Goal: Task Accomplishment & Management: Manage account settings

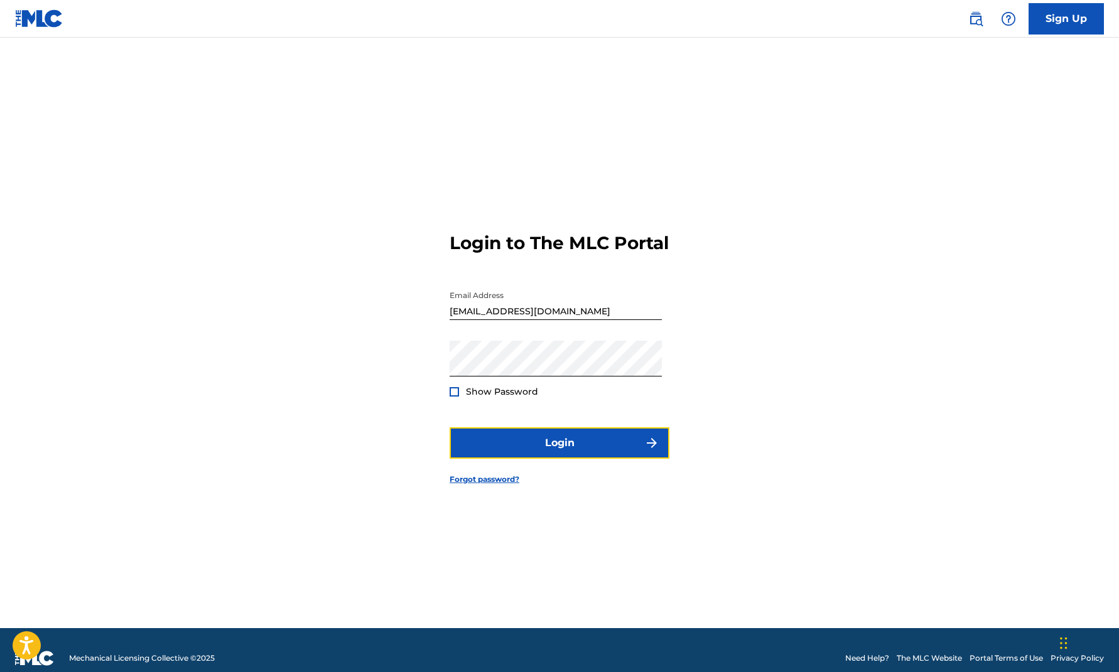
click at [551, 453] on button "Login" at bounding box center [559, 443] width 220 height 31
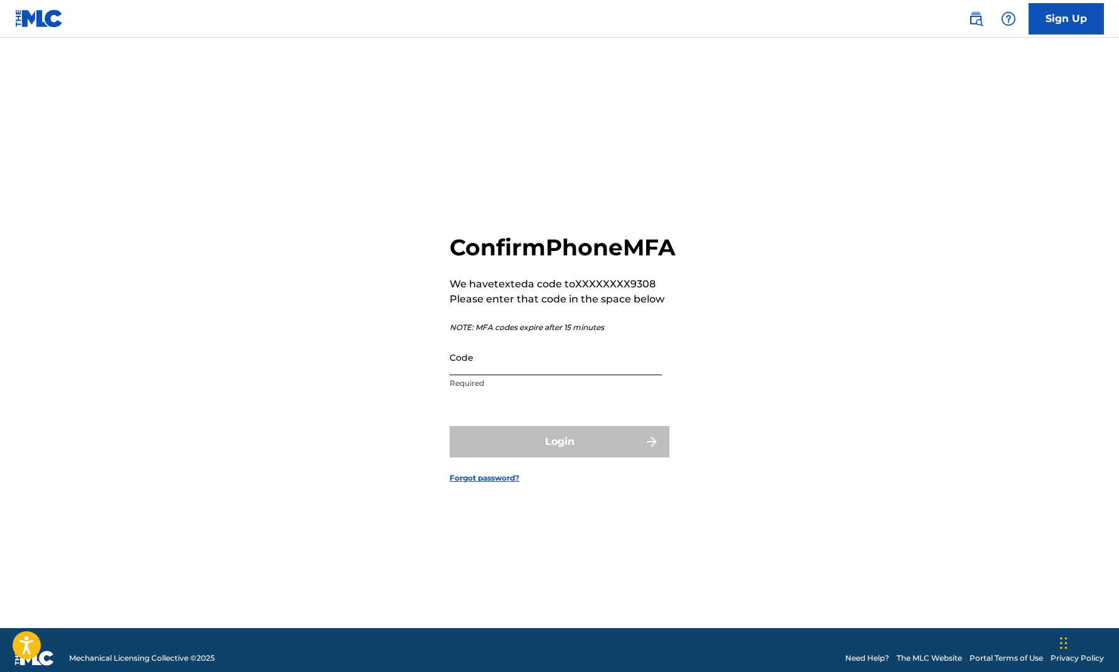
click at [510, 375] on input "Code" at bounding box center [555, 358] width 212 height 36
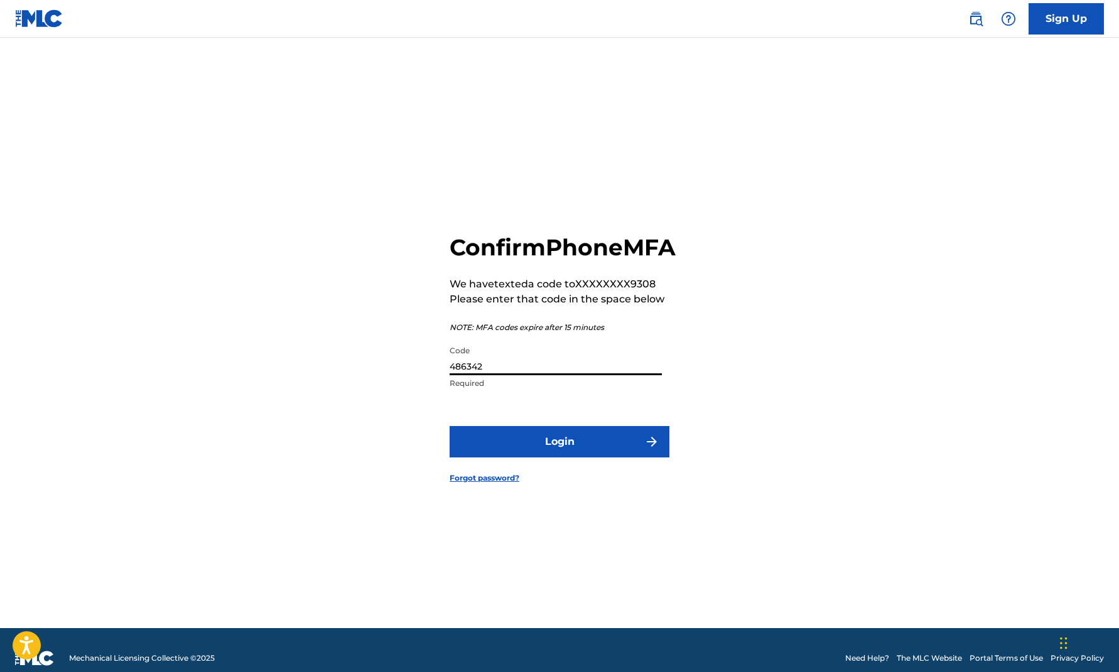
type input "486342"
click at [449, 426] on button "Login" at bounding box center [559, 441] width 220 height 31
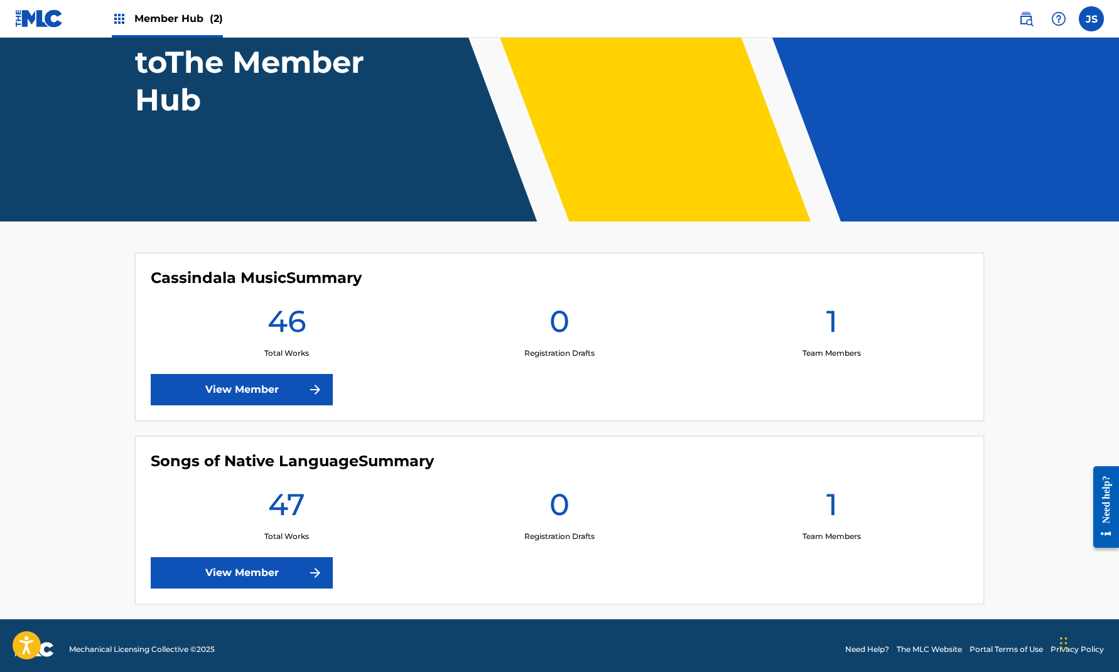
scroll to position [131, 0]
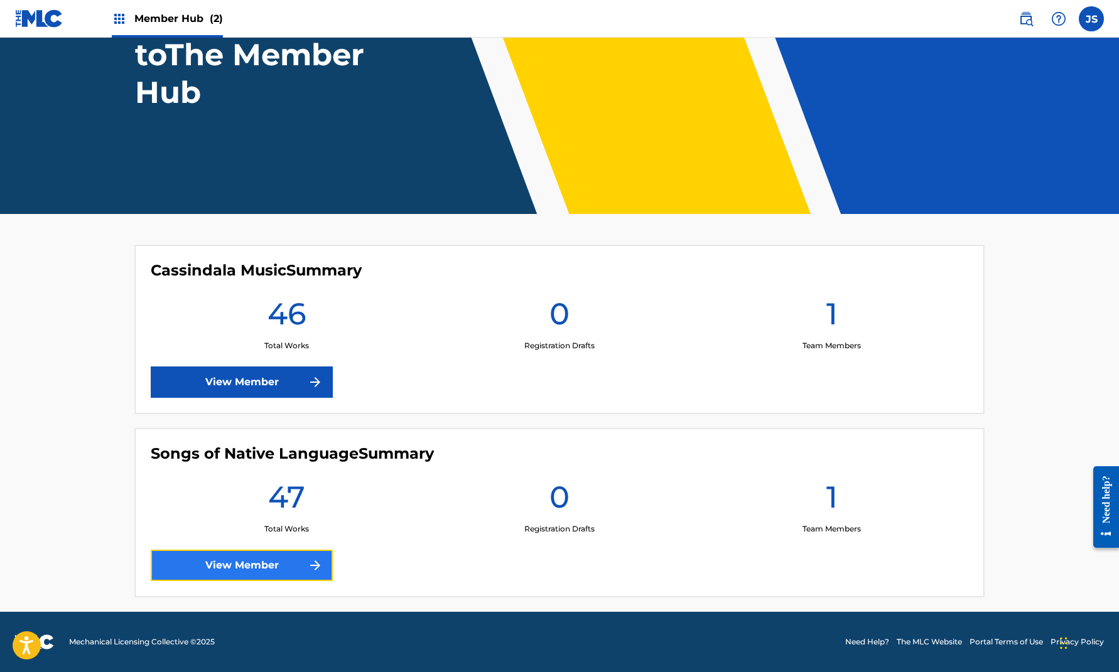
click at [248, 561] on link "View Member" at bounding box center [242, 565] width 182 height 31
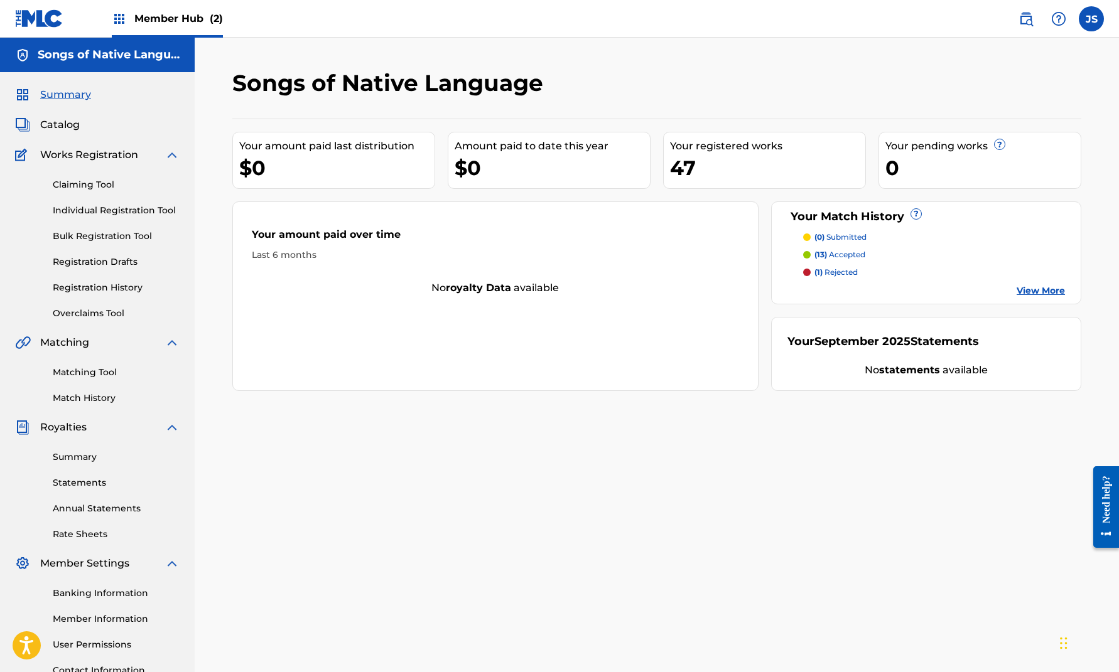
click at [1044, 292] on link "View More" at bounding box center [1040, 290] width 48 height 13
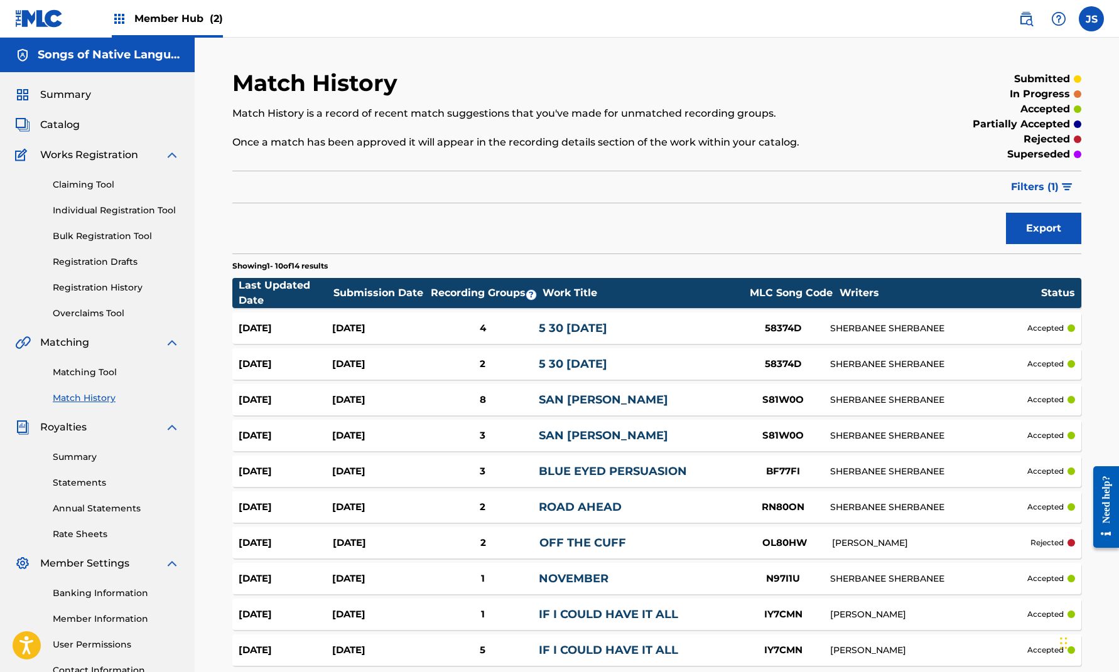
click at [561, 544] on link "OFF THE CUFF" at bounding box center [582, 543] width 87 height 14
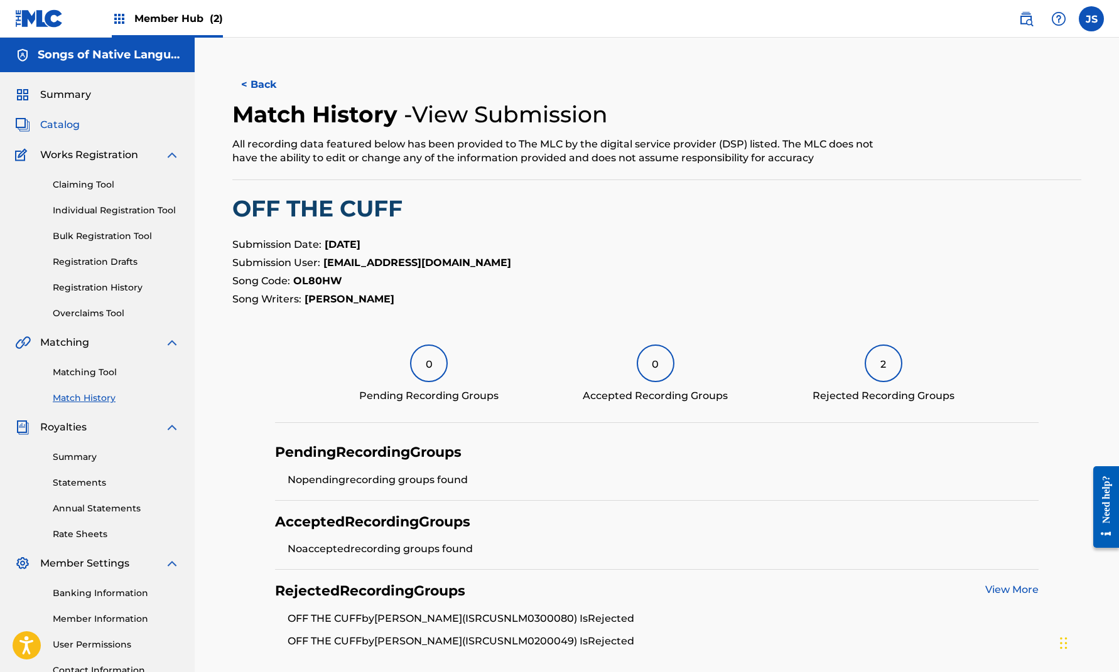
click at [57, 124] on span "Catalog" at bounding box center [60, 124] width 40 height 15
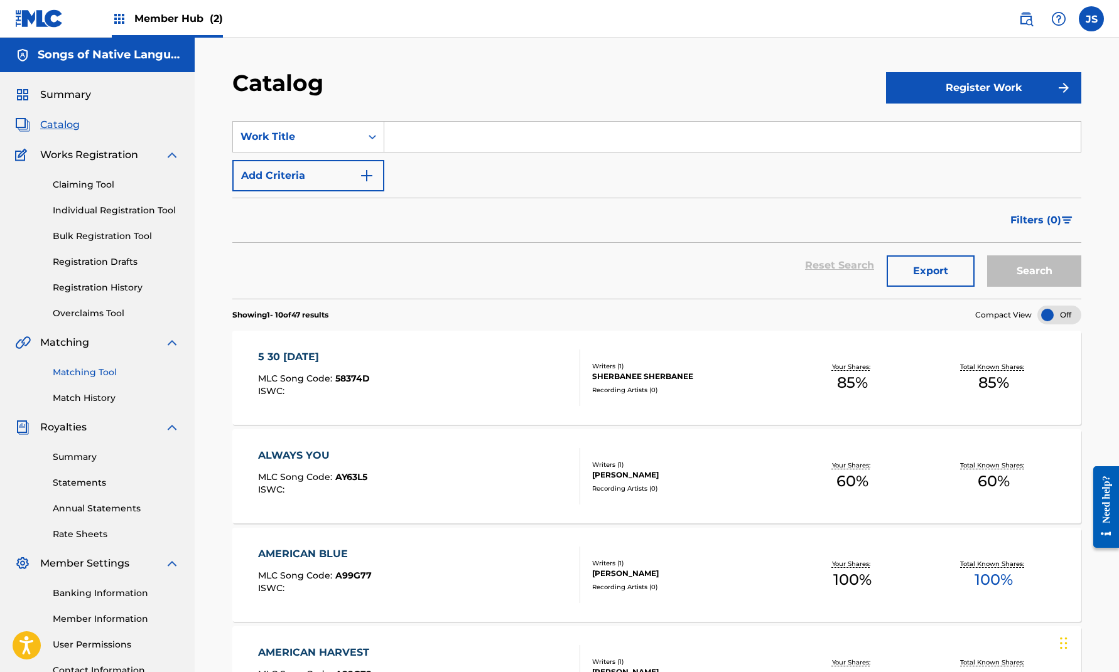
click at [94, 374] on link "Matching Tool" at bounding box center [116, 372] width 127 height 13
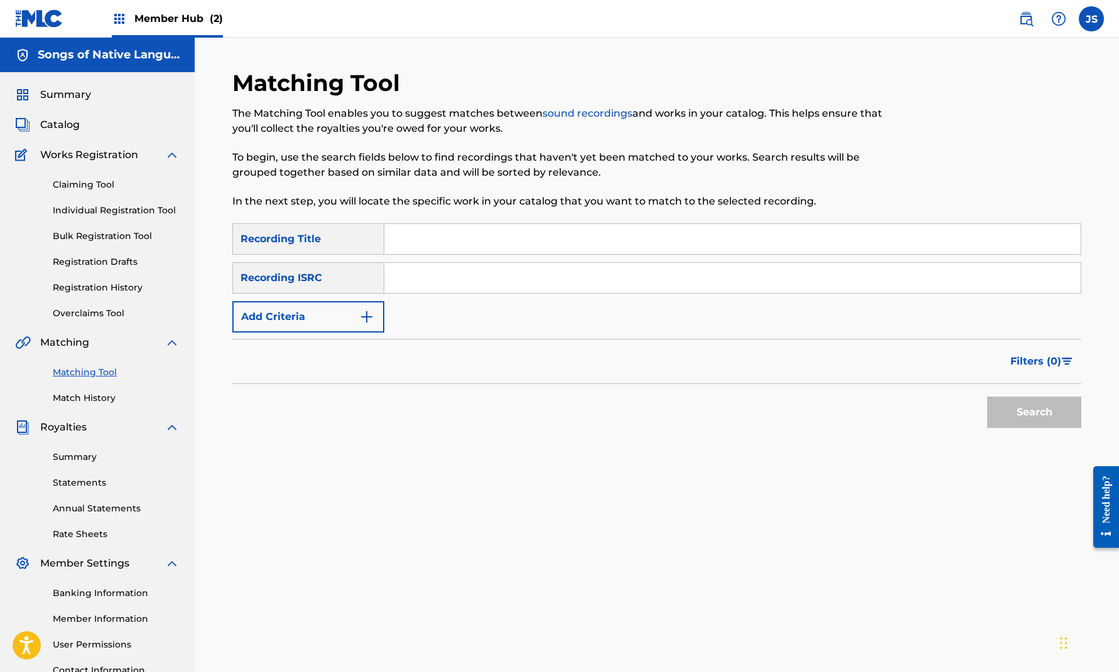
click at [409, 239] on input "Search Form" at bounding box center [732, 239] width 696 height 30
type input "off the cuff"
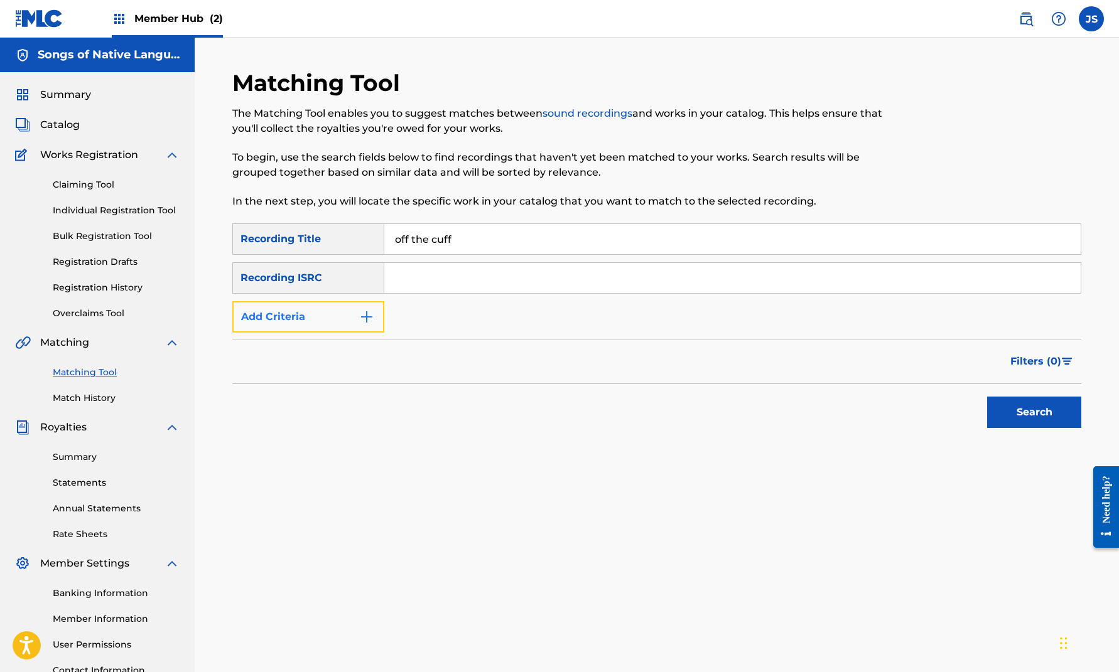
click at [330, 320] on button "Add Criteria" at bounding box center [308, 316] width 152 height 31
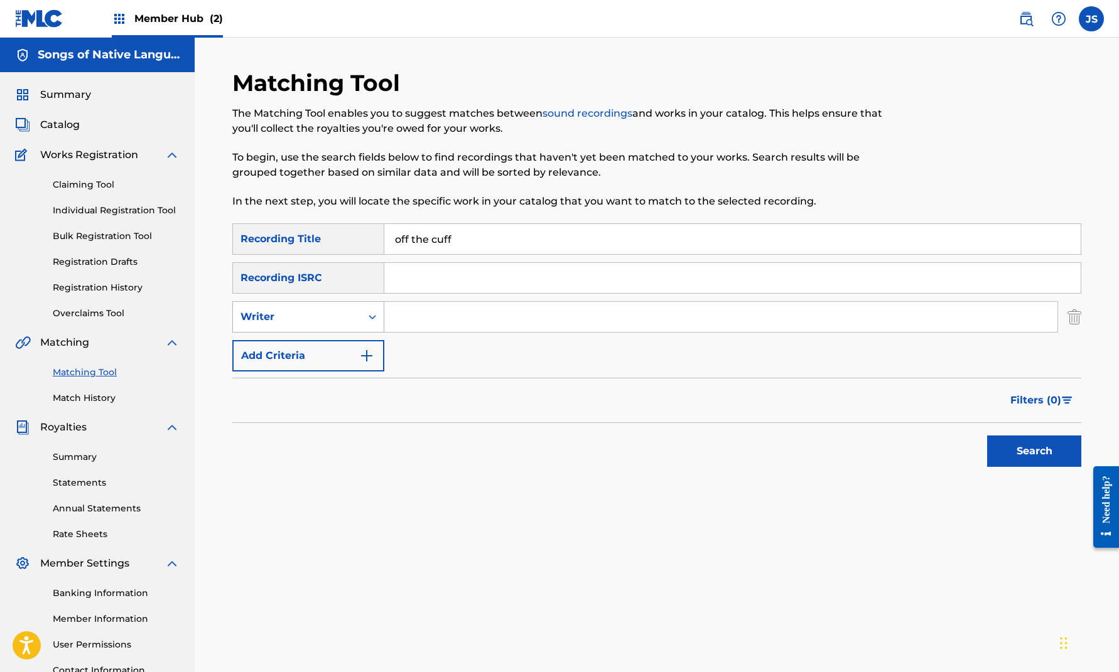
click at [362, 321] on div "Search Form" at bounding box center [372, 317] width 23 height 23
drag, startPoint x: 342, startPoint y: 343, endPoint x: 377, endPoint y: 335, distance: 36.2
click at [342, 343] on div "Recording Artist" at bounding box center [308, 348] width 151 height 31
click at [426, 314] on input "Search Form" at bounding box center [720, 317] width 673 height 30
type input "[PERSON_NAME][DEMOGRAPHIC_DATA]"
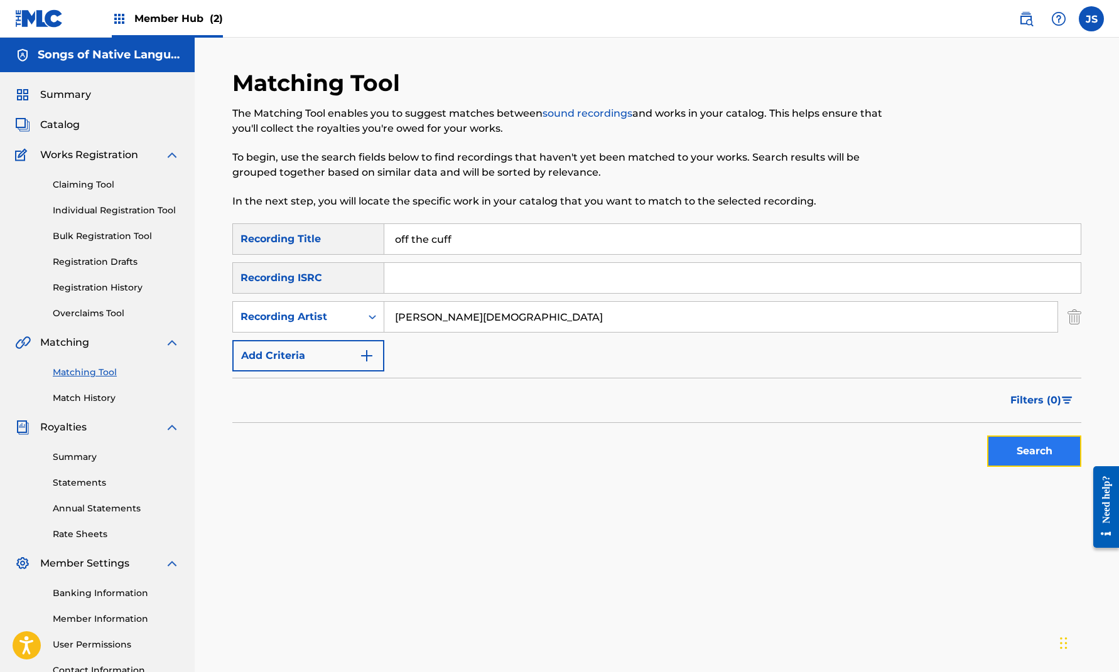
click at [1043, 453] on button "Search" at bounding box center [1034, 451] width 94 height 31
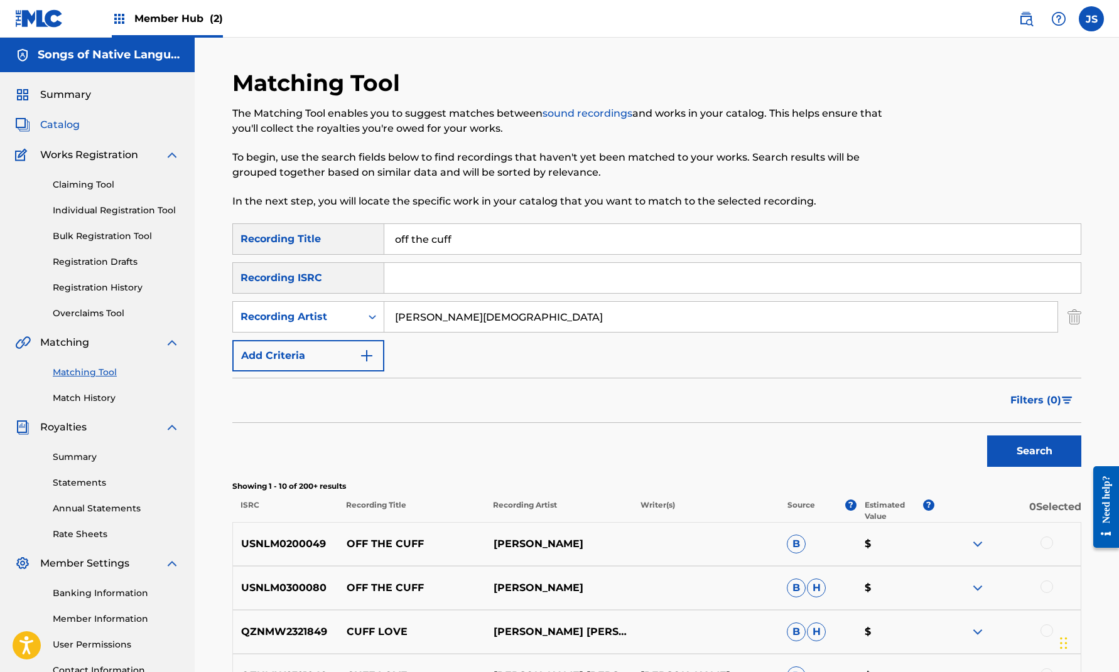
click at [62, 119] on span "Catalog" at bounding box center [60, 124] width 40 height 15
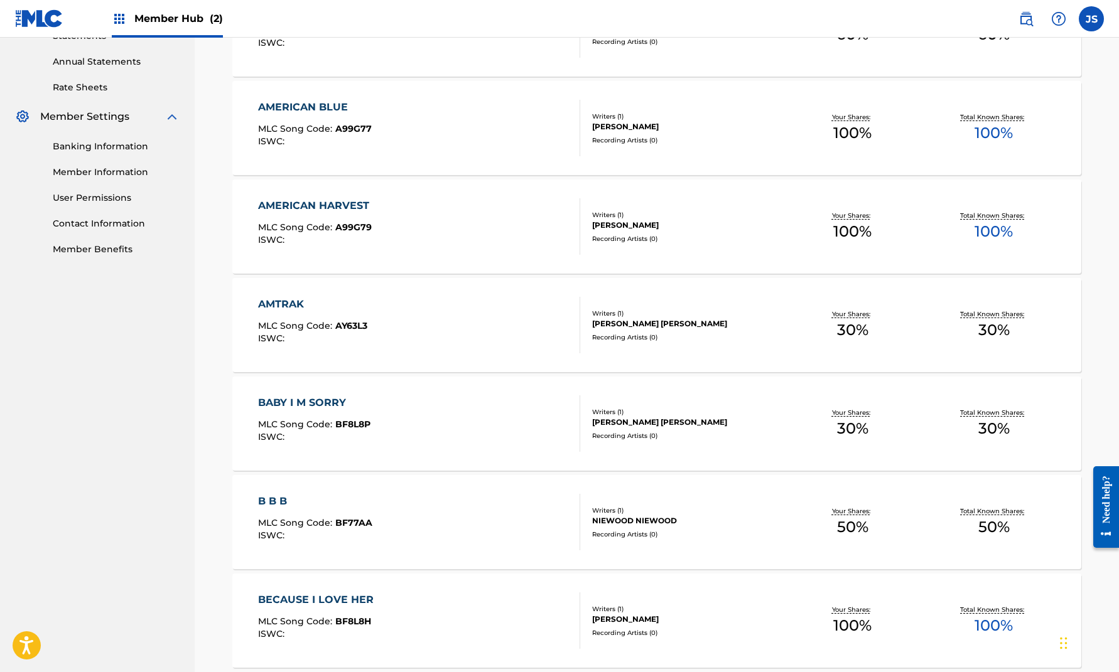
scroll to position [765, 0]
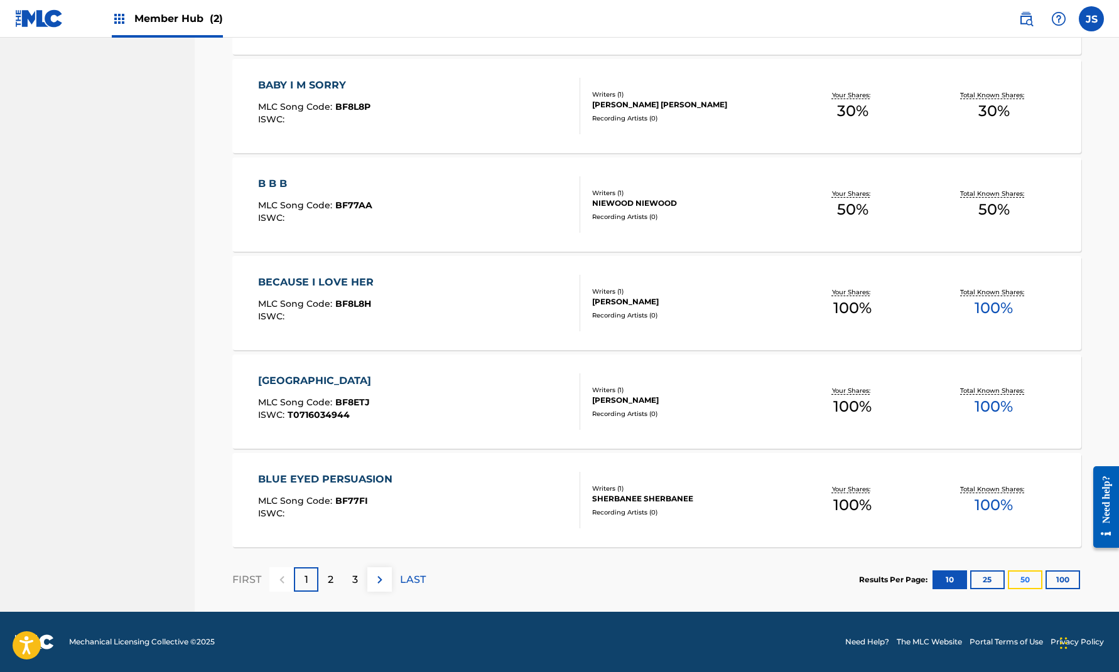
click at [1040, 579] on button "50" at bounding box center [1025, 580] width 35 height 19
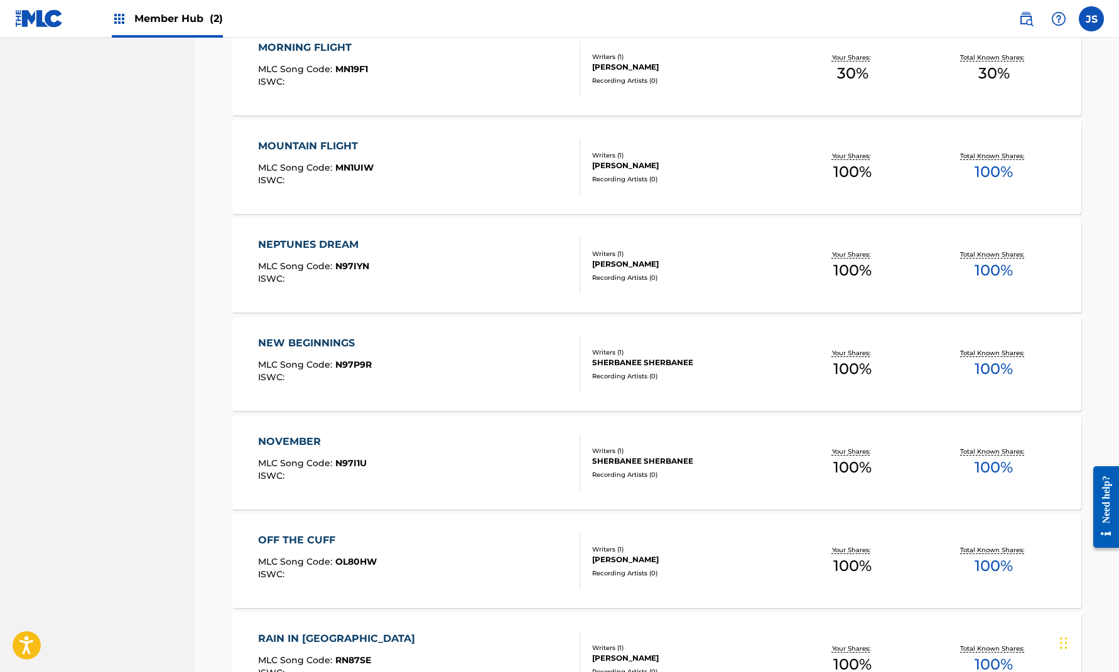
scroll to position [2872, 0]
click at [325, 539] on div "OFF THE CUFF" at bounding box center [317, 540] width 119 height 15
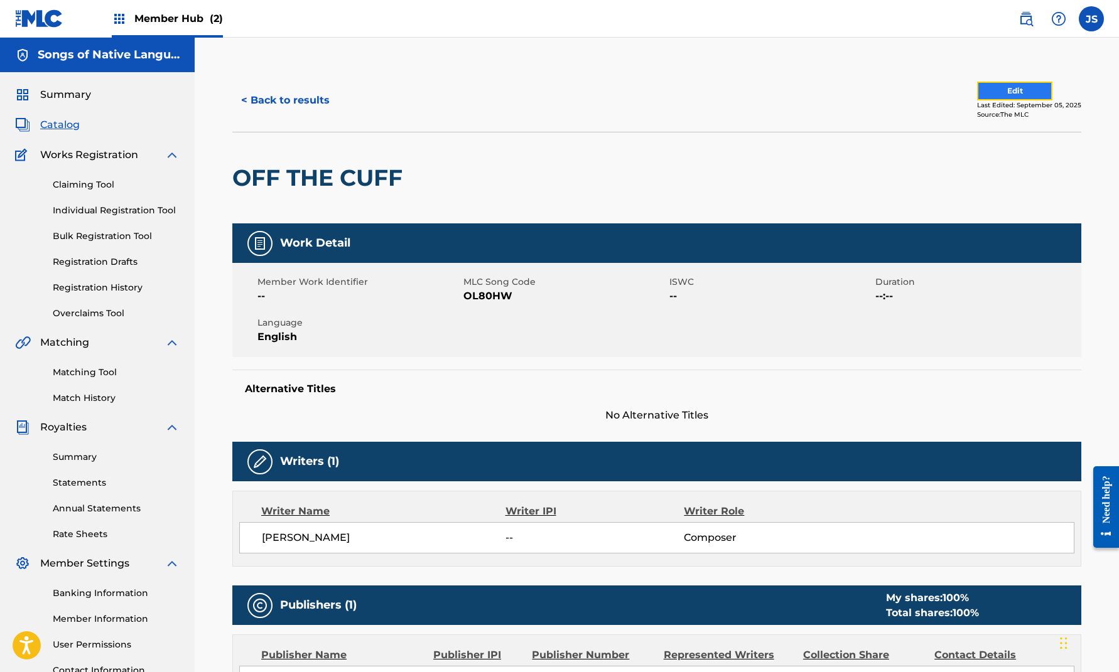
click at [1035, 85] on button "Edit" at bounding box center [1014, 91] width 75 height 19
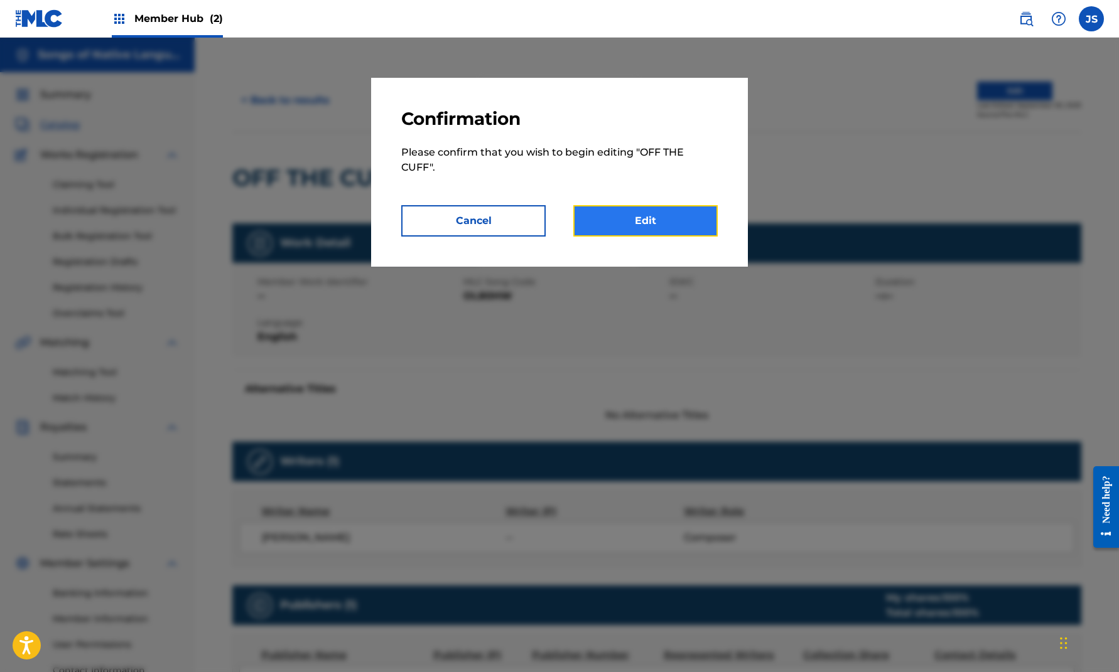
click at [649, 215] on link "Edit" at bounding box center [645, 220] width 144 height 31
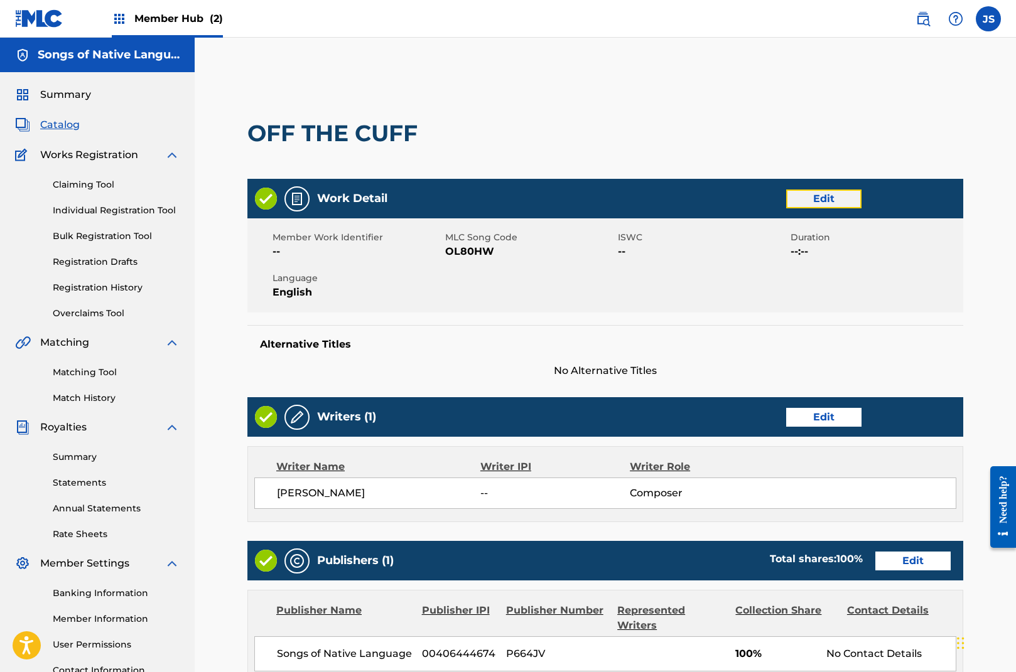
click at [834, 194] on link "Edit" at bounding box center [823, 199] width 75 height 19
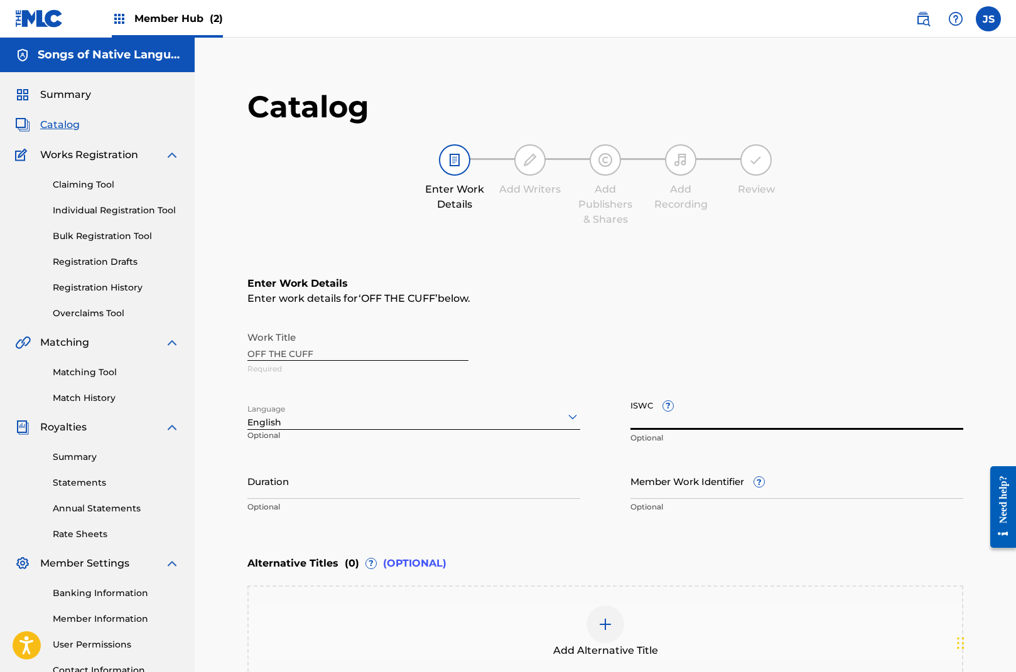
click at [632, 419] on input "ISWC ?" at bounding box center [796, 412] width 333 height 36
paste input "T0718177399"
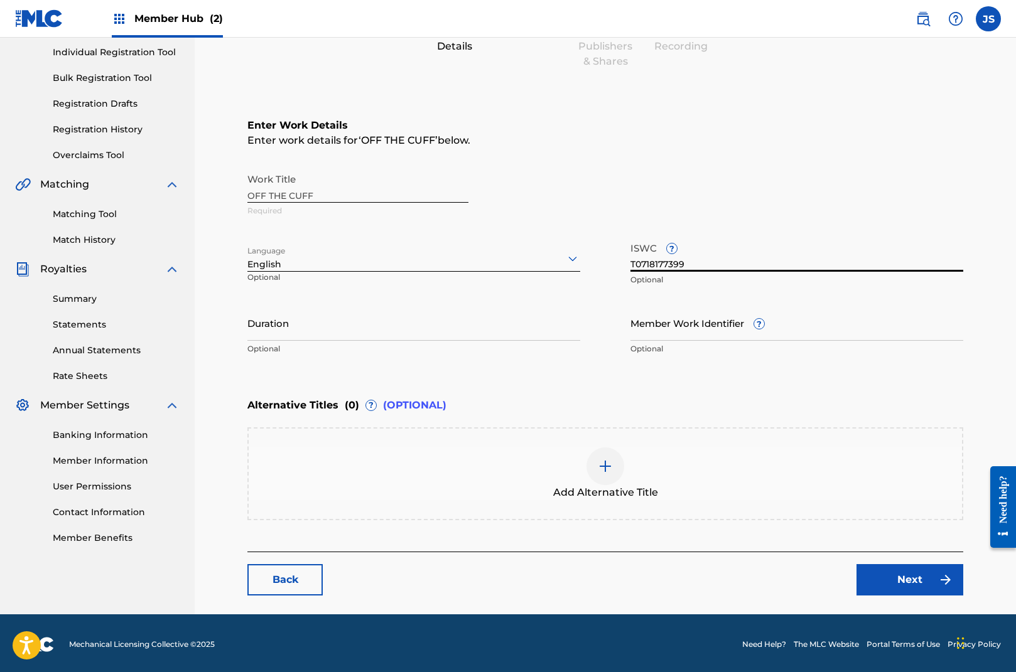
scroll to position [160, 0]
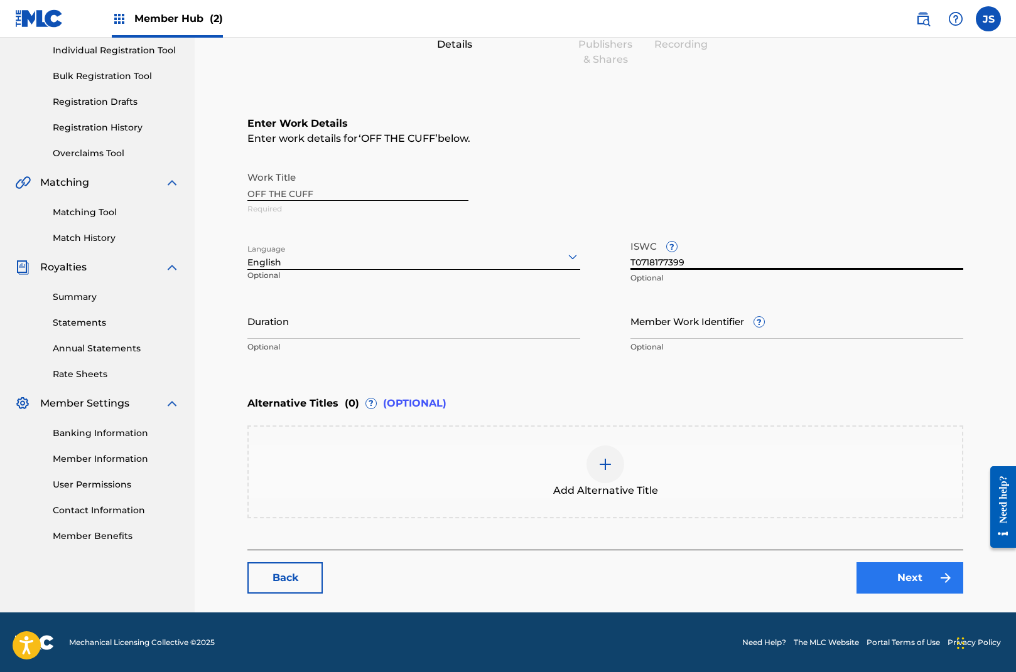
type input "T0718177399"
click at [910, 581] on link "Next" at bounding box center [909, 577] width 107 height 31
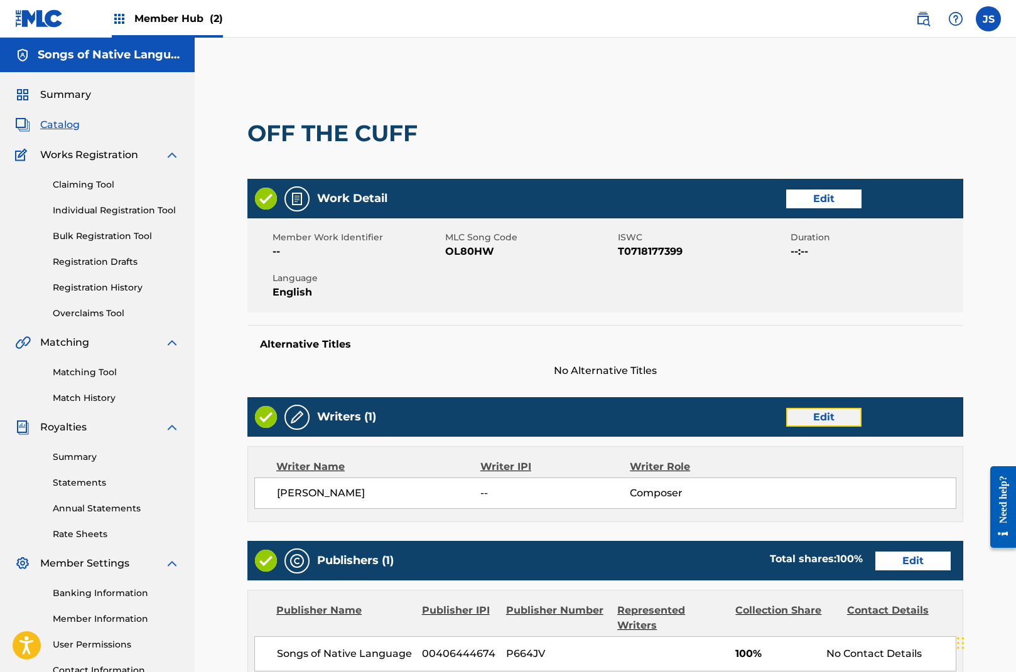
click at [845, 413] on link "Edit" at bounding box center [823, 417] width 75 height 19
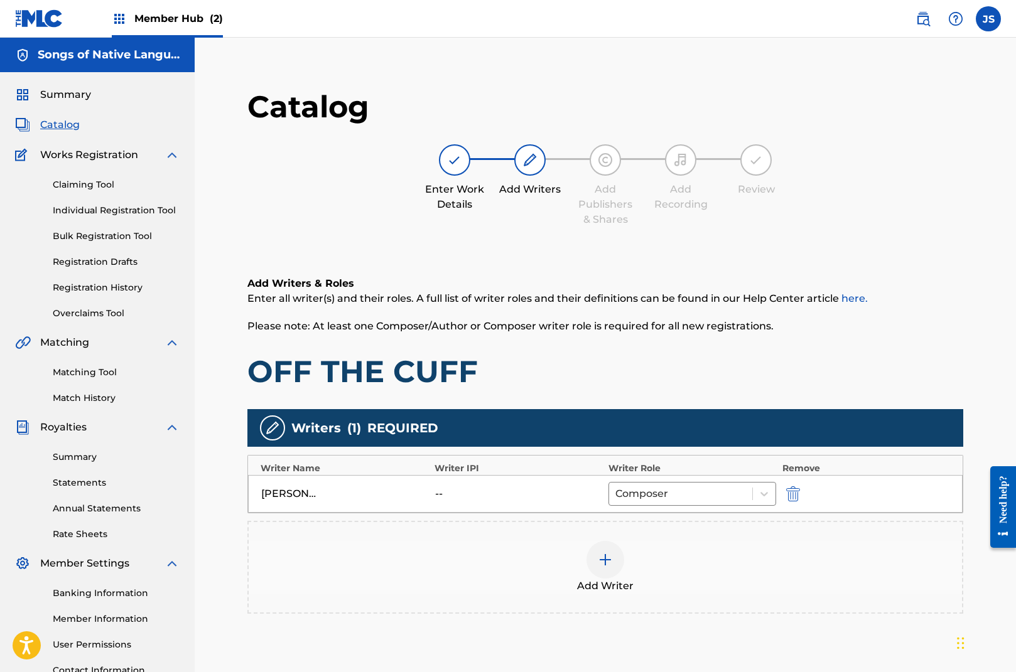
click at [623, 559] on div at bounding box center [605, 560] width 38 height 38
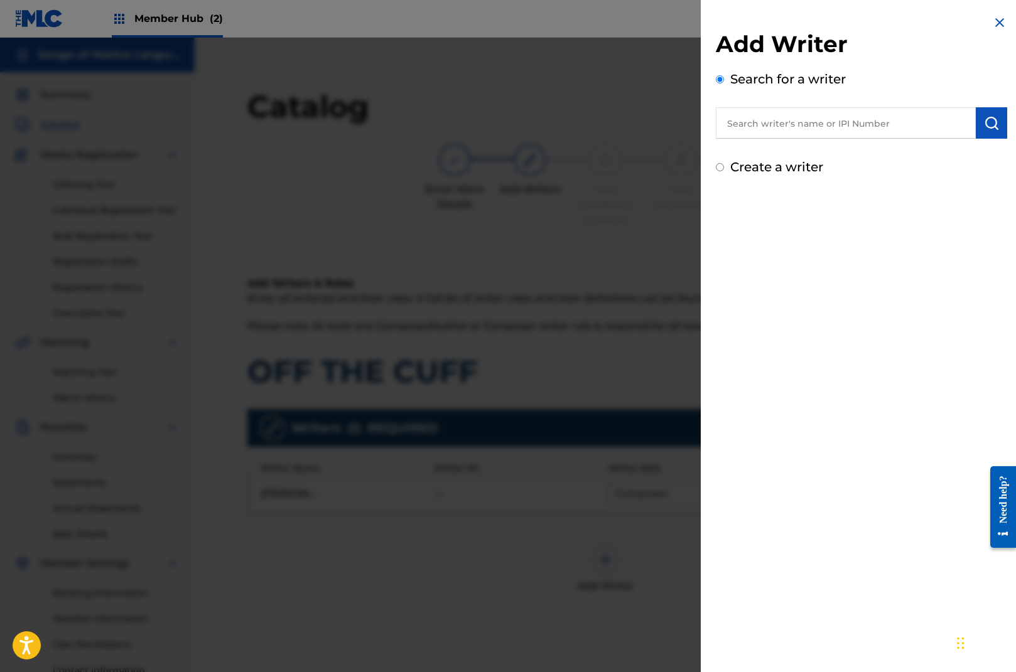
click at [804, 117] on input "text" at bounding box center [846, 122] width 260 height 31
type input "[PERSON_NAME]"
click at [824, 154] on strong "bishop" at bounding box center [842, 152] width 36 height 12
click at [977, 122] on button "submit" at bounding box center [991, 122] width 31 height 31
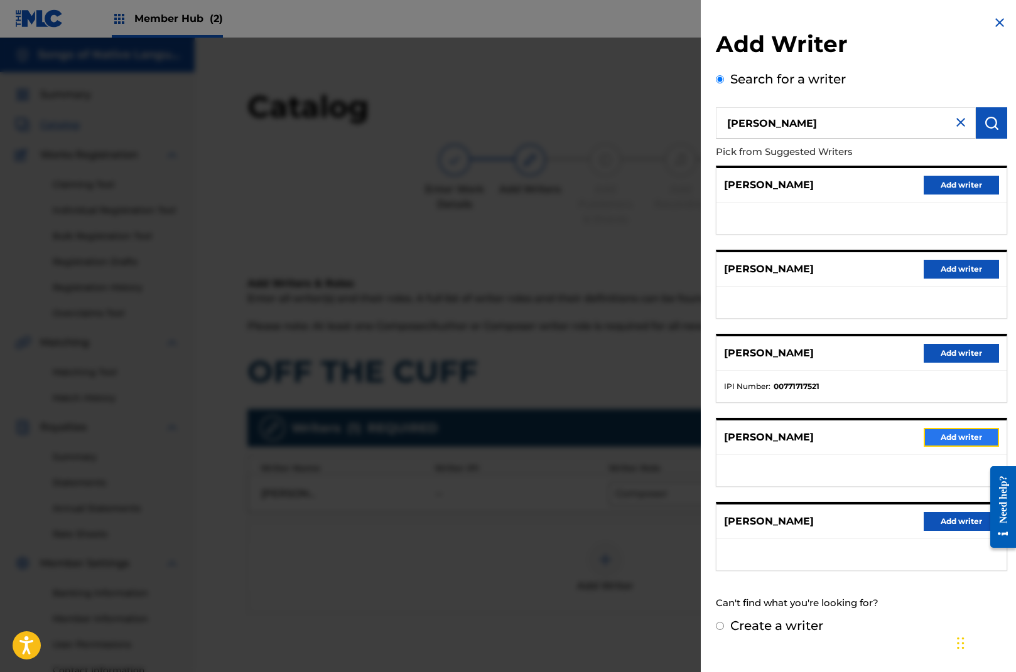
click at [949, 434] on button "Add writer" at bounding box center [960, 437] width 75 height 19
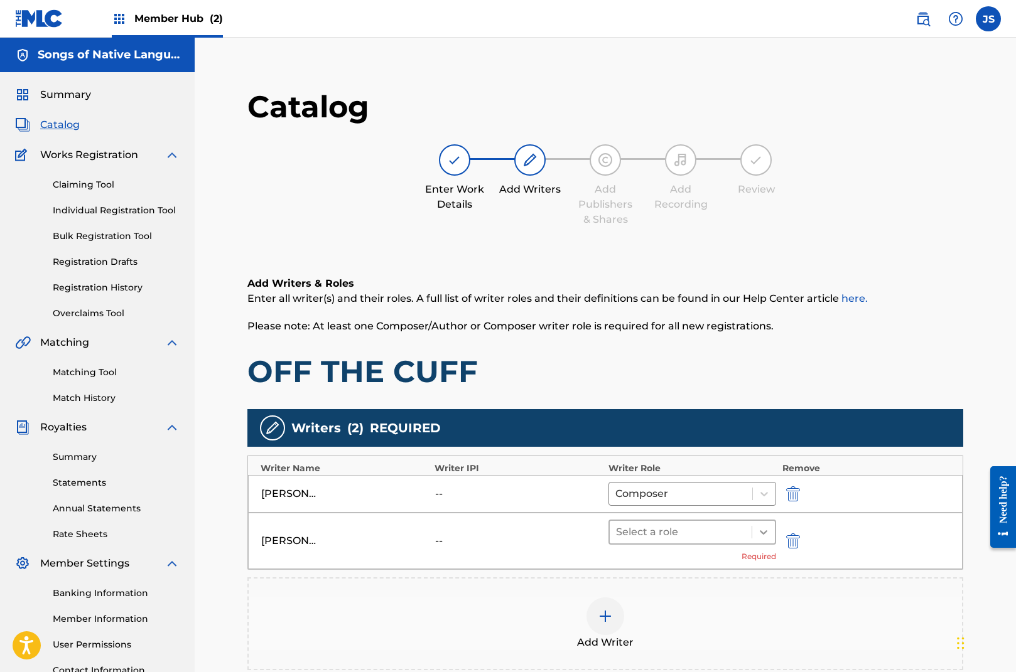
click at [761, 532] on icon at bounding box center [764, 532] width 8 height 4
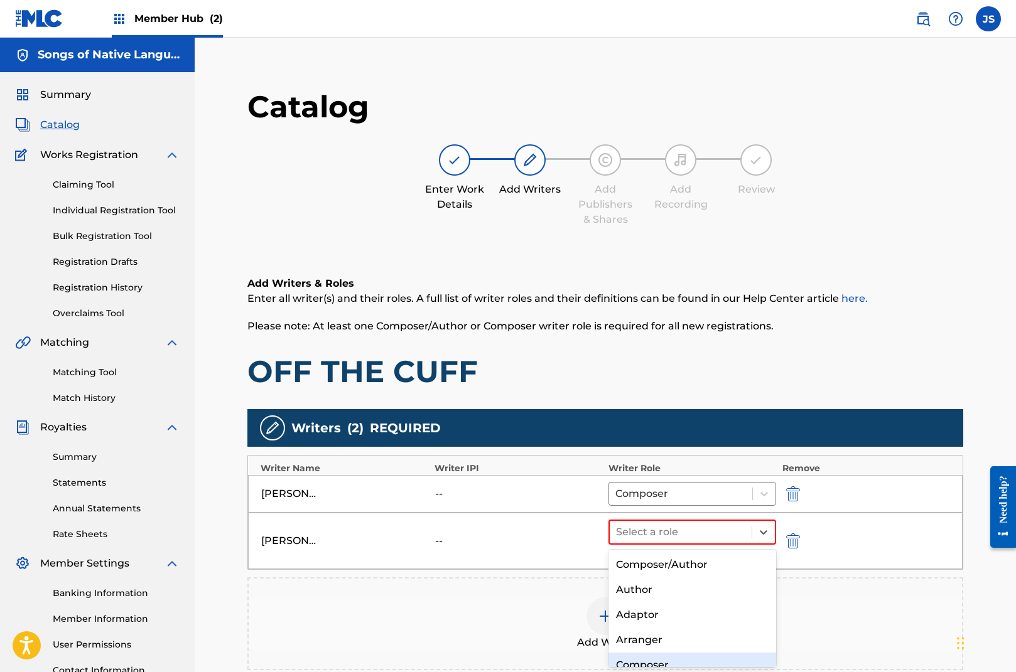
click at [679, 657] on div "Composer" at bounding box center [692, 665] width 168 height 25
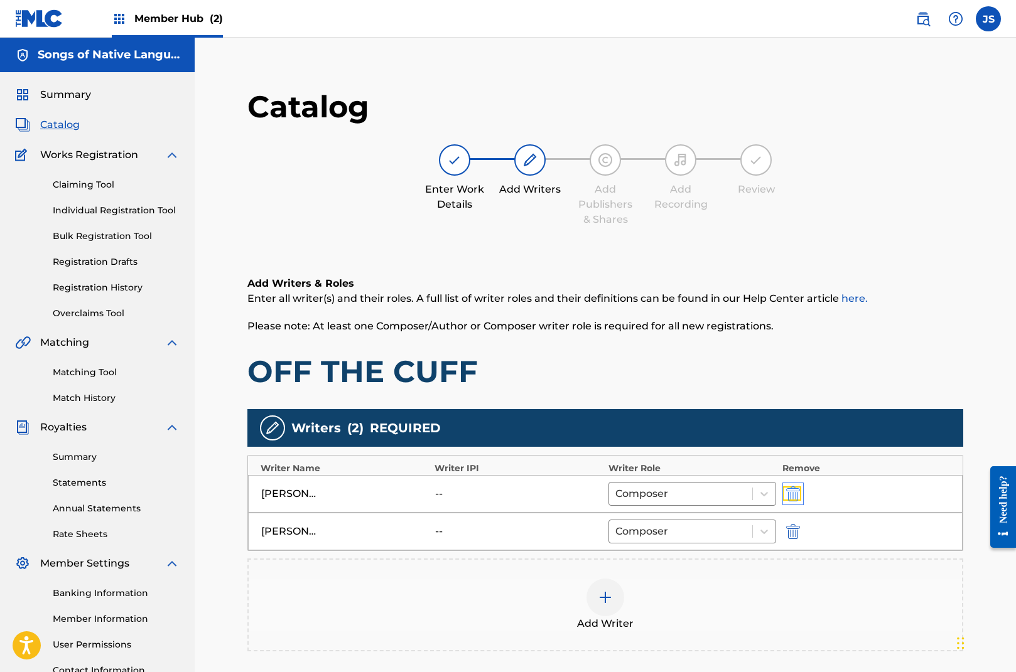
click at [795, 491] on img "submit" at bounding box center [793, 494] width 14 height 15
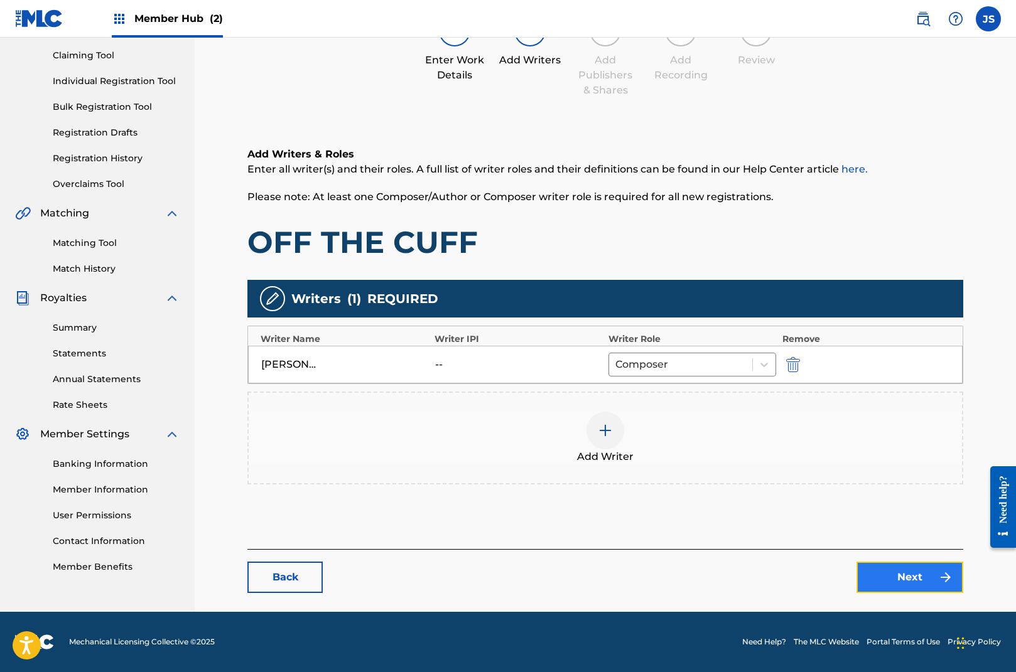
click at [898, 575] on link "Next" at bounding box center [909, 577] width 107 height 31
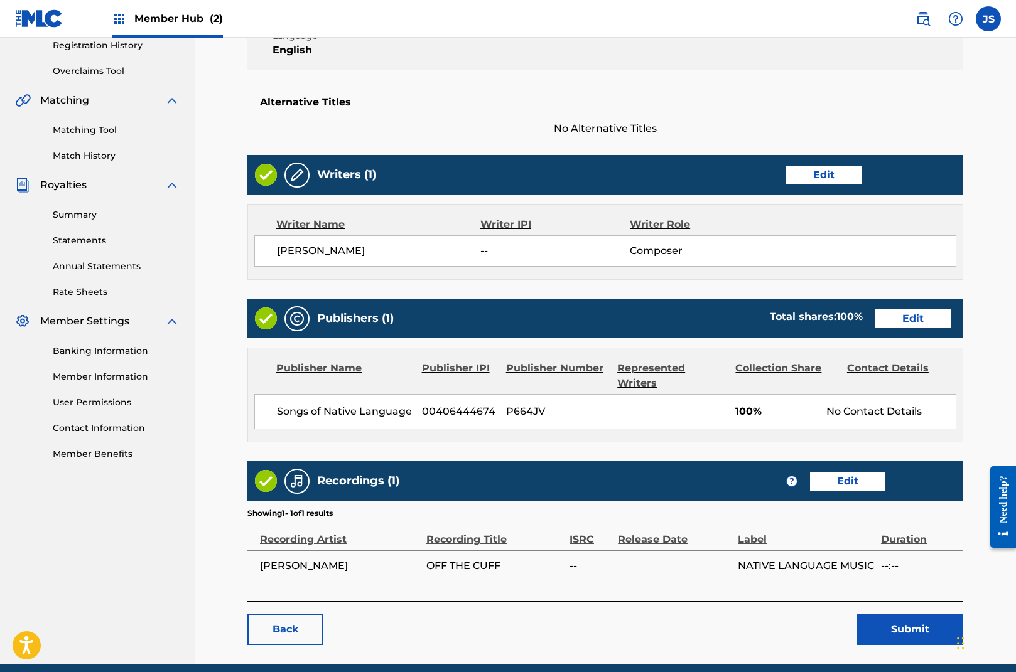
scroll to position [293, 0]
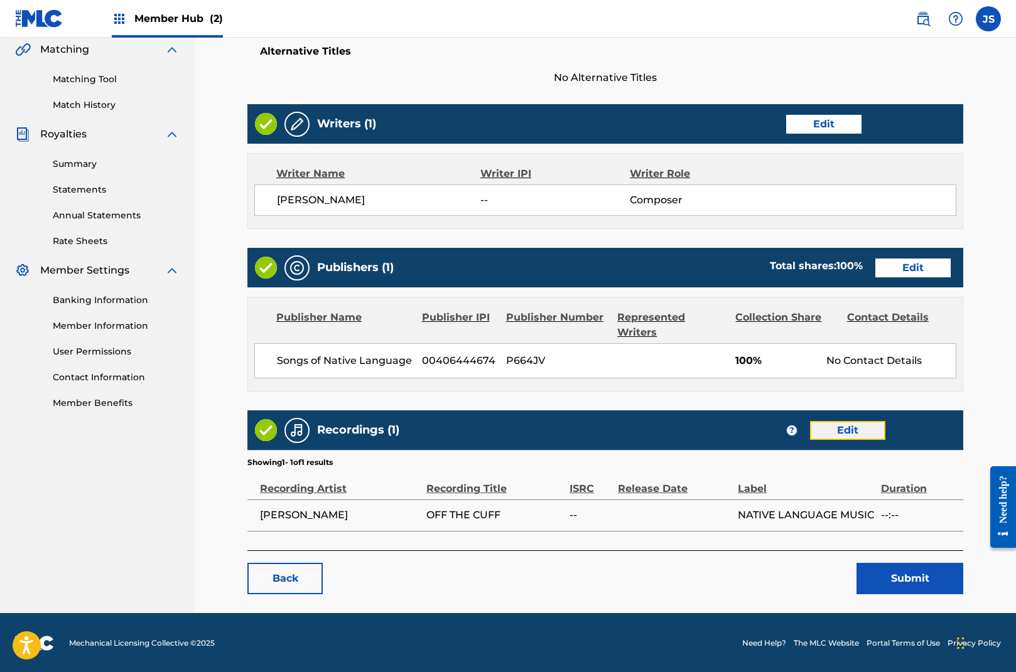
click at [868, 424] on link "Edit" at bounding box center [847, 430] width 75 height 19
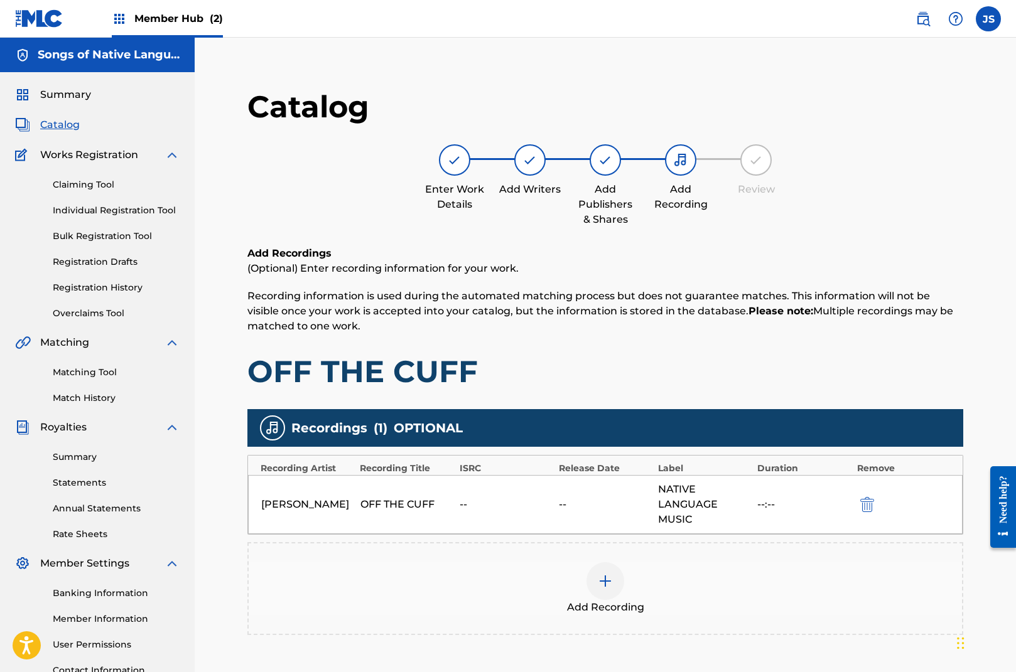
click at [608, 579] on img at bounding box center [605, 581] width 15 height 15
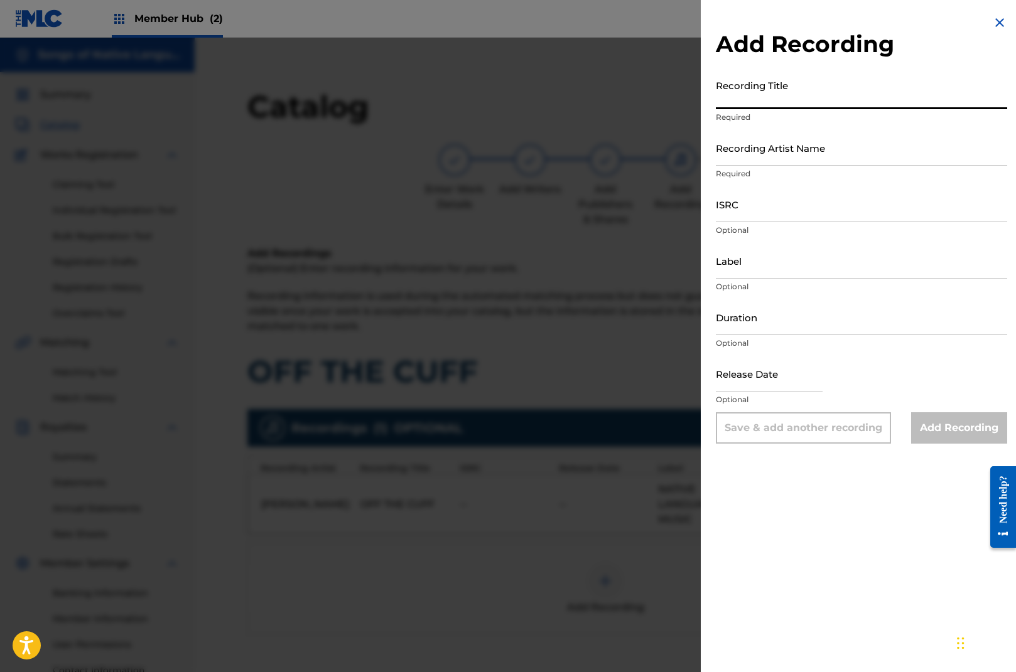
click at [749, 106] on input "Recording Title" at bounding box center [861, 91] width 291 height 36
type input "Off The Cuff"
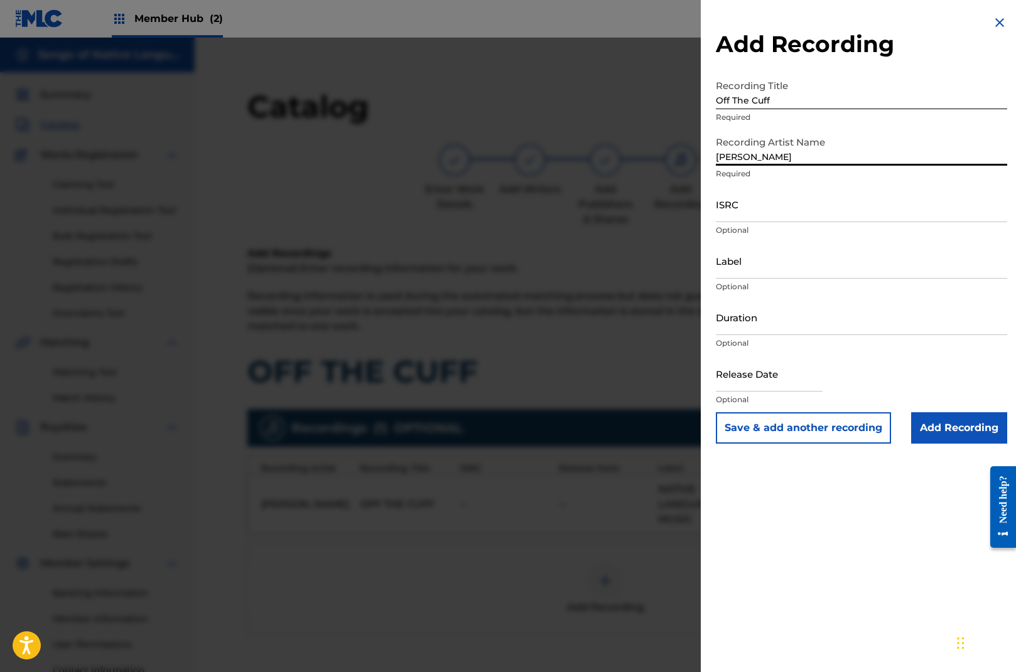
type input "[PERSON_NAME]"
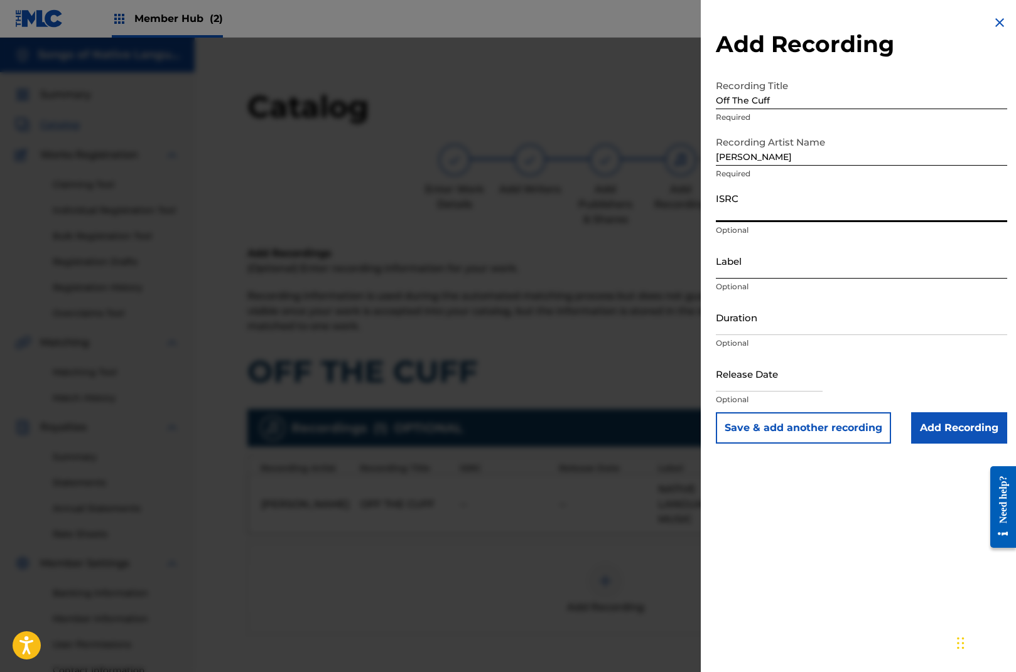
paste input "USNLM0200049"
type input "USNLM0200049"
click at [787, 269] on input "Label" at bounding box center [861, 261] width 291 height 36
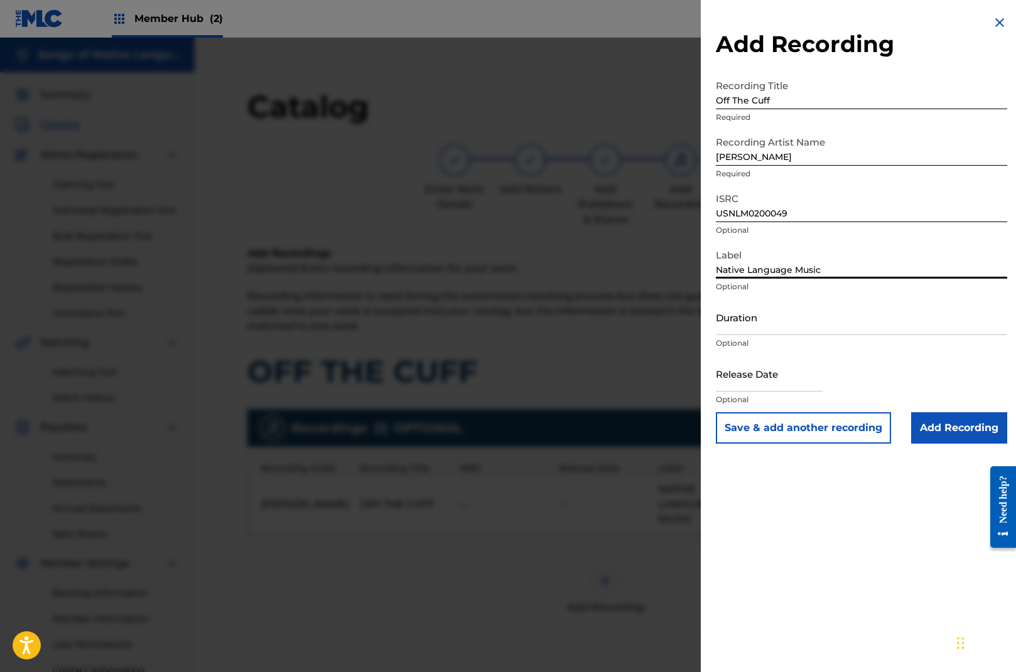
type input "Native Language Music"
type input "04:30"
select select "8"
select select "2025"
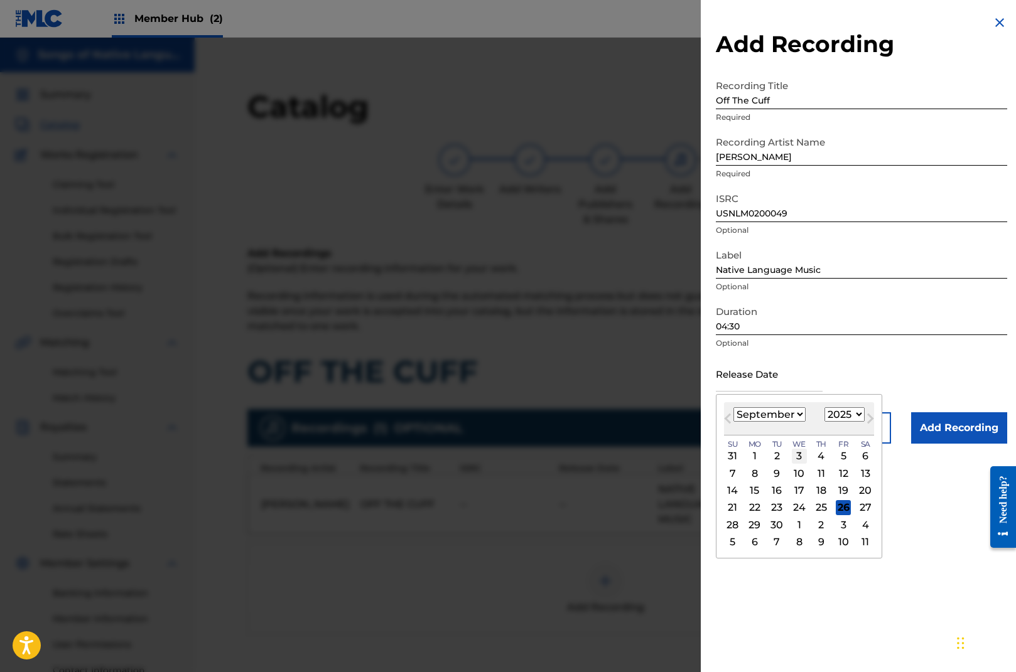
click at [797, 456] on div "3" at bounding box center [799, 456] width 15 height 15
type input "[DATE]"
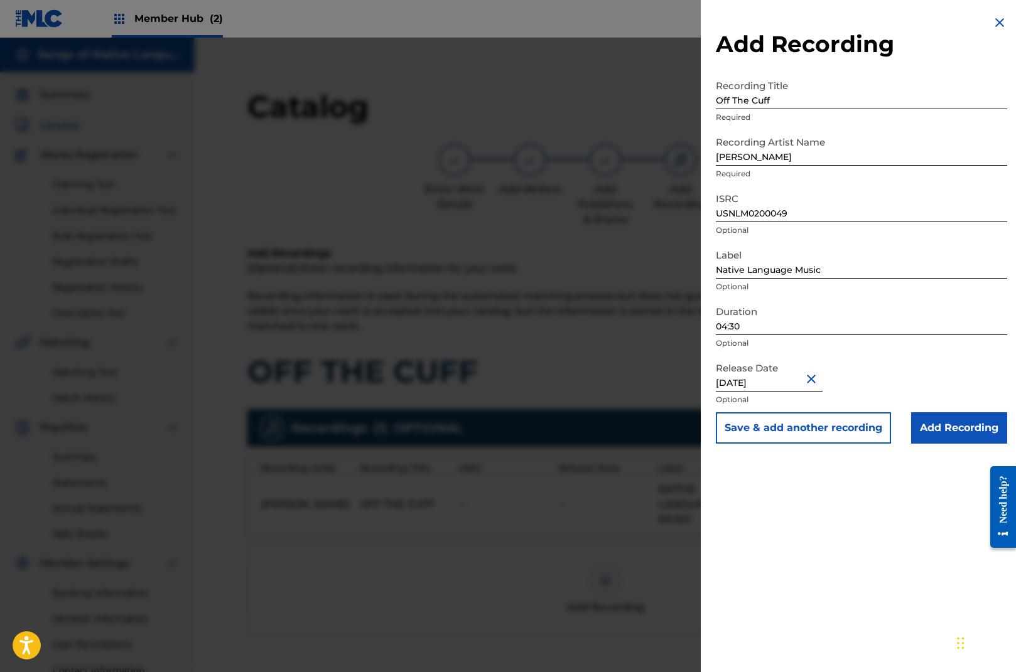
click at [792, 382] on input "[DATE]" at bounding box center [769, 374] width 107 height 36
select select "8"
select select "2025"
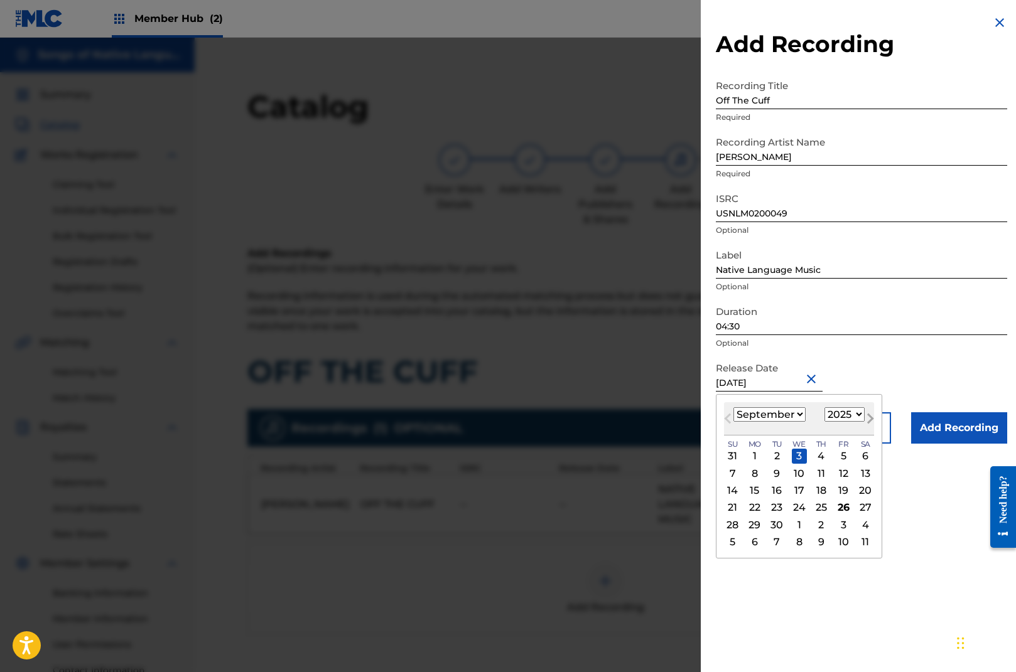
click at [861, 413] on button "Next Month" at bounding box center [870, 421] width 20 height 20
select select "9"
click at [853, 411] on select "1899 1900 1901 1902 1903 1904 1905 1906 1907 1908 1909 1910 1911 1912 1913 1914…" at bounding box center [844, 414] width 40 height 14
select select "2002"
click at [824, 407] on select "1899 1900 1901 1902 1903 1904 1905 1906 1907 1908 1909 1910 1911 1912 1913 1914…" at bounding box center [844, 414] width 40 height 14
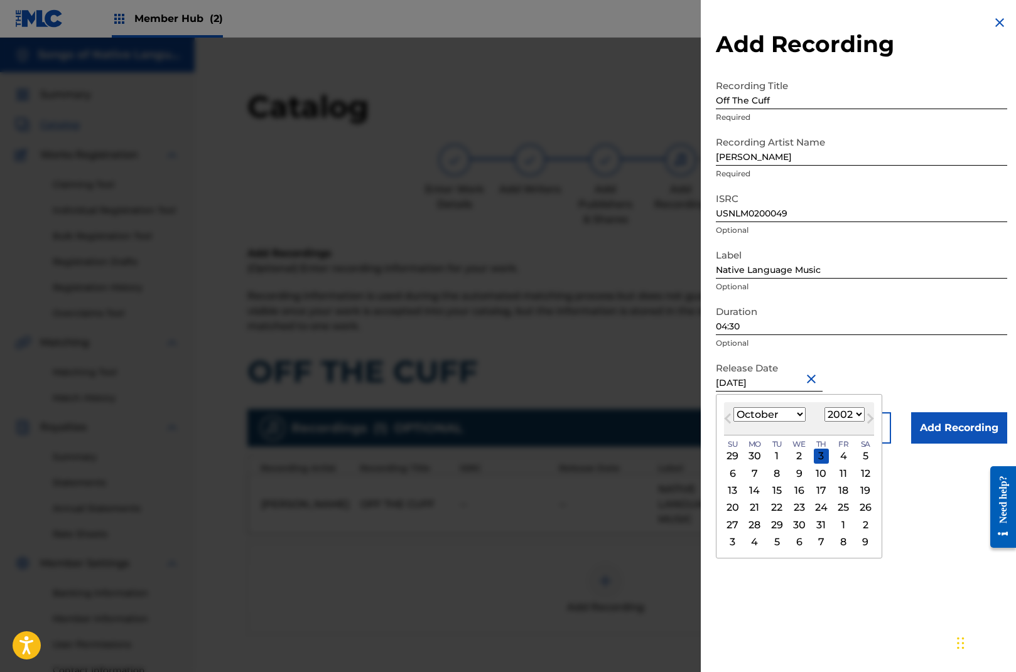
click at [792, 414] on select "January February March April May June July August September October November De…" at bounding box center [769, 414] width 72 height 14
select select "8"
click at [733, 407] on select "January February March April May June July August September October November De…" at bounding box center [769, 414] width 72 height 14
click at [778, 458] on div "3" at bounding box center [776, 456] width 15 height 15
type input "[DATE]"
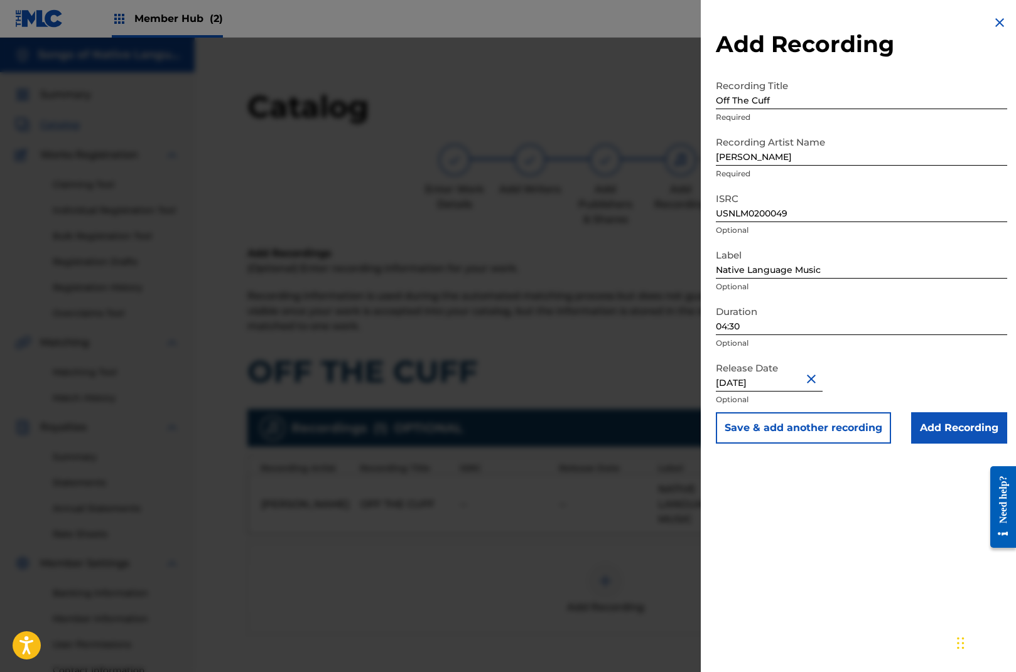
drag, startPoint x: 873, startPoint y: 527, endPoint x: 881, endPoint y: 524, distance: 8.4
click at [874, 527] on div "Add Recording Recording Title Off The Cuff Required Recording Artist Name [PERS…" at bounding box center [861, 336] width 321 height 672
click at [946, 428] on input "Add Recording" at bounding box center [959, 427] width 96 height 31
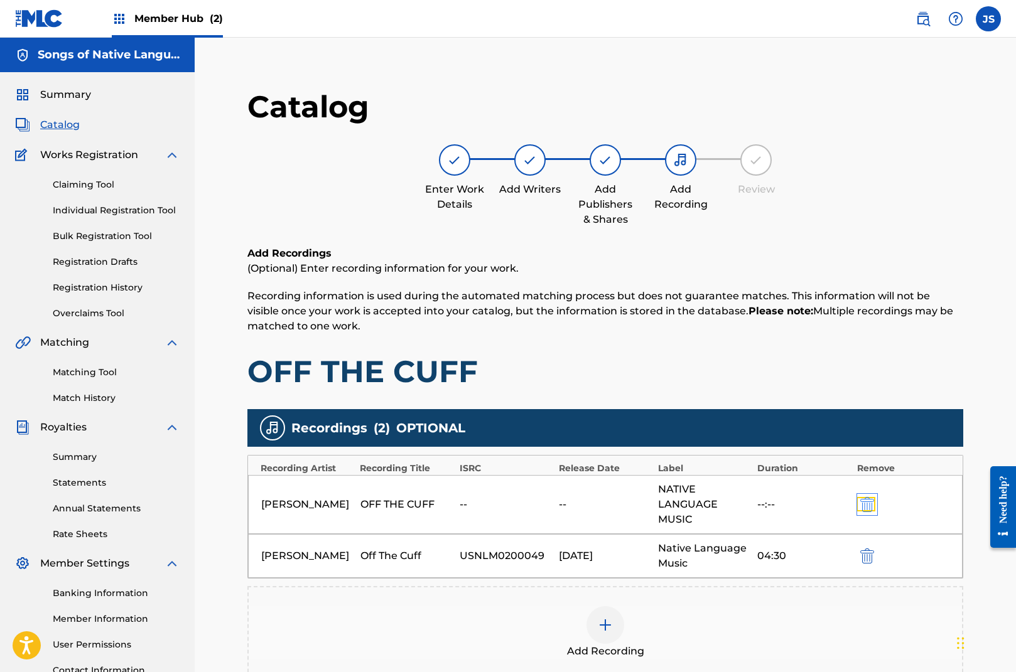
click at [864, 499] on img "submit" at bounding box center [867, 504] width 14 height 15
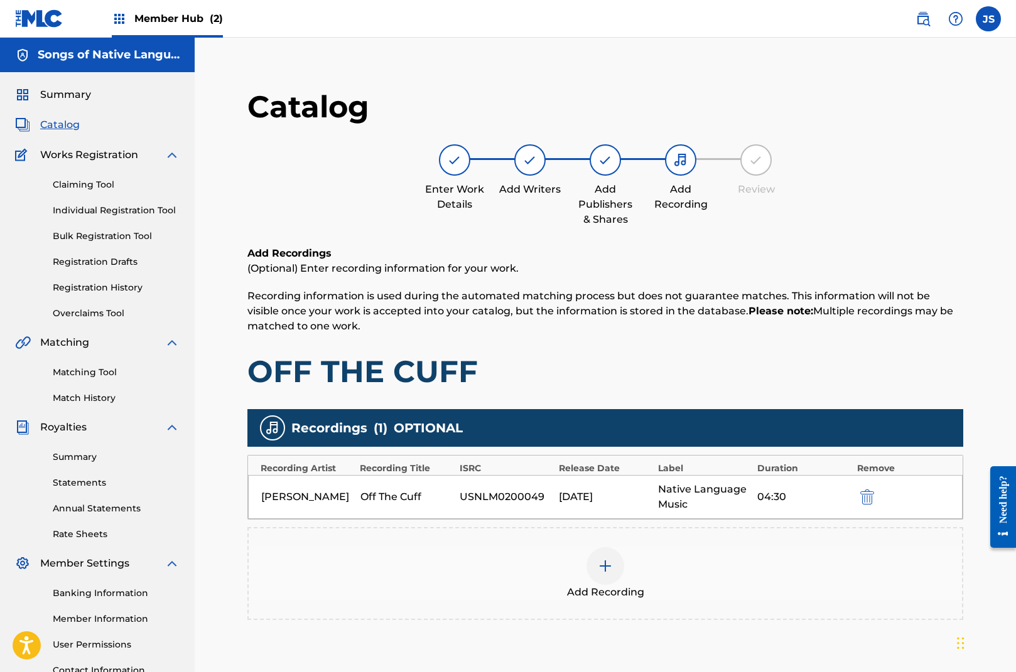
click at [606, 571] on img at bounding box center [605, 566] width 15 height 15
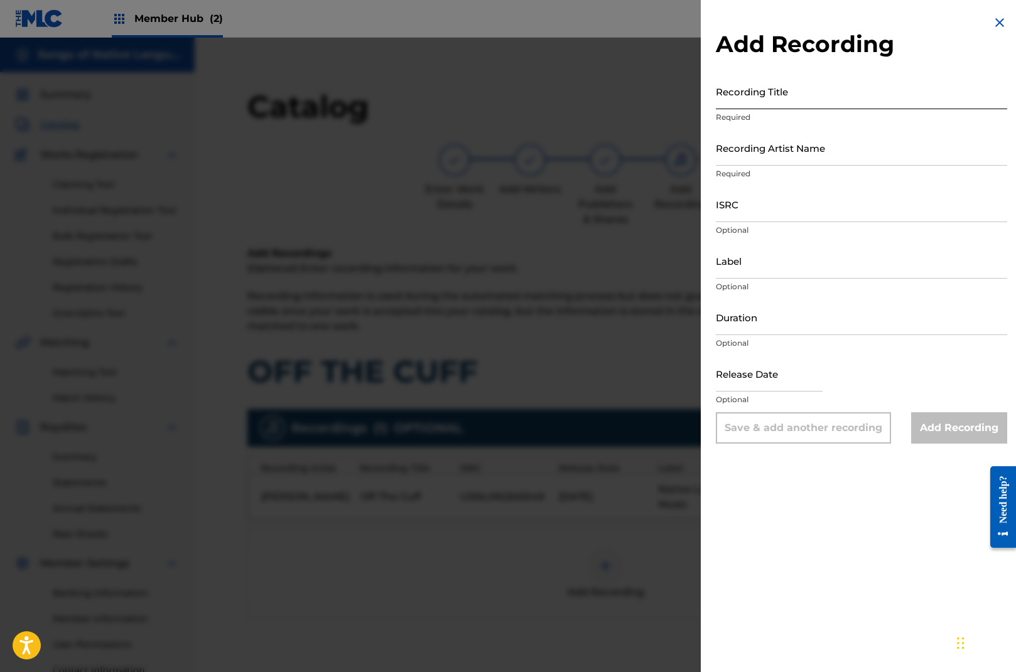
click at [755, 98] on input "Recording Title" at bounding box center [861, 91] width 291 height 36
type input "o"
type input "Off The Cuff"
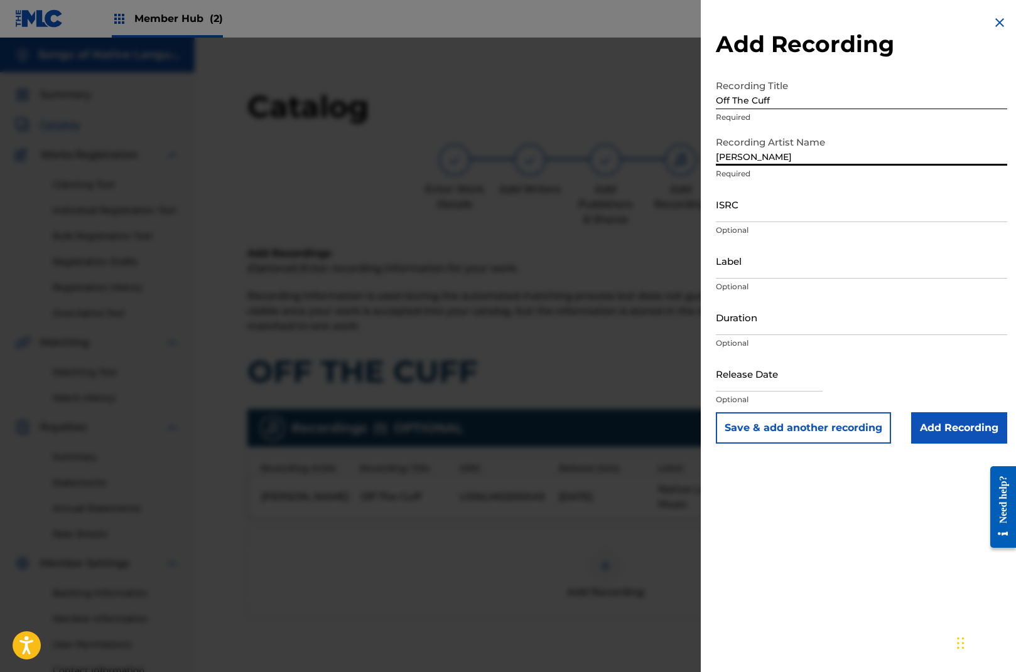
type input "[PERSON_NAME]"
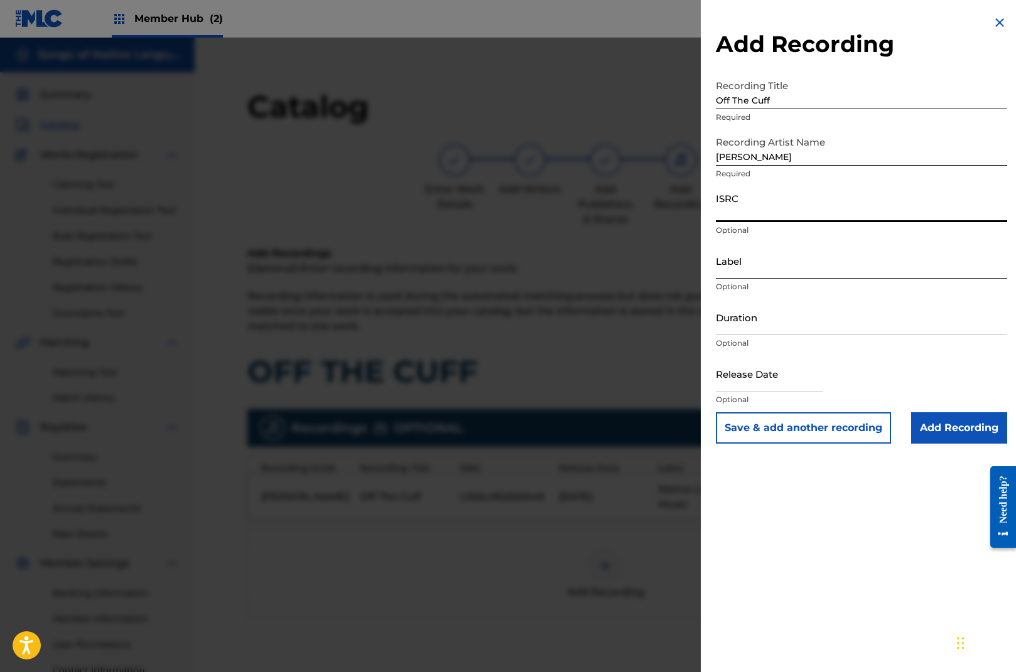
paste input "USNLM0300080"
type input "USNLM0300080"
click at [766, 268] on input "Label" at bounding box center [861, 261] width 291 height 36
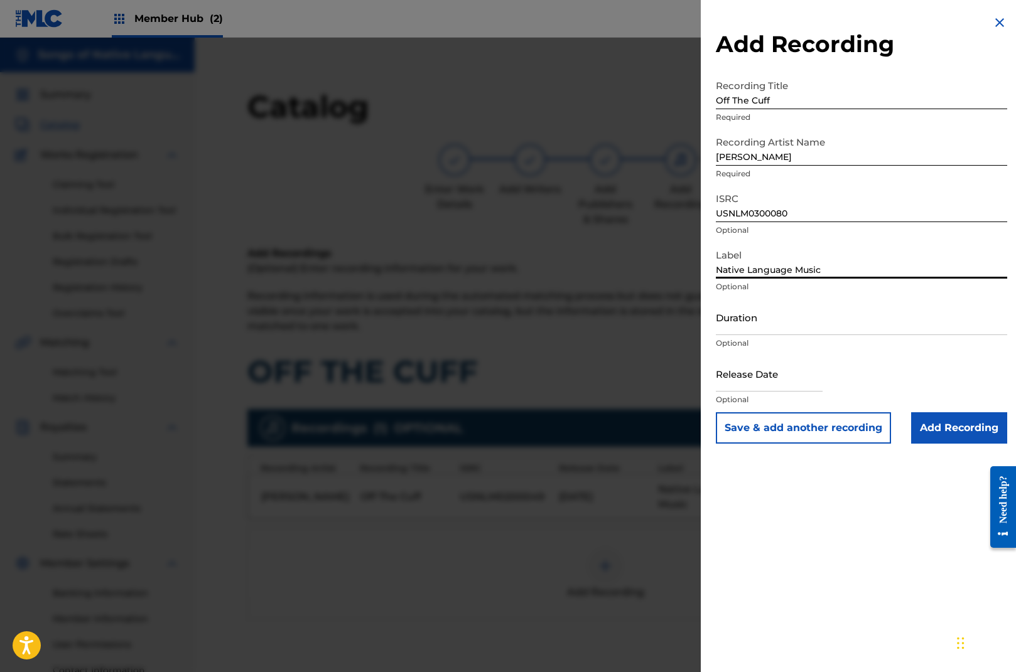
type input "Native Language Music"
type input "04:30"
select select "8"
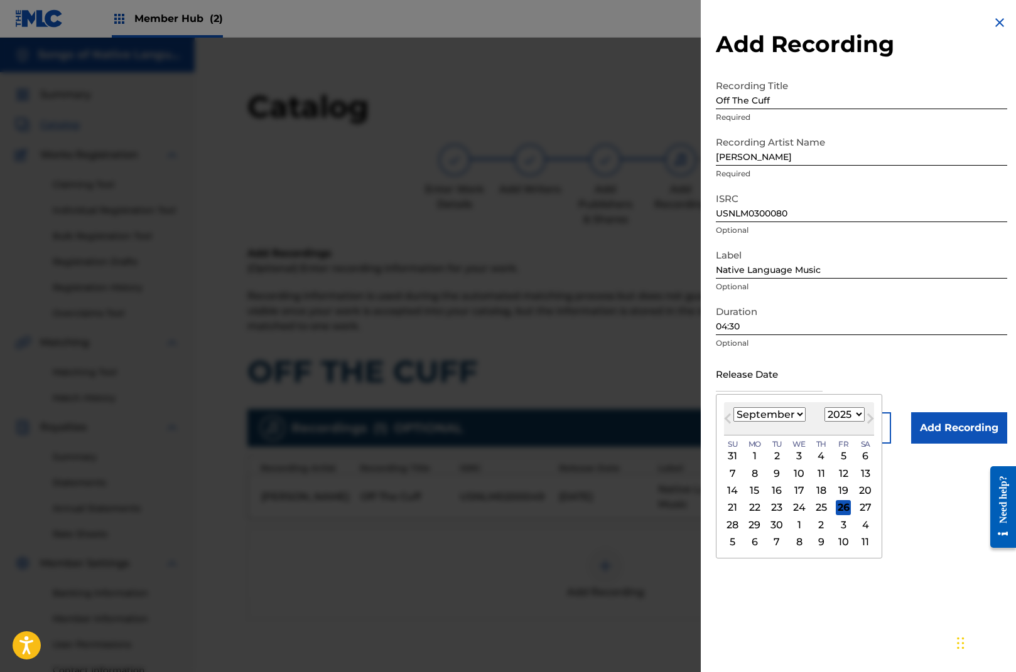
click at [855, 416] on select "1899 1900 1901 1902 1903 1904 1905 1906 1907 1908 1909 1910 1911 1912 1913 1914…" at bounding box center [844, 414] width 40 height 14
select select "2003"
click at [824, 407] on select "1899 1900 1901 1902 1903 1904 1905 1906 1907 1908 1909 1910 1911 1912 1913 1914…" at bounding box center [844, 414] width 40 height 14
click at [797, 409] on select "January February March April May June July August September October November De…" at bounding box center [769, 414] width 72 height 14
select select "6"
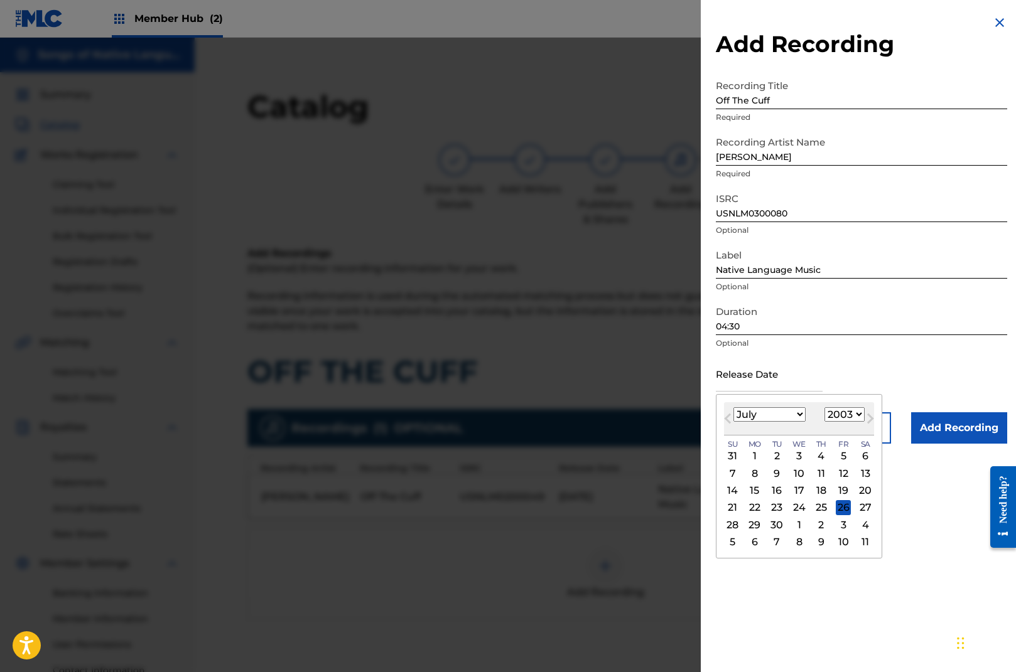
click at [733, 407] on select "January February March April May June July August September October November De…" at bounding box center [769, 414] width 72 height 14
click at [775, 457] on div "1" at bounding box center [776, 456] width 15 height 15
type input "[DATE]"
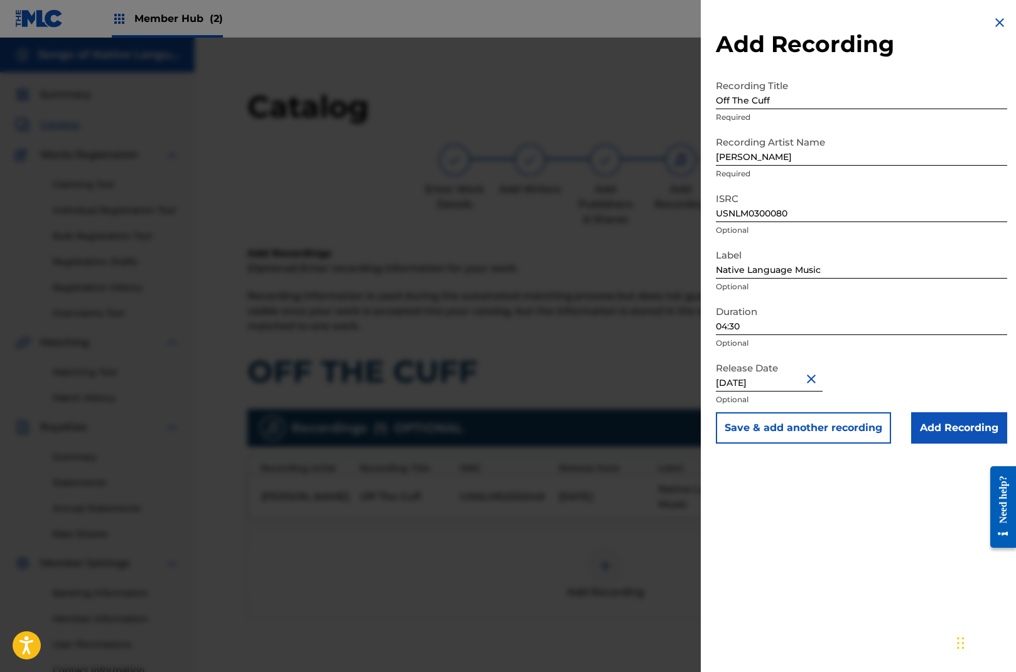
click at [910, 541] on div "Add Recording Recording Title Off The Cuff Required Recording Artist Name [PERS…" at bounding box center [861, 336] width 321 height 672
click at [958, 431] on input "Add Recording" at bounding box center [959, 427] width 96 height 31
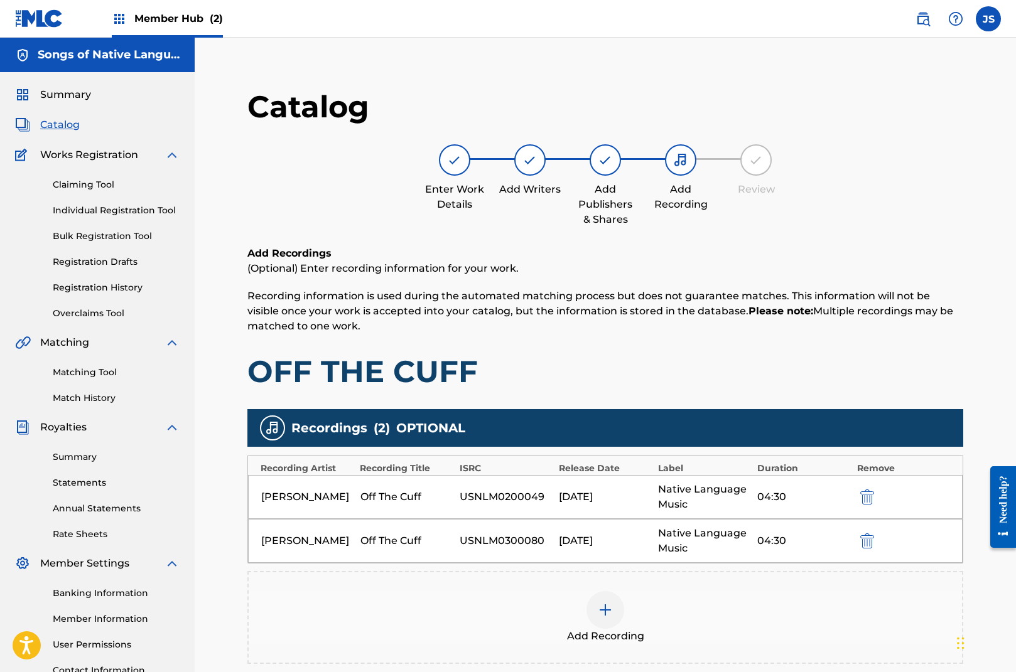
scroll to position [155, 0]
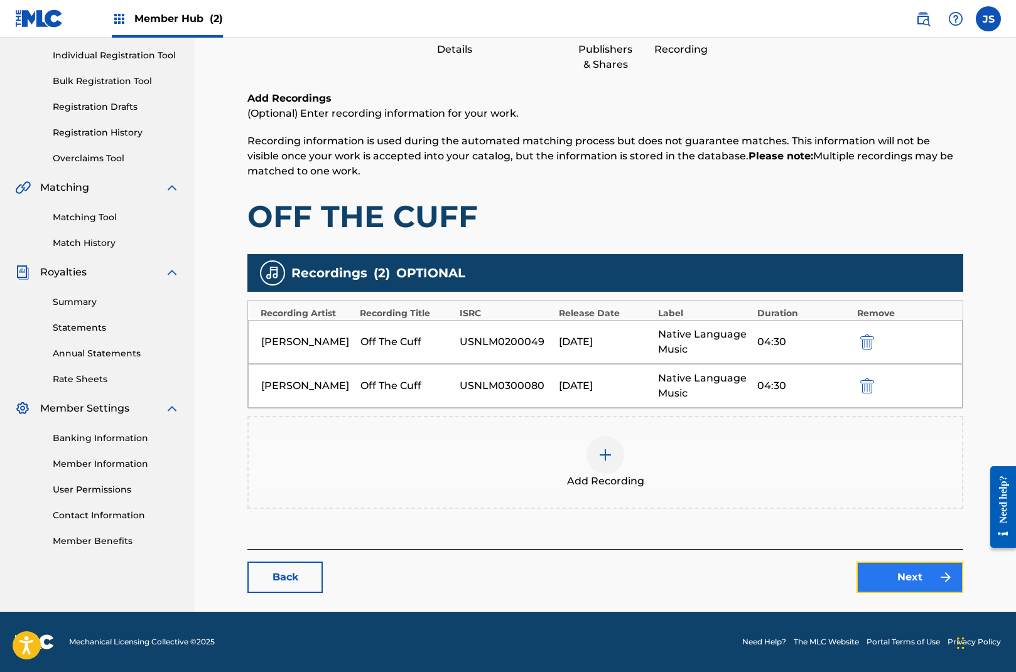
click at [890, 584] on link "Next" at bounding box center [909, 577] width 107 height 31
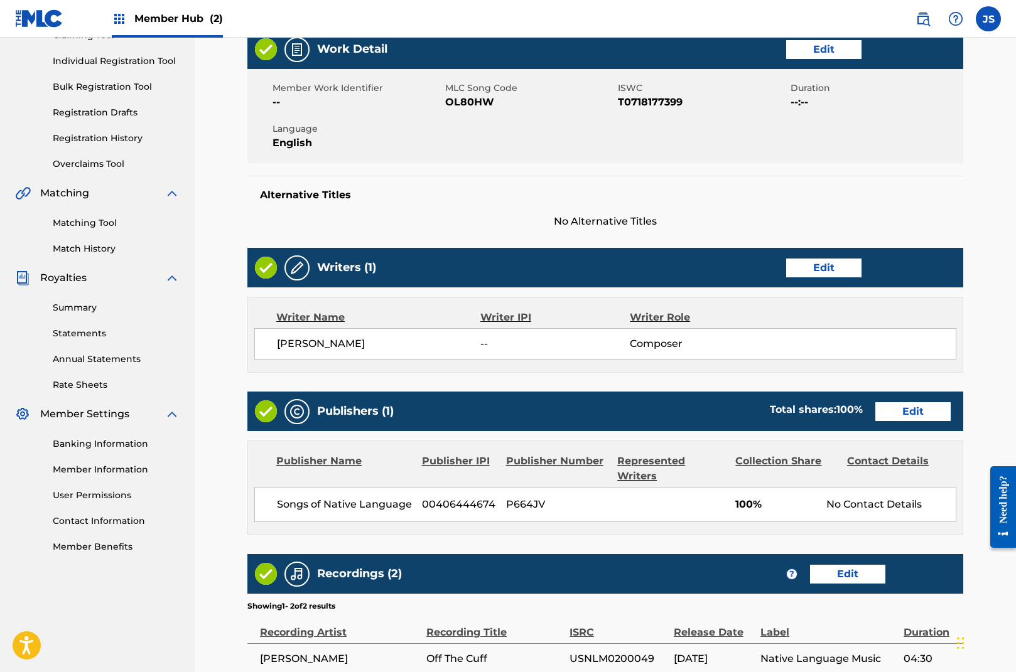
scroll to position [325, 0]
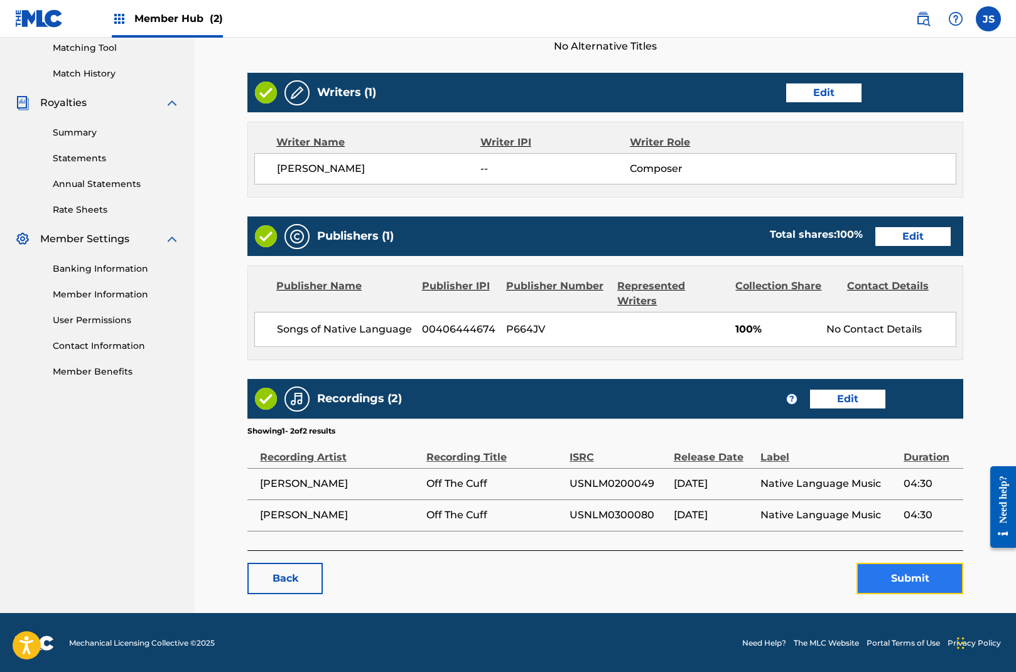
click at [921, 576] on button "Submit" at bounding box center [909, 578] width 107 height 31
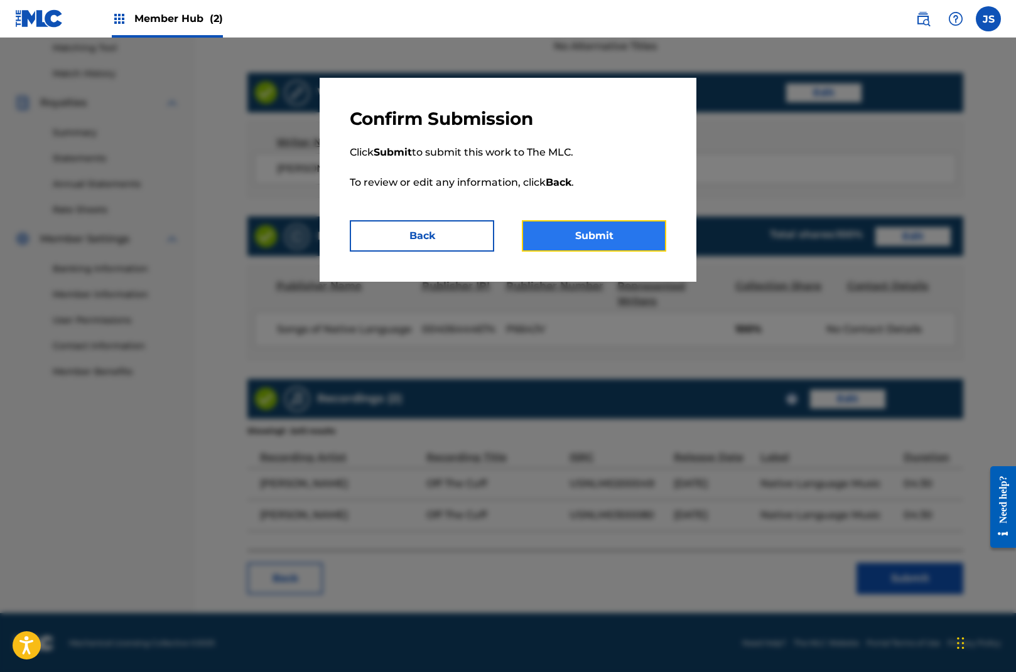
click at [610, 236] on button "Submit" at bounding box center [594, 235] width 144 height 31
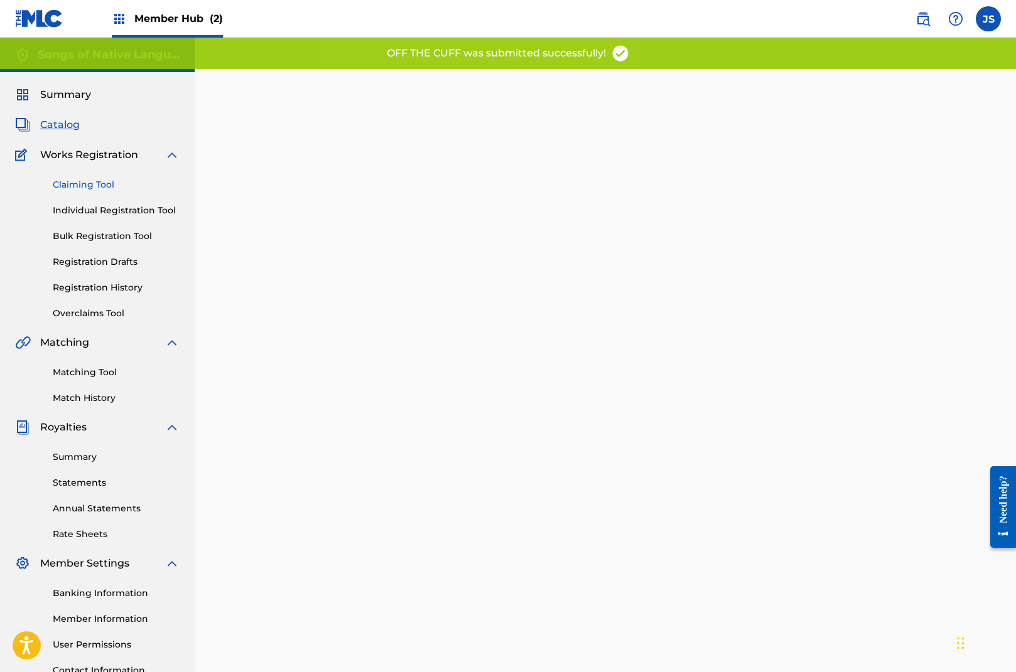
click at [93, 182] on link "Claiming Tool" at bounding box center [116, 184] width 127 height 13
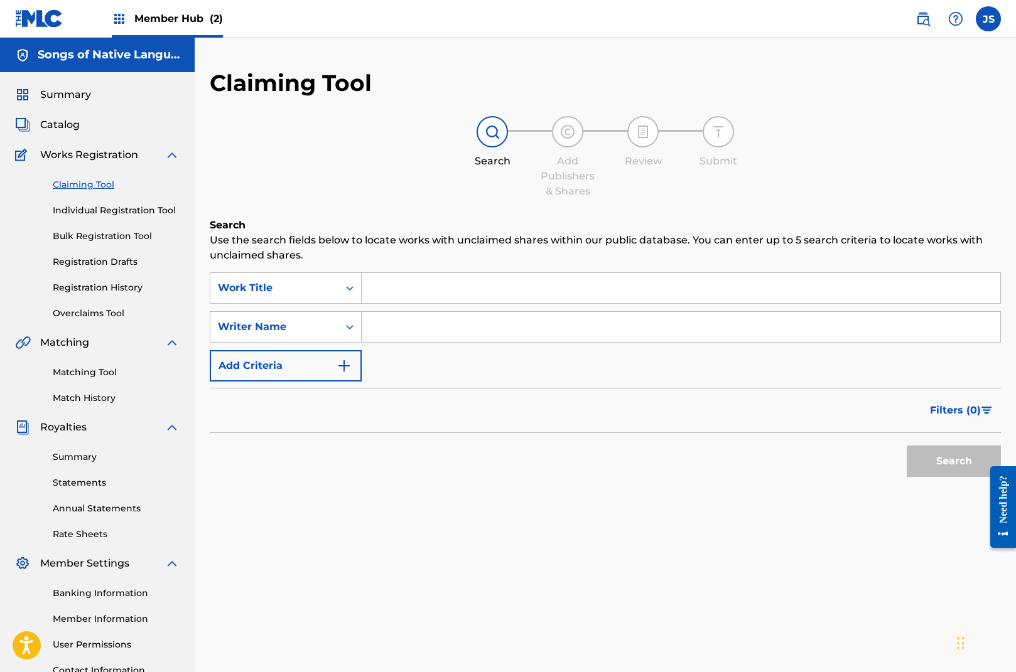
click at [387, 289] on input "Search Form" at bounding box center [681, 288] width 638 height 30
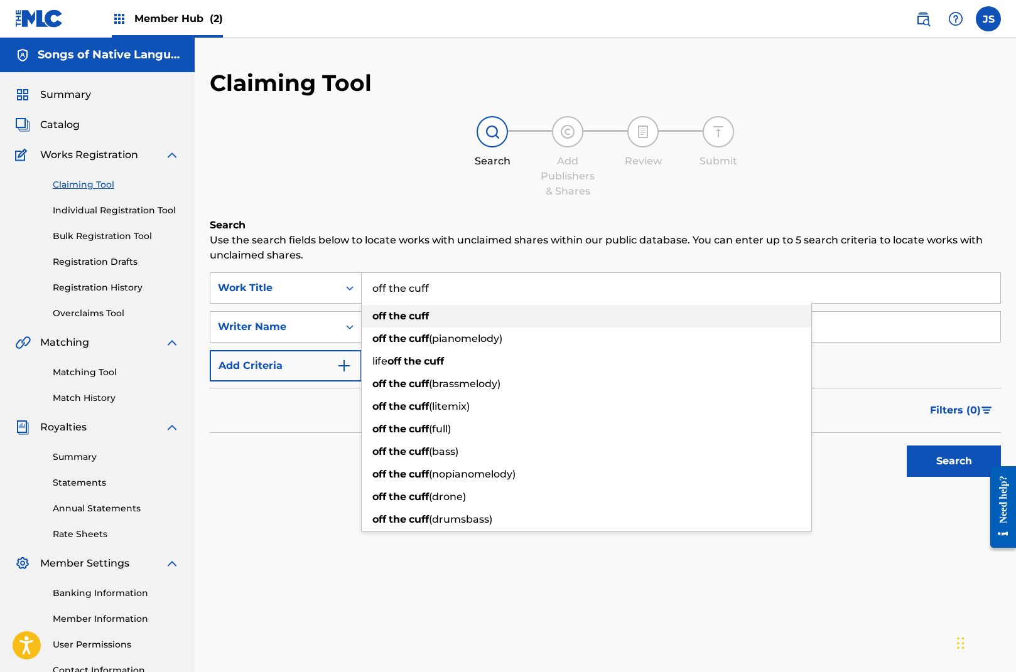
type input "off the cuff"
click at [389, 318] on span "Search Form" at bounding box center [387, 316] width 3 height 12
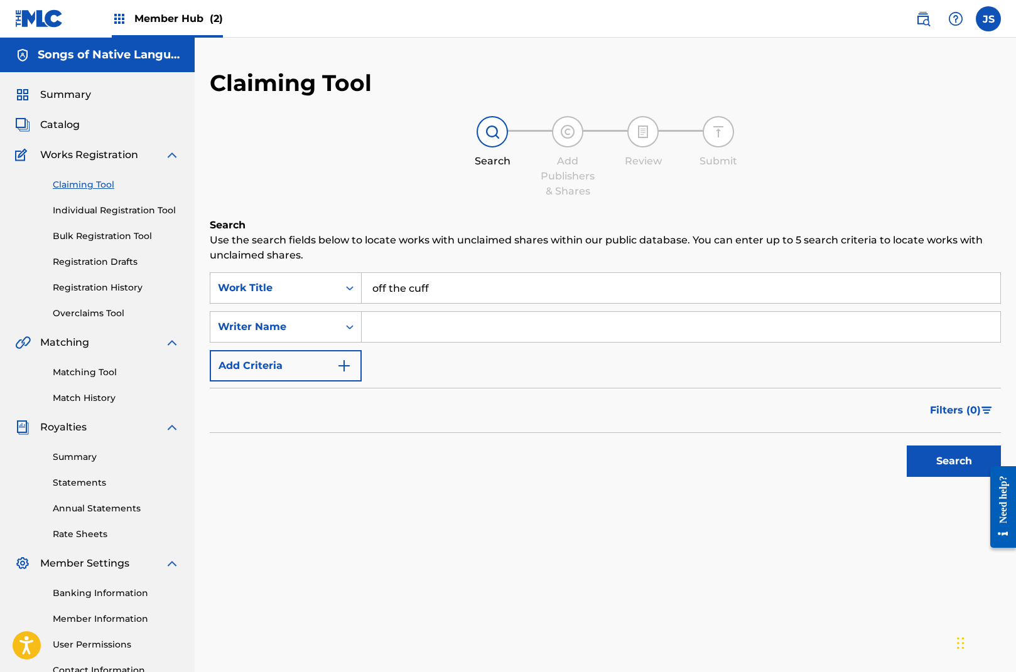
click at [396, 328] on input "Search Form" at bounding box center [681, 327] width 638 height 30
click at [938, 458] on button "Search" at bounding box center [954, 461] width 94 height 31
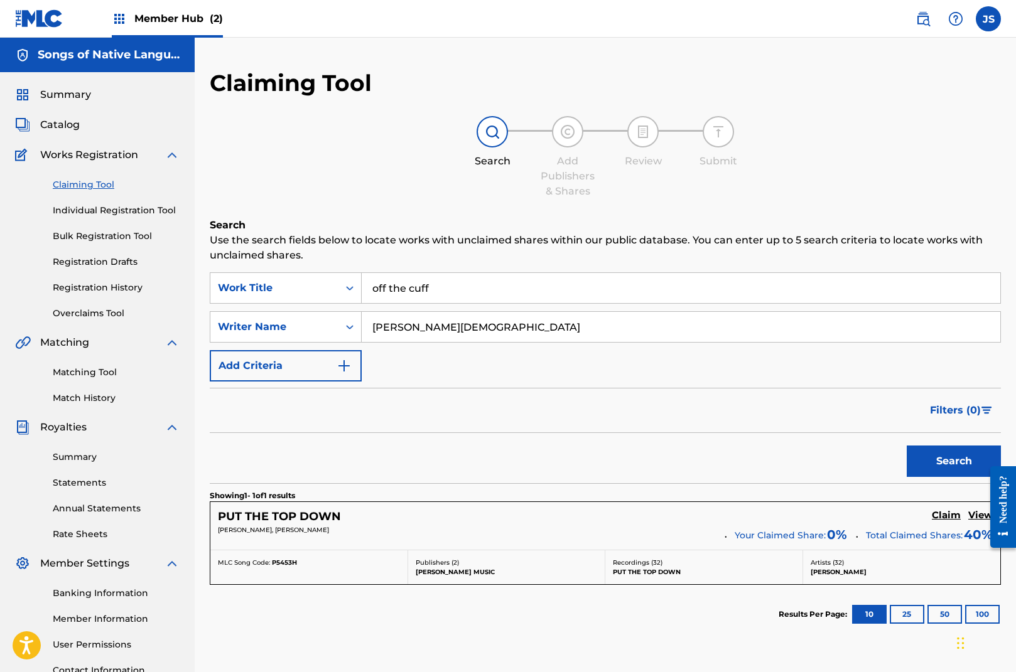
click at [395, 329] on input "[PERSON_NAME][DEMOGRAPHIC_DATA]" at bounding box center [681, 327] width 638 height 30
type input "[PERSON_NAME]"
click at [947, 460] on button "Search" at bounding box center [954, 461] width 94 height 31
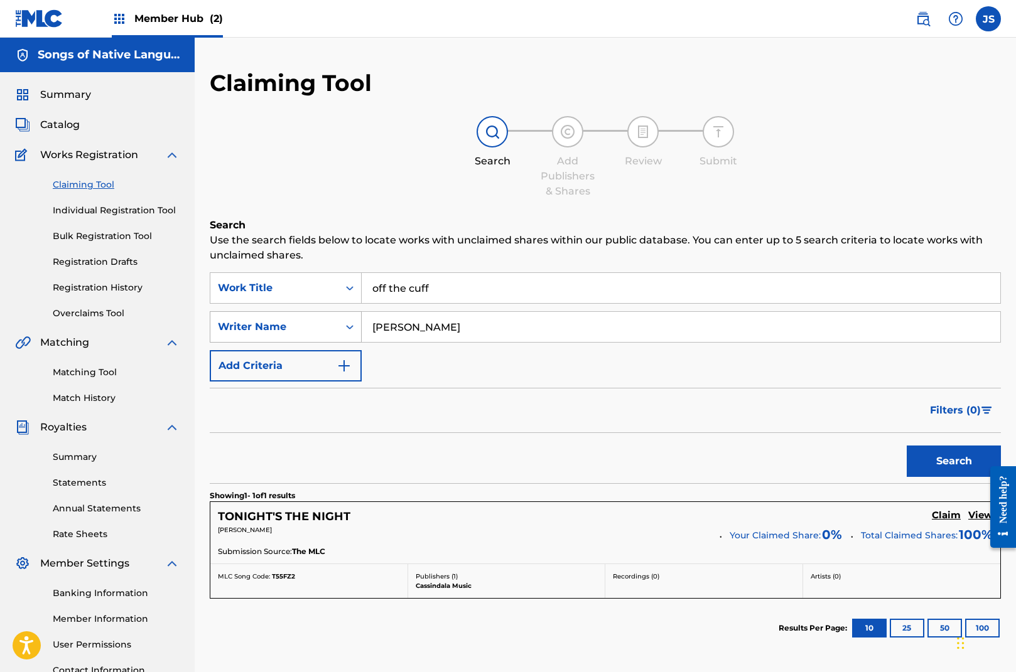
click at [321, 330] on div "Writer Name" at bounding box center [274, 327] width 113 height 15
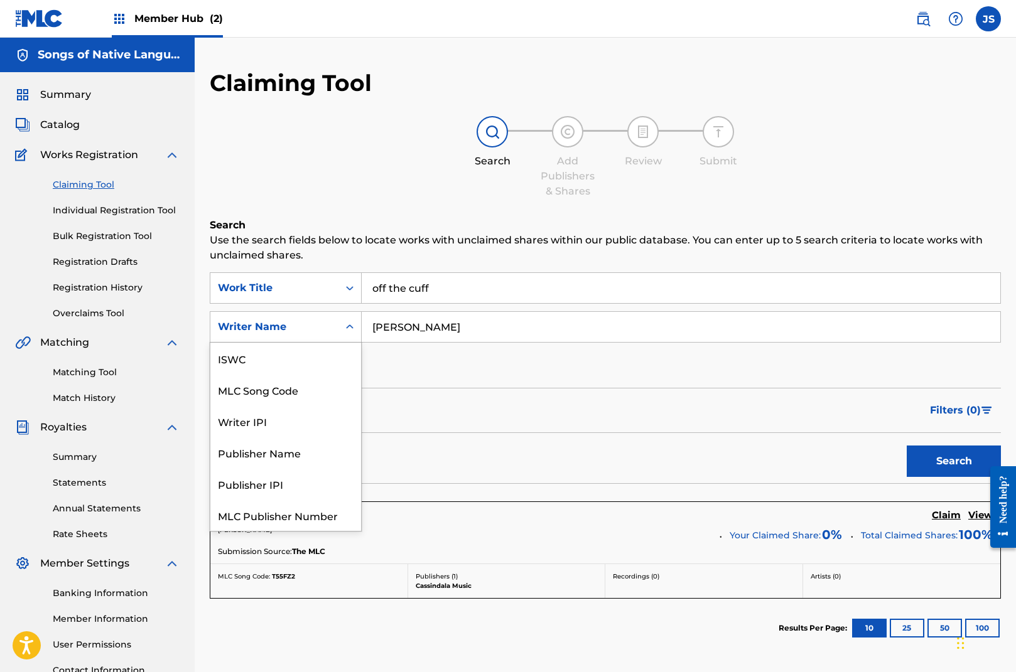
scroll to position [31, 0]
click at [300, 431] on div "Publisher Name" at bounding box center [285, 421] width 151 height 31
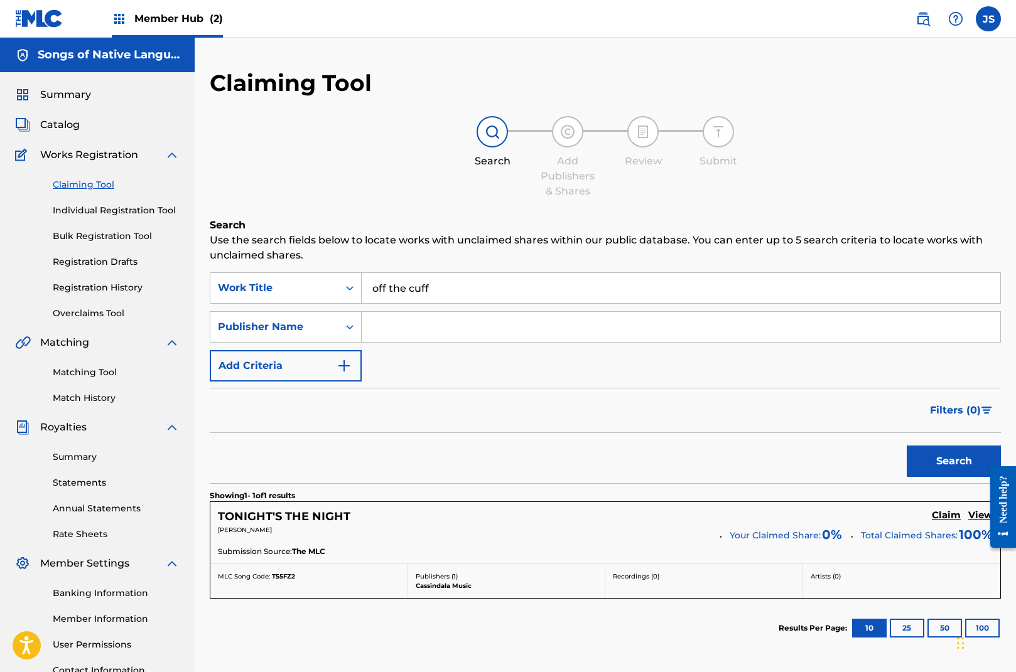
click at [449, 326] on input "Search Form" at bounding box center [681, 327] width 638 height 30
type input "songs of native language"
click at [962, 462] on button "Search" at bounding box center [954, 461] width 94 height 31
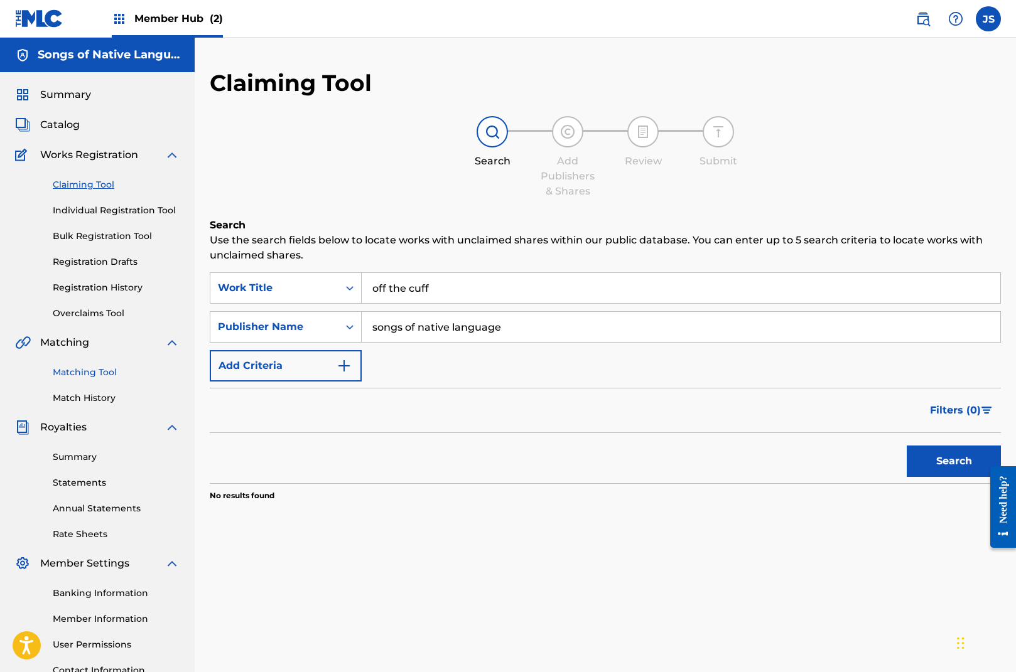
click at [99, 375] on link "Matching Tool" at bounding box center [116, 372] width 127 height 13
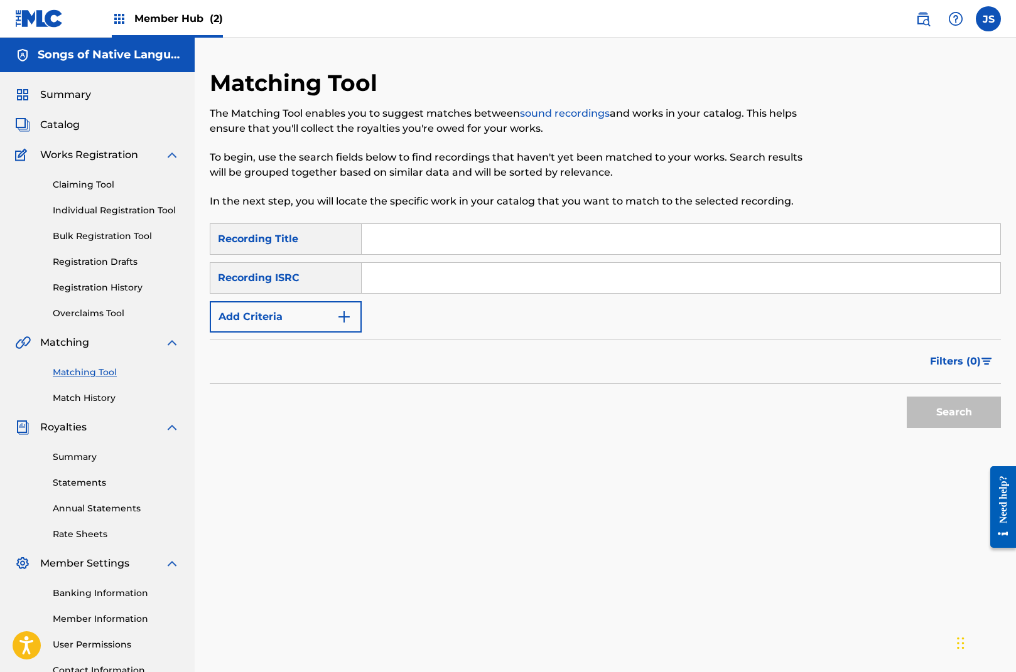
click at [396, 239] on input "Search Form" at bounding box center [681, 239] width 638 height 30
type input "off the cuff"
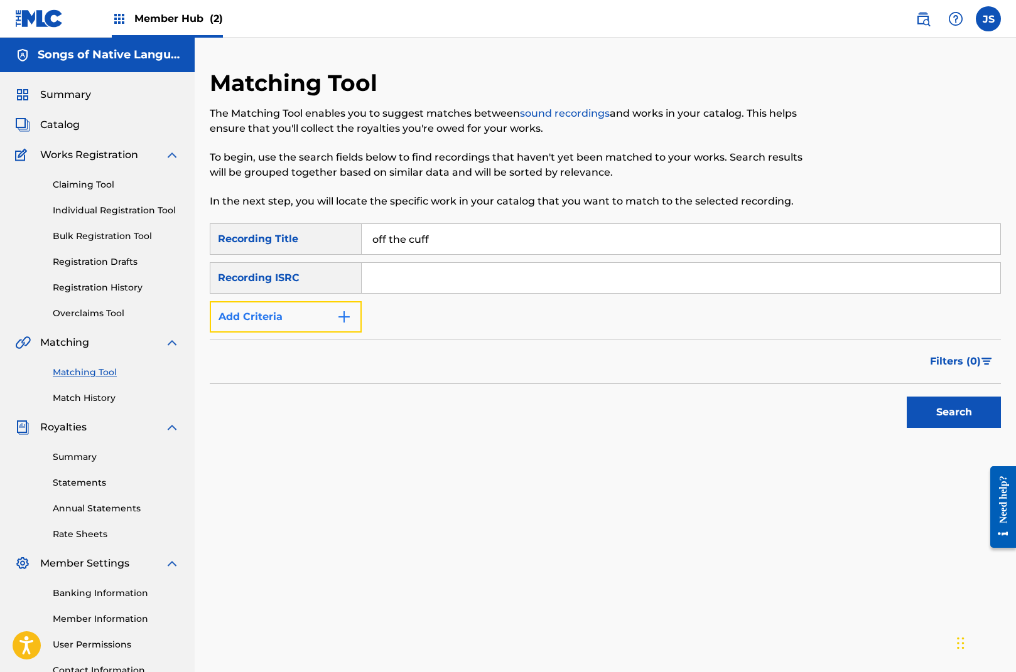
click at [304, 321] on button "Add Criteria" at bounding box center [286, 316] width 152 height 31
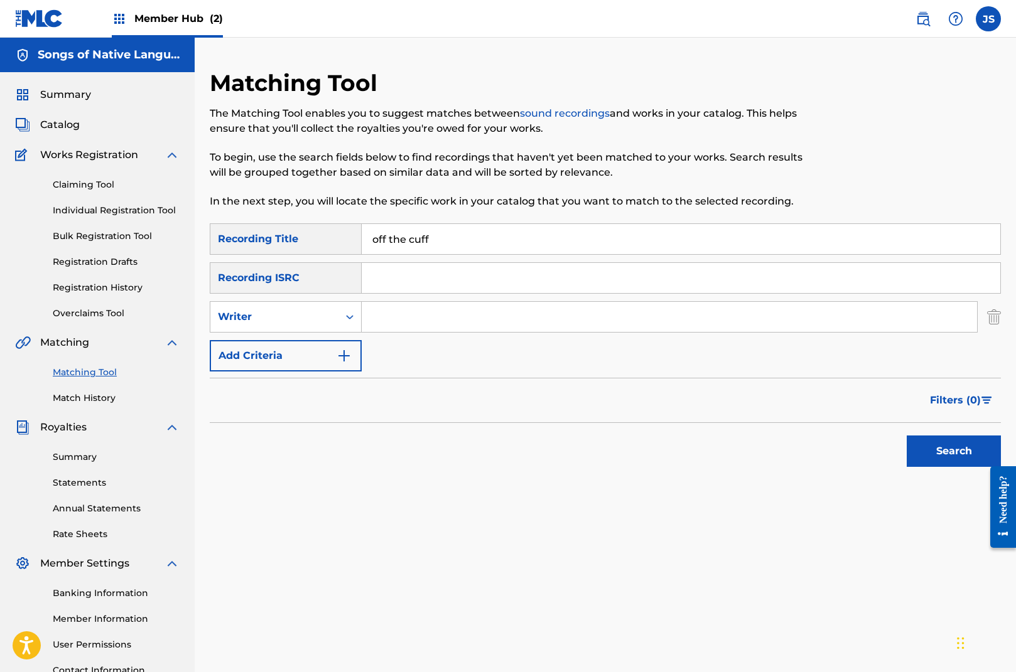
click at [415, 318] on input "Search Form" at bounding box center [669, 317] width 615 height 30
click at [956, 447] on button "Search" at bounding box center [954, 451] width 94 height 31
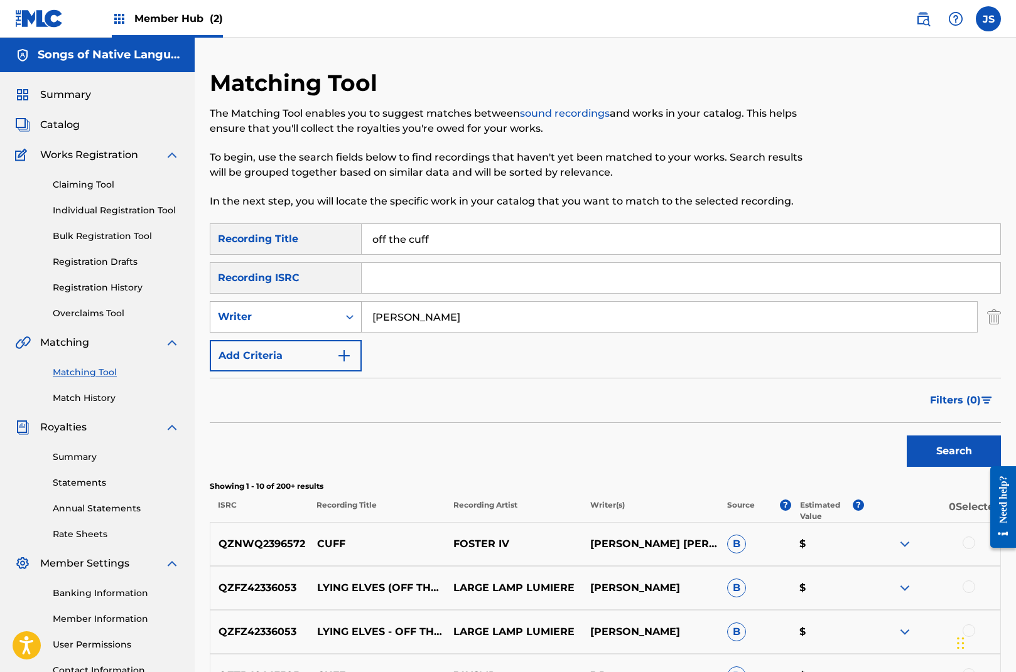
drag, startPoint x: 435, startPoint y: 316, endPoint x: 338, endPoint y: 308, distance: 97.7
click at [338, 308] on div "SearchWithCriteriae7d5dd3a-3417-4cd5-82d5-b33f028d5af6 Writer [PERSON_NAME]" at bounding box center [605, 316] width 791 height 31
type input "bishop"
click at [973, 454] on button "Search" at bounding box center [954, 451] width 94 height 31
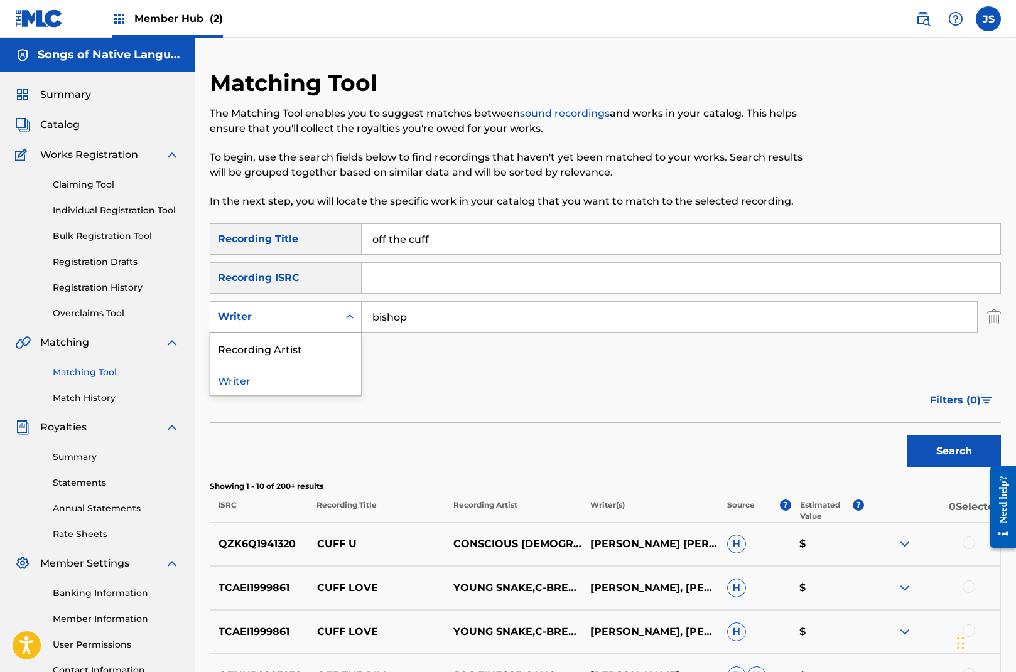
click at [304, 317] on div "Writer" at bounding box center [274, 316] width 113 height 15
click at [304, 344] on div "Recording Artist" at bounding box center [285, 348] width 151 height 31
click at [422, 325] on input "Search Form" at bounding box center [669, 317] width 615 height 30
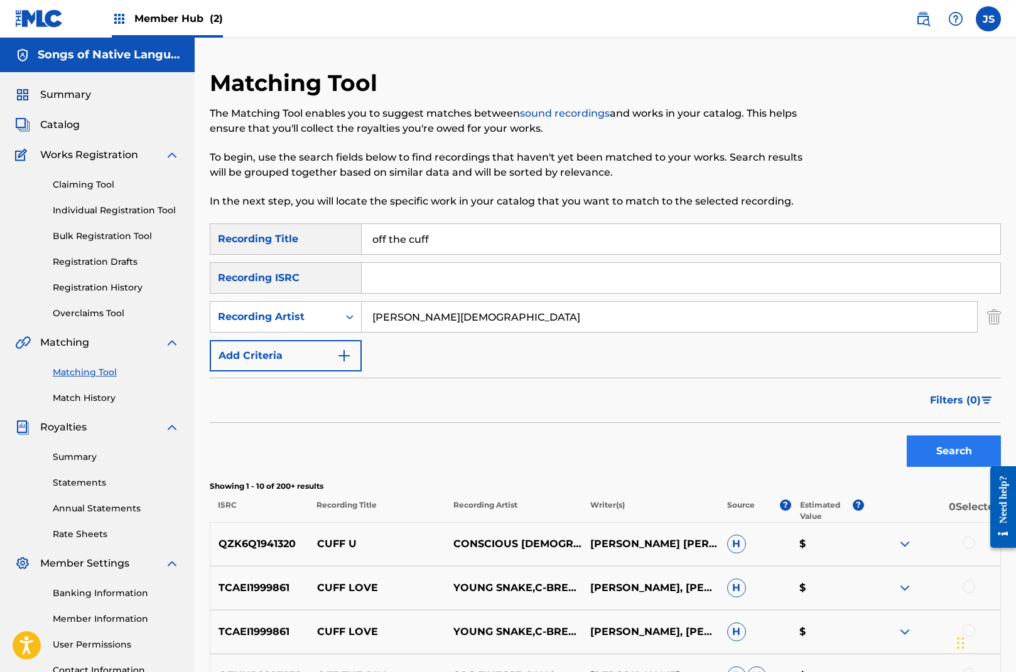
type input "[PERSON_NAME][DEMOGRAPHIC_DATA]"
click at [967, 453] on button "Search" at bounding box center [954, 451] width 94 height 31
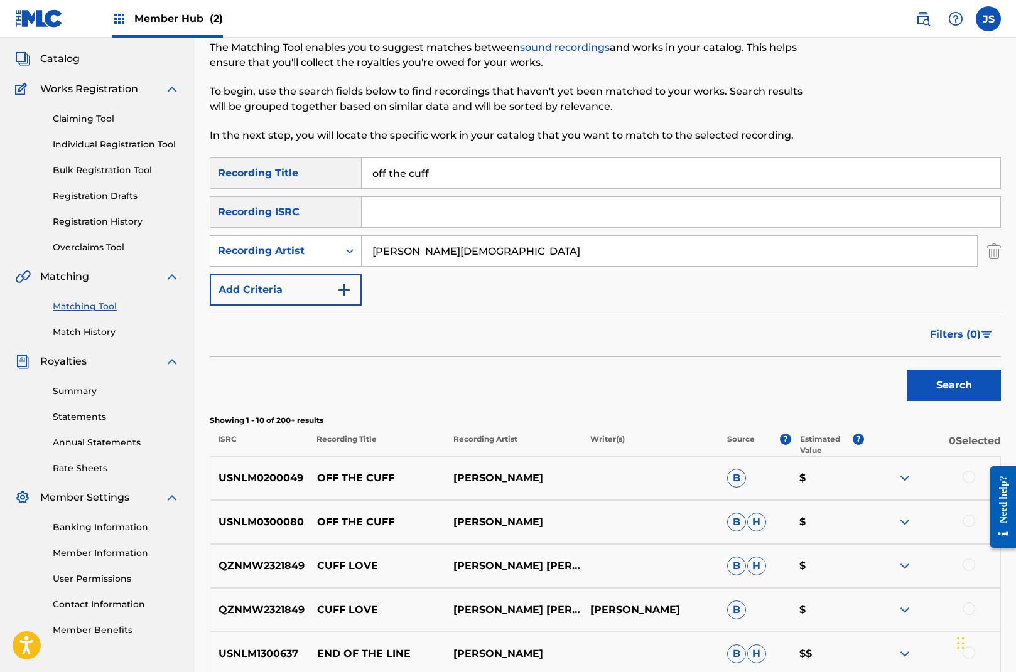
scroll to position [72, 0]
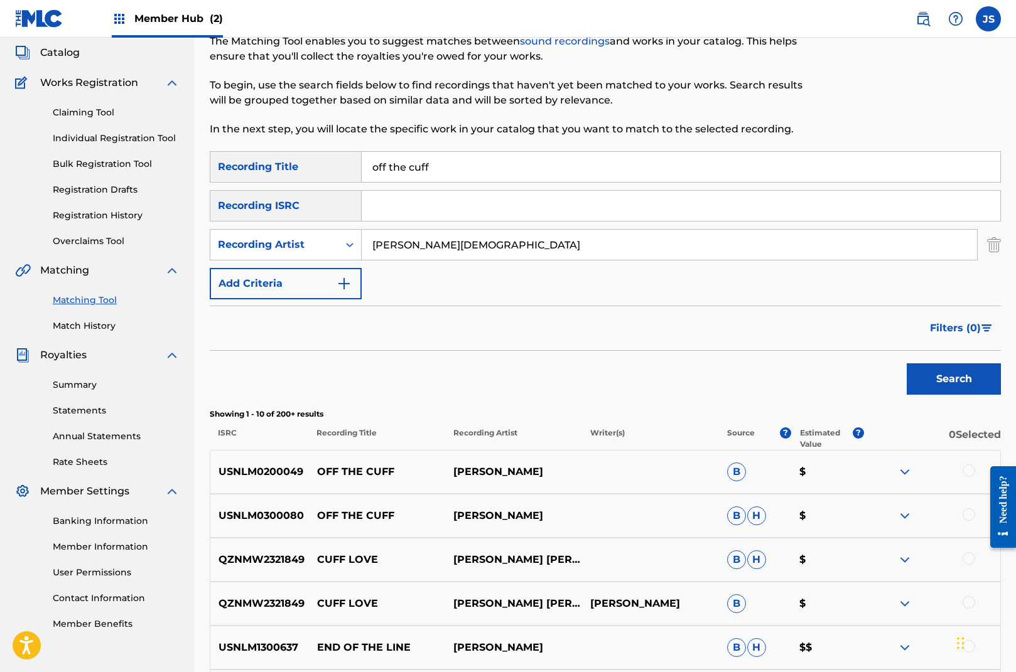
click at [966, 470] on div at bounding box center [968, 471] width 13 height 13
click at [969, 515] on div at bounding box center [968, 515] width 13 height 13
click at [916, 568] on button "Match 2 Groups" at bounding box center [882, 569] width 139 height 31
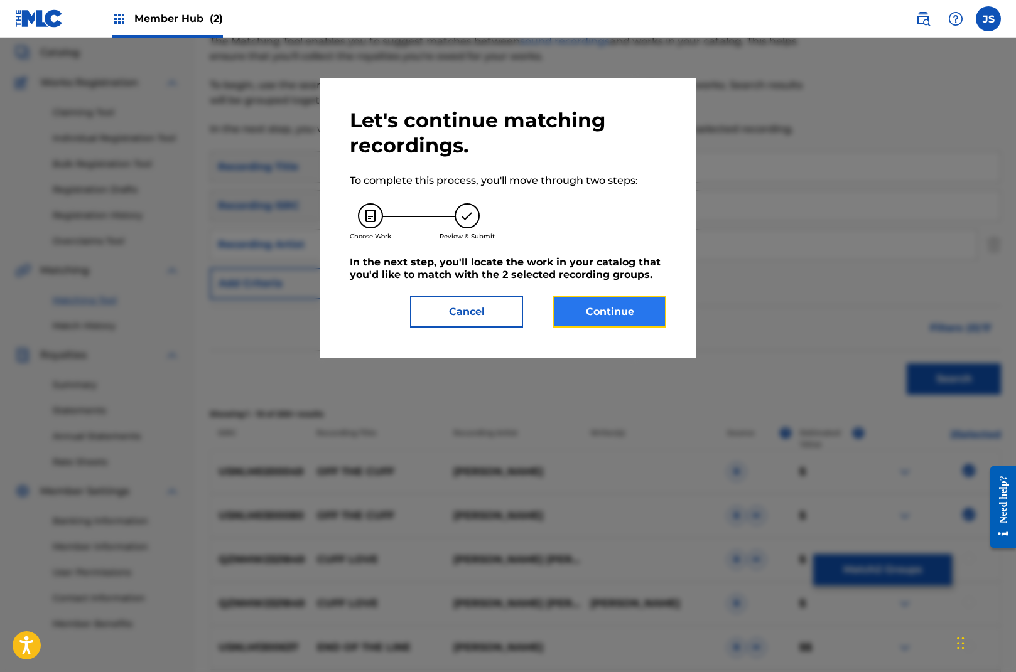
click at [619, 311] on button "Continue" at bounding box center [609, 311] width 113 height 31
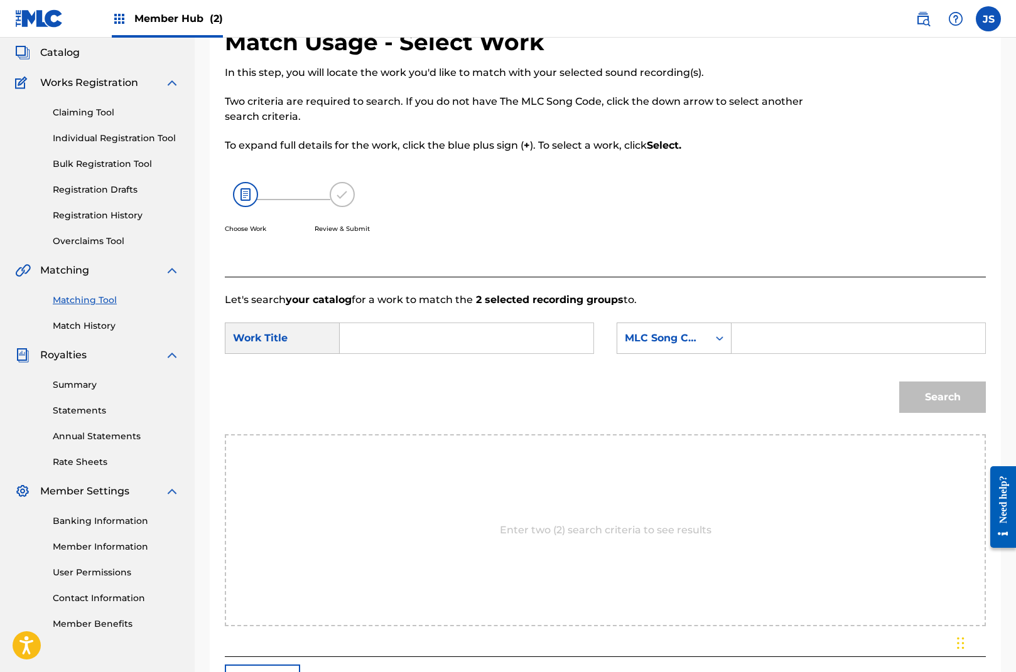
click at [416, 336] on input "Search Form" at bounding box center [466, 338] width 232 height 30
type input "off the cuff"
click at [680, 341] on div "MLC Song Code" at bounding box center [663, 338] width 76 height 15
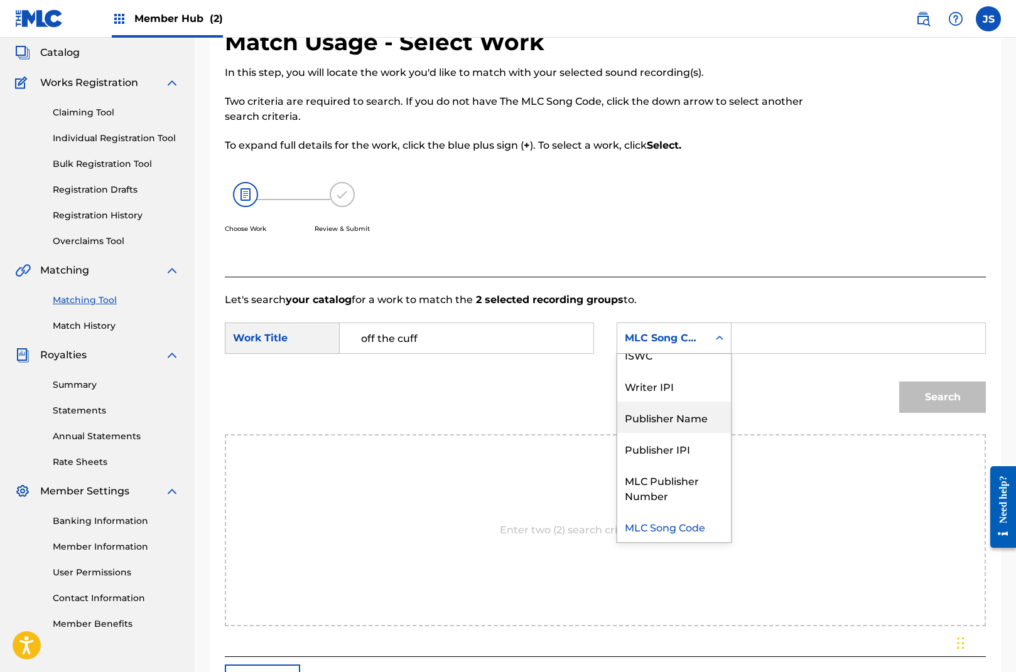
click at [681, 416] on div "Publisher Name" at bounding box center [674, 417] width 114 height 31
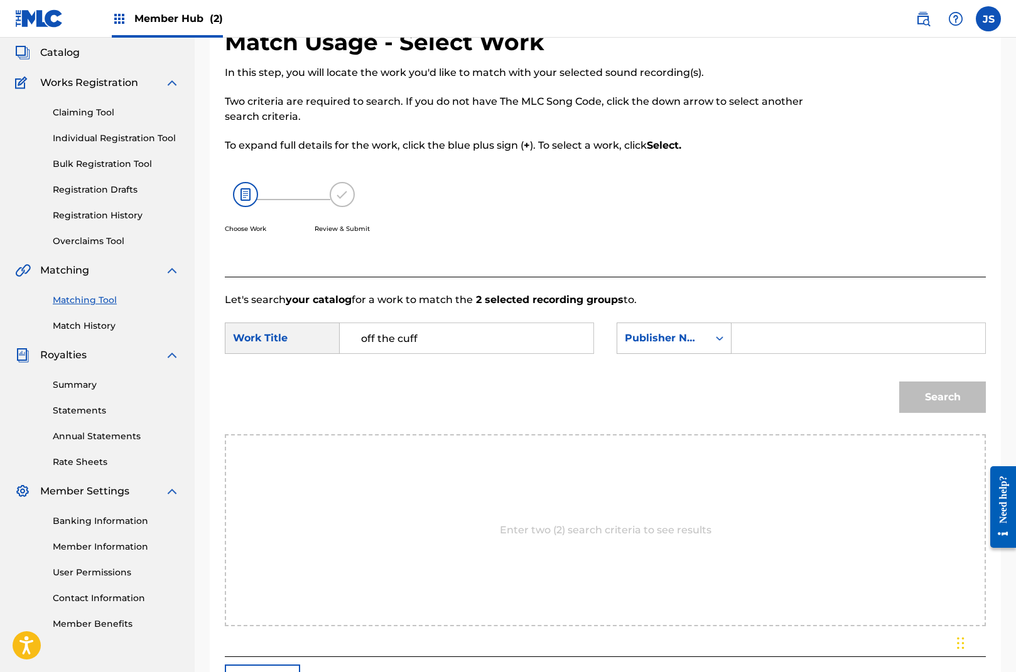
click at [773, 344] on input "Search Form" at bounding box center [858, 338] width 232 height 30
type input "songs of native language"
click at [965, 394] on button "Search" at bounding box center [942, 397] width 87 height 31
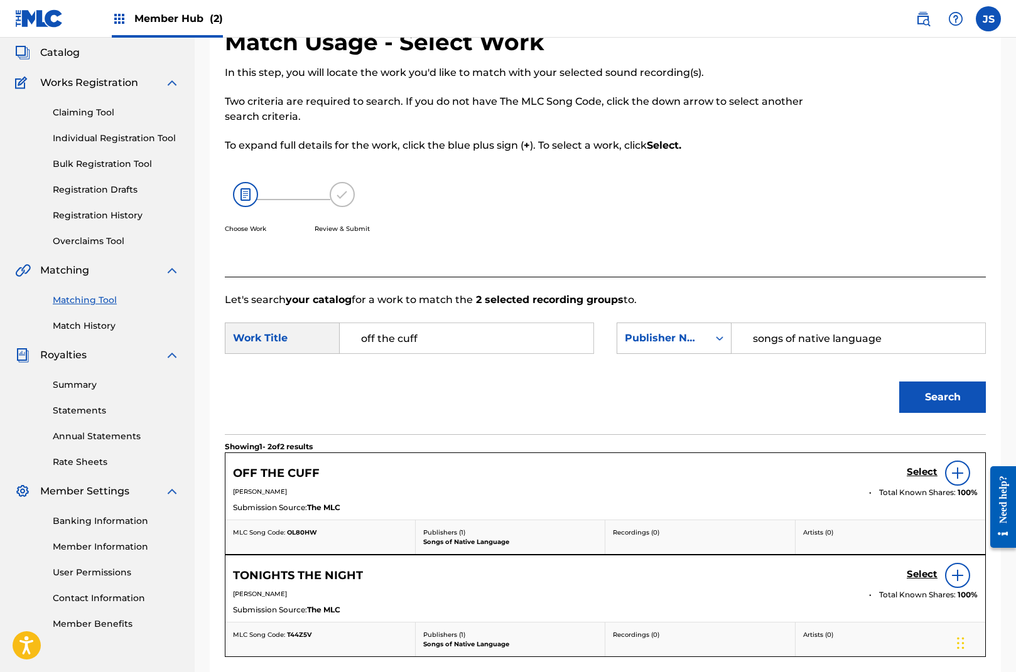
click at [963, 472] on img at bounding box center [957, 473] width 15 height 15
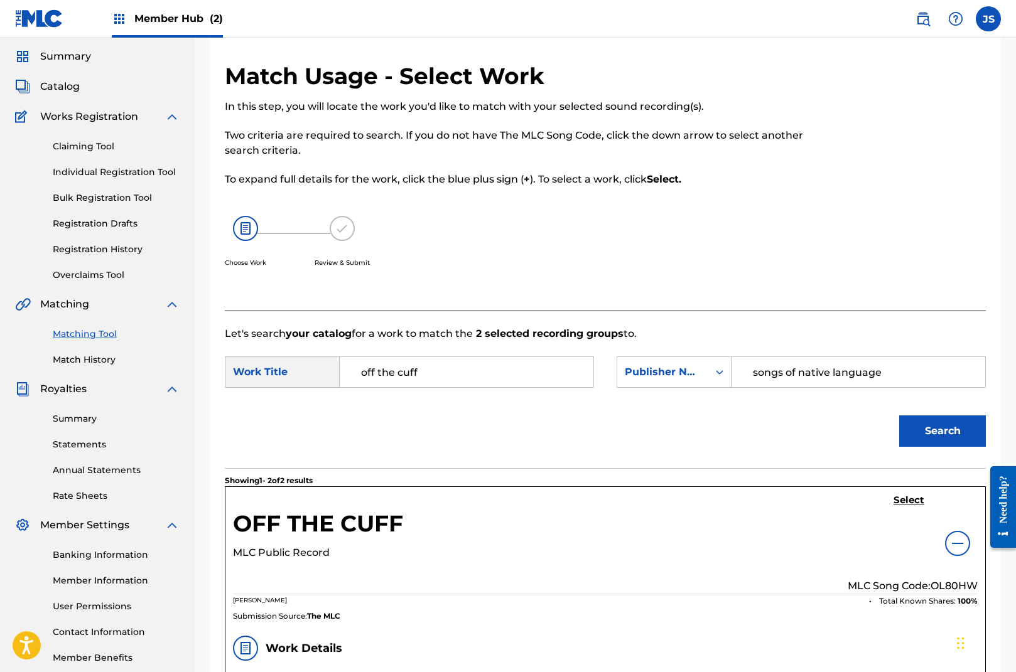
scroll to position [21, 0]
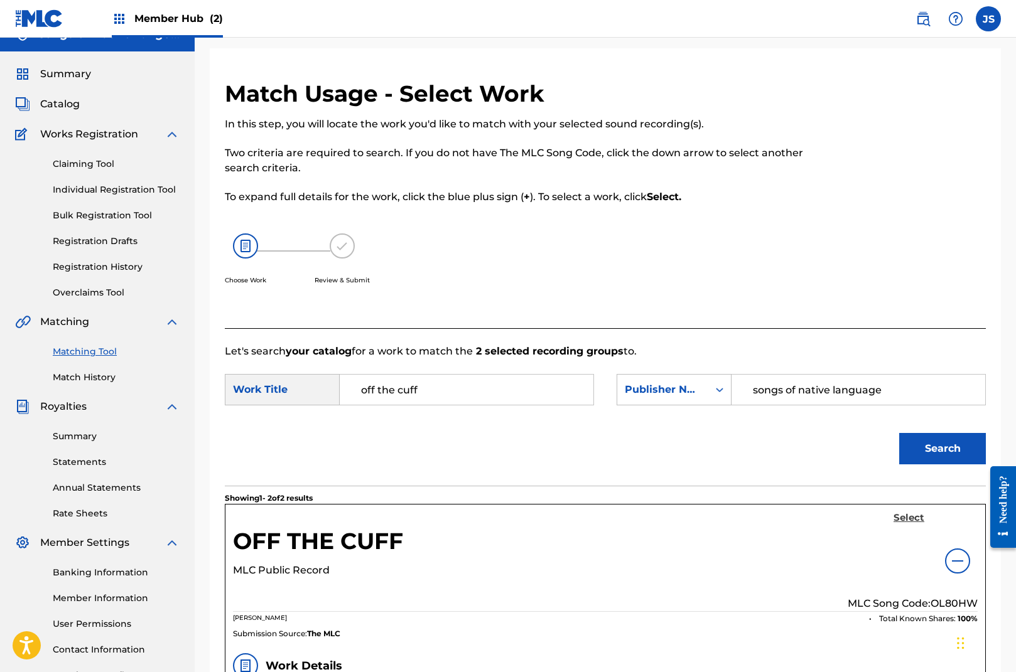
click at [910, 517] on h5 "Select" at bounding box center [908, 518] width 31 height 12
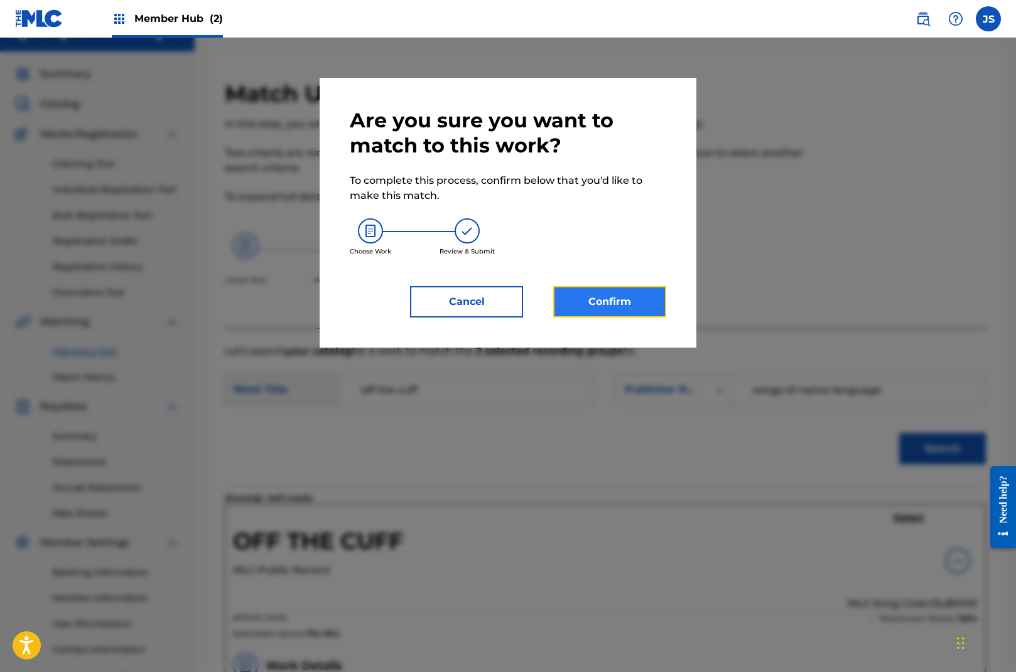
click at [645, 306] on button "Confirm" at bounding box center [609, 301] width 113 height 31
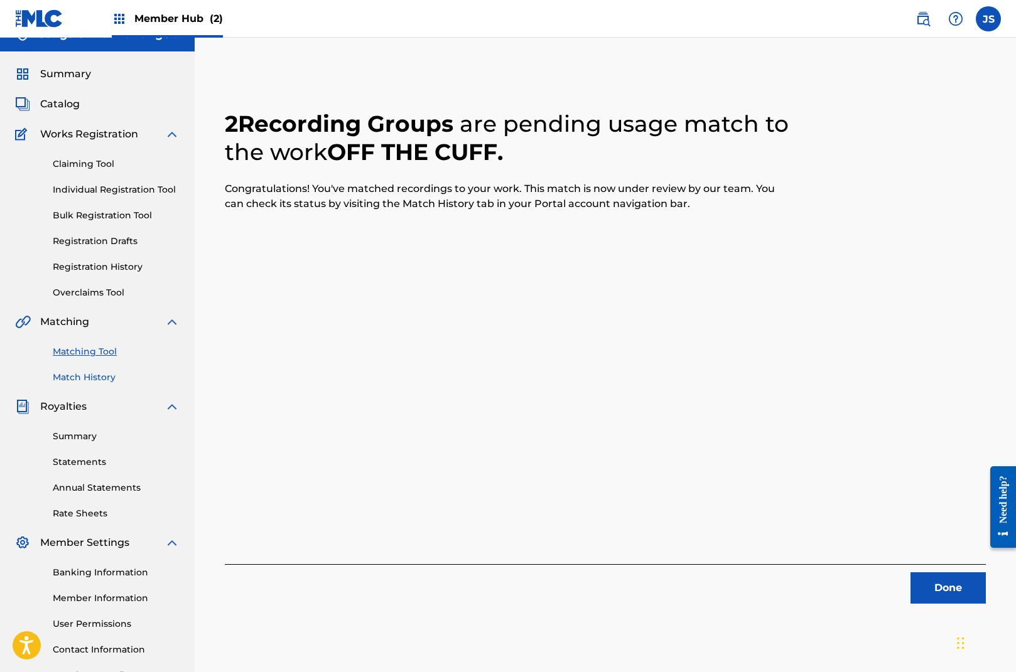
click at [99, 379] on link "Match History" at bounding box center [116, 377] width 127 height 13
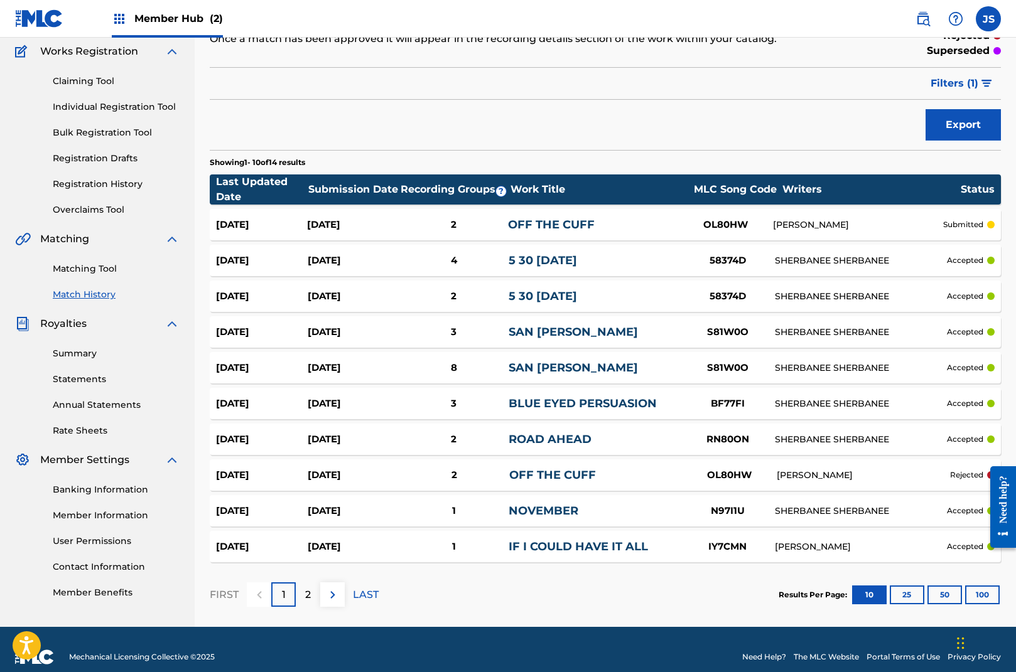
scroll to position [119, 0]
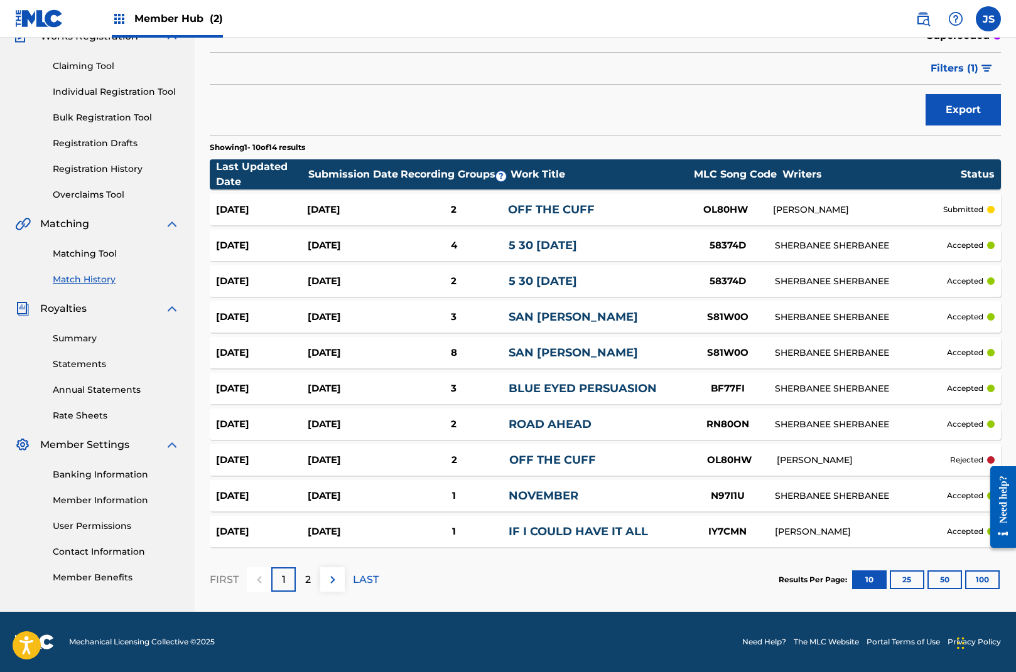
click at [926, 581] on section "Results Per Page: 10 25 50 100" at bounding box center [889, 580] width 222 height 19
click at [941, 578] on button "50" at bounding box center [944, 580] width 35 height 19
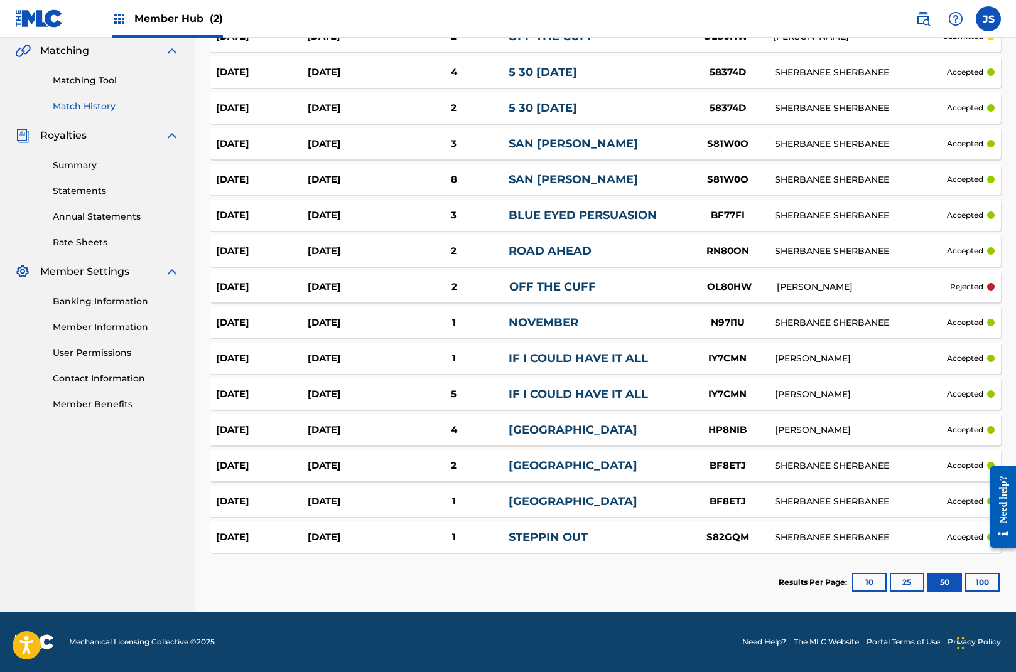
scroll to position [0, 0]
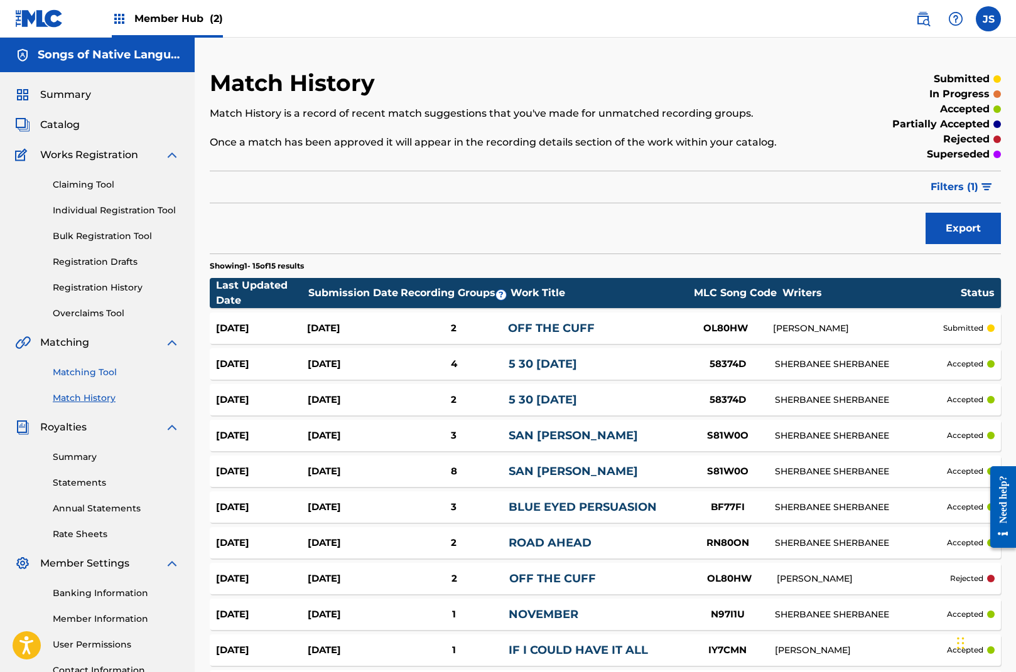
click at [100, 374] on link "Matching Tool" at bounding box center [116, 372] width 127 height 13
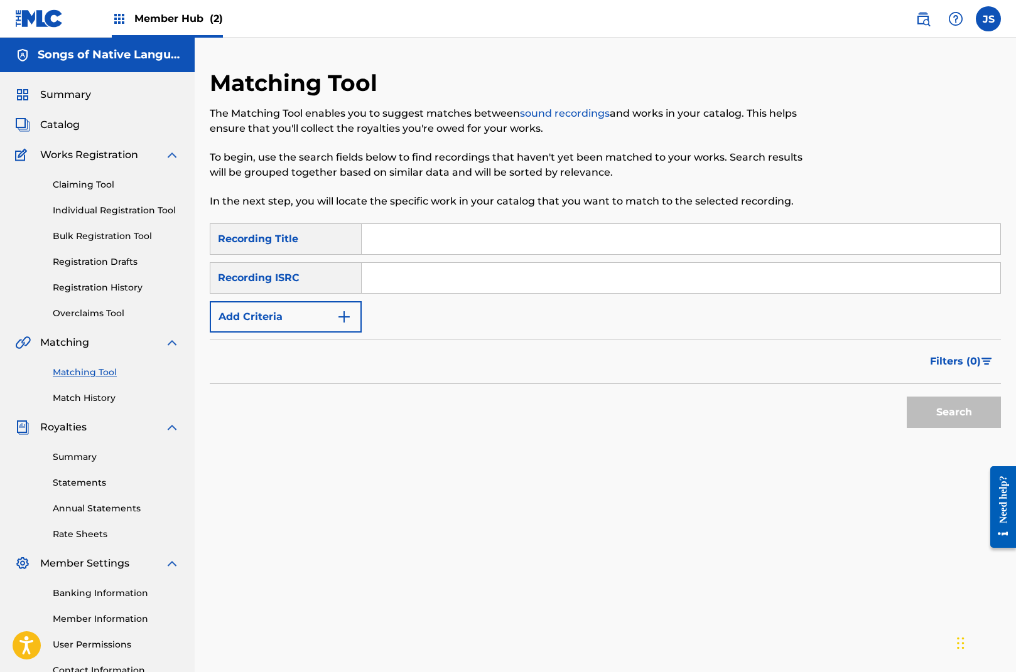
click at [378, 235] on input "Search Form" at bounding box center [681, 239] width 638 height 30
type input "[GEOGRAPHIC_DATA]"
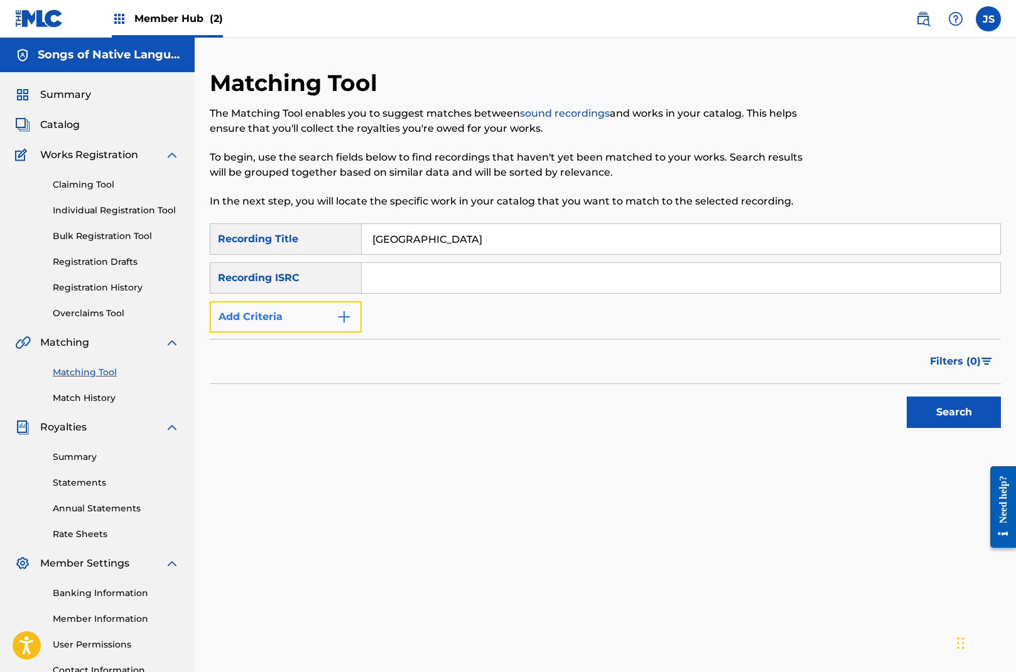
click at [340, 315] on img "Search Form" at bounding box center [343, 316] width 15 height 15
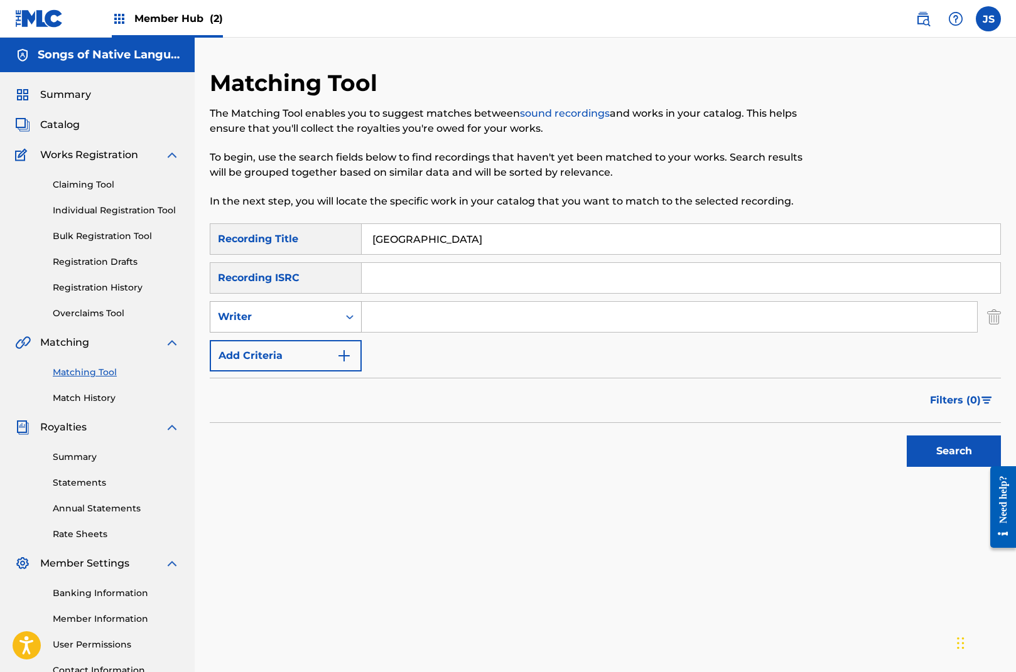
click at [318, 315] on div "Writer" at bounding box center [274, 316] width 113 height 15
click at [306, 353] on div "Recording Artist" at bounding box center [285, 348] width 151 height 31
click at [375, 322] on input "Search Form" at bounding box center [669, 317] width 615 height 30
type input "[PERSON_NAME]"
click at [928, 441] on button "Search" at bounding box center [954, 451] width 94 height 31
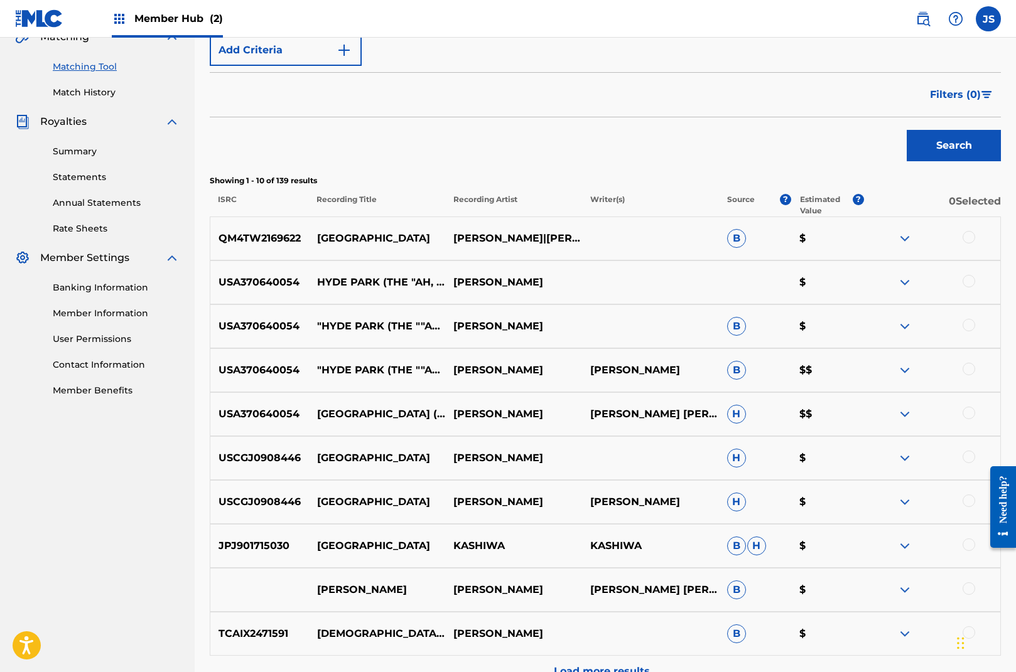
scroll to position [318, 0]
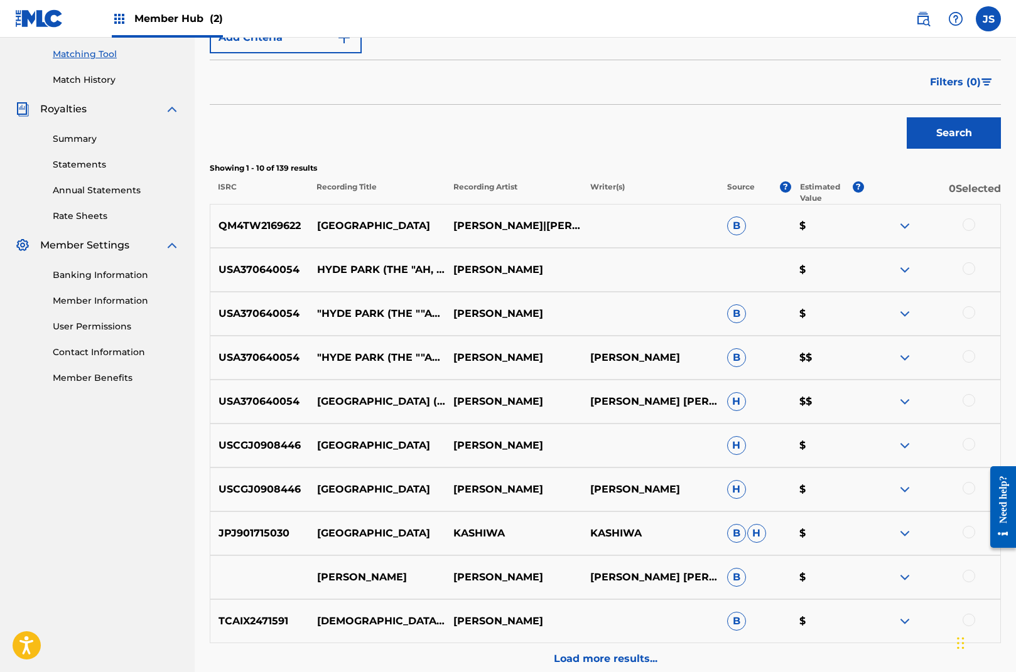
click at [969, 401] on div at bounding box center [968, 400] width 13 height 13
click at [969, 360] on div at bounding box center [968, 356] width 13 height 13
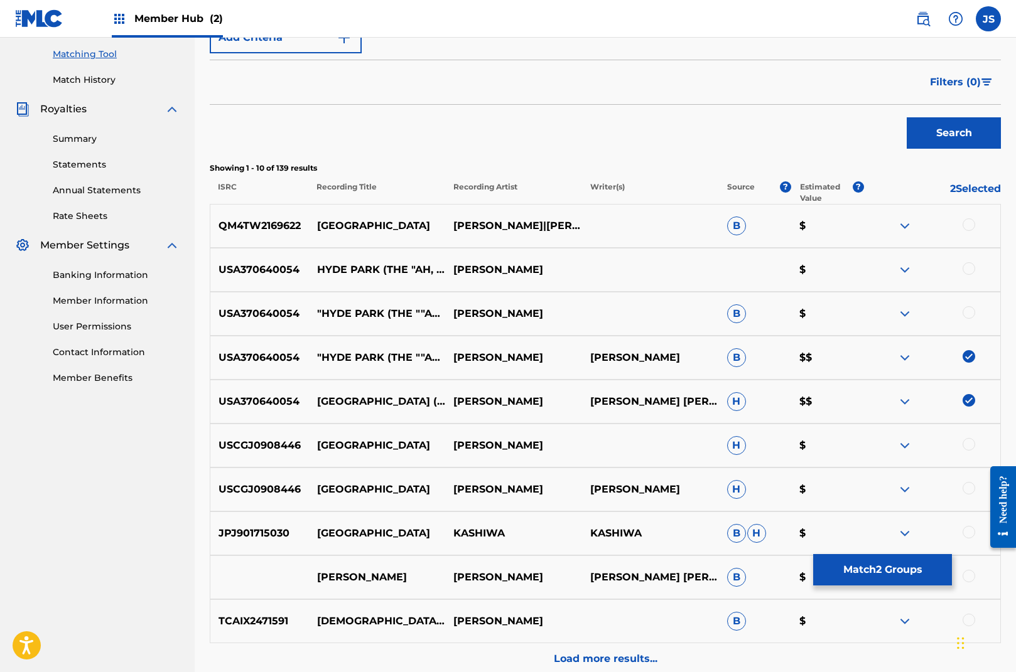
click at [969, 315] on div at bounding box center [968, 312] width 13 height 13
click at [969, 264] on div at bounding box center [968, 268] width 13 height 13
click at [964, 222] on div at bounding box center [968, 224] width 13 height 13
click at [895, 571] on button "Match 5 Groups" at bounding box center [882, 569] width 139 height 31
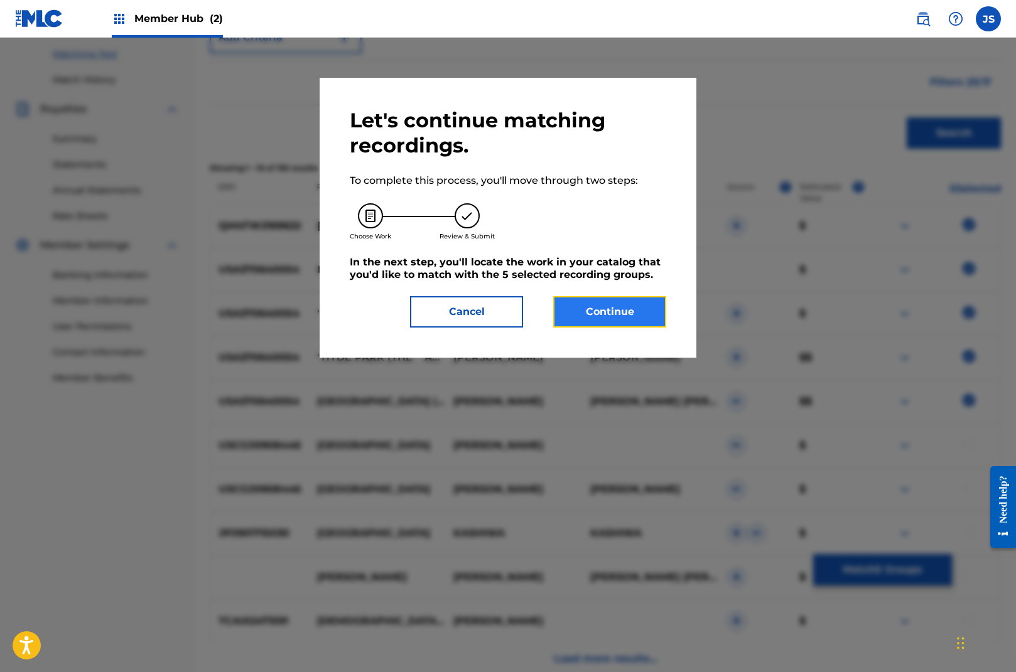
click at [617, 313] on button "Continue" at bounding box center [609, 311] width 113 height 31
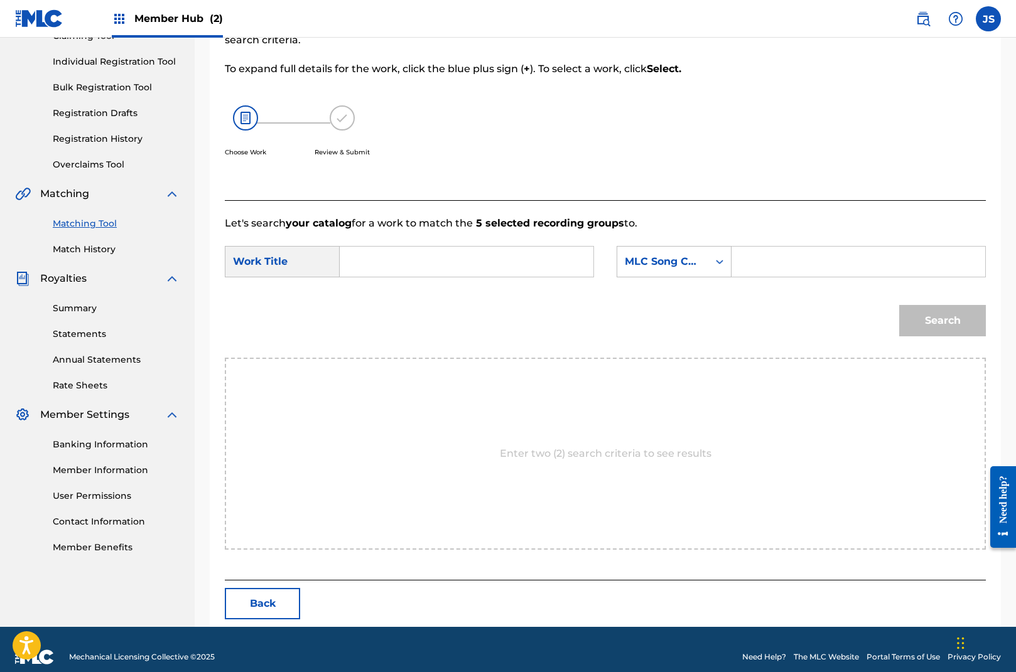
scroll to position [164, 0]
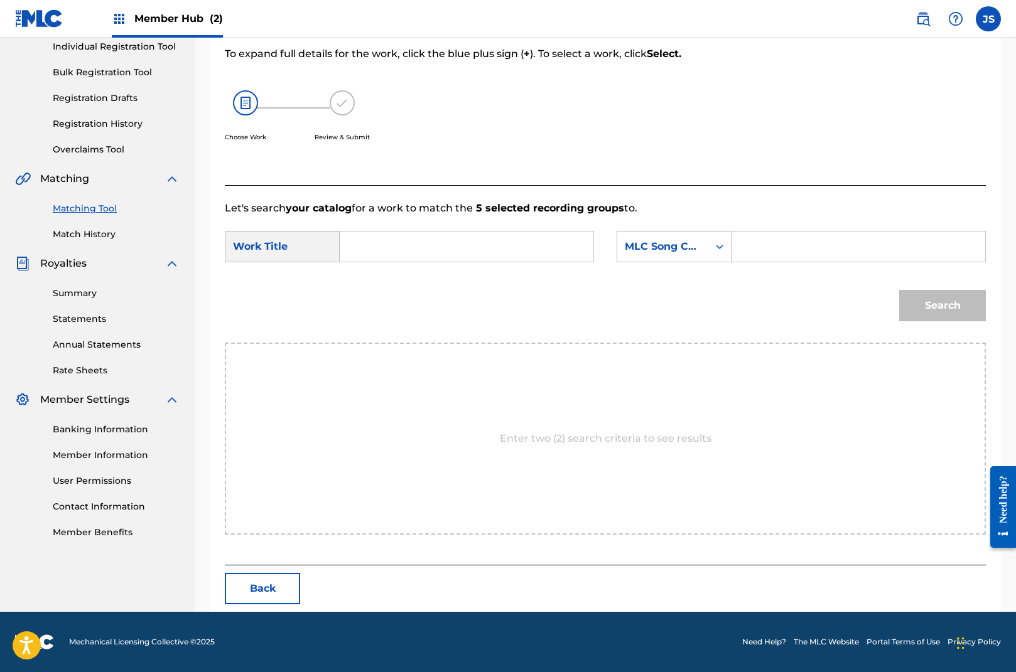
click at [356, 244] on input "Search Form" at bounding box center [466, 247] width 232 height 30
type input "[GEOGRAPHIC_DATA]"
drag, startPoint x: 696, startPoint y: 252, endPoint x: 702, endPoint y: 268, distance: 16.9
click at [696, 252] on div "MLC Song Code" at bounding box center [663, 246] width 76 height 15
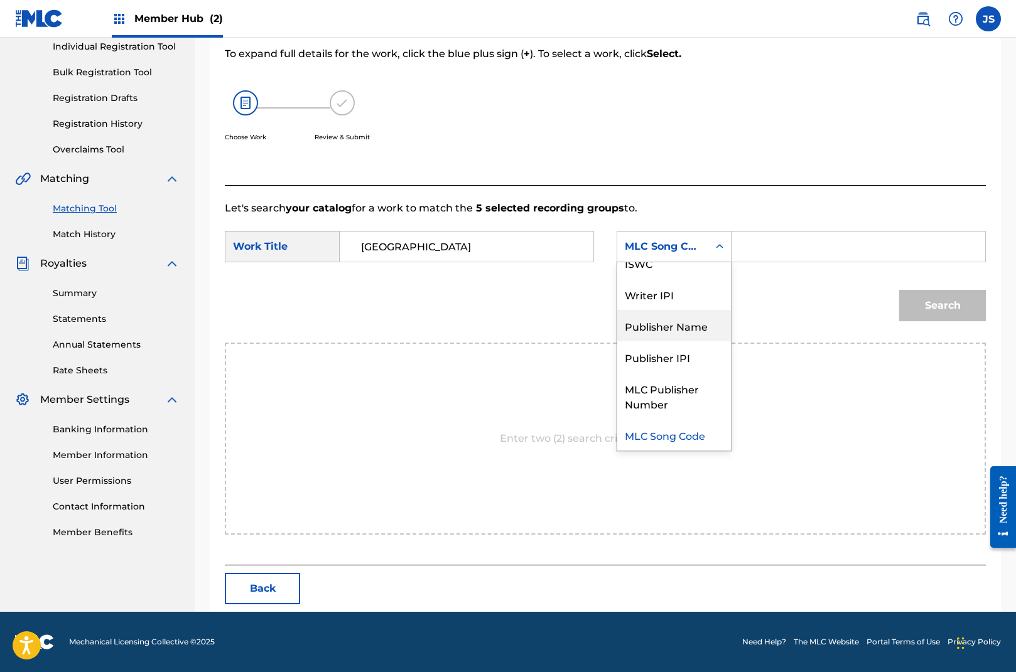
click at [699, 323] on div "Publisher Name" at bounding box center [674, 325] width 114 height 31
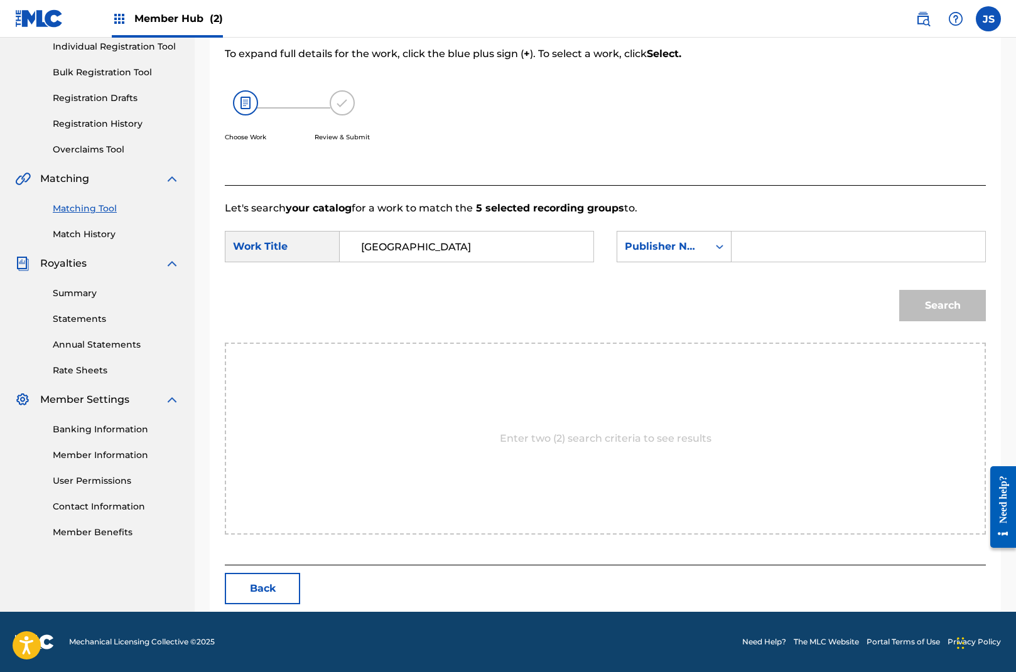
click at [768, 242] on input "Search Form" at bounding box center [858, 247] width 232 height 30
type input "songs of native"
click at [982, 296] on button "Search" at bounding box center [942, 305] width 87 height 31
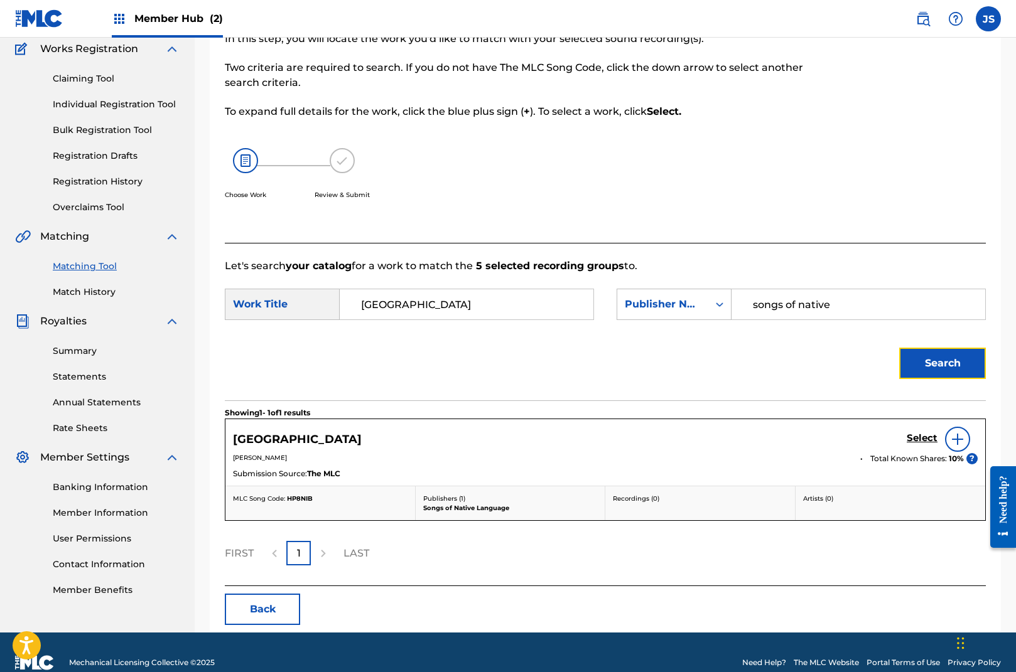
scroll to position [127, 0]
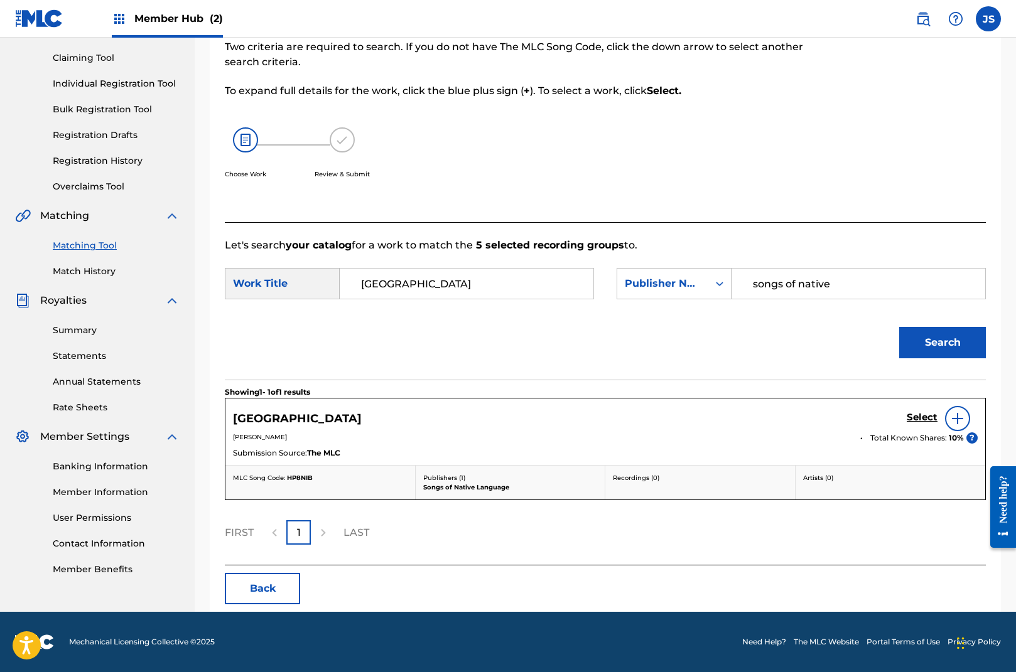
click at [955, 419] on img at bounding box center [957, 418] width 15 height 15
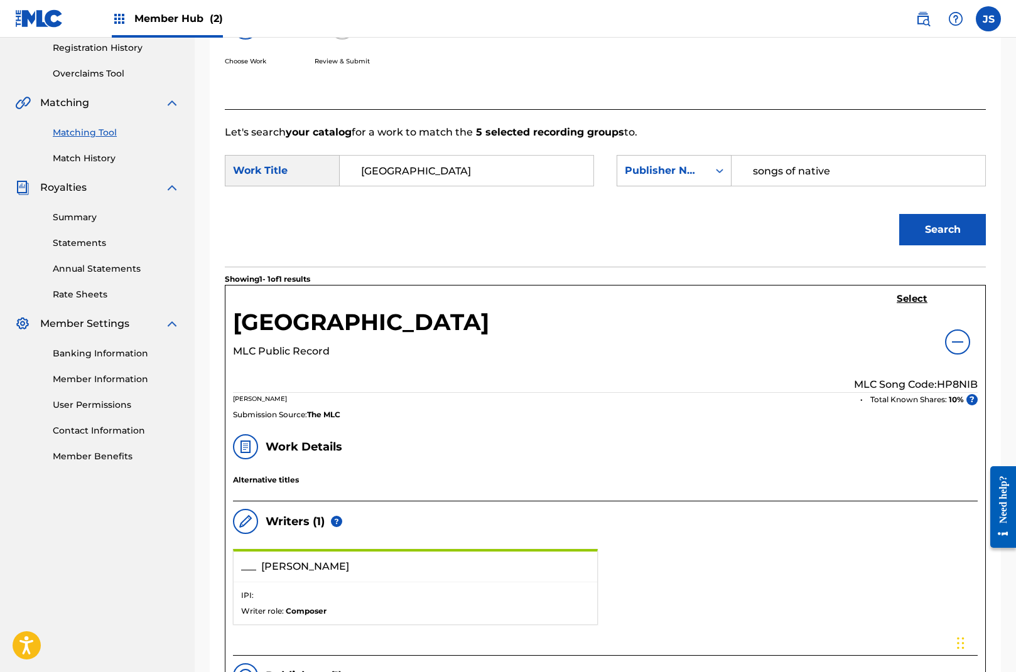
scroll to position [151, 0]
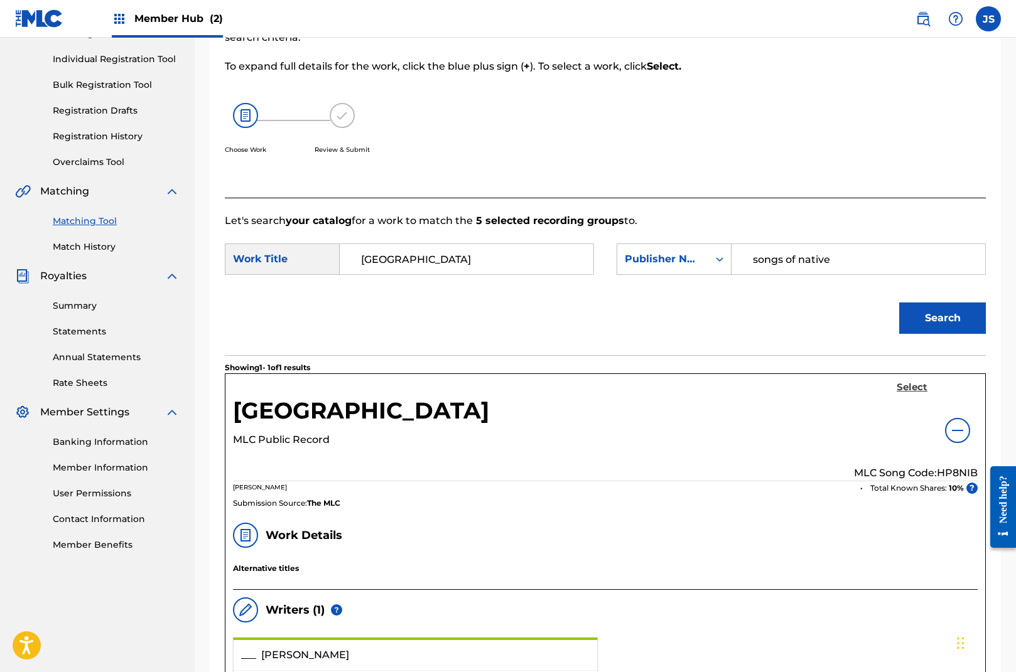
click at [912, 389] on h5 "Select" at bounding box center [911, 388] width 31 height 12
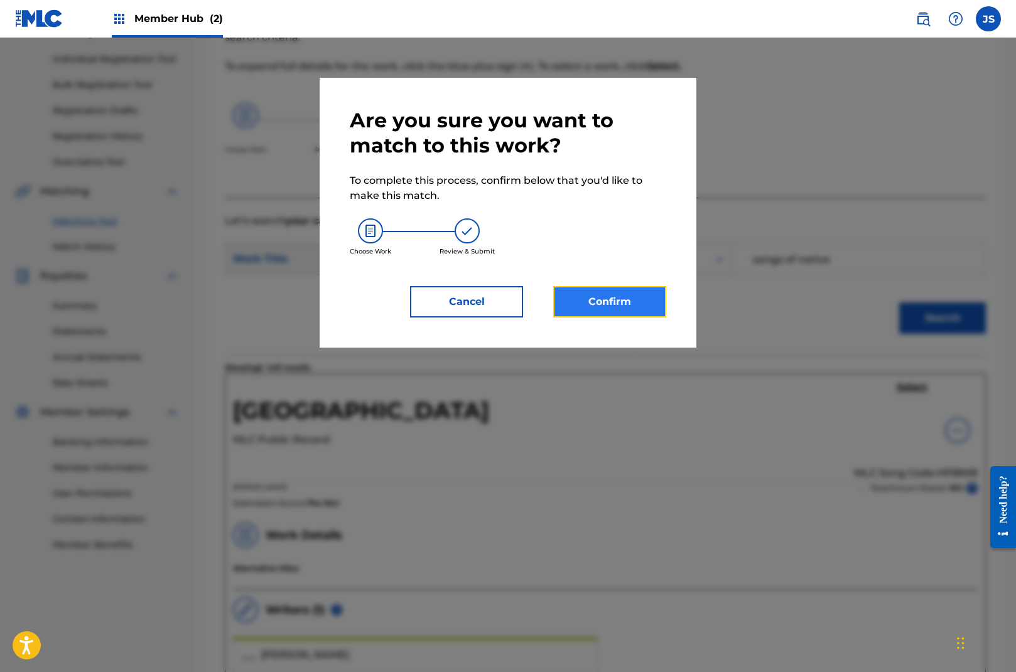
click at [618, 299] on button "Confirm" at bounding box center [609, 301] width 113 height 31
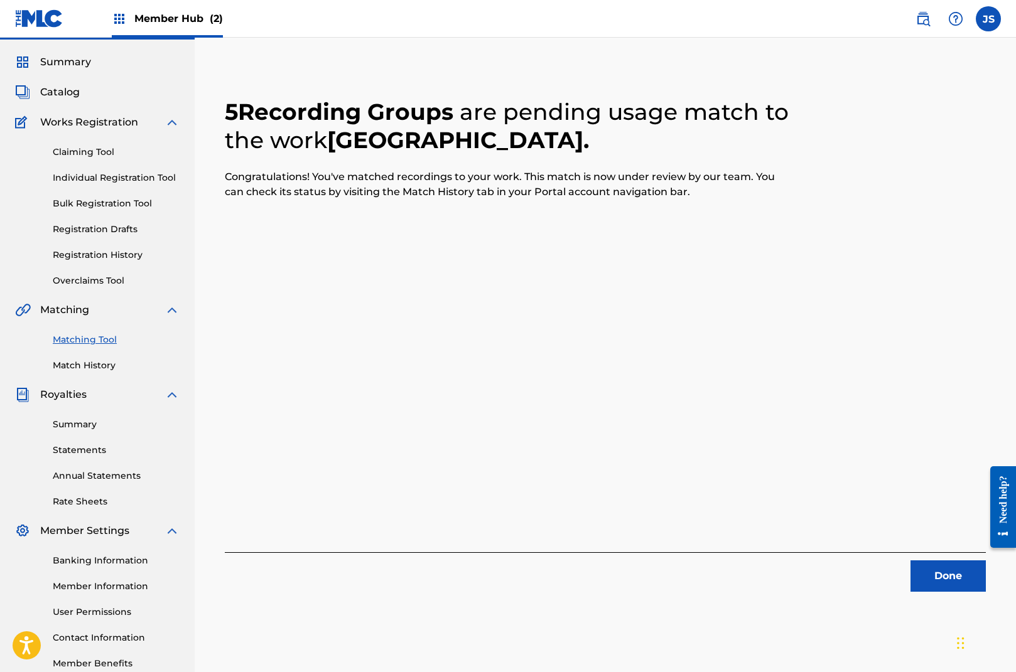
scroll to position [0, 0]
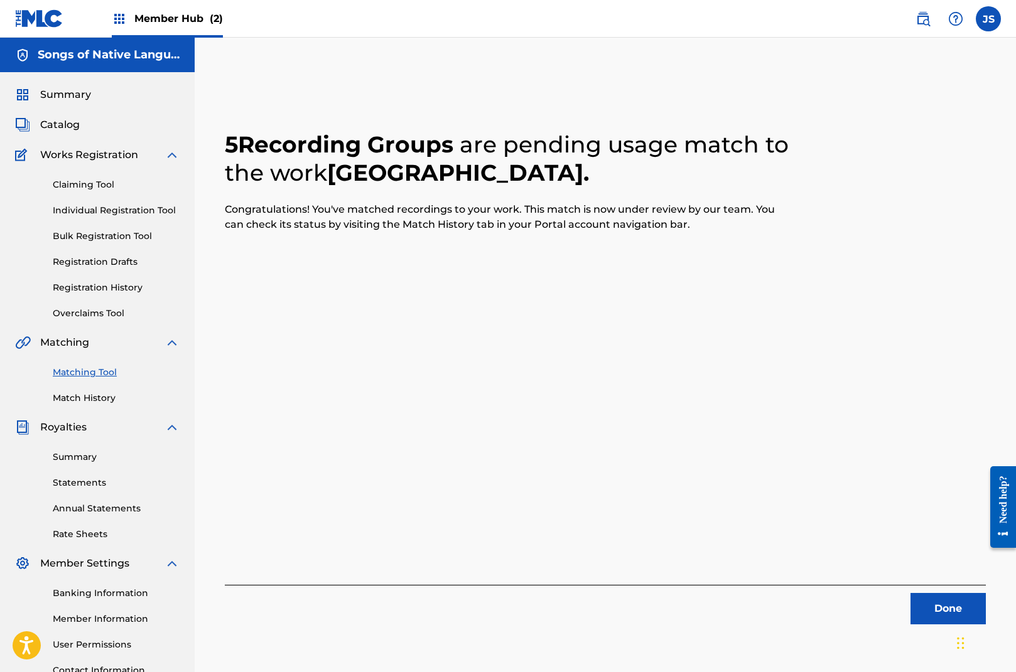
click at [65, 113] on div "Summary Catalog Works Registration Claiming Tool Individual Registration Tool B…" at bounding box center [97, 395] width 195 height 646
click at [64, 123] on span "Catalog" at bounding box center [60, 124] width 40 height 15
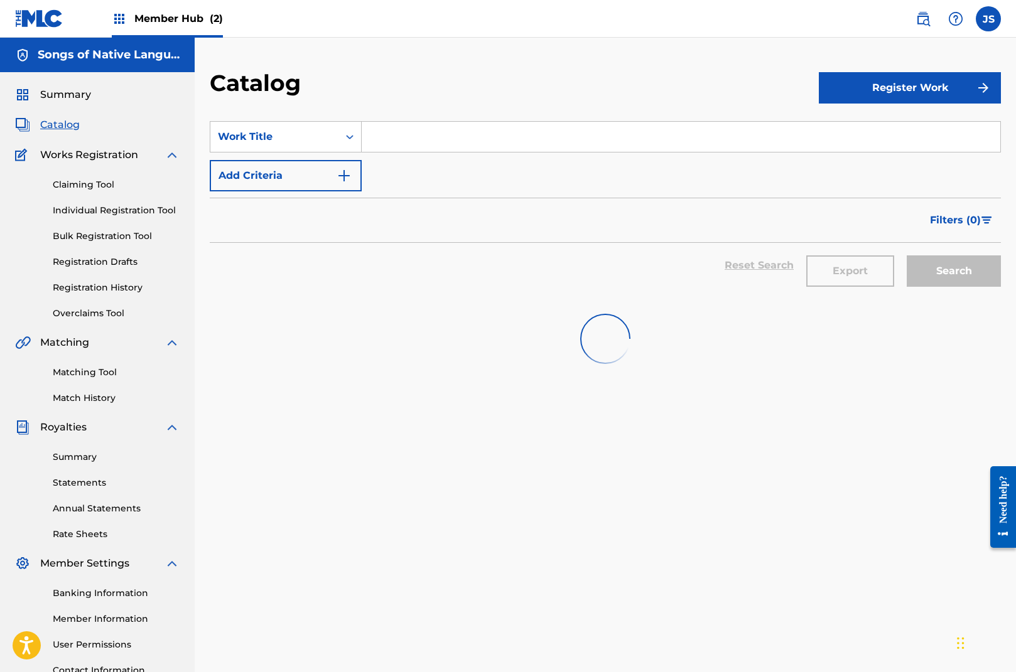
click at [375, 134] on input "Search Form" at bounding box center [681, 137] width 638 height 30
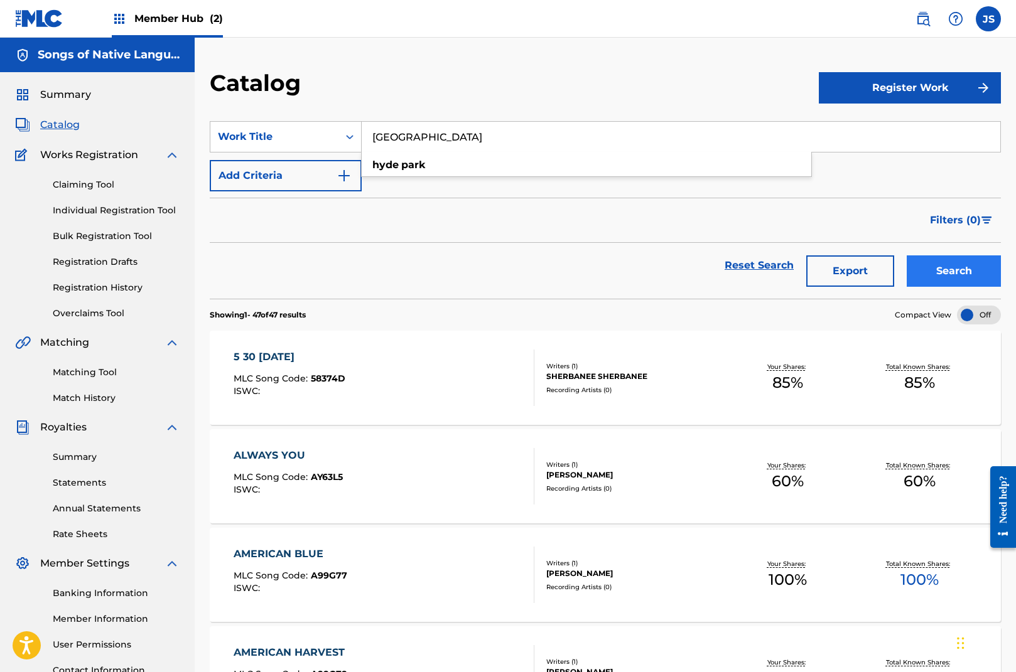
type input "[GEOGRAPHIC_DATA]"
click at [940, 267] on button "Search" at bounding box center [954, 271] width 94 height 31
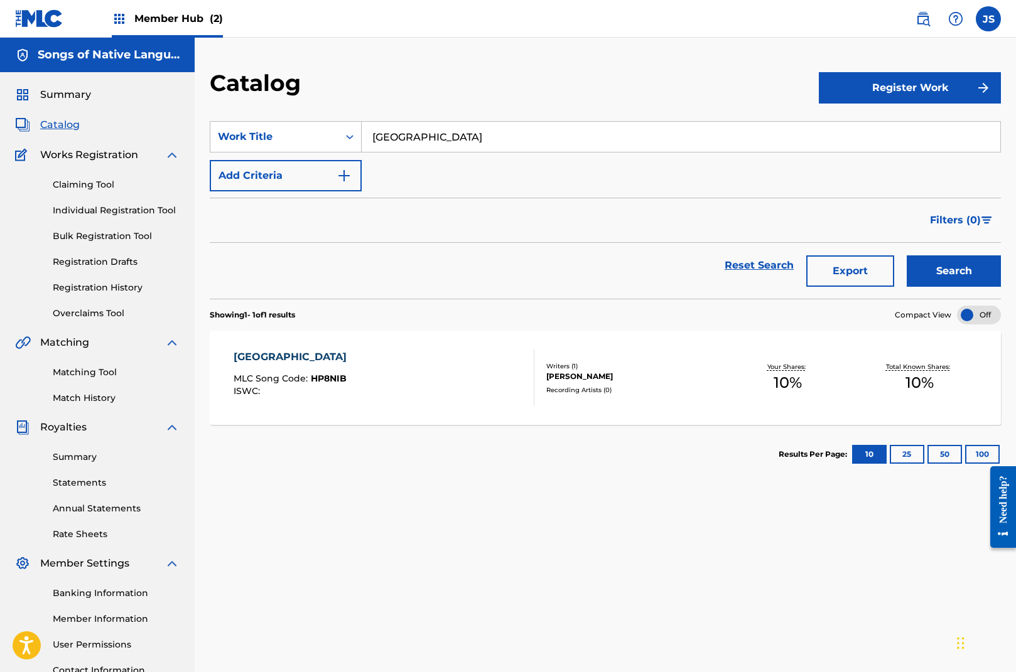
click at [285, 356] on div "[GEOGRAPHIC_DATA]" at bounding box center [293, 357] width 119 height 15
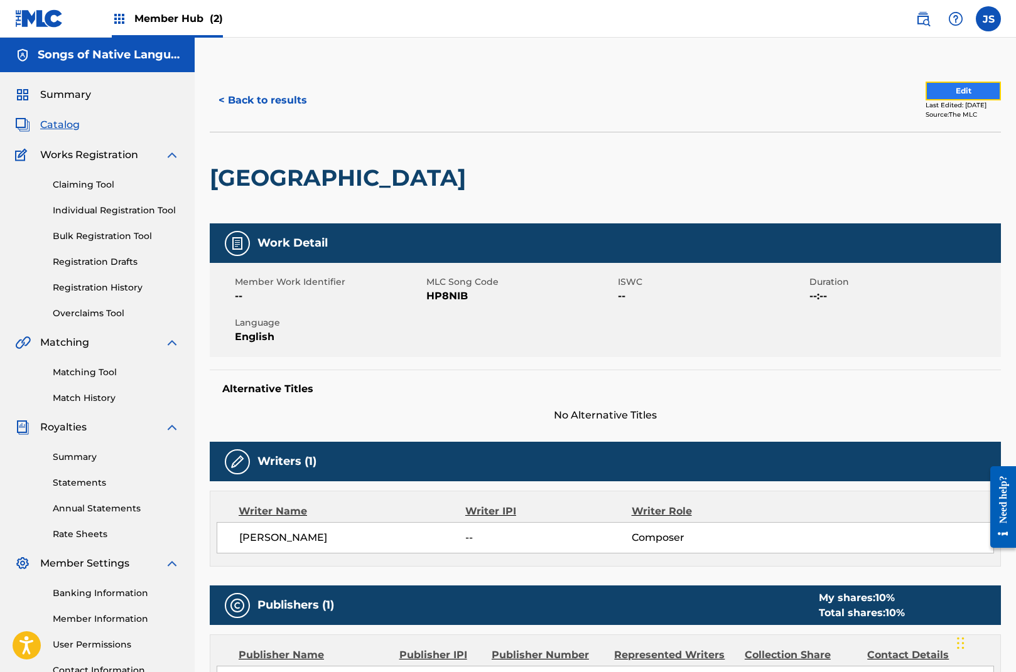
click at [925, 92] on button "Edit" at bounding box center [962, 91] width 75 height 19
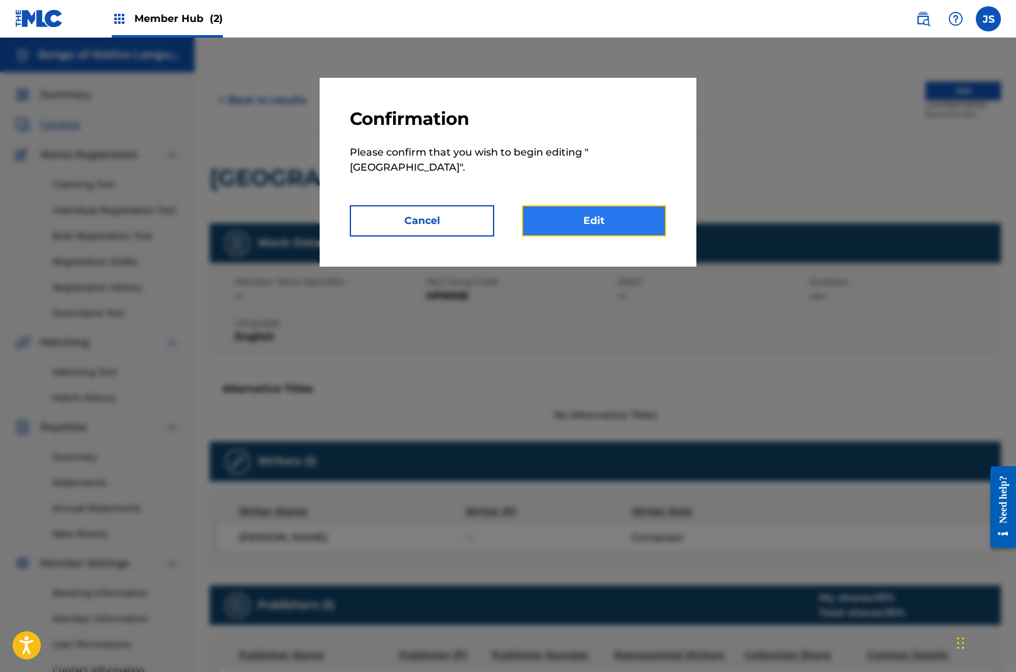
click at [583, 210] on link "Edit" at bounding box center [594, 220] width 144 height 31
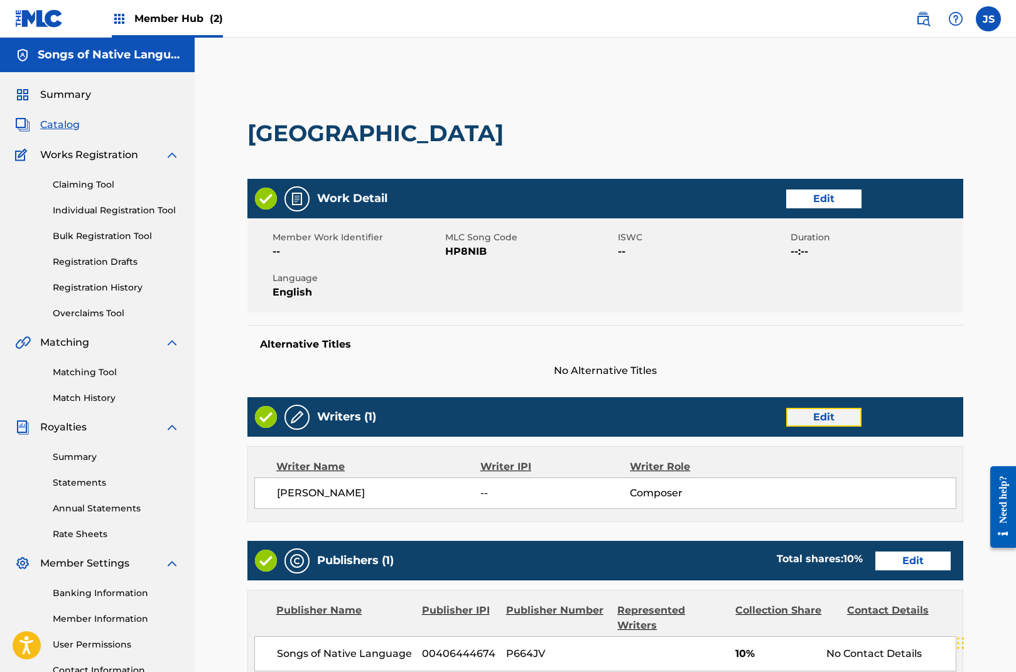
click at [848, 414] on link "Edit" at bounding box center [823, 417] width 75 height 19
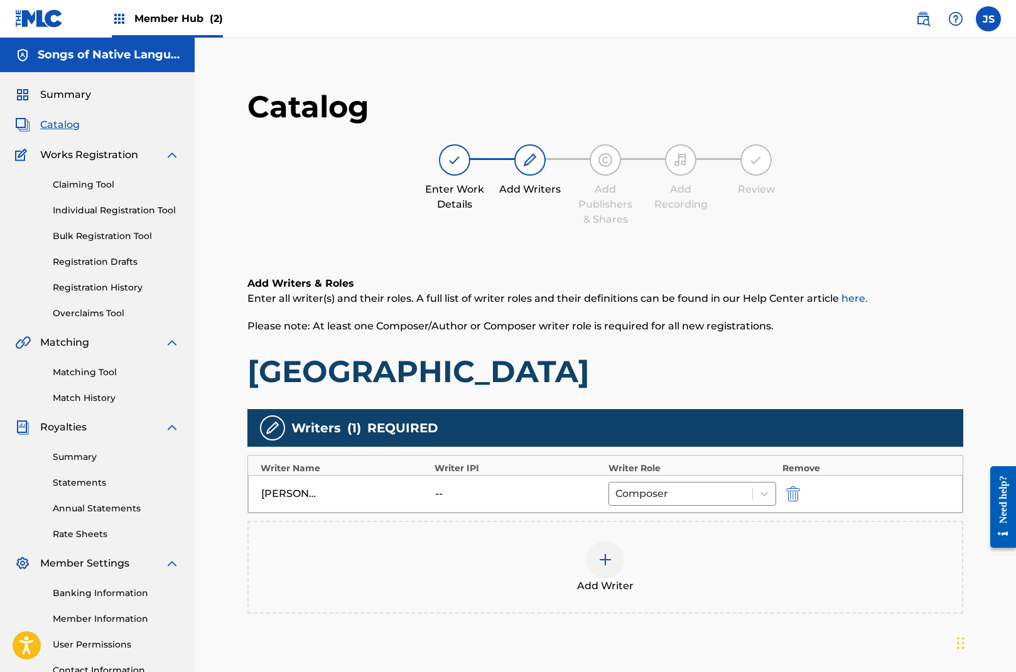
click at [609, 561] on img at bounding box center [605, 559] width 15 height 15
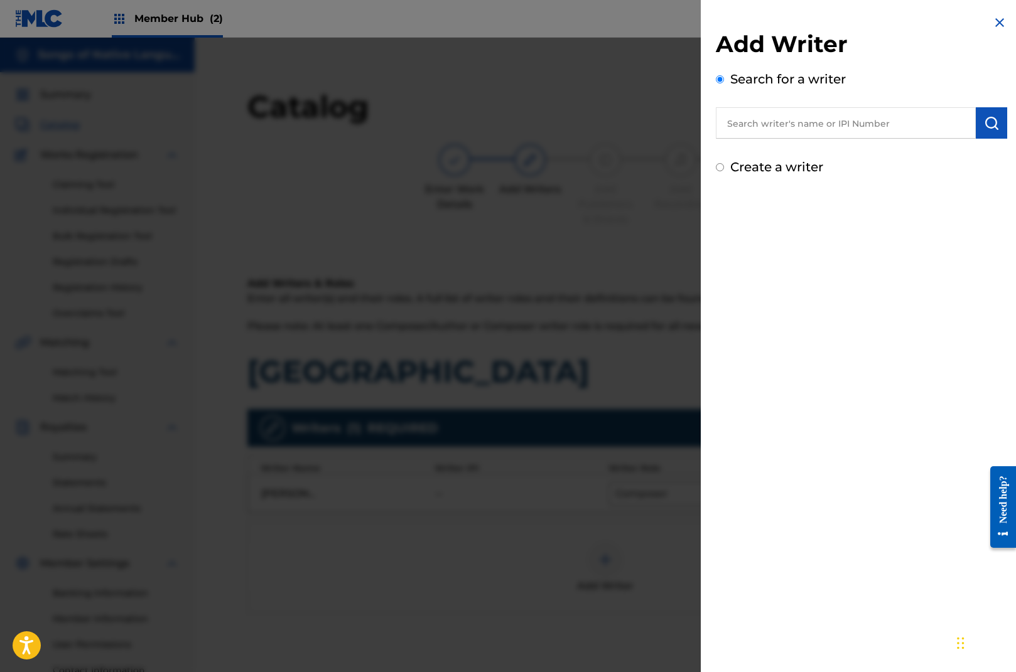
click at [806, 119] on input "text" at bounding box center [846, 122] width 260 height 31
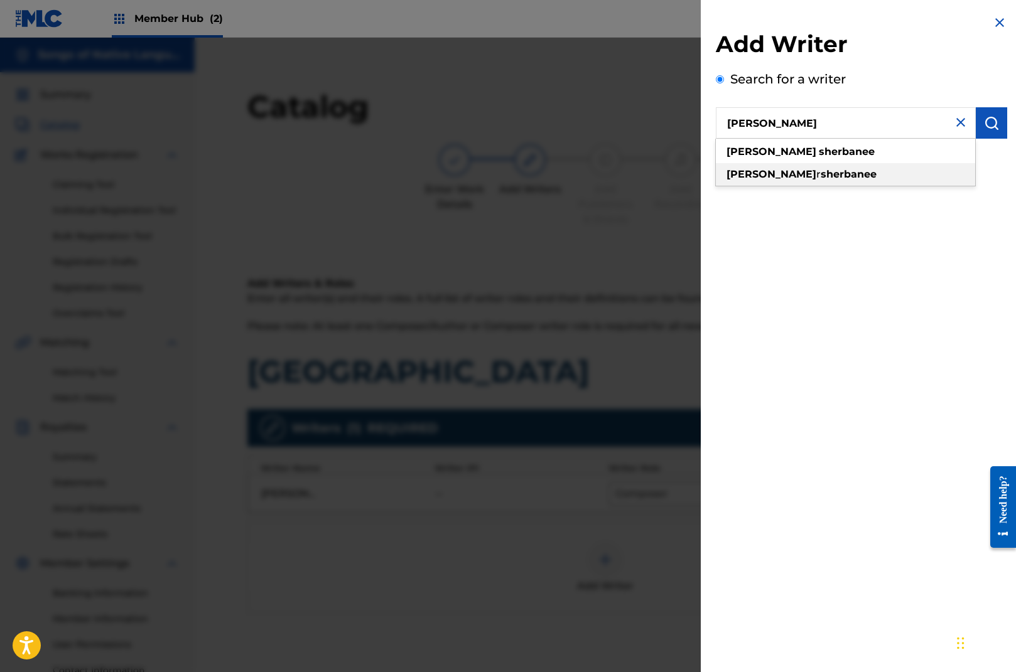
click at [826, 177] on strong "sherbanee" at bounding box center [849, 174] width 56 height 12
type input "[PERSON_NAME]"
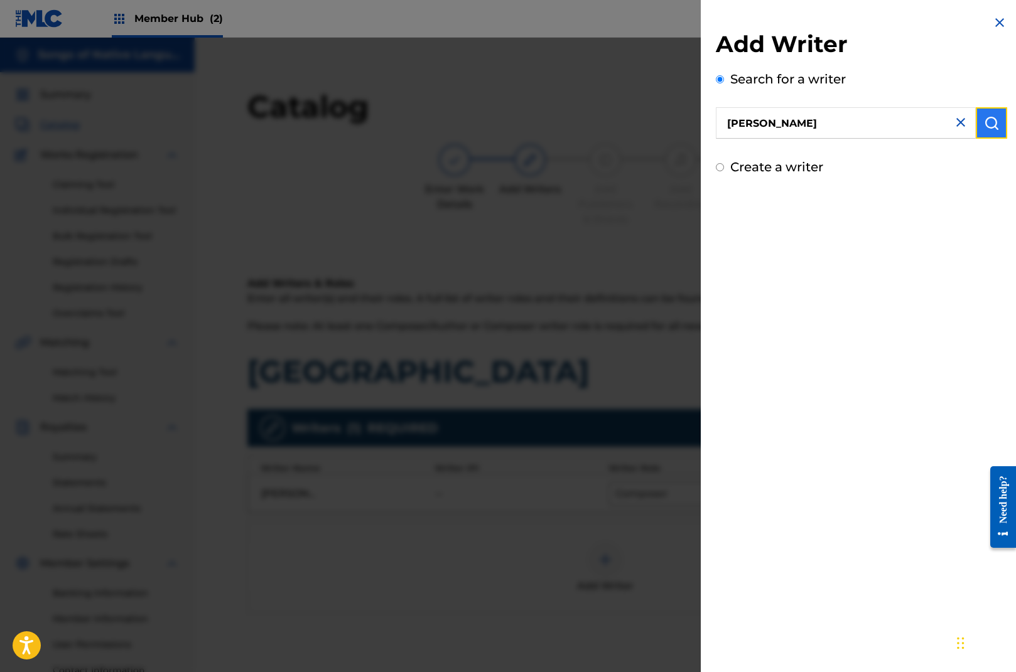
click at [987, 121] on img "submit" at bounding box center [991, 123] width 15 height 15
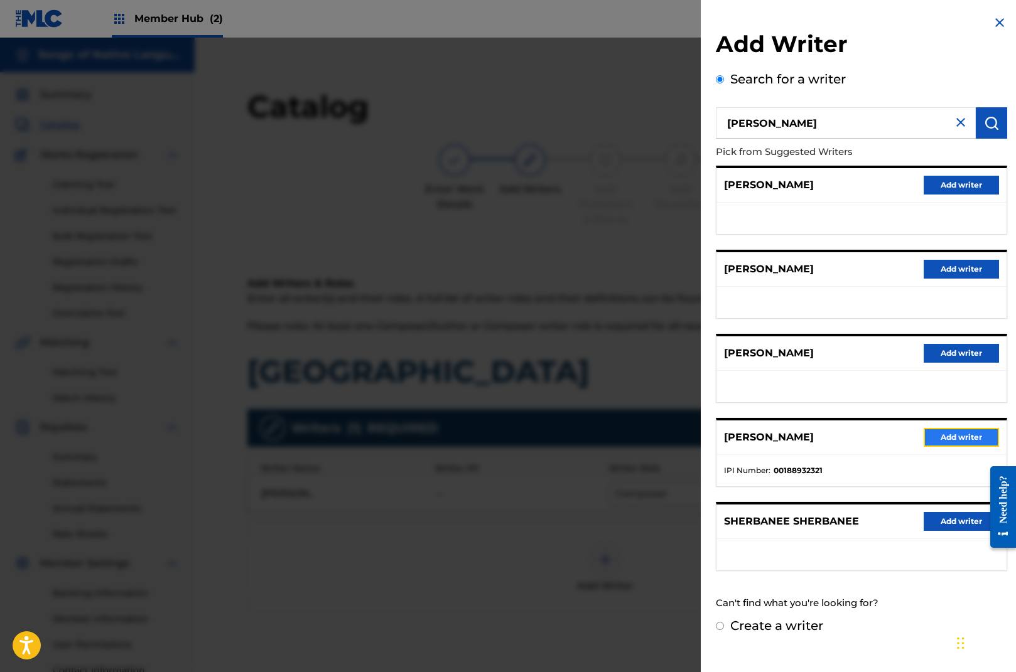
click at [946, 438] on button "Add writer" at bounding box center [960, 437] width 75 height 19
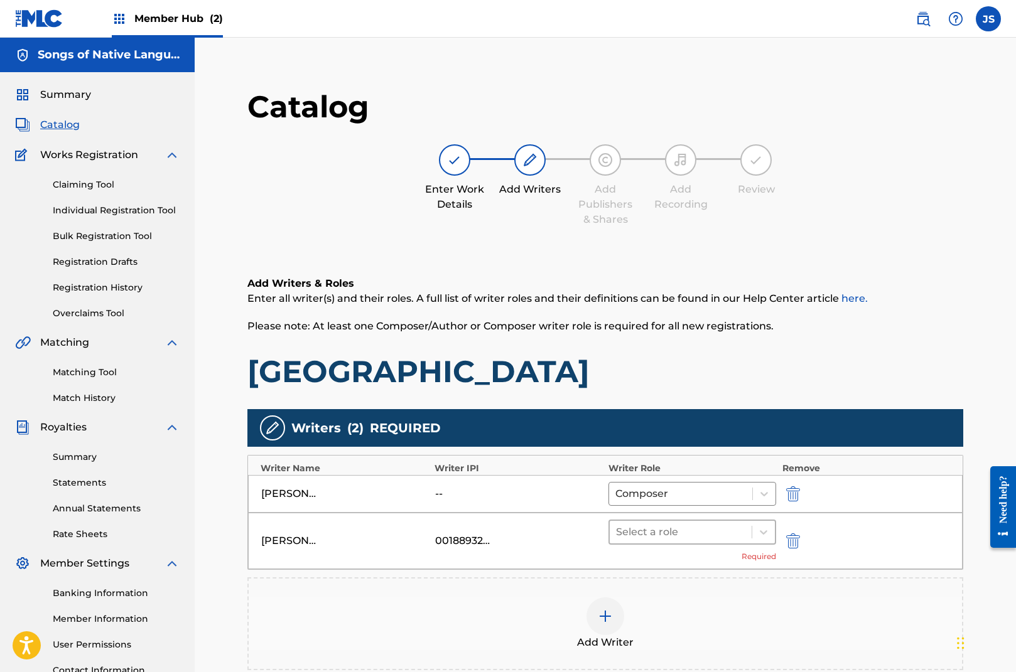
click at [674, 535] on div at bounding box center [680, 533] width 129 height 18
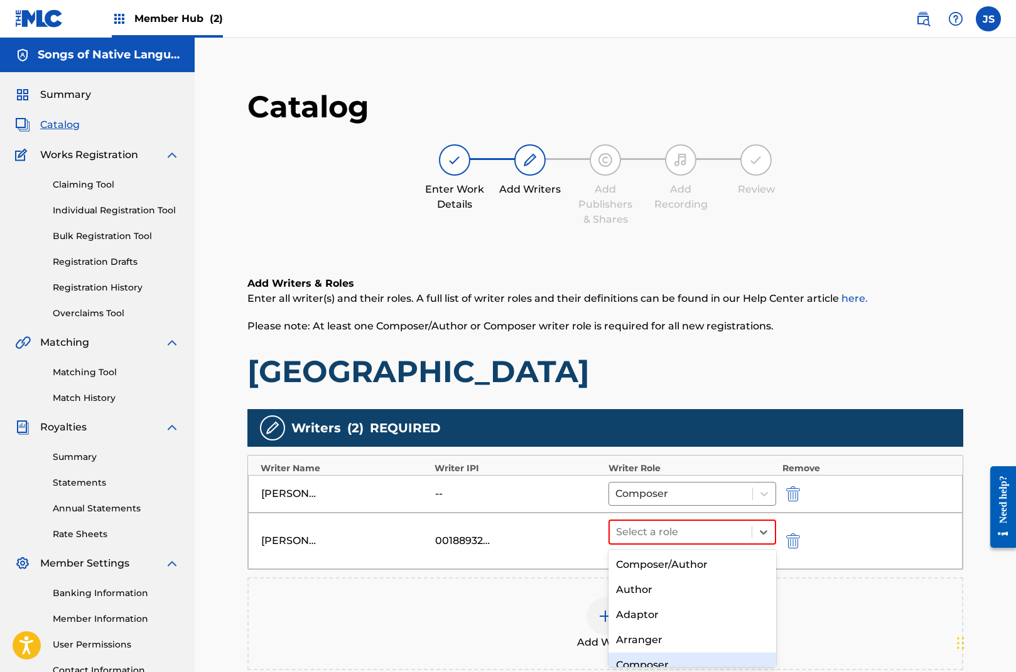
click at [672, 659] on div "Composer" at bounding box center [692, 665] width 168 height 25
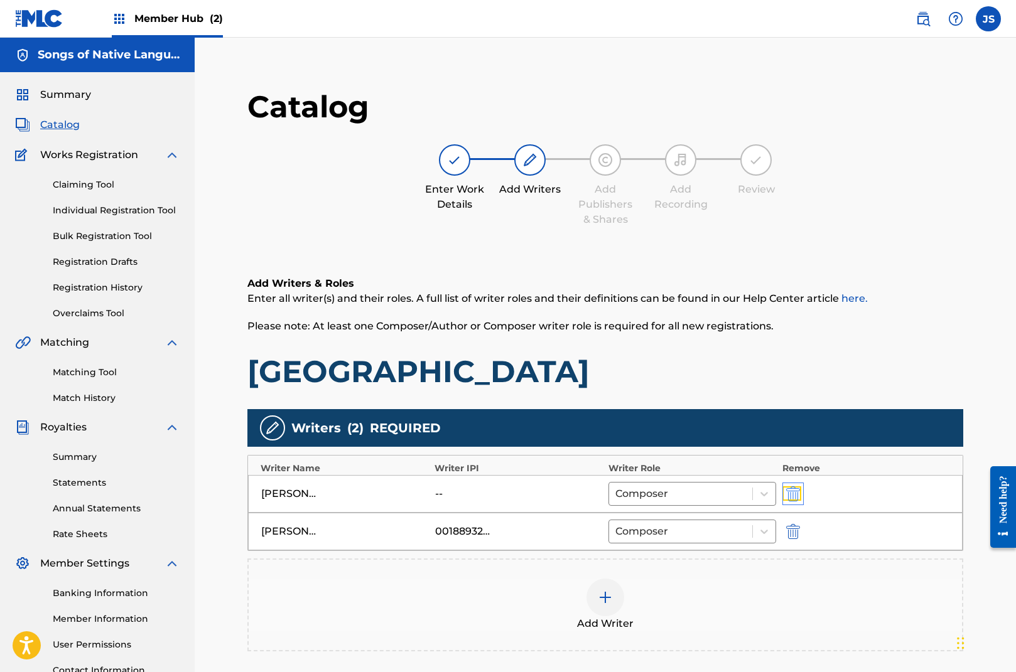
click at [792, 492] on img "submit" at bounding box center [793, 494] width 14 height 15
click at [606, 566] on img at bounding box center [605, 559] width 15 height 15
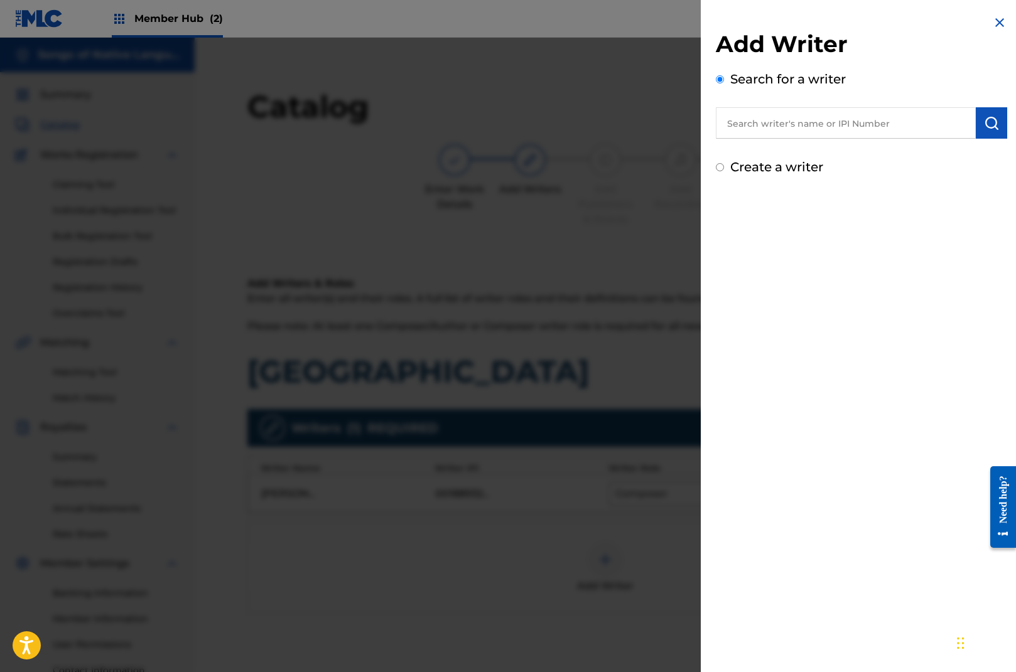
click at [800, 122] on input "text" at bounding box center [846, 122] width 260 height 31
type input "[PERSON_NAME]"
click at [824, 148] on strong "bishop" at bounding box center [842, 152] width 36 height 12
click at [984, 122] on img "submit" at bounding box center [991, 123] width 15 height 15
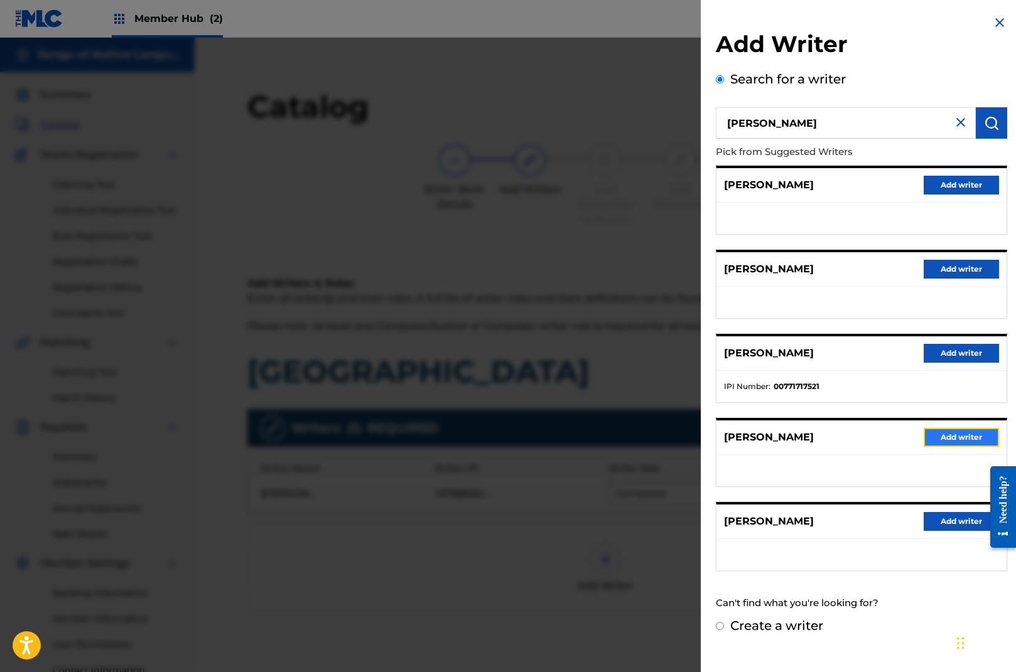
click at [955, 437] on button "Add writer" at bounding box center [960, 437] width 75 height 19
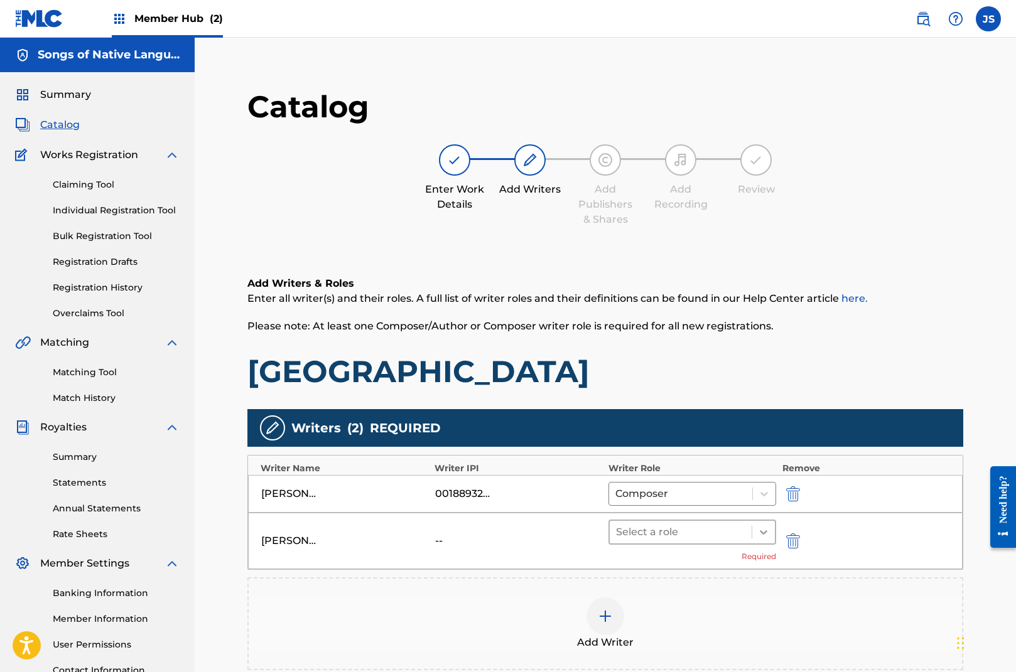
click at [765, 530] on icon at bounding box center [764, 532] width 8 height 4
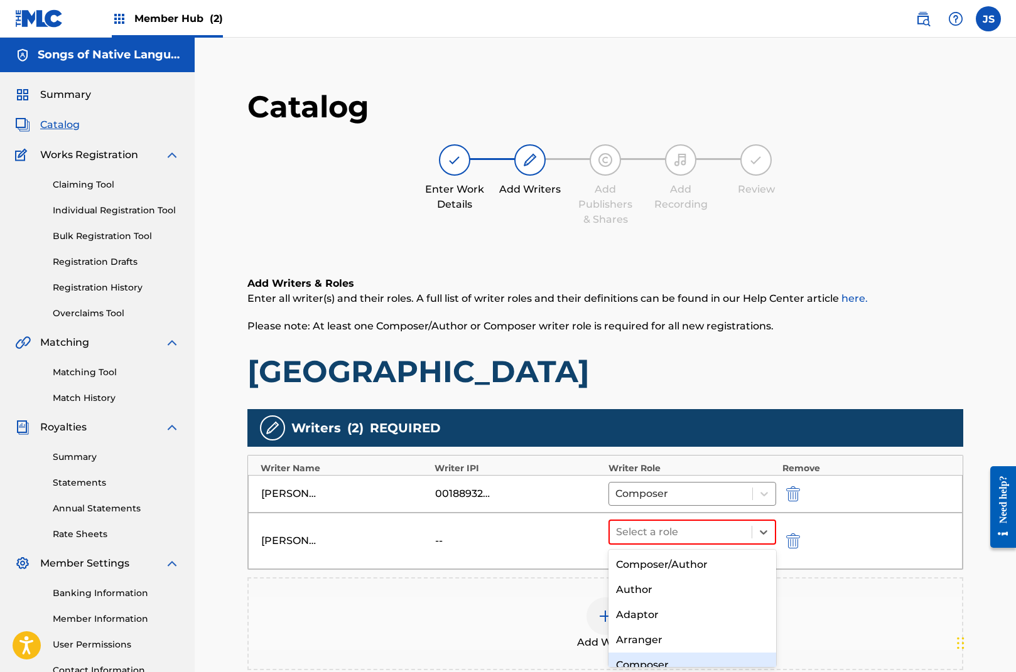
click at [678, 658] on div "Composer" at bounding box center [692, 665] width 168 height 25
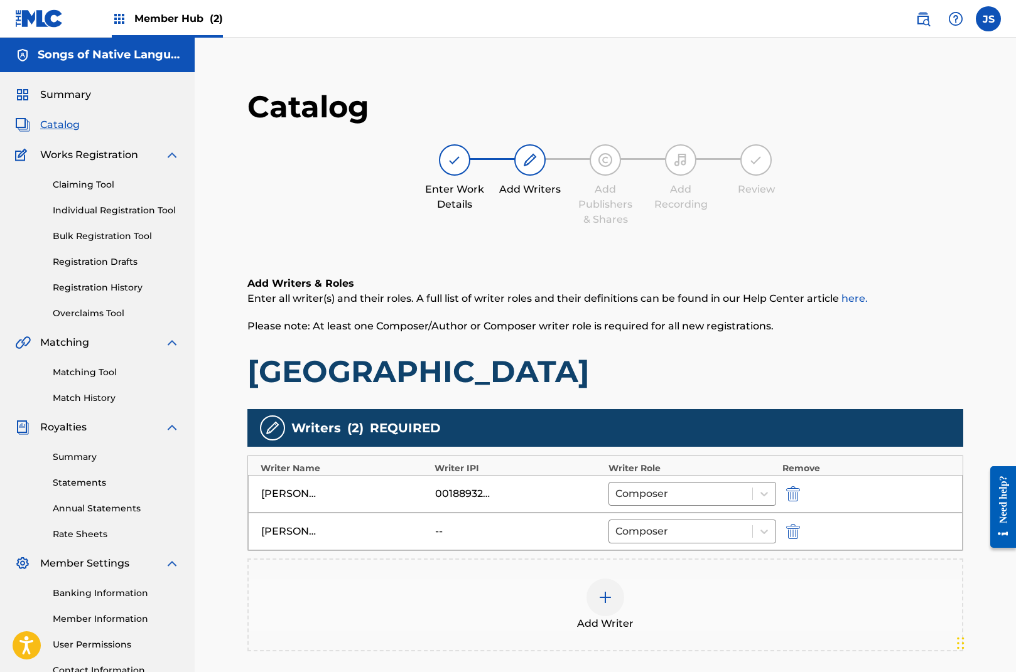
click at [615, 599] on div at bounding box center [605, 598] width 38 height 38
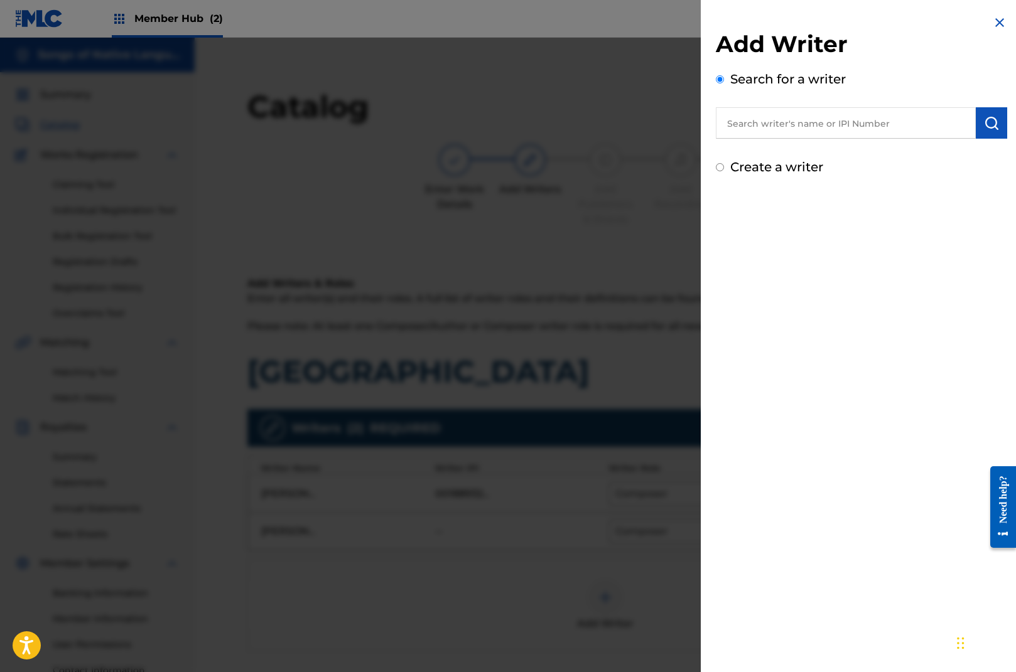
click at [784, 122] on input "text" at bounding box center [846, 122] width 260 height 31
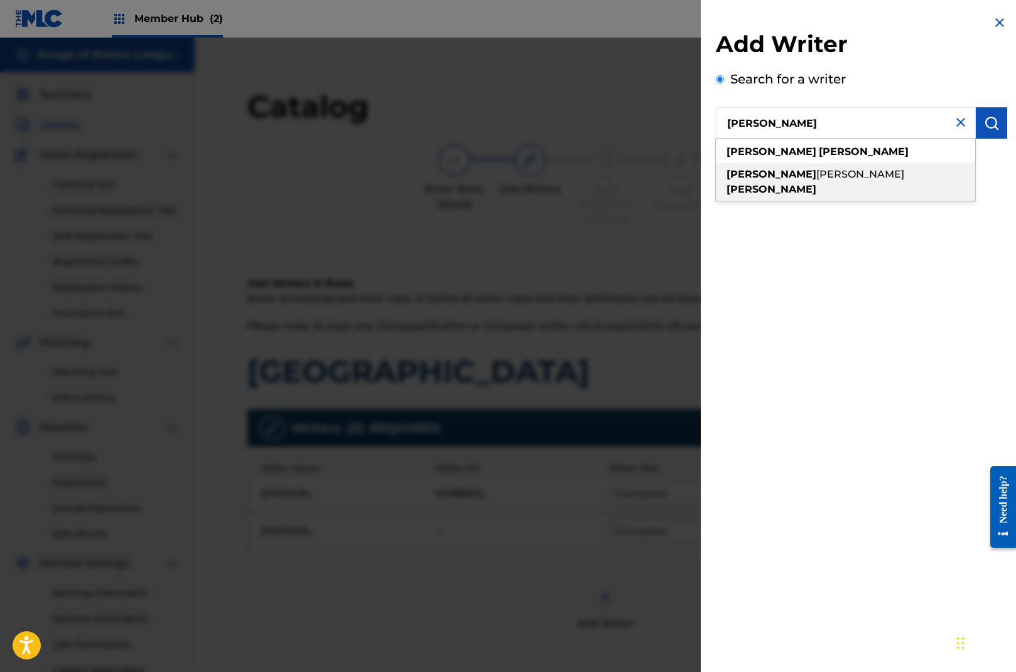
click at [816, 174] on span "[PERSON_NAME]" at bounding box center [860, 174] width 88 height 12
type input "[PERSON_NAME] [PERSON_NAME]"
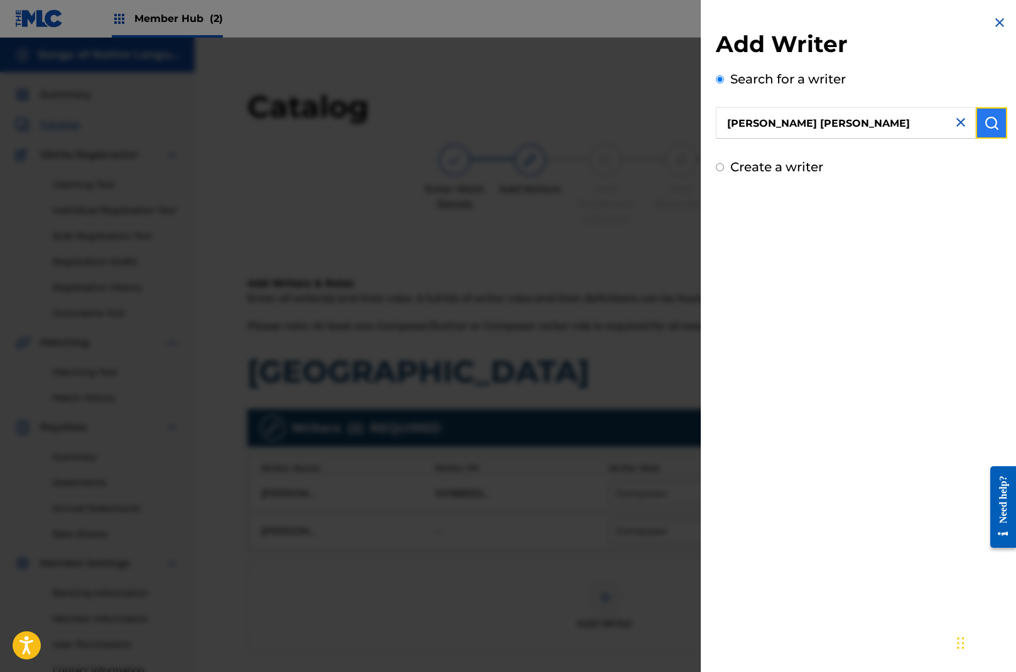
click at [989, 121] on img "submit" at bounding box center [991, 123] width 15 height 15
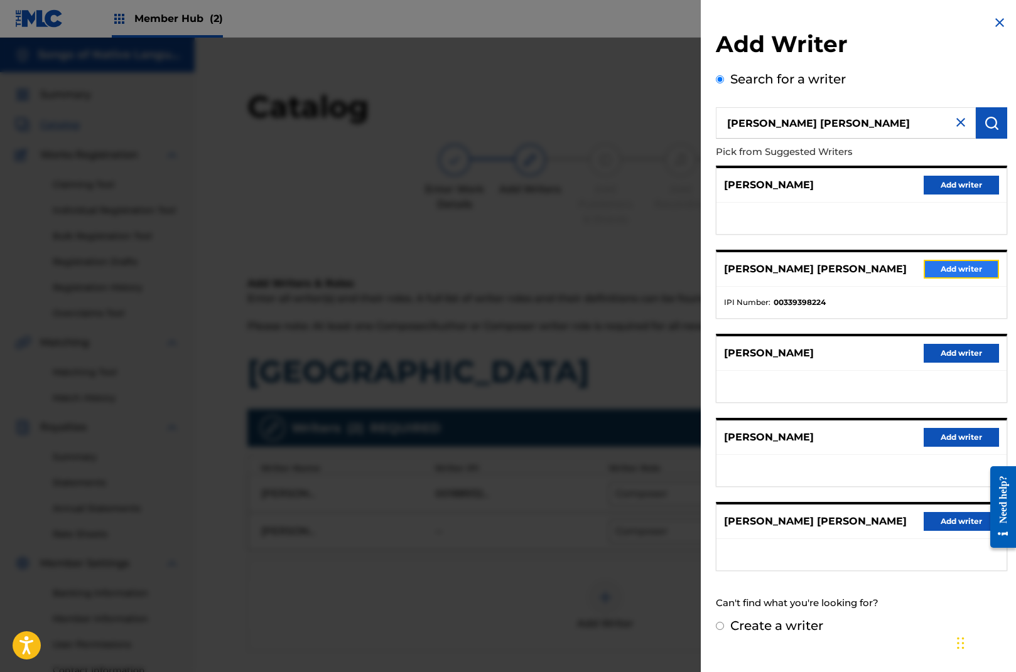
click at [966, 269] on button "Add writer" at bounding box center [960, 269] width 75 height 19
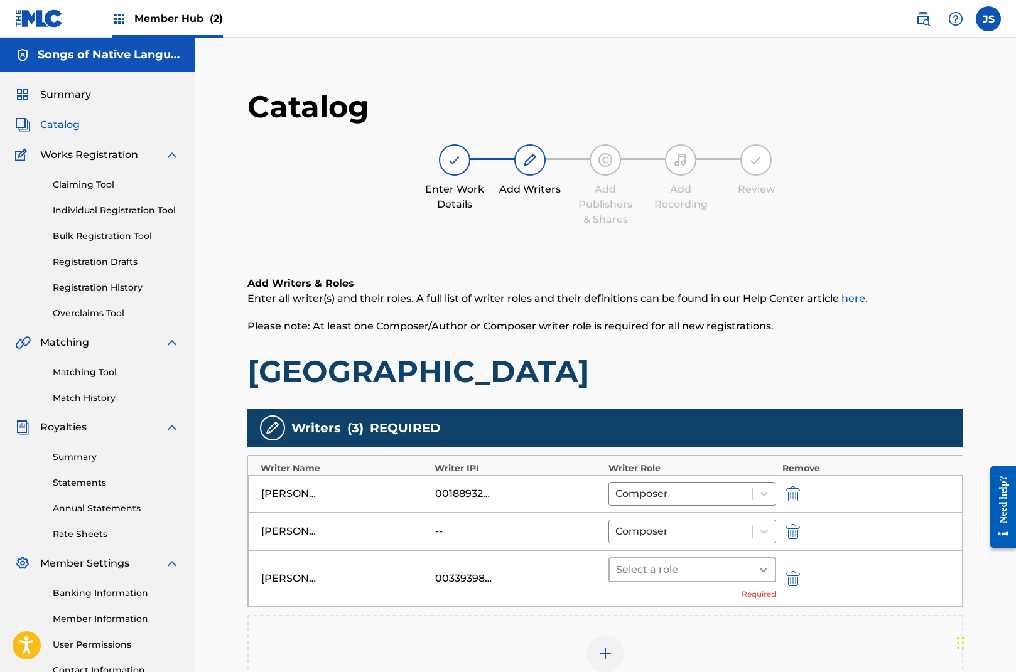
click at [756, 571] on div at bounding box center [763, 570] width 23 height 23
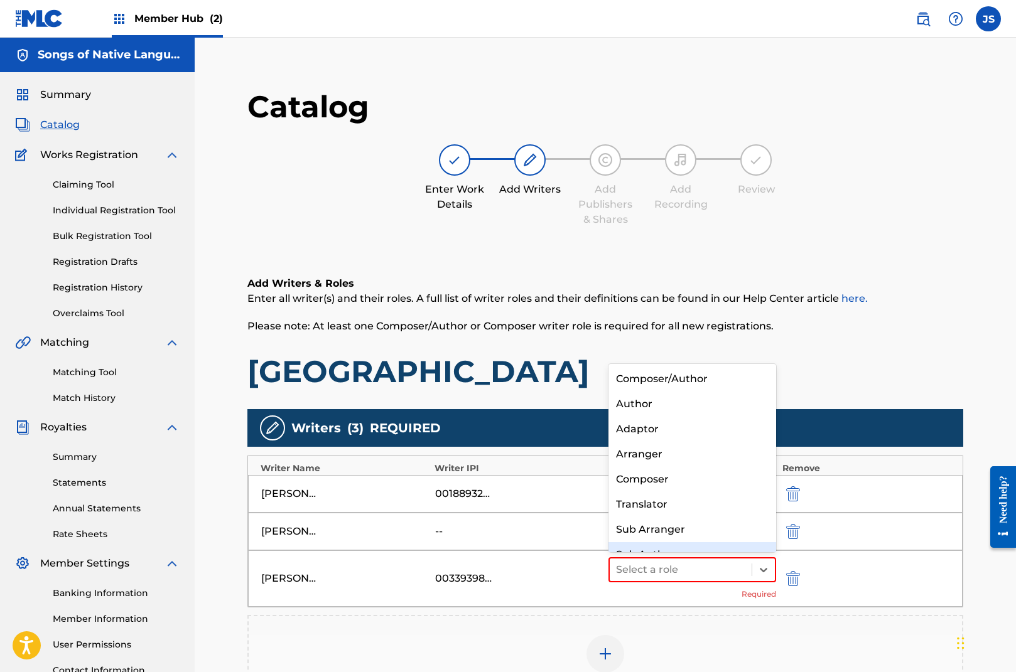
scroll to position [18, 0]
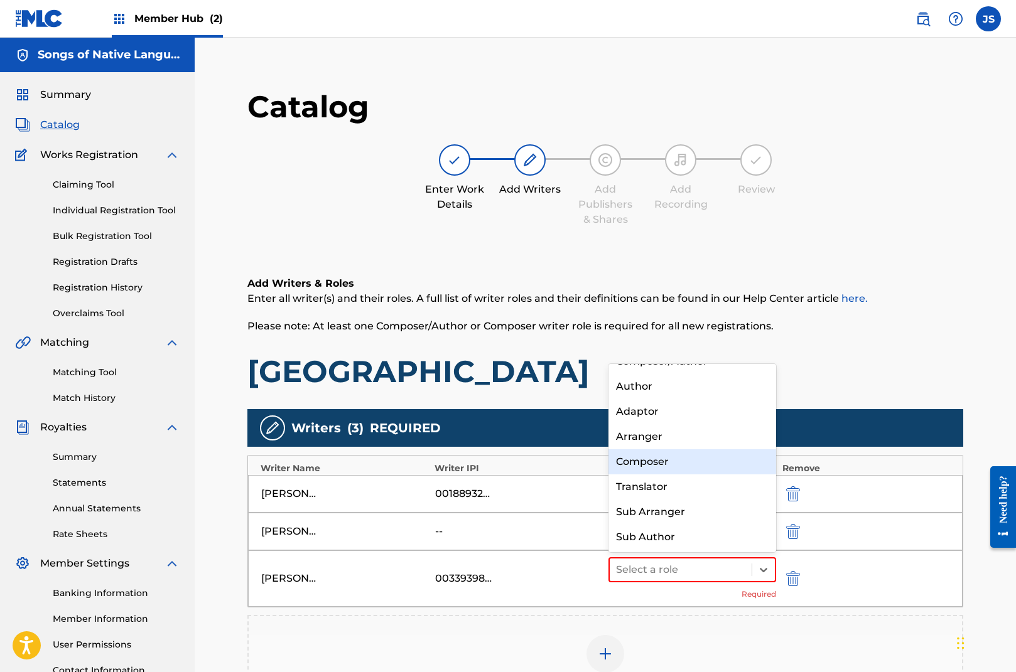
click at [674, 466] on div "Composer" at bounding box center [692, 461] width 168 height 25
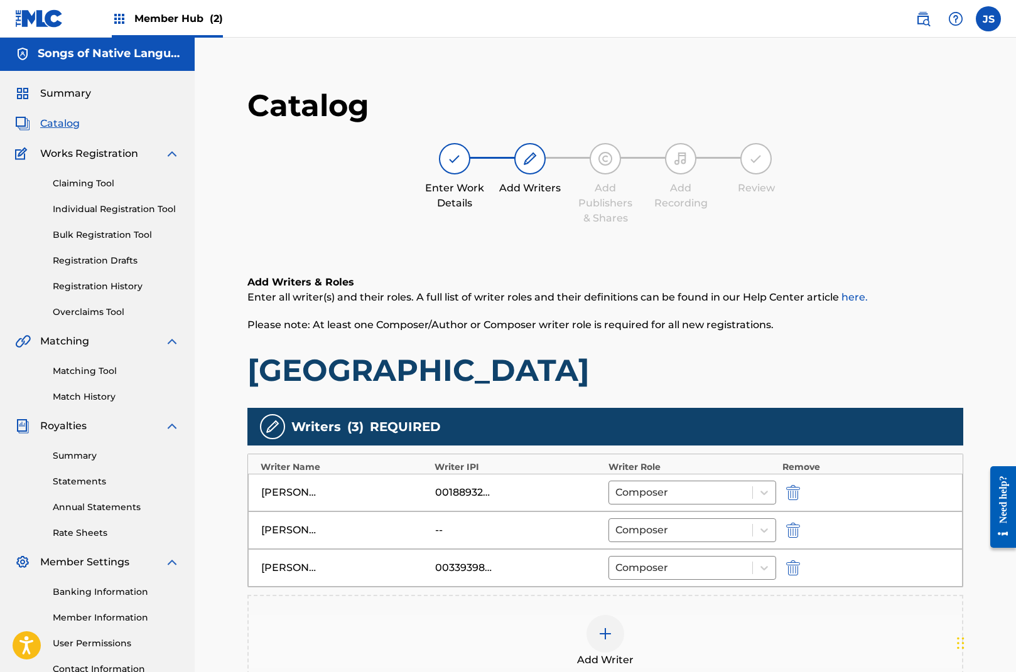
scroll to position [3, 0]
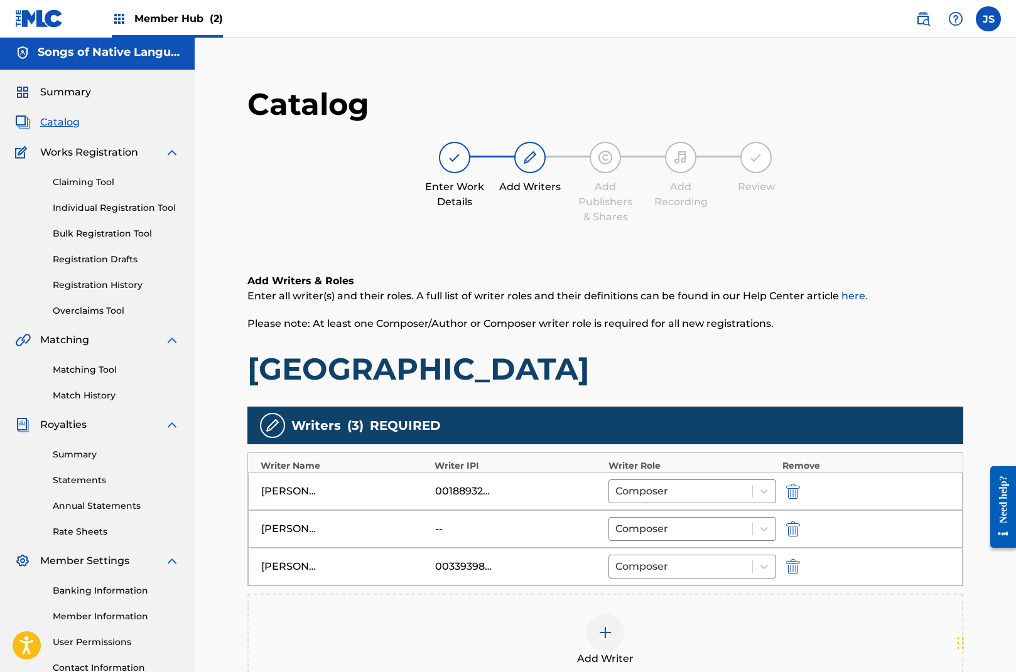
click at [611, 629] on img at bounding box center [605, 632] width 15 height 15
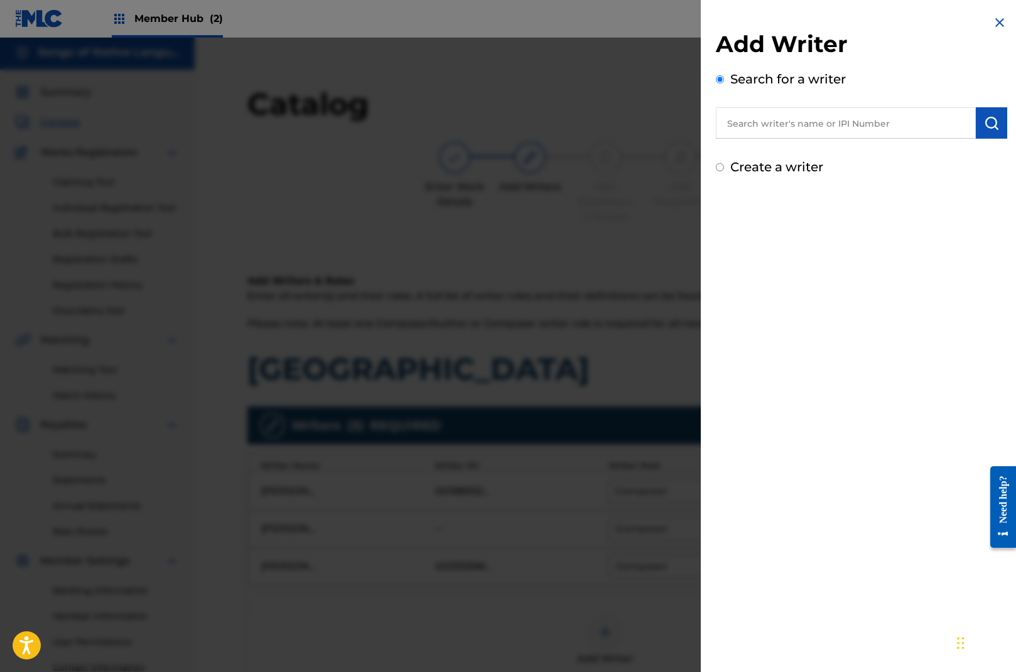
click at [765, 122] on input "text" at bounding box center [846, 122] width 260 height 31
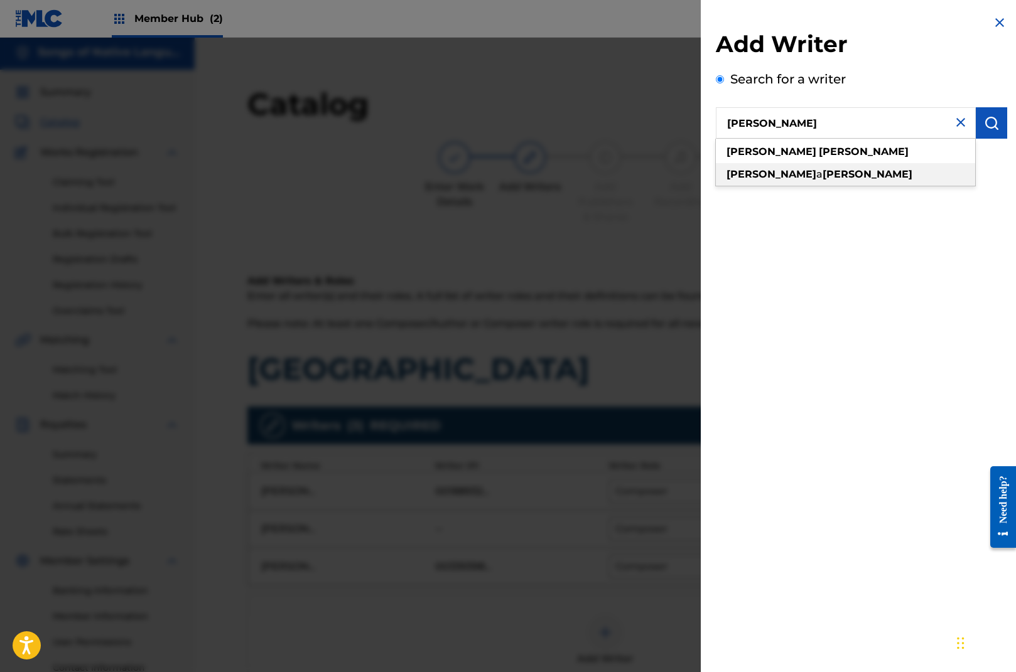
click at [822, 176] on strong "[PERSON_NAME]" at bounding box center [867, 174] width 90 height 12
type input "[PERSON_NAME]"
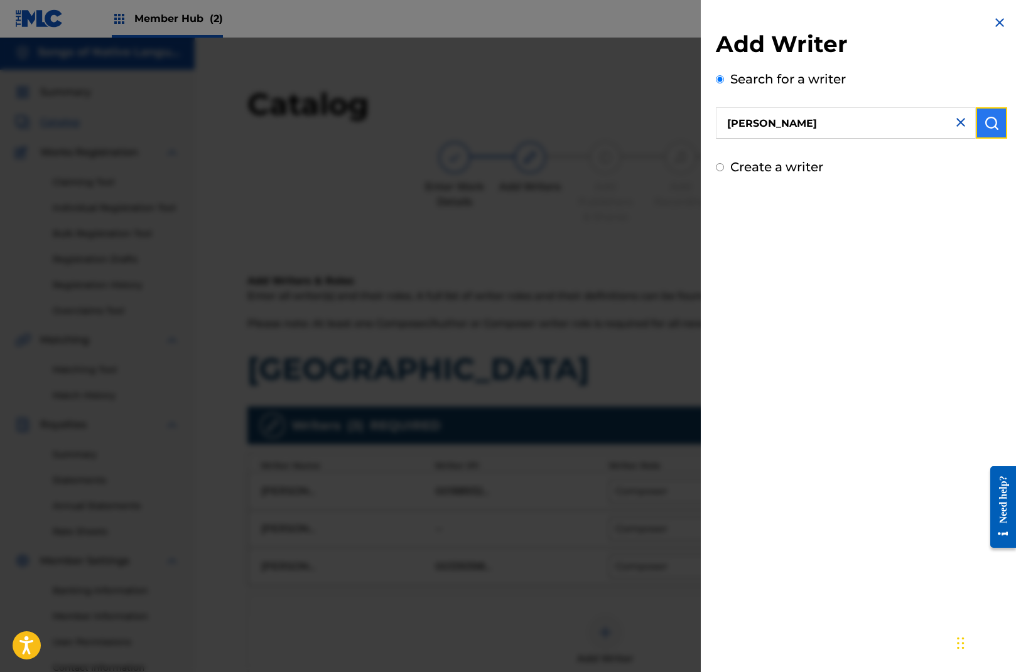
click at [984, 121] on img "submit" at bounding box center [991, 123] width 15 height 15
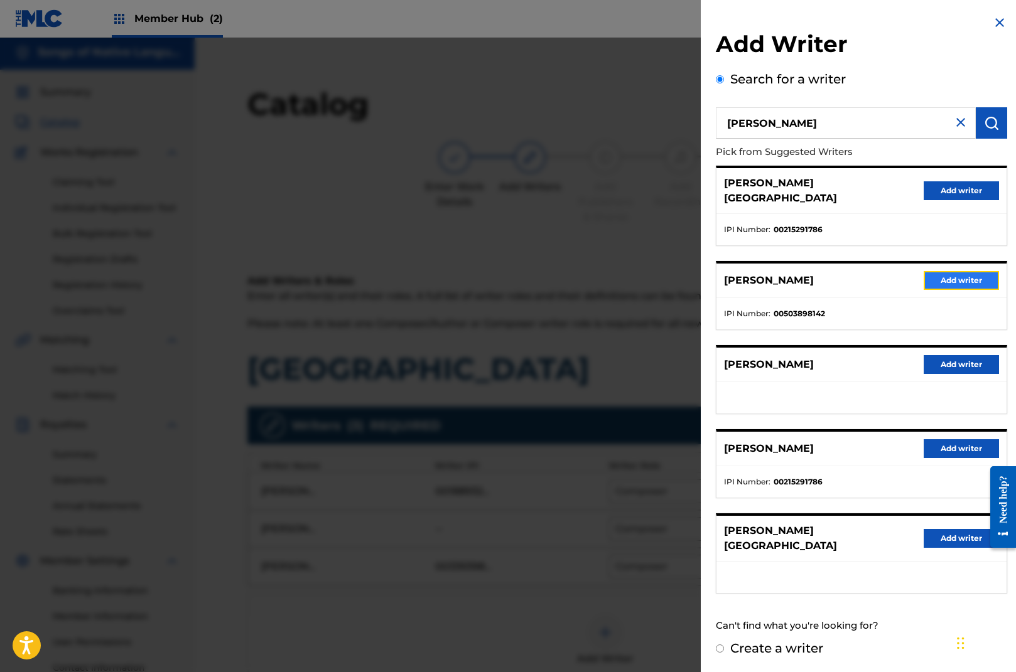
click at [946, 271] on button "Add writer" at bounding box center [960, 280] width 75 height 19
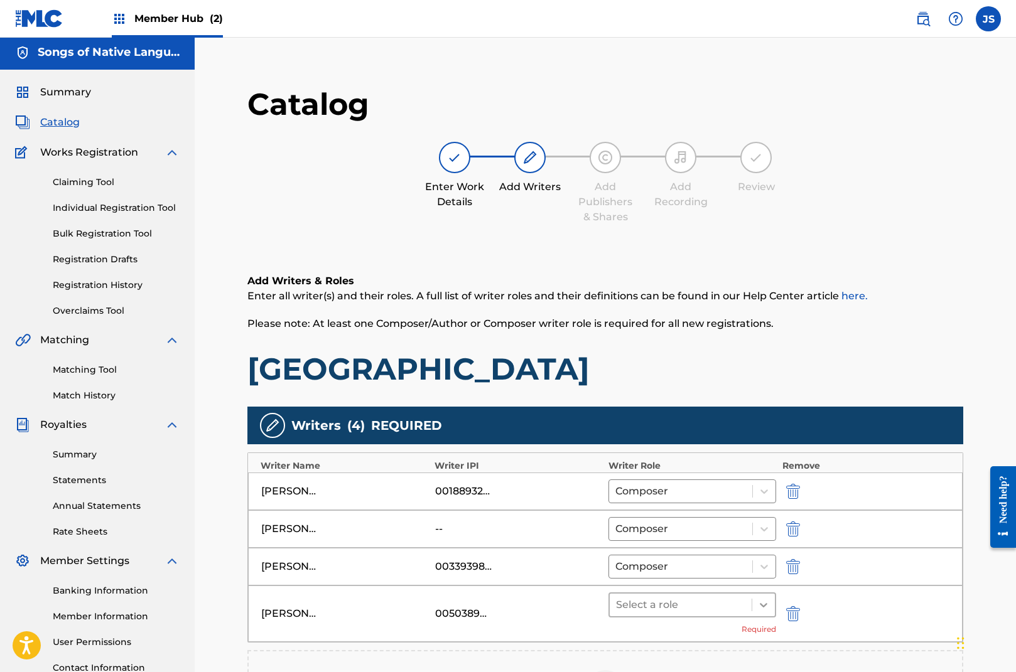
click at [758, 604] on icon at bounding box center [763, 605] width 13 height 13
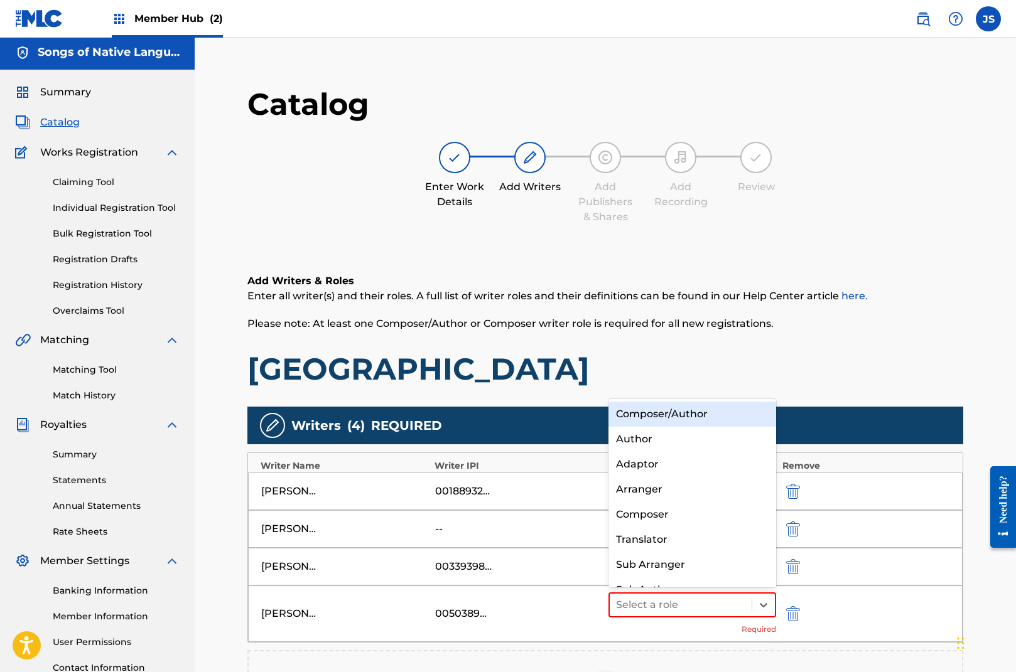
scroll to position [18, 0]
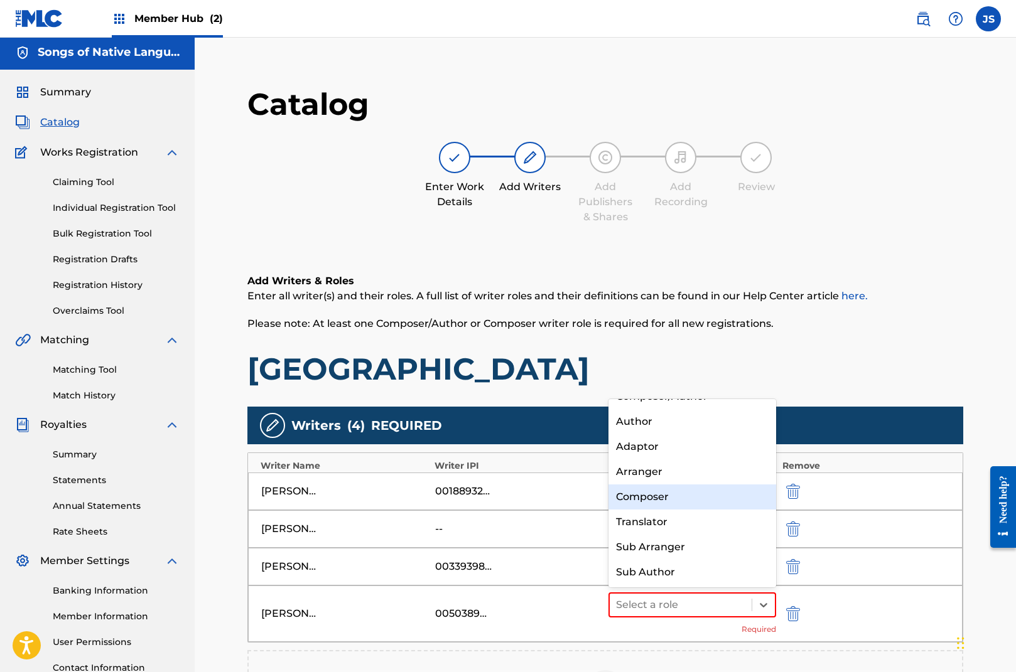
click at [684, 499] on div "Composer" at bounding box center [692, 497] width 168 height 25
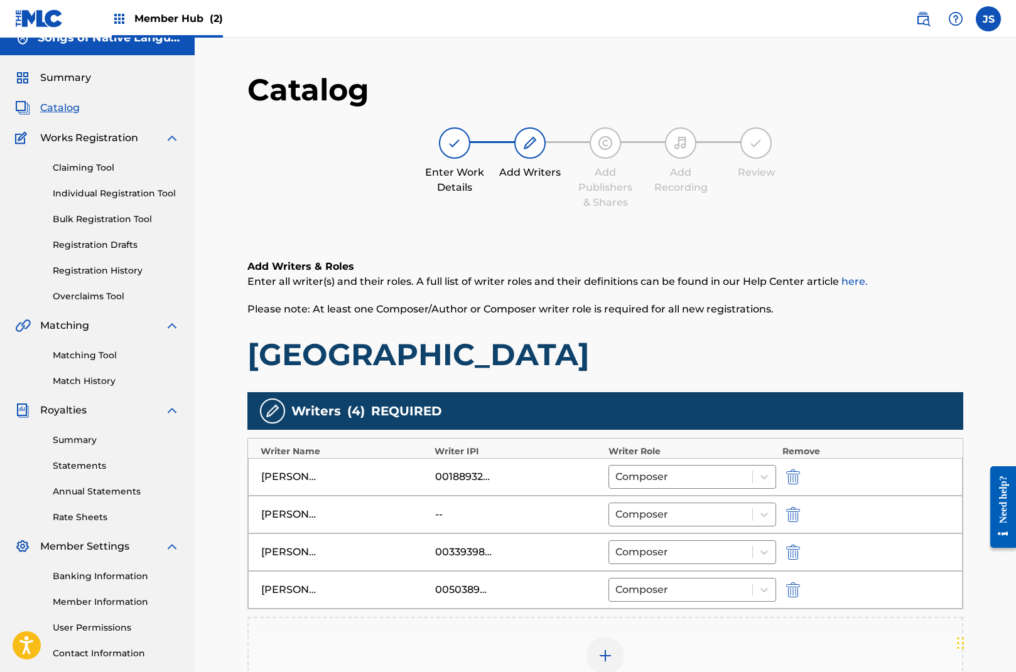
scroll to position [238, 0]
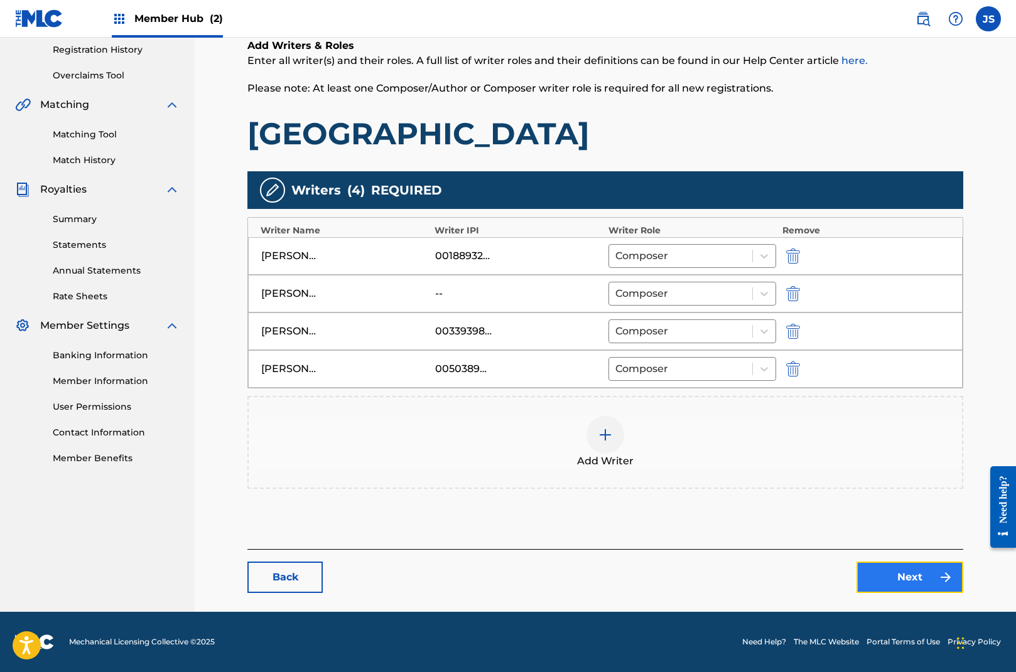
click at [905, 573] on link "Next" at bounding box center [909, 577] width 107 height 31
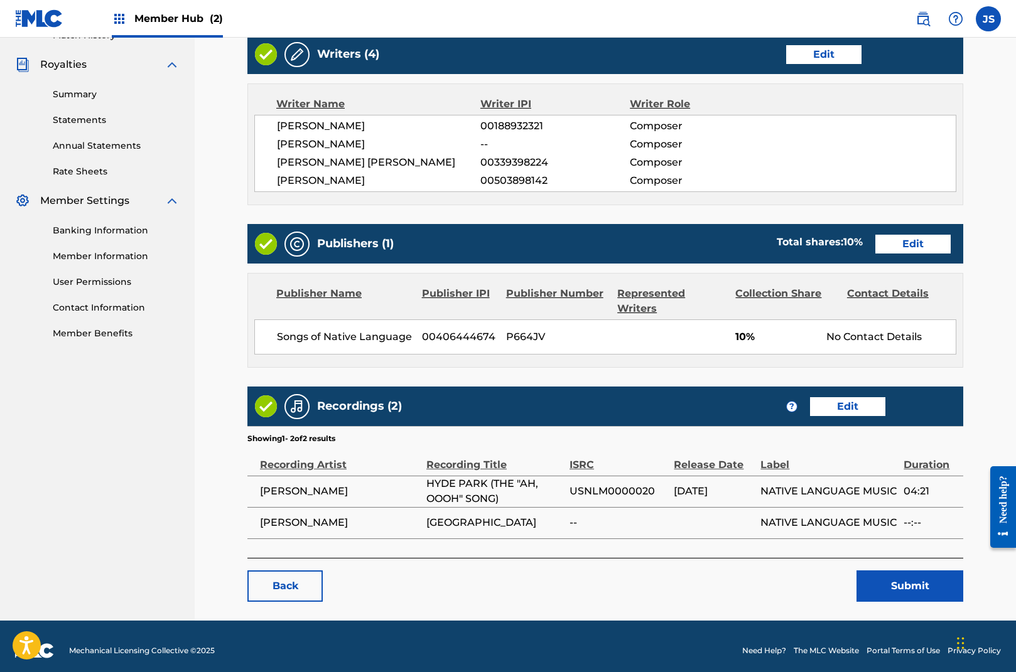
scroll to position [370, 0]
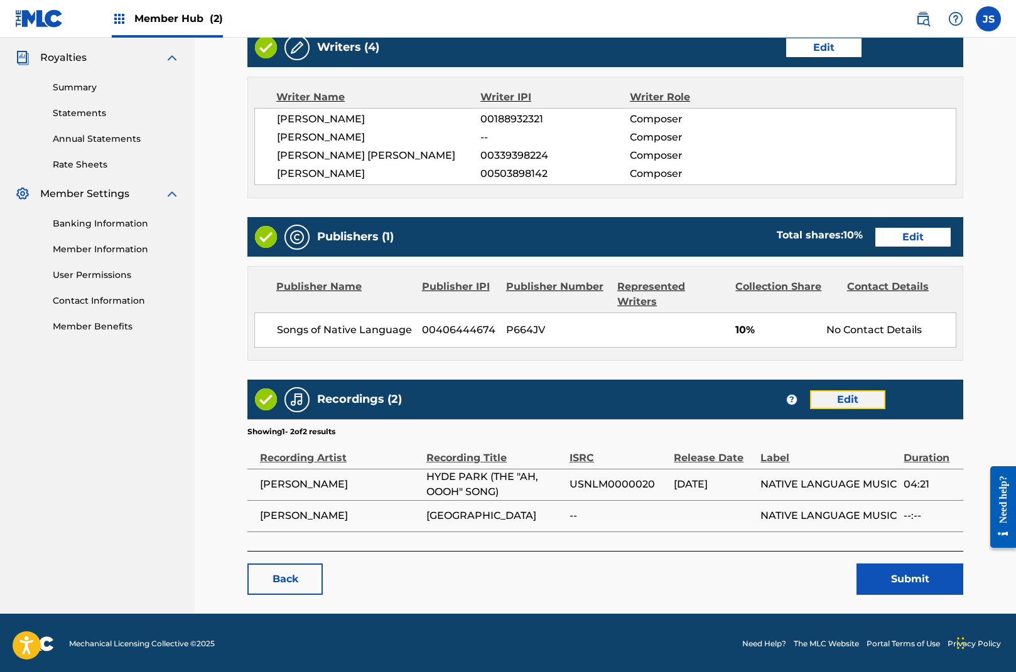
click at [846, 402] on link "Edit" at bounding box center [847, 399] width 75 height 19
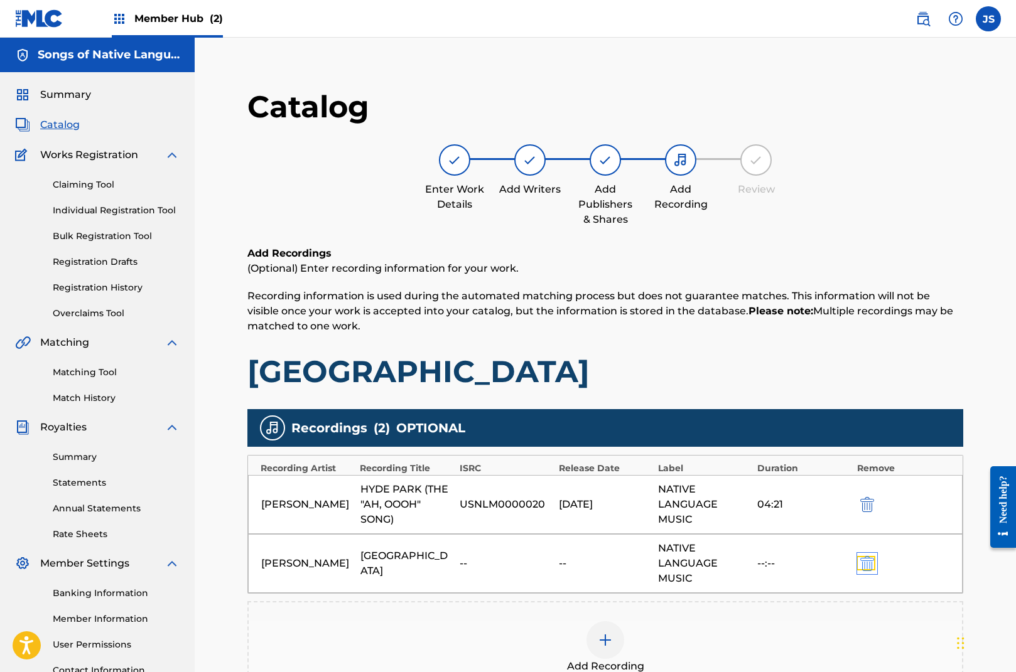
click at [868, 565] on img "submit" at bounding box center [867, 563] width 14 height 15
click at [611, 585] on img at bounding box center [605, 581] width 15 height 15
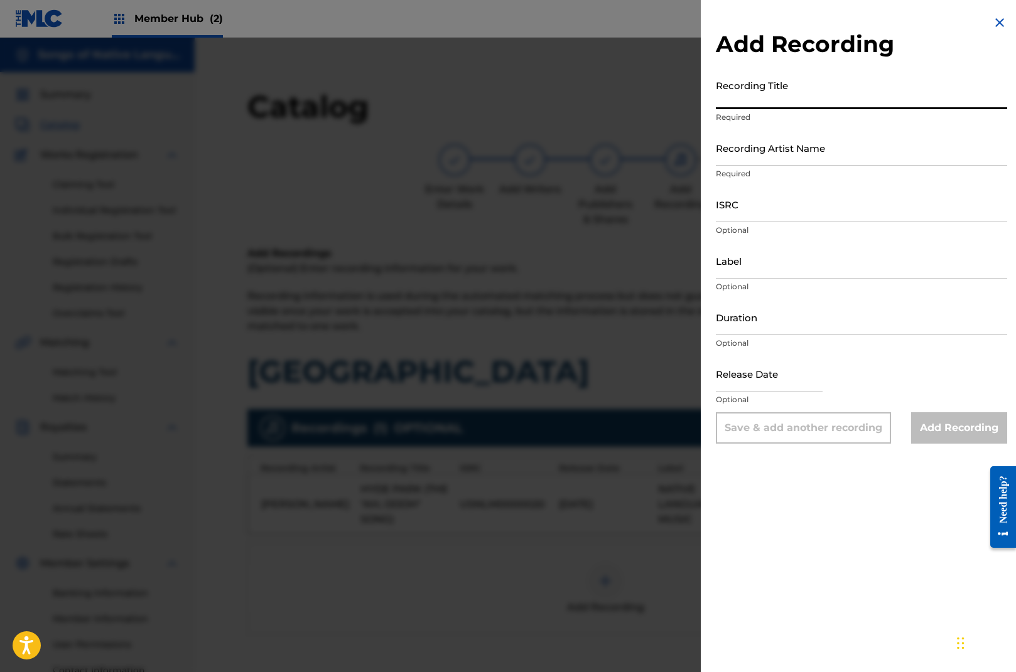
click at [822, 95] on input "Recording Title" at bounding box center [861, 91] width 291 height 36
type input "Hyde Park (The 'Ah, Oooh' Song)"
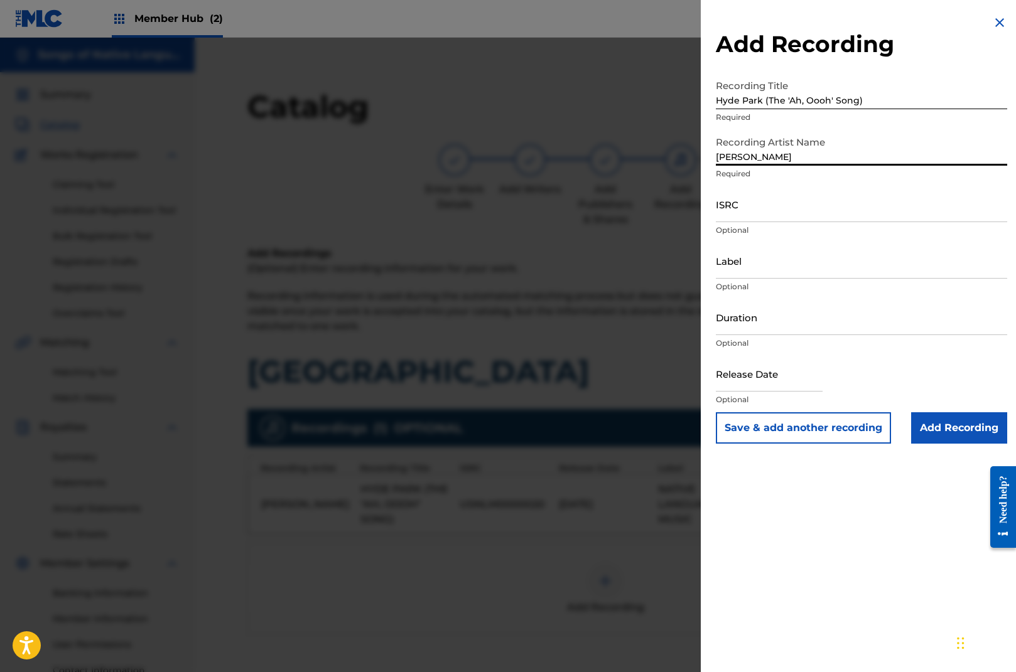
type input "[PERSON_NAME]"
paste input "USNLM0300077"
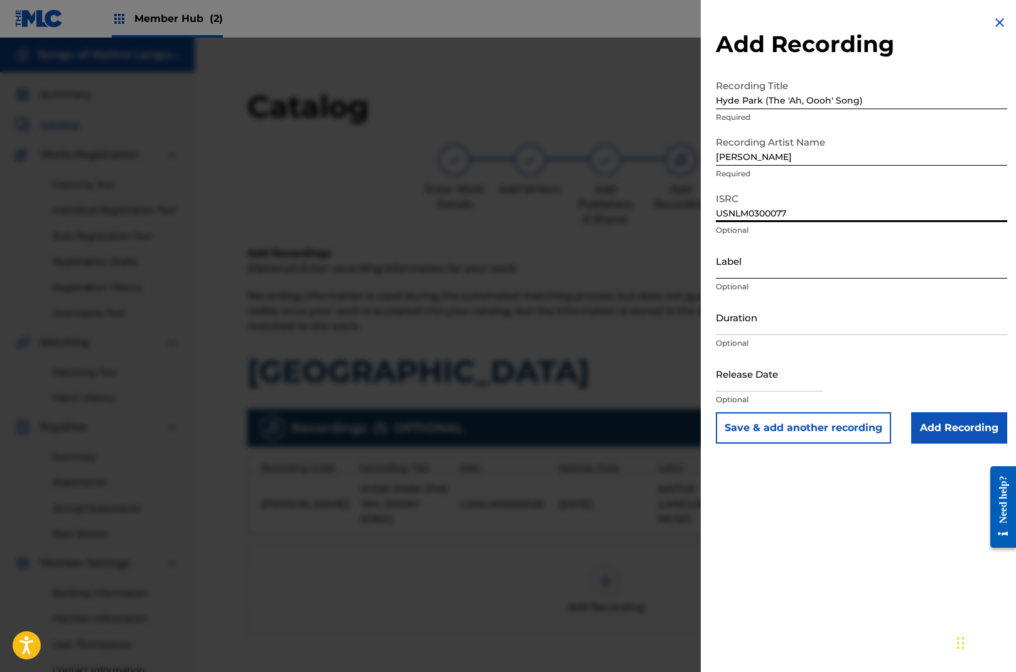
type input "USNLM0300077"
click at [773, 267] on input "Label" at bounding box center [861, 261] width 291 height 36
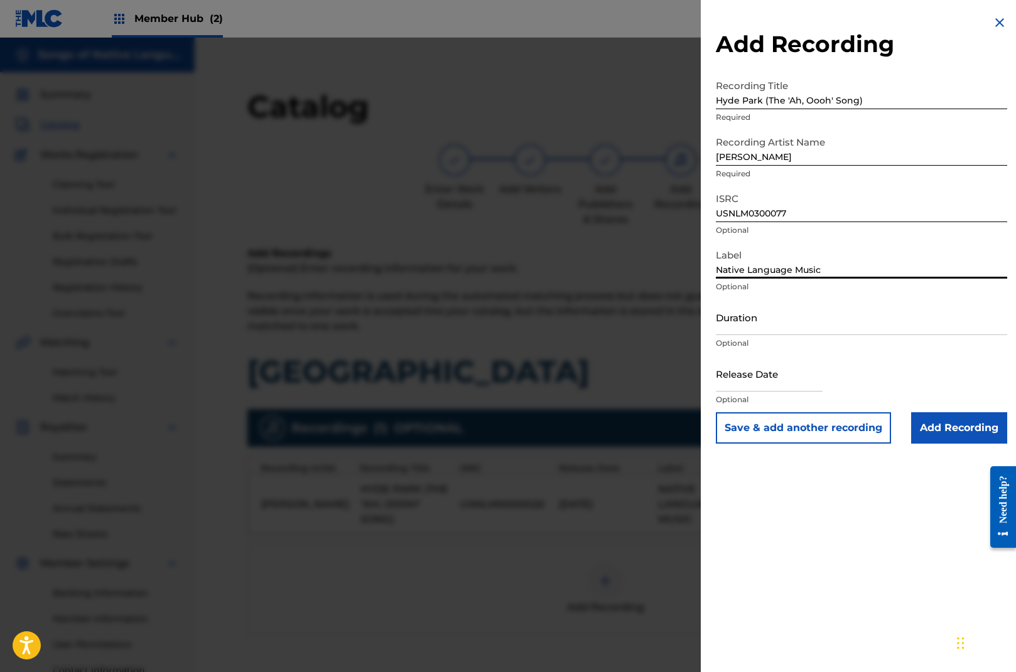
type input "Native Language Music"
type input "04:19"
select select "8"
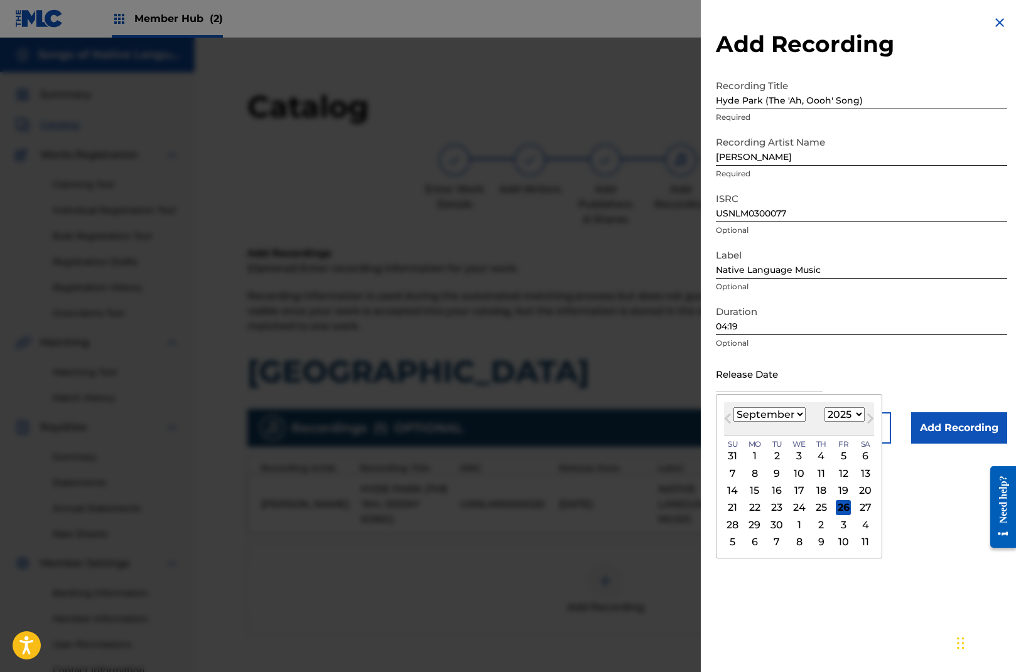
click at [853, 416] on select "1899 1900 1901 1902 1903 1904 1905 1906 1907 1908 1909 1910 1911 1912 1913 1914…" at bounding box center [844, 414] width 40 height 14
select select "2003"
click at [824, 407] on select "1899 1900 1901 1902 1903 1904 1905 1906 1907 1908 1909 1910 1911 1912 1913 1914…" at bounding box center [844, 414] width 40 height 14
click at [796, 414] on select "January February March April May June July August September October November De…" at bounding box center [769, 414] width 72 height 14
select select "6"
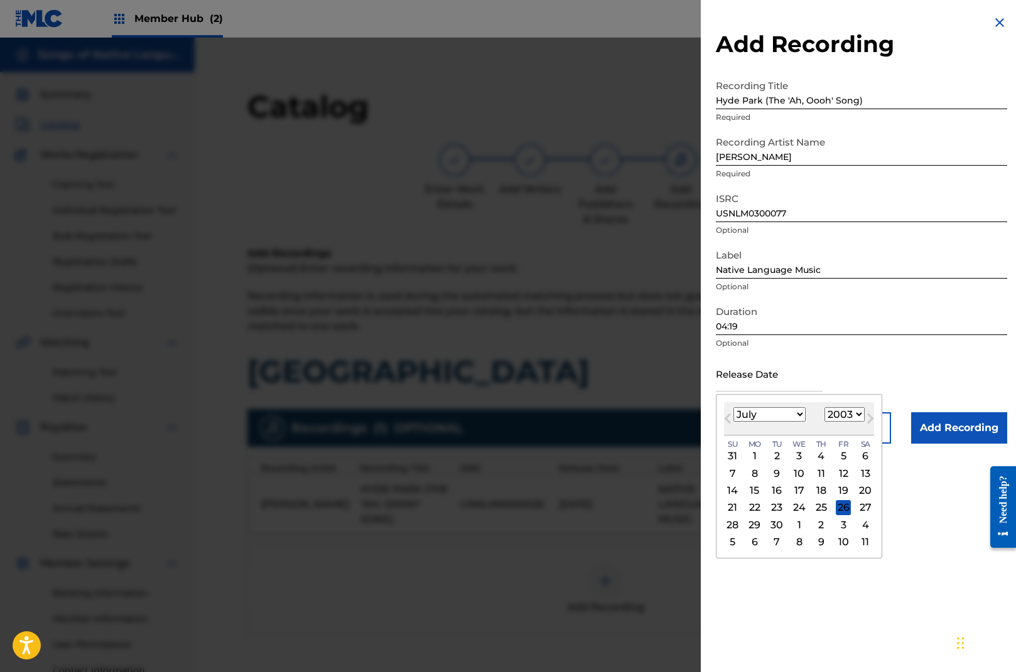
click at [733, 407] on select "January February March April May June July August September October November De…" at bounding box center [769, 414] width 72 height 14
click at [778, 458] on div "1" at bounding box center [776, 456] width 15 height 15
type input "[DATE]"
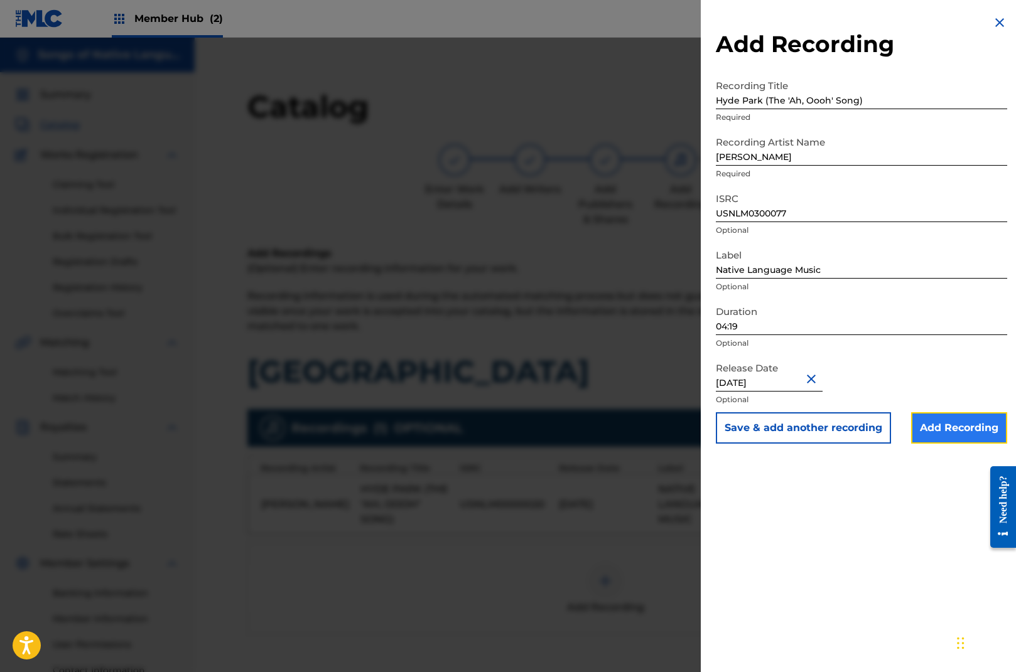
click at [968, 431] on input "Add Recording" at bounding box center [959, 427] width 96 height 31
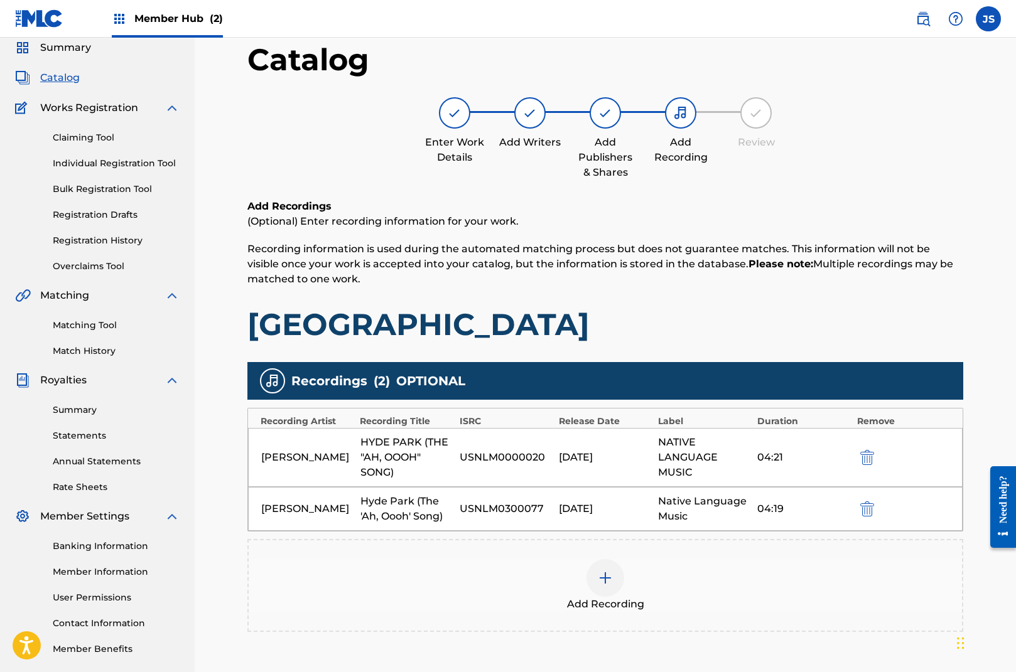
scroll to position [100, 0]
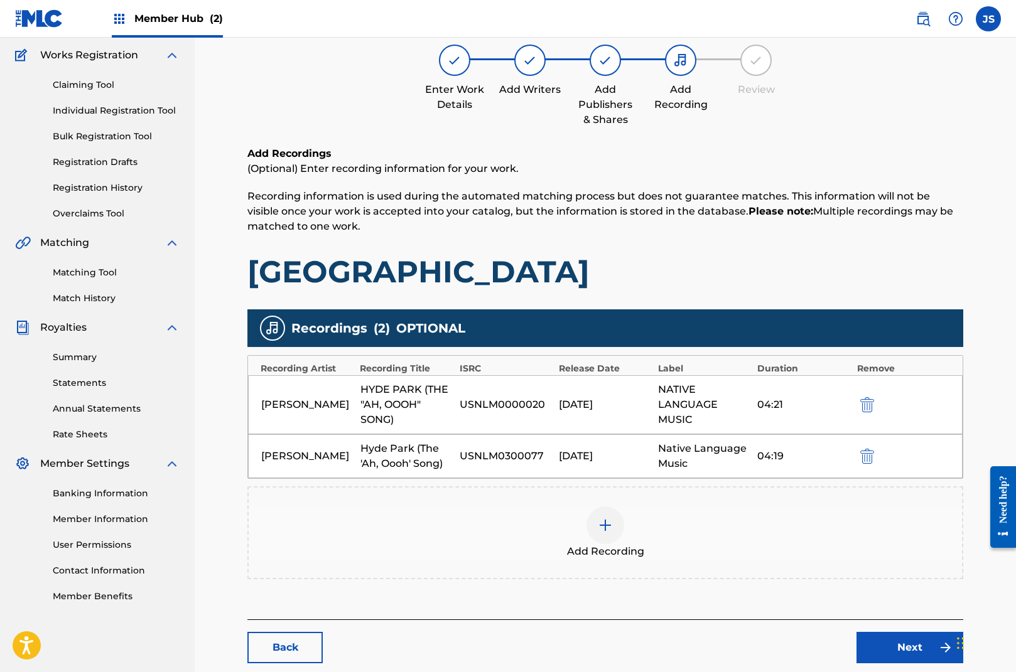
click at [608, 524] on img at bounding box center [605, 525] width 15 height 15
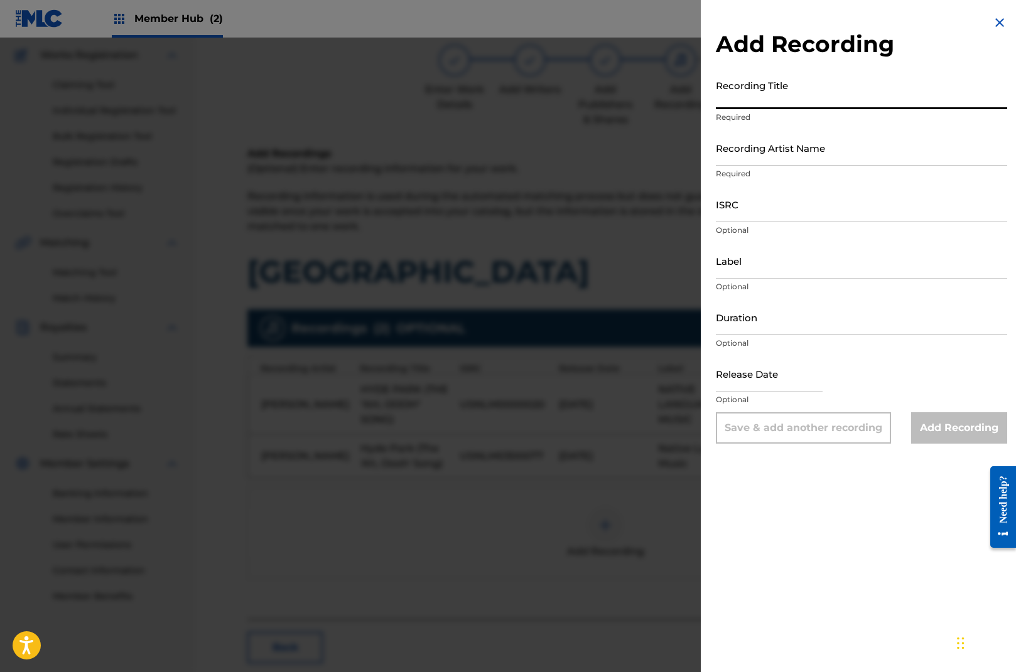
click at [762, 104] on input "Recording Title" at bounding box center [861, 91] width 291 height 36
type input "Hyde Park (The 'Ah, Oooh' Song)"
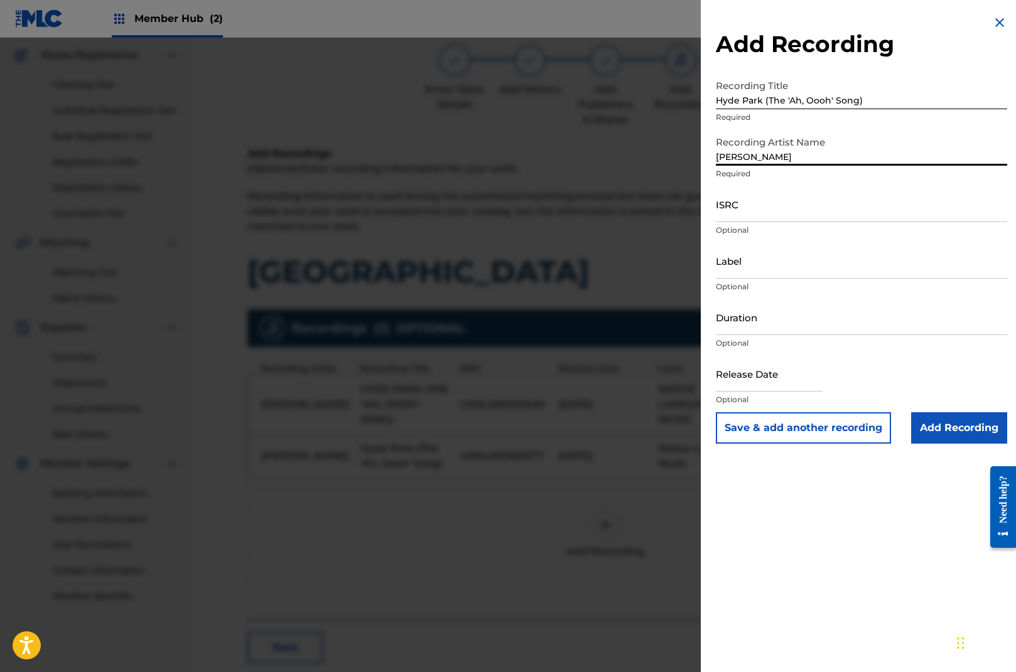
type input "[PERSON_NAME]"
paste input "USNLM0400100"
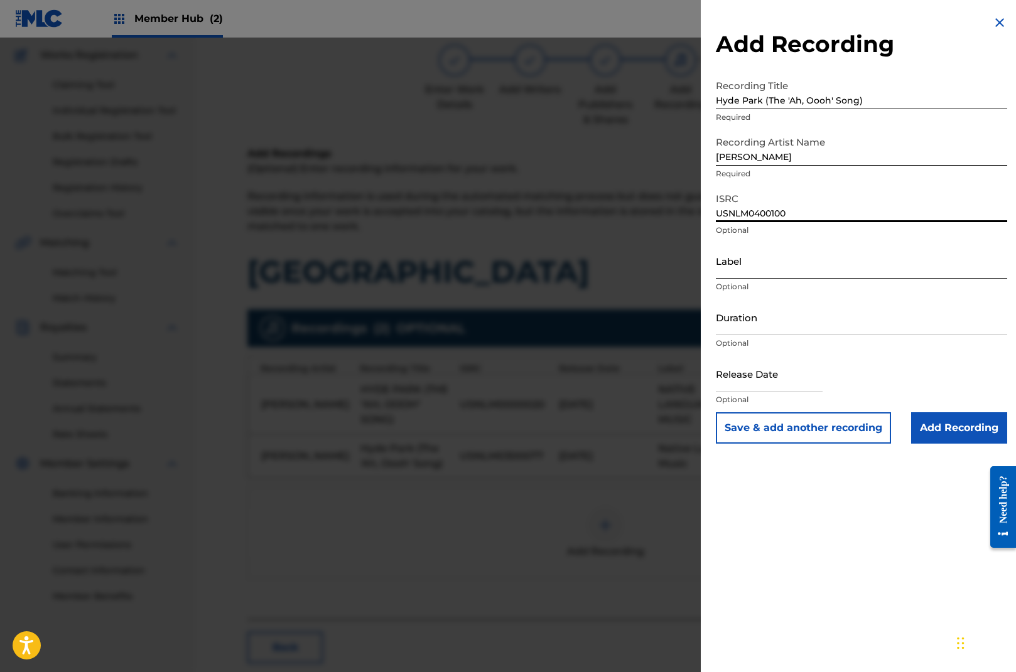
type input "USNLM0400100"
click at [774, 271] on input "Label" at bounding box center [861, 261] width 291 height 36
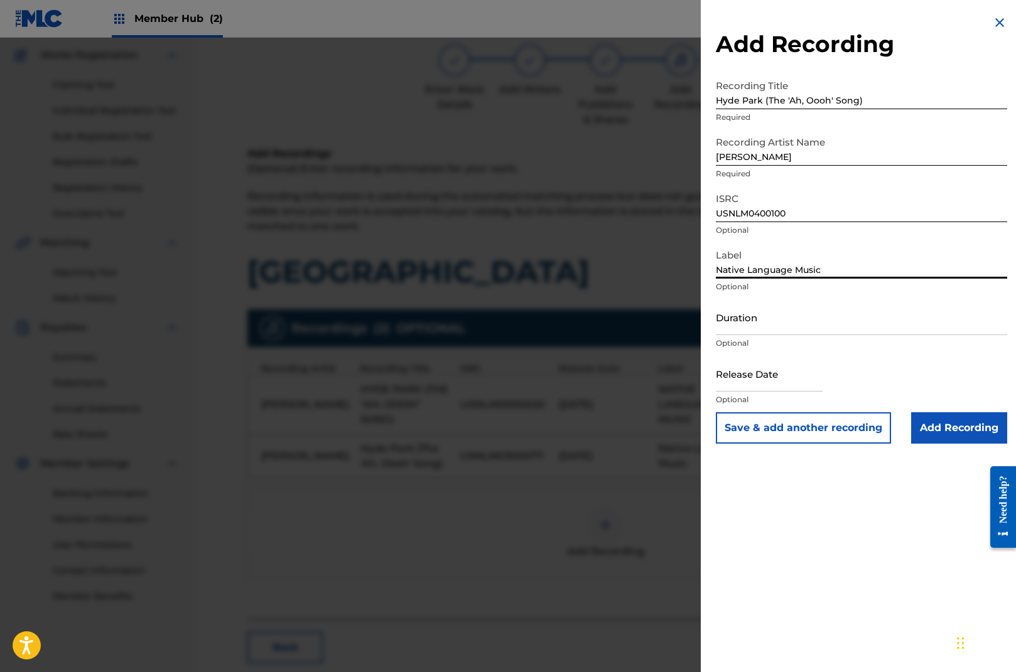
type input "Native Language Music"
type input "04:18"
select select "8"
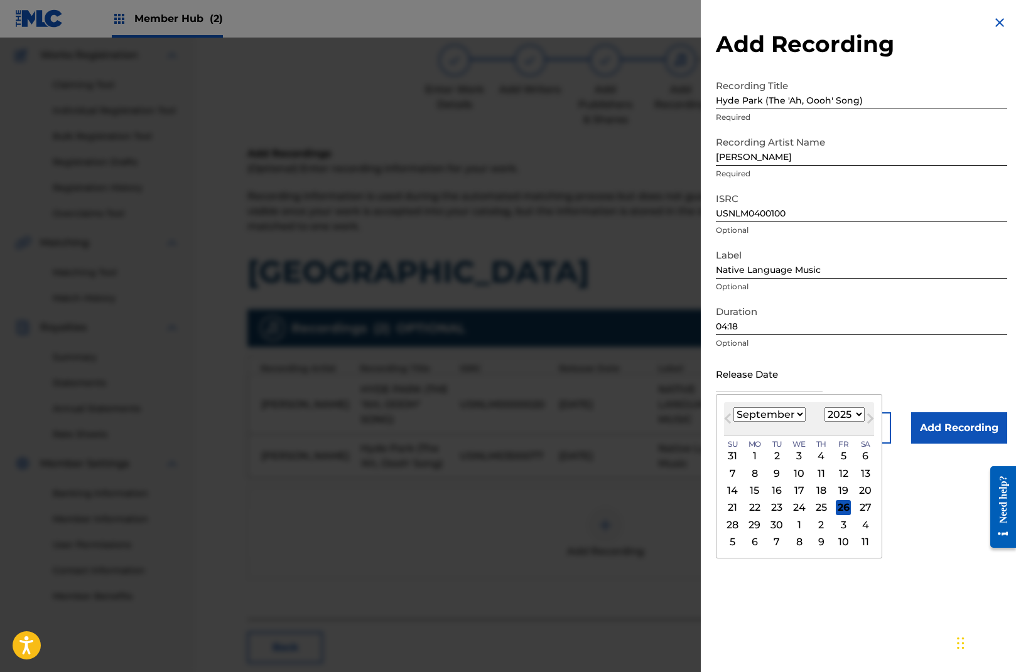
click at [851, 416] on select "1899 1900 1901 1902 1903 1904 1905 1906 1907 1908 1909 1910 1911 1912 1913 1914…" at bounding box center [844, 414] width 40 height 14
select select "2004"
click at [824, 407] on select "1899 1900 1901 1902 1903 1904 1905 1906 1907 1908 1909 1910 1911 1912 1913 1914…" at bounding box center [844, 414] width 40 height 14
click at [794, 413] on select "January February March April May June July August September October November De…" at bounding box center [769, 414] width 72 height 14
select select "0"
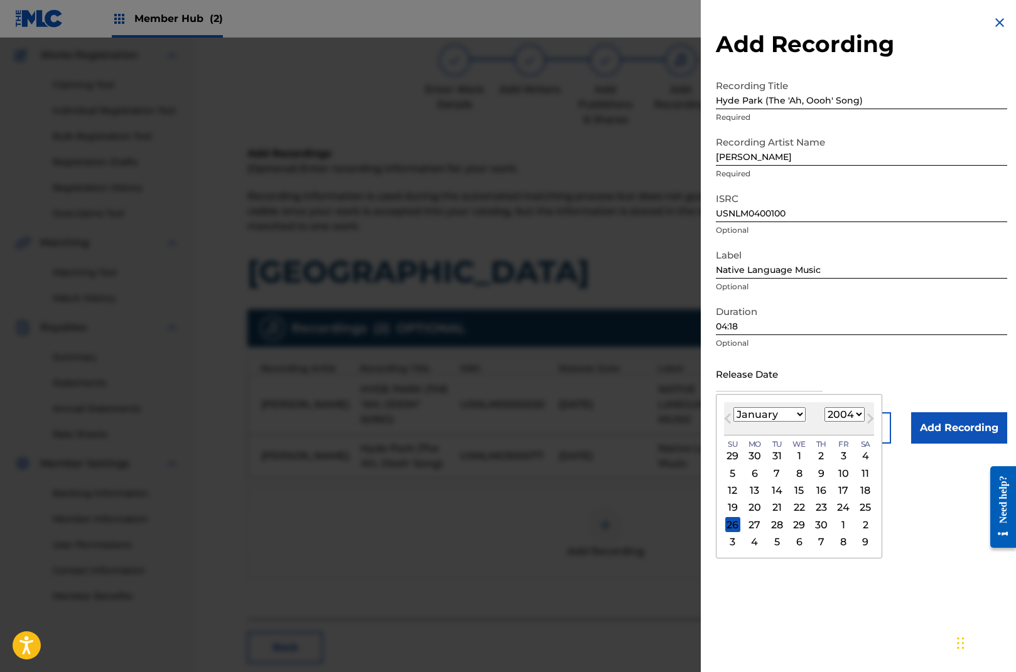
click at [733, 407] on select "January February March April May June July August September October November De…" at bounding box center [769, 414] width 72 height 14
click at [770, 527] on div "27" at bounding box center [776, 524] width 15 height 15
type input "[DATE]"
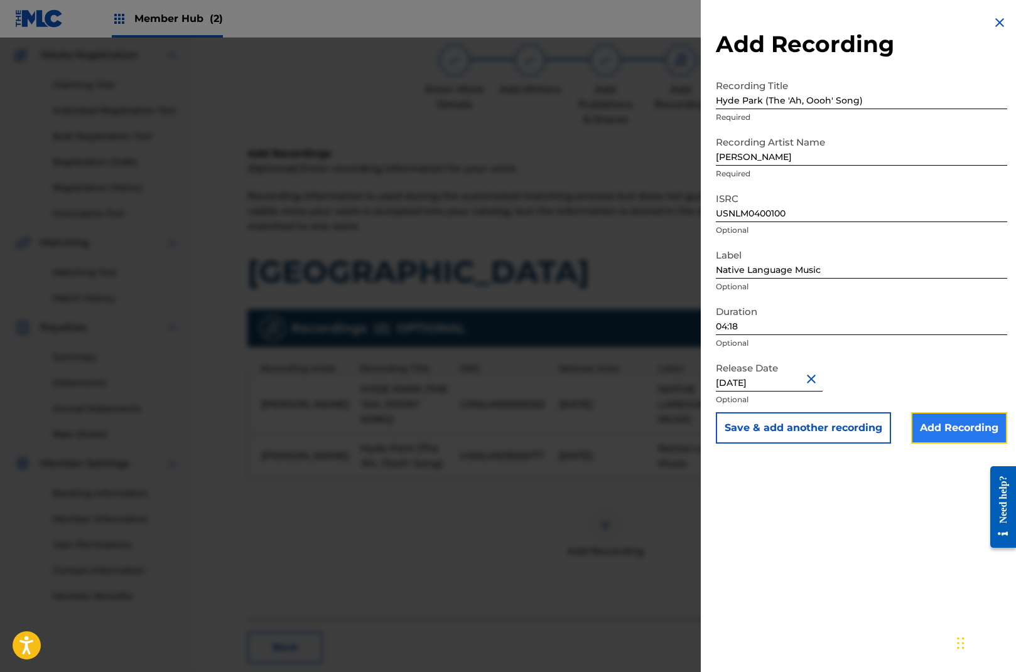
click at [962, 426] on input "Add Recording" at bounding box center [959, 427] width 96 height 31
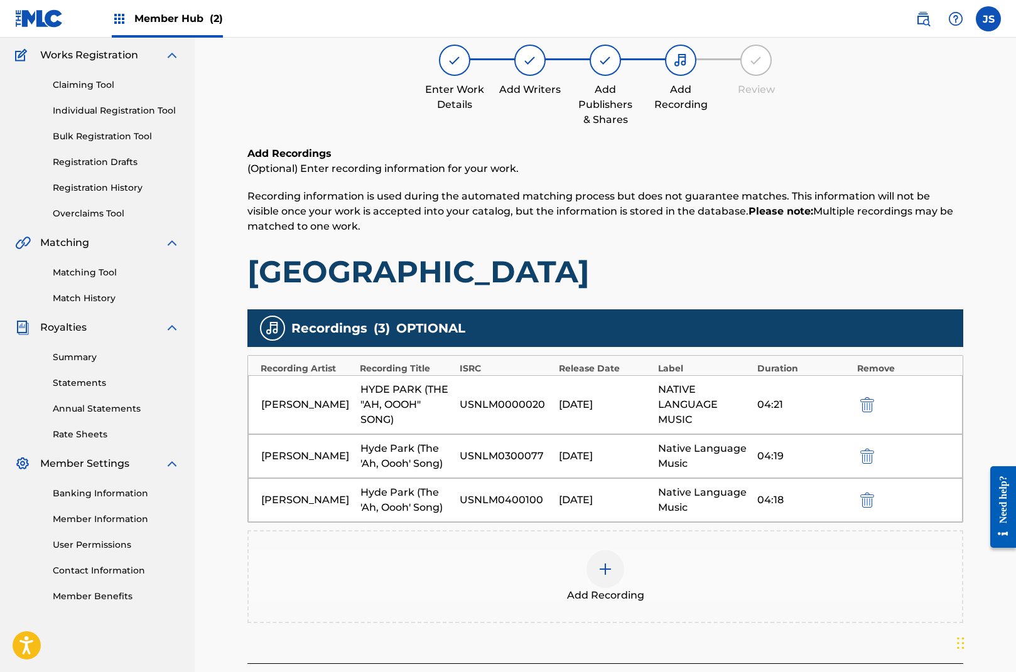
click at [606, 567] on img at bounding box center [605, 569] width 15 height 15
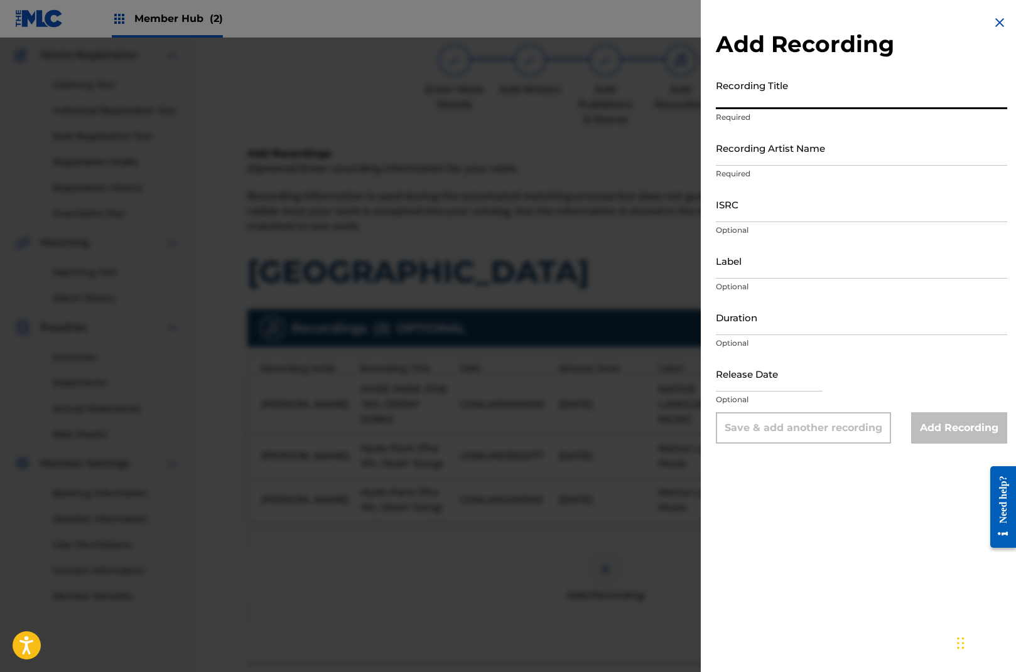
click at [734, 104] on input "Recording Title" at bounding box center [861, 91] width 291 height 36
type input "Hyde Park (The 'Ah, Oooh' Song)"
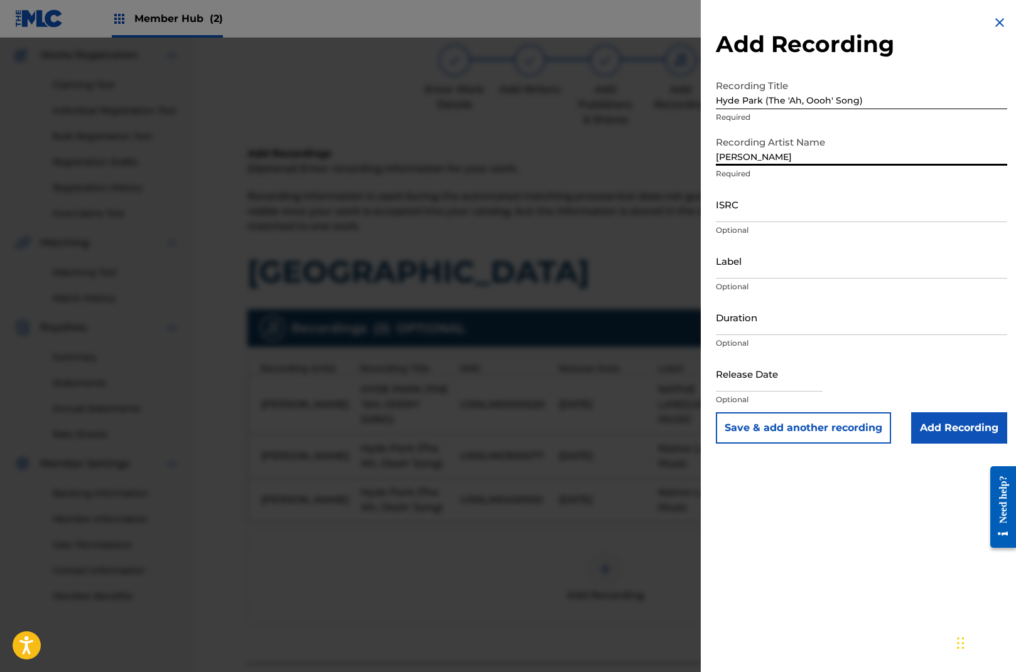
type input "[PERSON_NAME]"
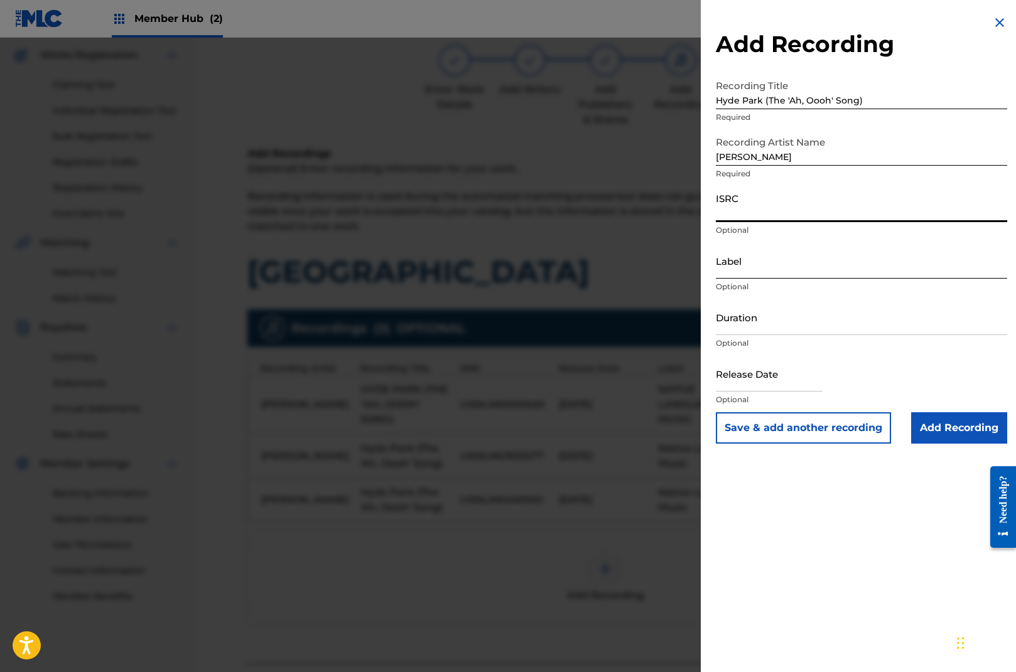
paste input "USNLM0900576"
type input "USNLM0900576"
click at [758, 271] on input "Label" at bounding box center [861, 261] width 291 height 36
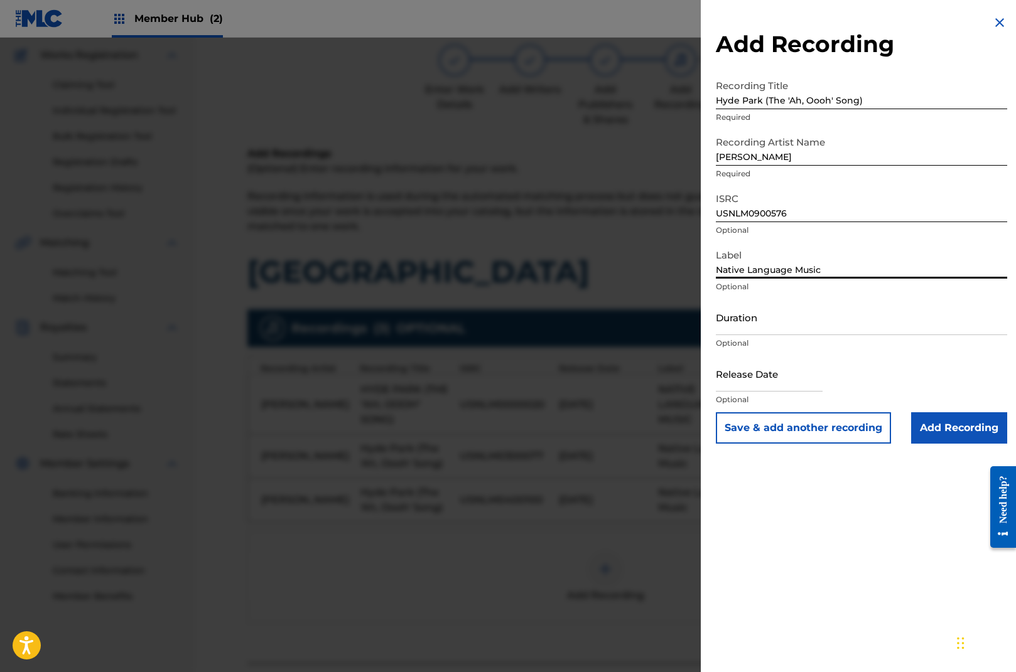
type input "Native Language Music"
type input "04:19"
select select "8"
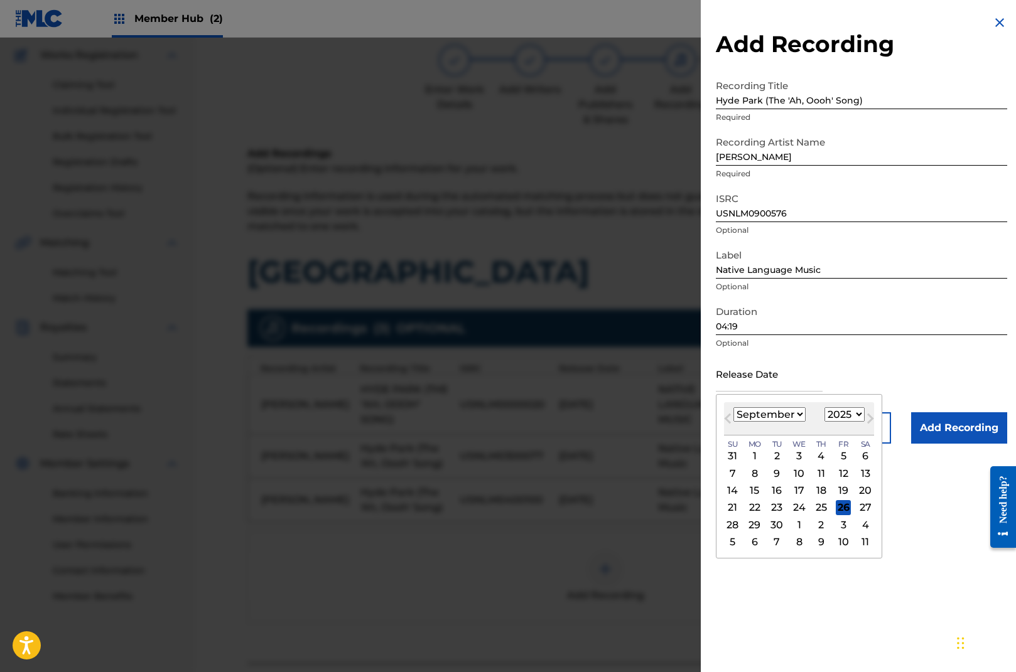
click at [853, 416] on select "1899 1900 1901 1902 1903 1904 1905 1906 1907 1908 1909 1910 1911 1912 1913 1914…" at bounding box center [844, 414] width 40 height 14
select select "2009"
click at [824, 407] on select "1899 1900 1901 1902 1903 1904 1905 1906 1907 1908 1909 1910 1911 1912 1913 1914…" at bounding box center [844, 414] width 40 height 14
click at [792, 409] on select "January February March April May June July August September October November De…" at bounding box center [769, 414] width 72 height 14
select select "3"
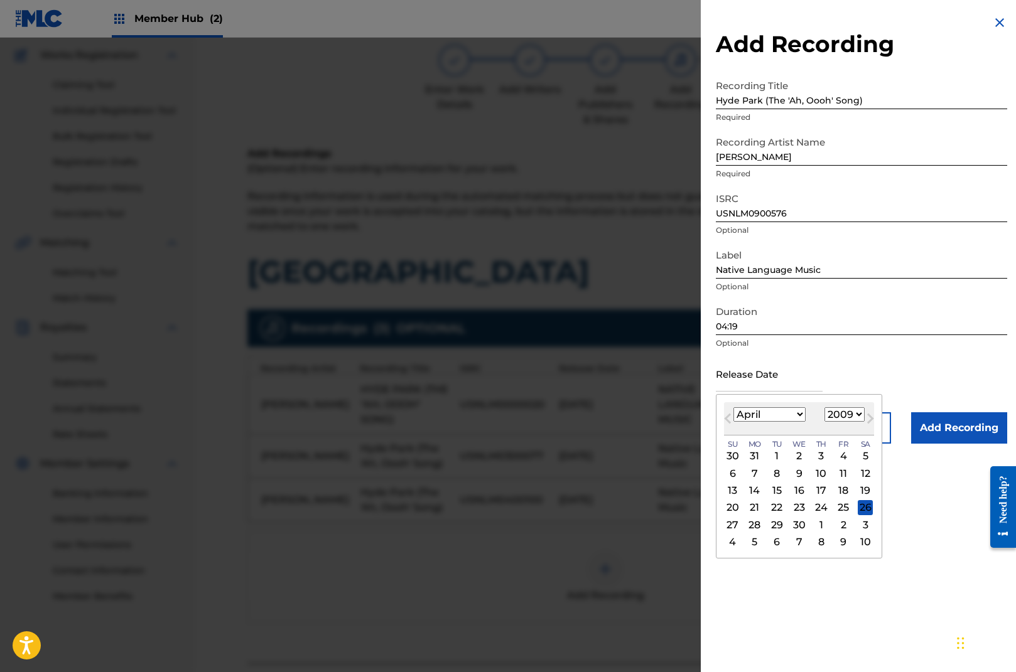
click at [733, 407] on select "January February March April May June July August September October November De…" at bounding box center [769, 414] width 72 height 14
click at [777, 473] on div "7" at bounding box center [776, 473] width 15 height 15
type input "[DATE]"
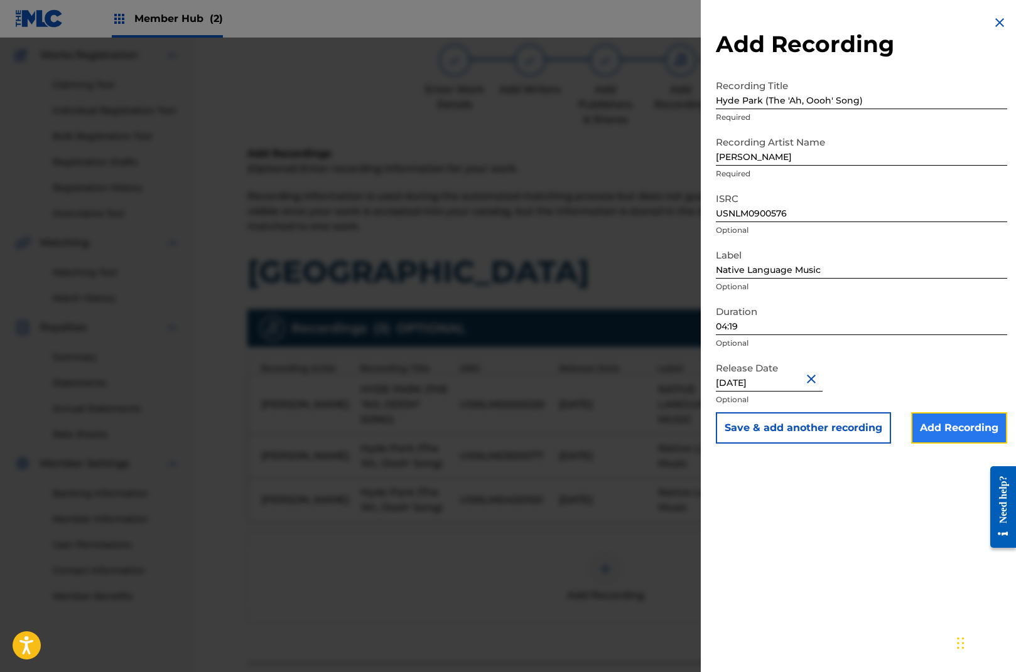
click at [961, 428] on input "Add Recording" at bounding box center [959, 427] width 96 height 31
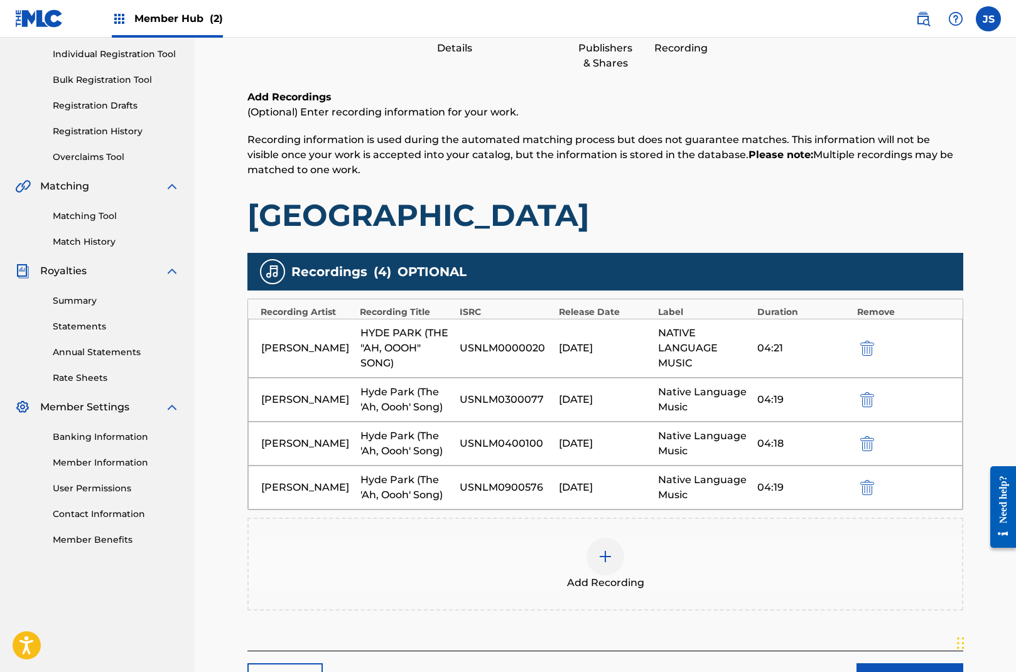
scroll to position [210, 0]
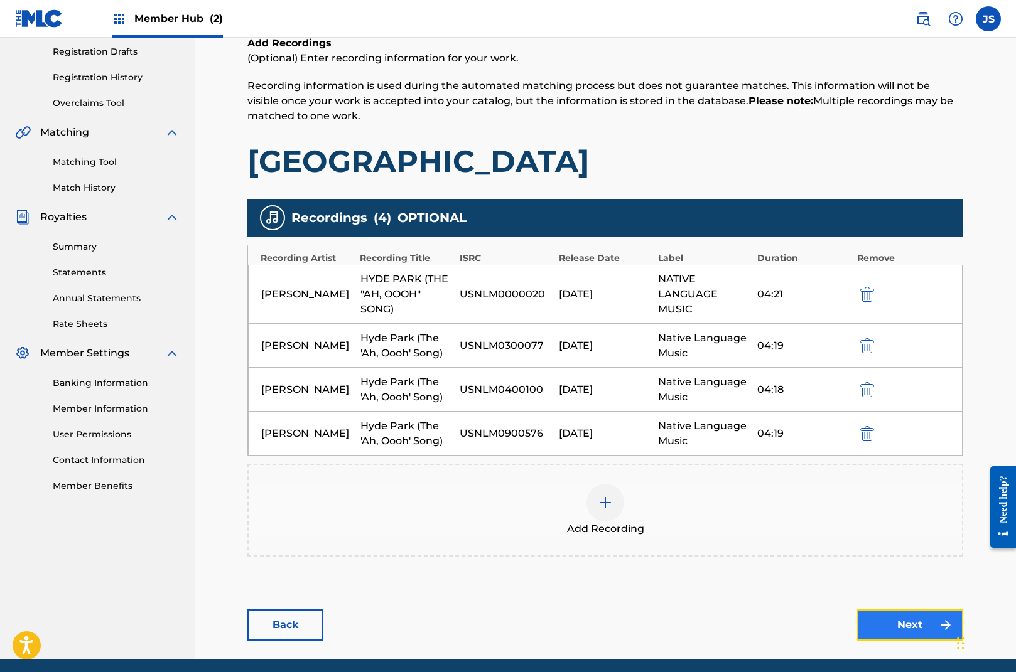
click at [905, 624] on link "Next" at bounding box center [909, 625] width 107 height 31
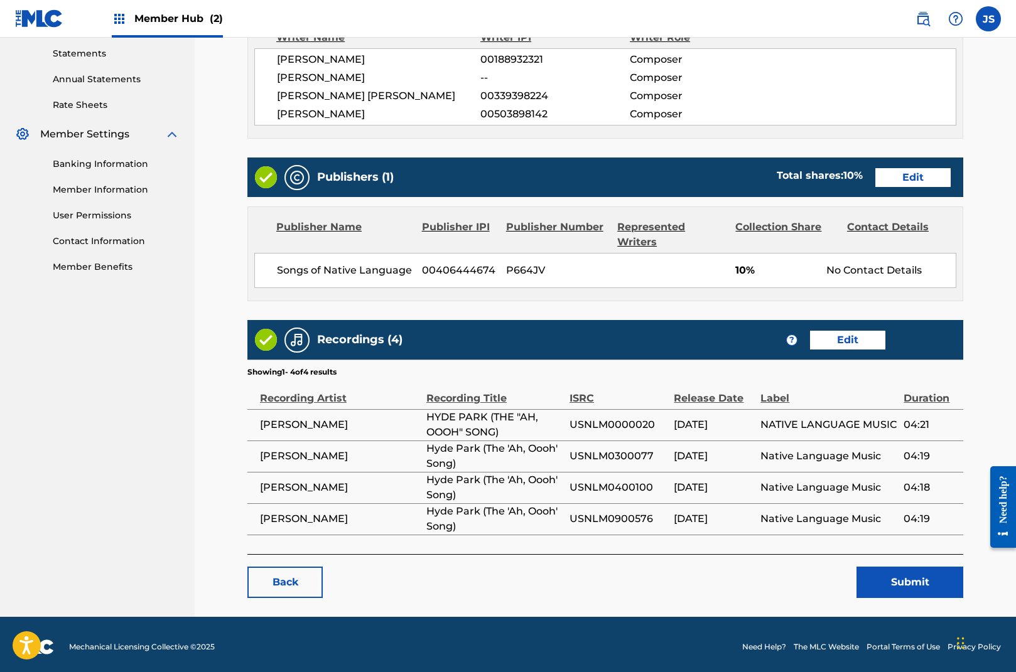
scroll to position [433, 0]
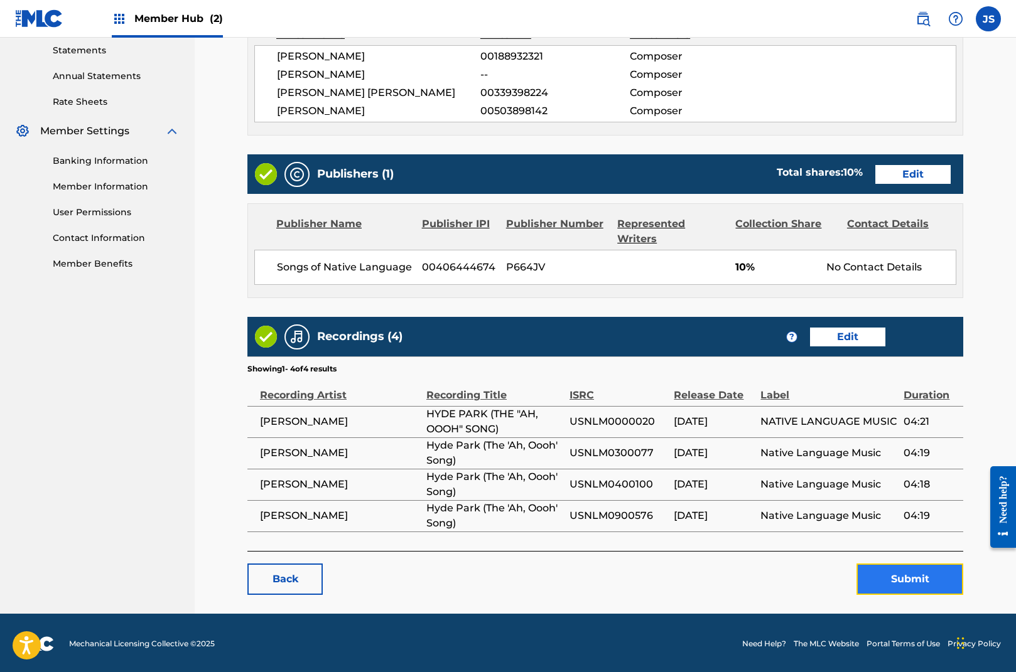
click at [913, 578] on button "Submit" at bounding box center [909, 579] width 107 height 31
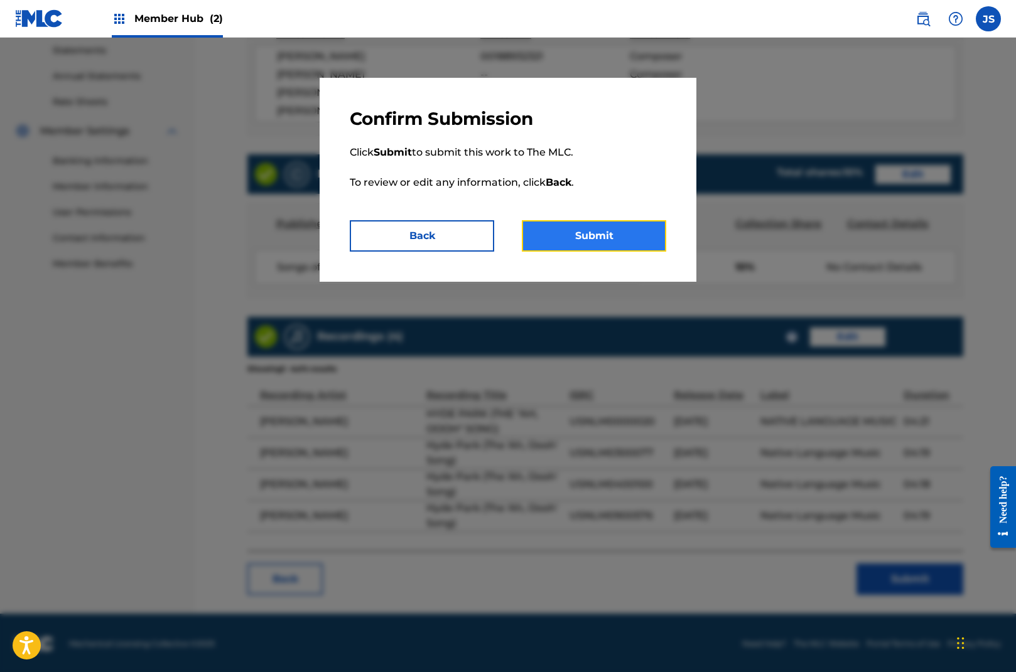
click at [603, 227] on button "Submit" at bounding box center [594, 235] width 144 height 31
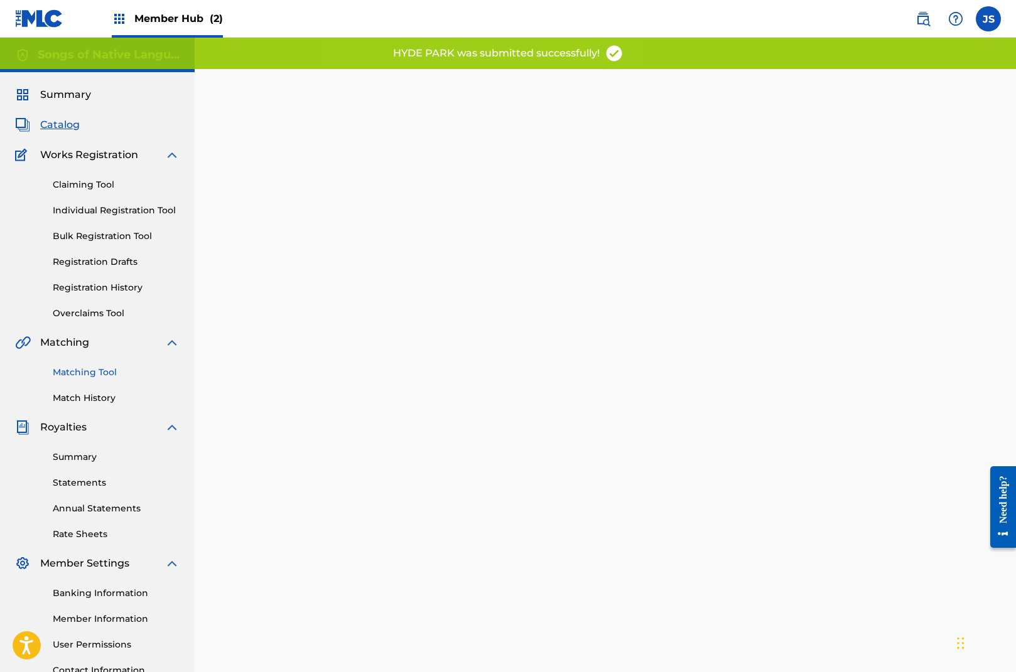
click at [103, 372] on link "Matching Tool" at bounding box center [116, 372] width 127 height 13
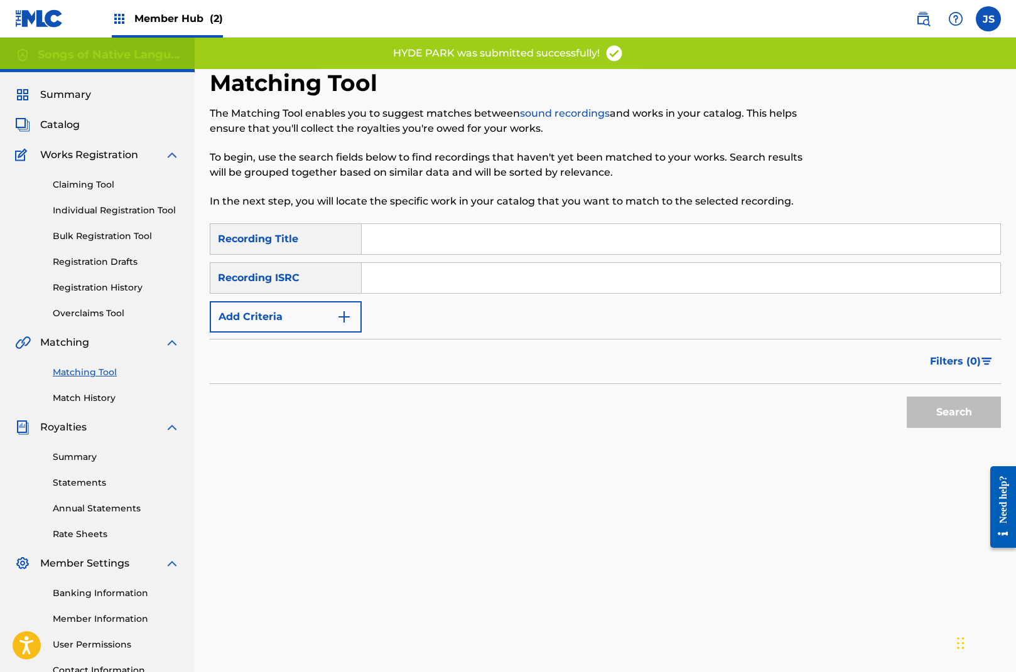
click at [385, 238] on input "Search Form" at bounding box center [681, 239] width 638 height 30
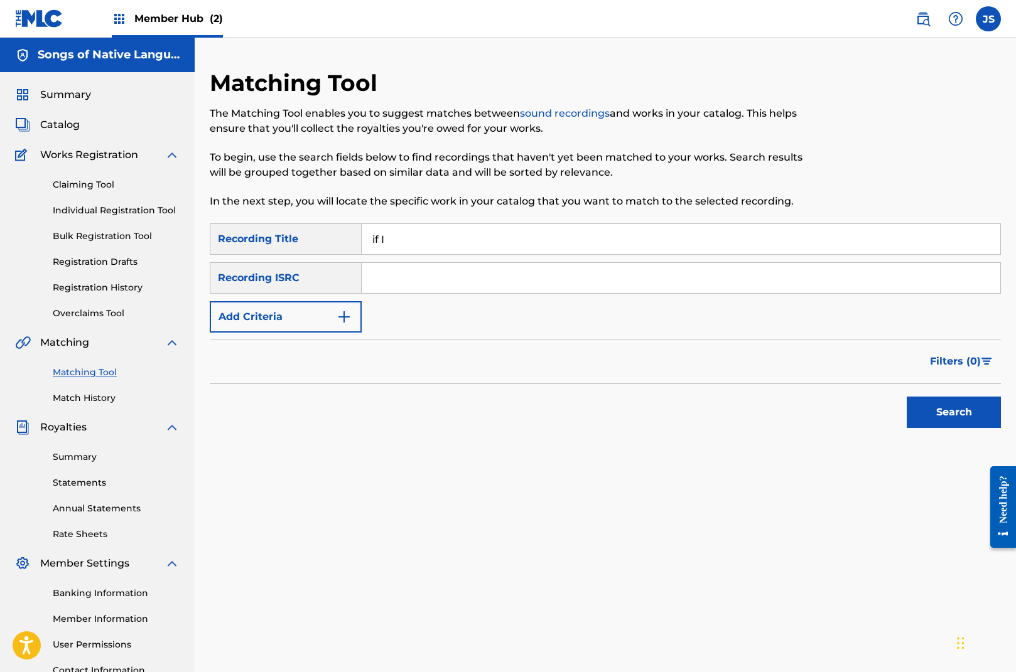
type input "if i could have it all"
click at [315, 315] on button "Add Criteria" at bounding box center [286, 316] width 152 height 31
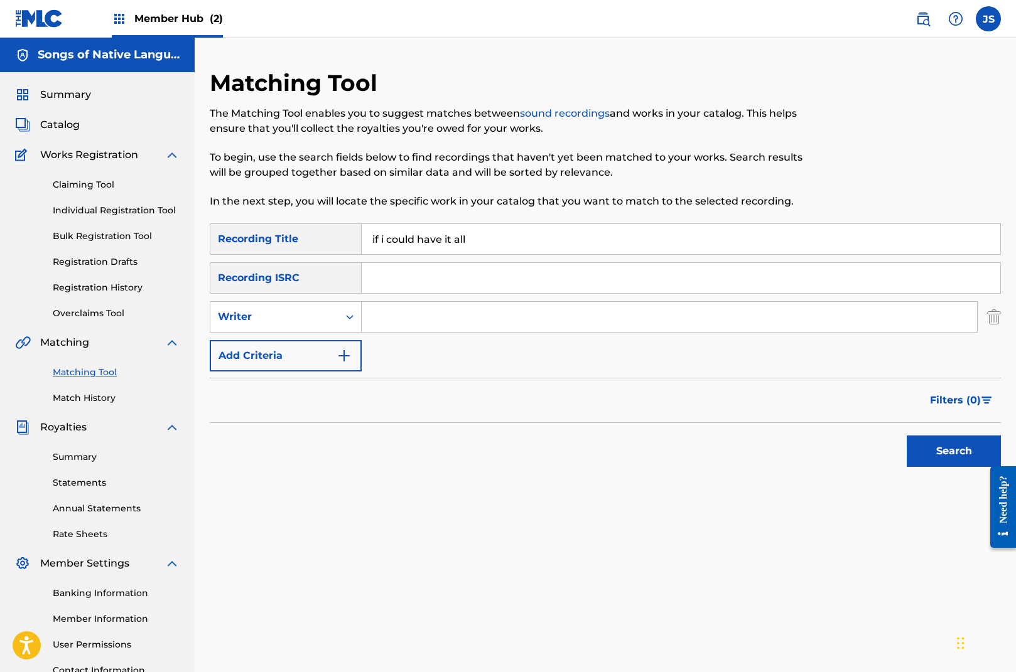
click at [402, 315] on input "Search Form" at bounding box center [669, 317] width 615 height 30
type input "sherbanee"
click at [934, 450] on button "Search" at bounding box center [954, 451] width 94 height 31
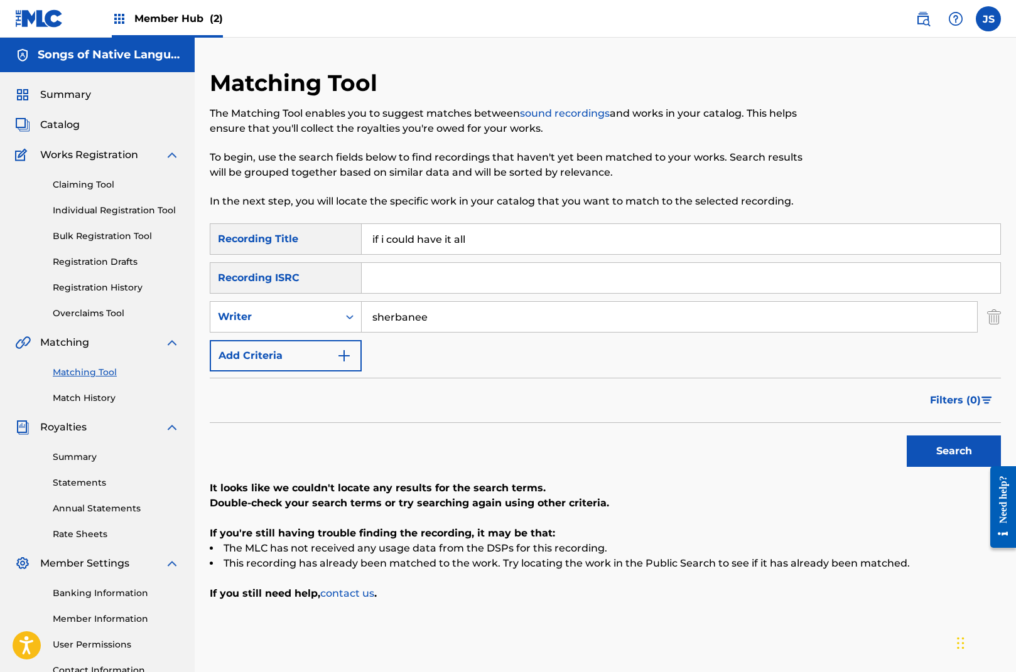
drag, startPoint x: 482, startPoint y: 236, endPoint x: 350, endPoint y: 193, distance: 138.0
click at [352, 193] on div "Matching Tool The Matching Tool enables you to suggest matches between sound re…" at bounding box center [605, 393] width 791 height 649
type input "big city"
click at [945, 449] on button "Search" at bounding box center [954, 451] width 94 height 31
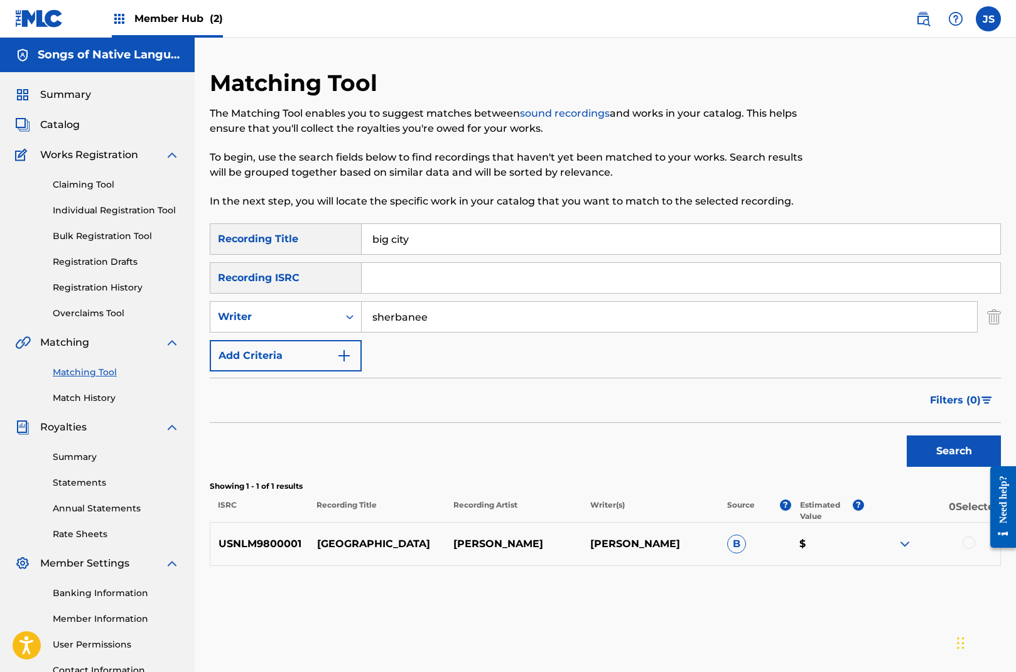
click at [969, 544] on div at bounding box center [968, 543] width 13 height 13
click at [893, 572] on button "Match 1 Group" at bounding box center [882, 569] width 139 height 31
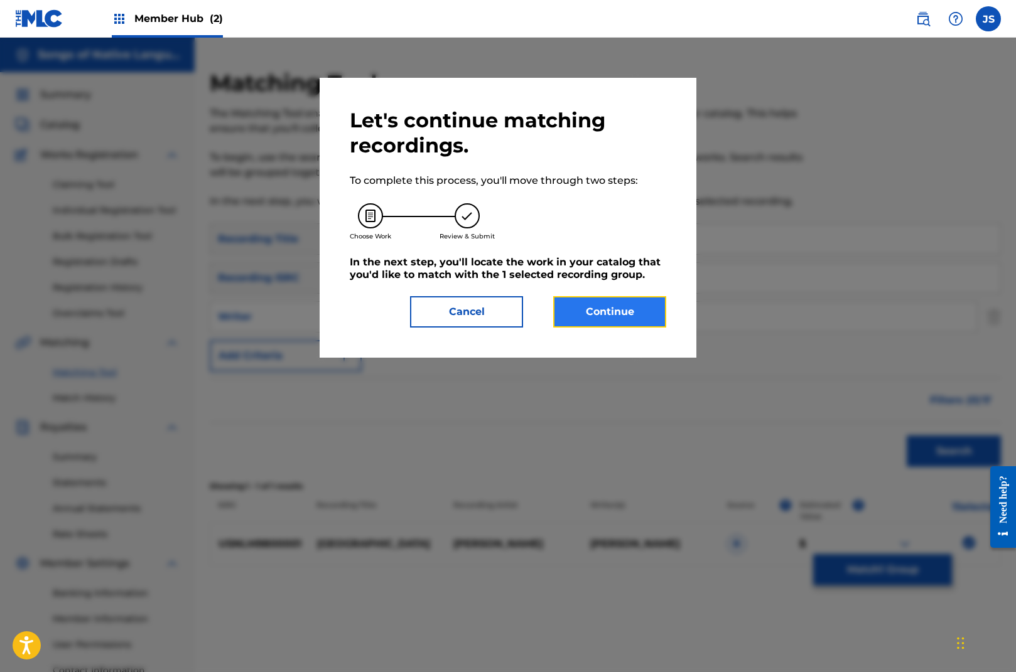
click at [618, 319] on button "Continue" at bounding box center [609, 311] width 113 height 31
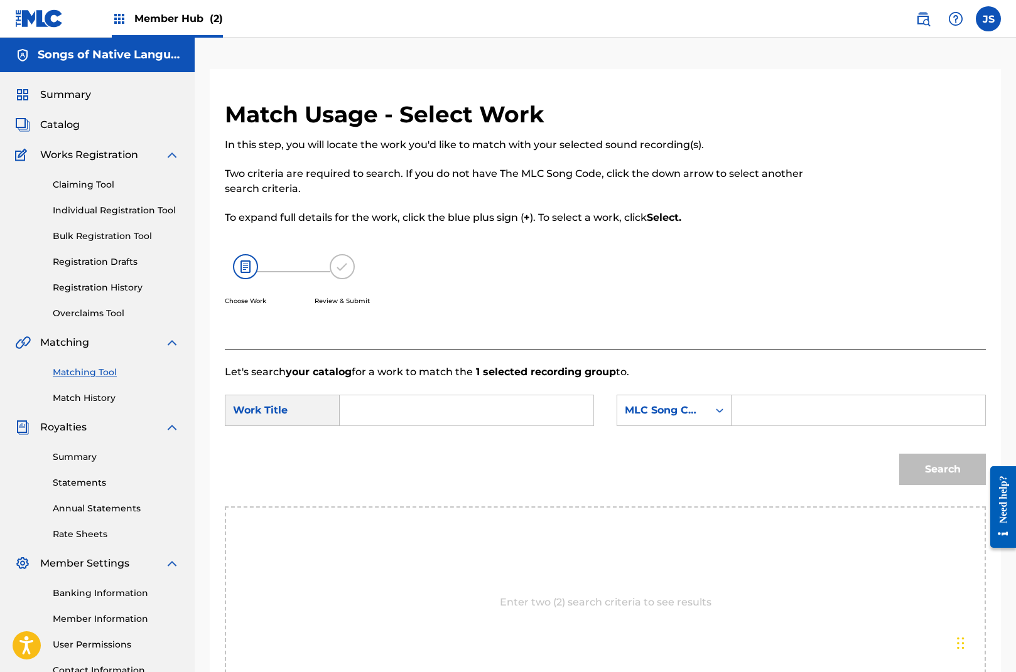
click at [363, 418] on input "Search Form" at bounding box center [466, 411] width 232 height 30
type input "big city"
click at [716, 406] on icon "Search Form" at bounding box center [719, 410] width 13 height 13
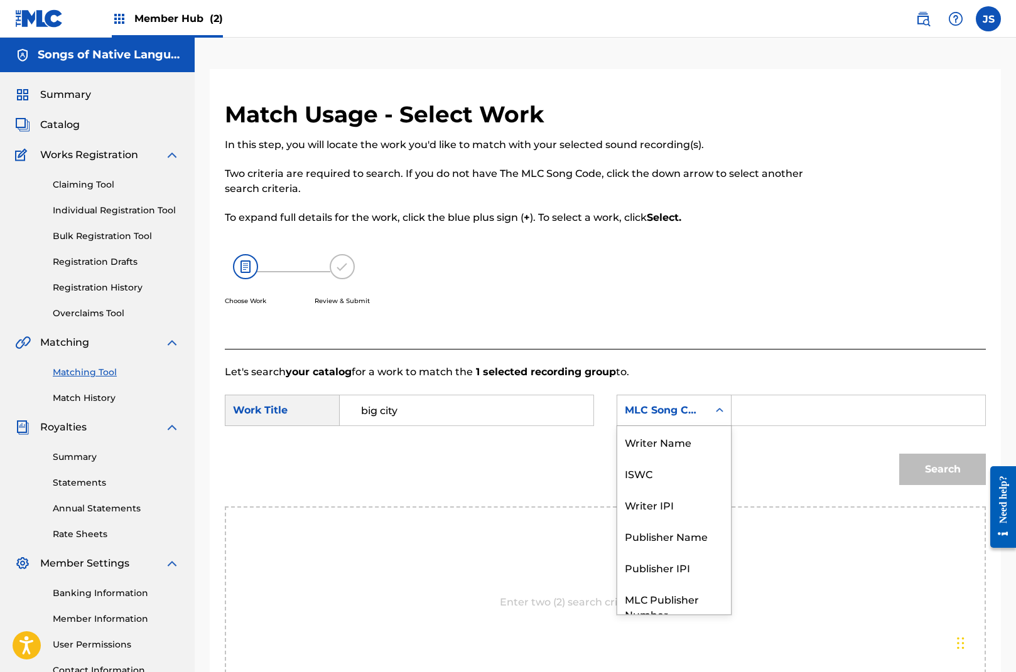
scroll to position [46, 0]
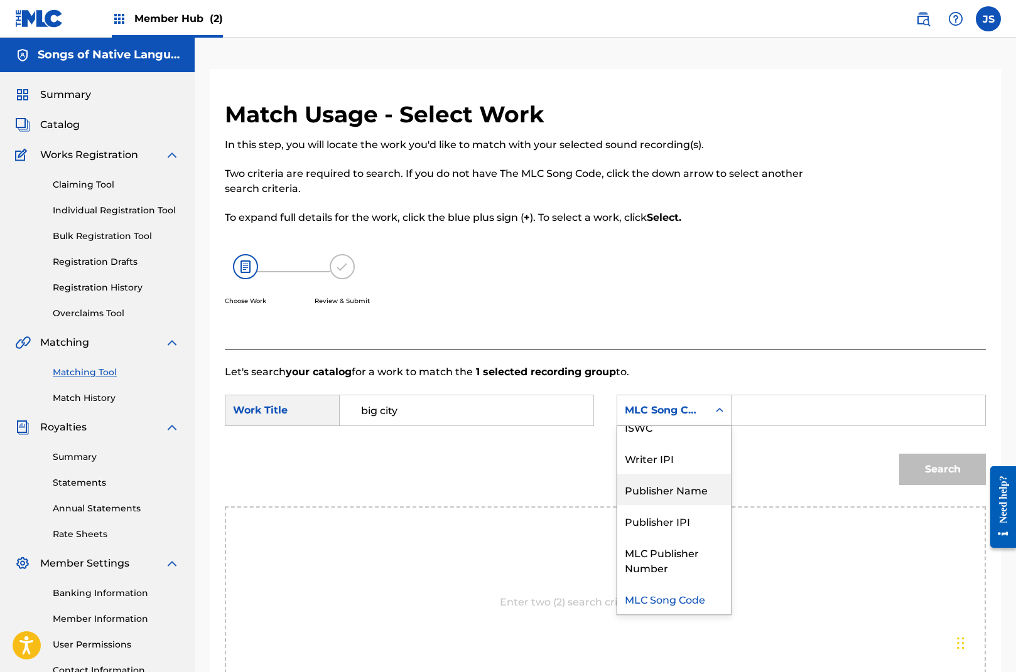
click at [700, 490] on div "Publisher Name" at bounding box center [674, 489] width 114 height 31
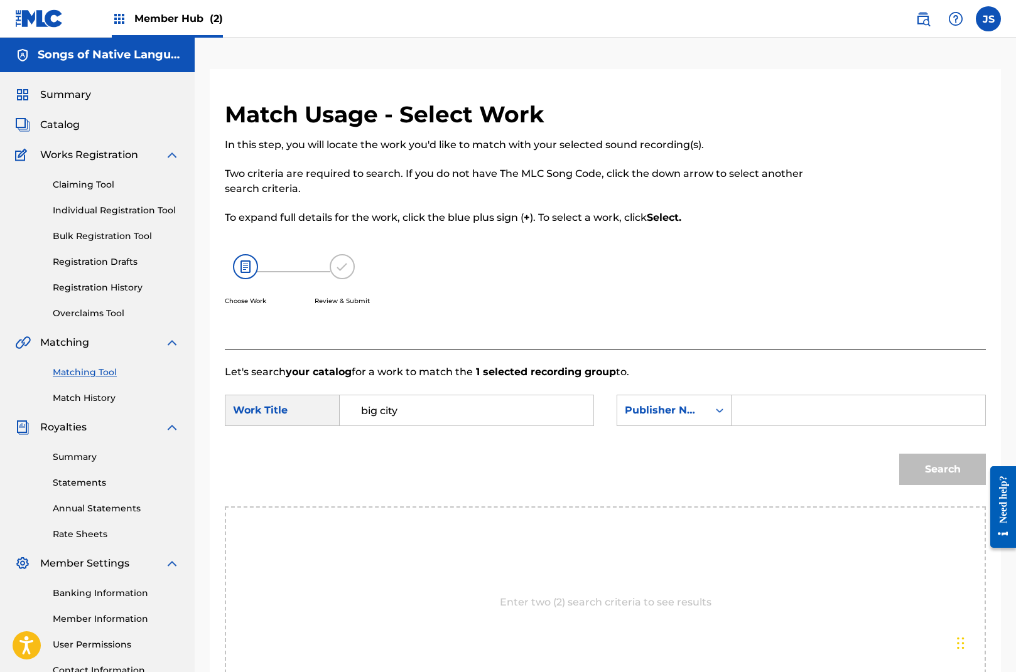
click at [758, 411] on input "Search Form" at bounding box center [858, 411] width 232 height 30
type input "songs of native language"
click at [945, 465] on button "Search" at bounding box center [942, 469] width 87 height 31
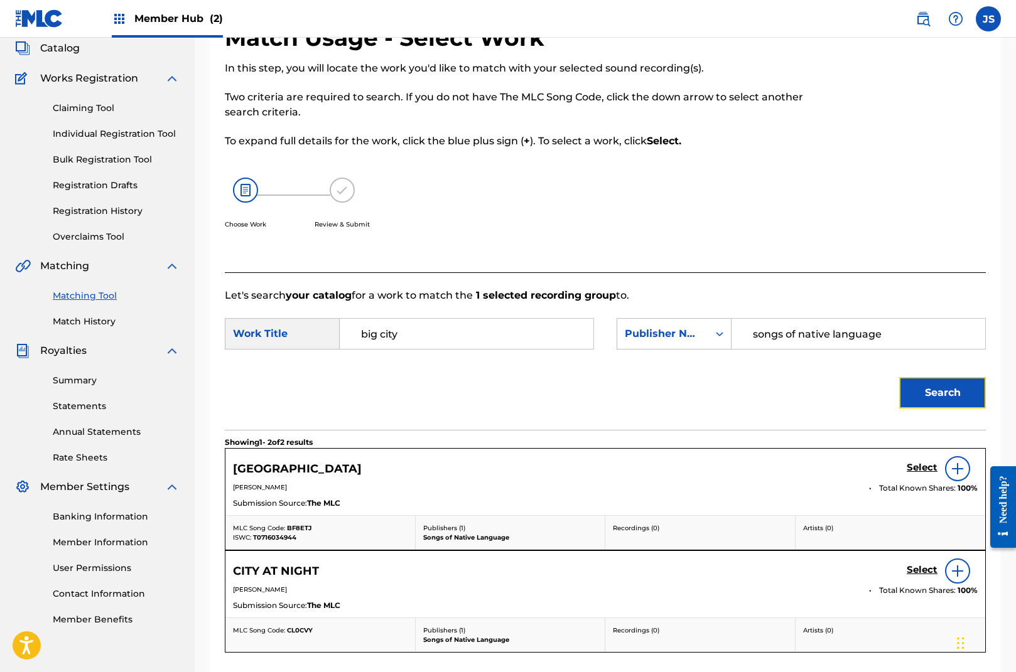
scroll to position [89, 0]
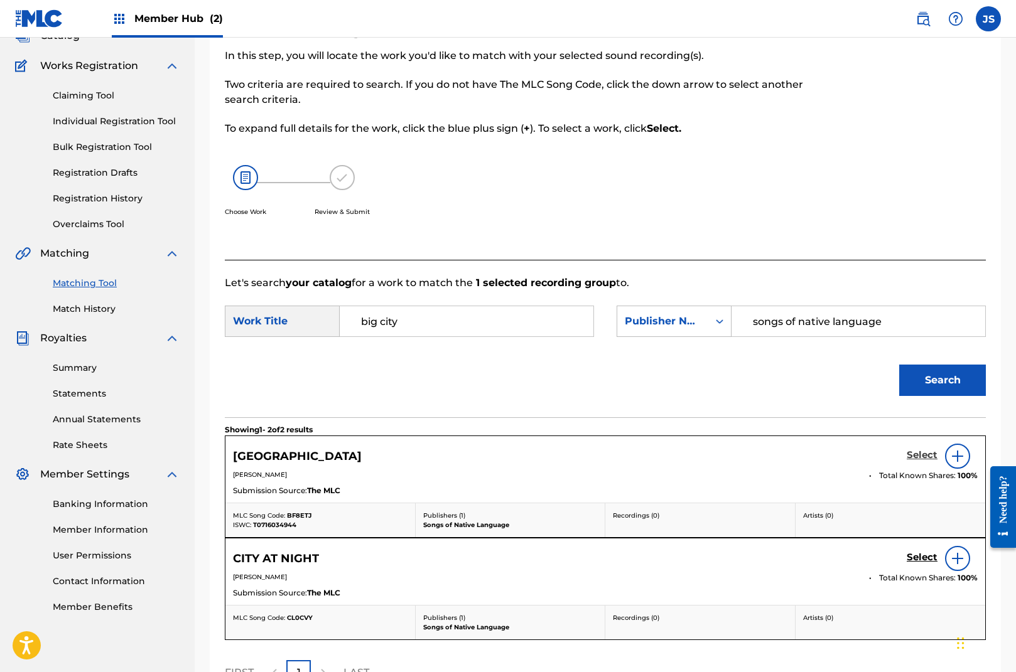
click at [920, 455] on h5 "Select" at bounding box center [922, 455] width 31 height 12
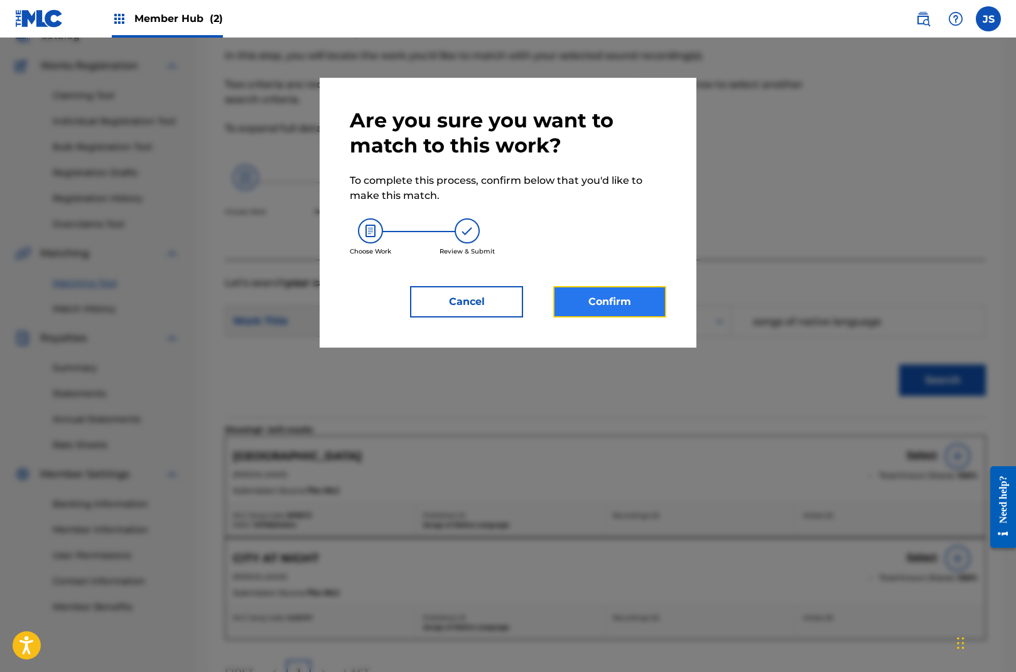
click at [601, 298] on button "Confirm" at bounding box center [609, 301] width 113 height 31
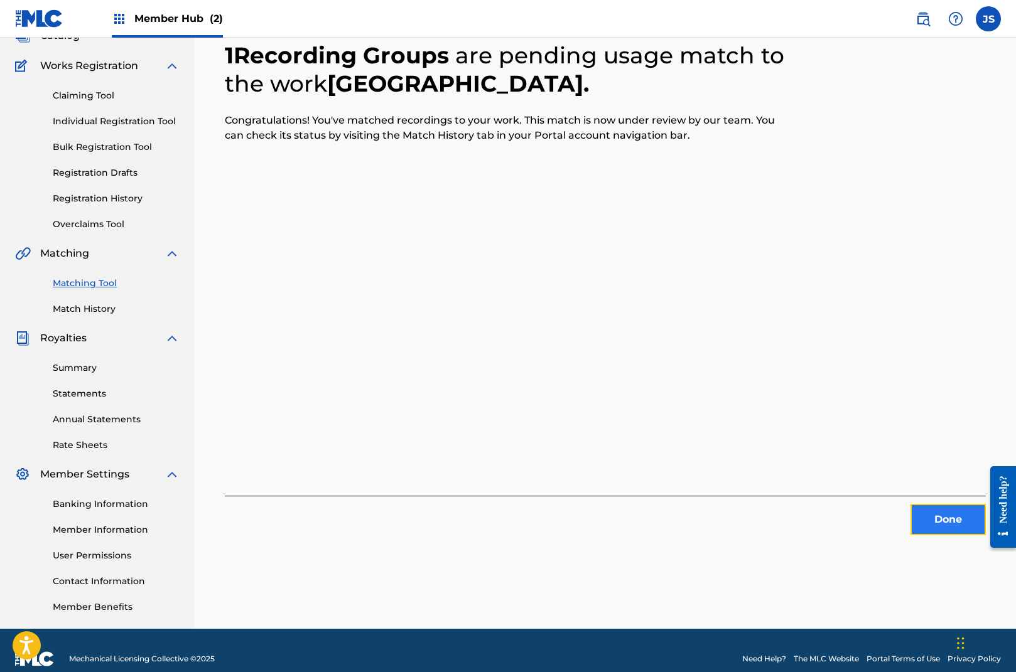
click at [945, 515] on button "Done" at bounding box center [947, 519] width 75 height 31
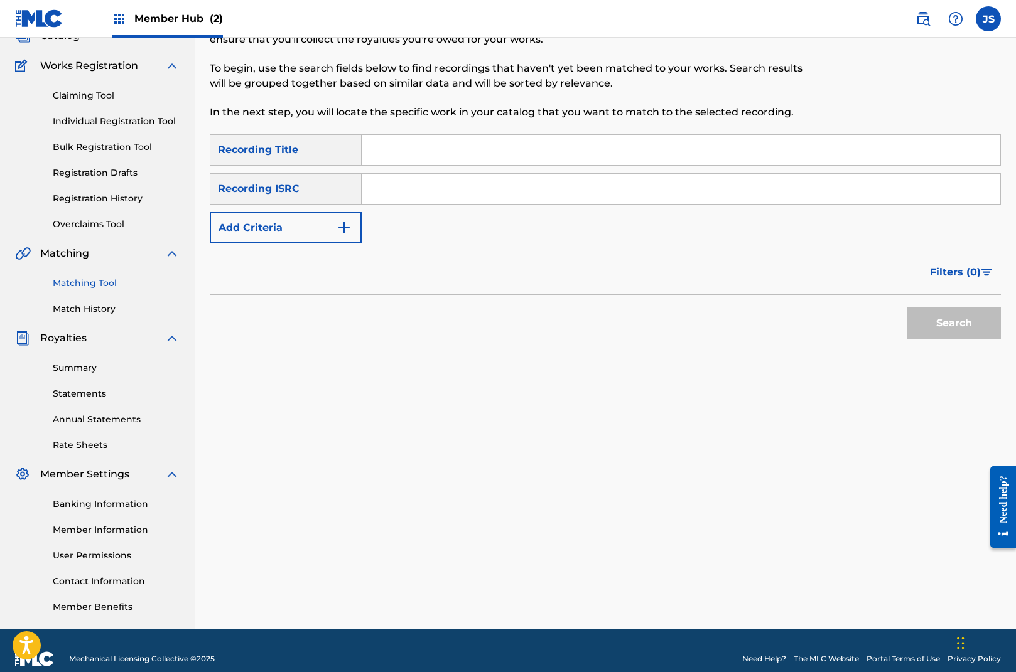
click at [401, 152] on input "Search Form" at bounding box center [681, 150] width 638 height 30
type input "san [PERSON_NAME]"
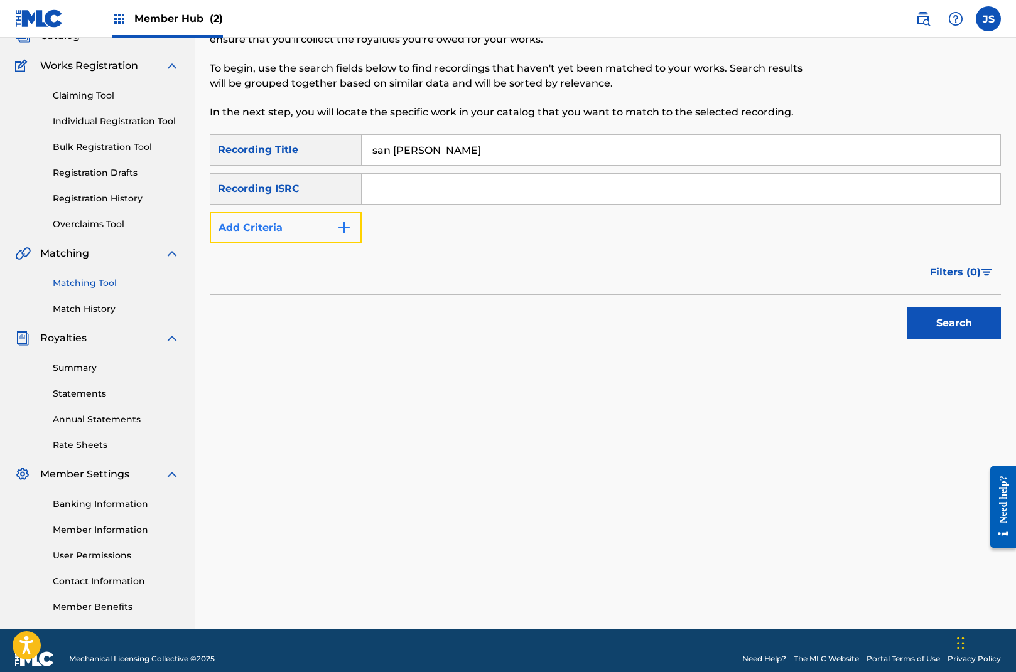
click at [338, 229] on img "Search Form" at bounding box center [343, 227] width 15 height 15
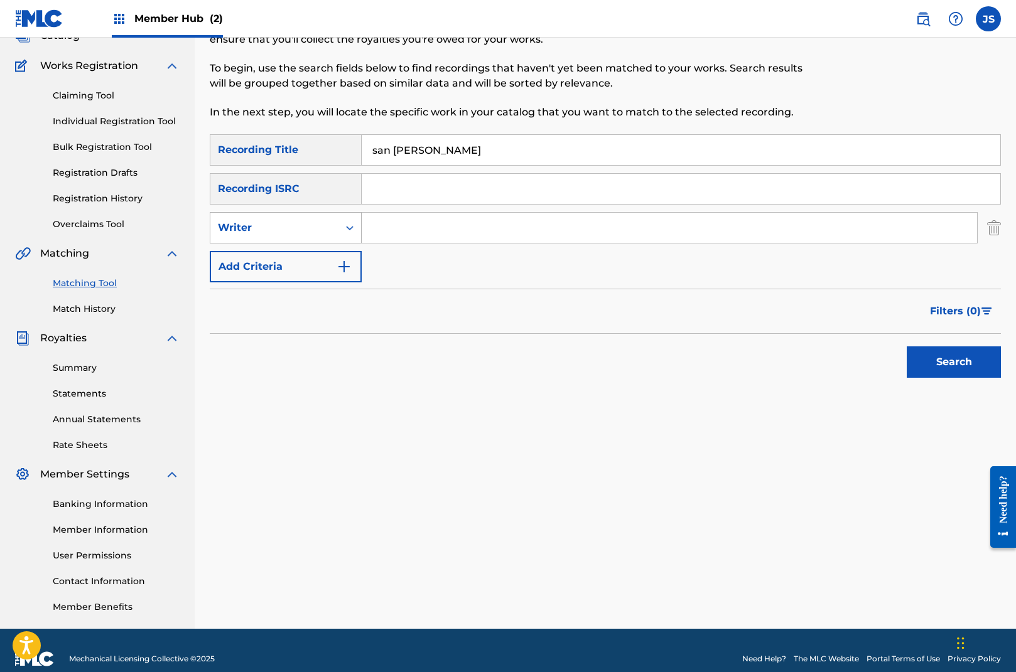
click at [307, 230] on div "Writer" at bounding box center [274, 227] width 113 height 15
click at [404, 227] on input "Search Form" at bounding box center [669, 228] width 615 height 30
type input "sherbanee"
click at [711, 377] on div "Search" at bounding box center [605, 359] width 791 height 50
click at [946, 360] on button "Search" at bounding box center [954, 362] width 94 height 31
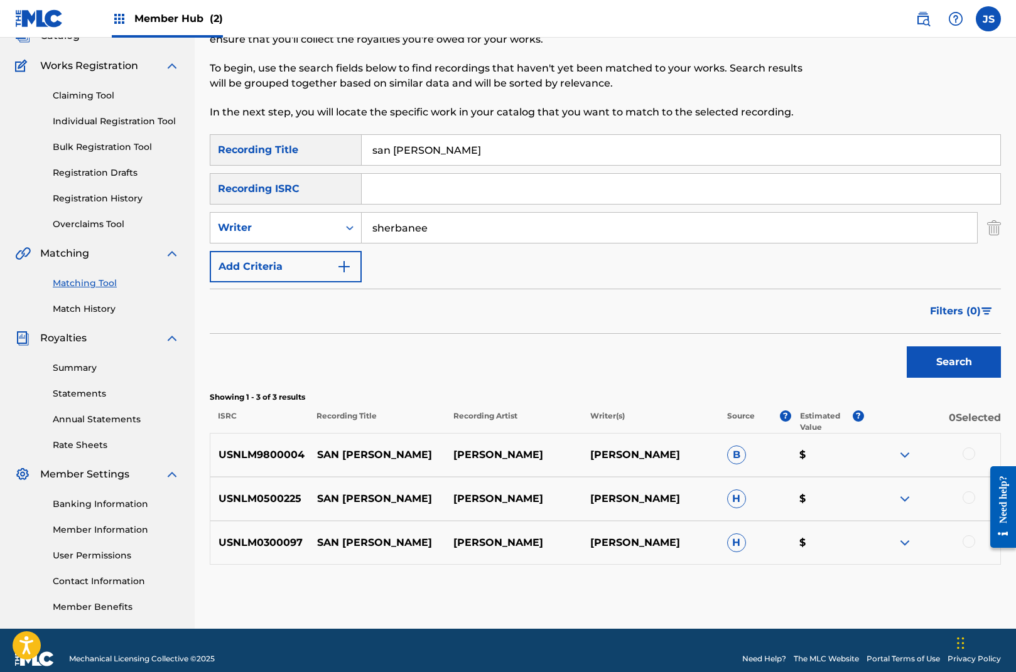
click at [967, 540] on div at bounding box center [968, 541] width 13 height 13
click at [967, 498] on div at bounding box center [968, 498] width 13 height 13
click at [970, 455] on div at bounding box center [968, 454] width 13 height 13
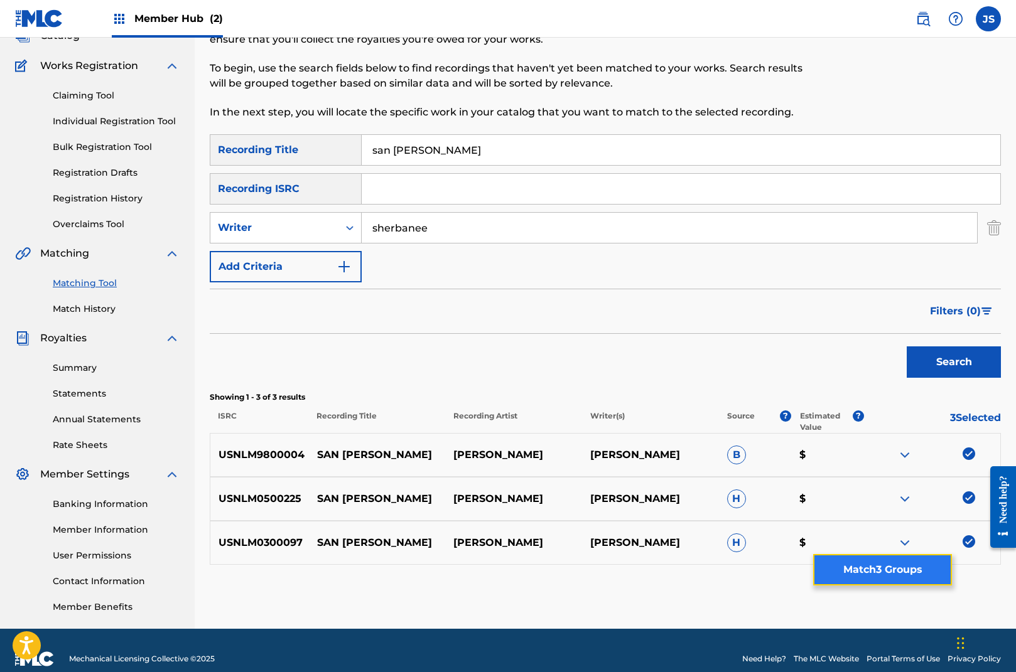
click at [928, 569] on button "Match 3 Groups" at bounding box center [882, 569] width 139 height 31
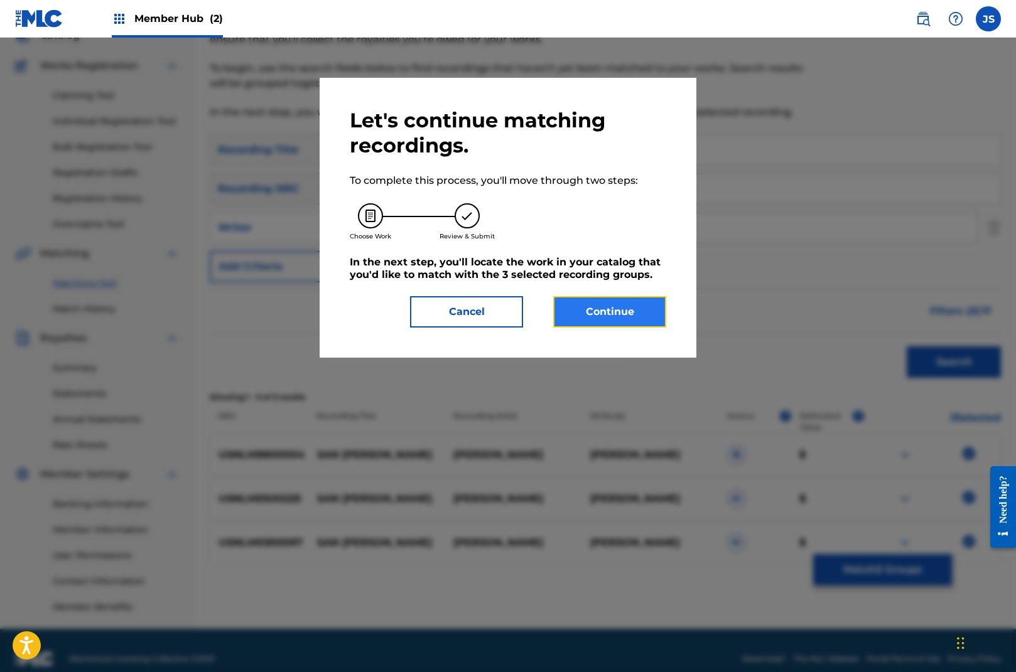
click at [623, 307] on button "Continue" at bounding box center [609, 311] width 113 height 31
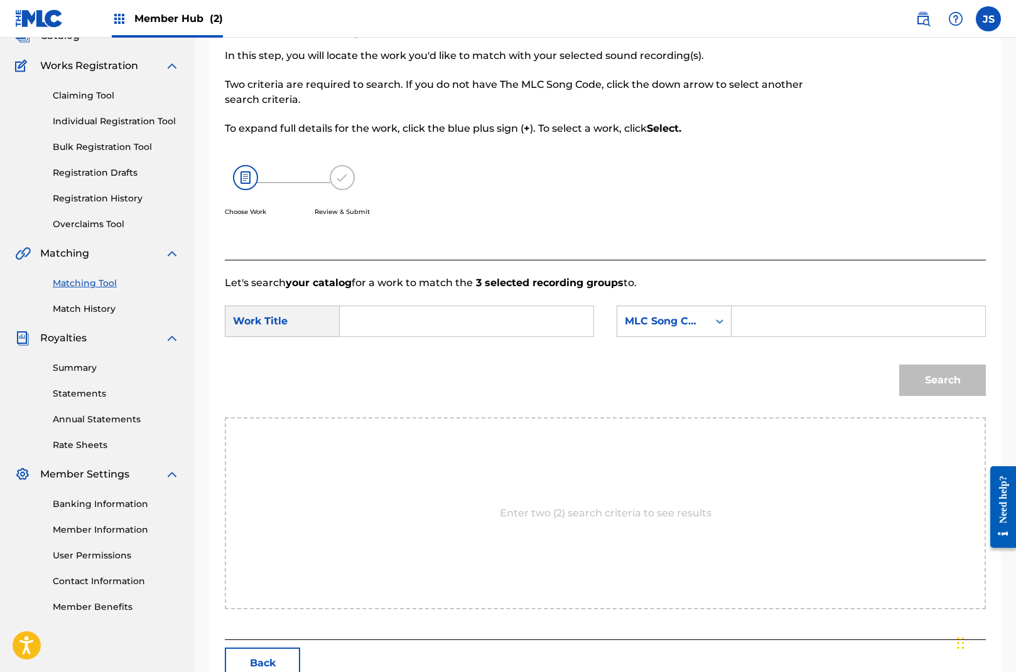
click at [400, 316] on input "Search Form" at bounding box center [466, 321] width 232 height 30
type input "san [PERSON_NAME]"
click at [685, 314] on div "MLC Song Code" at bounding box center [663, 321] width 76 height 15
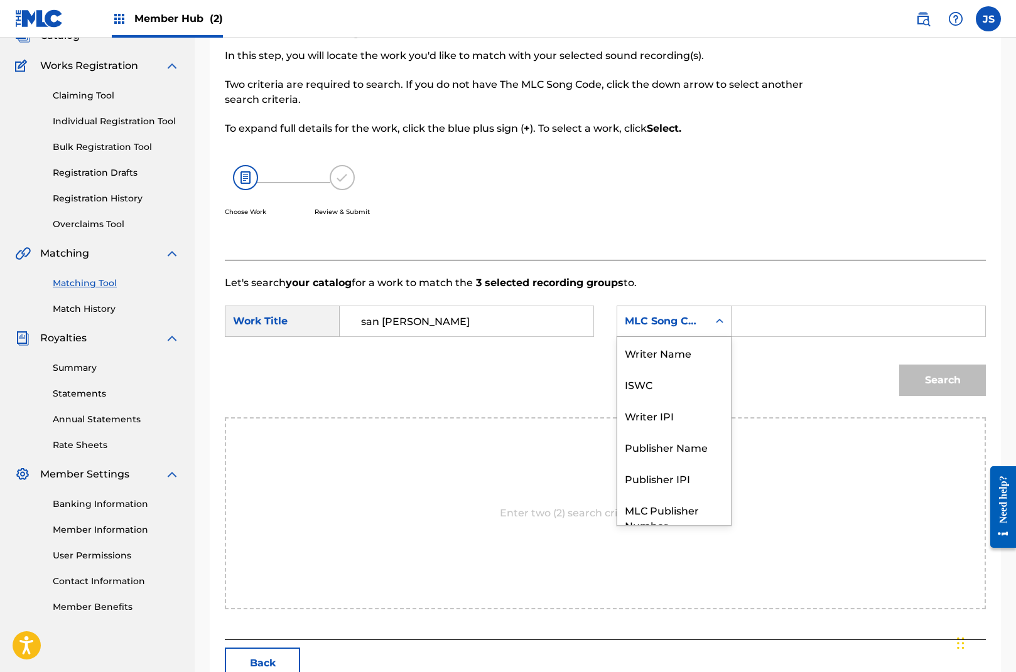
scroll to position [46, 0]
click at [693, 408] on div "Publisher Name" at bounding box center [674, 400] width 114 height 31
click at [748, 319] on input "Search Form" at bounding box center [858, 321] width 232 height 30
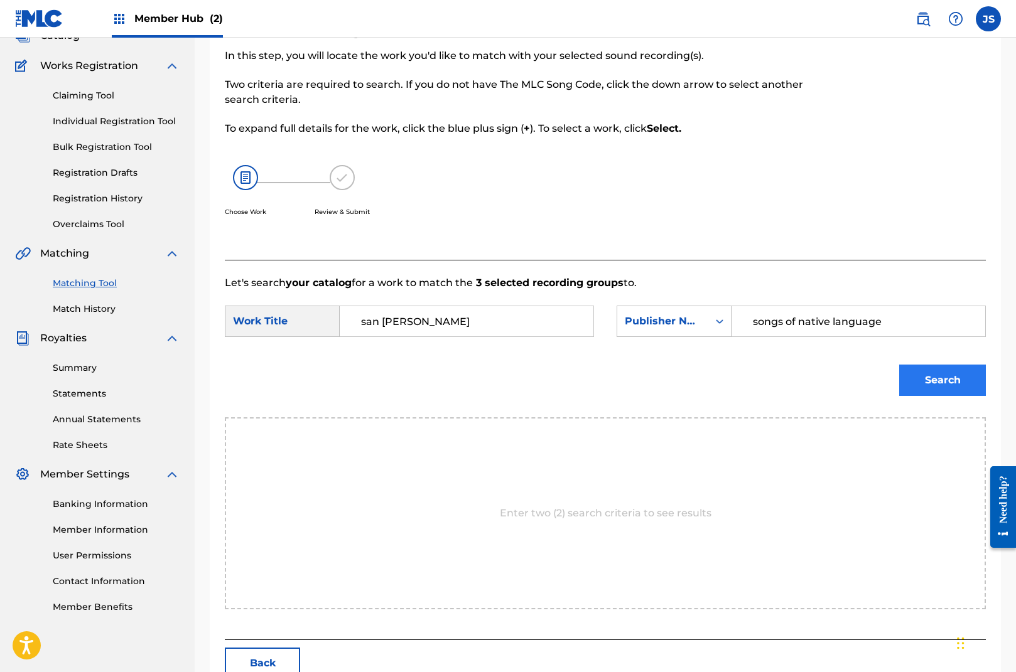
type input "songs of native language"
click at [953, 380] on button "Search" at bounding box center [942, 380] width 87 height 31
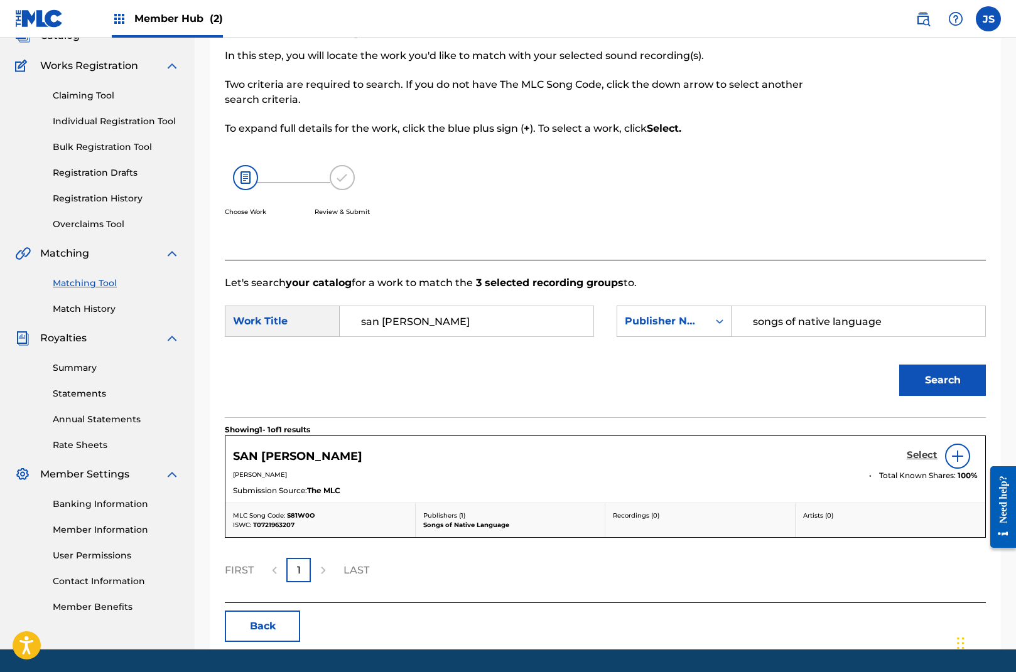
click at [924, 451] on h5 "Select" at bounding box center [922, 455] width 31 height 12
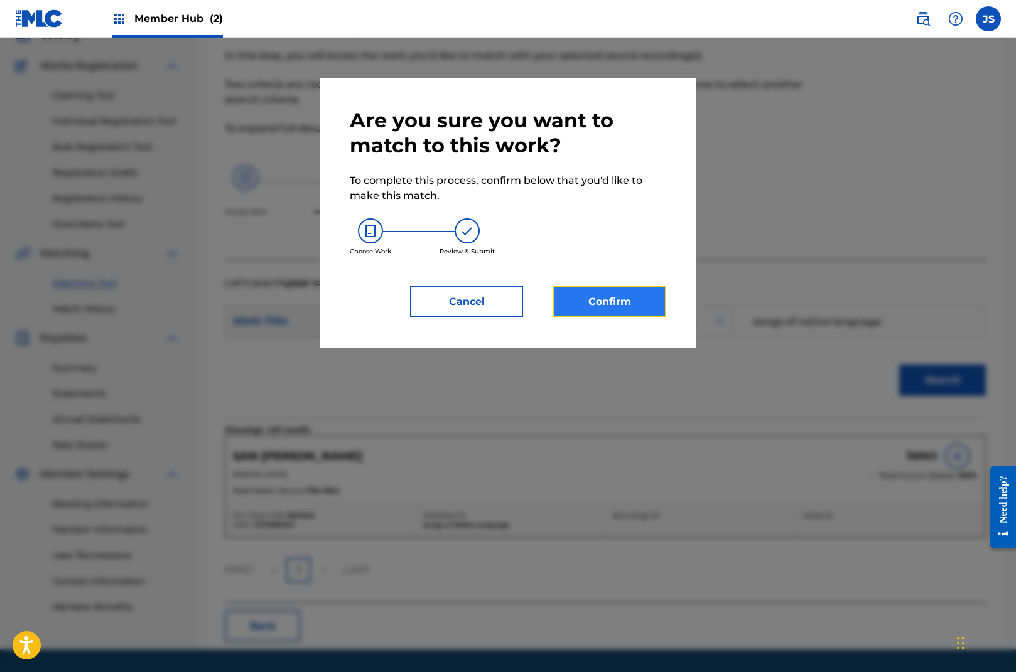
click at [615, 295] on button "Confirm" at bounding box center [609, 301] width 113 height 31
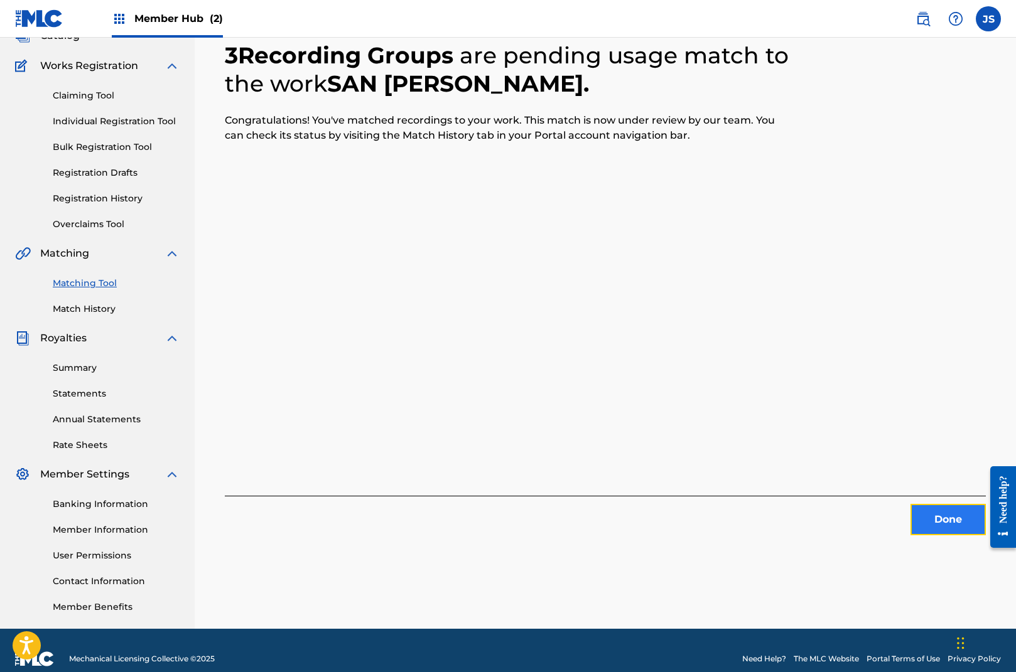
click at [961, 519] on button "Done" at bounding box center [947, 519] width 75 height 31
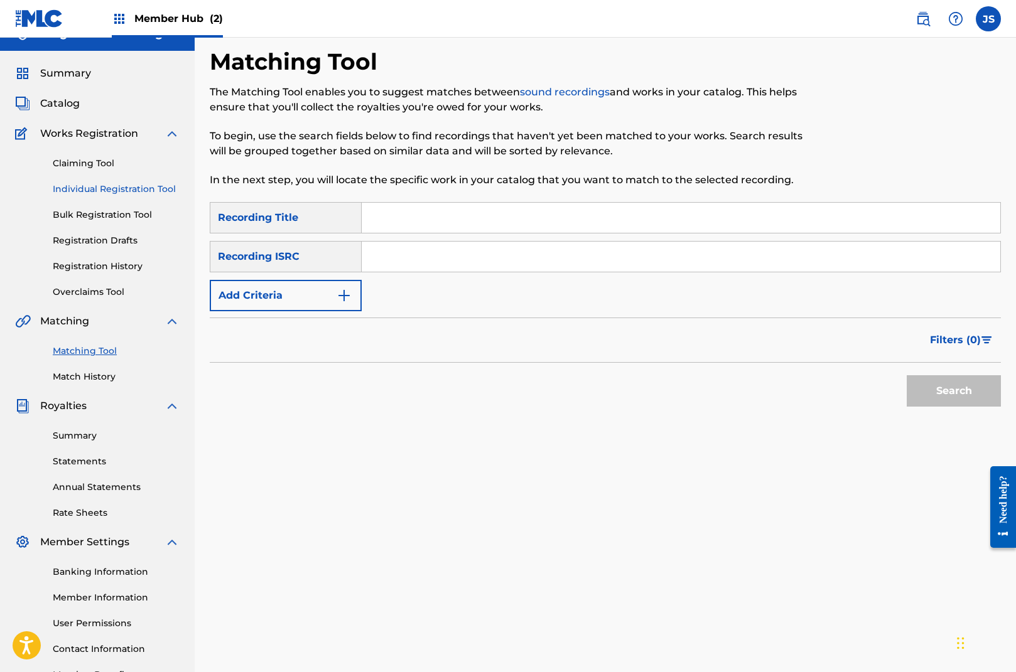
scroll to position [0, 0]
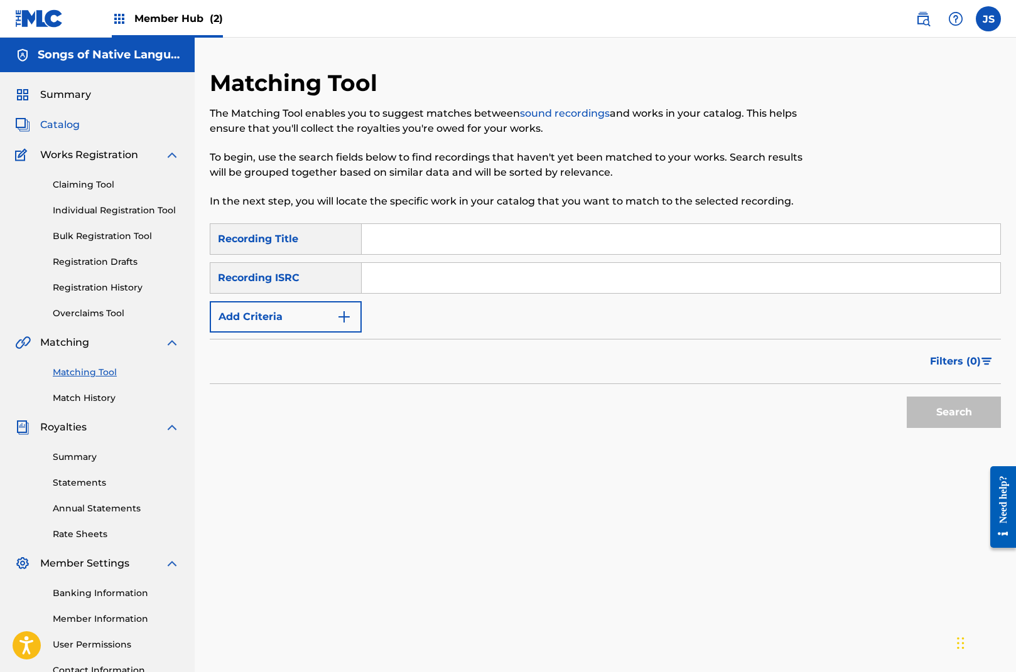
click at [65, 122] on span "Catalog" at bounding box center [60, 124] width 40 height 15
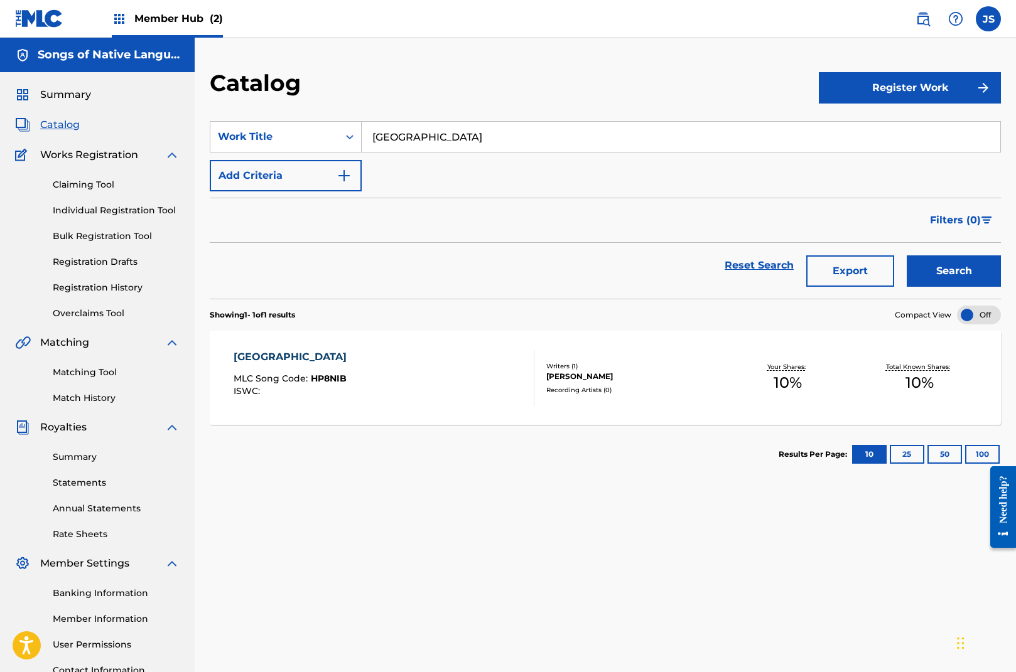
drag, startPoint x: 469, startPoint y: 133, endPoint x: 364, endPoint y: 108, distance: 107.8
click at [364, 109] on section "SearchWithCriteria8b969633-3a77-44bc-b1cc-421b81733ec0 Work Title hyde park Add…" at bounding box center [605, 202] width 791 height 193
click at [111, 189] on link "Claiming Tool" at bounding box center [116, 184] width 127 height 13
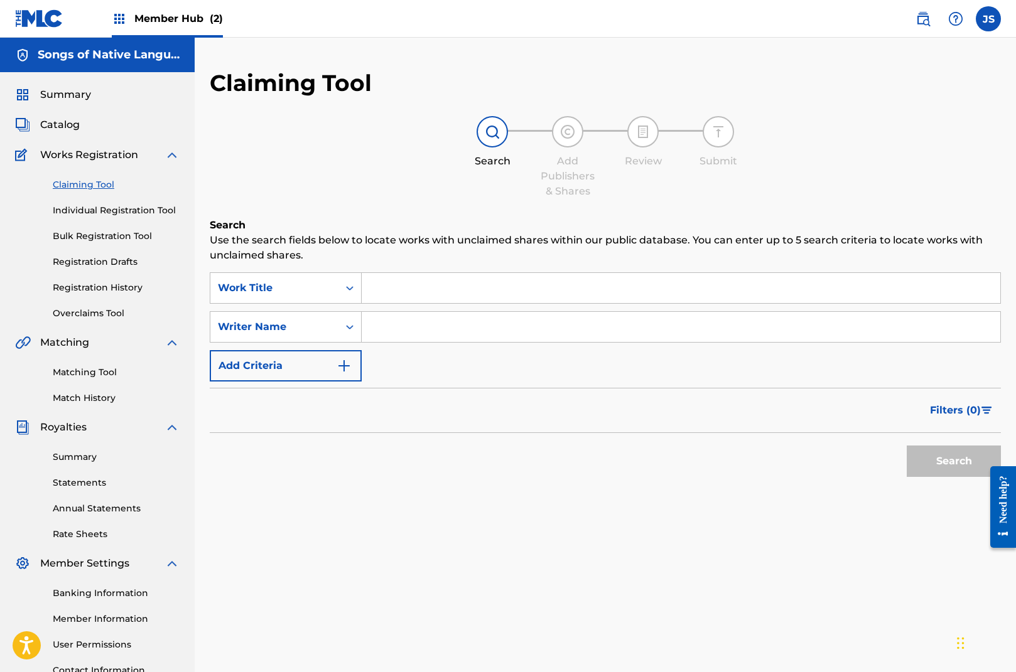
click at [396, 290] on input "Search Form" at bounding box center [681, 288] width 638 height 30
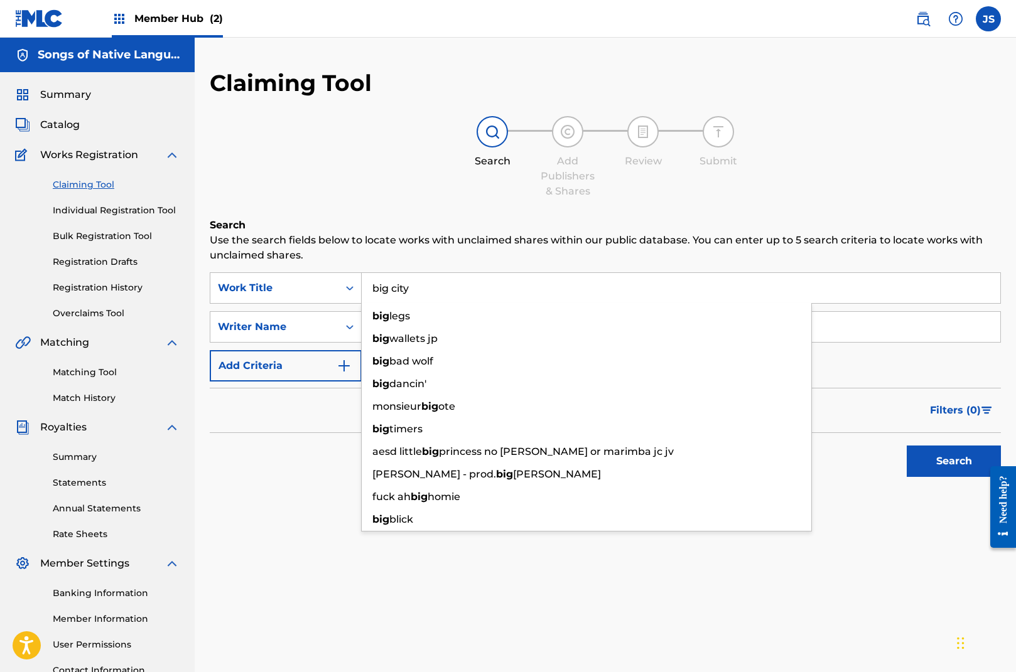
type input "big city"
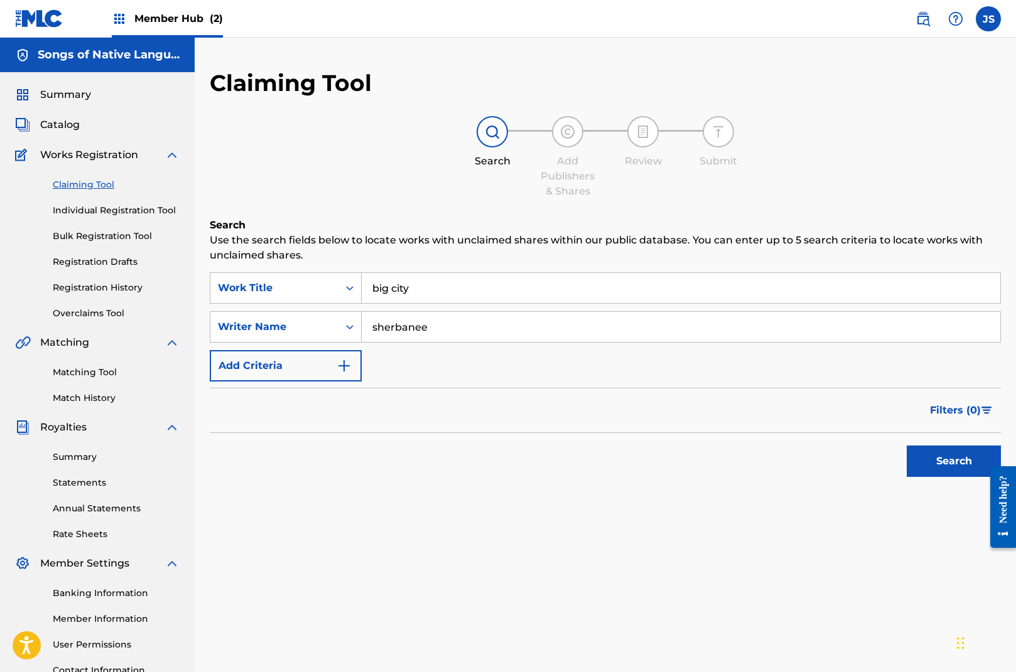
type input "sherbanee"
click at [605, 407] on div "Filters ( 0 )" at bounding box center [605, 410] width 791 height 45
click at [960, 464] on button "Search" at bounding box center [954, 461] width 94 height 31
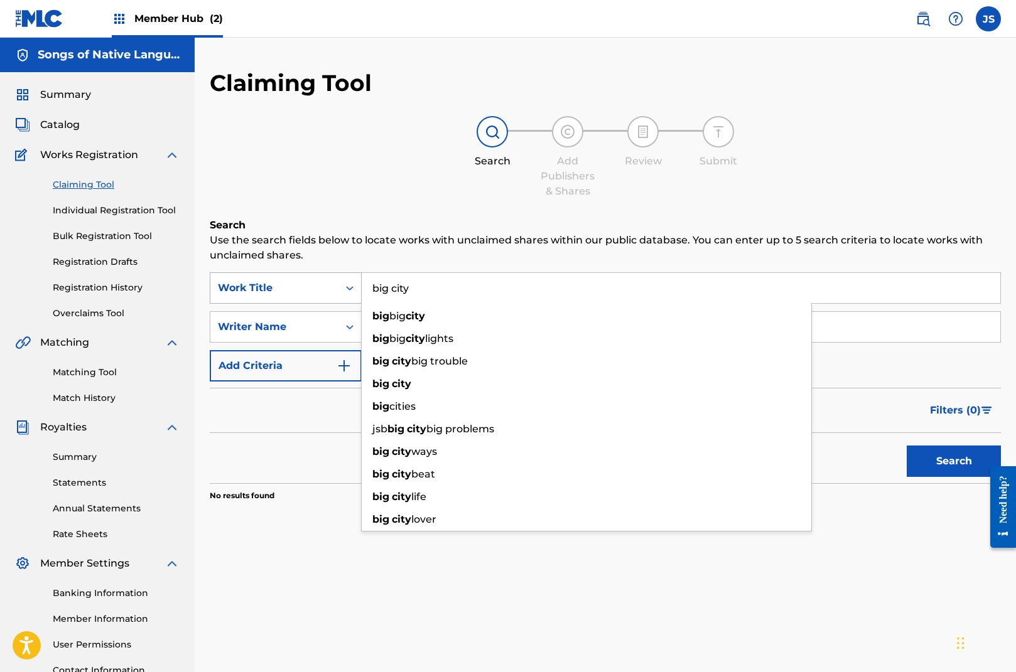
drag, startPoint x: 432, startPoint y: 288, endPoint x: 318, endPoint y: 276, distance: 114.3
click at [323, 278] on div "SearchWithCriteria154adc92-6335-402d-8b43-2313d1c49857 Work Title [GEOGRAPHIC_D…" at bounding box center [605, 287] width 791 height 31
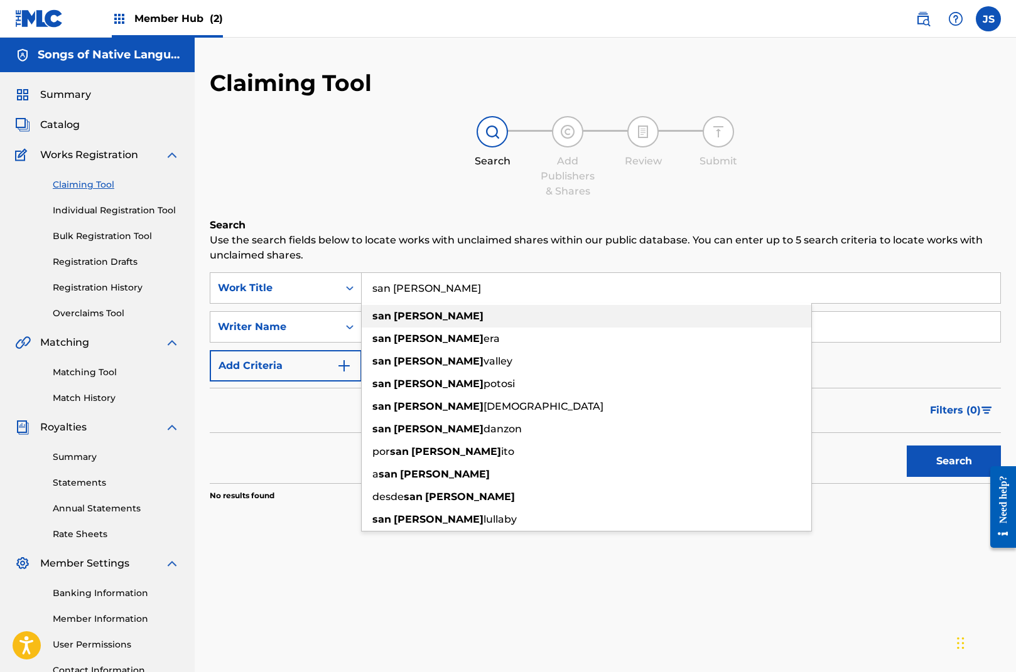
click at [391, 318] on span "Search Form" at bounding box center [392, 316] width 3 height 12
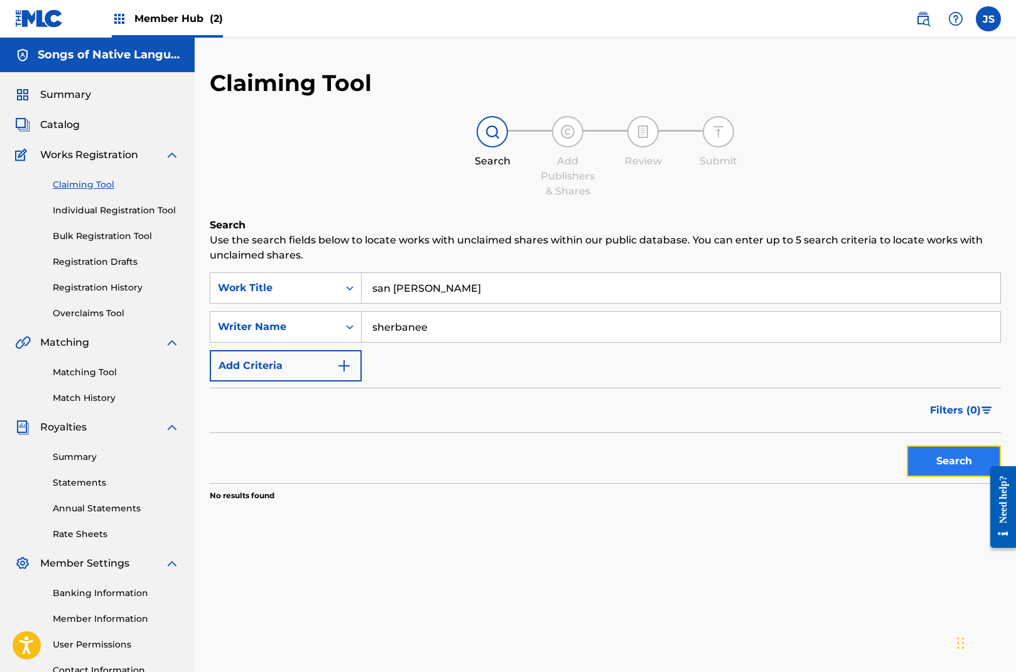
click at [937, 465] on button "Search" at bounding box center [954, 461] width 94 height 31
click at [350, 323] on icon "Search Form" at bounding box center [349, 327] width 13 height 13
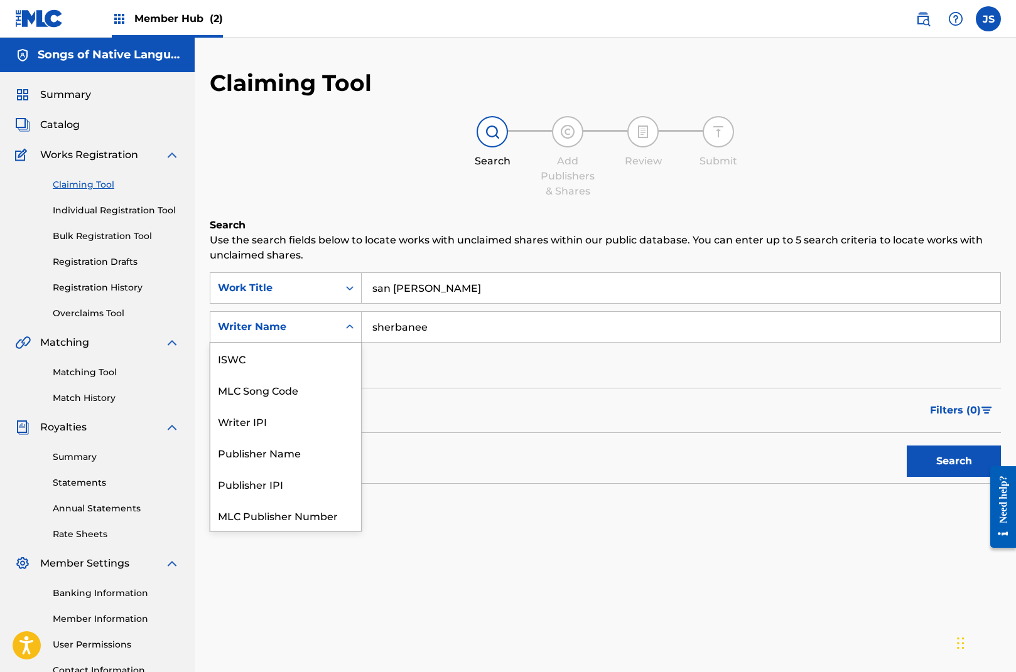
scroll to position [31, 0]
click at [456, 359] on div "SearchWithCriteria154adc92-6335-402d-8b43-2313d1c49857 Work Title san [PERSON_N…" at bounding box center [605, 326] width 791 height 109
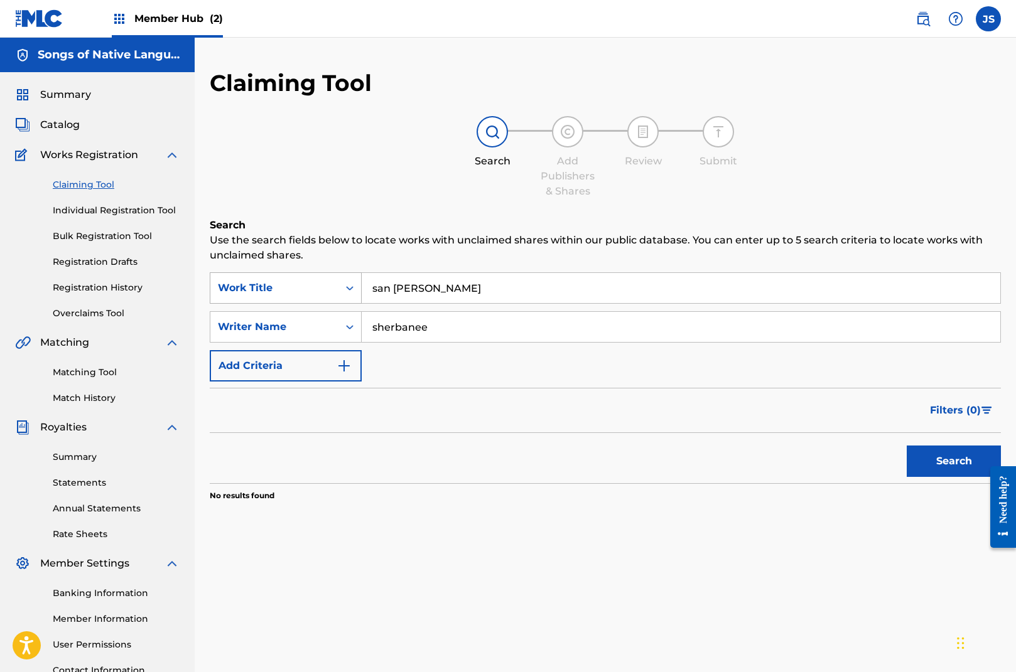
drag, startPoint x: 421, startPoint y: 288, endPoint x: 318, endPoint y: 272, distance: 104.1
click at [318, 272] on div "SearchWithCriteria154adc92-6335-402d-8b43-2313d1c49857 Work Title [GEOGRAPHIC_D…" at bounding box center [605, 287] width 791 height 31
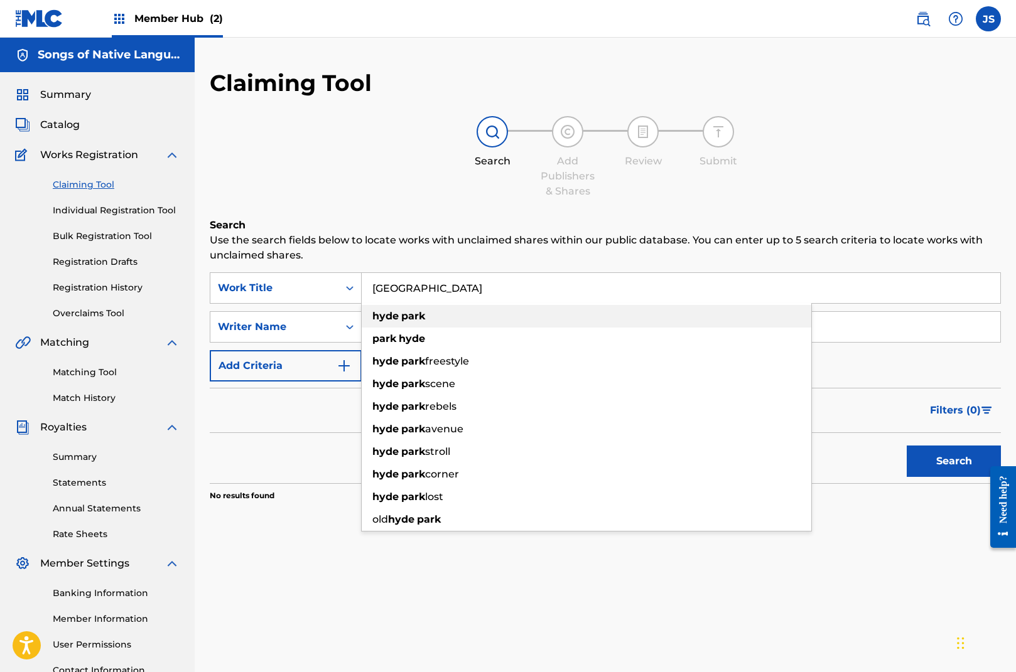
type input "[GEOGRAPHIC_DATA]"
click at [397, 321] on strong "hyde" at bounding box center [385, 316] width 26 height 12
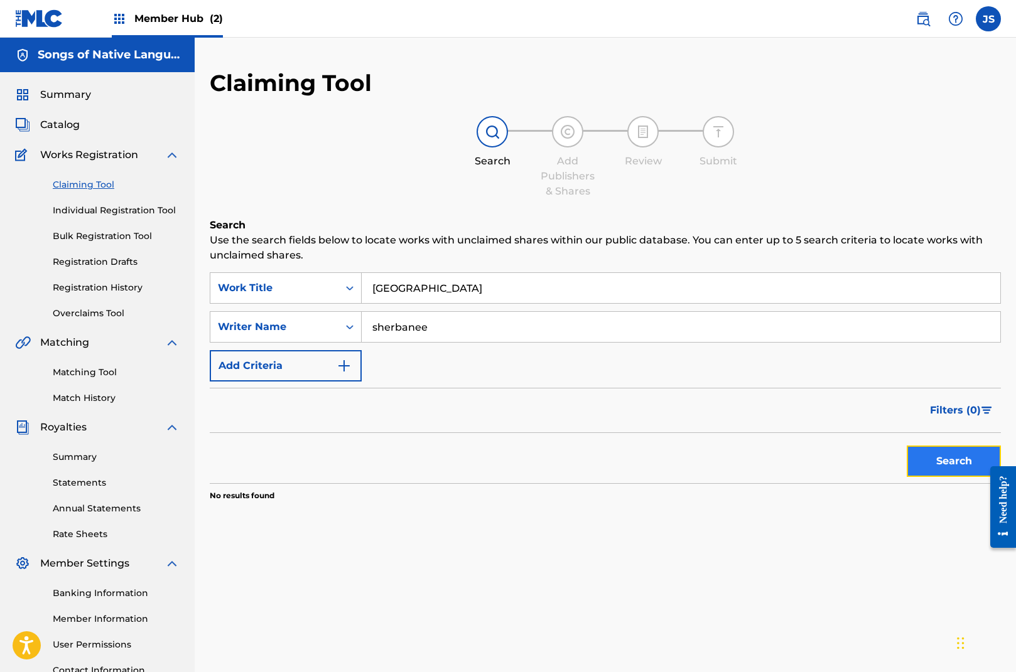
click at [940, 451] on button "Search" at bounding box center [954, 461] width 94 height 31
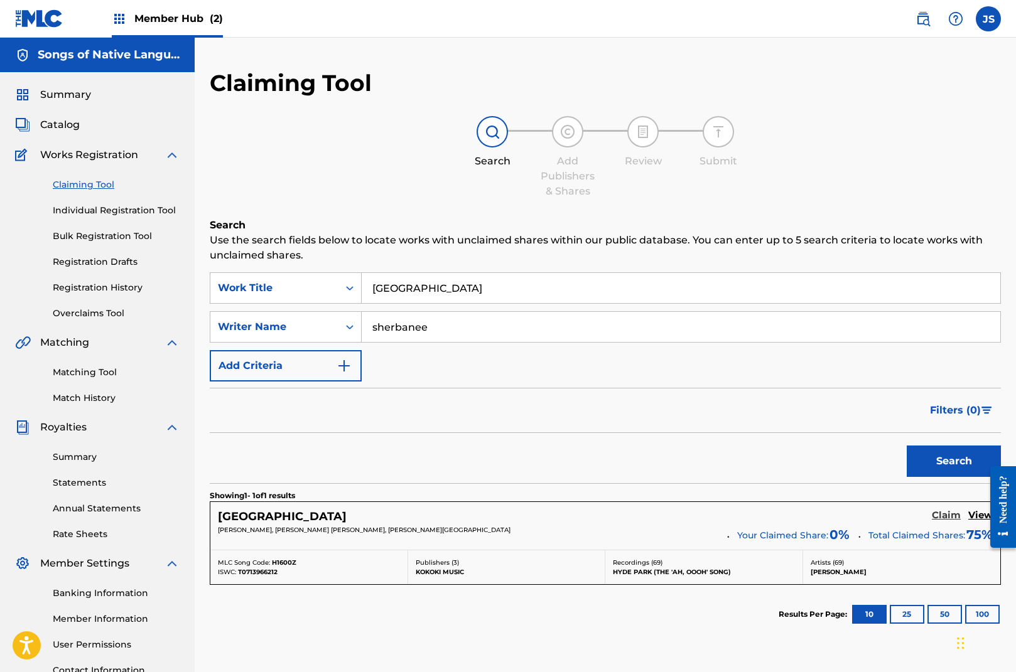
click at [951, 515] on h5 "Claim" at bounding box center [946, 516] width 29 height 12
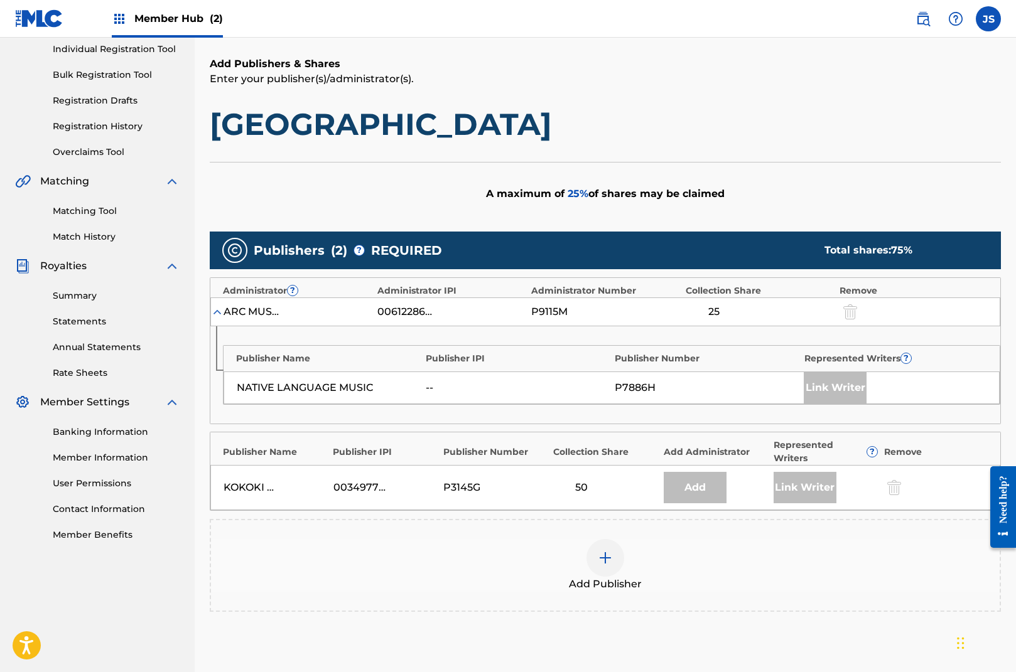
scroll to position [182, 0]
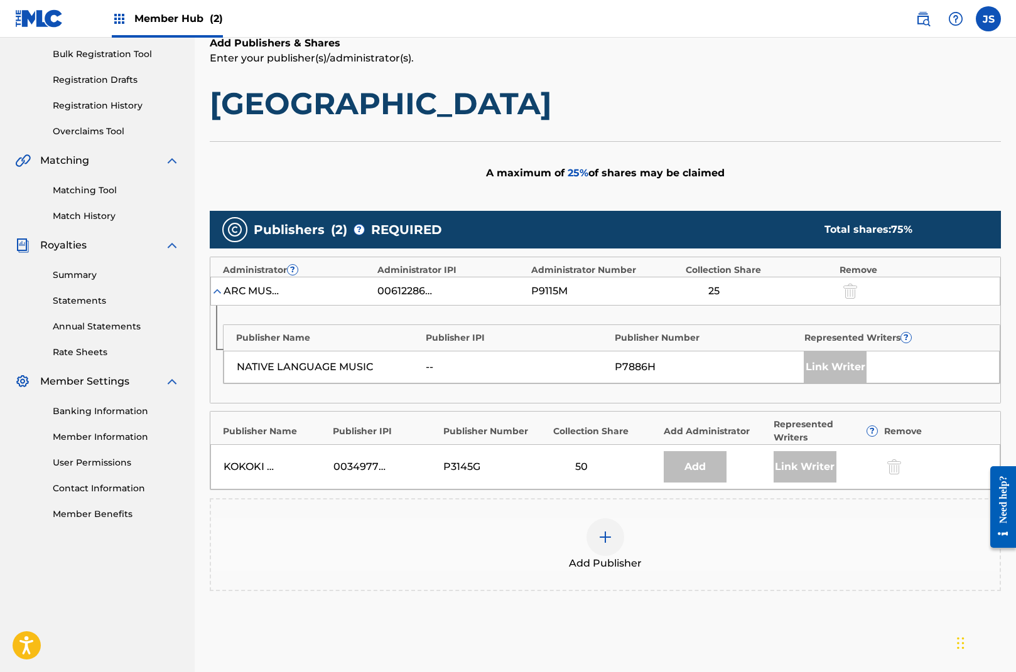
click at [610, 535] on img at bounding box center [605, 537] width 15 height 15
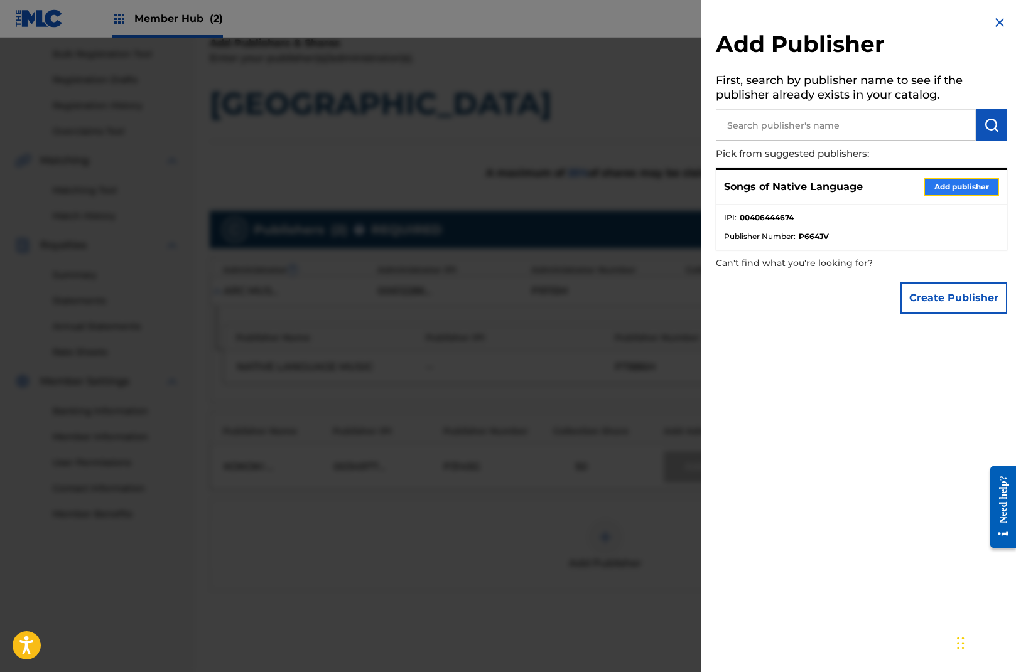
click at [972, 186] on button "Add publisher" at bounding box center [960, 187] width 75 height 19
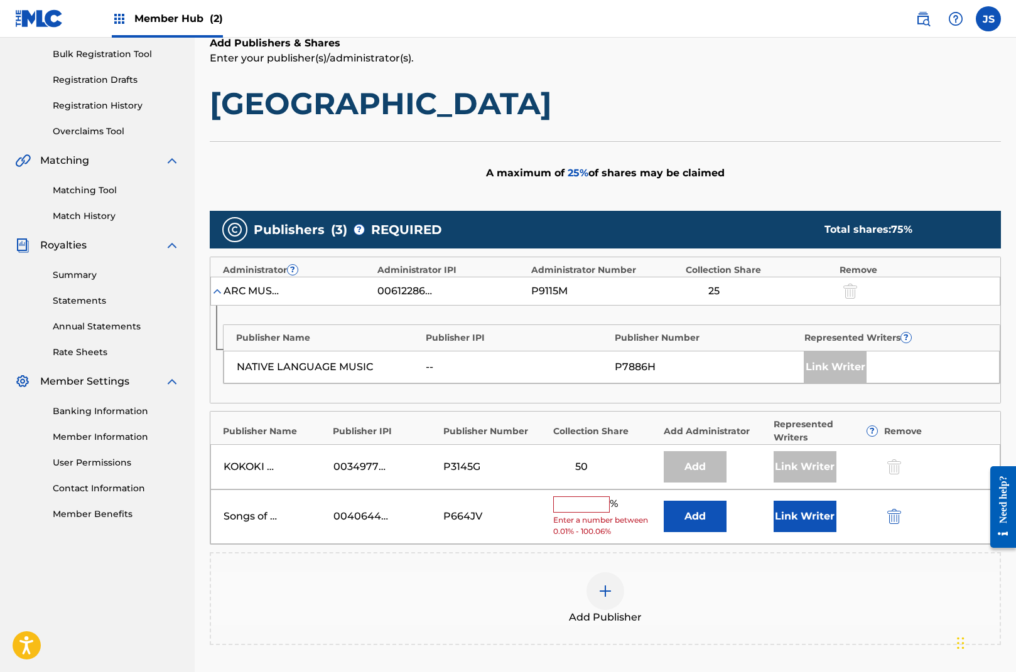
click at [574, 504] on input "text" at bounding box center [581, 505] width 57 height 16
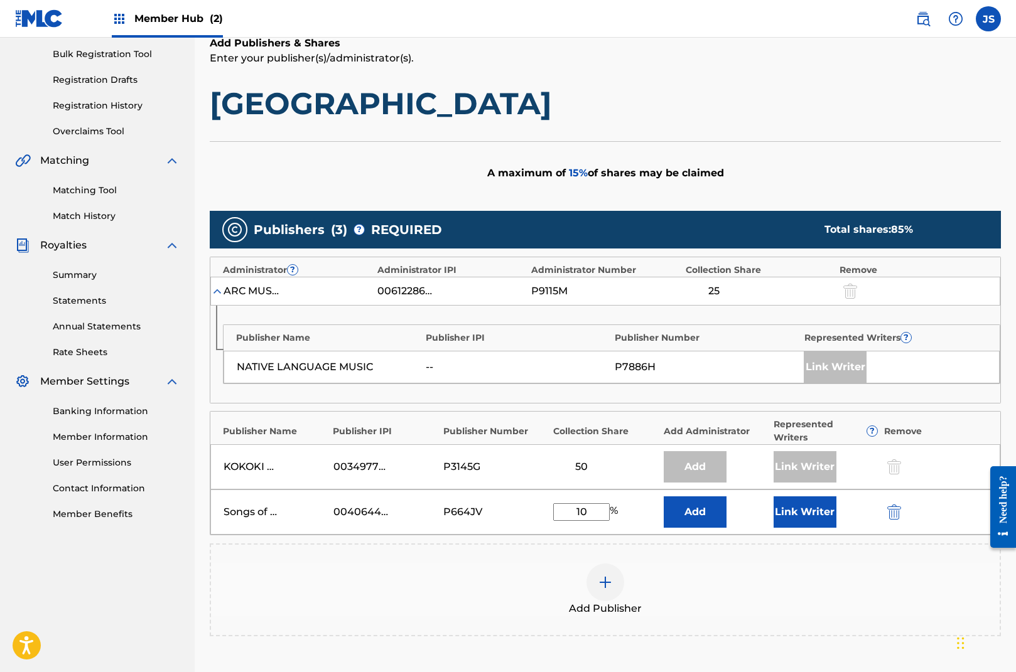
type input "10"
click at [719, 580] on div "Add Publisher" at bounding box center [605, 590] width 788 height 53
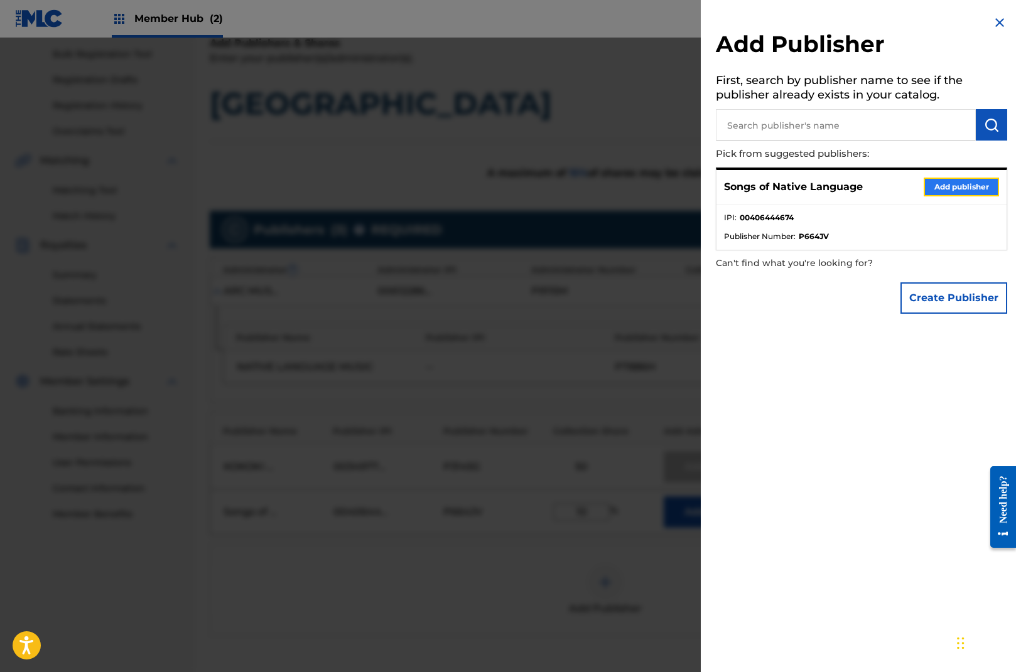
click at [972, 188] on button "Add publisher" at bounding box center [960, 187] width 75 height 19
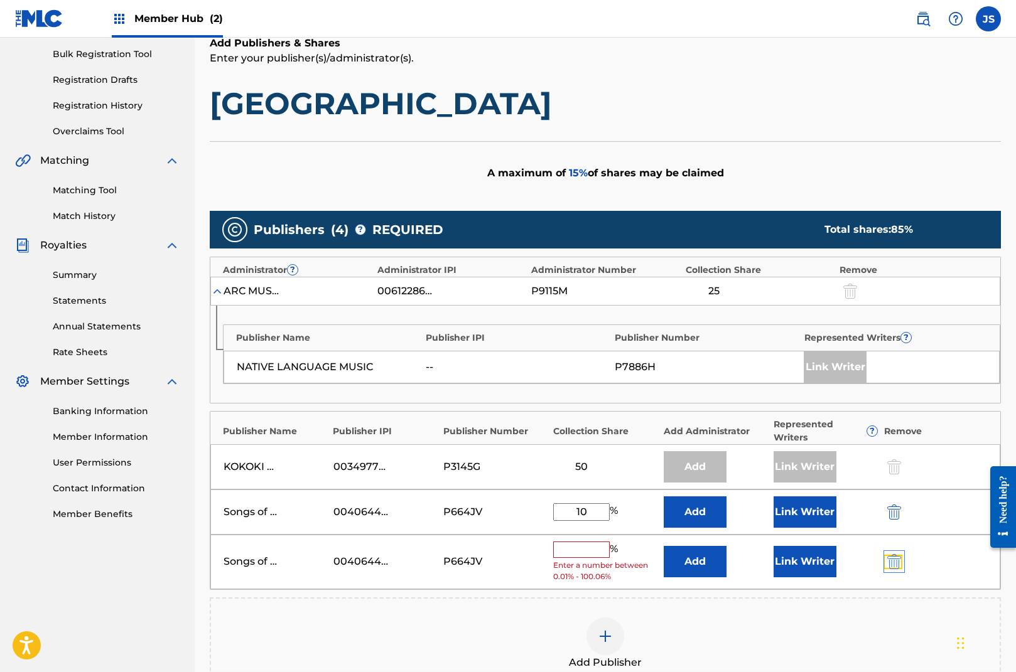
click at [889, 561] on img "submit" at bounding box center [894, 561] width 14 height 15
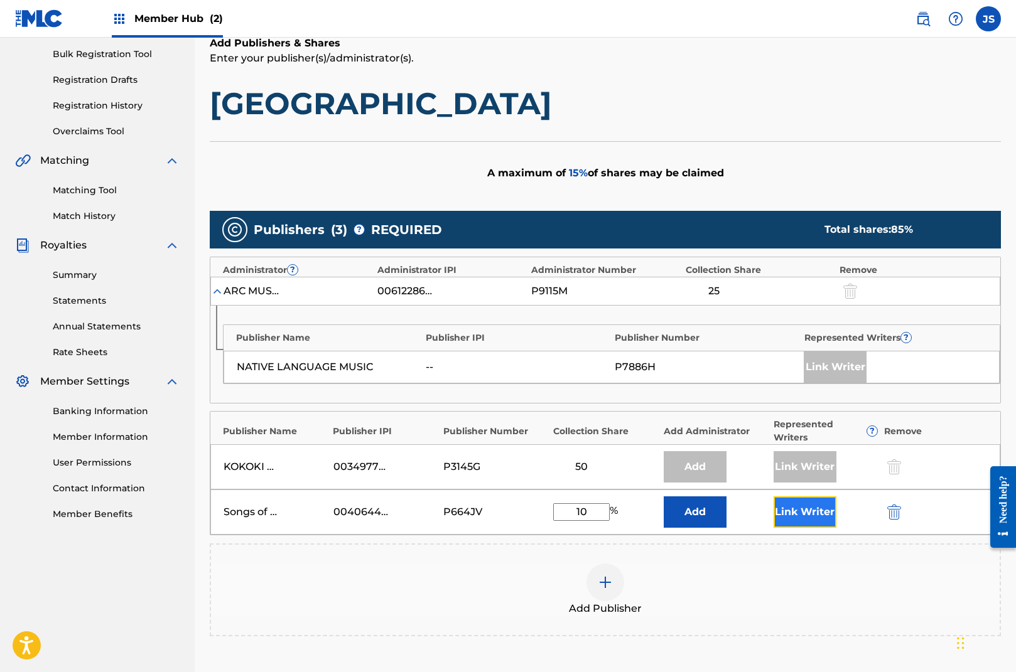
click at [805, 509] on button "Link Writer" at bounding box center [804, 512] width 63 height 31
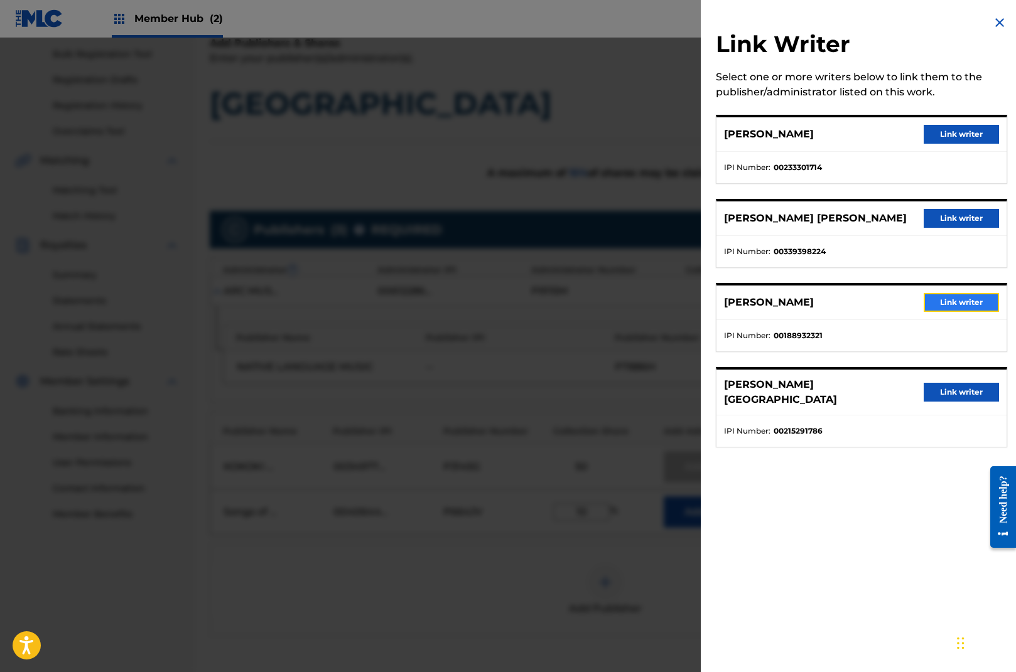
click at [967, 299] on button "Link writer" at bounding box center [960, 302] width 75 height 19
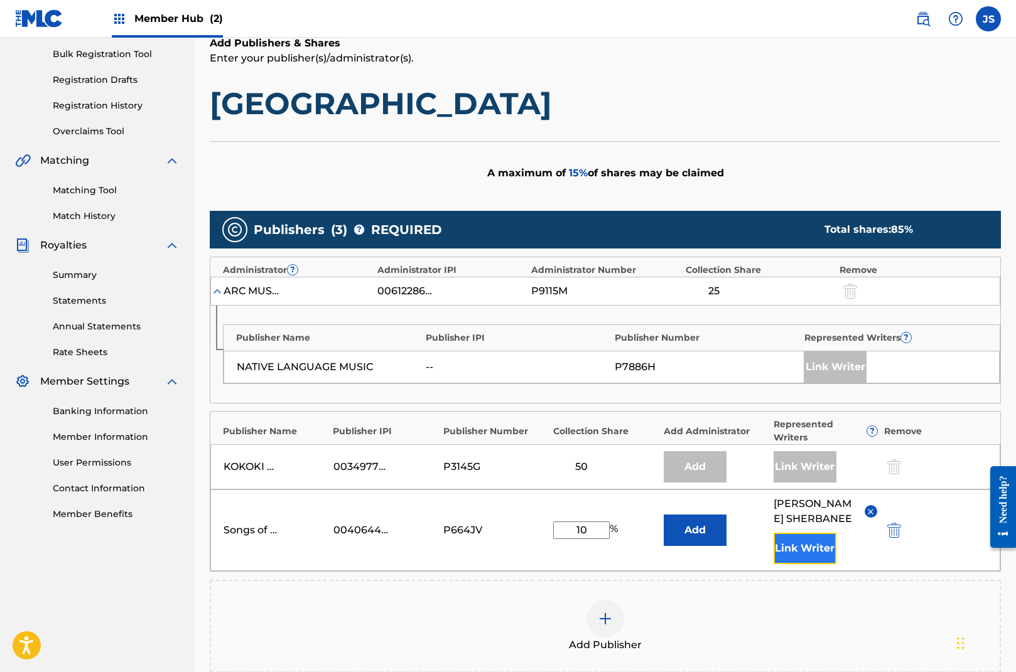
click at [805, 554] on button "Link Writer" at bounding box center [804, 548] width 63 height 31
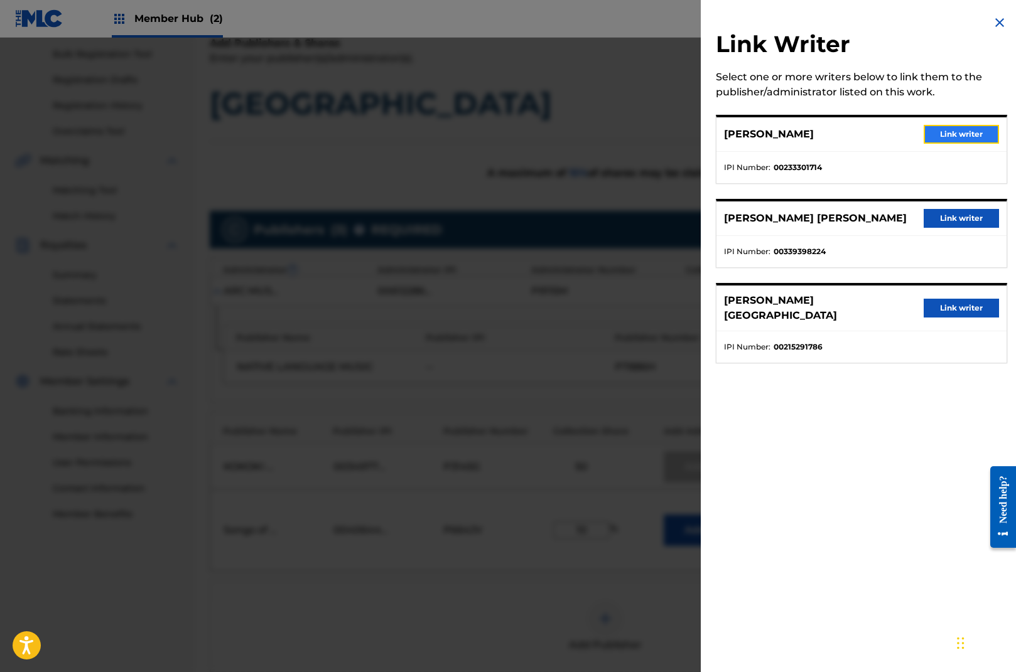
click at [958, 131] on button "Link writer" at bounding box center [960, 134] width 75 height 19
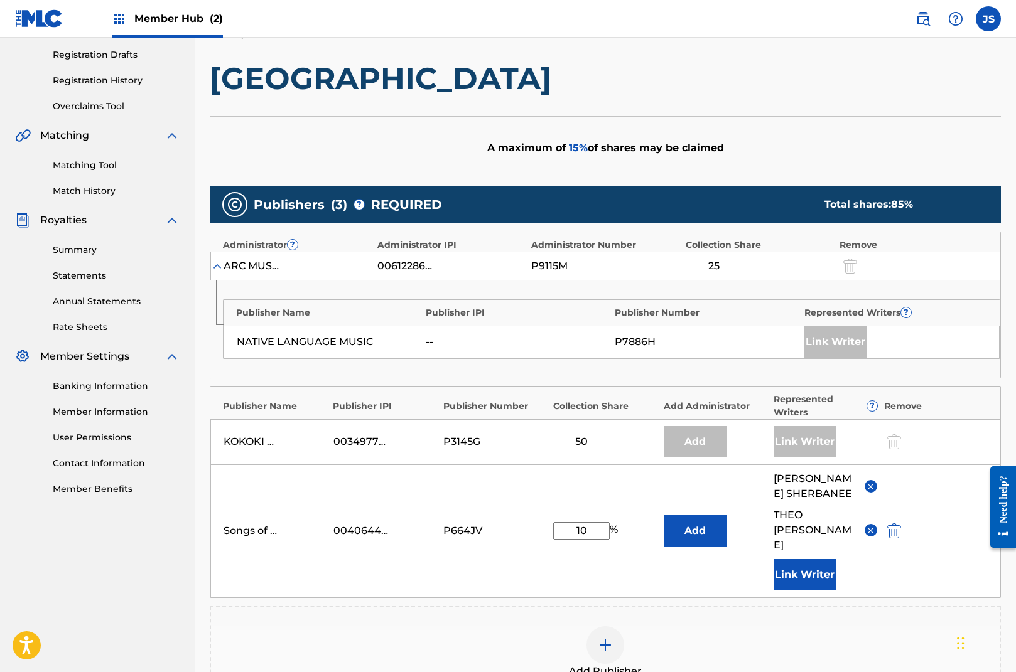
scroll to position [370, 0]
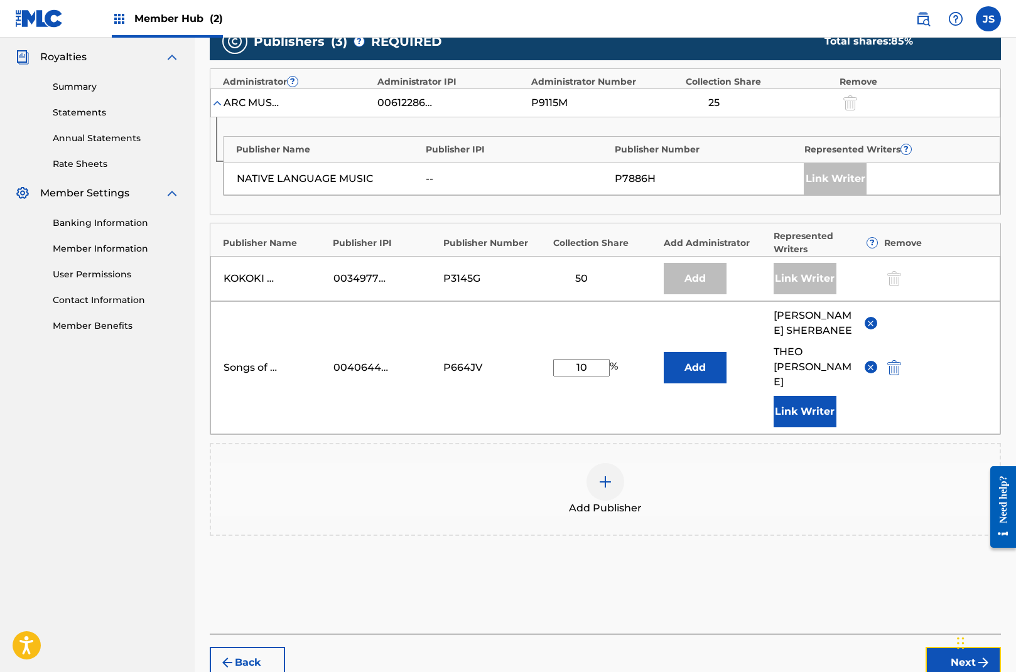
click at [941, 647] on button "Next" at bounding box center [962, 662] width 75 height 31
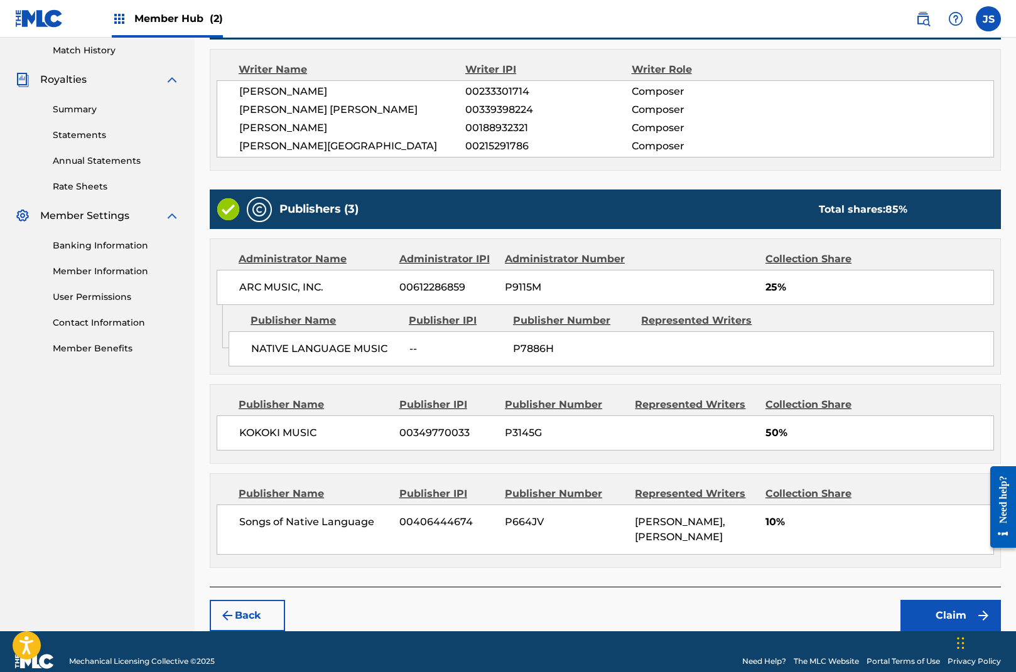
scroll to position [380, 0]
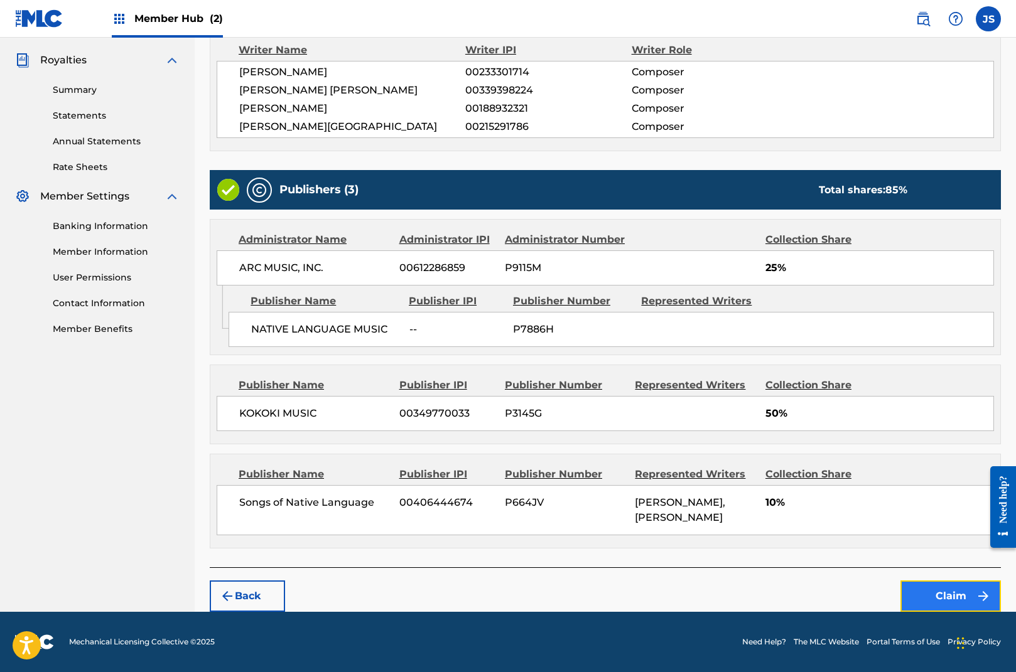
click at [954, 589] on button "Claim" at bounding box center [950, 596] width 100 height 31
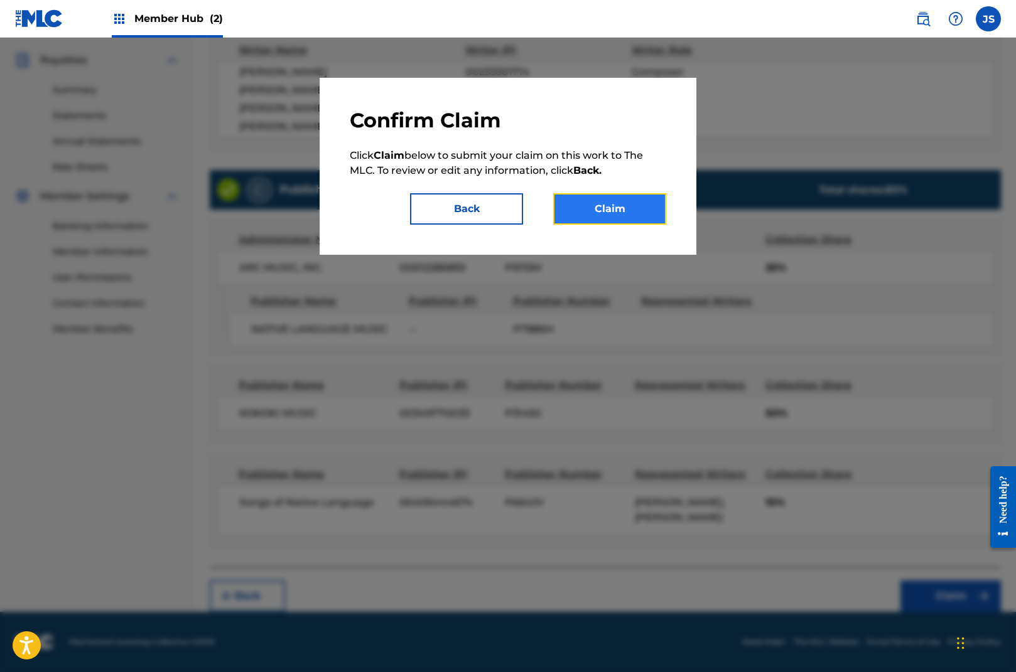
click at [614, 202] on button "Claim" at bounding box center [609, 208] width 113 height 31
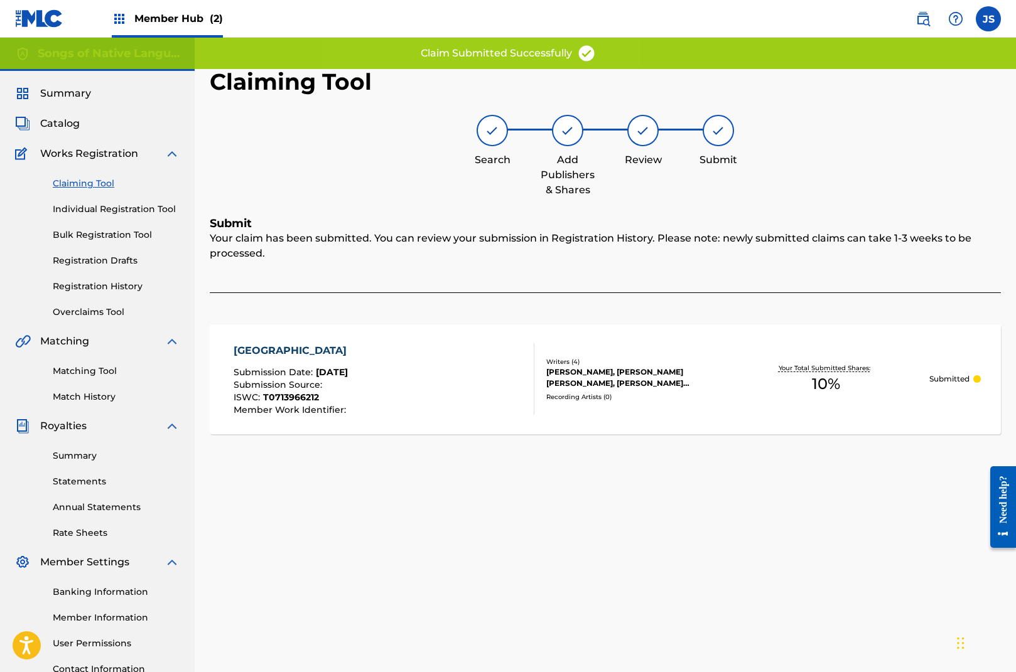
scroll to position [0, 0]
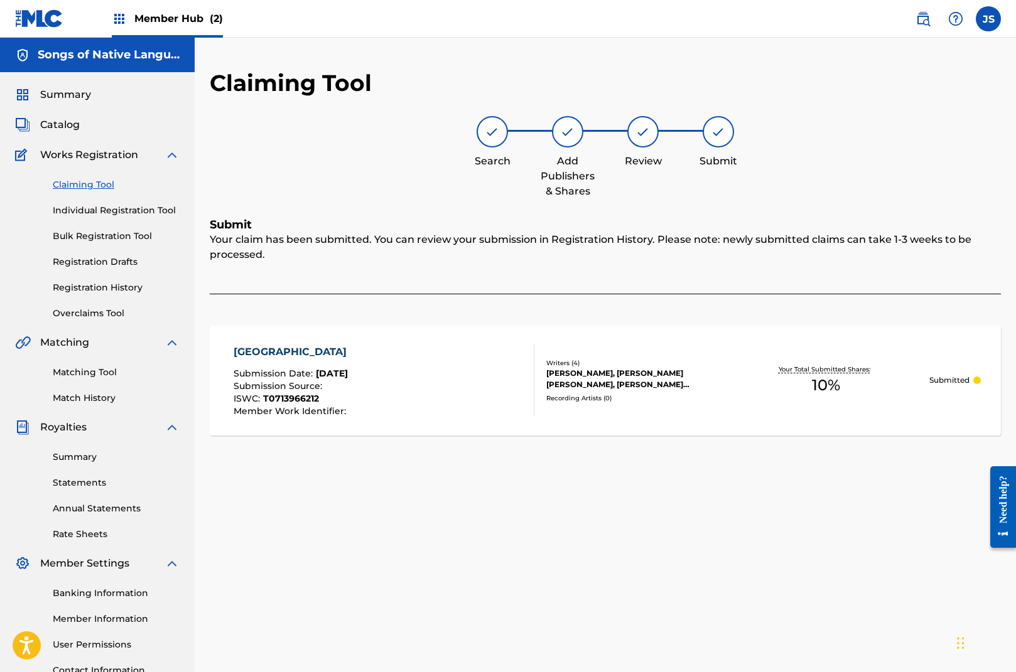
click at [103, 185] on link "Claiming Tool" at bounding box center [116, 184] width 127 height 13
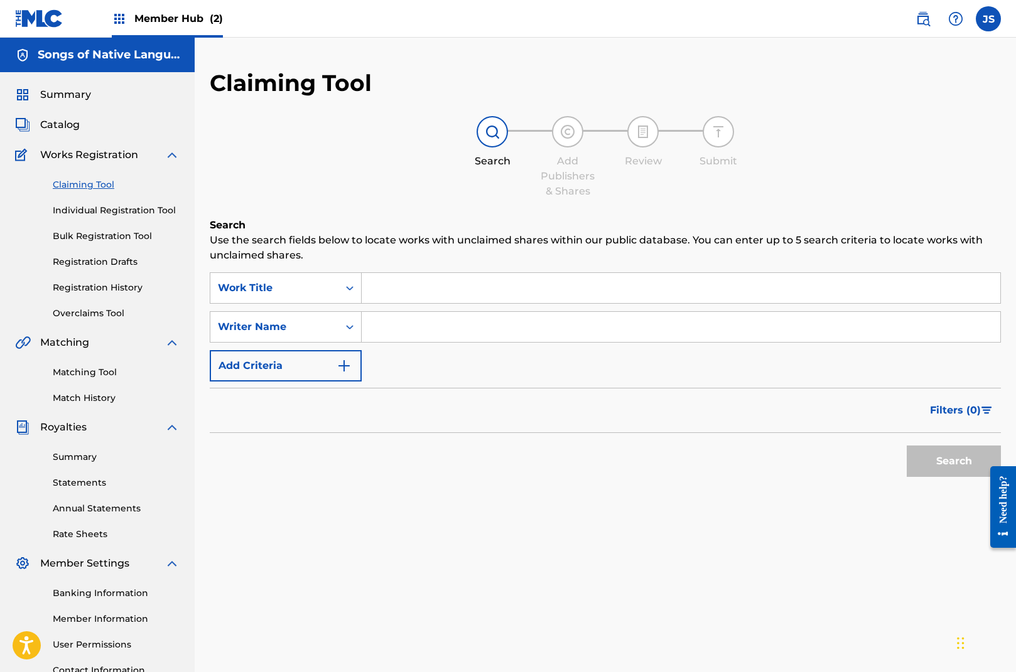
click at [377, 281] on input "Search Form" at bounding box center [681, 288] width 638 height 30
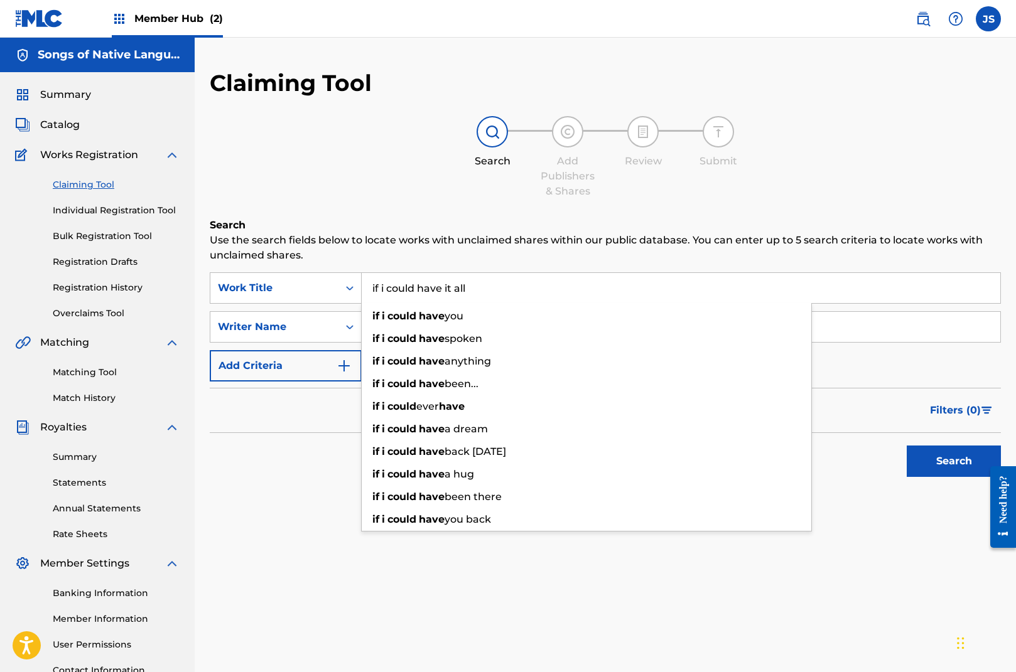
type input "if i could have it all"
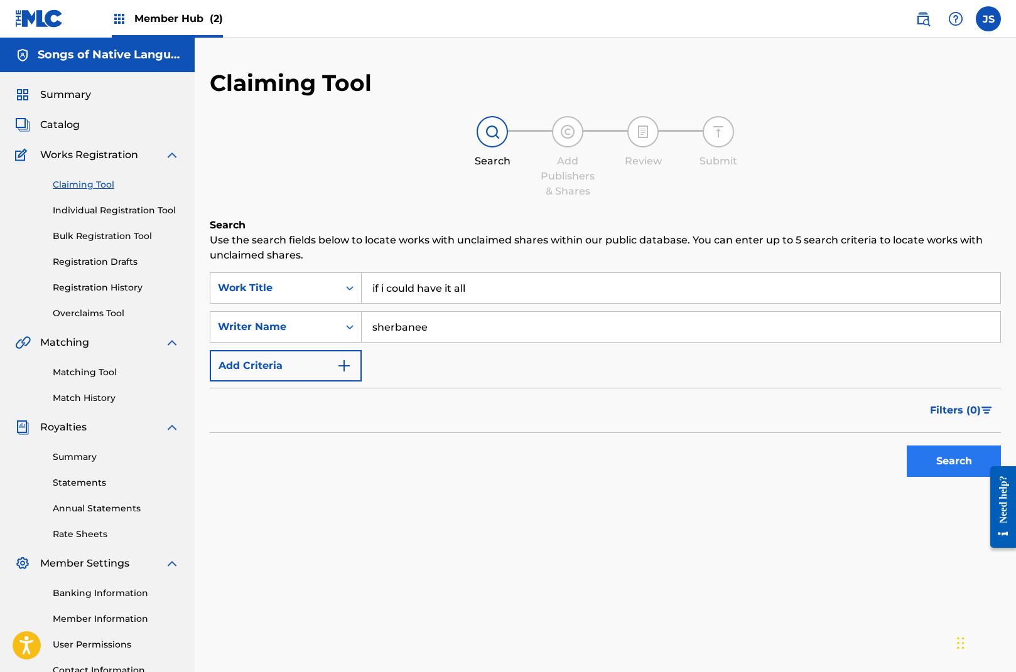
type input "sherbanee"
click at [946, 453] on button "Search" at bounding box center [954, 461] width 94 height 31
drag, startPoint x: 443, startPoint y: 328, endPoint x: 350, endPoint y: 316, distance: 93.7
click at [350, 316] on div "SearchWithCriteria7e6d759a-da1c-493b-9148-5deb2fb753d7 Writer Name [PERSON_NAME]" at bounding box center [605, 326] width 791 height 31
click at [536, 404] on div "Filters ( 0 )" at bounding box center [605, 410] width 791 height 45
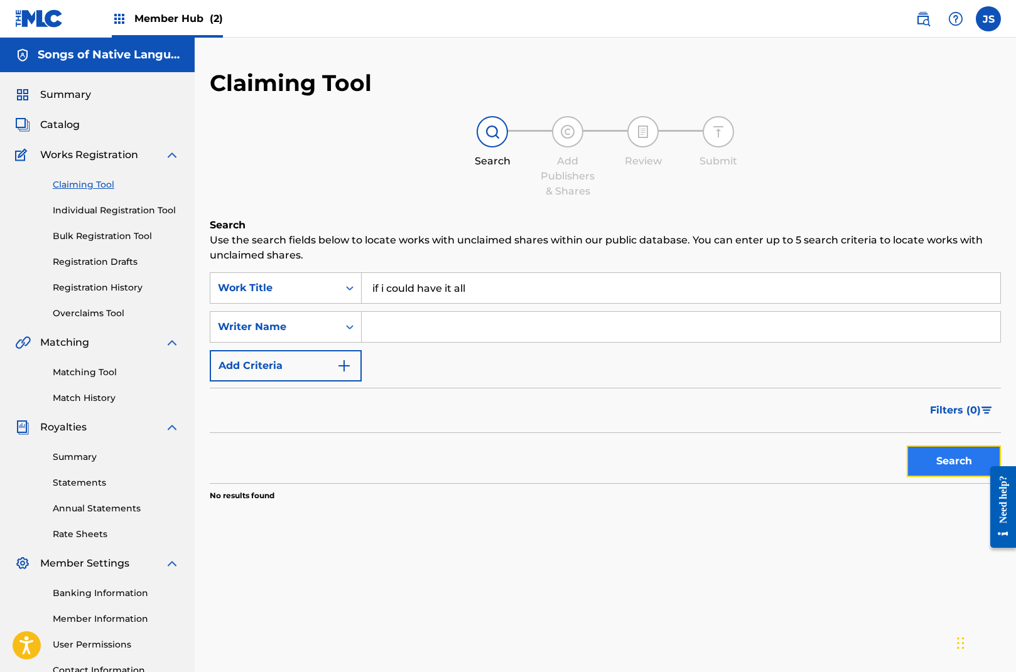
click at [942, 461] on button "Search" at bounding box center [954, 461] width 94 height 31
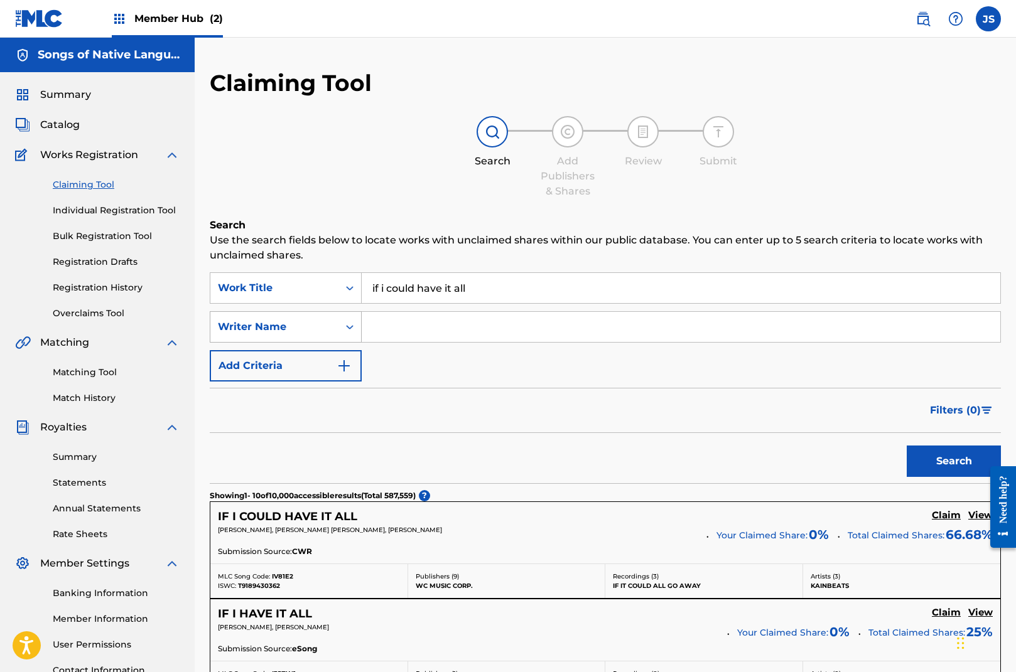
click at [331, 331] on div "Writer Name" at bounding box center [274, 327] width 128 height 24
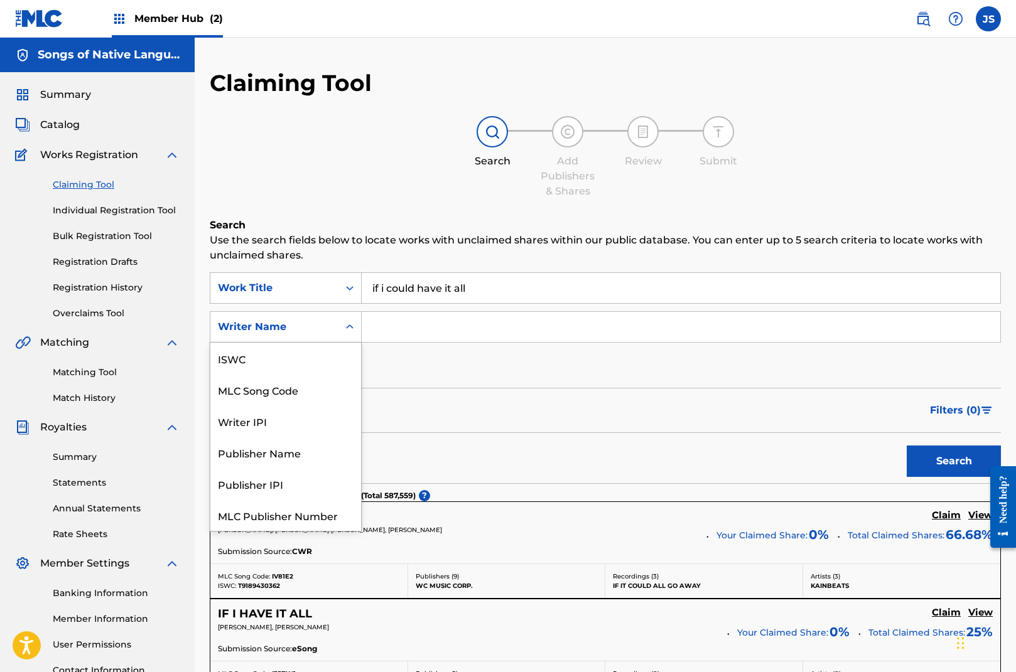
scroll to position [31, 0]
click at [323, 421] on div "Publisher Name" at bounding box center [285, 421] width 151 height 31
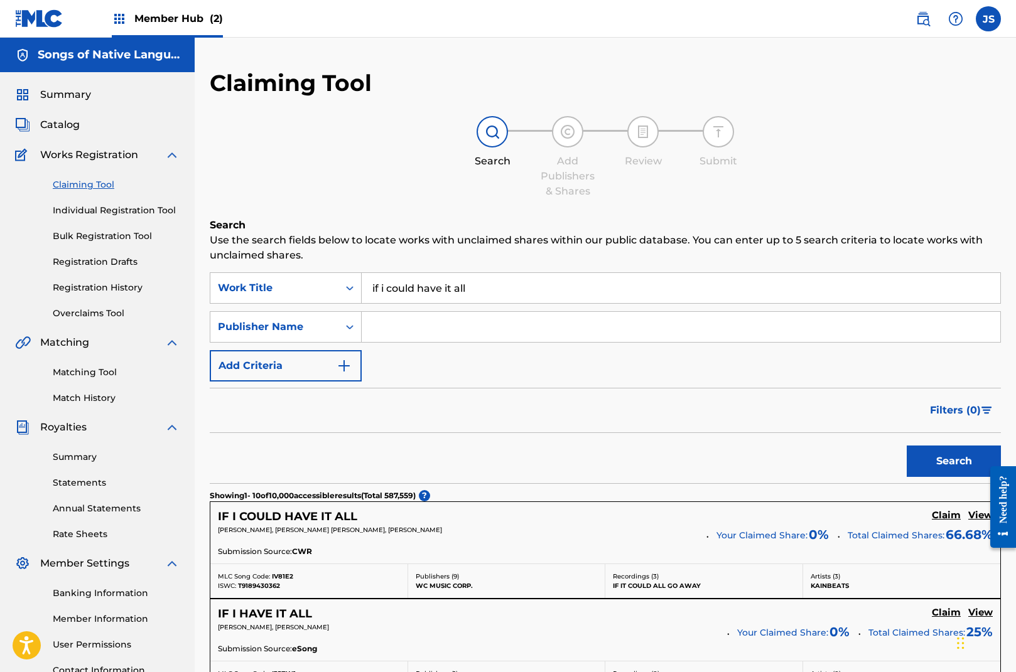
click at [375, 330] on input "Search Form" at bounding box center [681, 327] width 638 height 30
type input "songs of native language"
click at [932, 460] on button "Search" at bounding box center [954, 461] width 94 height 31
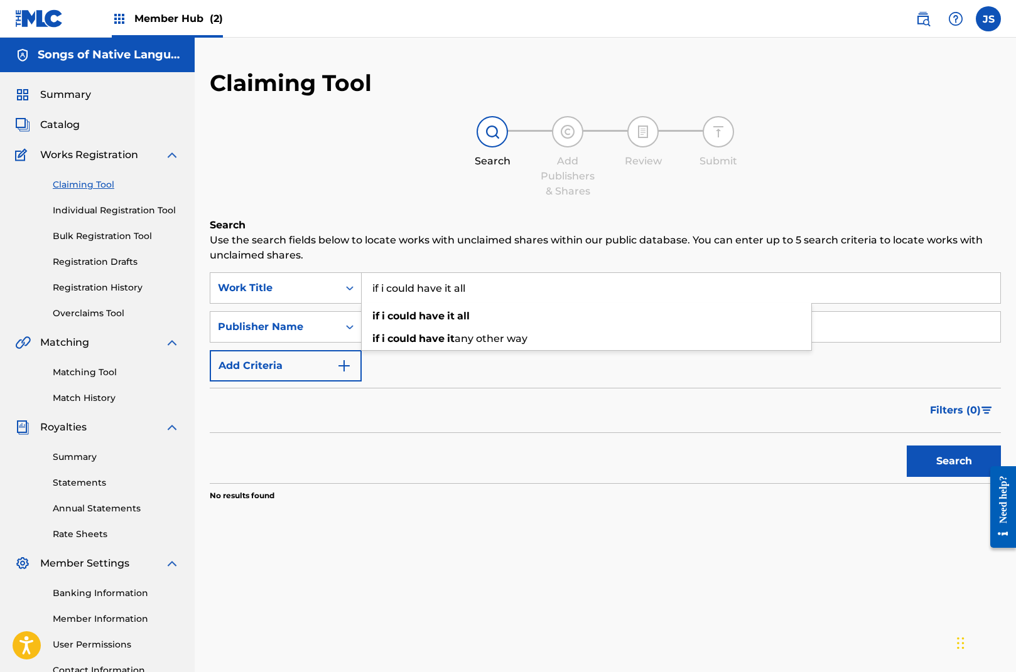
drag, startPoint x: 408, startPoint y: 271, endPoint x: 339, endPoint y: 263, distance: 69.5
click at [339, 263] on div "Search Use the search fields below to locate works with unclaimed shares within…" at bounding box center [605, 391] width 791 height 347
click at [105, 314] on link "Overclaims Tool" at bounding box center [116, 313] width 127 height 13
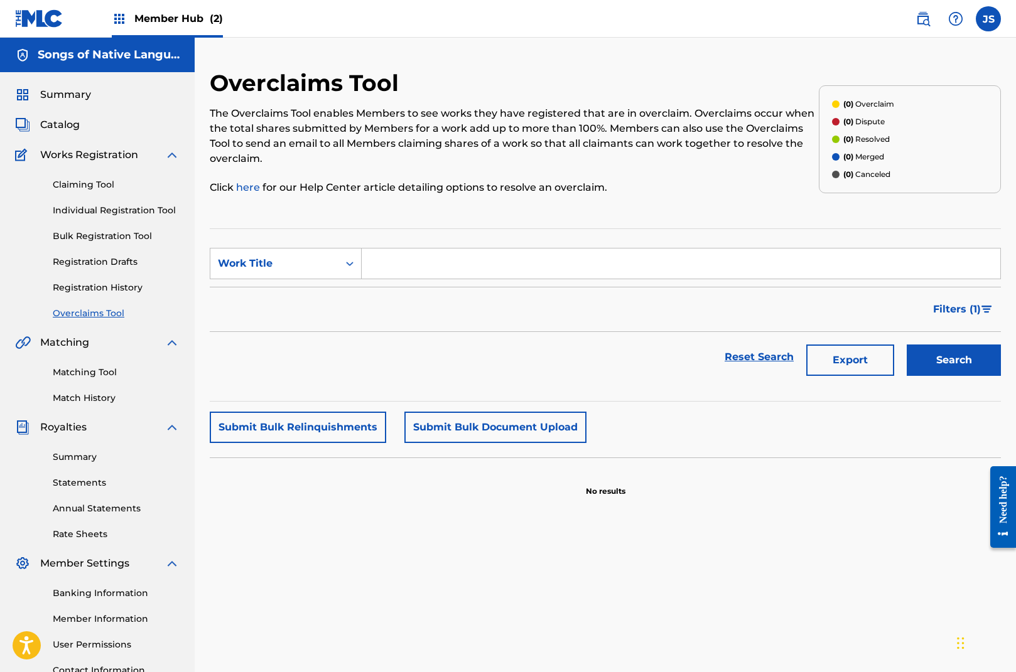
click at [407, 266] on input "Search Form" at bounding box center [681, 264] width 638 height 30
click at [969, 356] on button "Search" at bounding box center [954, 360] width 94 height 31
drag, startPoint x: 428, startPoint y: 265, endPoint x: 338, endPoint y: 251, distance: 90.8
click at [338, 252] on div "SearchWithCriteria38053271-6608-4a88-b870-48f2d94ac5c9 Work Title big city" at bounding box center [605, 263] width 791 height 31
type input "[GEOGRAPHIC_DATA]"
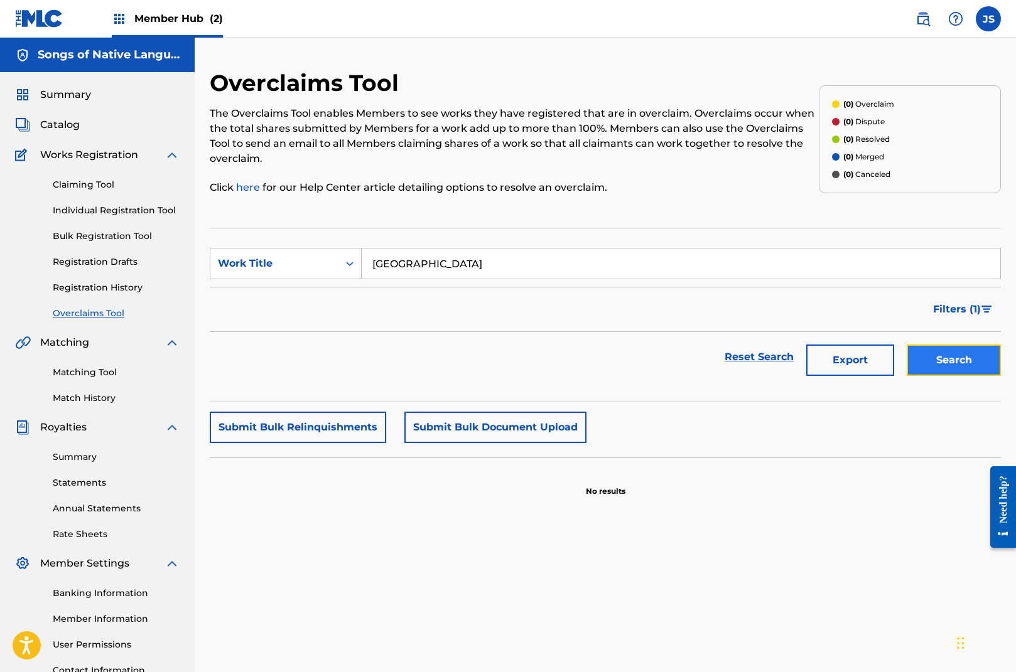
click at [959, 360] on button "Search" at bounding box center [954, 360] width 94 height 31
click at [99, 371] on link "Matching Tool" at bounding box center [116, 372] width 127 height 13
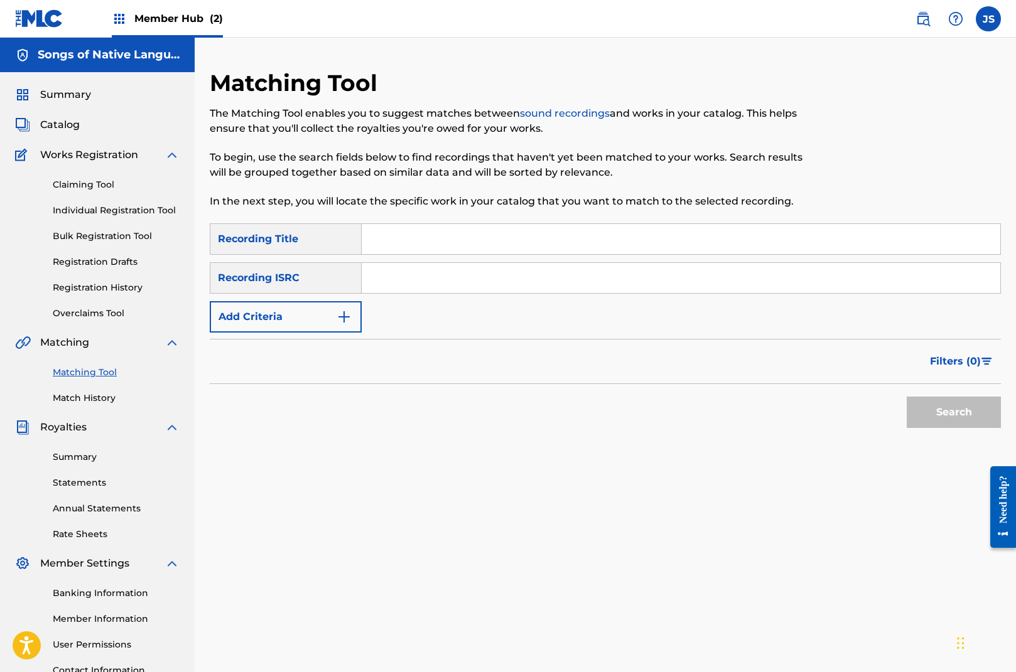
click at [387, 240] on input "Search Form" at bounding box center [681, 239] width 638 height 30
type input "o"
click at [83, 398] on link "Match History" at bounding box center [116, 398] width 127 height 13
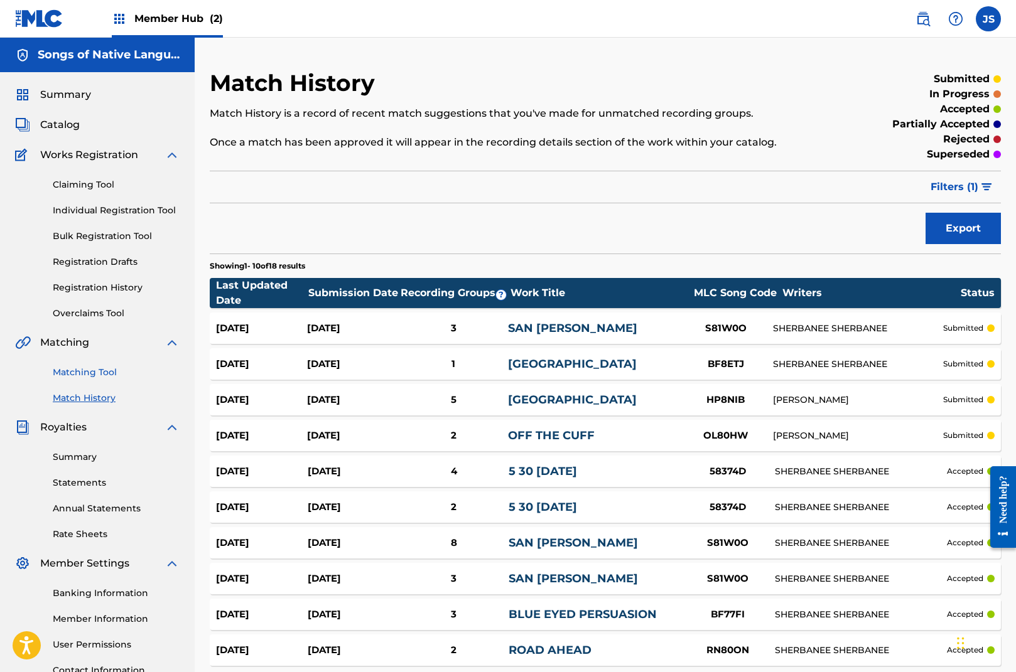
click at [105, 371] on link "Matching Tool" at bounding box center [116, 372] width 127 height 13
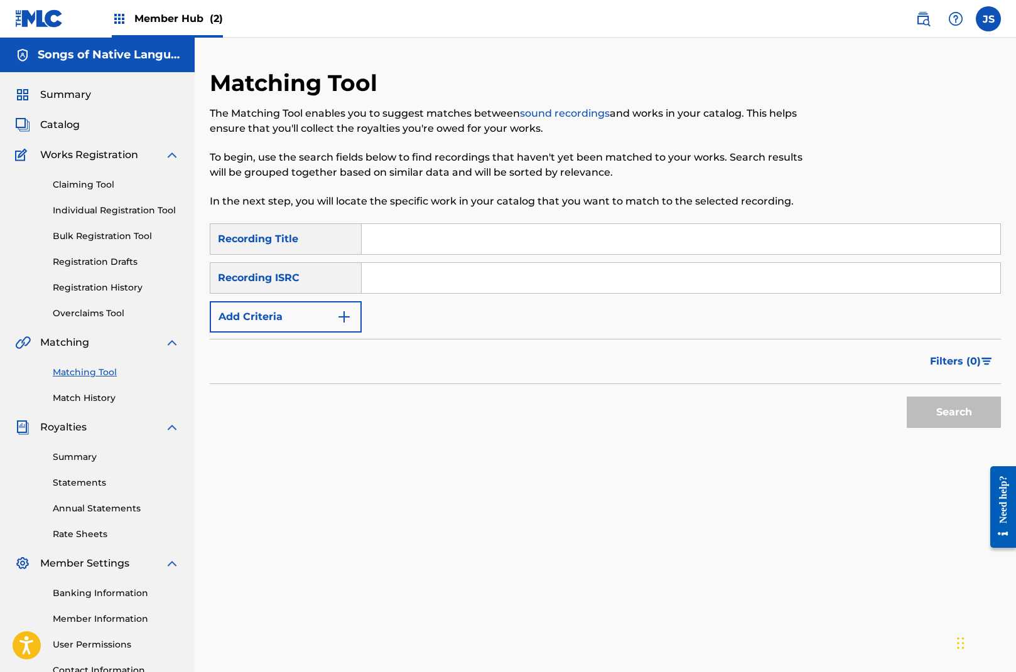
click at [413, 240] on input "Search Form" at bounding box center [681, 239] width 638 height 30
type input "5:30 [DATE]"
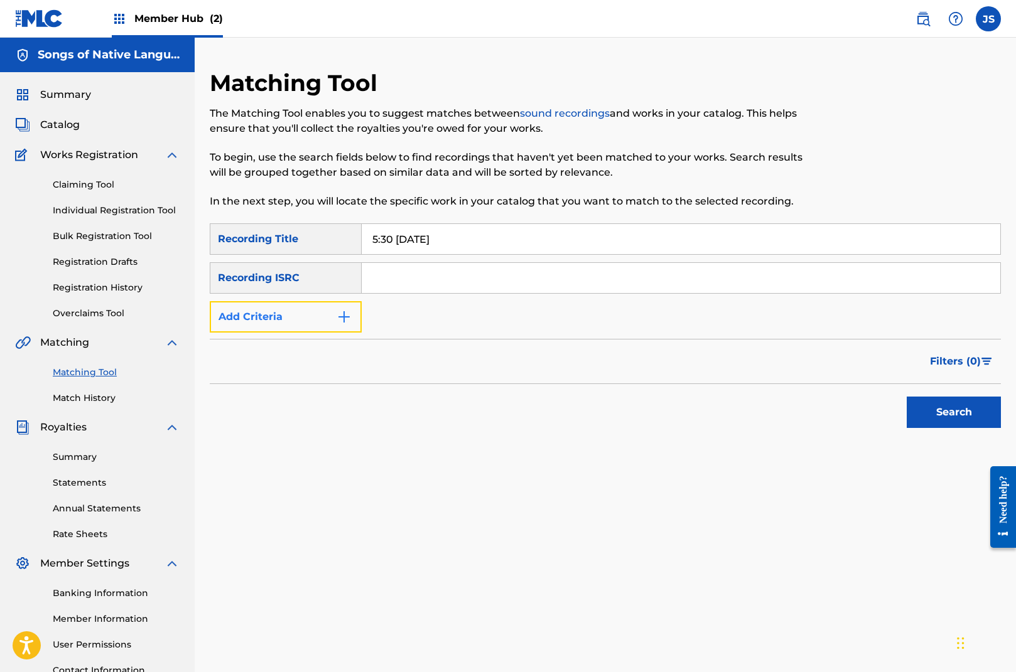
click at [329, 313] on button "Add Criteria" at bounding box center [286, 316] width 152 height 31
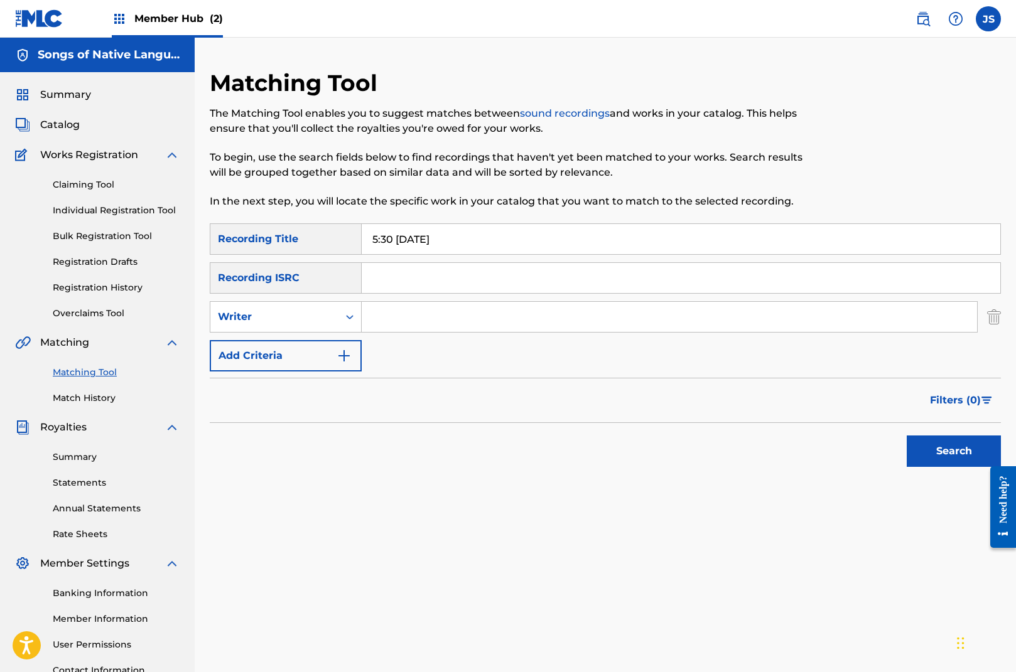
click at [391, 315] on input "Search Form" at bounding box center [669, 317] width 615 height 30
click at [313, 313] on div "Writer" at bounding box center [274, 316] width 113 height 15
drag, startPoint x: 298, startPoint y: 347, endPoint x: 316, endPoint y: 340, distance: 20.3
click at [298, 347] on div "Recording Artist" at bounding box center [285, 348] width 151 height 31
click at [402, 311] on input "Search Form" at bounding box center [669, 317] width 615 height 30
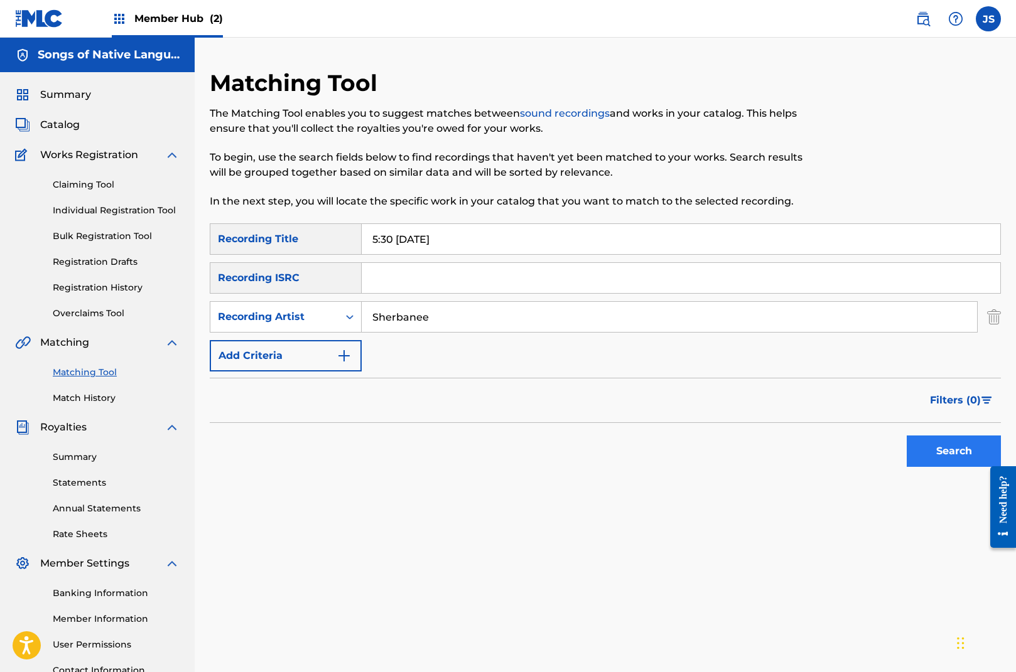
type input "Sherbanee"
click at [964, 451] on button "Search" at bounding box center [954, 451] width 94 height 31
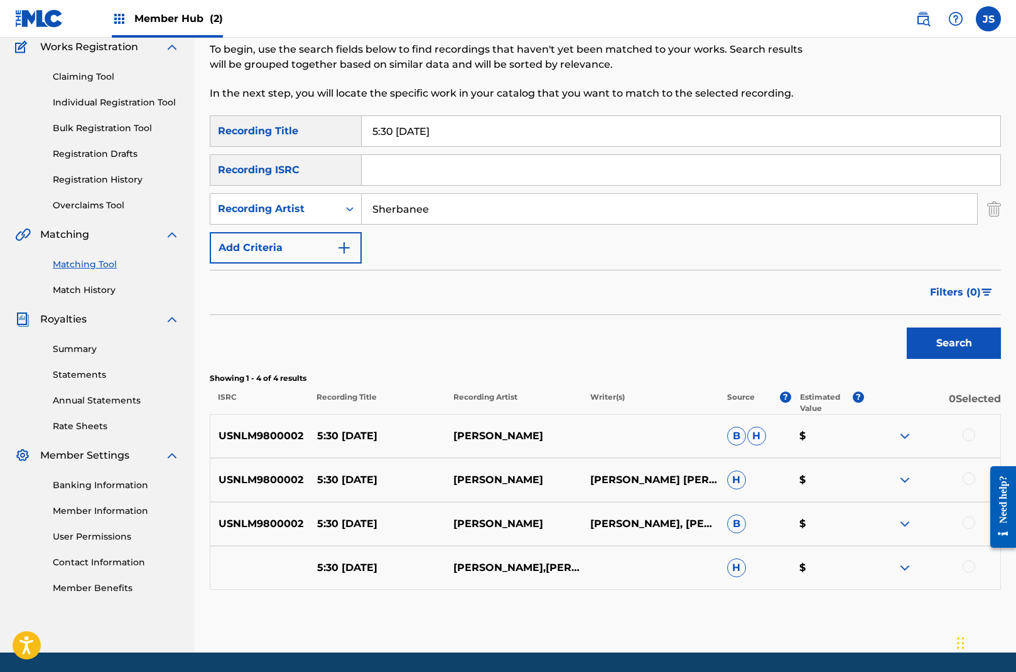
scroll to position [149, 0]
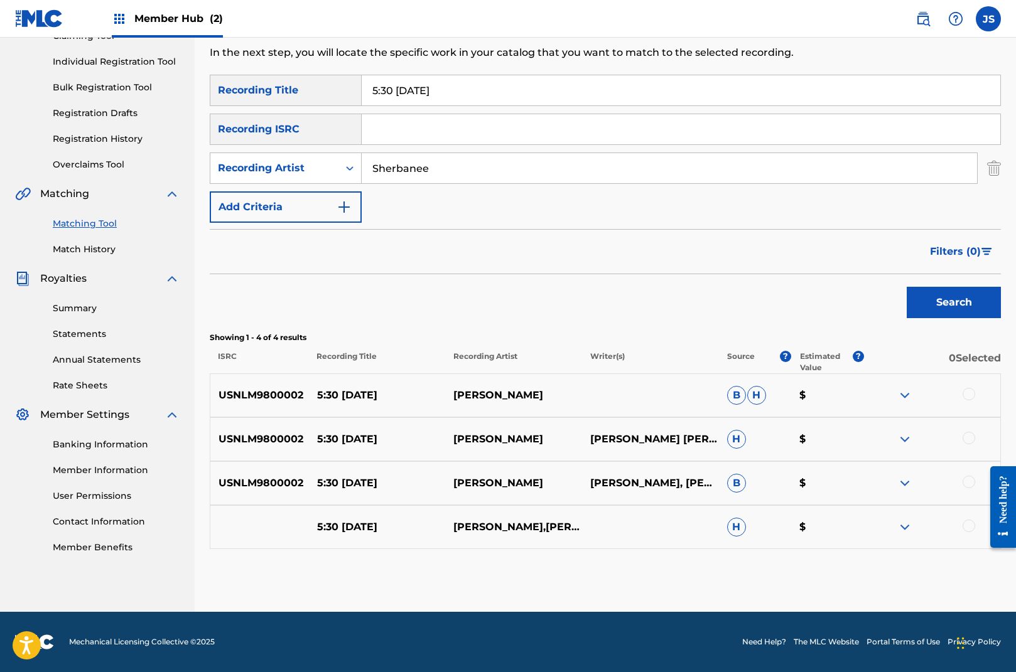
click at [968, 533] on div at bounding box center [931, 527] width 137 height 15
click at [969, 525] on div at bounding box center [968, 526] width 13 height 13
click at [972, 480] on div at bounding box center [968, 482] width 13 height 13
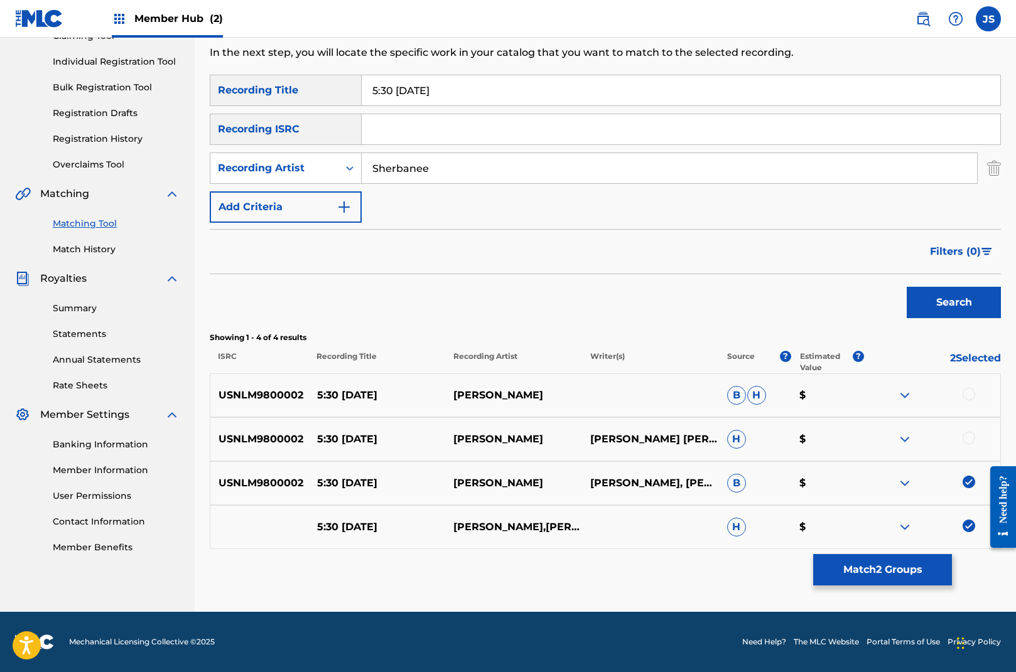
click at [969, 439] on div at bounding box center [968, 438] width 13 height 13
click at [967, 396] on div at bounding box center [968, 394] width 13 height 13
click at [895, 566] on button "Match 4 Groups" at bounding box center [882, 569] width 139 height 31
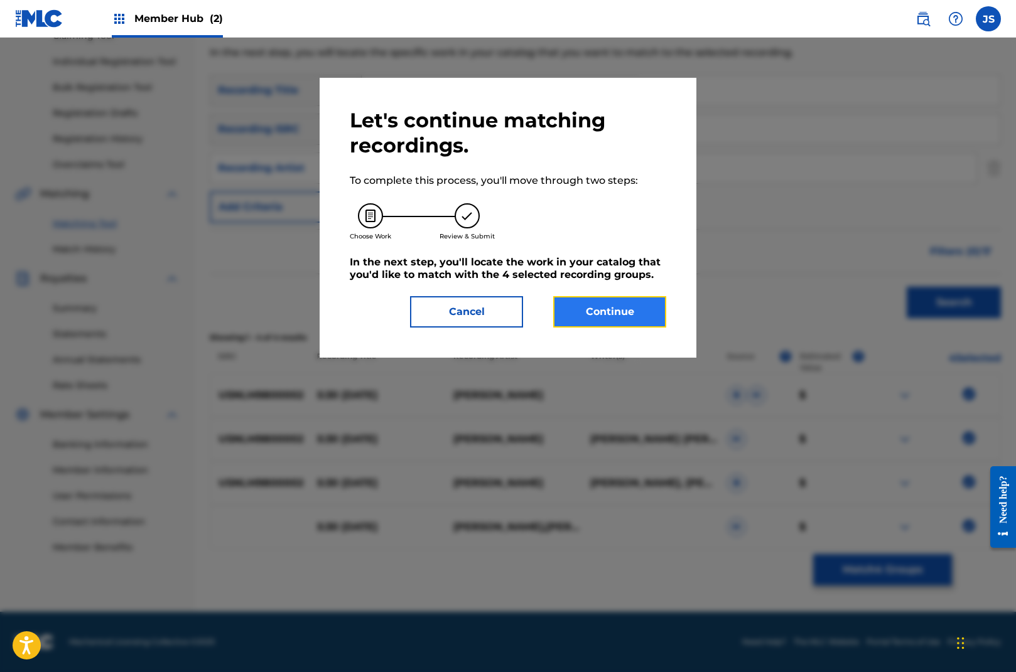
click at [641, 315] on button "Continue" at bounding box center [609, 311] width 113 height 31
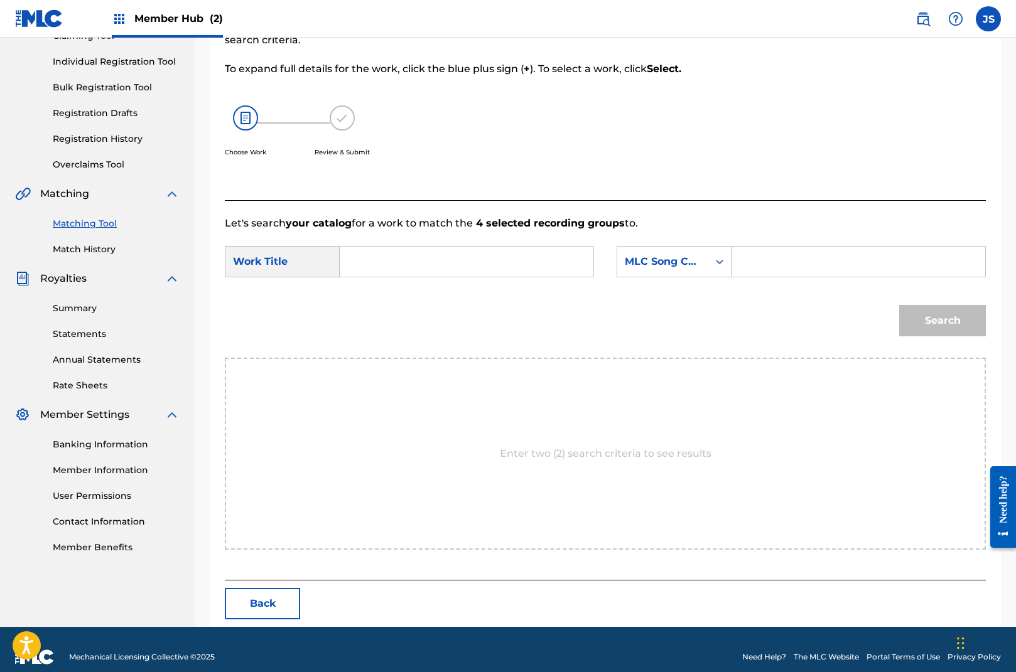
click at [394, 265] on input "Search Form" at bounding box center [466, 262] width 232 height 30
type input "5:30 [DATE]"
click at [694, 261] on div "MLC Song Code" at bounding box center [663, 261] width 76 height 15
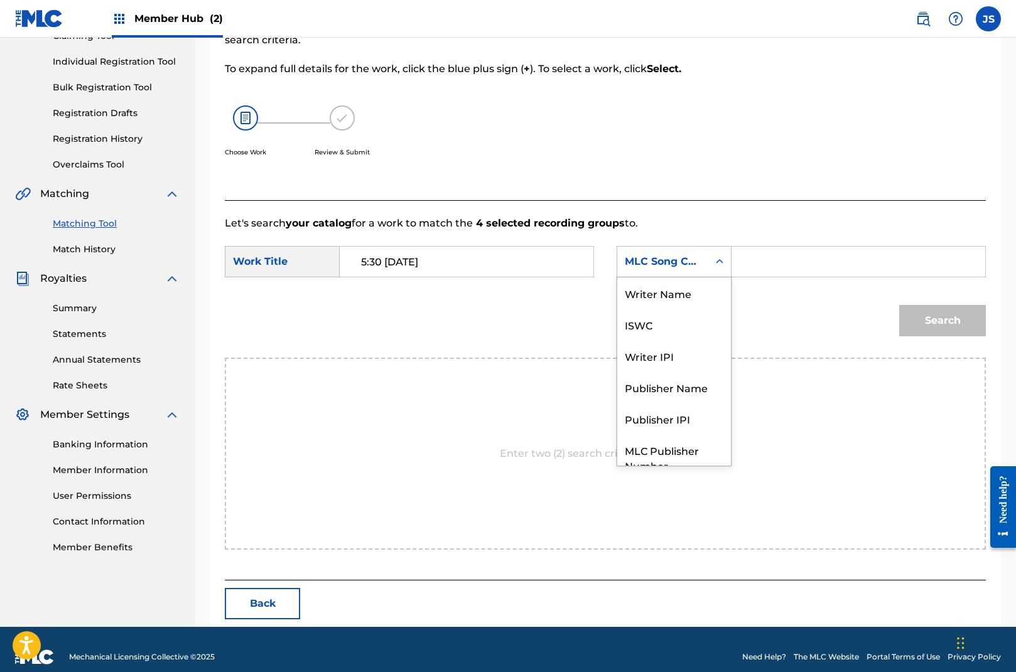
scroll to position [46, 0]
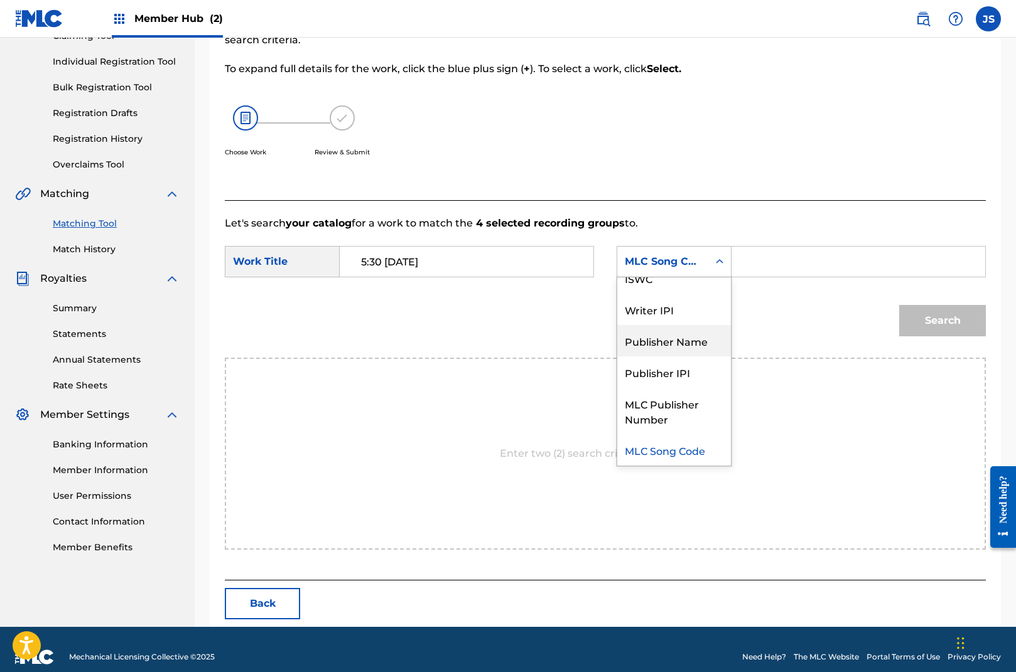
click at [674, 335] on div "Publisher Name" at bounding box center [674, 340] width 114 height 31
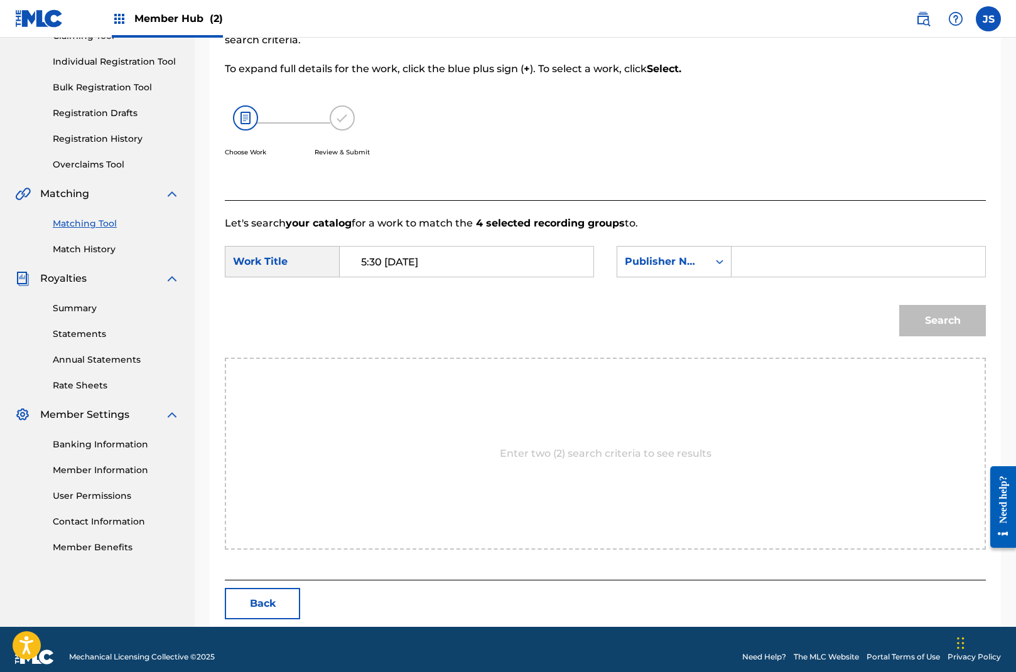
click at [750, 260] on input "Search Form" at bounding box center [858, 262] width 232 height 30
type input "songs of native language"
click at [950, 325] on button "Search" at bounding box center [942, 320] width 87 height 31
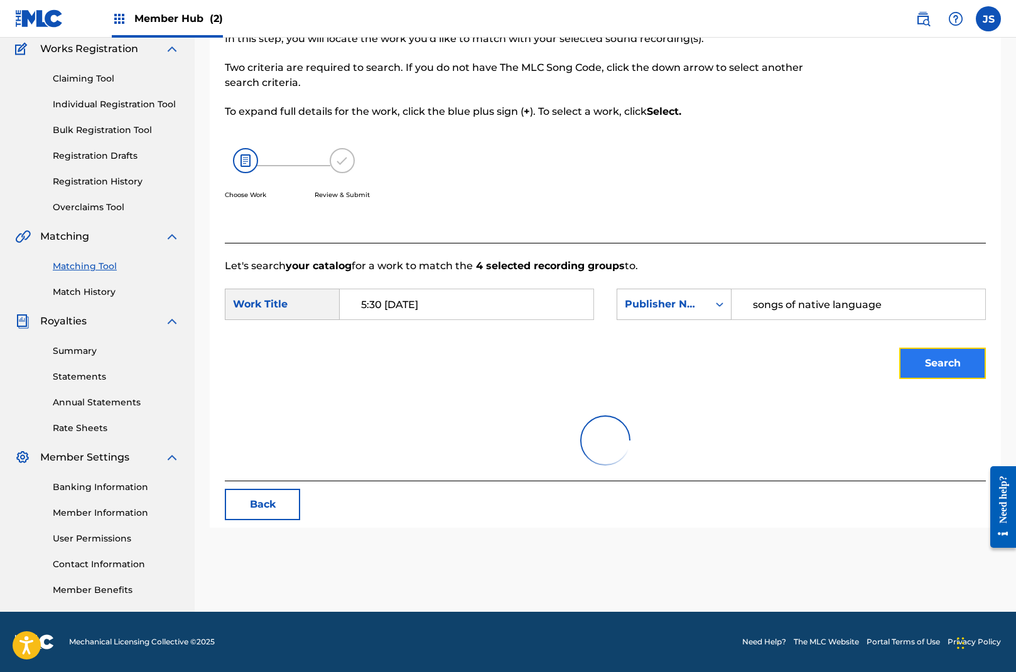
scroll to position [127, 0]
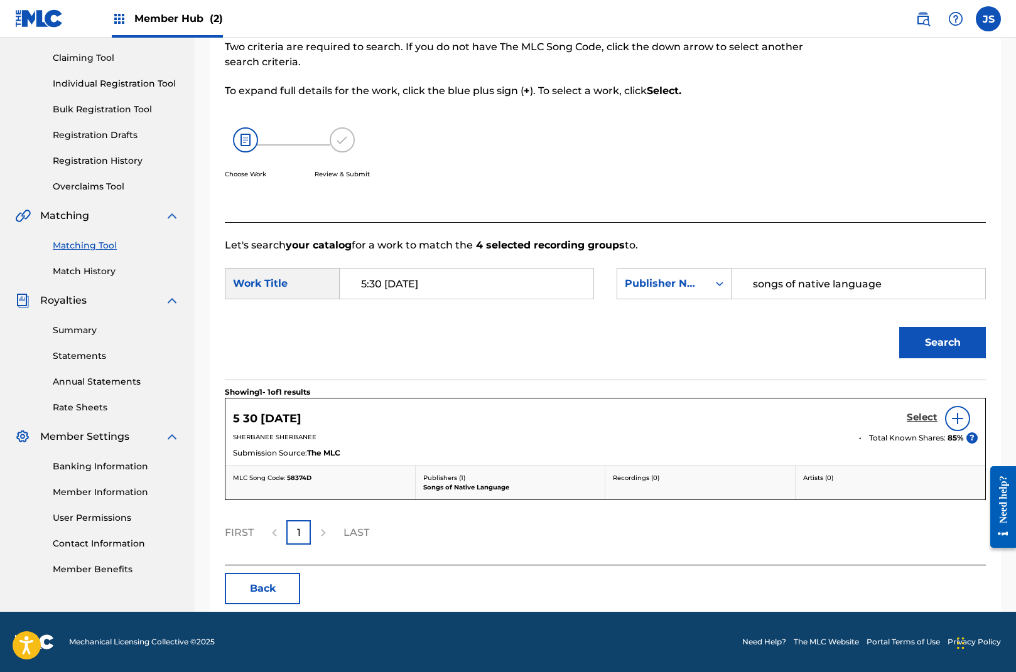
click at [920, 421] on h5 "Select" at bounding box center [922, 418] width 31 height 12
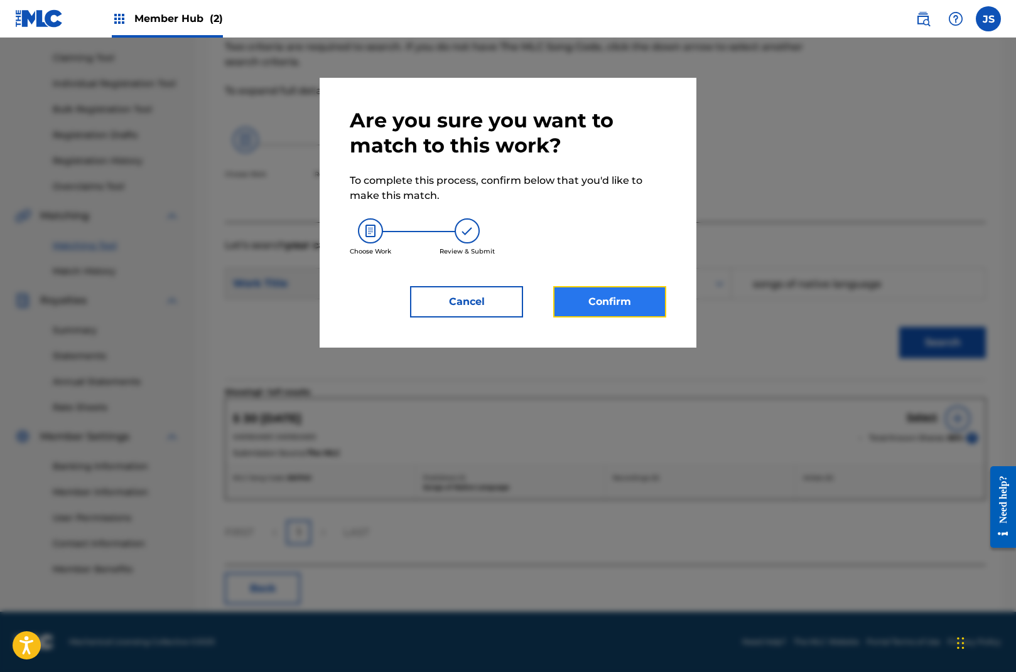
click at [623, 299] on button "Confirm" at bounding box center [609, 301] width 113 height 31
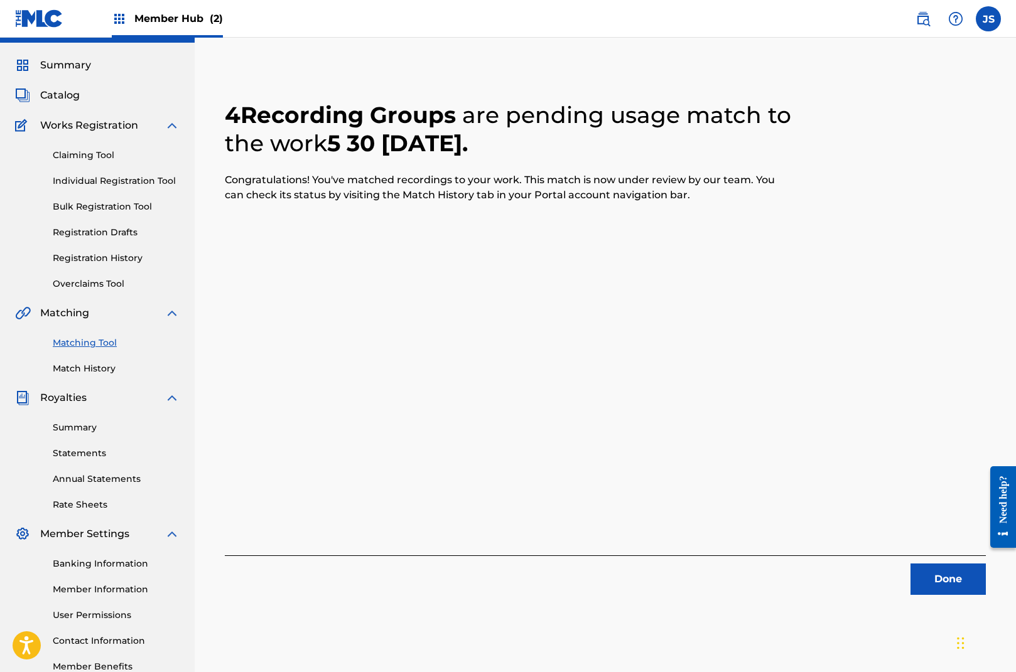
scroll to position [9, 0]
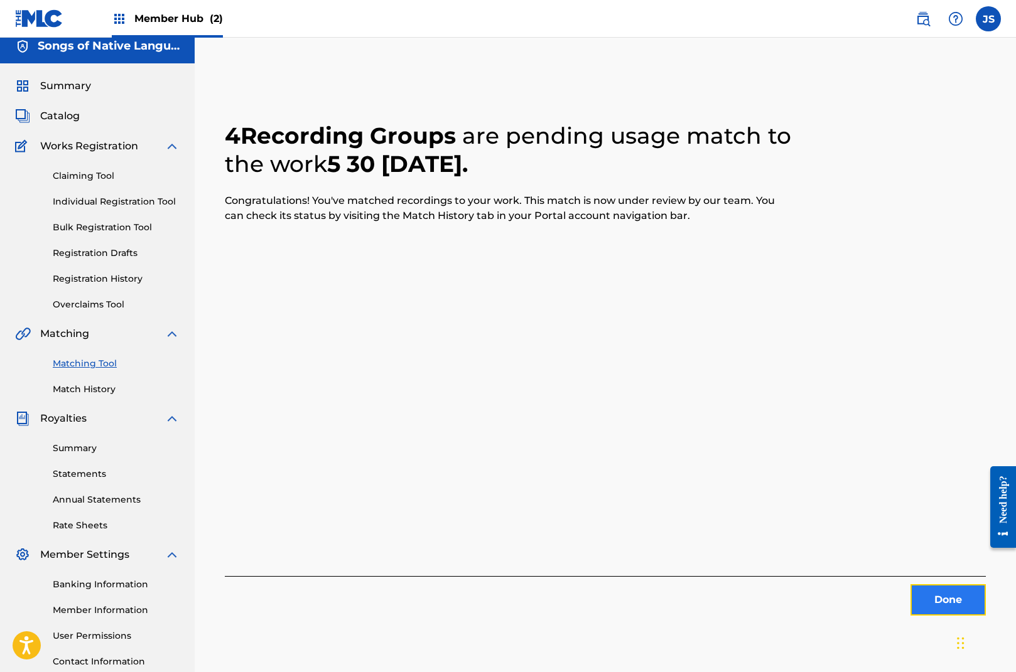
click at [946, 599] on button "Done" at bounding box center [947, 599] width 75 height 31
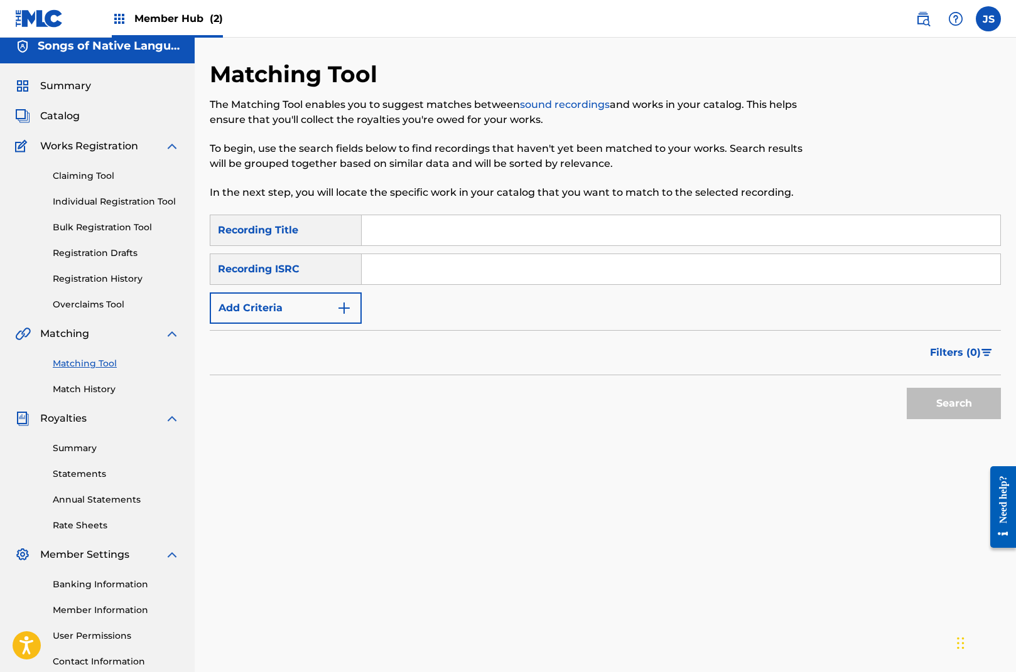
click at [397, 229] on input "Search Form" at bounding box center [681, 230] width 638 height 30
type input "steppin out"
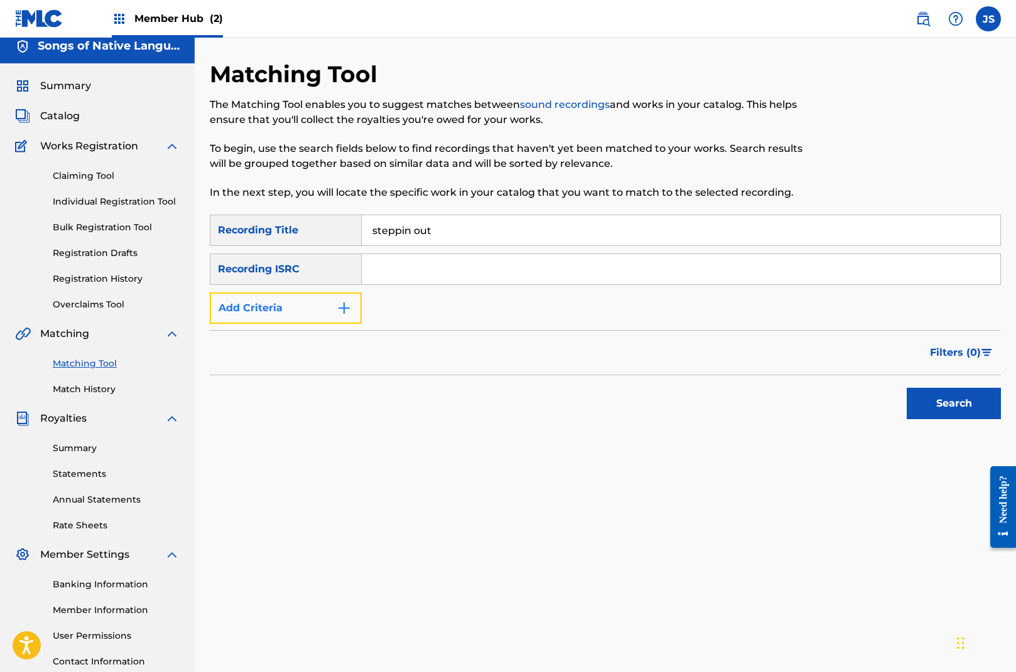
click at [339, 309] on img "Search Form" at bounding box center [343, 308] width 15 height 15
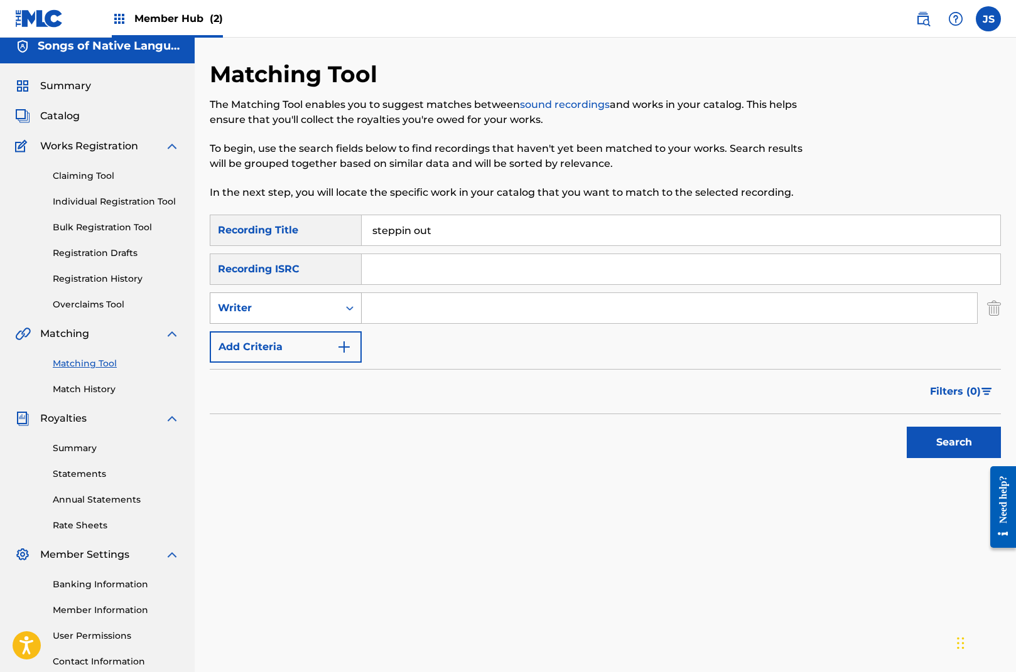
click at [325, 313] on div "Writer" at bounding box center [274, 308] width 113 height 15
drag, startPoint x: 320, startPoint y: 340, endPoint x: 374, endPoint y: 324, distance: 56.4
click at [320, 340] on div "Recording Artist" at bounding box center [285, 339] width 151 height 31
click at [409, 311] on input "Search Form" at bounding box center [669, 308] width 615 height 30
type input "sherbanee"
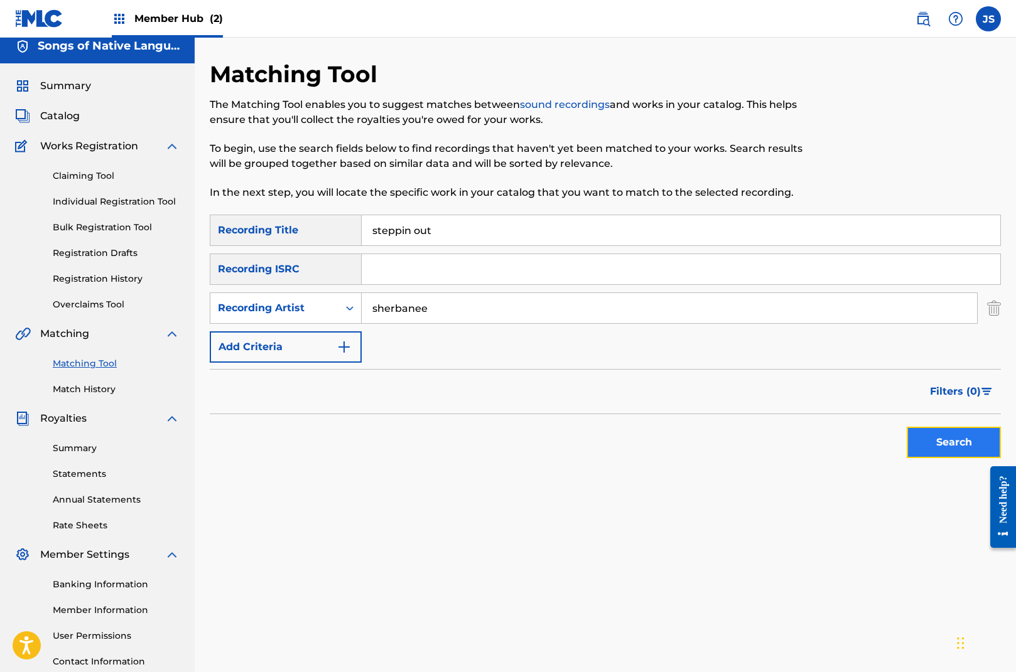
click at [966, 440] on button "Search" at bounding box center [954, 442] width 94 height 31
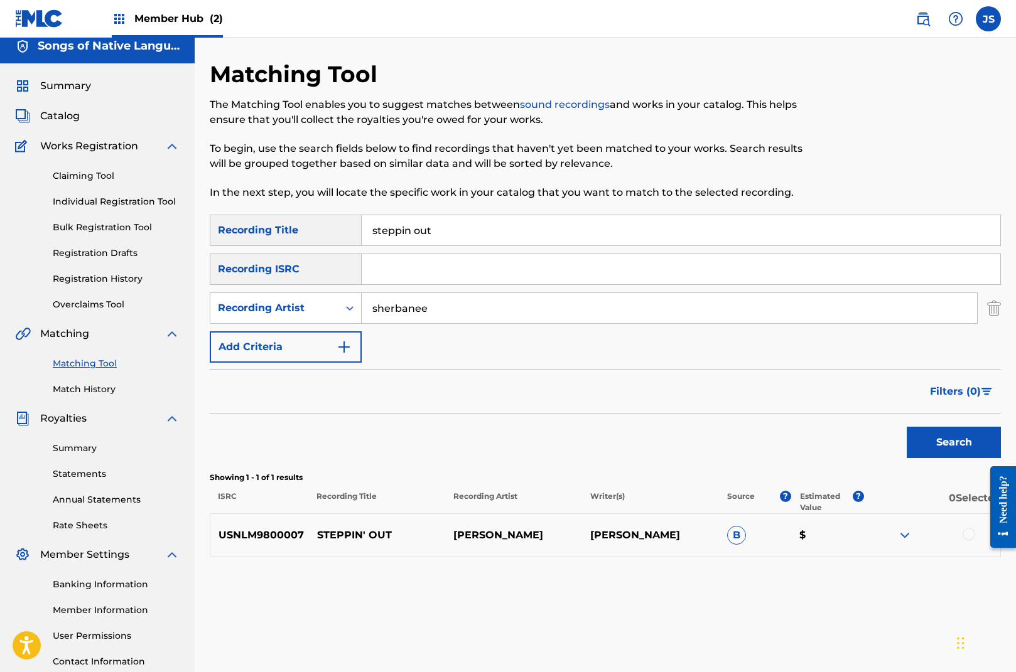
click at [968, 533] on div at bounding box center [968, 534] width 13 height 13
click at [918, 570] on button "Match 1 Group" at bounding box center [882, 569] width 139 height 31
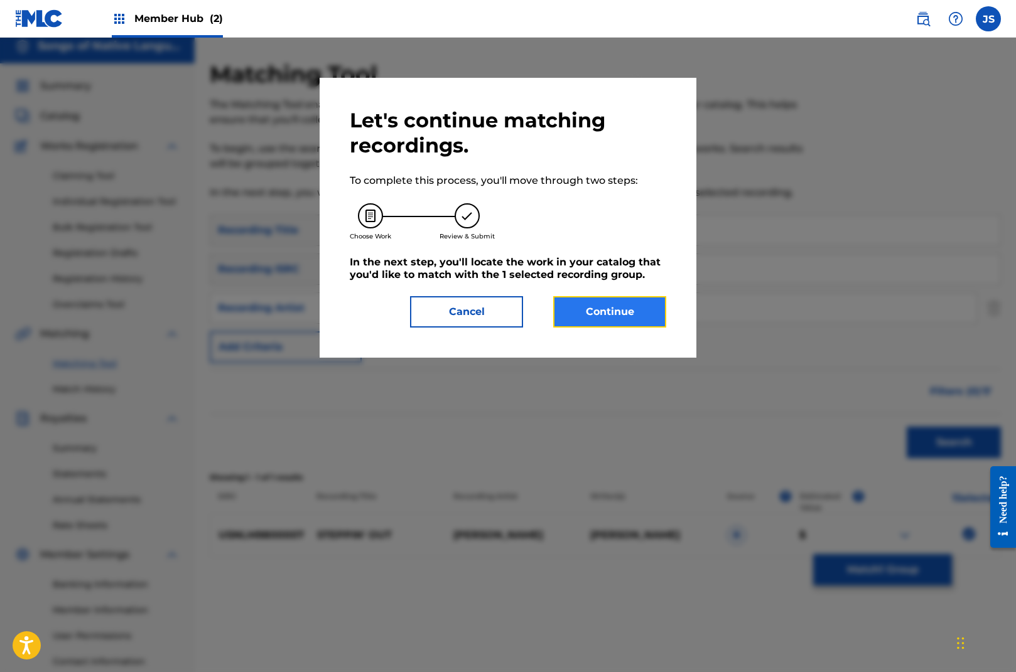
click at [603, 315] on button "Continue" at bounding box center [609, 311] width 113 height 31
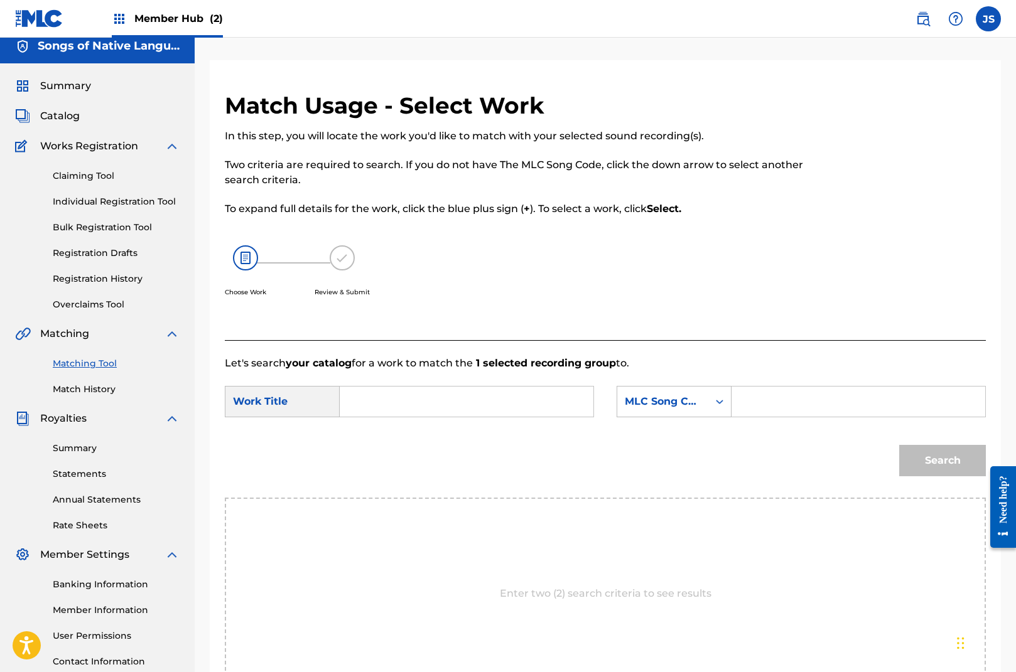
click at [387, 404] on input "Search Form" at bounding box center [466, 402] width 232 height 30
type input "stepping out"
click at [710, 401] on div "Search Form" at bounding box center [719, 401] width 23 height 23
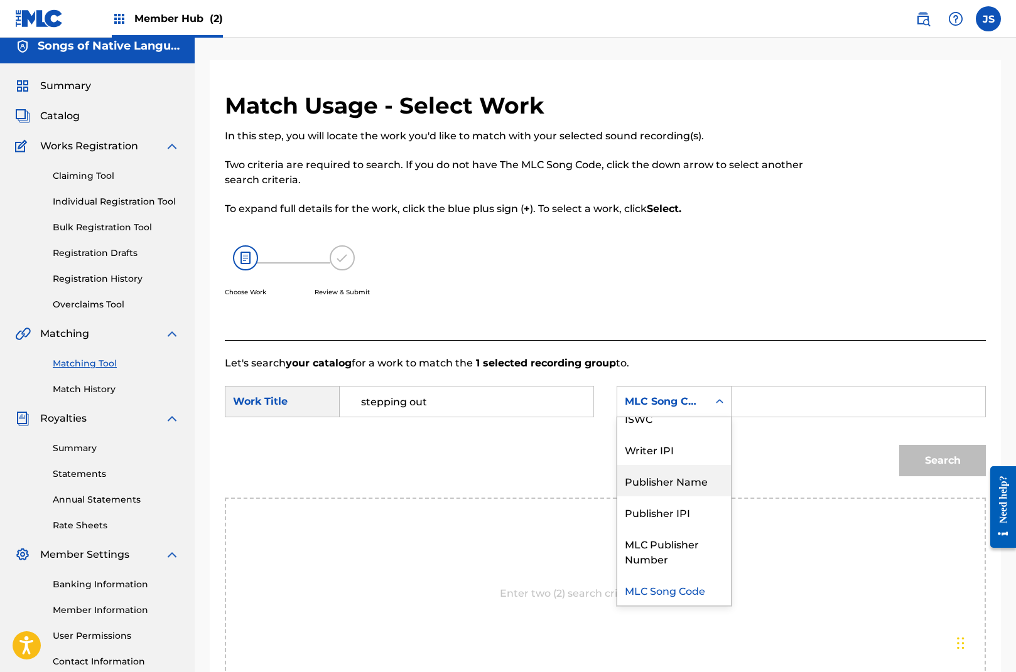
click at [699, 482] on div "Publisher Name" at bounding box center [674, 480] width 114 height 31
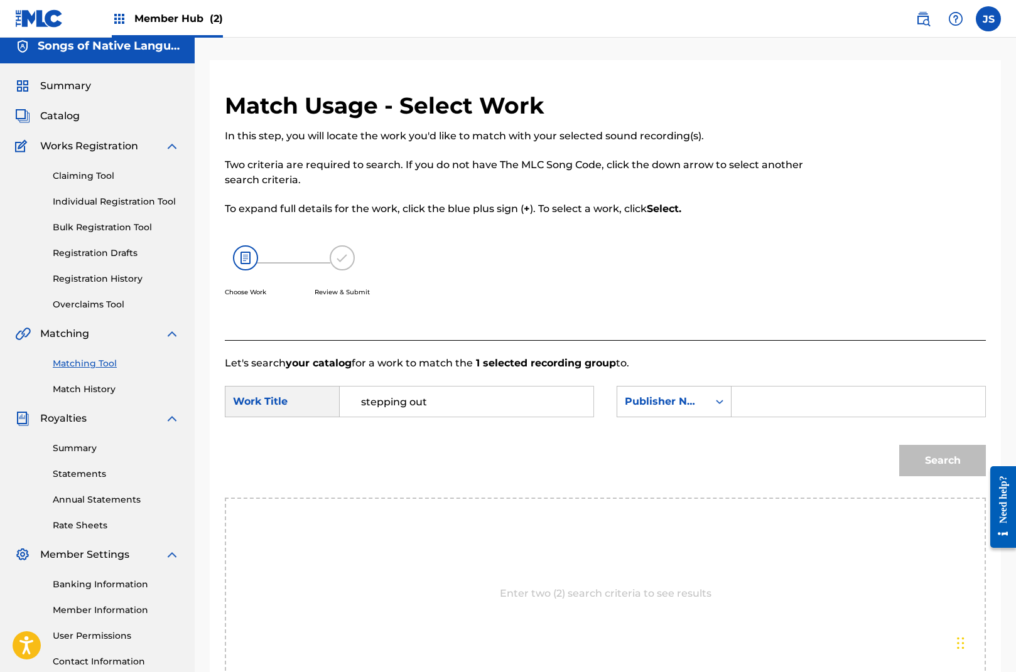
click at [755, 407] on input "Search Form" at bounding box center [858, 402] width 232 height 30
type input "songs of native language"
click at [944, 458] on button "Search" at bounding box center [942, 460] width 87 height 31
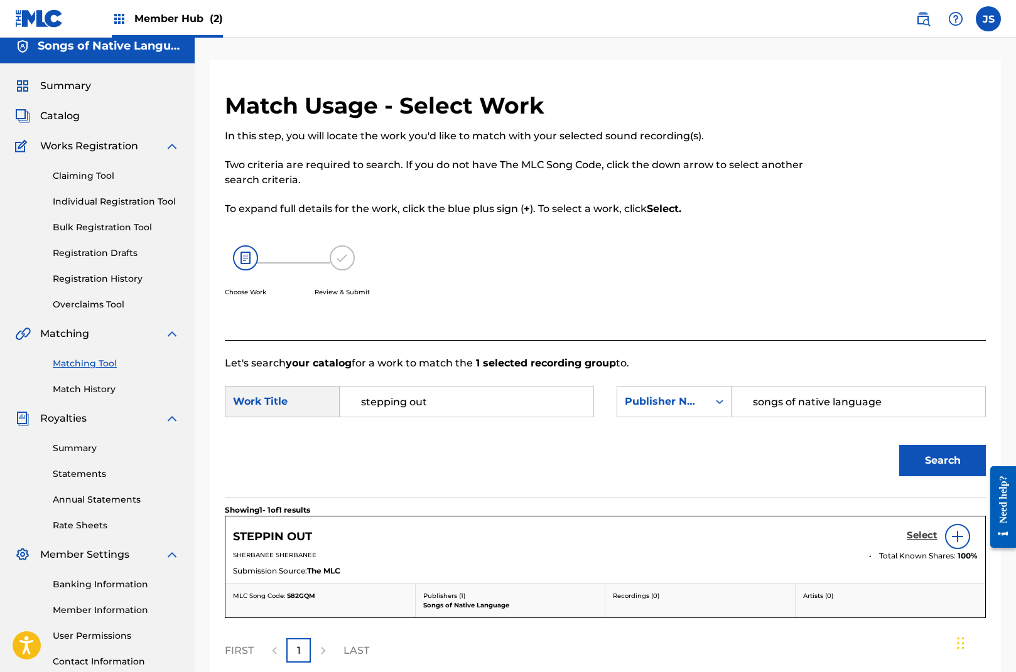
click at [925, 535] on h5 "Select" at bounding box center [922, 536] width 31 height 12
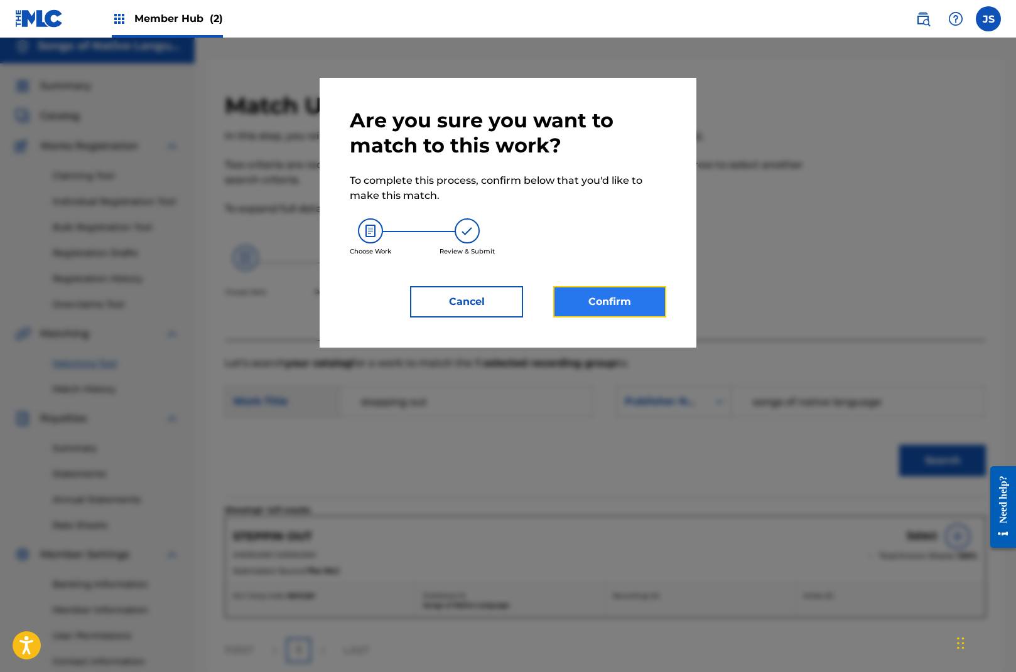
click at [629, 300] on button "Confirm" at bounding box center [609, 301] width 113 height 31
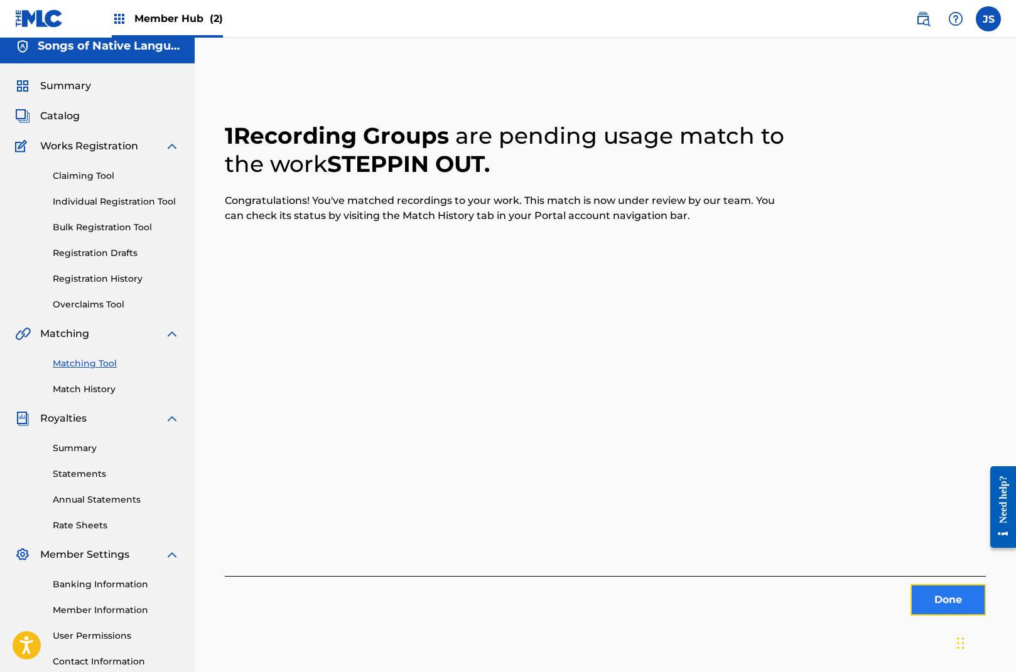
click at [950, 598] on button "Done" at bounding box center [947, 599] width 75 height 31
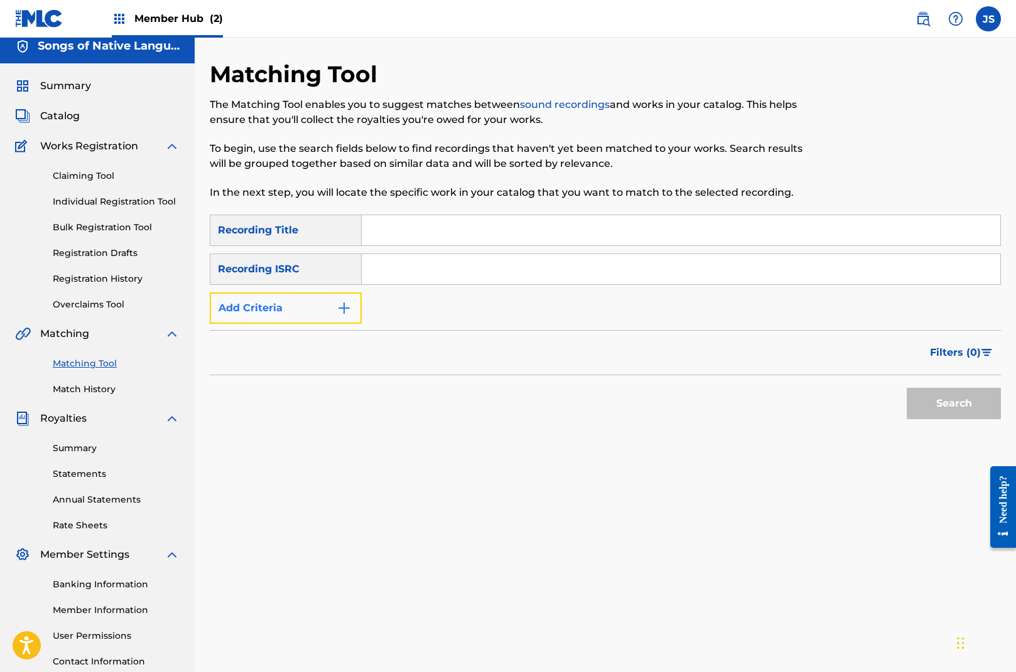
click at [326, 303] on button "Add Criteria" at bounding box center [286, 308] width 152 height 31
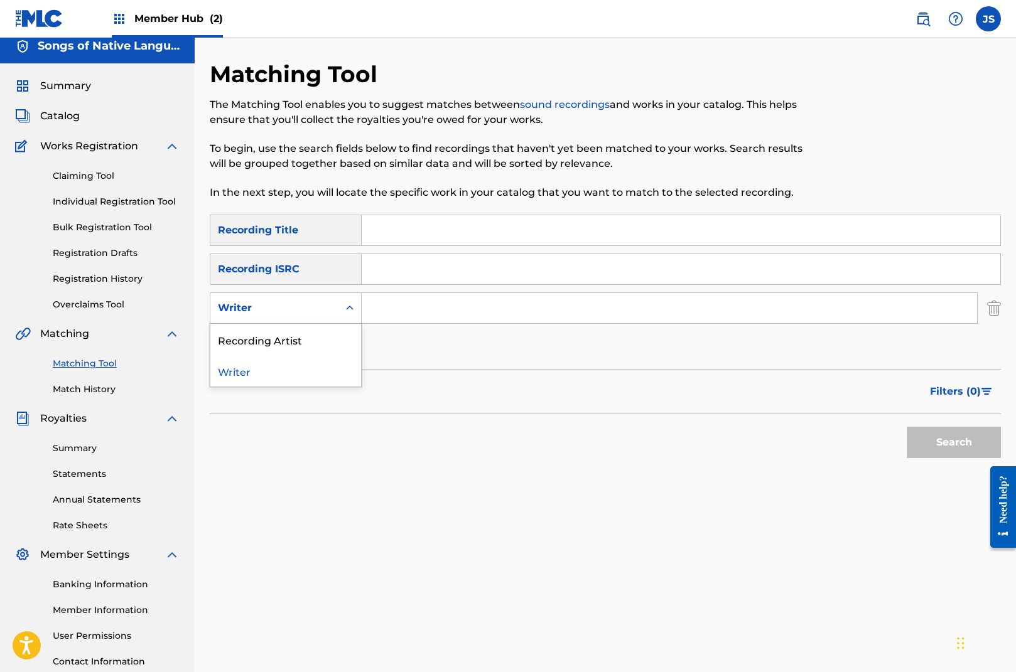
click at [347, 307] on icon "Search Form" at bounding box center [349, 308] width 13 height 13
click at [334, 334] on div "Recording Artist" at bounding box center [285, 339] width 151 height 31
click at [410, 307] on input "Search Form" at bounding box center [669, 308] width 615 height 30
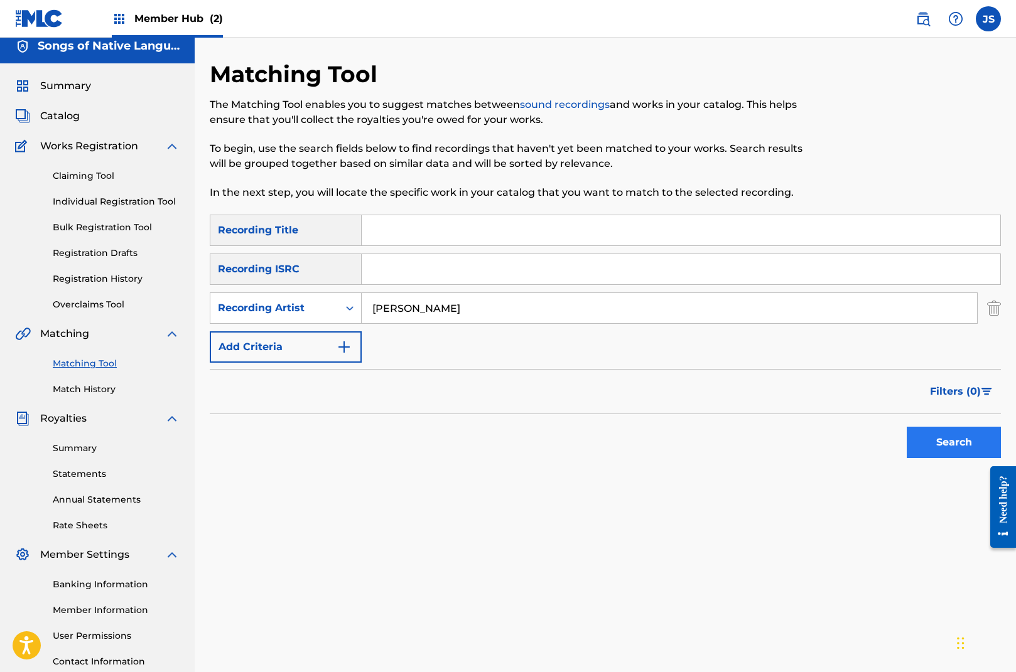
type input "[PERSON_NAME]"
click at [950, 444] on button "Search" at bounding box center [954, 442] width 94 height 31
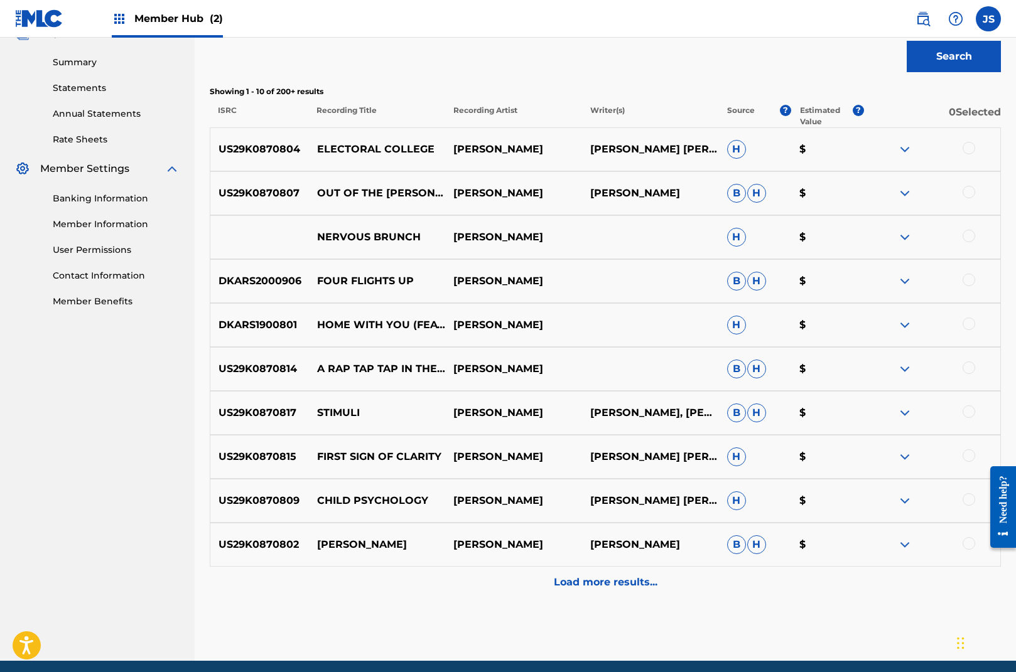
scroll to position [390, 0]
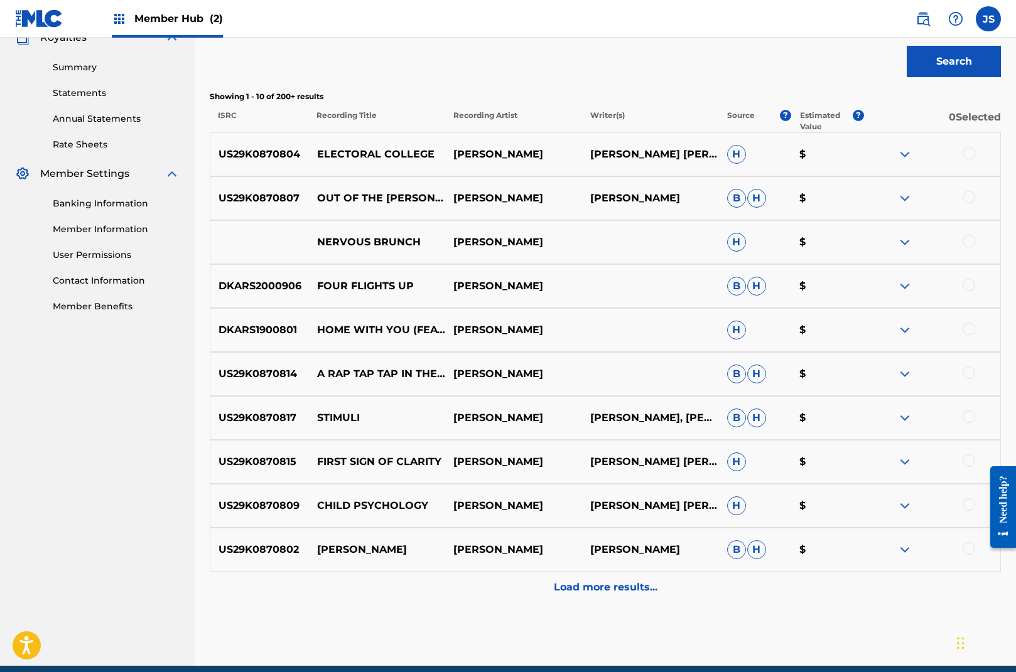
click at [968, 244] on div at bounding box center [968, 241] width 13 height 13
click at [896, 571] on button "Match 1 Group" at bounding box center [882, 569] width 139 height 31
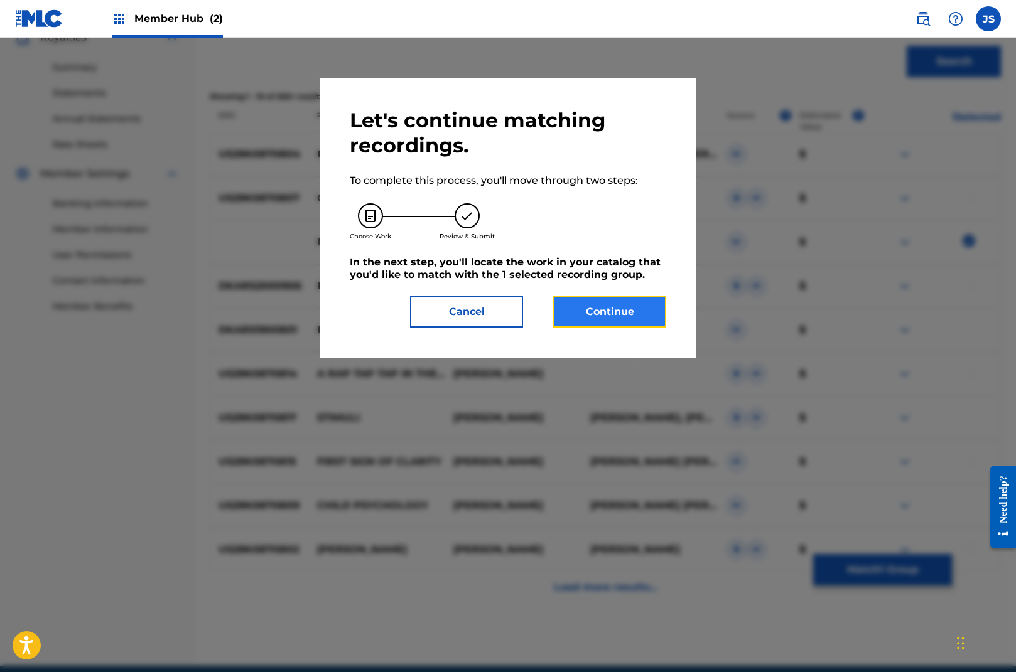
click at [615, 313] on button "Continue" at bounding box center [609, 311] width 113 height 31
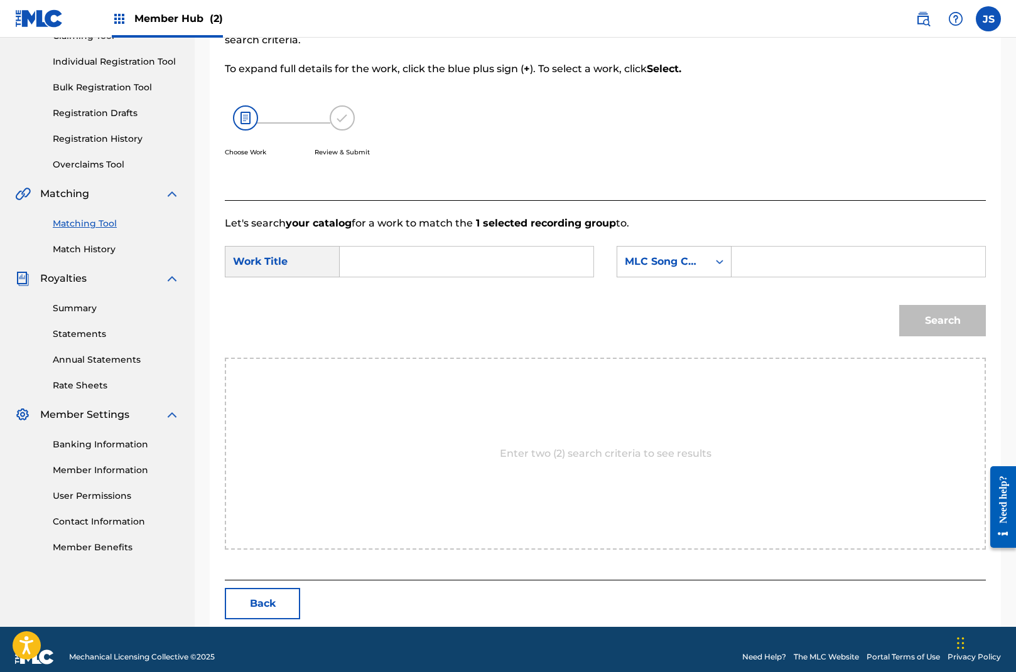
scroll to position [164, 0]
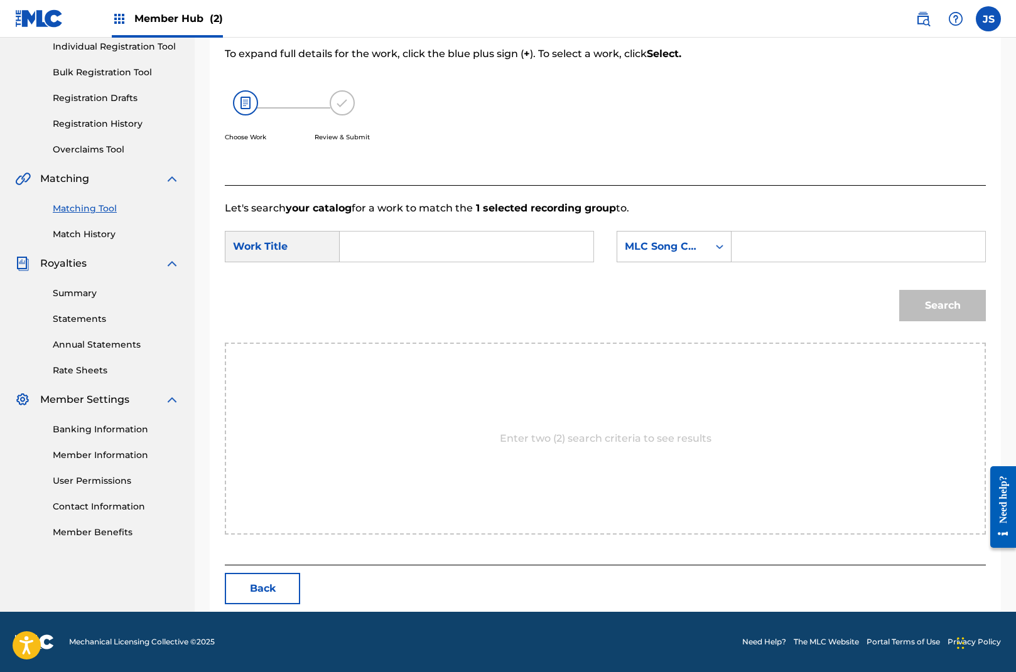
click at [466, 252] on input "Search Form" at bounding box center [466, 247] width 232 height 30
type input "nervous brunch"
click at [661, 254] on div "MLC Song Code" at bounding box center [662, 247] width 91 height 24
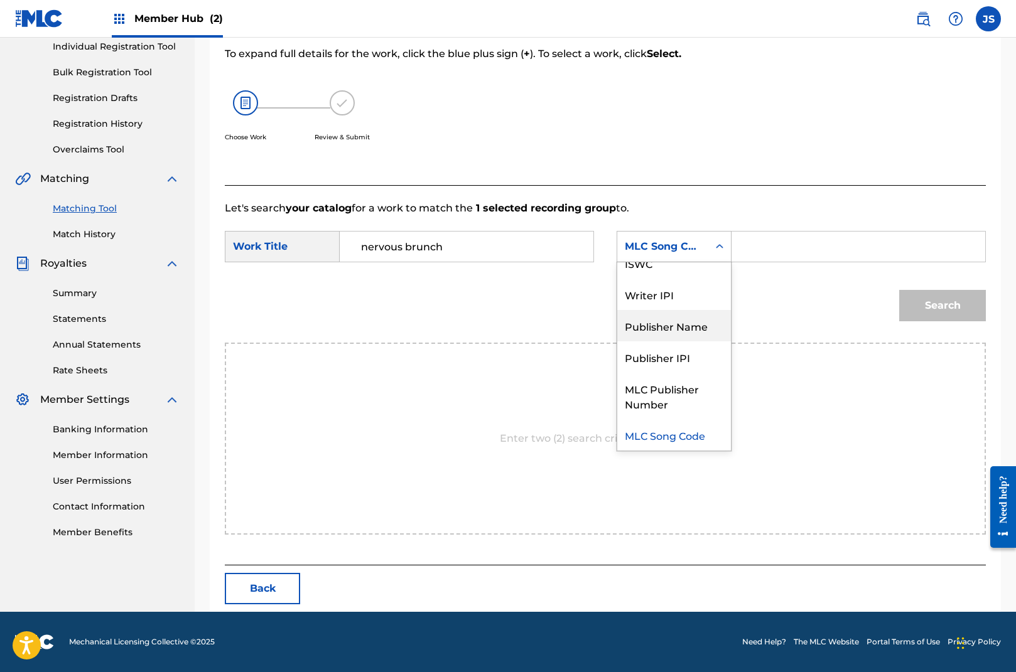
click at [670, 326] on div "Publisher Name" at bounding box center [674, 325] width 114 height 31
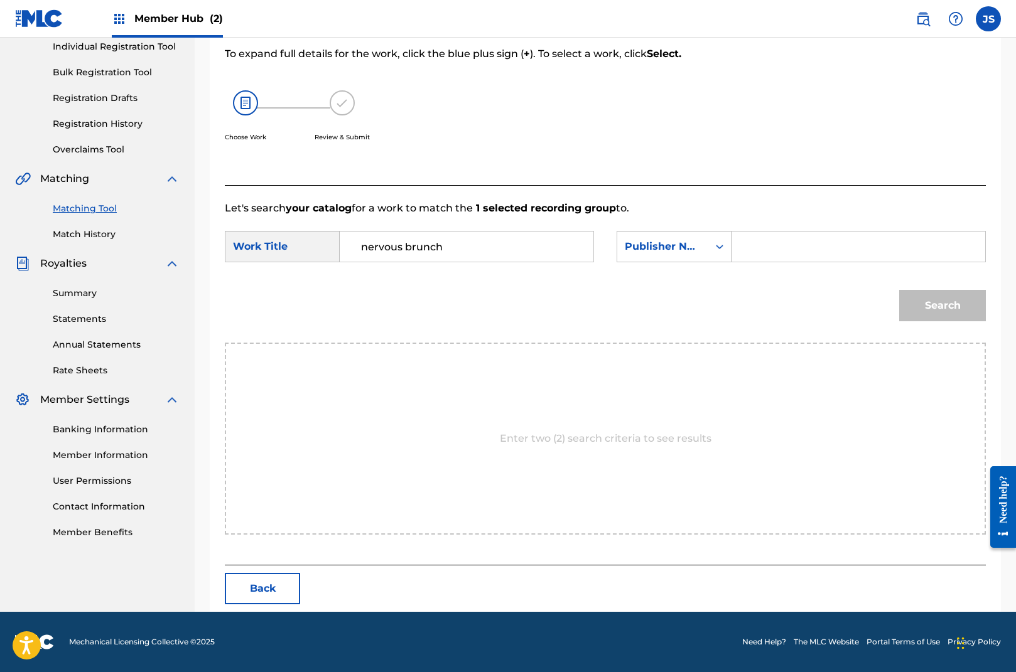
click at [747, 254] on input "Search Form" at bounding box center [858, 247] width 232 height 30
type input "songs of native language"
click at [944, 300] on button "Search" at bounding box center [942, 305] width 87 height 31
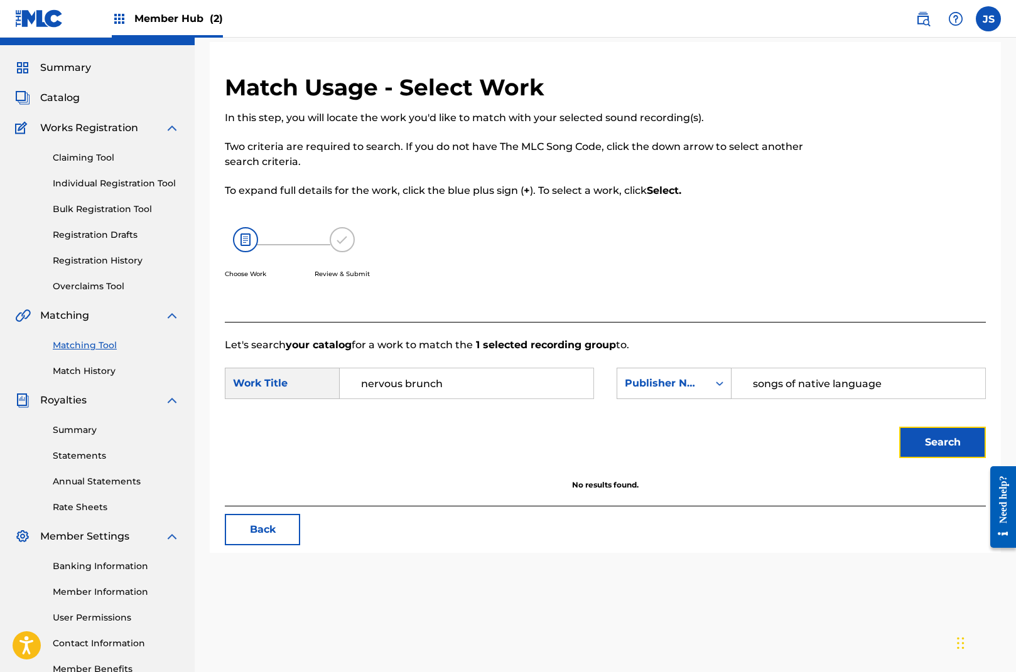
scroll to position [0, 0]
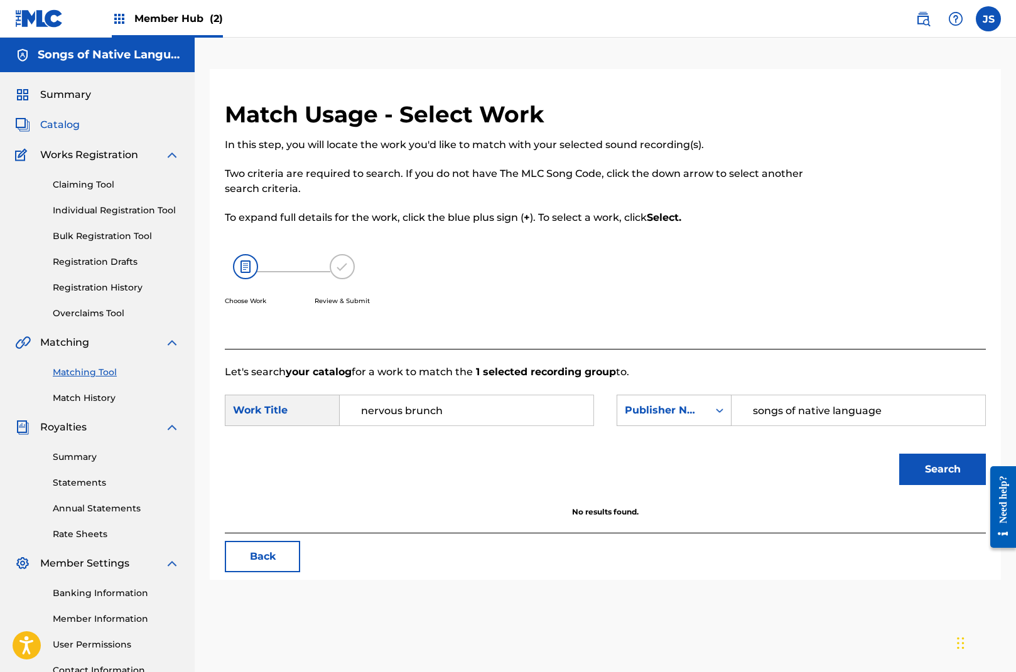
click at [74, 124] on span "Catalog" at bounding box center [60, 124] width 40 height 15
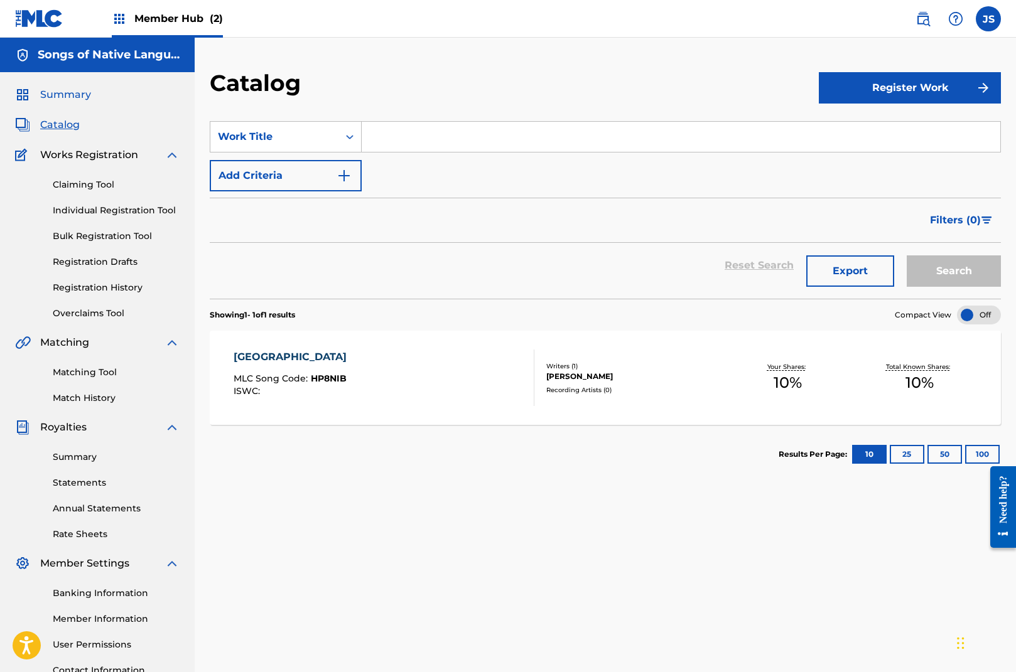
click at [61, 97] on span "Summary" at bounding box center [65, 94] width 51 height 15
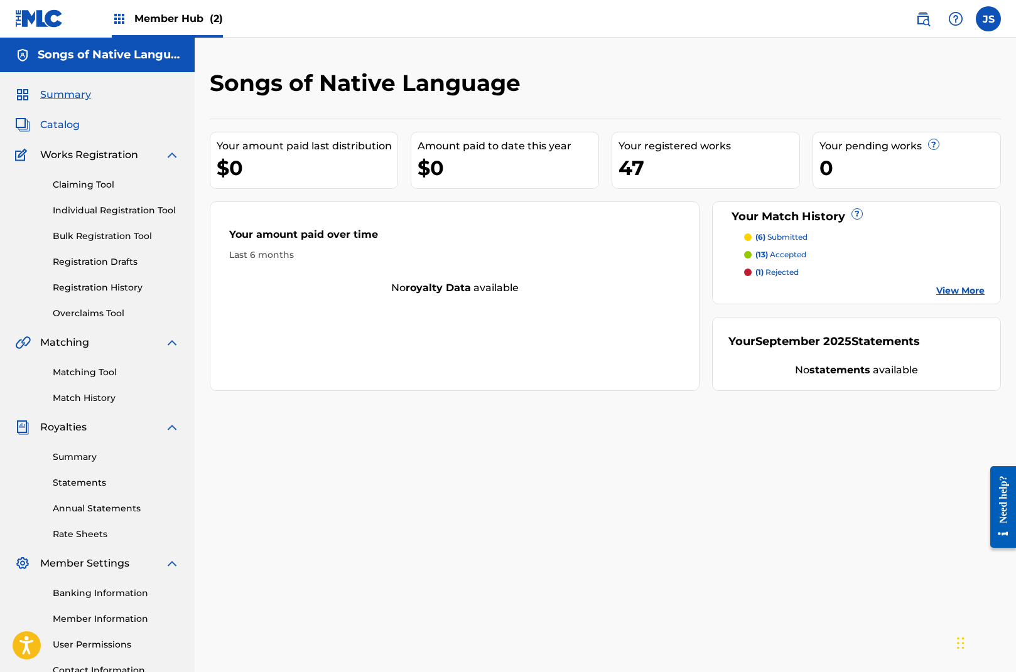
click at [62, 124] on span "Catalog" at bounding box center [60, 124] width 40 height 15
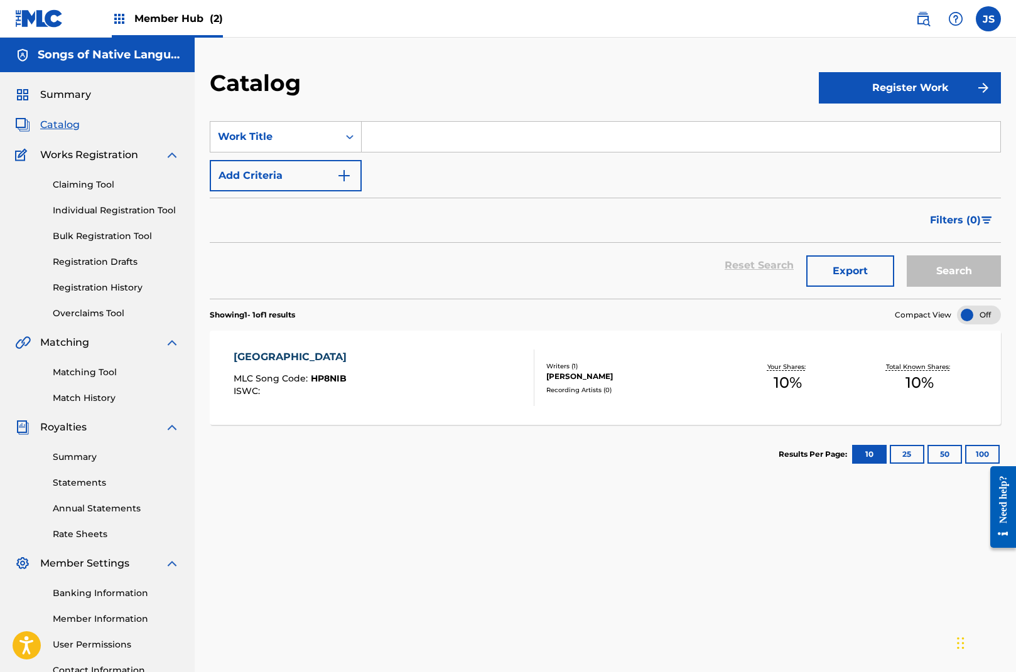
click at [428, 145] on input "Search Form" at bounding box center [681, 137] width 638 height 30
click at [90, 186] on link "Claiming Tool" at bounding box center [116, 184] width 127 height 13
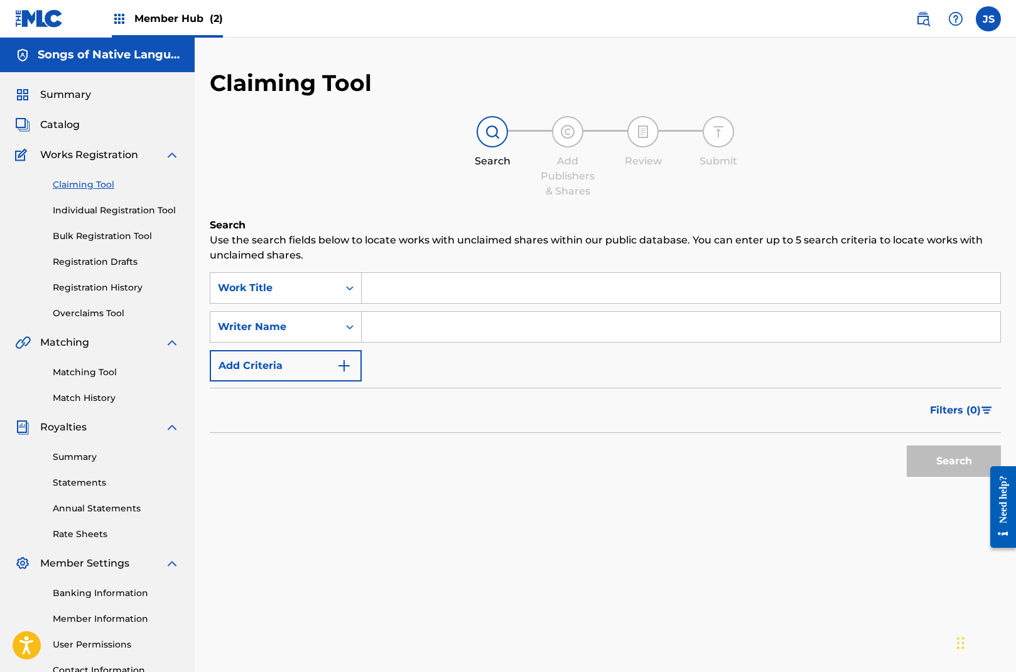
click at [394, 283] on input "Search Form" at bounding box center [681, 288] width 638 height 30
type input "nervous brunch"
click at [404, 328] on input "Search Form" at bounding box center [681, 327] width 638 height 30
type input "[PERSON_NAME]"
click at [954, 461] on button "Search" at bounding box center [954, 461] width 94 height 31
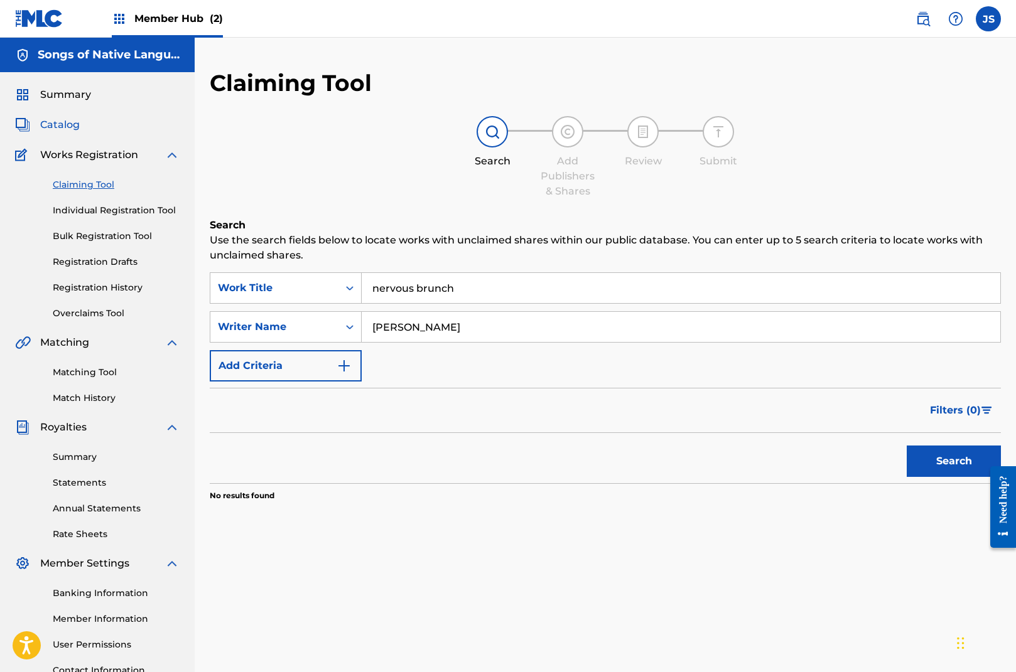
click at [75, 126] on span "Catalog" at bounding box center [60, 124] width 40 height 15
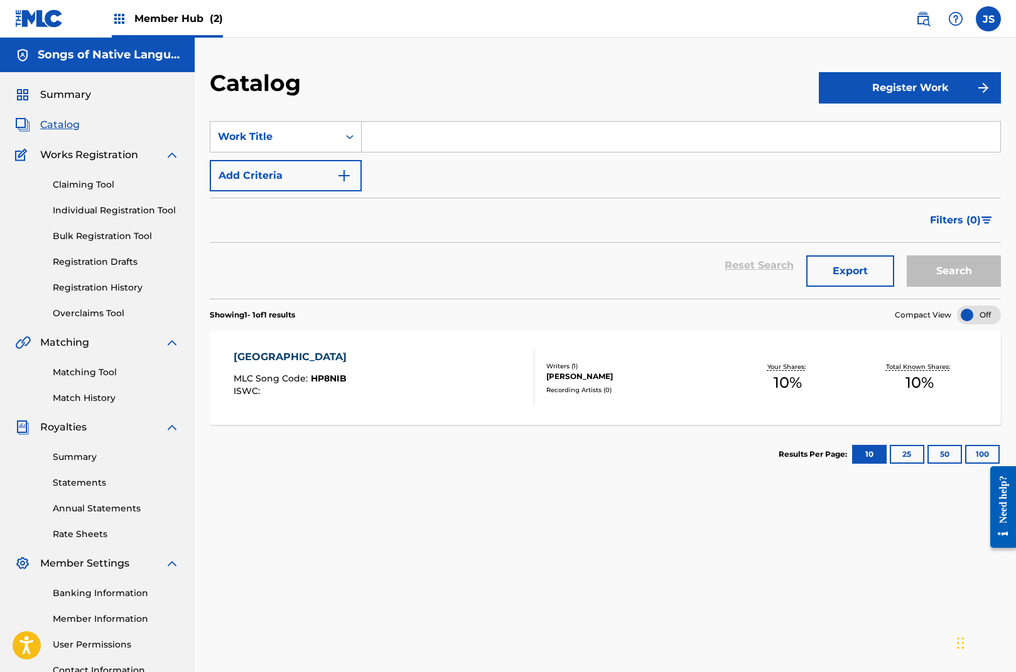
click at [967, 314] on div at bounding box center [979, 315] width 44 height 19
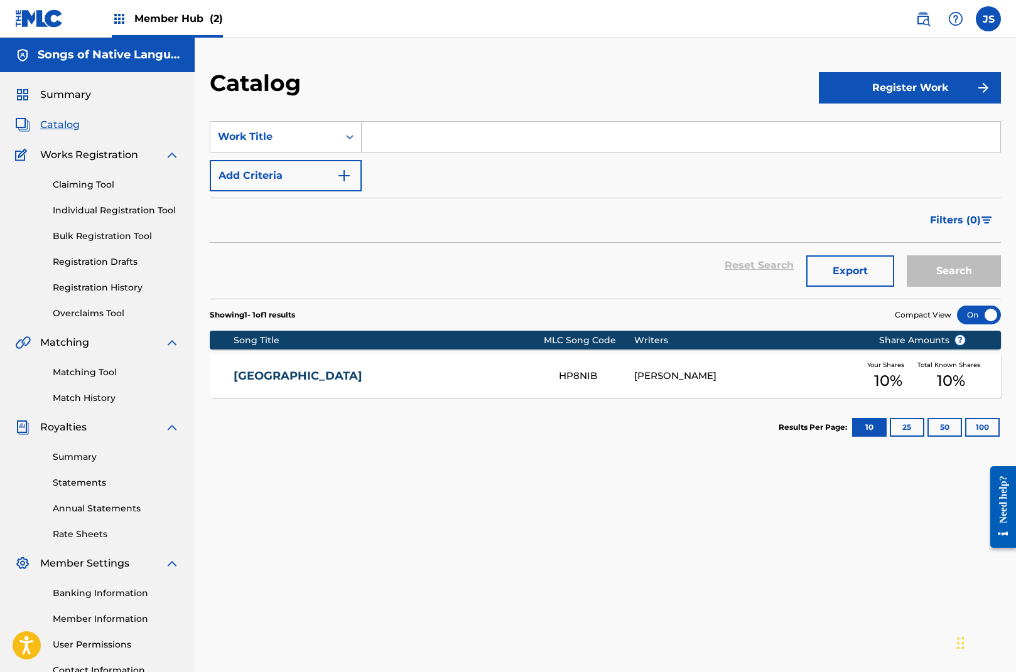
click at [988, 316] on div at bounding box center [979, 315] width 44 height 19
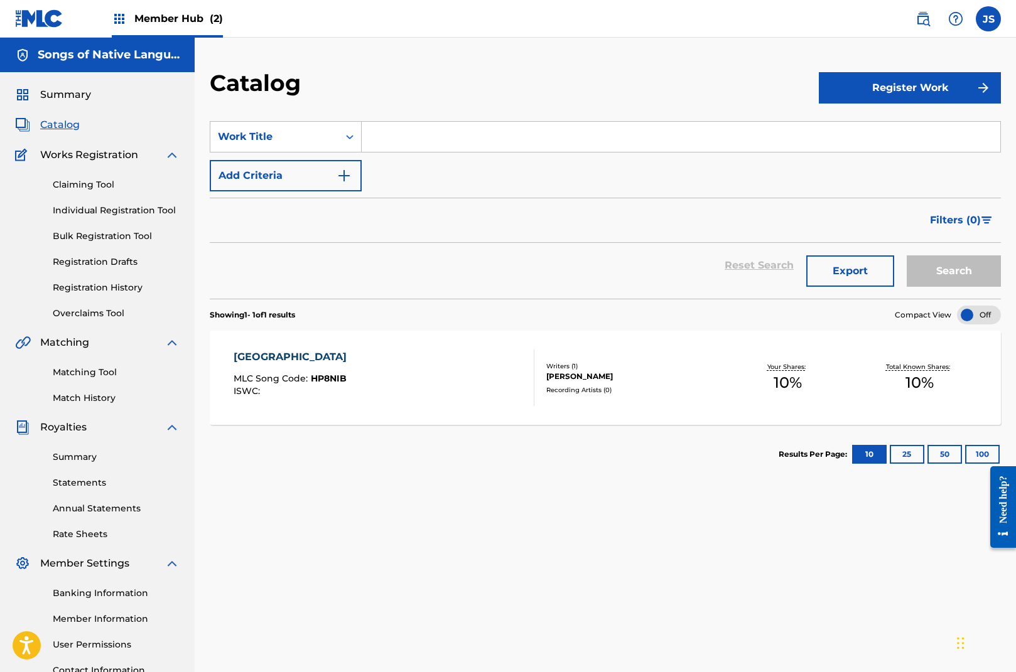
click at [399, 146] on input "Search Form" at bounding box center [681, 137] width 638 height 30
click at [74, 93] on span "Summary" at bounding box center [65, 94] width 51 height 15
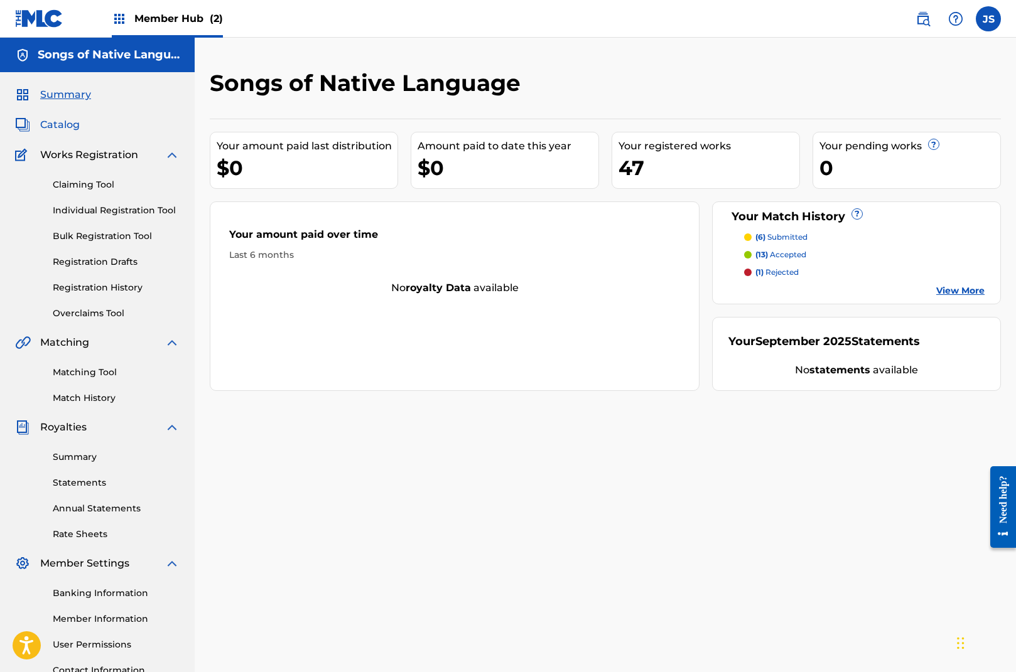
click at [68, 124] on span "Catalog" at bounding box center [60, 124] width 40 height 15
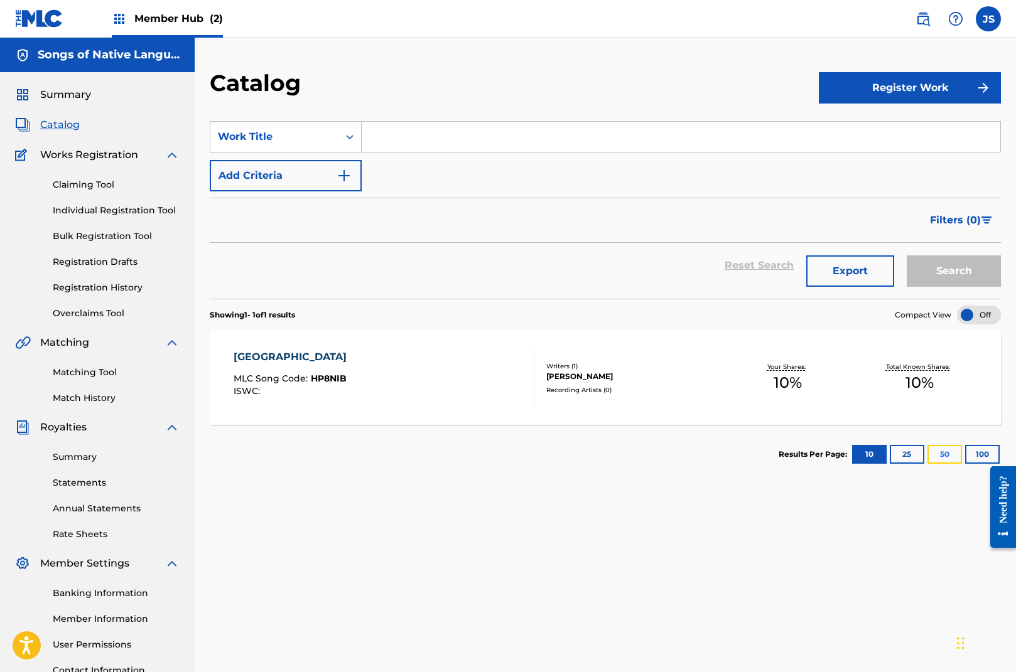
click at [956, 455] on button "50" at bounding box center [944, 454] width 35 height 19
click at [320, 176] on button "Add Criteria" at bounding box center [286, 175] width 152 height 31
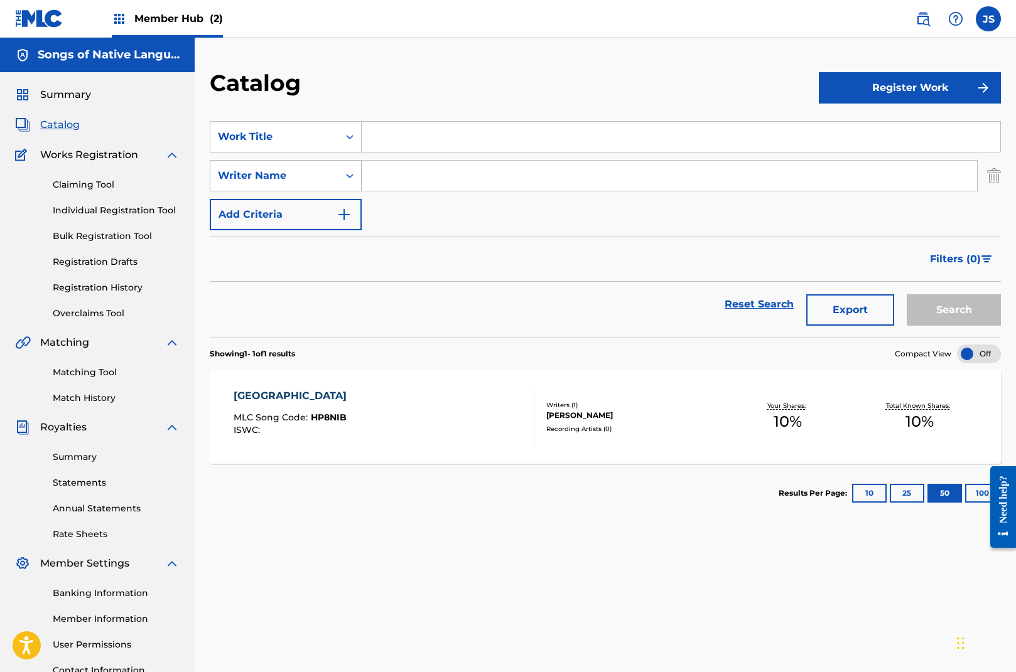
click at [345, 176] on icon "Search Form" at bounding box center [349, 176] width 13 height 13
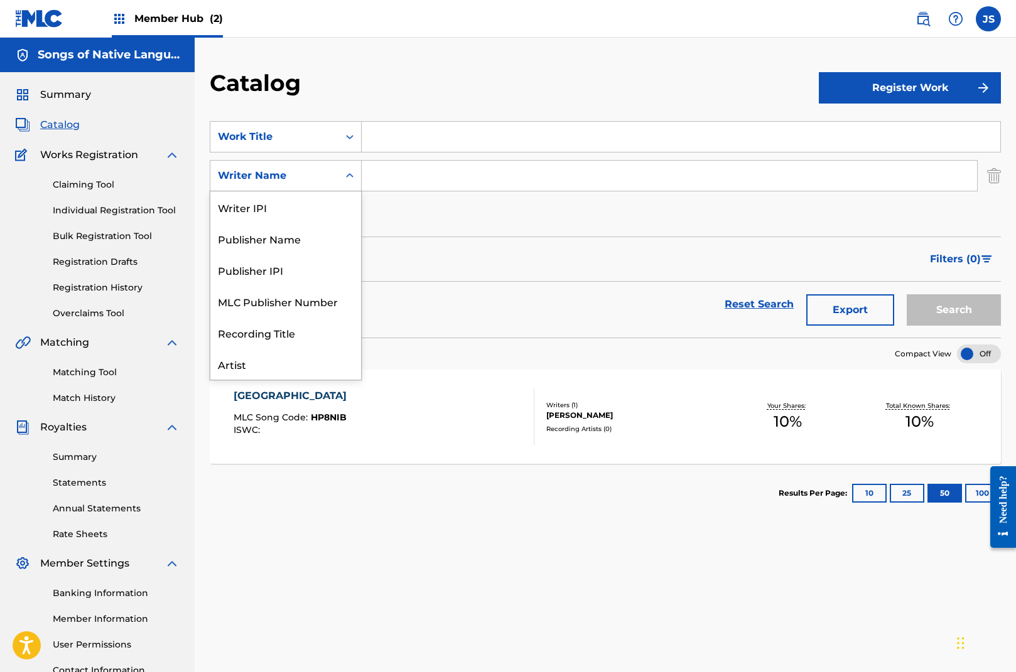
scroll to position [63, 0]
click at [394, 174] on input "Search Form" at bounding box center [669, 176] width 615 height 30
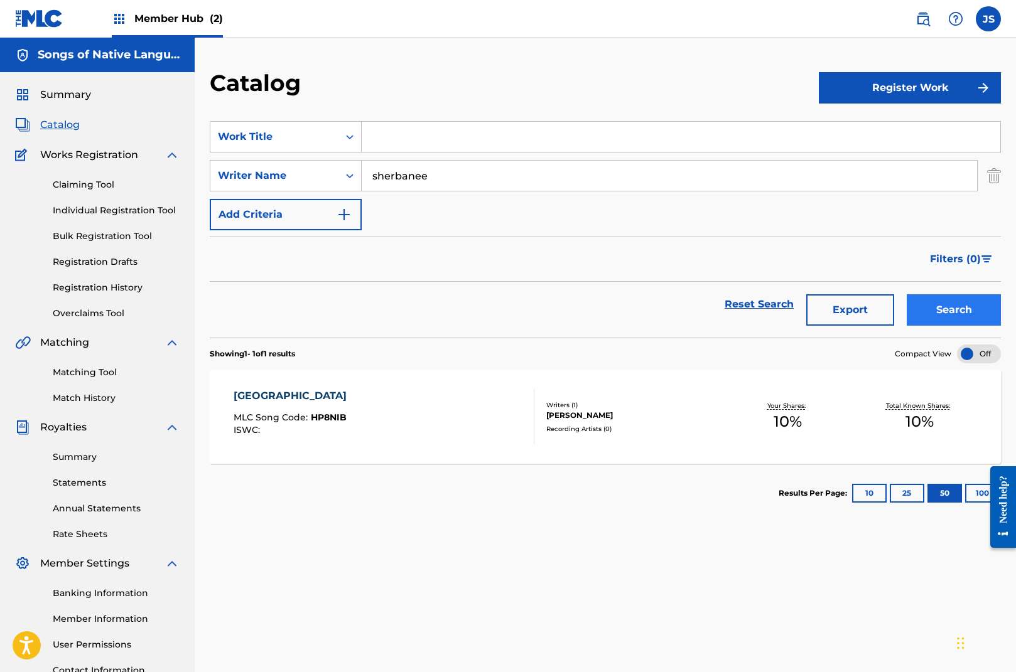
type input "sherbanee"
click at [947, 304] on button "Search" at bounding box center [954, 309] width 94 height 31
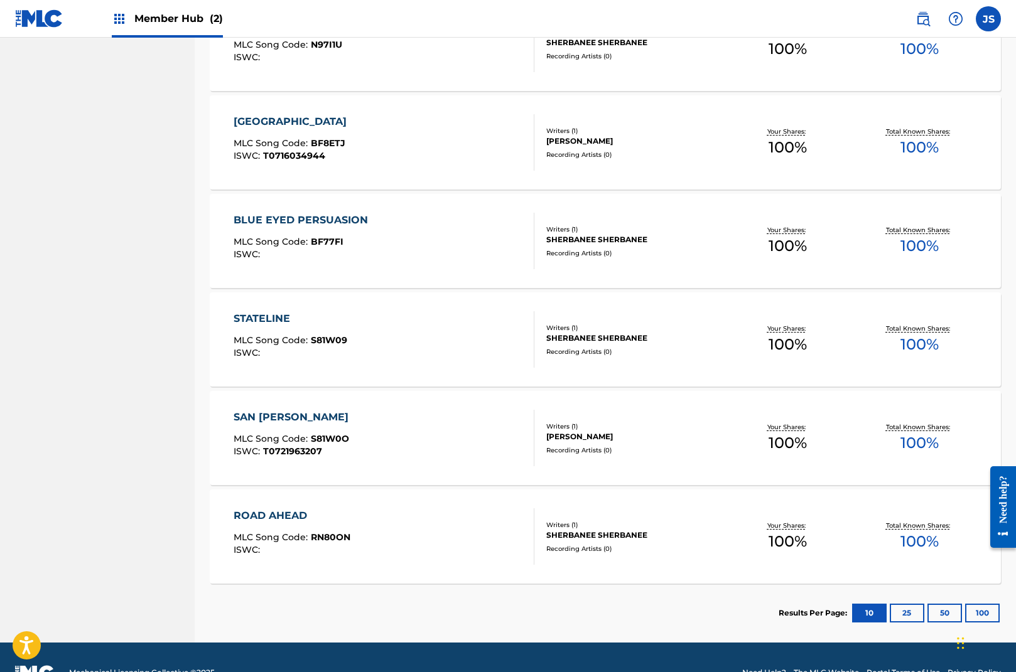
scroll to position [688, 0]
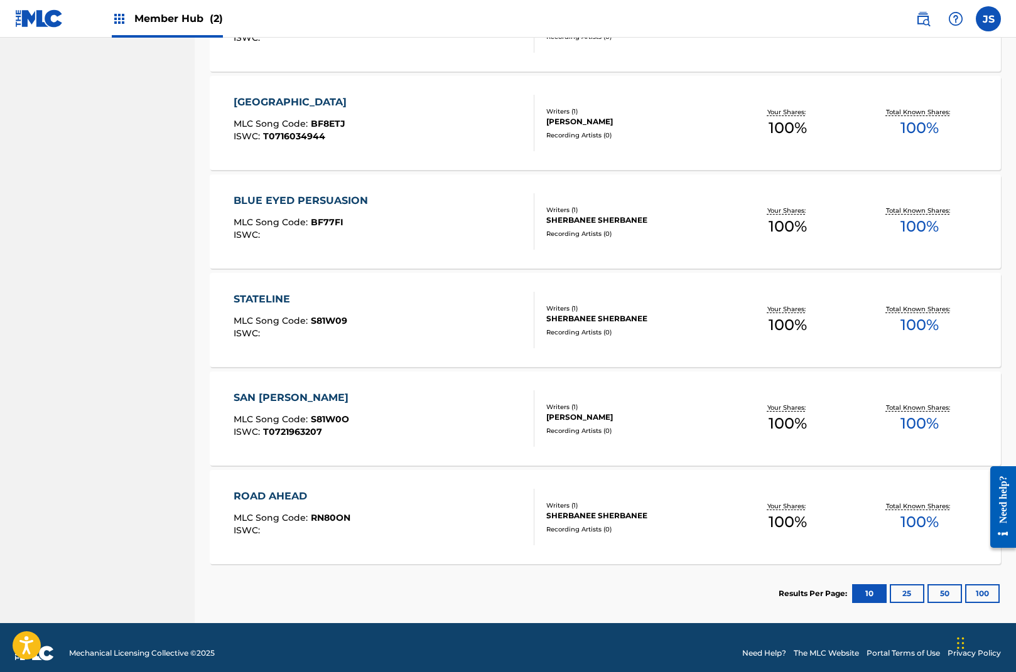
click at [296, 495] on div "ROAD AHEAD" at bounding box center [292, 496] width 117 height 15
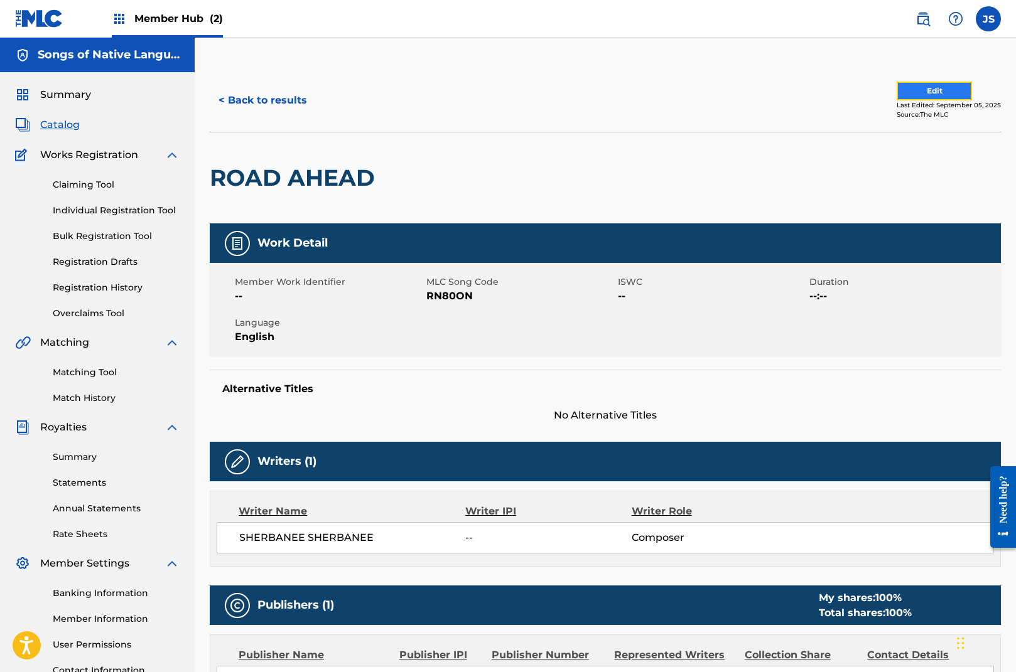
click at [940, 86] on button "Edit" at bounding box center [933, 91] width 75 height 19
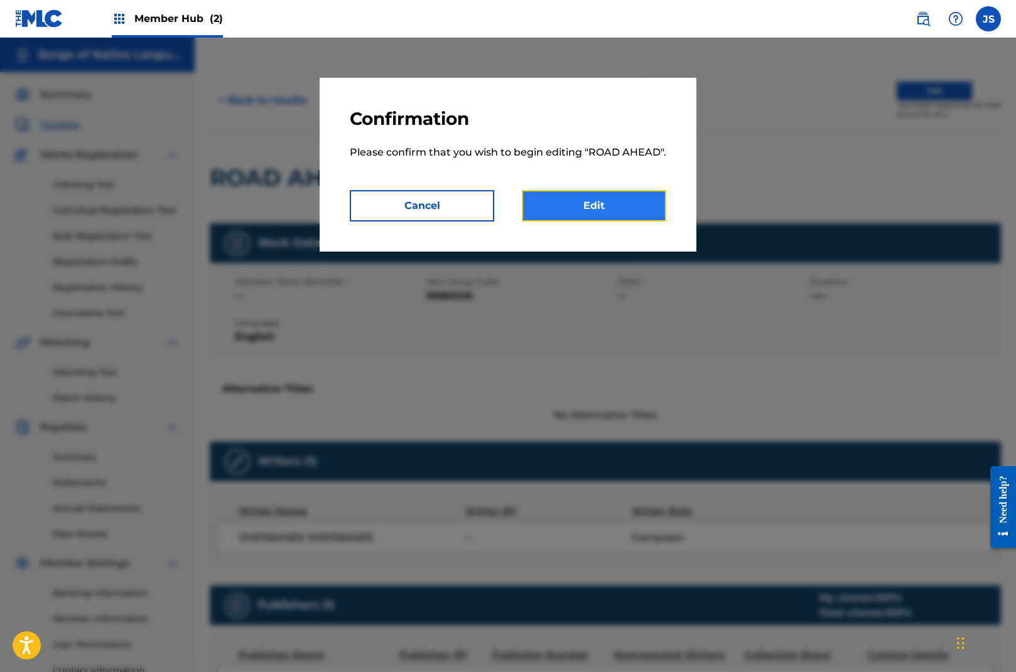
click at [615, 205] on link "Edit" at bounding box center [594, 205] width 144 height 31
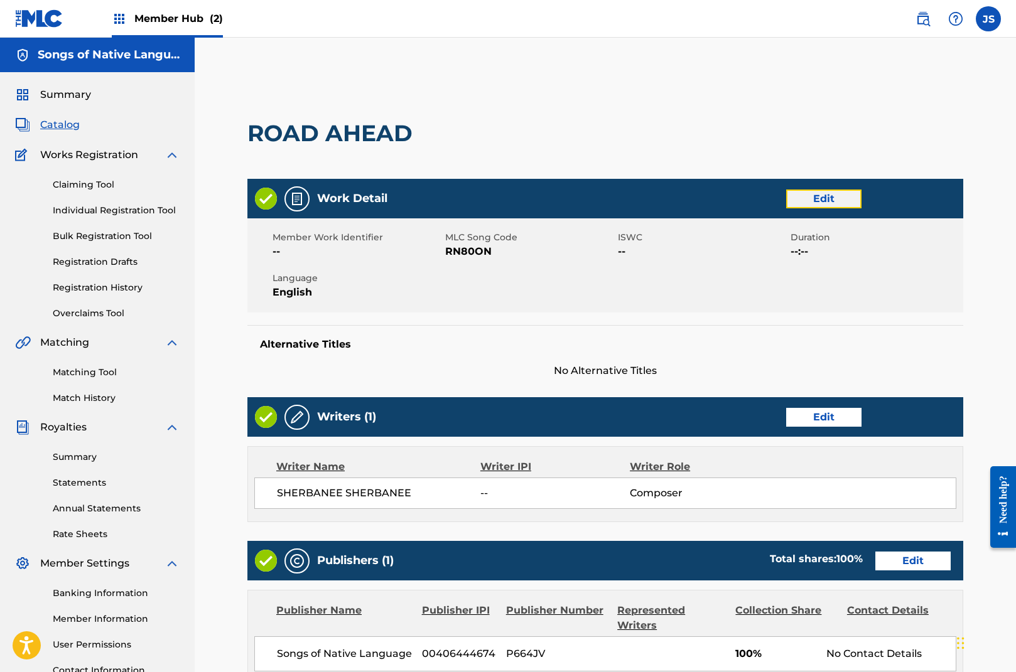
click at [810, 195] on link "Edit" at bounding box center [823, 199] width 75 height 19
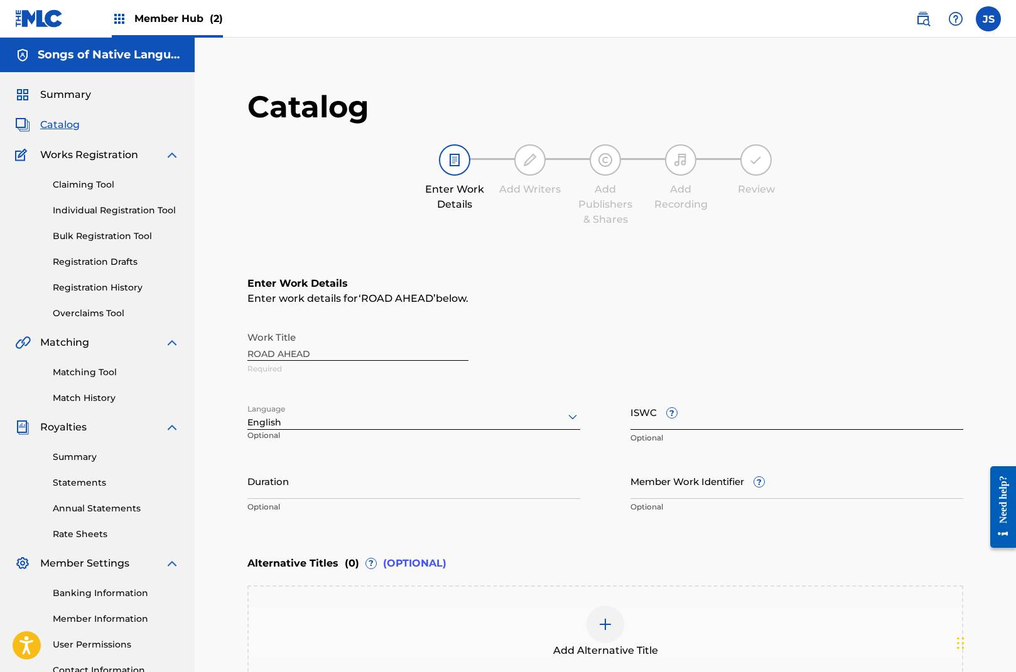
click at [645, 421] on input "ISWC ?" at bounding box center [796, 412] width 333 height 36
paste input "T0713626404"
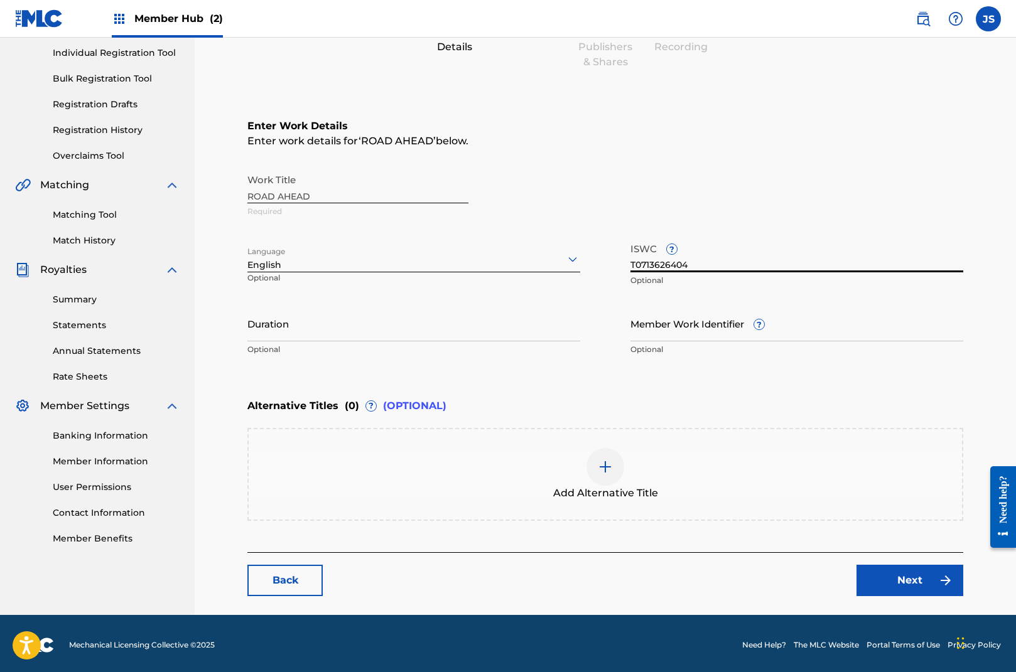
scroll to position [160, 0]
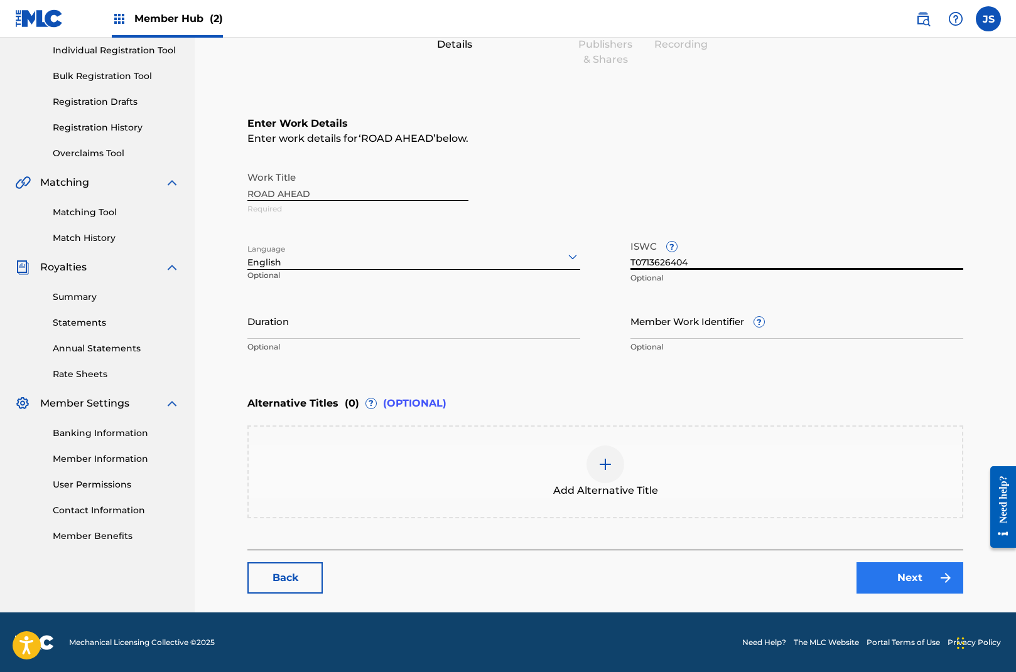
type input "T0713626404"
click at [910, 573] on link "Next" at bounding box center [909, 577] width 107 height 31
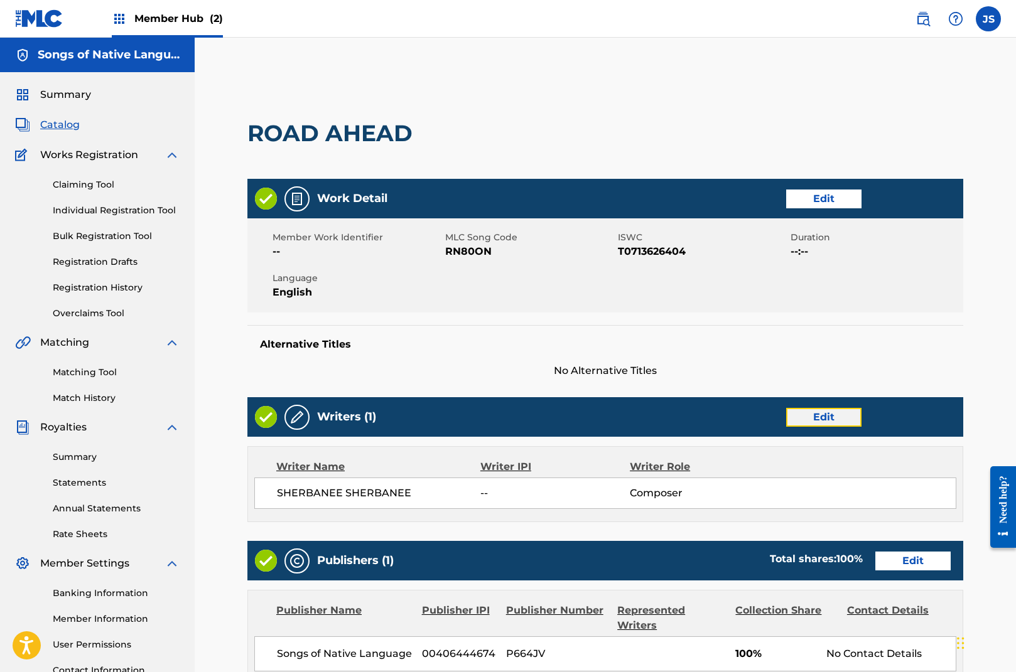
click at [824, 421] on link "Edit" at bounding box center [823, 417] width 75 height 19
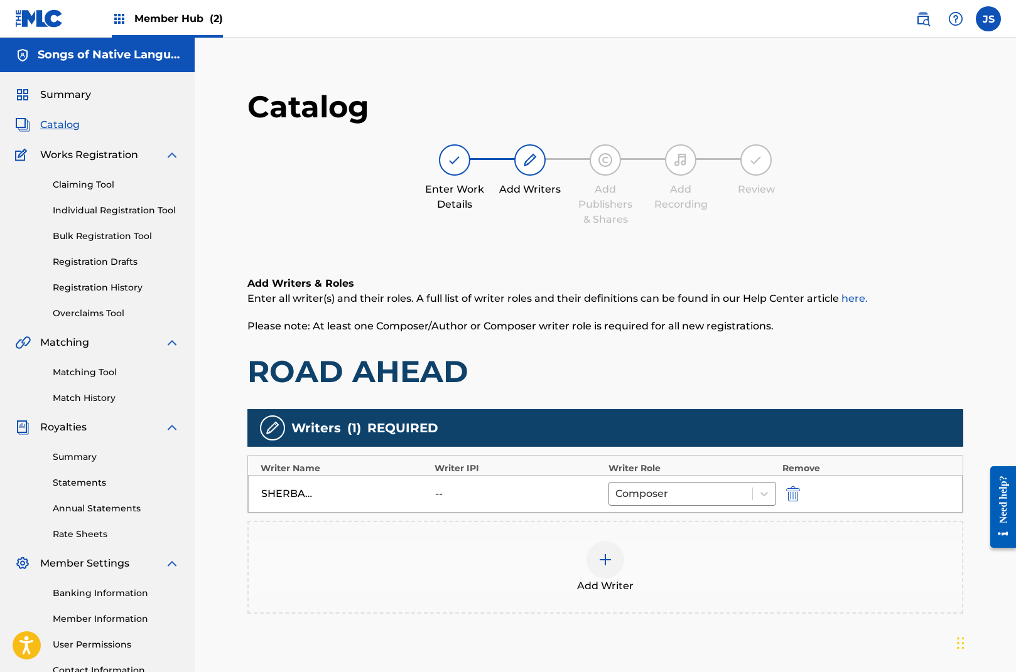
click at [609, 564] on img at bounding box center [605, 559] width 15 height 15
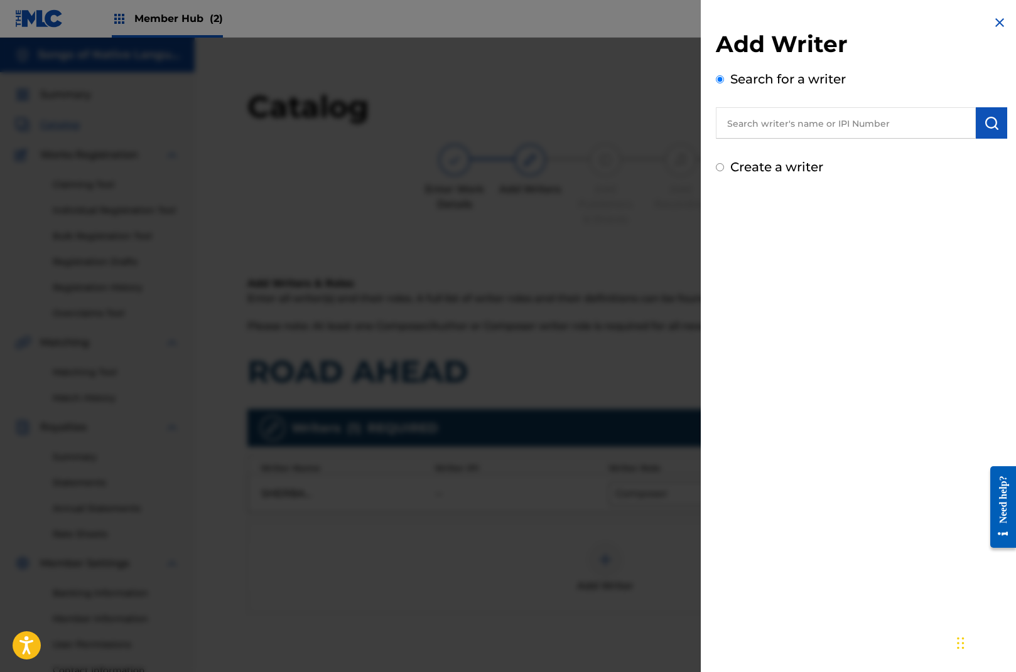
click at [788, 120] on input "text" at bounding box center [846, 122] width 260 height 31
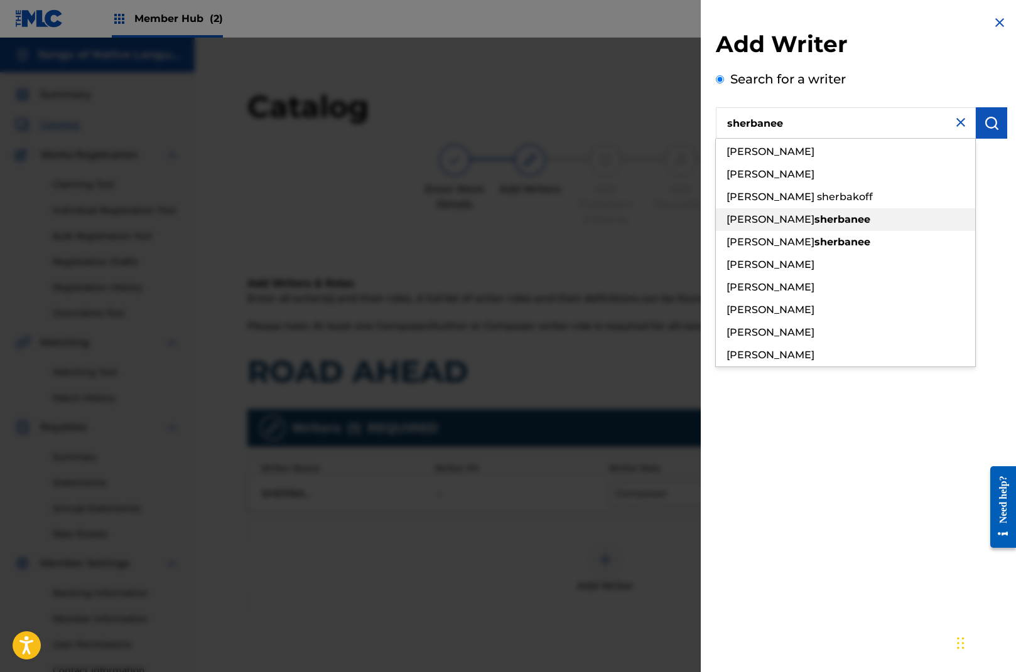
click at [814, 217] on strong "sherbanee" at bounding box center [842, 219] width 56 height 12
type input "[PERSON_NAME]"
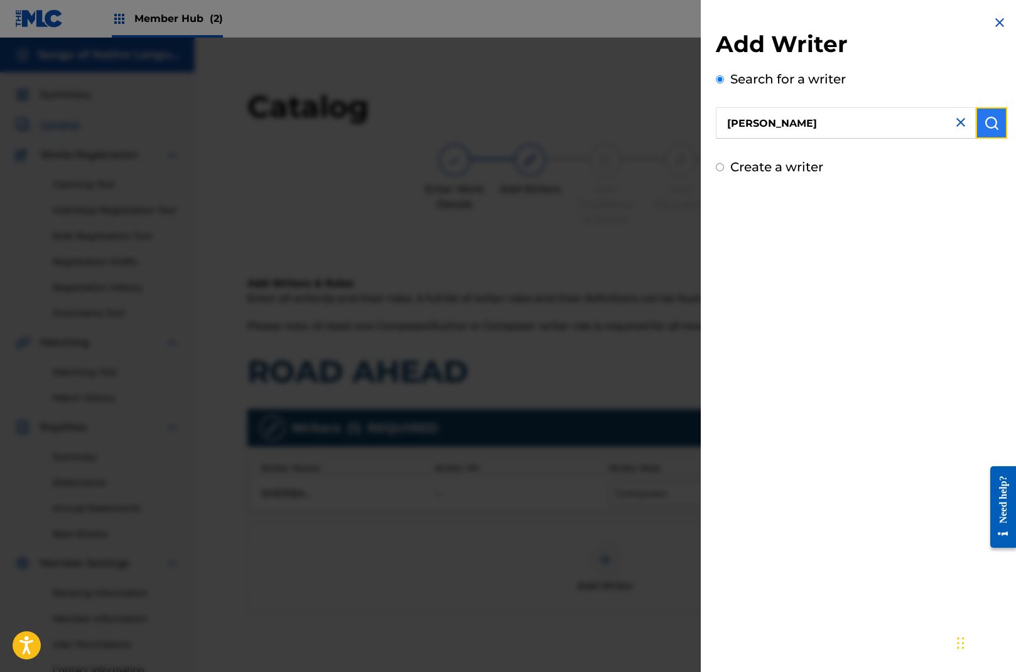
click at [987, 124] on img "submit" at bounding box center [991, 123] width 15 height 15
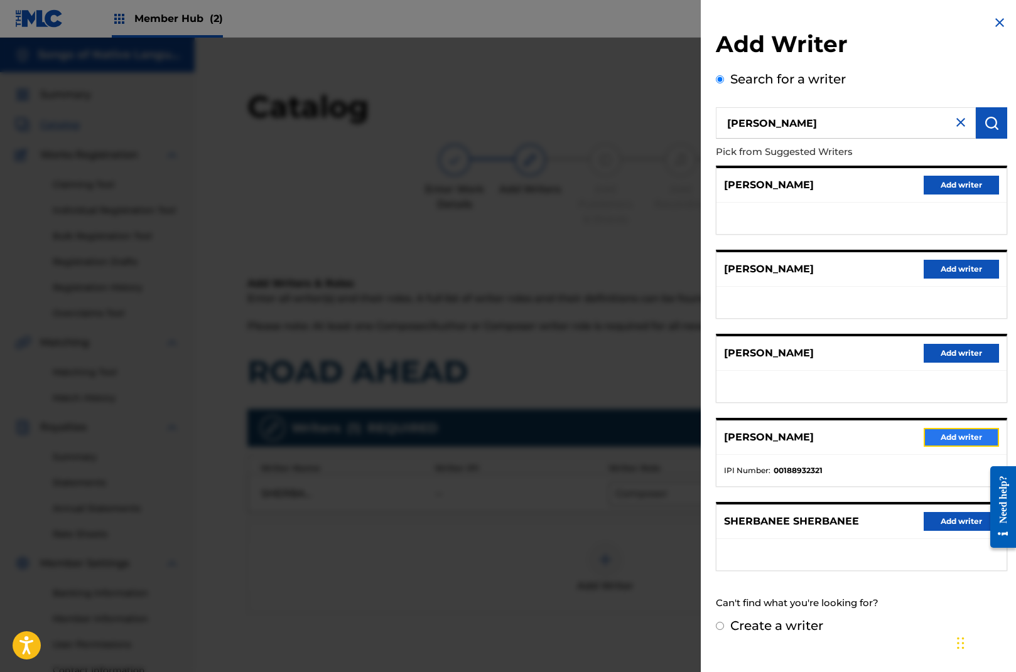
click at [965, 434] on button "Add writer" at bounding box center [960, 437] width 75 height 19
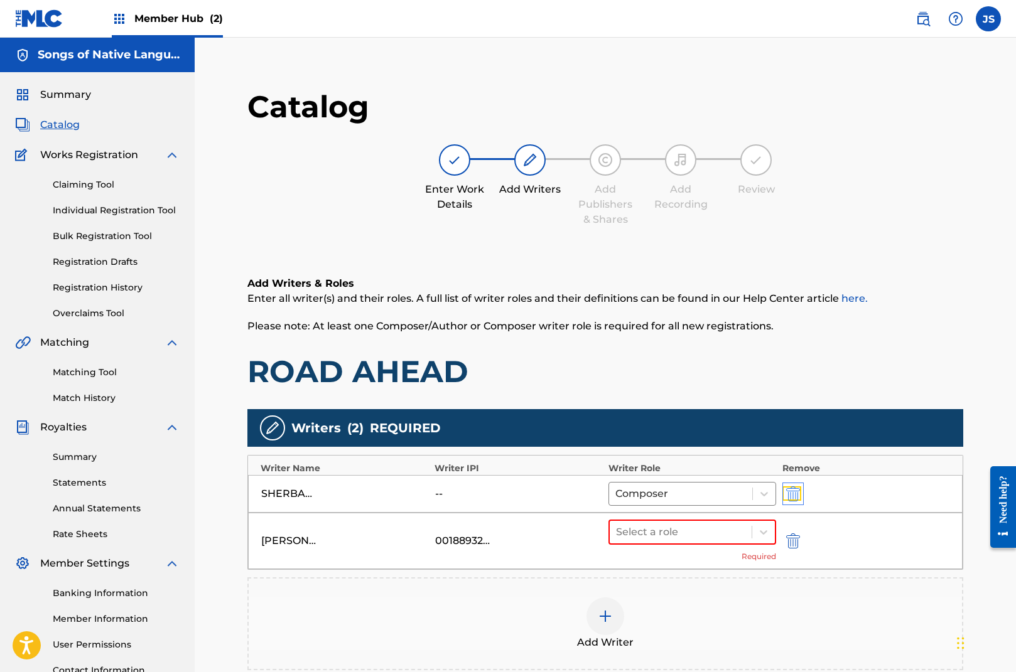
click at [792, 493] on img "submit" at bounding box center [793, 494] width 14 height 15
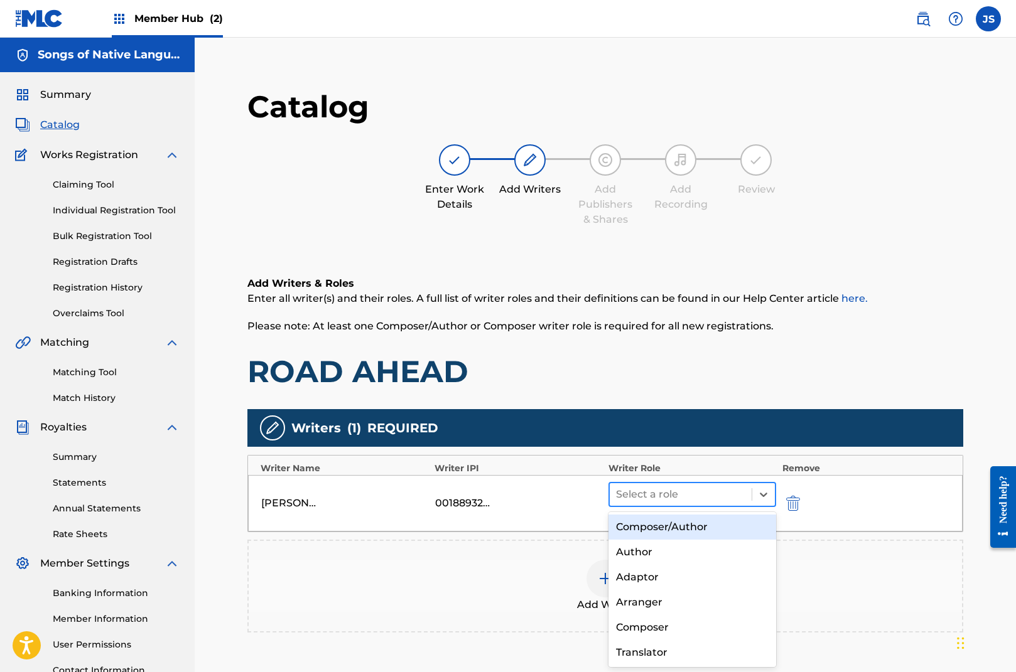
click at [685, 499] on div at bounding box center [680, 495] width 129 height 18
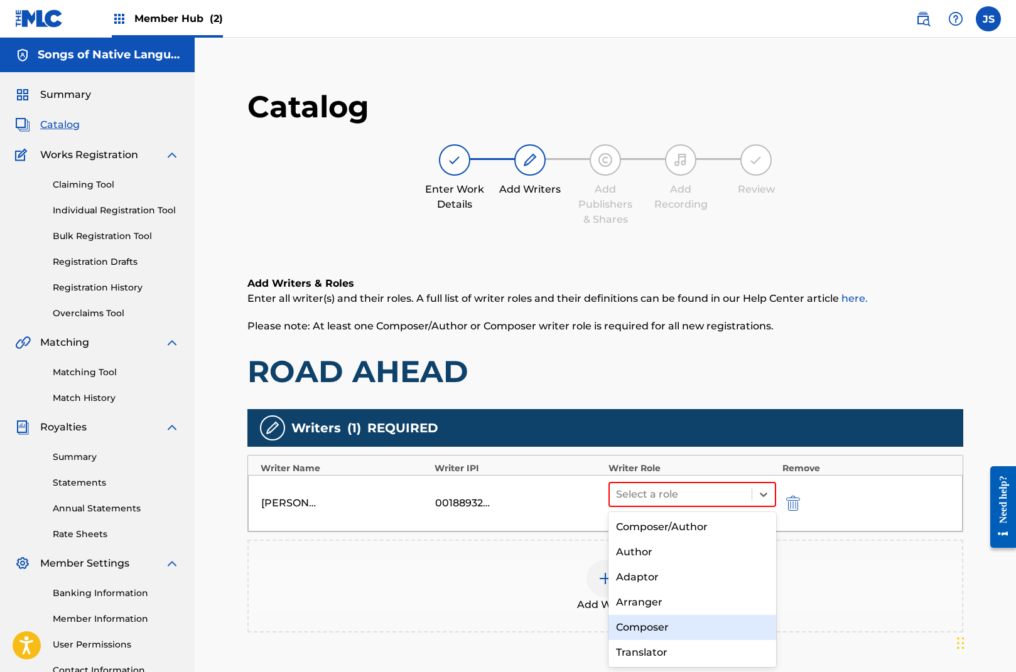
drag, startPoint x: 670, startPoint y: 629, endPoint x: 664, endPoint y: 621, distance: 10.7
click at [670, 629] on div "Composer" at bounding box center [692, 627] width 168 height 25
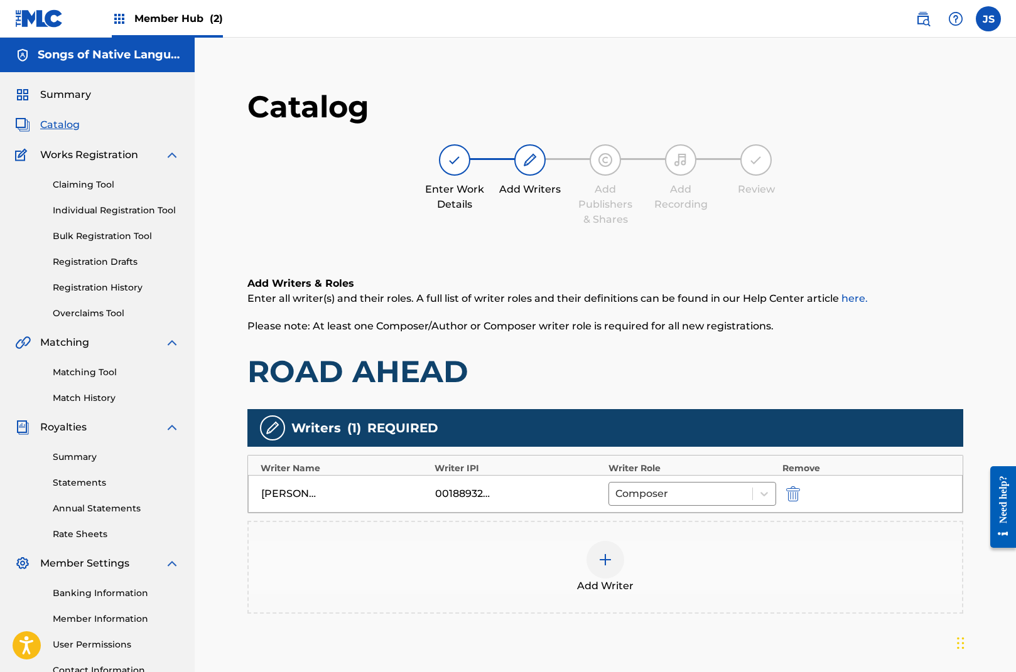
click at [610, 559] on img at bounding box center [605, 559] width 15 height 15
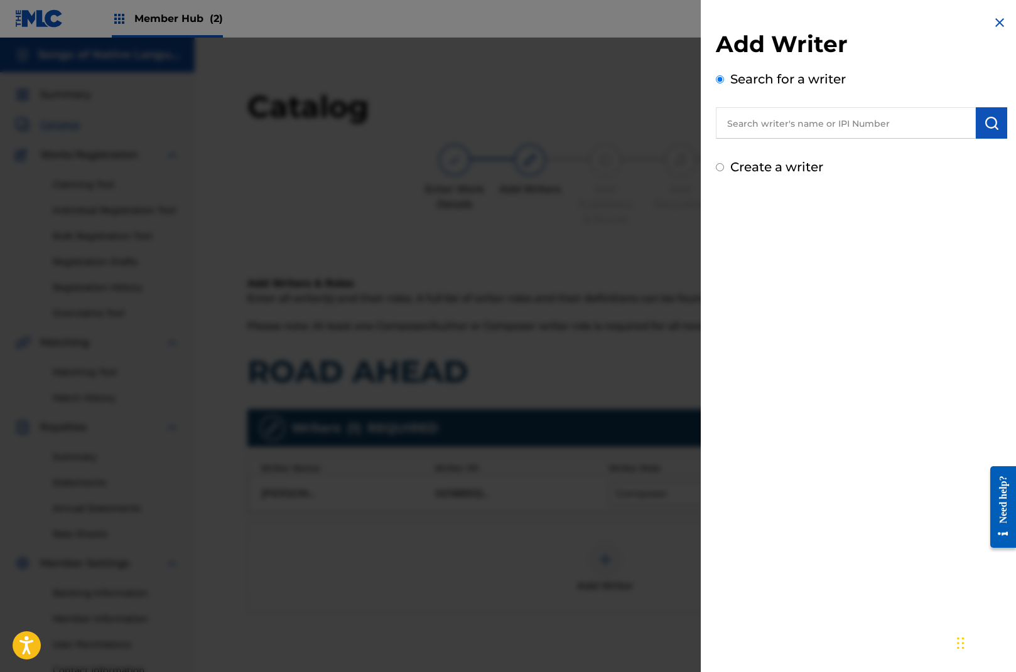
click at [826, 122] on input "text" at bounding box center [846, 122] width 260 height 31
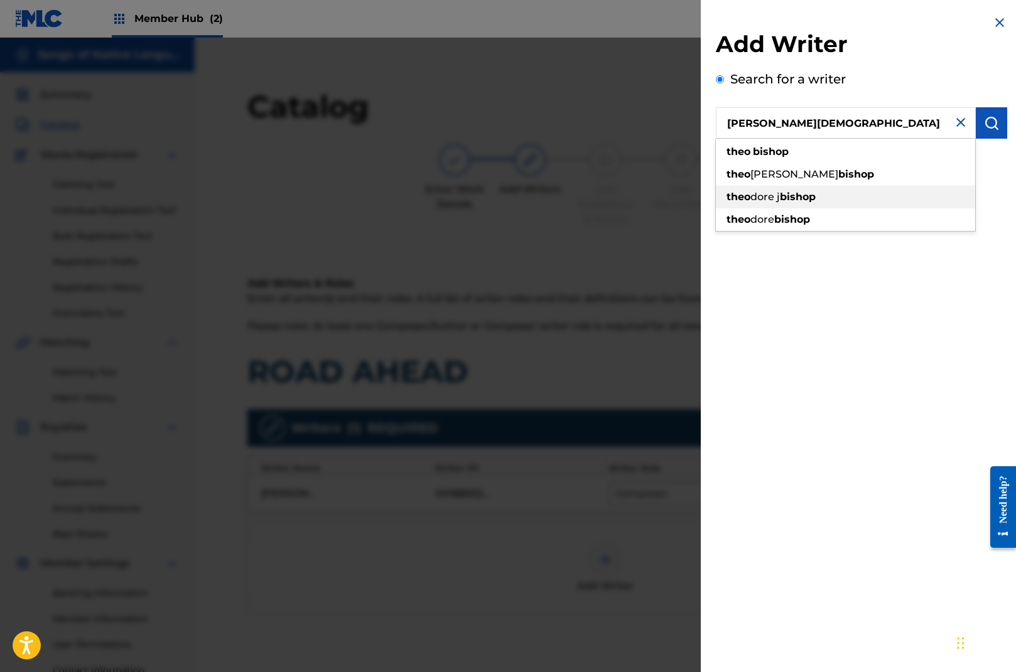
click at [837, 196] on div "[PERSON_NAME] j [PERSON_NAME]" at bounding box center [845, 197] width 259 height 23
type input "[PERSON_NAME]"
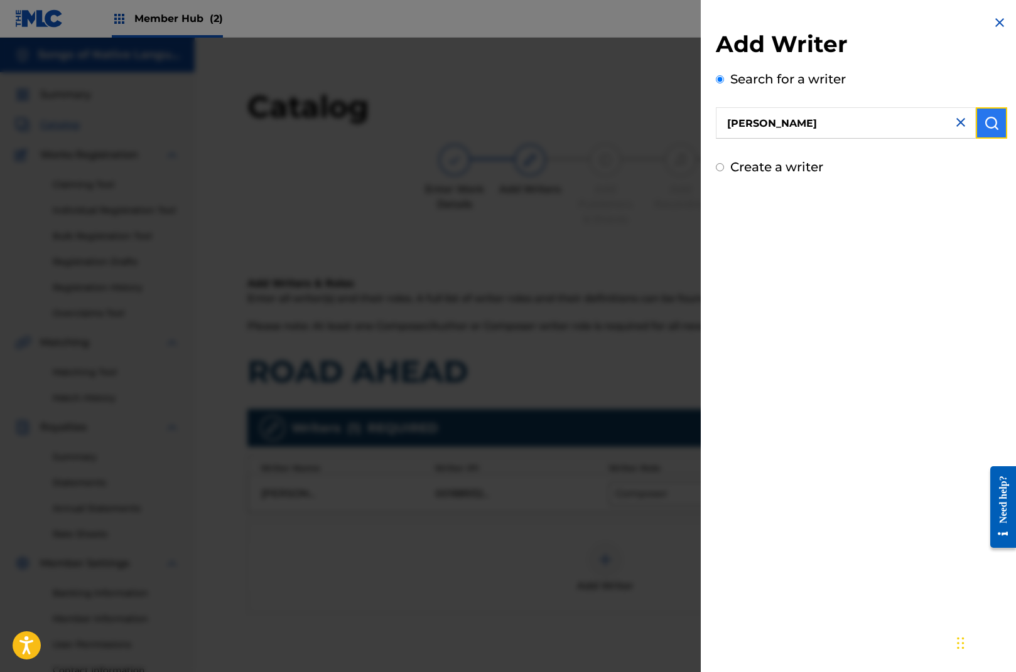
click at [984, 120] on img "submit" at bounding box center [991, 123] width 15 height 15
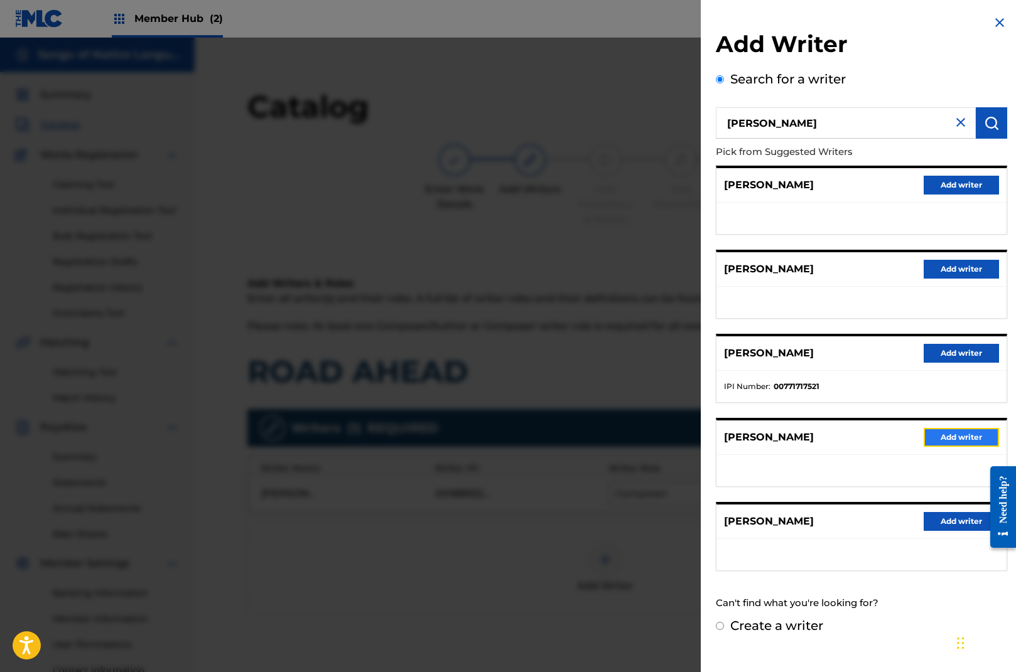
click at [969, 436] on button "Add writer" at bounding box center [960, 437] width 75 height 19
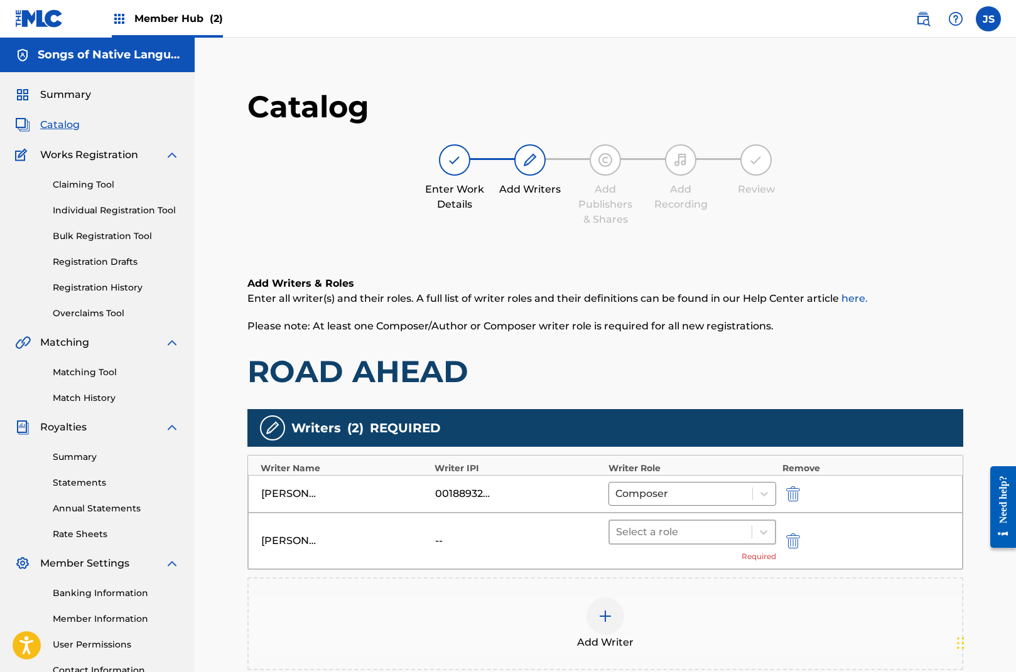
click at [728, 536] on div at bounding box center [680, 533] width 129 height 18
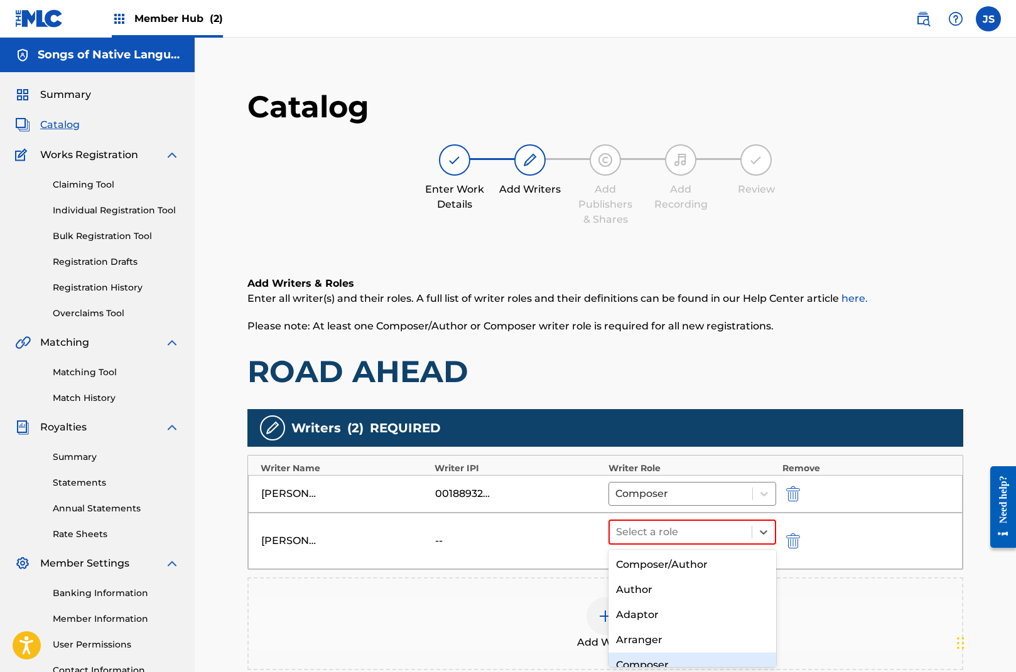
click at [662, 660] on div "Composer" at bounding box center [692, 665] width 168 height 25
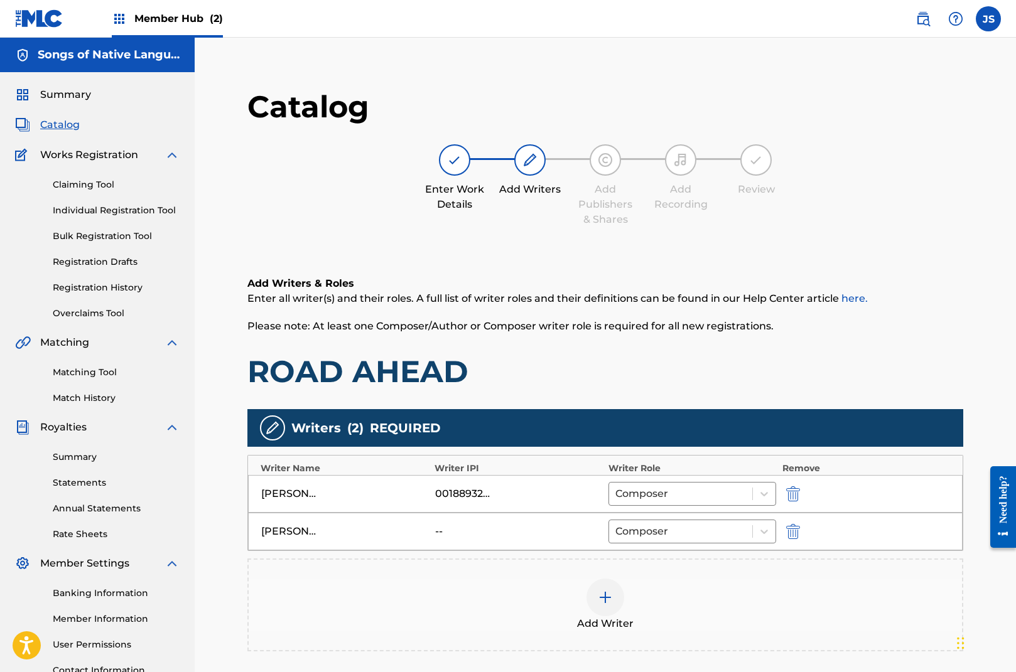
scroll to position [163, 0]
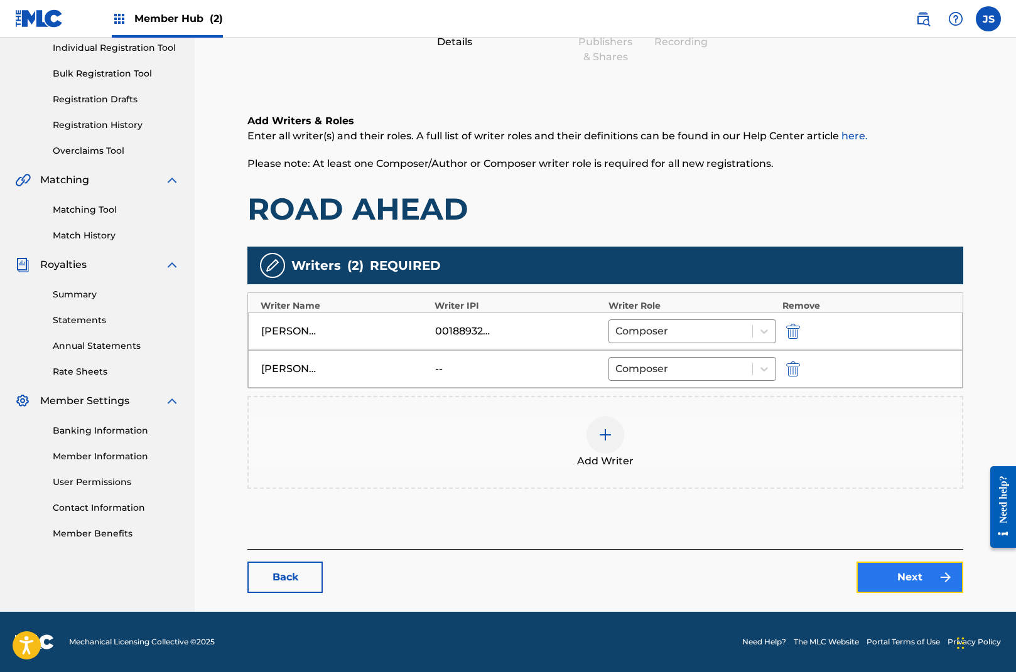
click at [903, 582] on link "Next" at bounding box center [909, 577] width 107 height 31
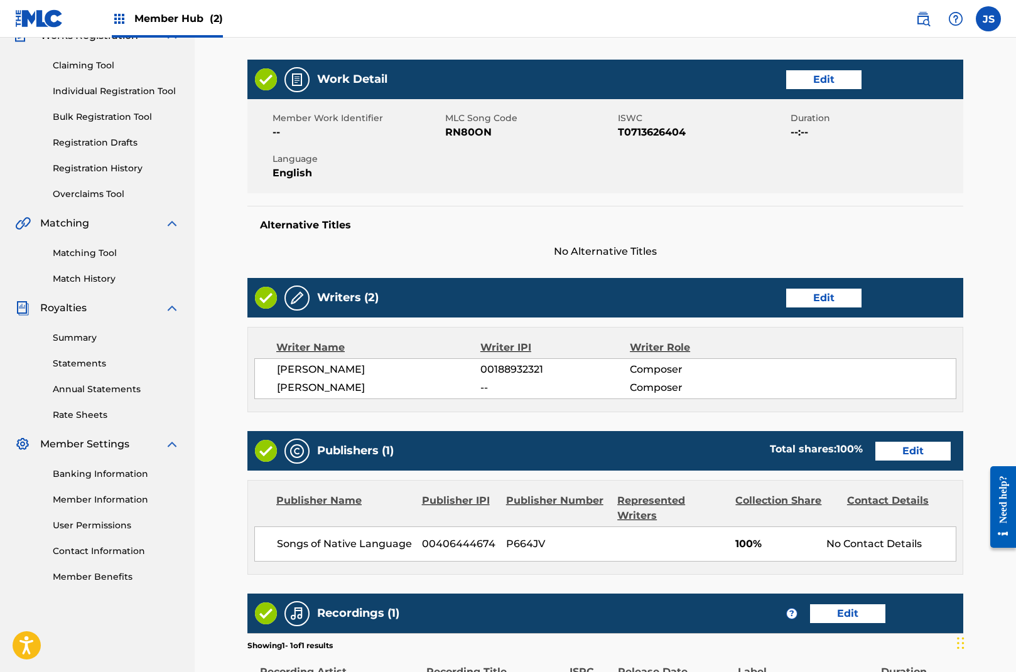
scroll to position [162, 0]
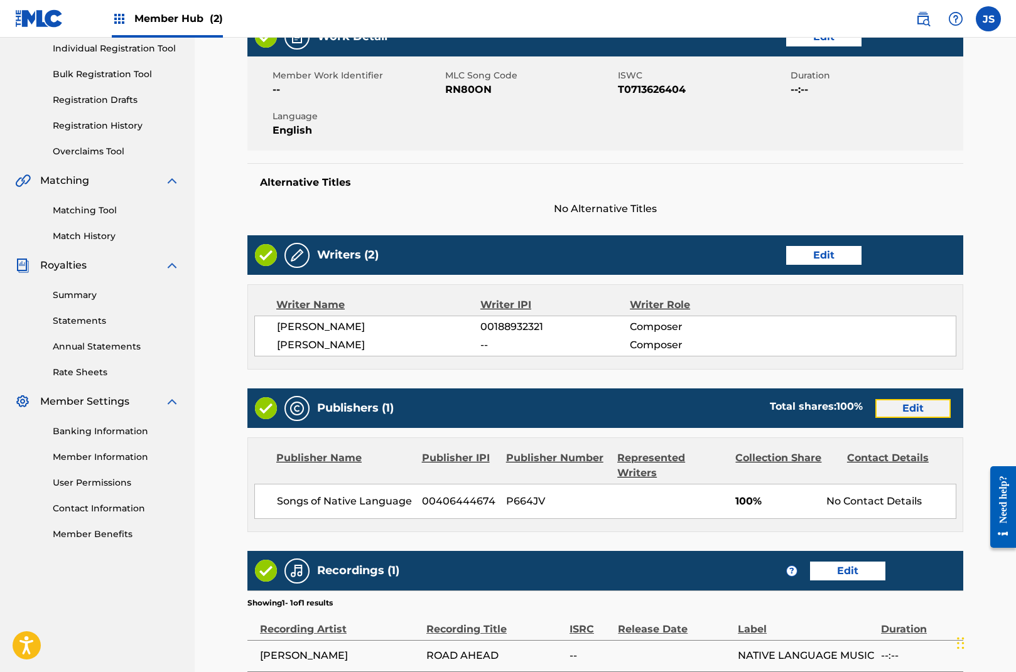
click at [904, 415] on link "Edit" at bounding box center [912, 408] width 75 height 19
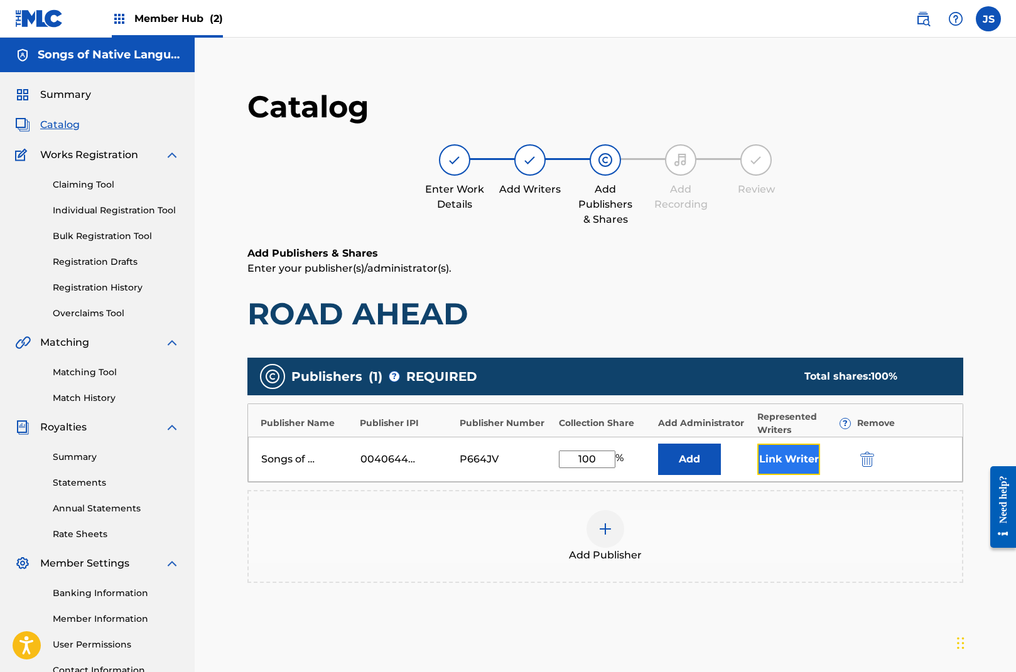
click at [801, 464] on button "Link Writer" at bounding box center [788, 459] width 63 height 31
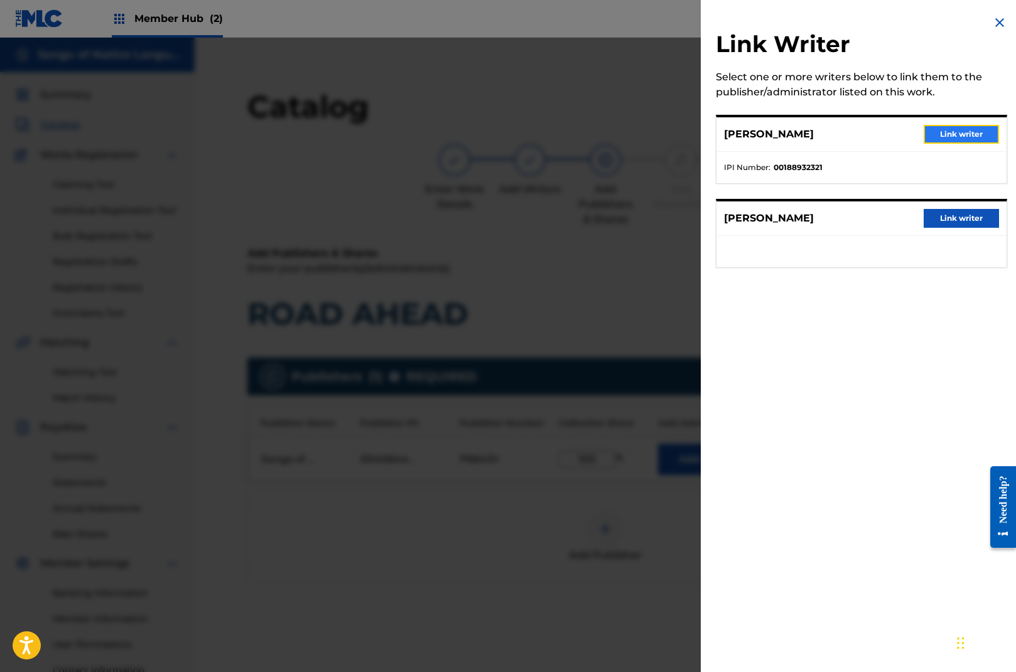
click at [958, 131] on button "Link writer" at bounding box center [960, 134] width 75 height 19
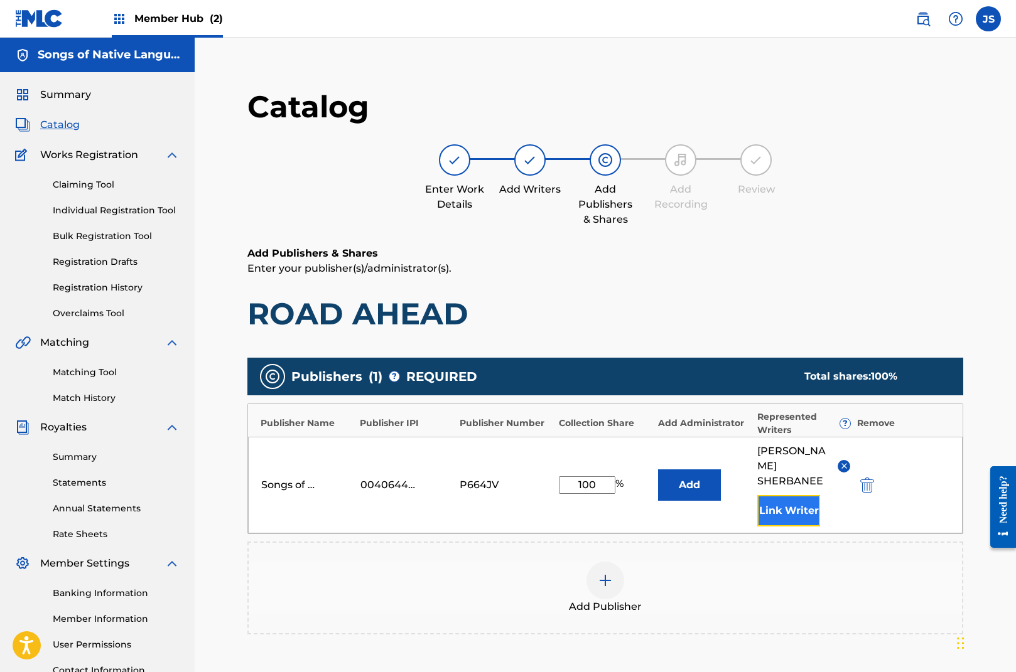
click at [794, 497] on button "Link Writer" at bounding box center [788, 510] width 63 height 31
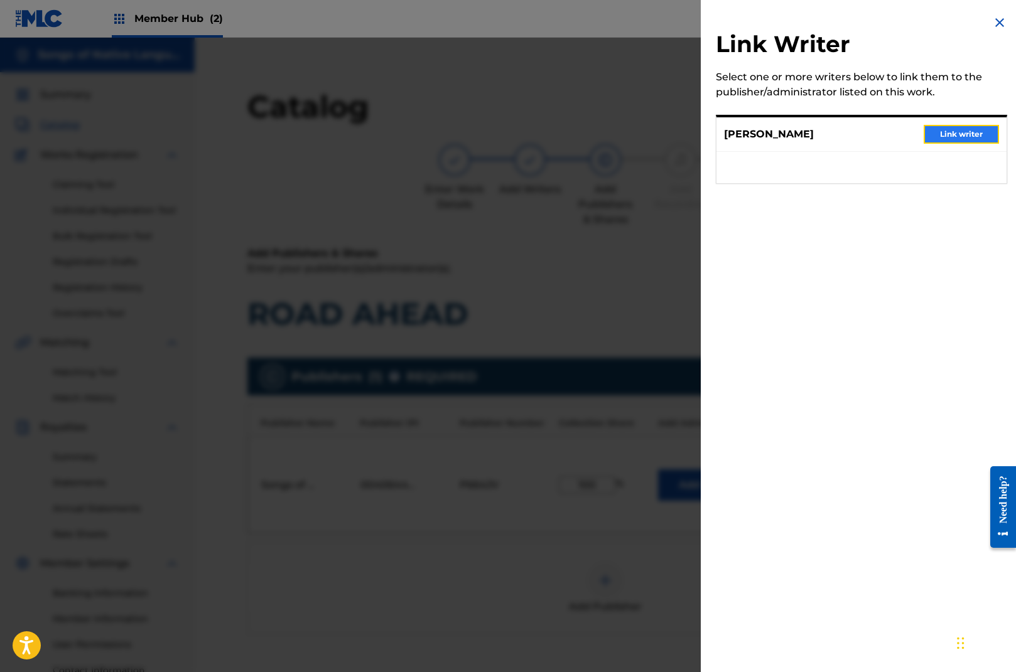
click at [955, 130] on button "Link writer" at bounding box center [960, 134] width 75 height 19
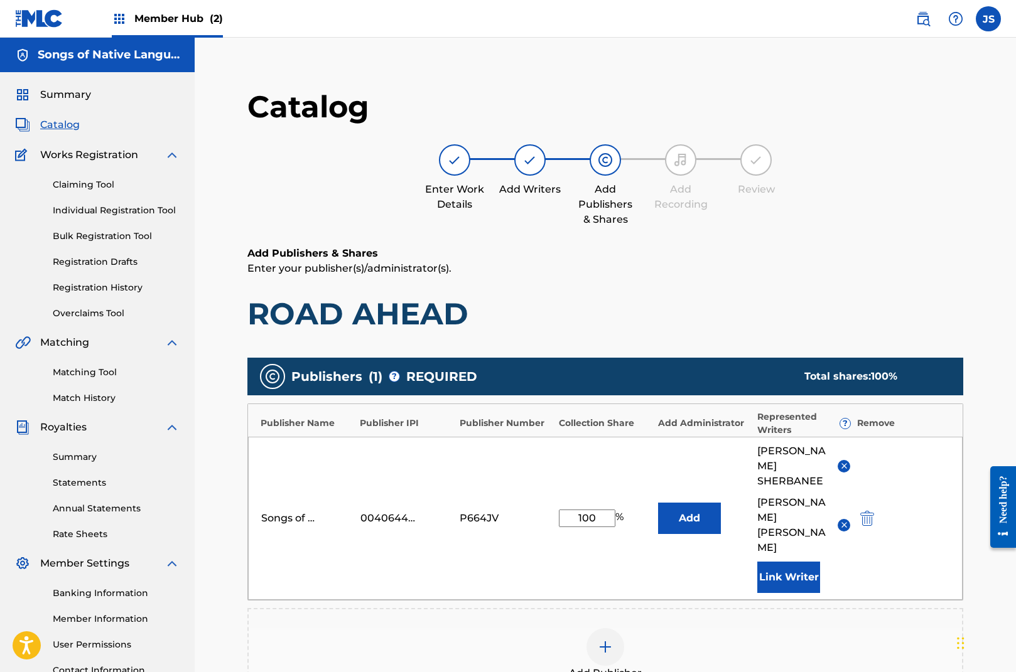
scroll to position [205, 0]
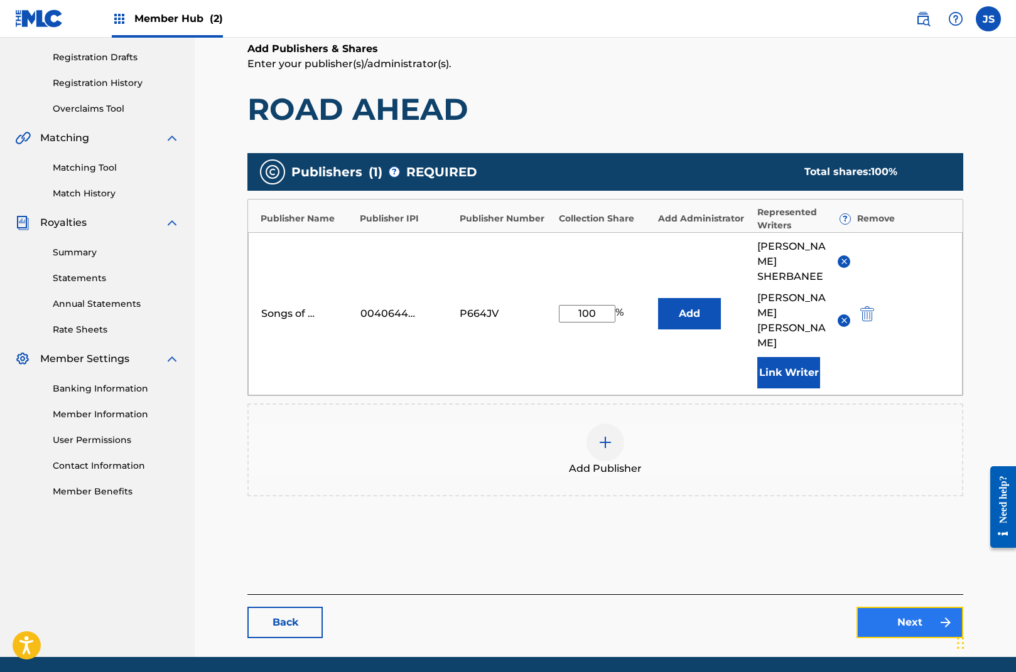
click at [920, 607] on link "Next" at bounding box center [909, 622] width 107 height 31
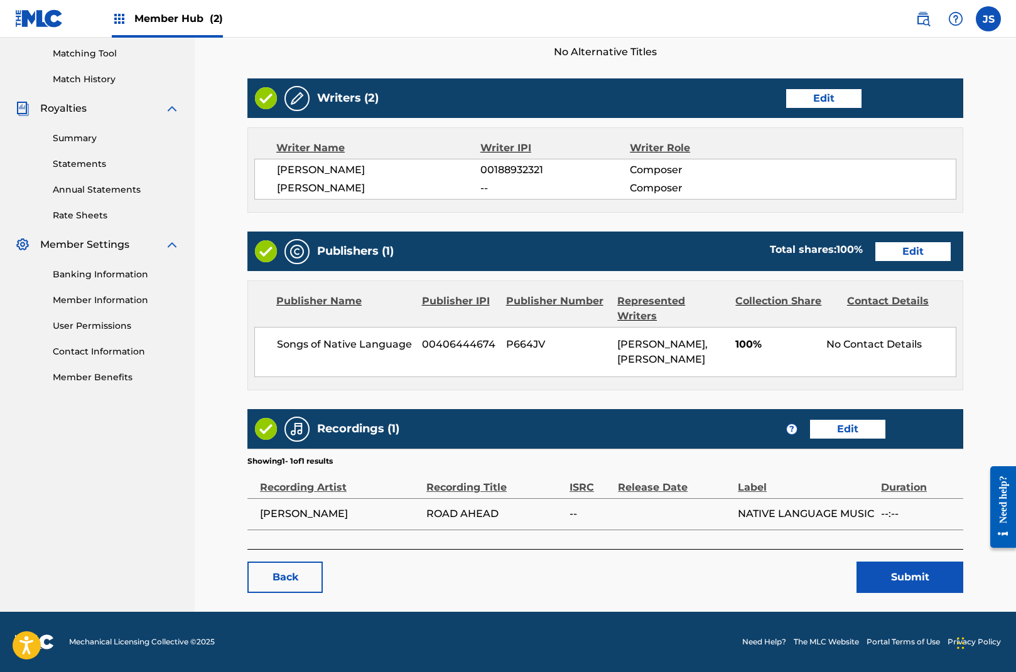
scroll to position [347, 0]
click at [862, 426] on link "Edit" at bounding box center [847, 429] width 75 height 19
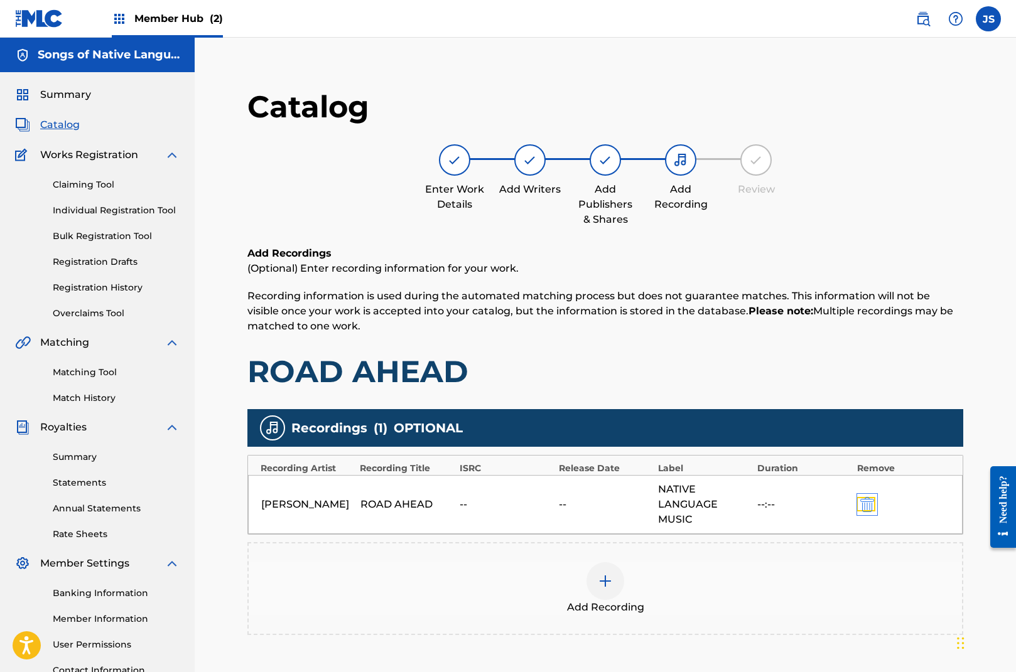
click at [869, 507] on img "submit" at bounding box center [867, 504] width 14 height 15
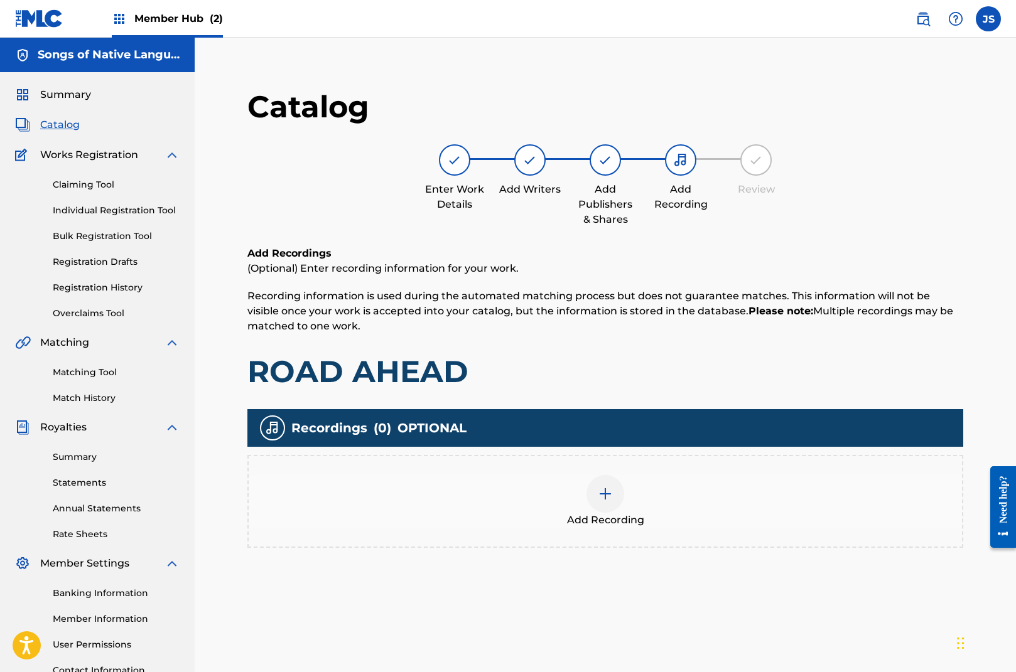
click at [610, 490] on img at bounding box center [605, 494] width 15 height 15
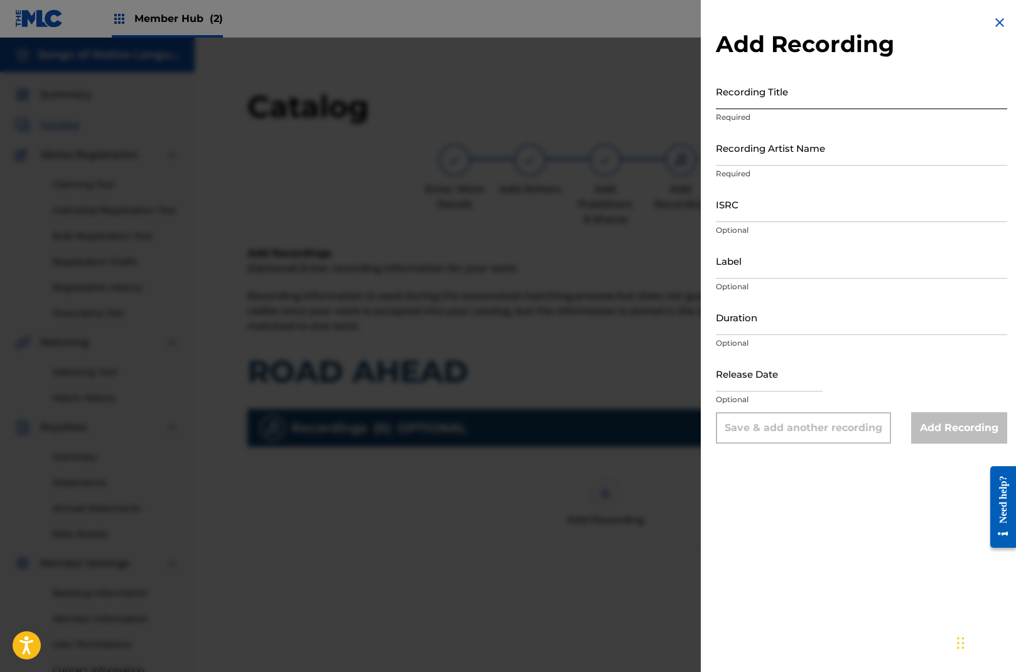
click at [807, 99] on input "Recording Title" at bounding box center [861, 91] width 291 height 36
type input "Road Ahead"
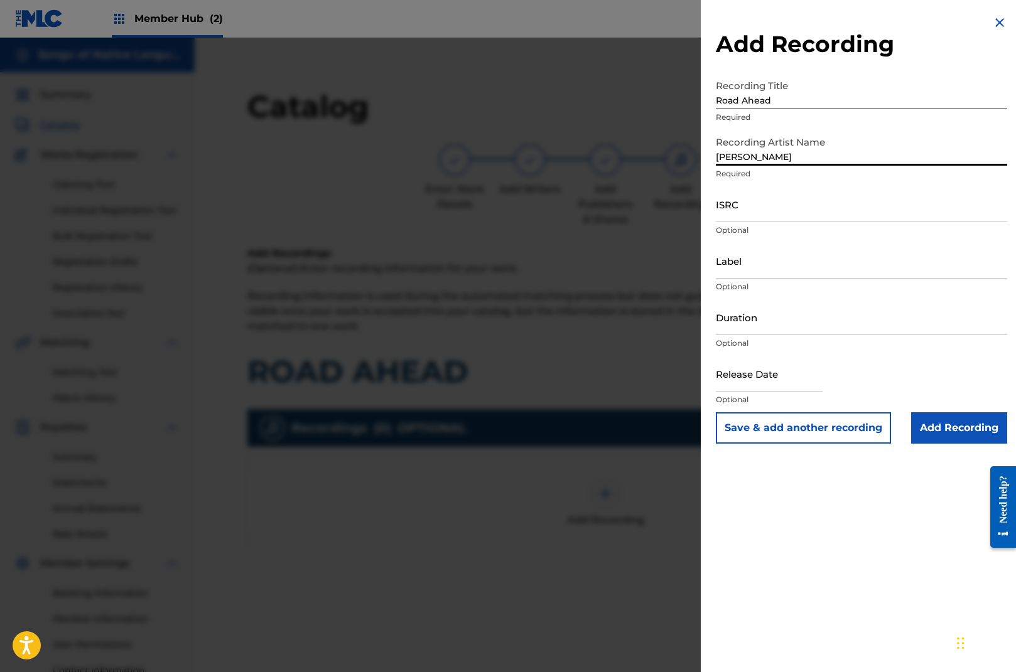
type input "[PERSON_NAME]"
paste input "USNLM9800003"
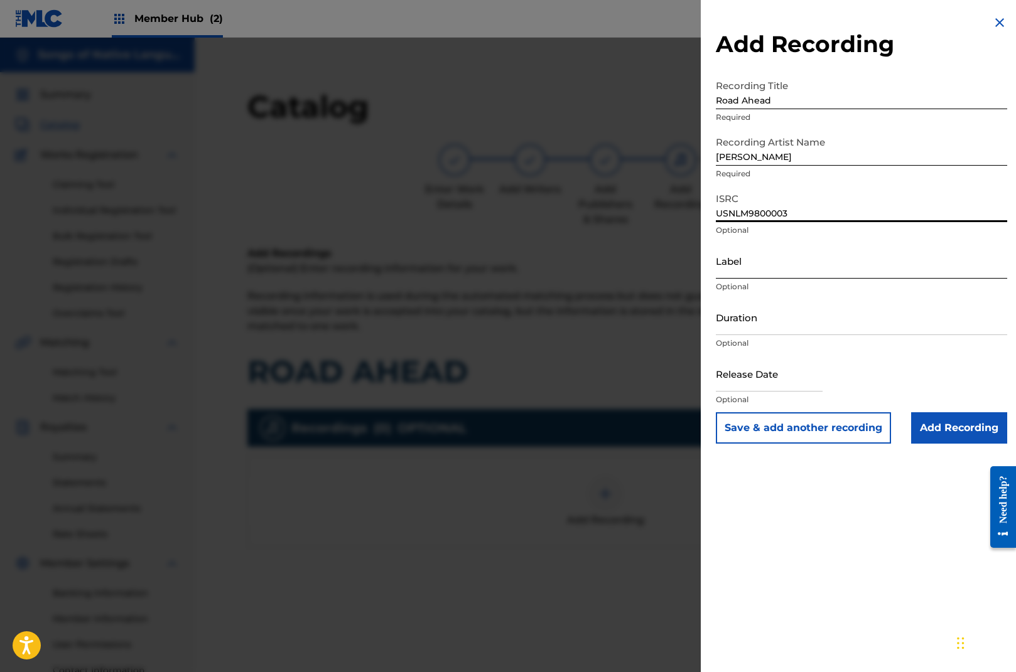
type input "USNLM9800003"
click at [753, 272] on input "Label" at bounding box center [861, 261] width 291 height 36
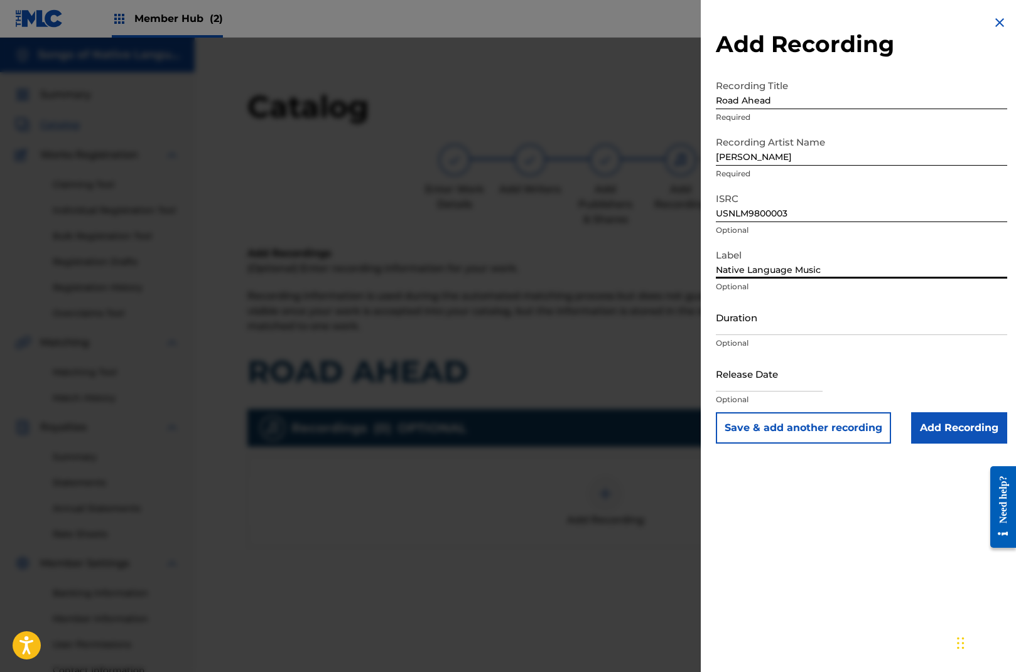
type input "Native Language Music"
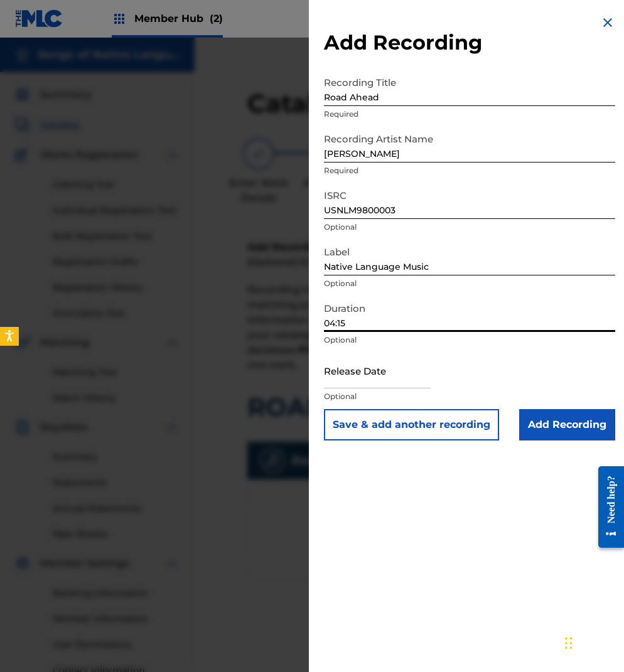
type input "04:15"
select select "8"
select select "2025"
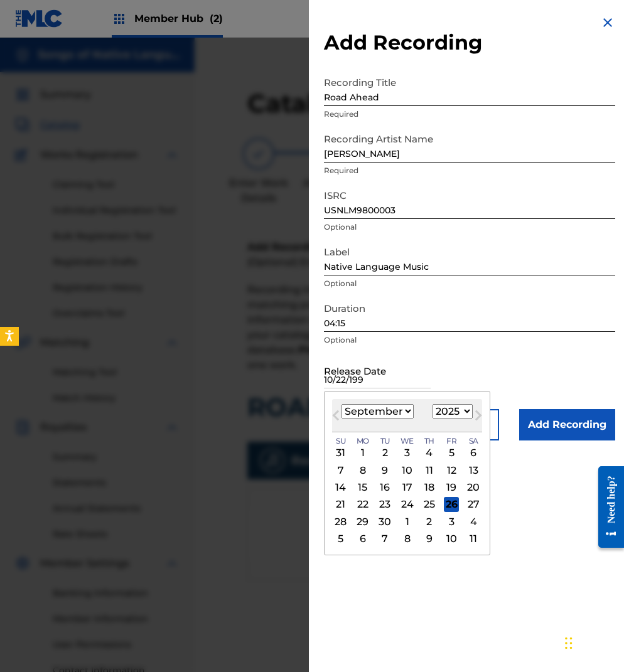
type input "[DATE]"
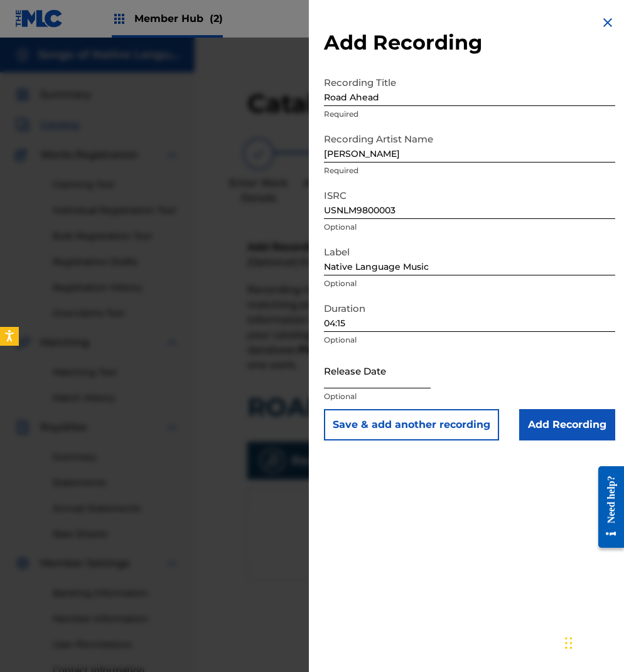
click at [382, 381] on input "text" at bounding box center [377, 371] width 107 height 36
select select "8"
select select "2025"
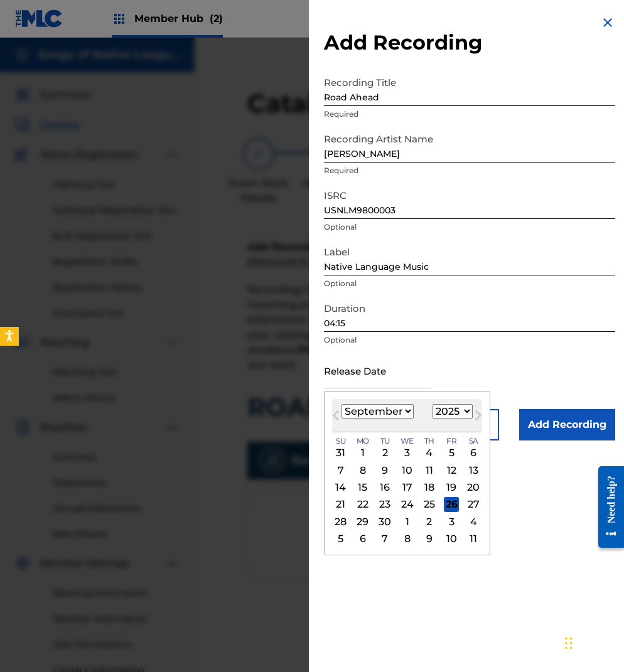
type input "[DATE]"
select select "9"
select select "1998"
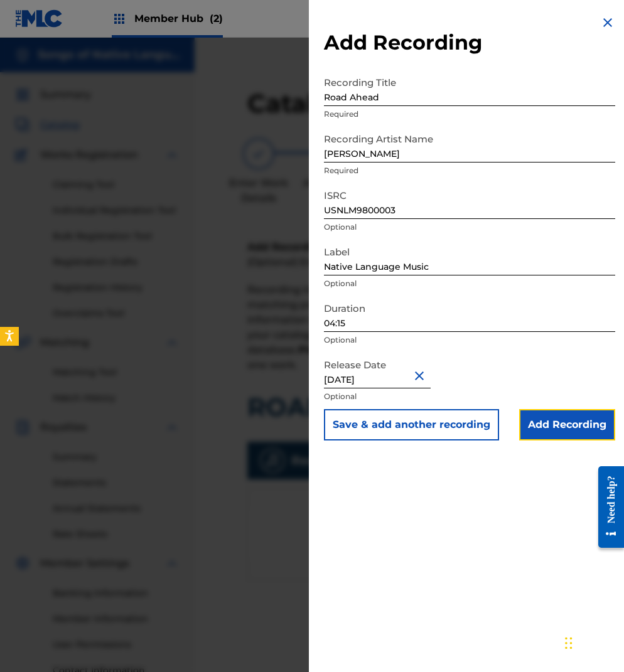
drag, startPoint x: 559, startPoint y: 425, endPoint x: 559, endPoint y: 432, distance: 6.9
click at [559, 425] on input "Add Recording" at bounding box center [567, 424] width 96 height 31
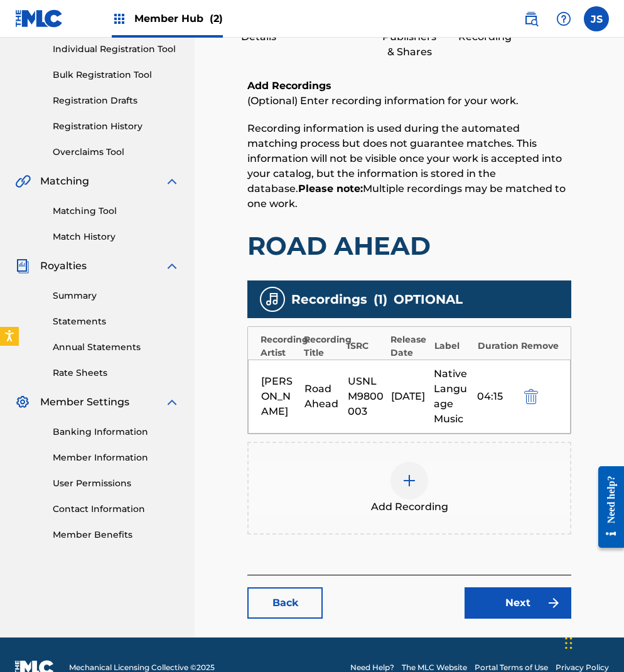
scroll to position [181, 0]
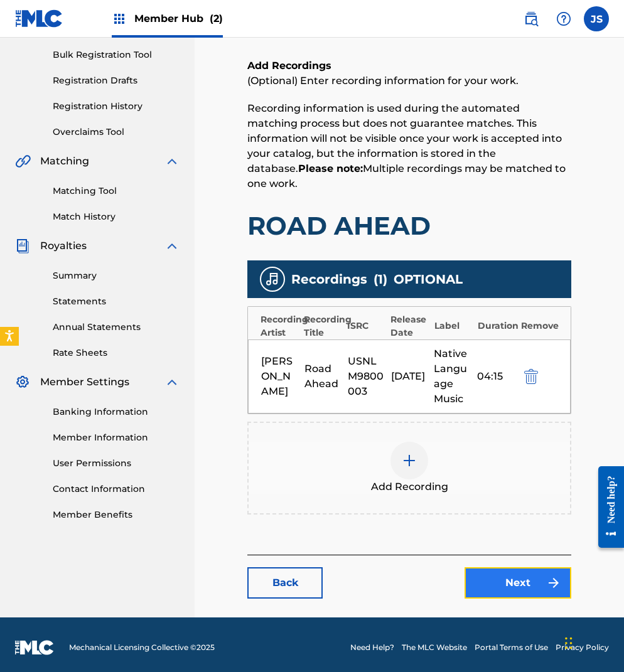
click at [495, 579] on link "Next" at bounding box center [518, 583] width 107 height 31
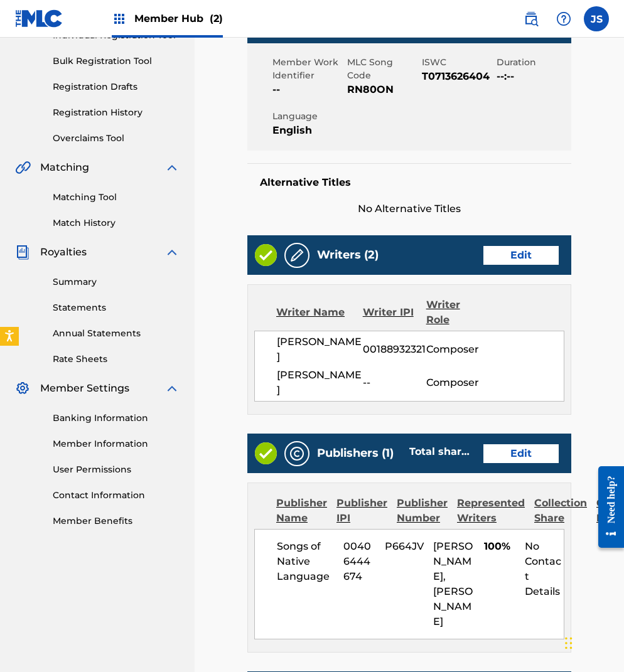
scroll to position [510, 0]
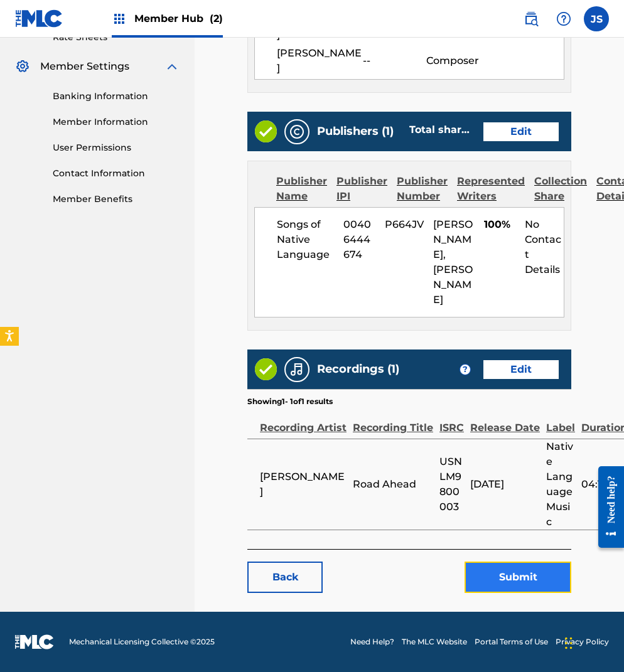
click at [533, 583] on button "Submit" at bounding box center [518, 577] width 107 height 31
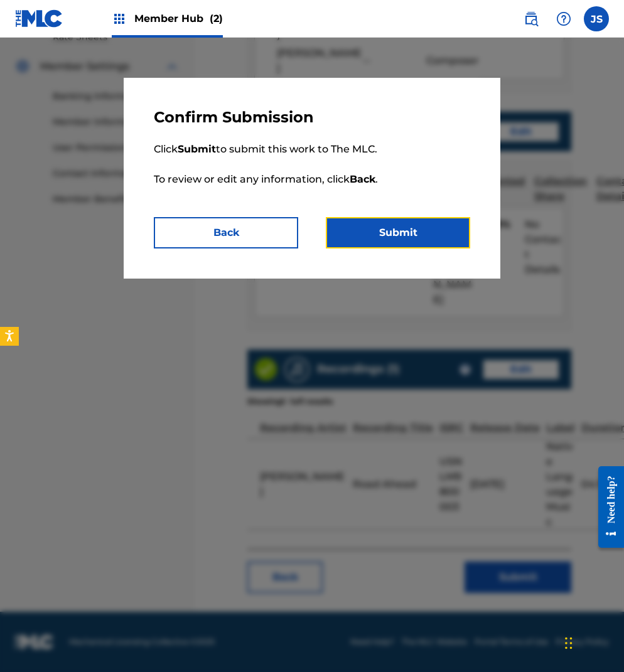
drag, startPoint x: 392, startPoint y: 231, endPoint x: 458, endPoint y: 220, distance: 66.2
click at [392, 231] on button "Submit" at bounding box center [398, 232] width 144 height 31
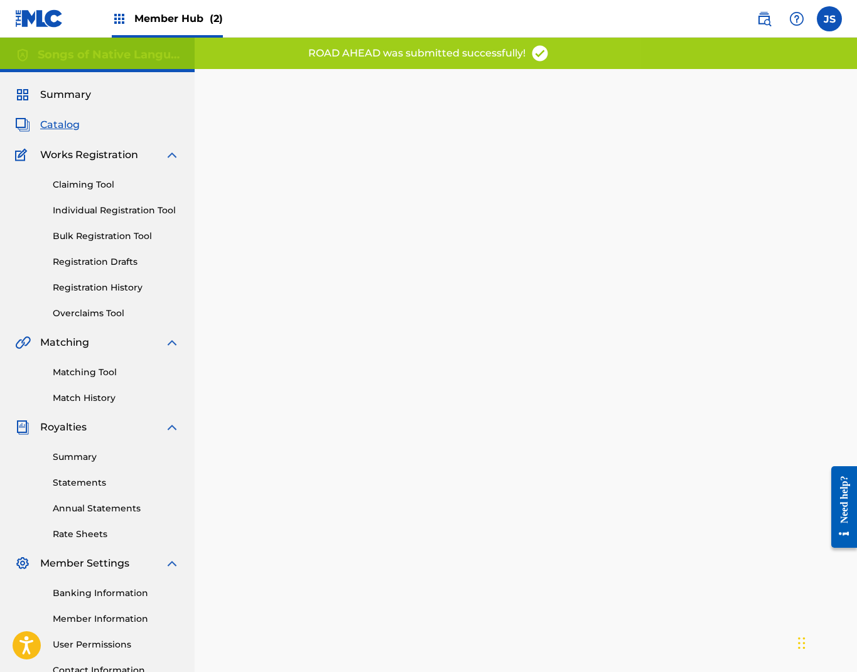
click at [62, 128] on span "Catalog" at bounding box center [60, 124] width 40 height 15
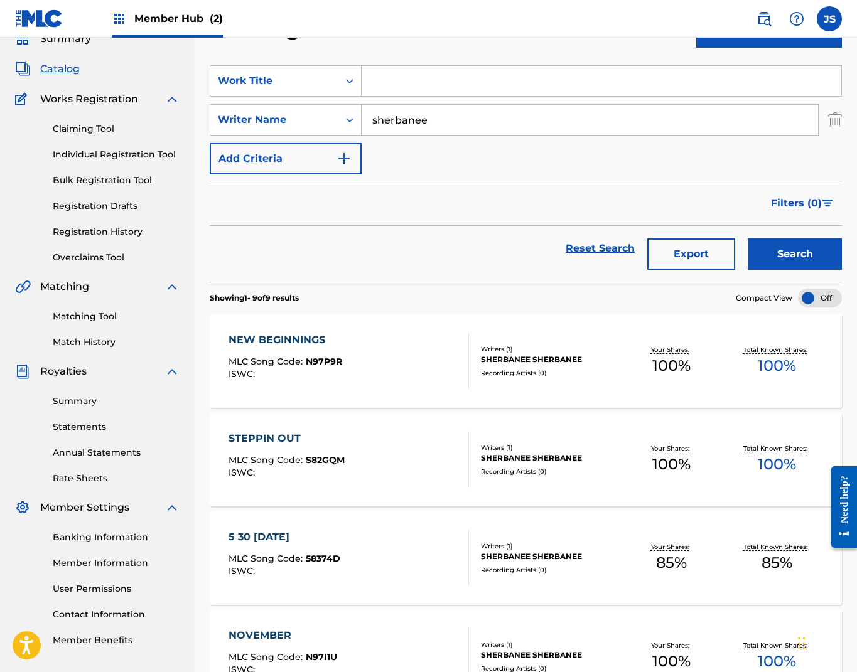
scroll to position [215, 0]
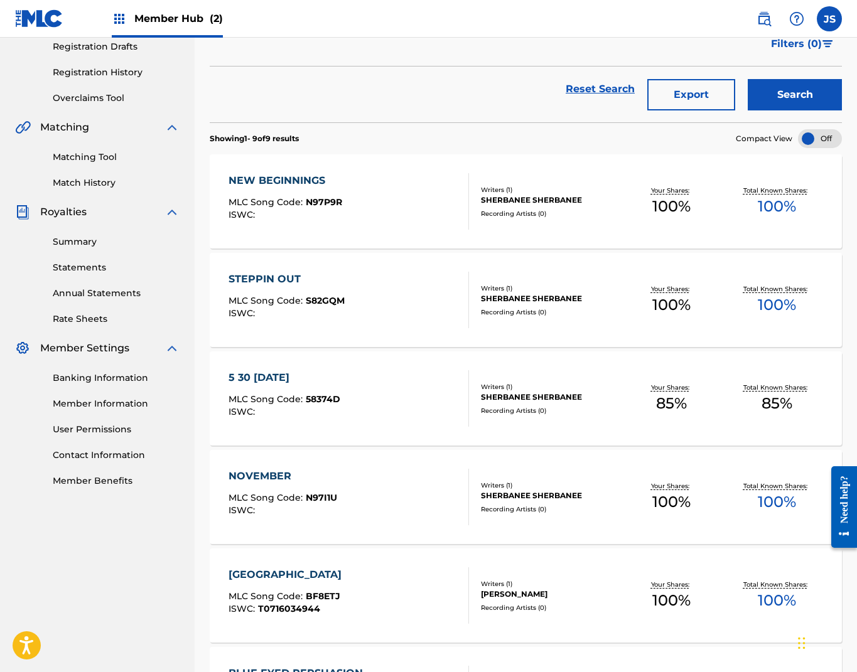
click at [263, 572] on div "[GEOGRAPHIC_DATA]" at bounding box center [288, 575] width 119 height 15
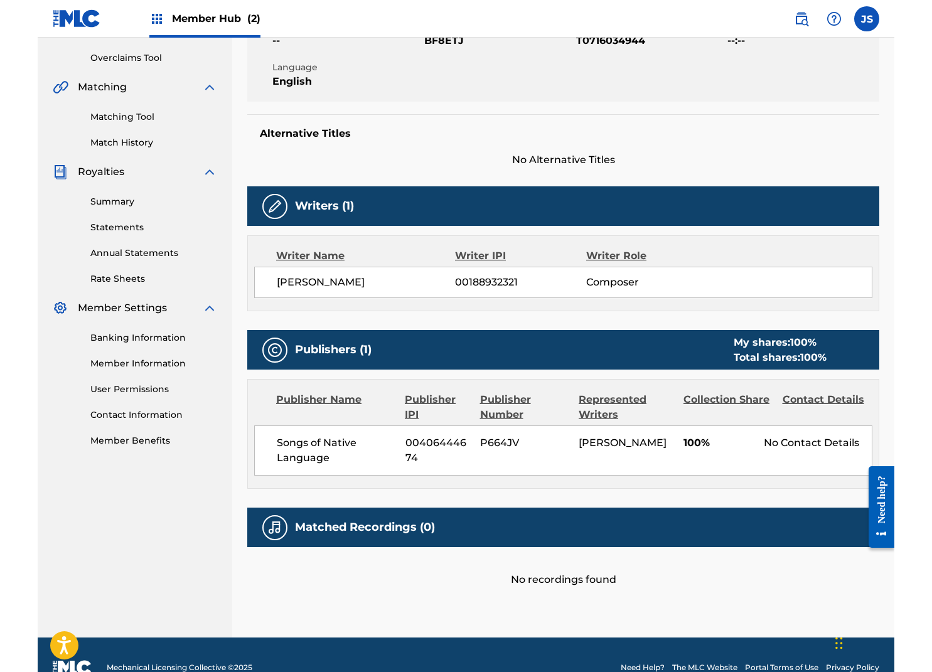
scroll to position [281, 0]
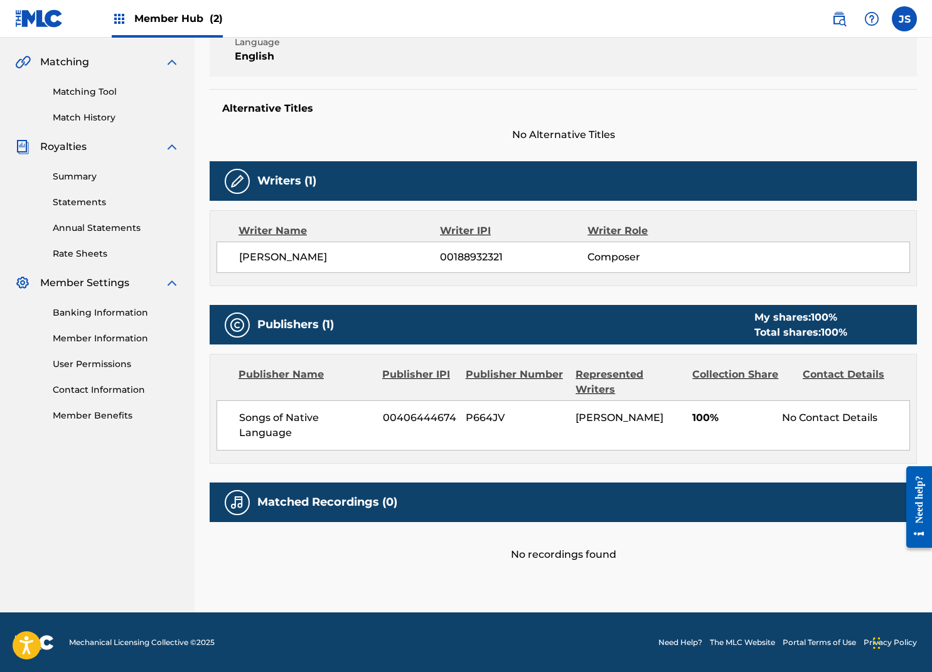
click at [779, 547] on div "No recordings found" at bounding box center [564, 542] width 708 height 40
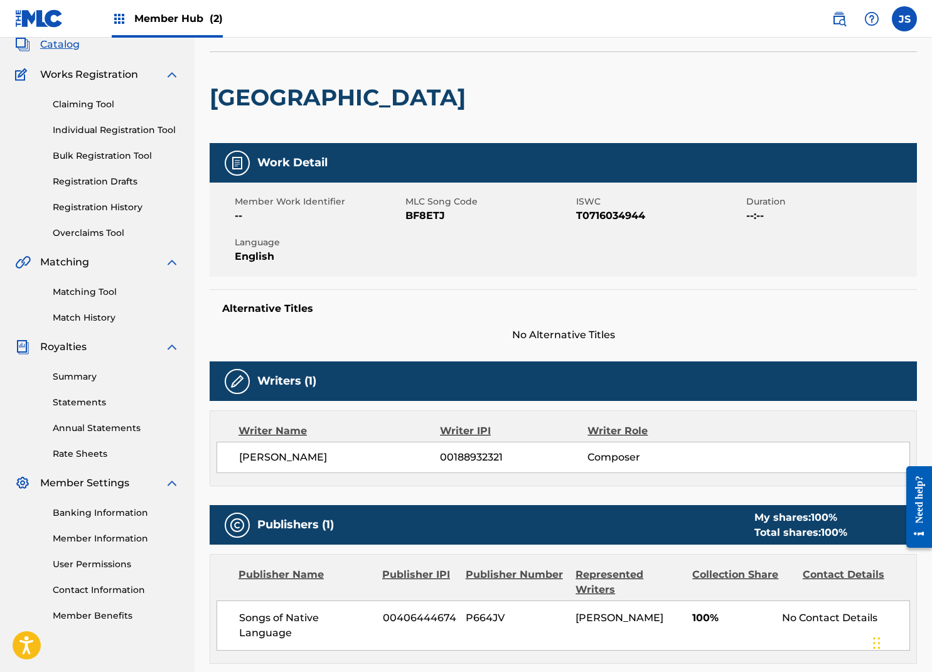
scroll to position [0, 0]
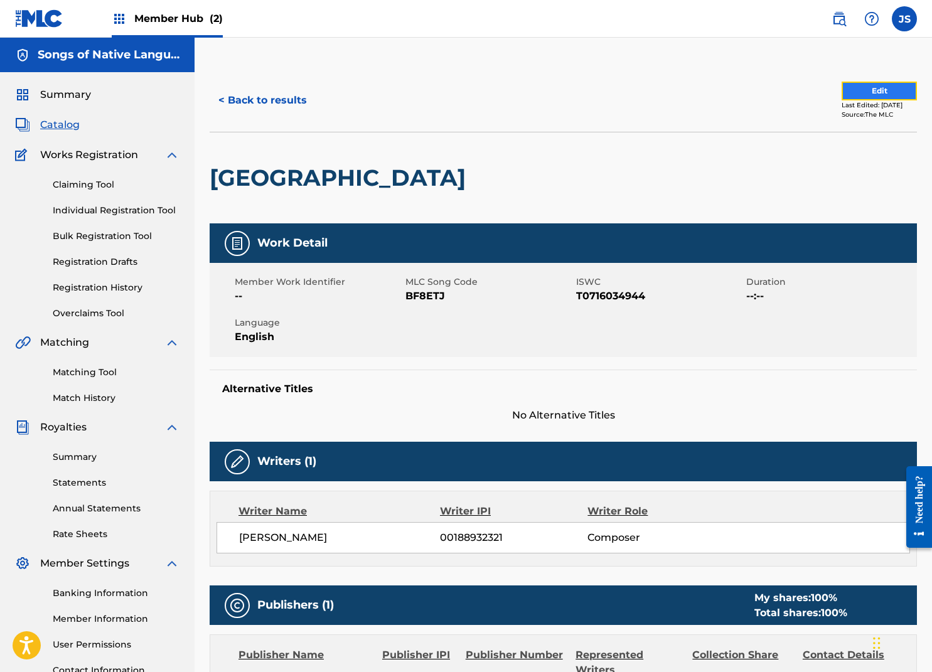
click at [849, 90] on button "Edit" at bounding box center [879, 91] width 75 height 19
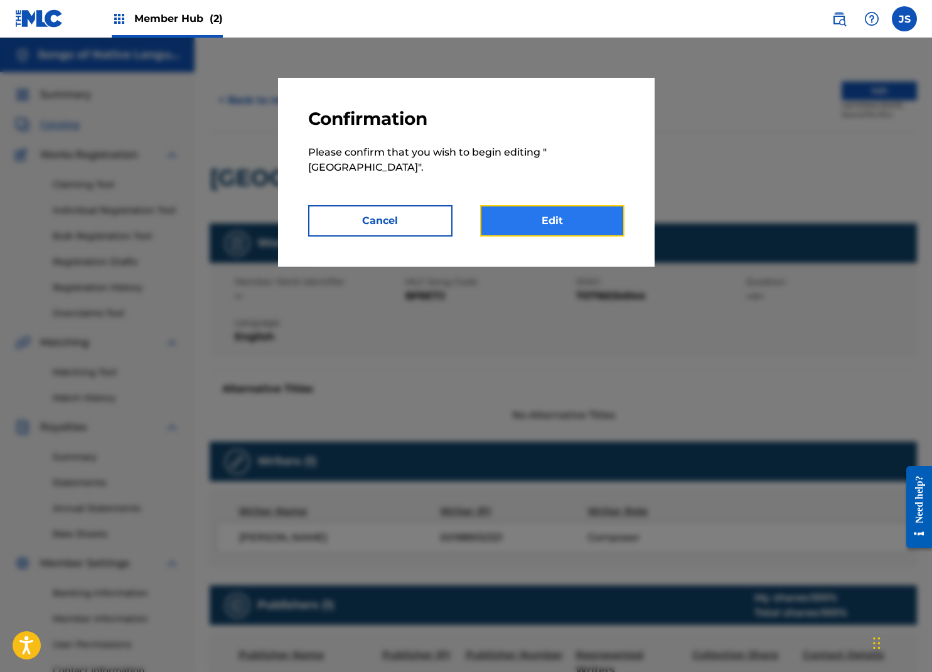
click at [549, 207] on link "Edit" at bounding box center [552, 220] width 144 height 31
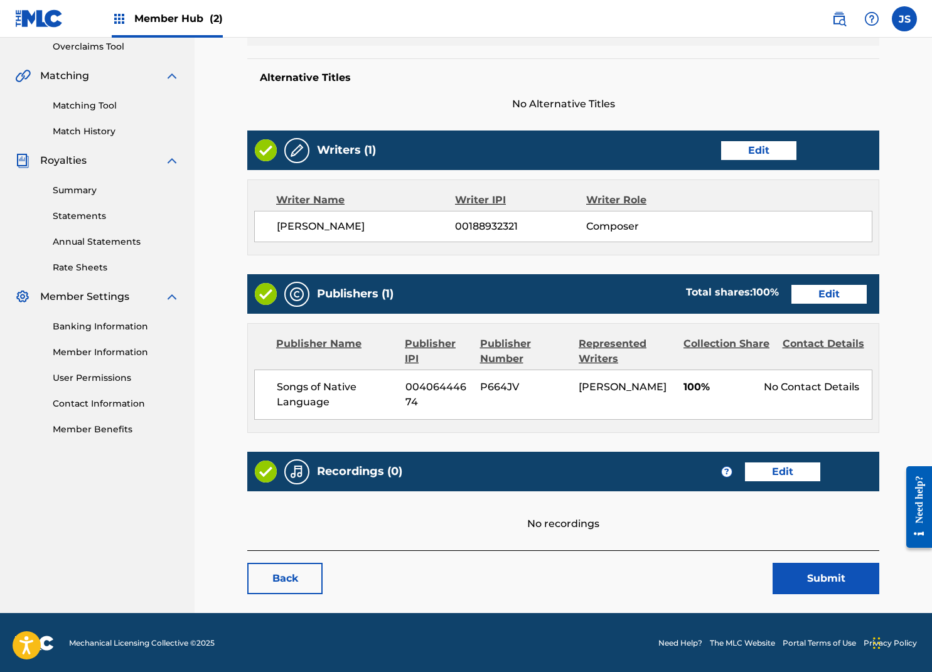
scroll to position [267, 0]
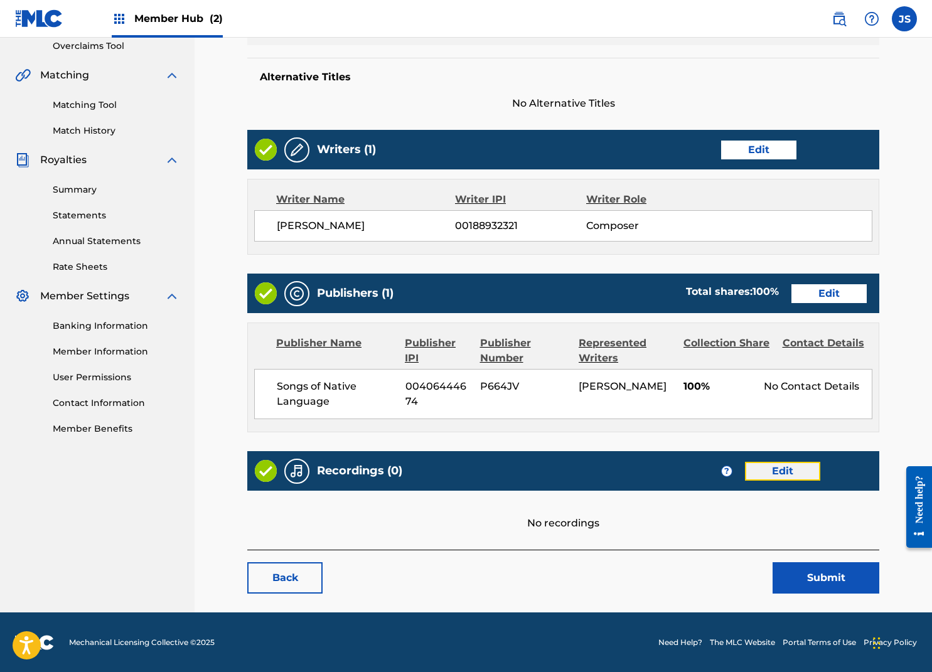
click at [798, 470] on link "Edit" at bounding box center [782, 471] width 75 height 19
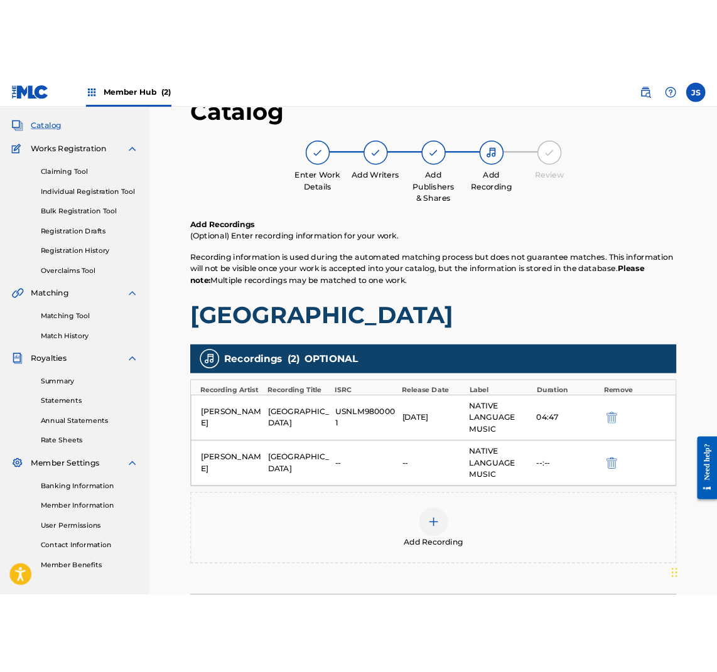
scroll to position [69, 0]
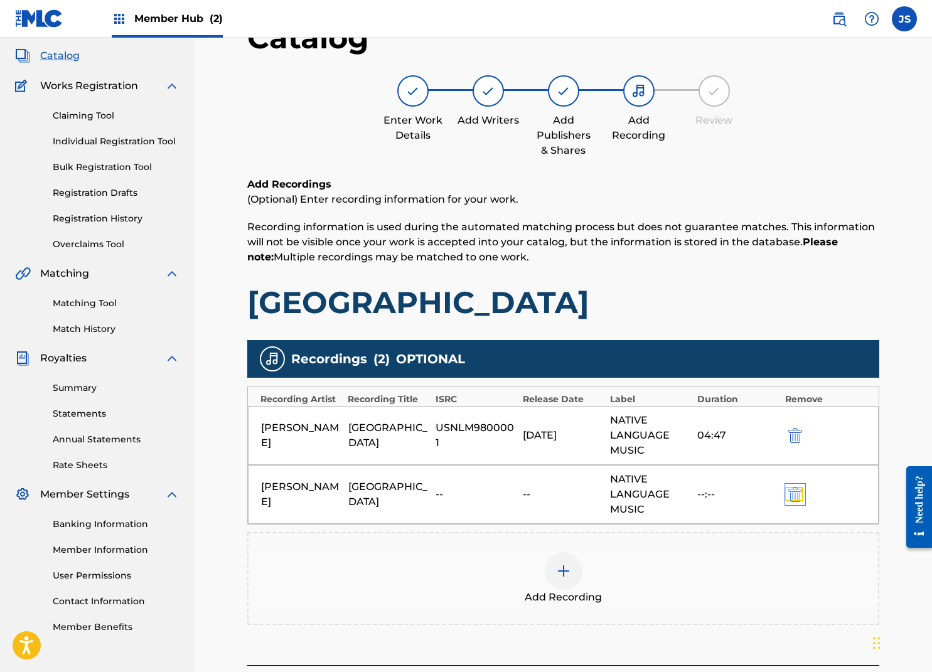
click at [795, 491] on img "submit" at bounding box center [795, 494] width 14 height 15
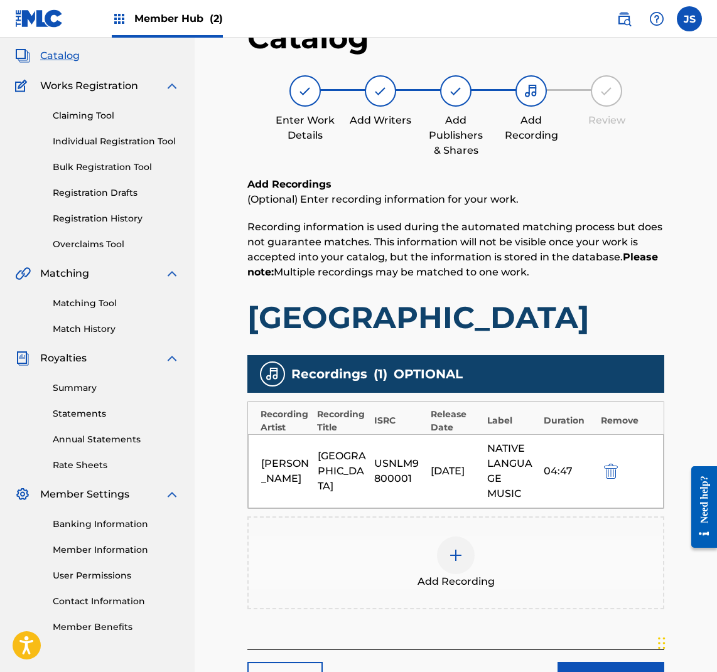
click at [455, 553] on img at bounding box center [455, 555] width 15 height 15
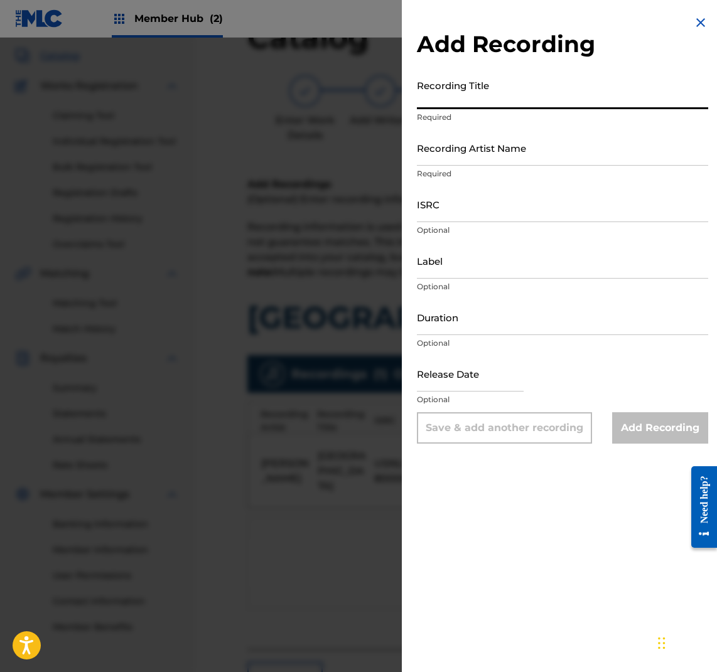
click at [476, 100] on input "Recording Title" at bounding box center [562, 91] width 291 height 36
type input "R"
type input "Big City"
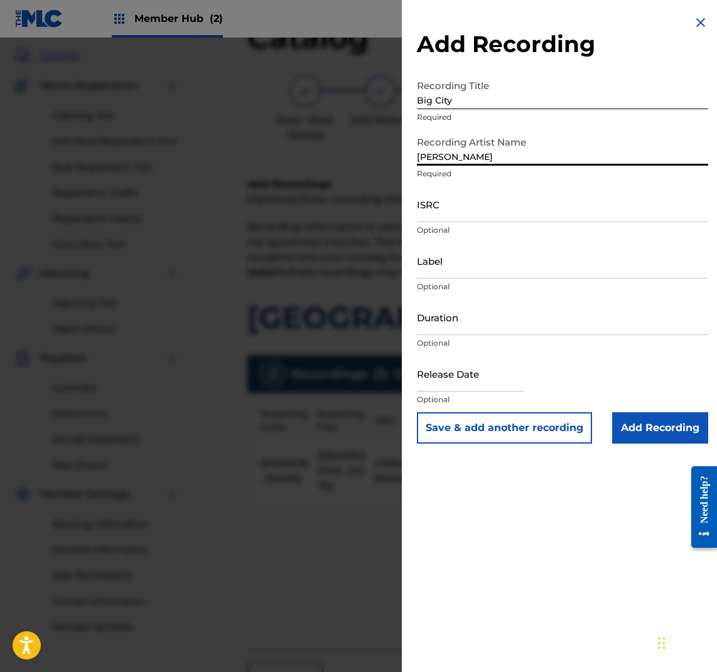
type input "[PERSON_NAME]"
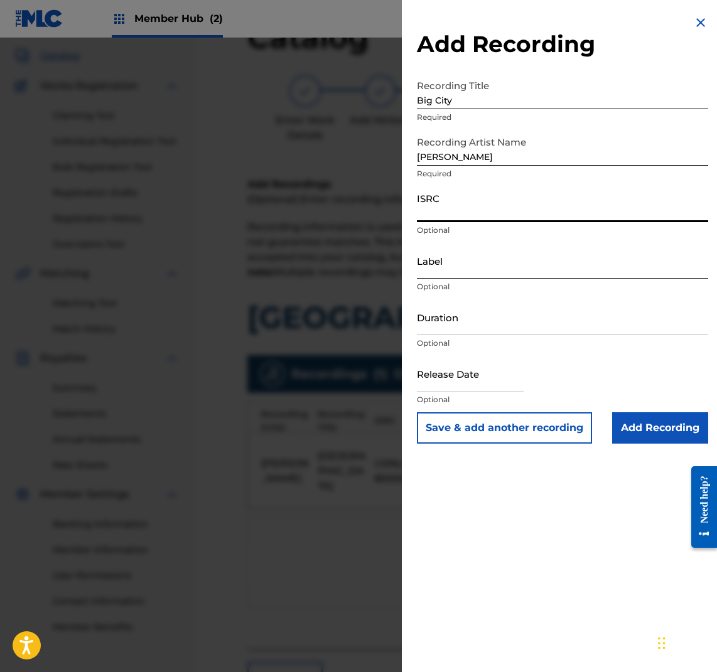
paste input "USNLM0300081"
type input "USNLM0300081"
click at [453, 271] on input "Label" at bounding box center [562, 261] width 291 height 36
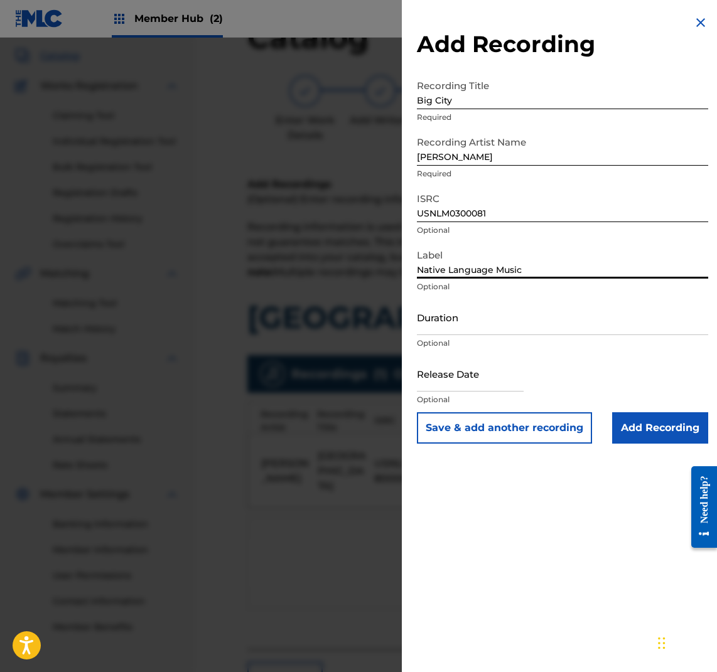
type input "Native Language Music"
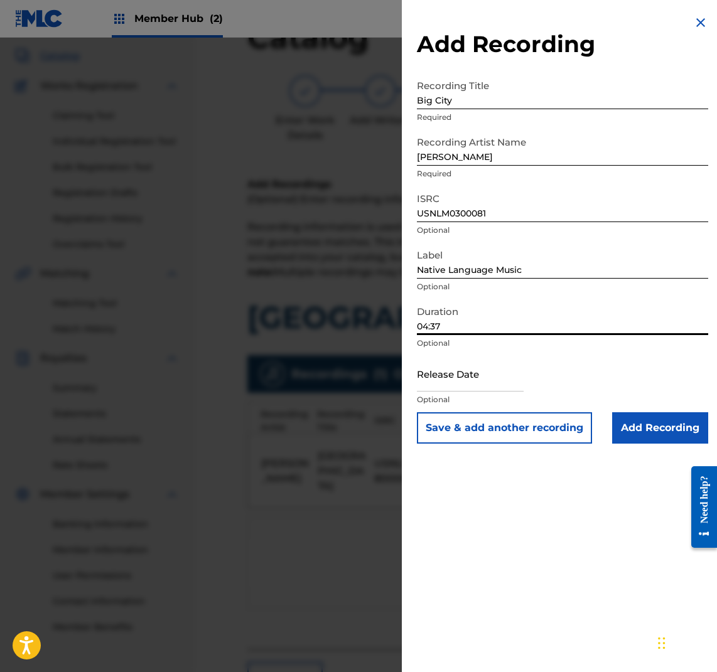
type input "04:37"
select select "8"
select select "2025"
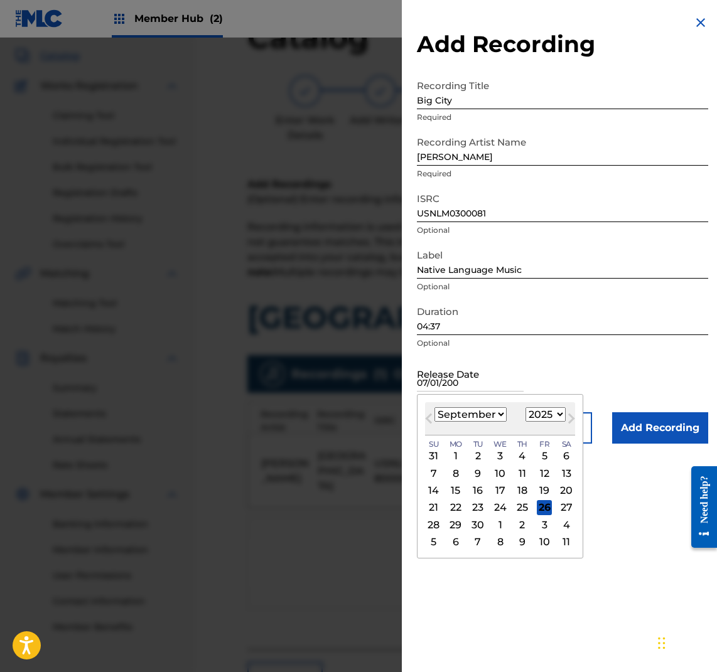
type input "[DATE]"
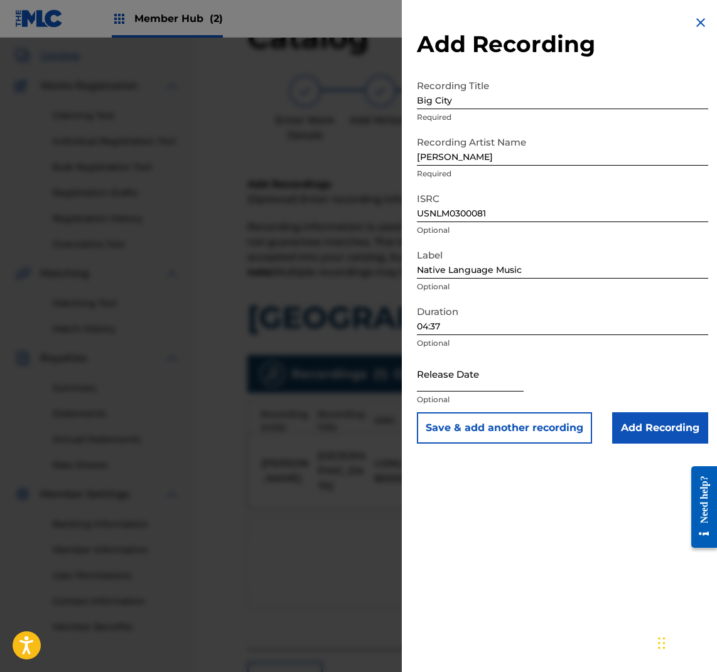
click at [458, 384] on input "text" at bounding box center [470, 374] width 107 height 36
select select "8"
select select "2025"
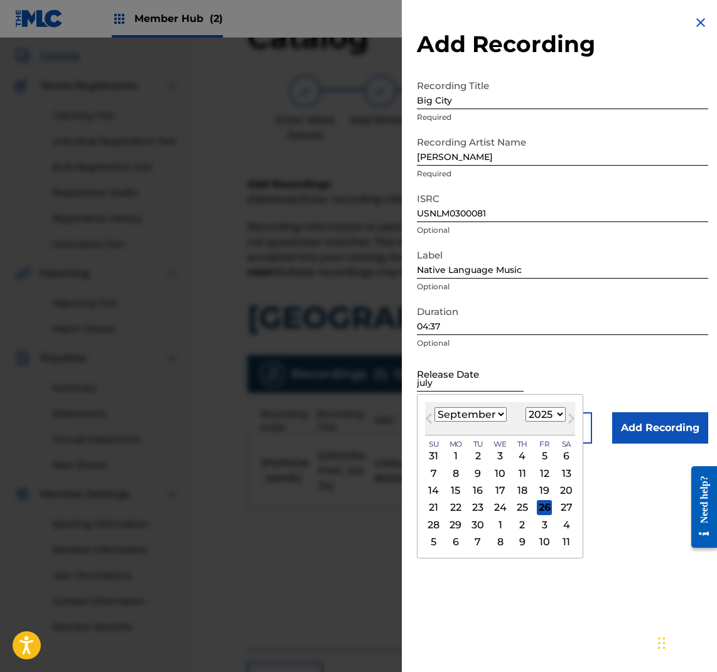
type input "[DATE]"
select select "6"
select select "2003"
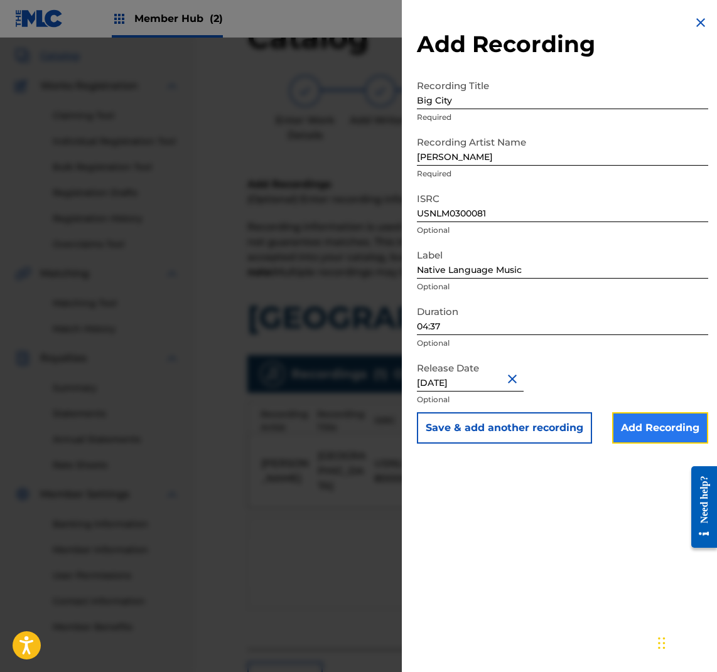
click at [674, 428] on input "Add Recording" at bounding box center [660, 427] width 96 height 31
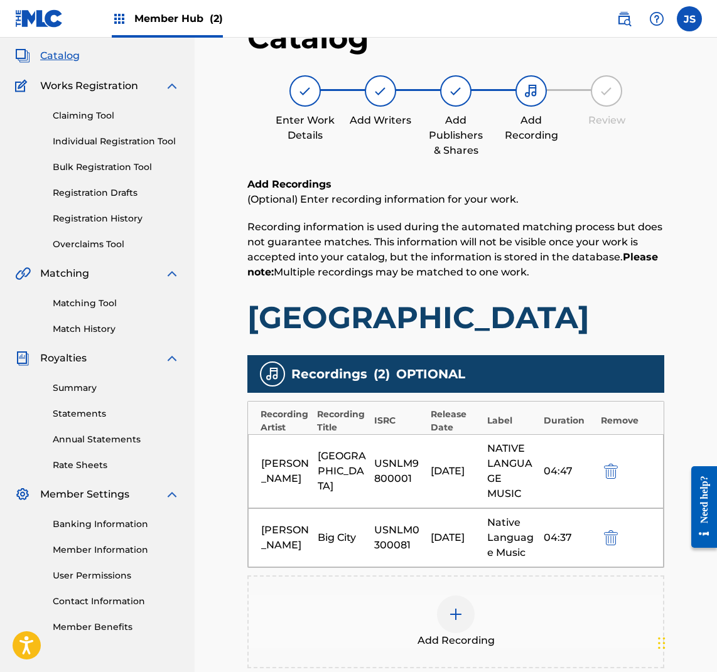
click at [445, 615] on div at bounding box center [456, 615] width 38 height 38
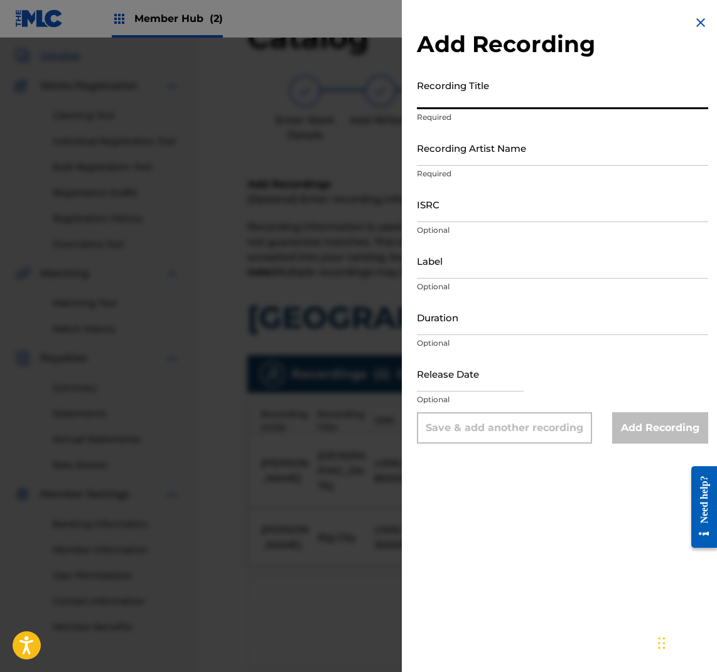
click at [554, 97] on input "Recording Title" at bounding box center [562, 91] width 291 height 36
type input "Big City"
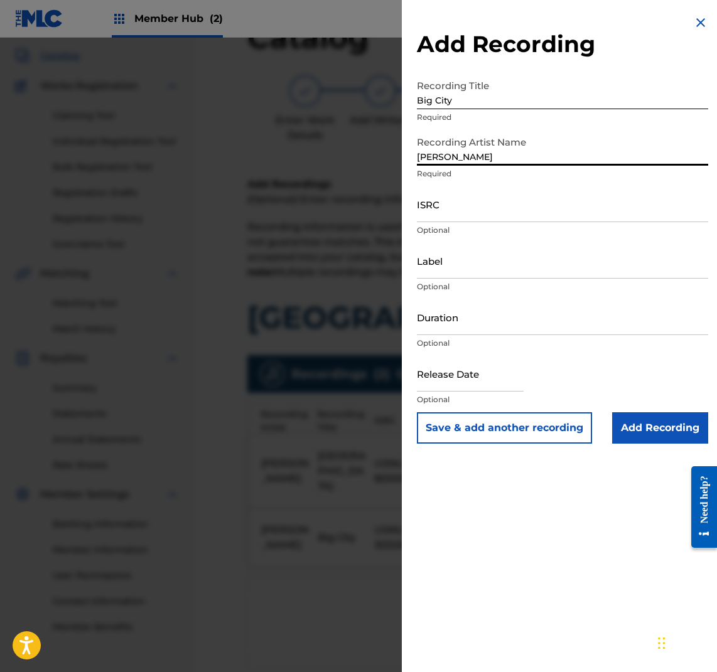
type input "[PERSON_NAME]"
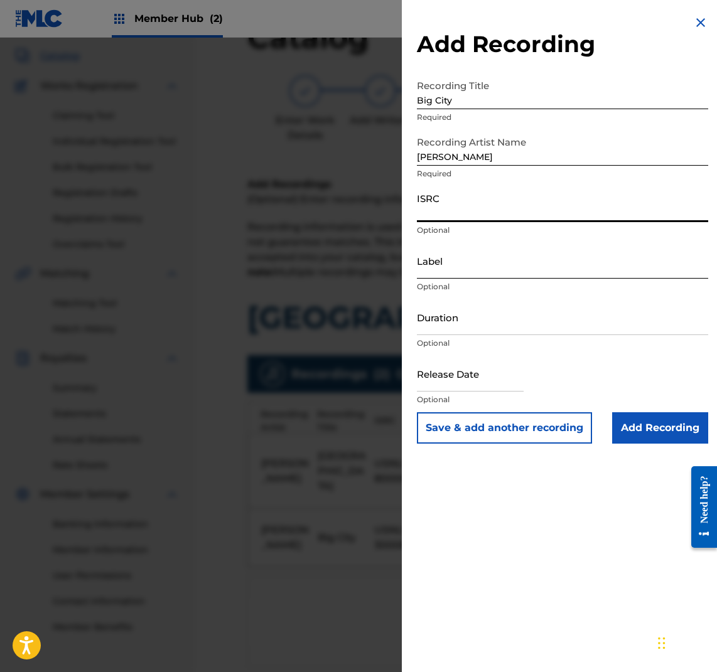
paste input "USNLM0400108"
type input "USNLM0400108"
click at [461, 272] on input "Label" at bounding box center [562, 261] width 291 height 36
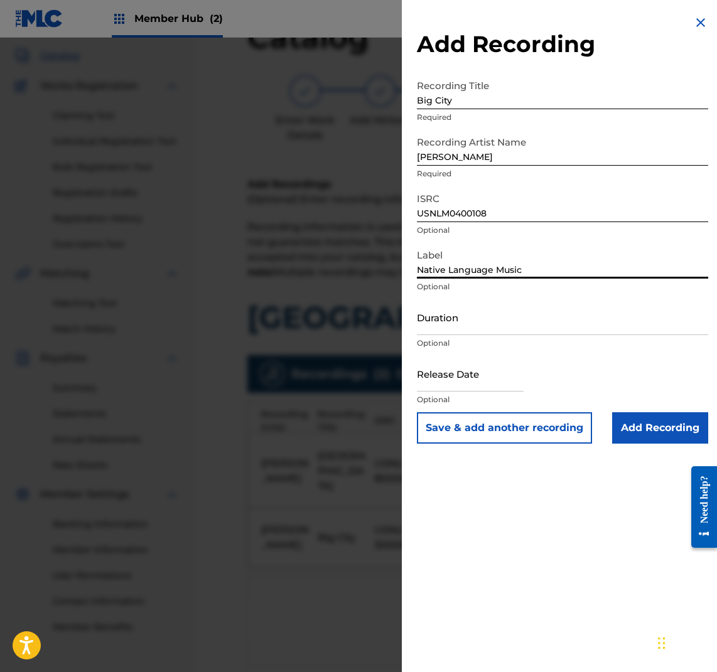
type input "Native Language Music"
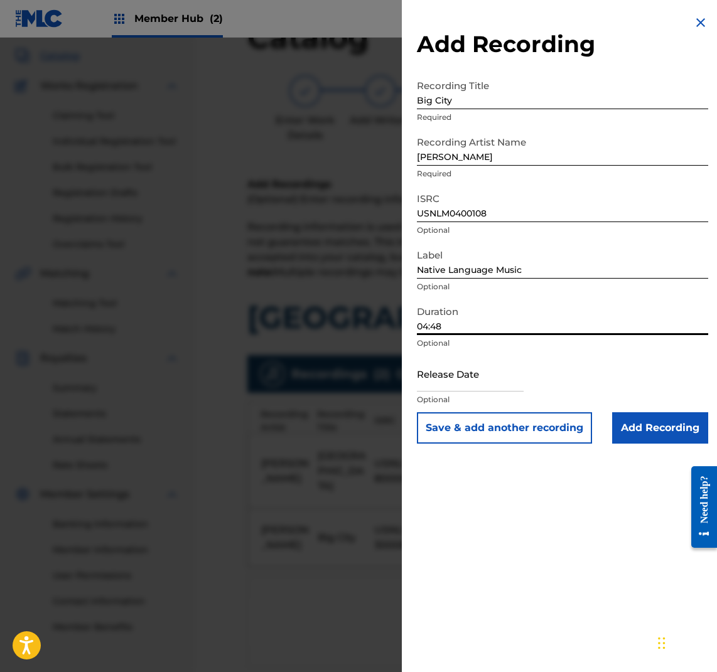
type input "04:48"
select select "8"
select select "2025"
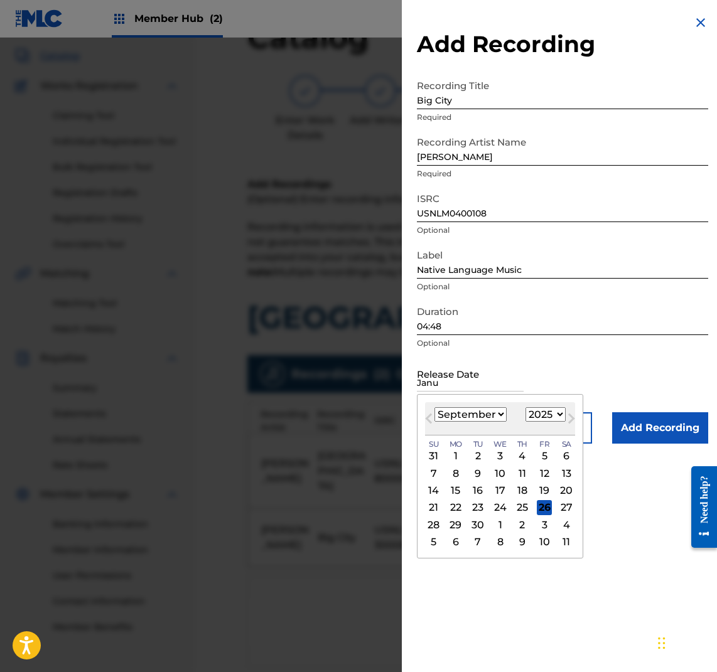
type input "[DATE]"
select select "0"
select select "2004"
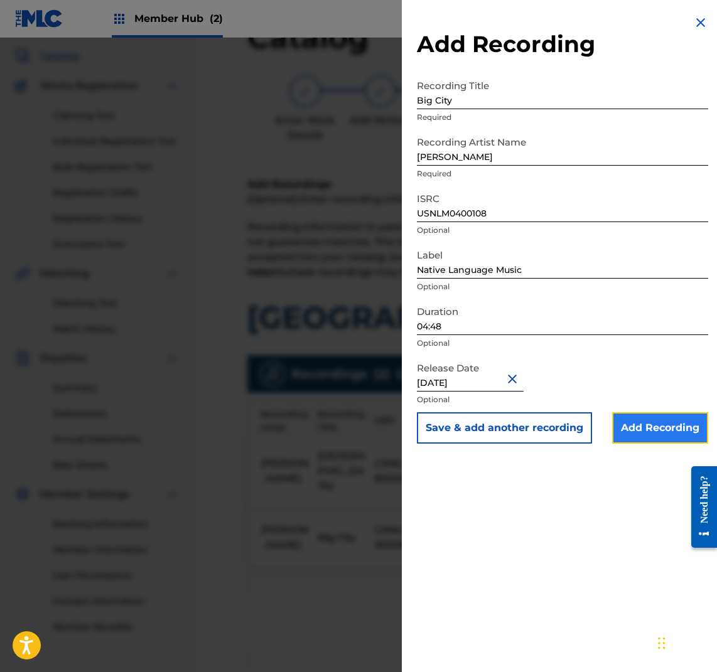
click at [657, 423] on input "Add Recording" at bounding box center [660, 427] width 96 height 31
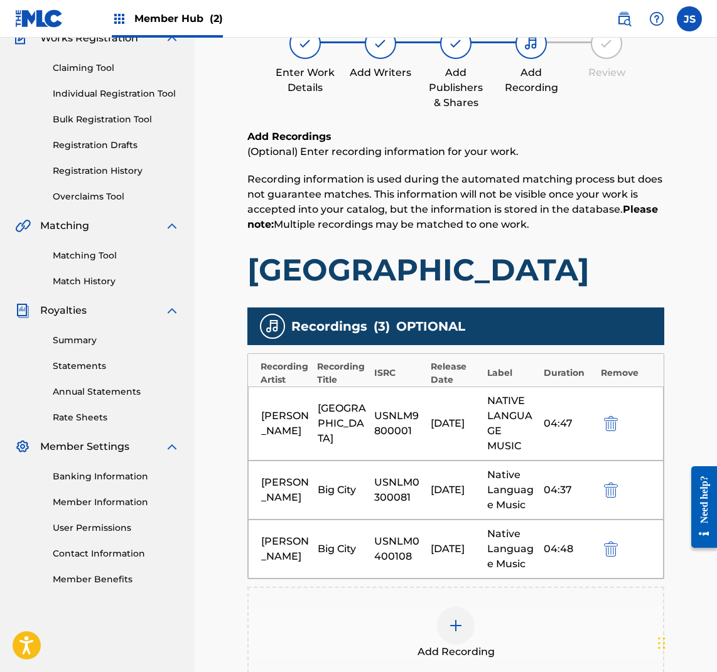
scroll to position [130, 0]
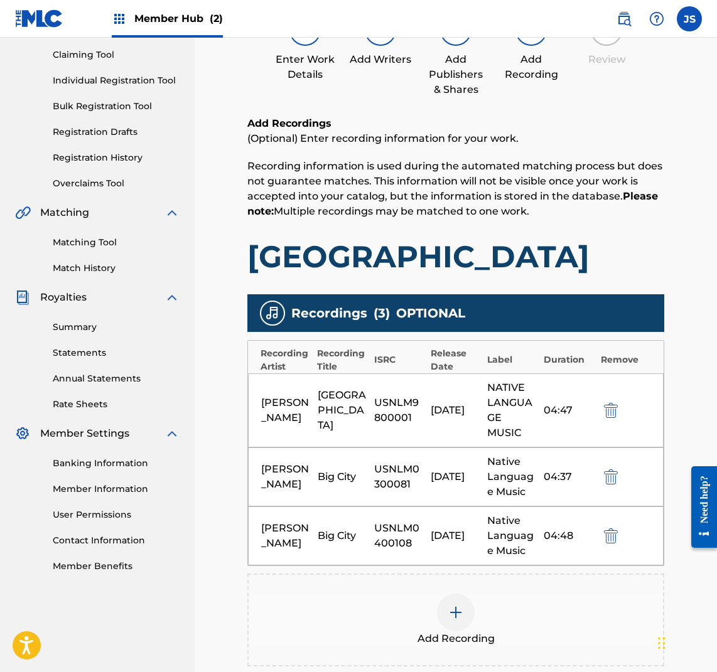
click at [455, 611] on img at bounding box center [455, 612] width 15 height 15
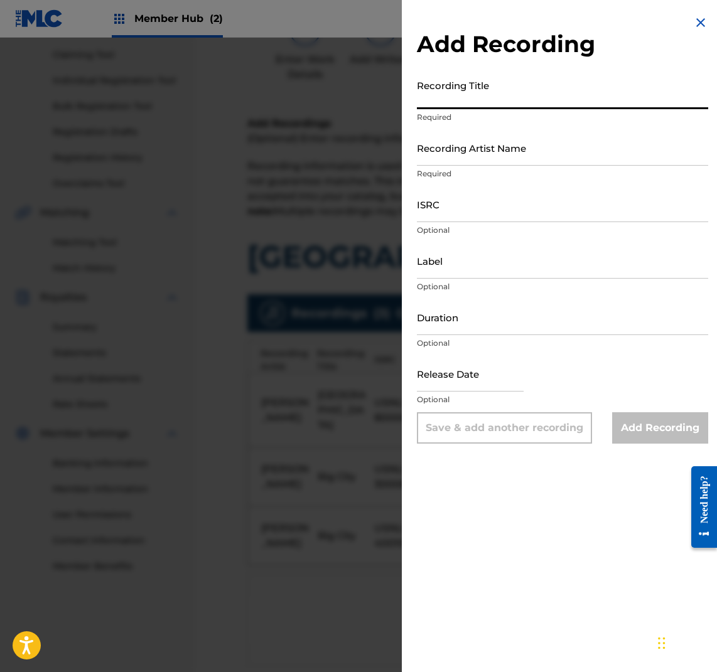
click at [438, 100] on input "Recording Title" at bounding box center [562, 91] width 291 height 36
type input "Big City"
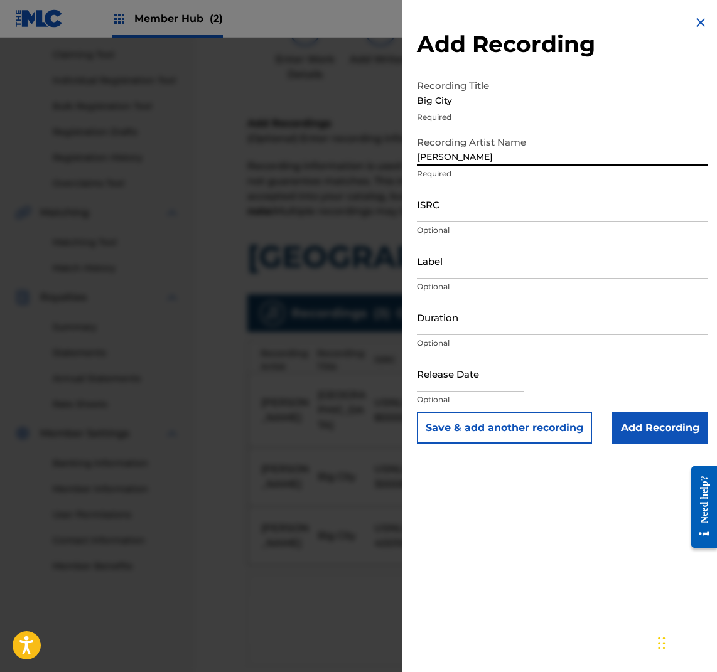
type input "[PERSON_NAME]"
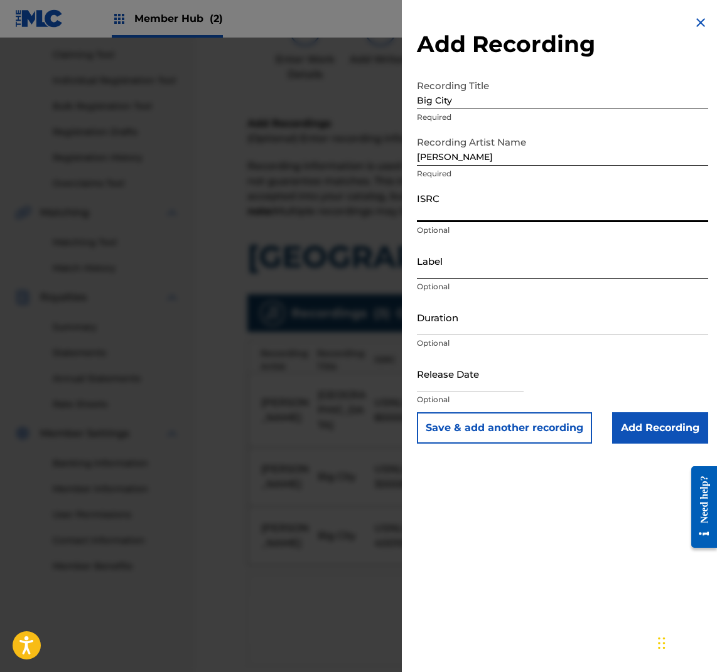
paste input "USNLM0200054"
type input "USNLM0200054"
click at [484, 270] on input "Label" at bounding box center [562, 261] width 291 height 36
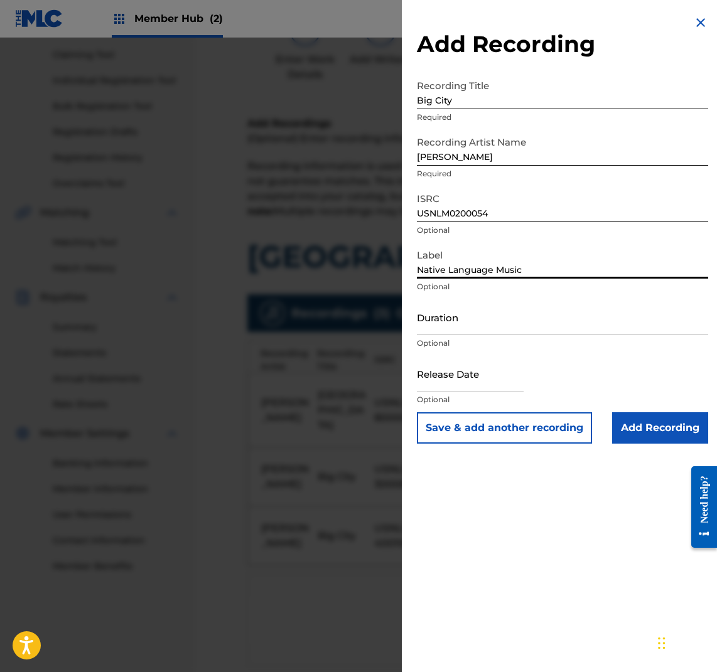
type input "Native Language Music"
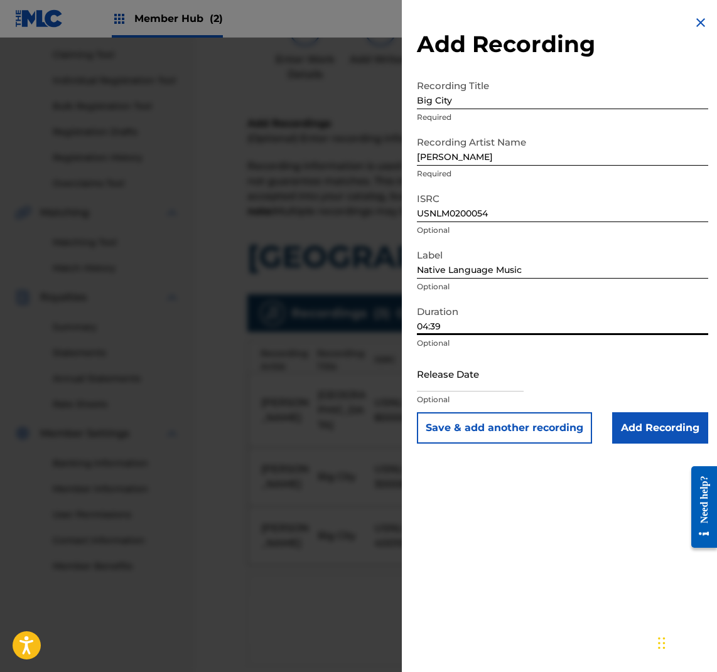
type input "04:39"
select select "8"
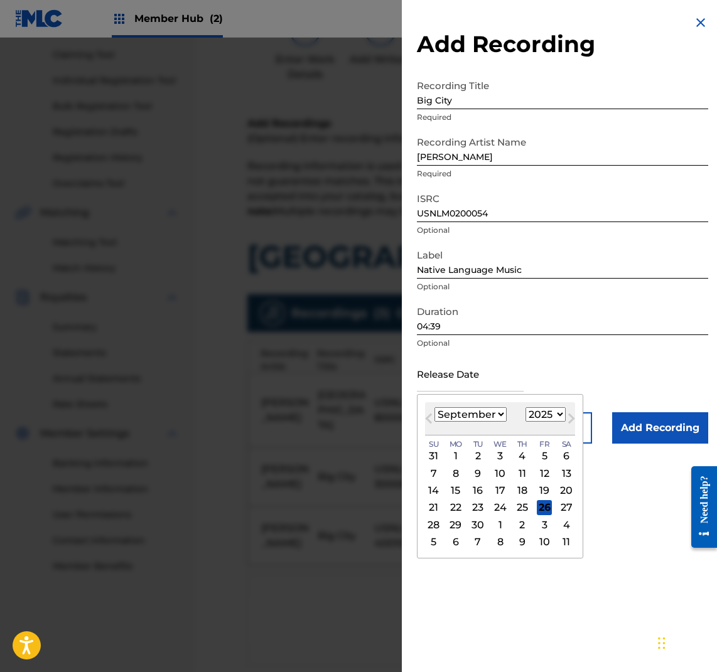
click at [551, 416] on select "1899 1900 1901 1902 1903 1904 1905 1906 1907 1908 1909 1910 1911 1912 1913 1914…" at bounding box center [545, 414] width 40 height 14
select select "2002"
click at [525, 407] on select "1899 1900 1901 1902 1903 1904 1905 1906 1907 1908 1909 1910 1911 1912 1913 1914…" at bounding box center [545, 414] width 40 height 14
click at [478, 456] on div "3" at bounding box center [477, 456] width 15 height 15
type input "[DATE]"
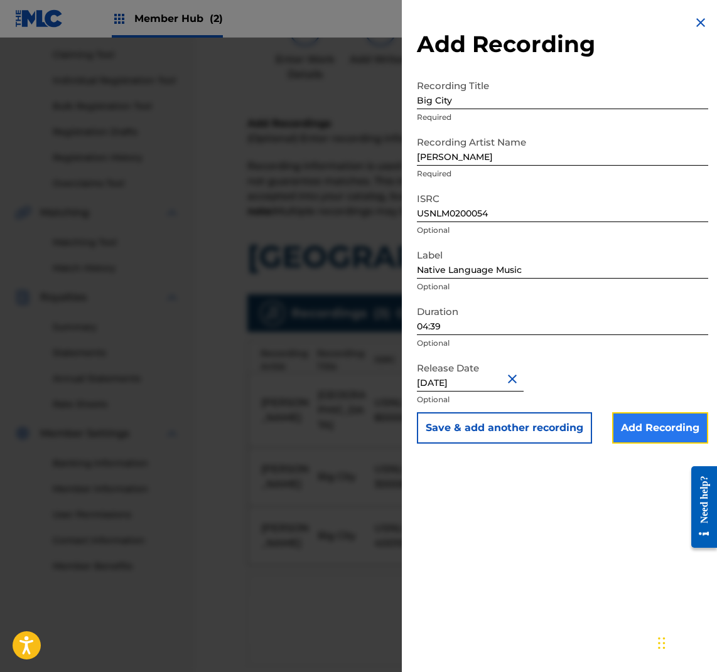
click at [665, 434] on input "Add Recording" at bounding box center [660, 427] width 96 height 31
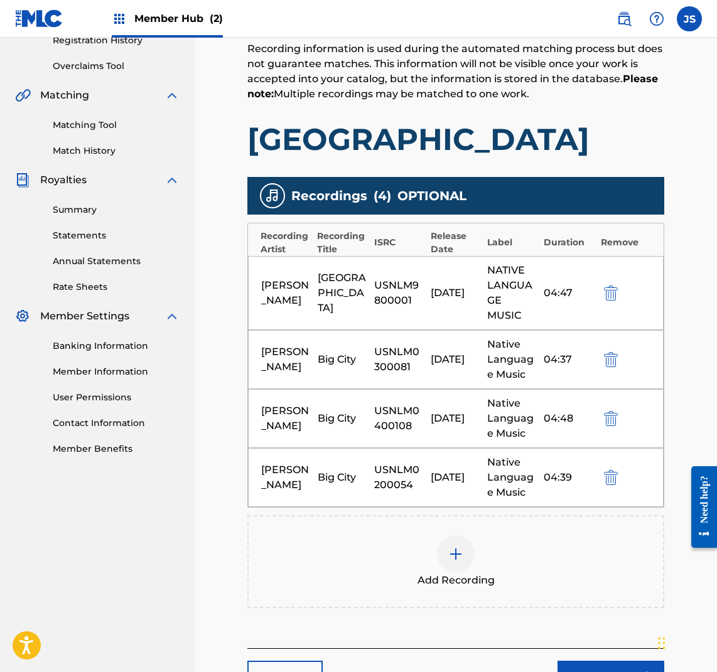
scroll to position [347, 0]
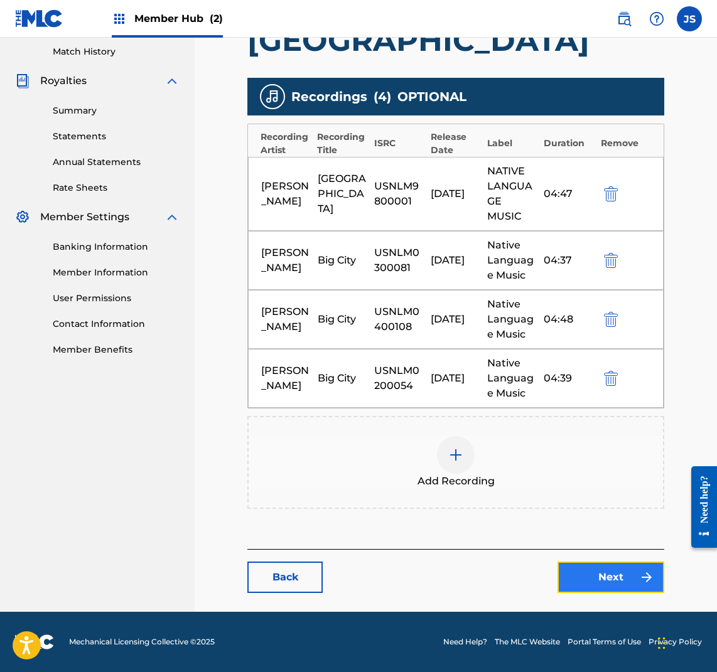
click at [608, 579] on link "Next" at bounding box center [610, 577] width 107 height 31
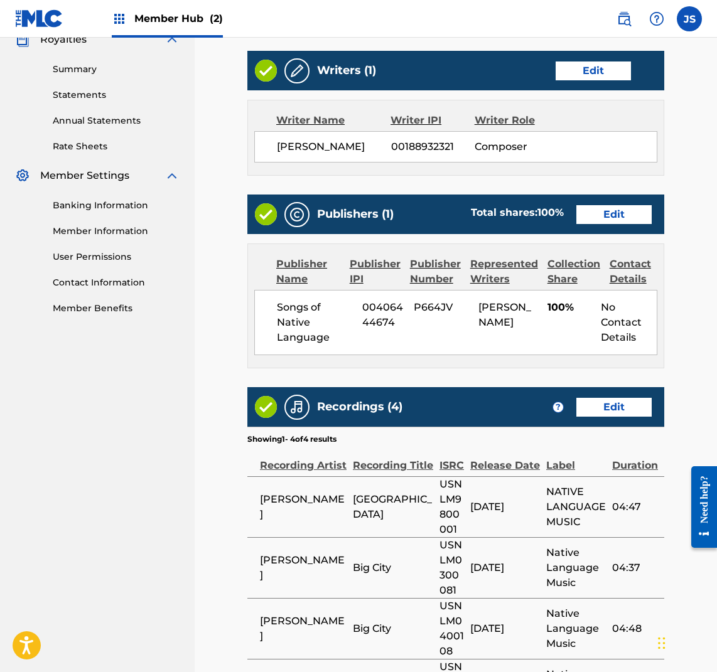
scroll to position [554, 0]
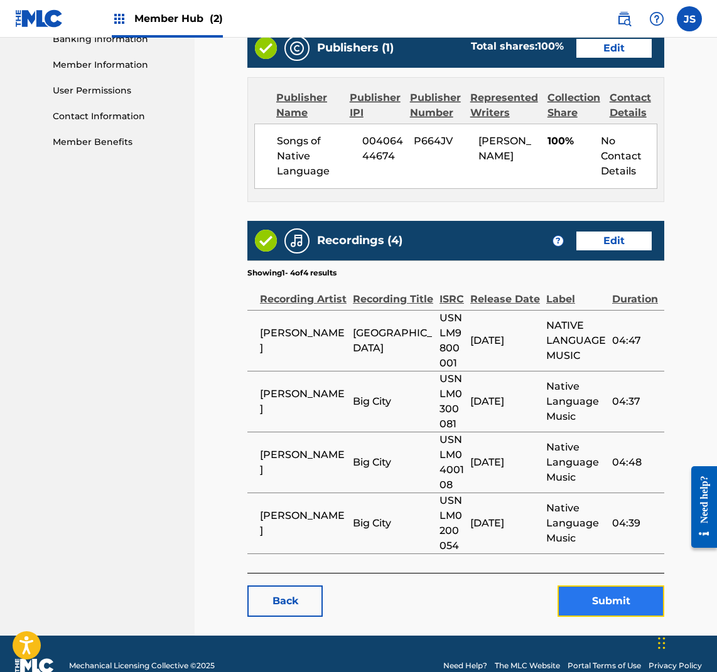
click at [644, 586] on button "Submit" at bounding box center [610, 601] width 107 height 31
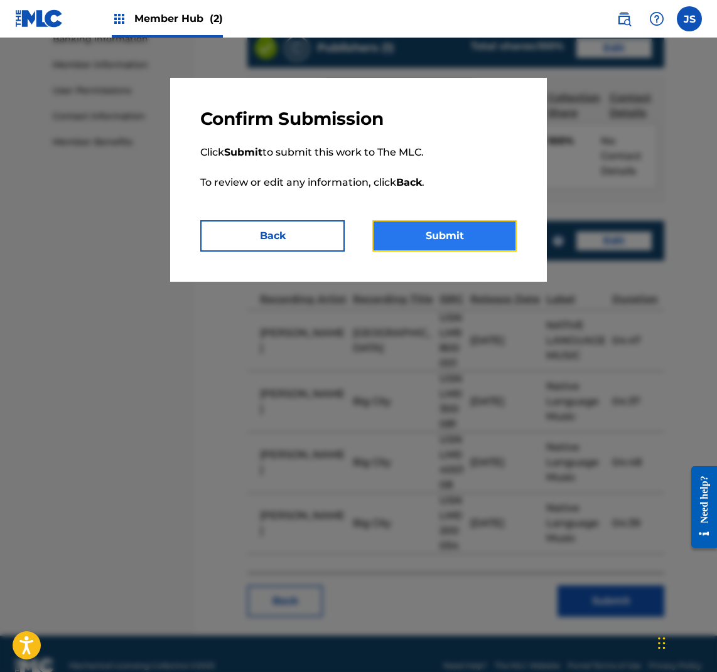
click at [459, 238] on button "Submit" at bounding box center [444, 235] width 144 height 31
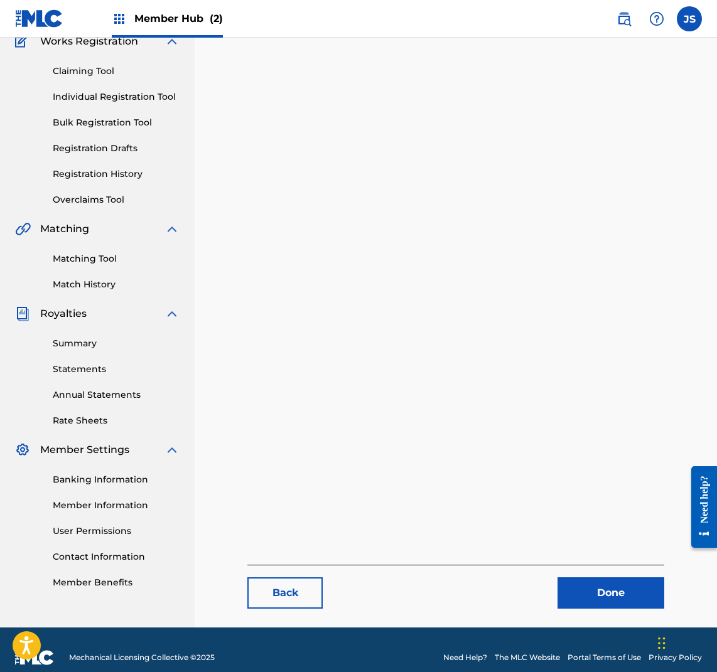
scroll to position [129, 0]
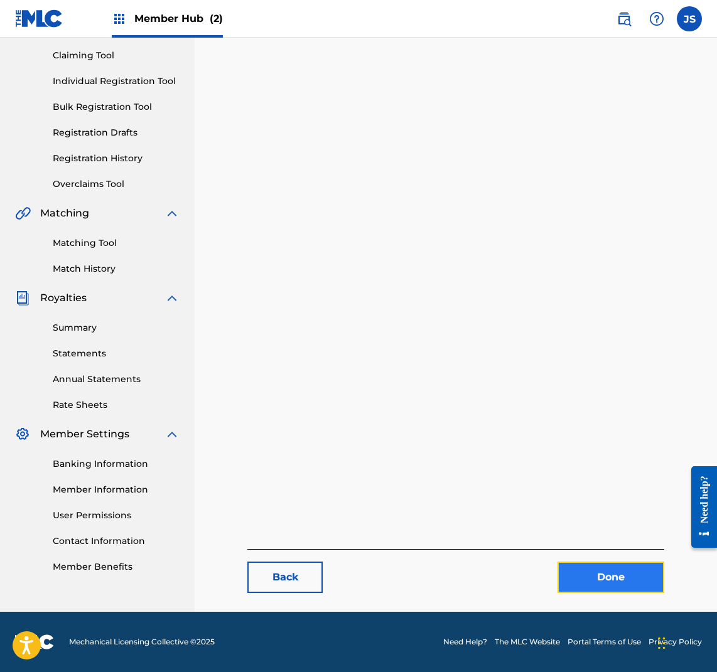
click at [651, 579] on link "Done" at bounding box center [610, 577] width 107 height 31
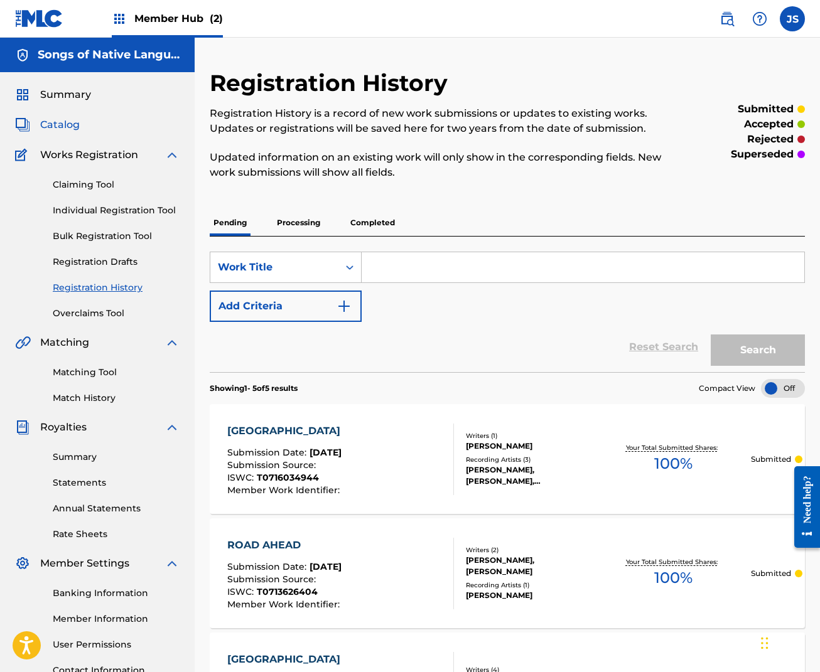
click at [65, 123] on span "Catalog" at bounding box center [60, 124] width 40 height 15
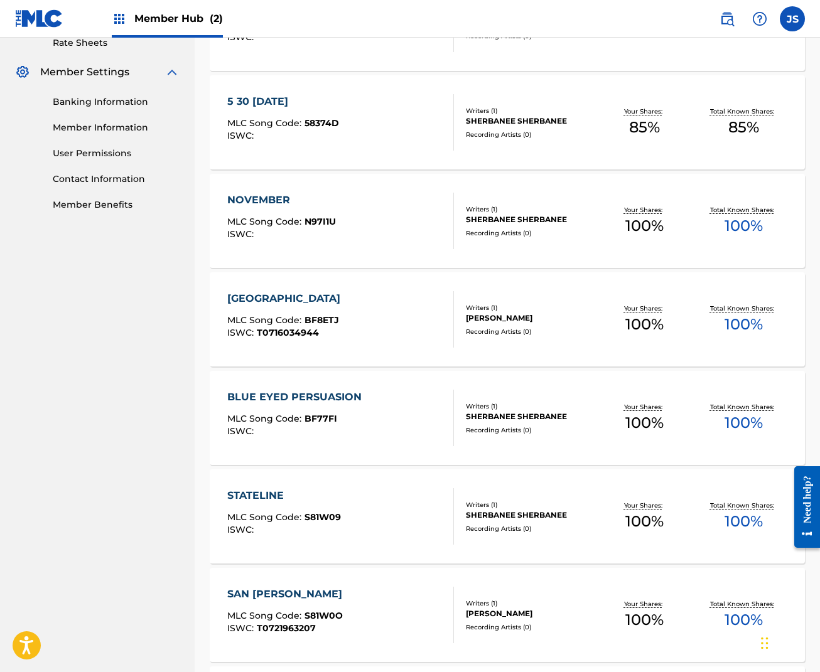
scroll to position [699, 0]
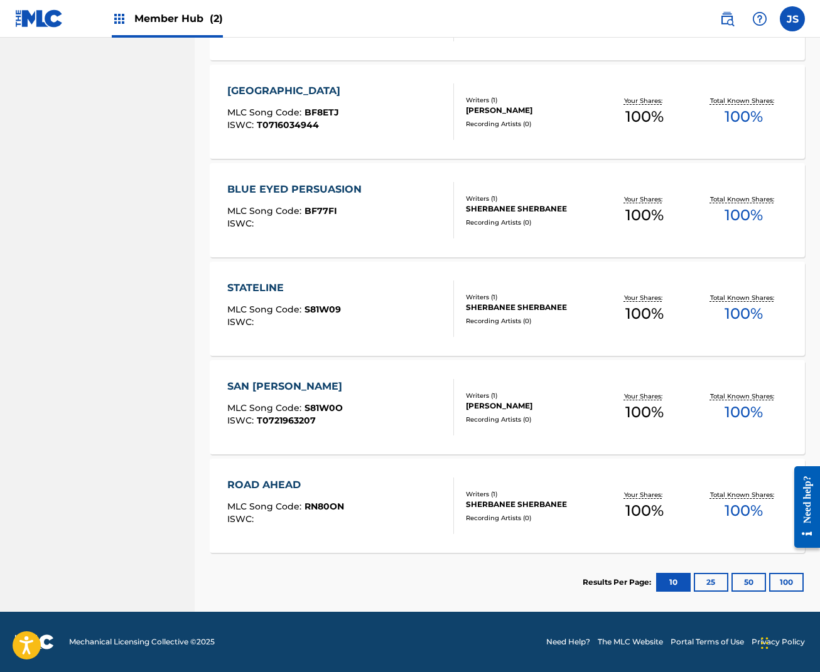
click at [257, 385] on div "SAN [PERSON_NAME]" at bounding box center [287, 386] width 121 height 15
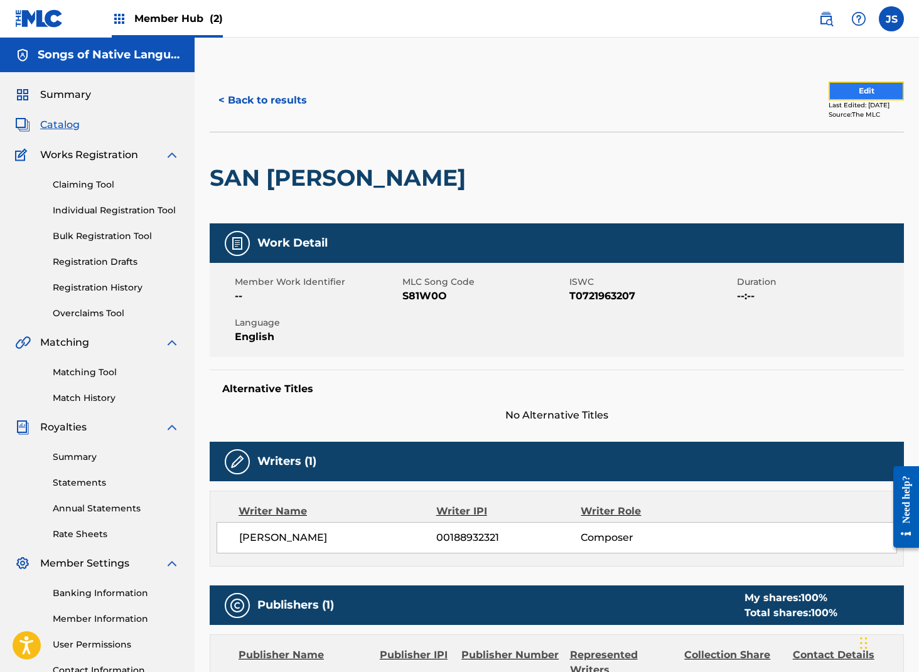
click at [859, 87] on button "Edit" at bounding box center [866, 91] width 75 height 19
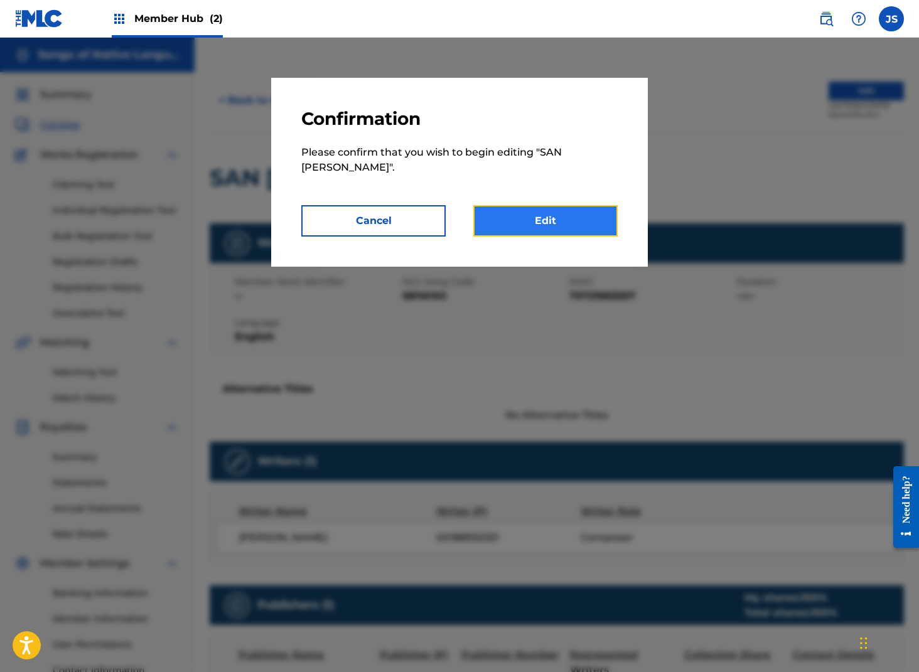
click at [512, 205] on link "Edit" at bounding box center [545, 220] width 144 height 31
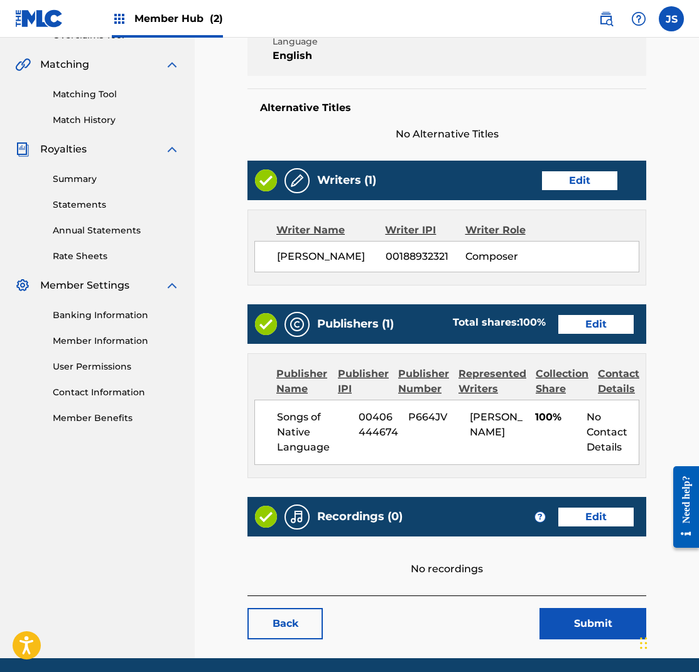
scroll to position [301, 0]
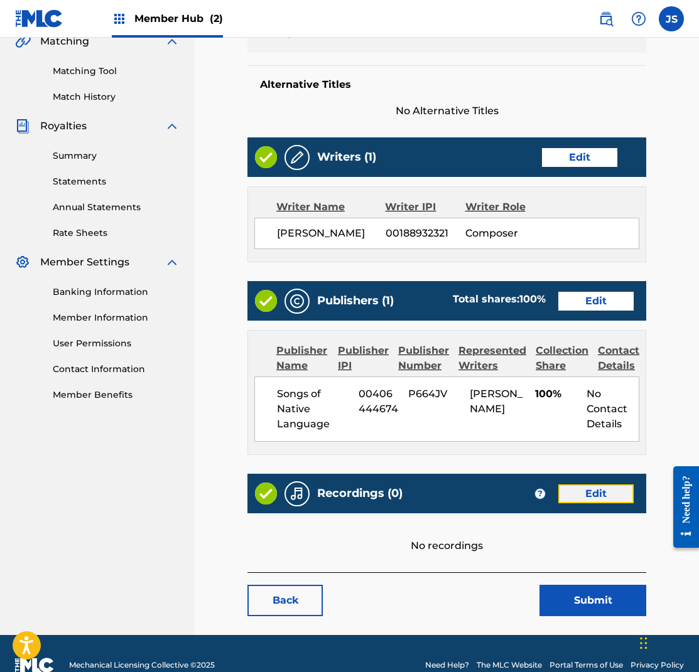
click at [599, 485] on link "Edit" at bounding box center [595, 494] width 75 height 19
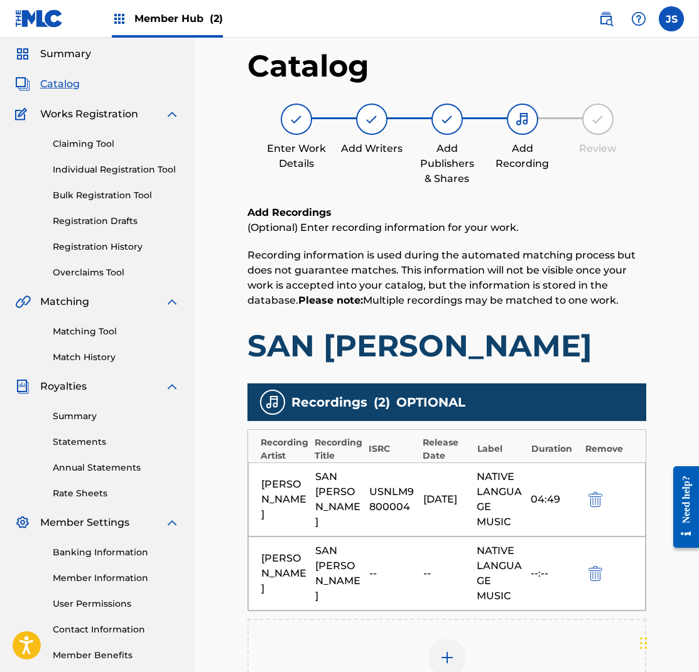
scroll to position [105, 0]
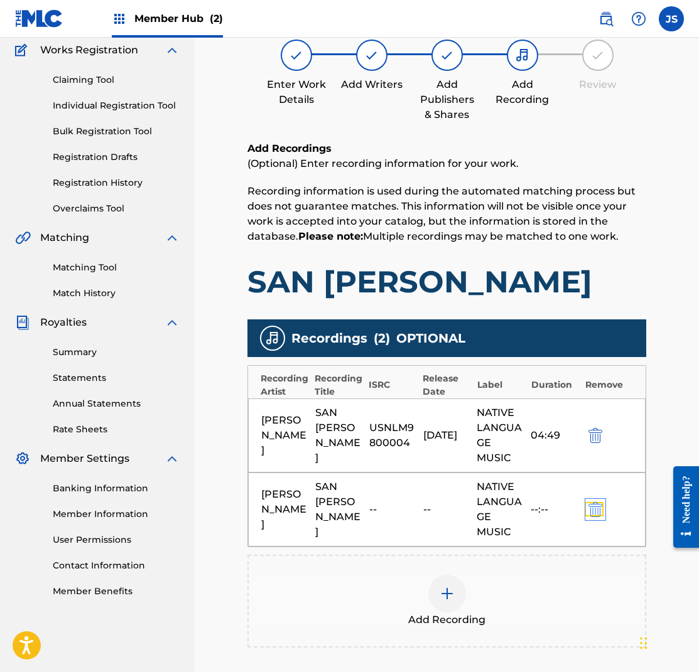
click at [594, 509] on img "submit" at bounding box center [595, 509] width 14 height 15
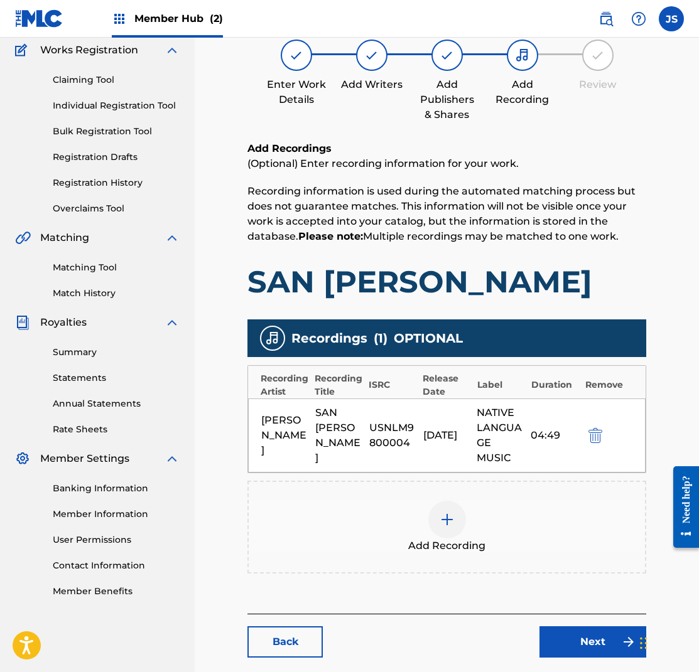
click at [448, 515] on img at bounding box center [446, 519] width 15 height 15
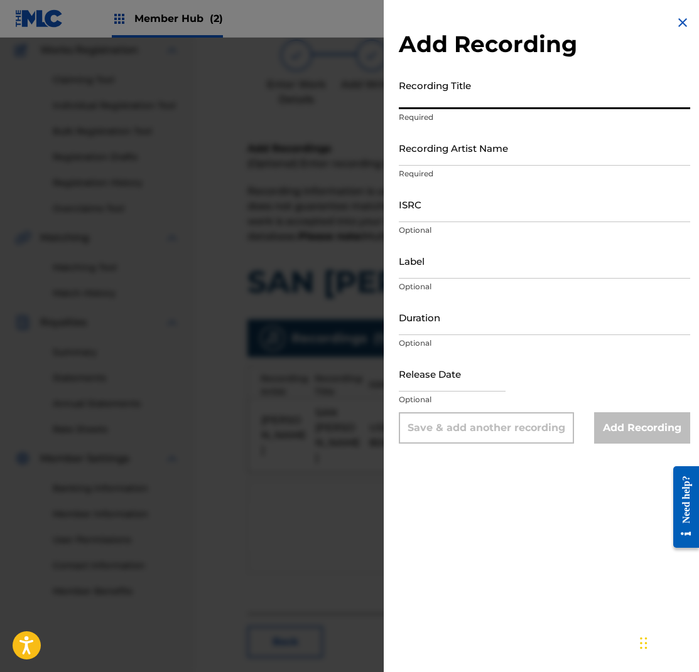
click at [483, 102] on input "Recording Title" at bounding box center [544, 91] width 291 height 36
type input "[PERSON_NAME]"
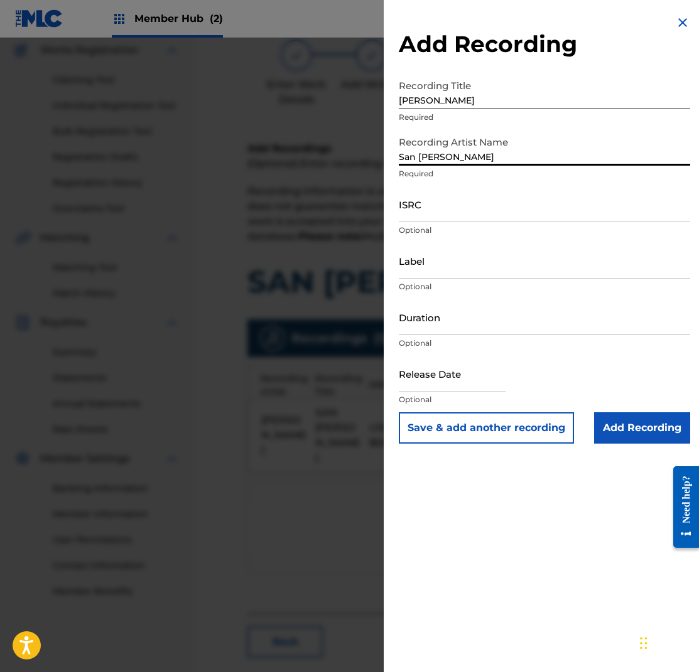
type input "San [PERSON_NAME]"
click at [453, 267] on input "Label" at bounding box center [544, 261] width 291 height 36
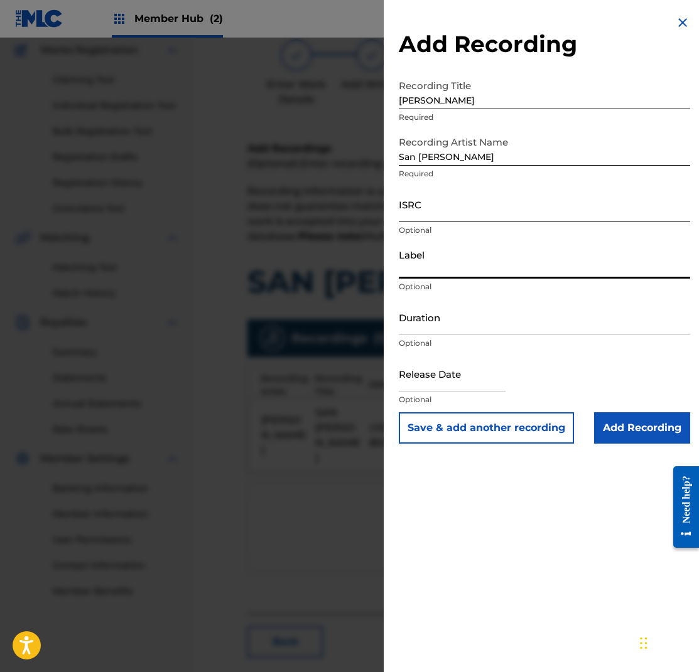
click at [442, 207] on input "ISRC" at bounding box center [544, 204] width 291 height 36
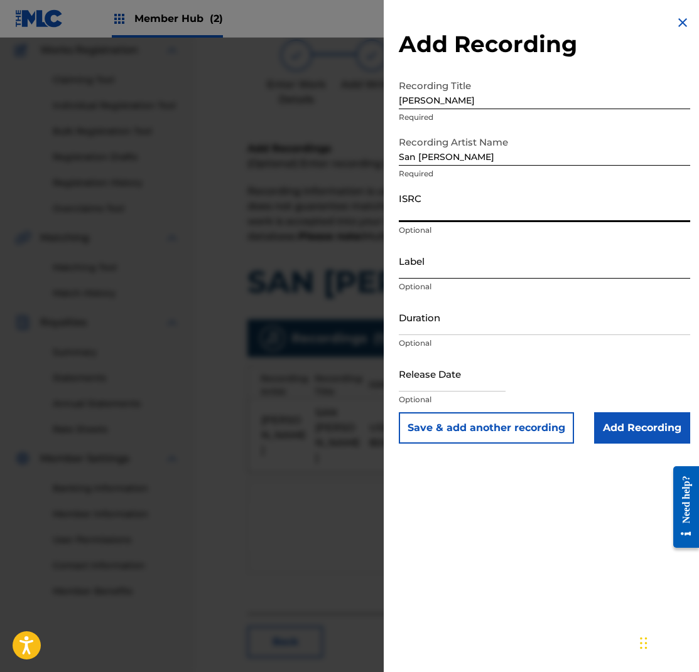
paste input "USNLM0300097"
type input "USNLM0300097"
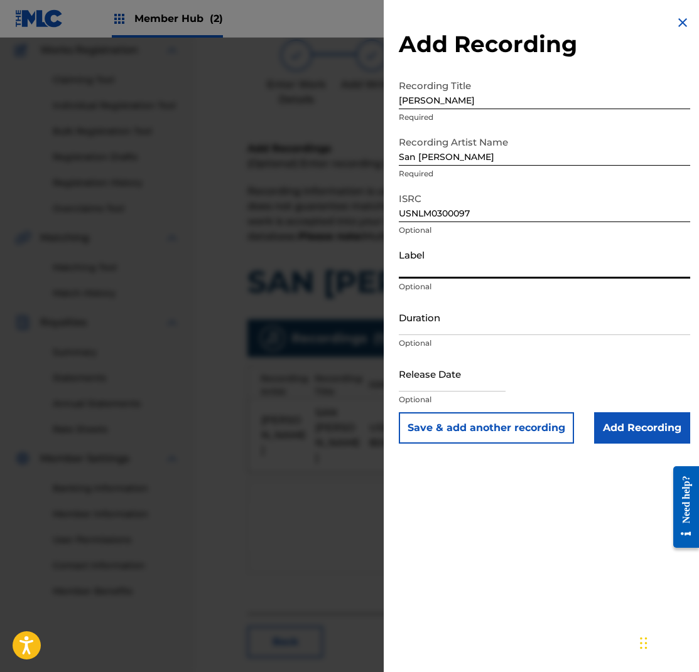
click at [433, 269] on input "Label" at bounding box center [544, 261] width 291 height 36
type input "Native Language Music"
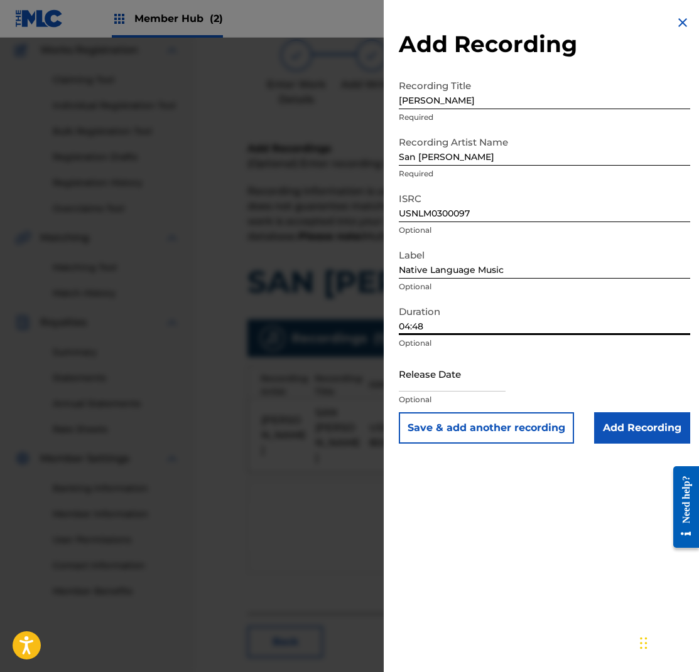
type input "04:48"
select select "8"
select select "2025"
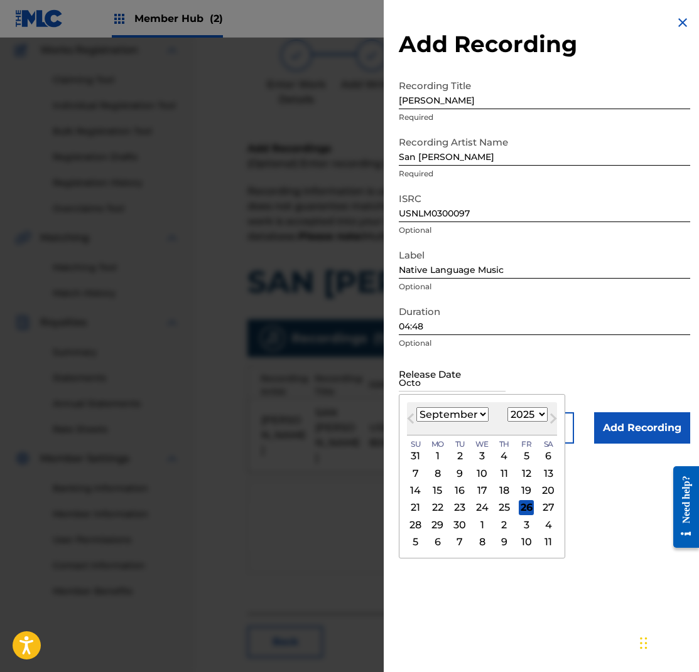
type input "Octob"
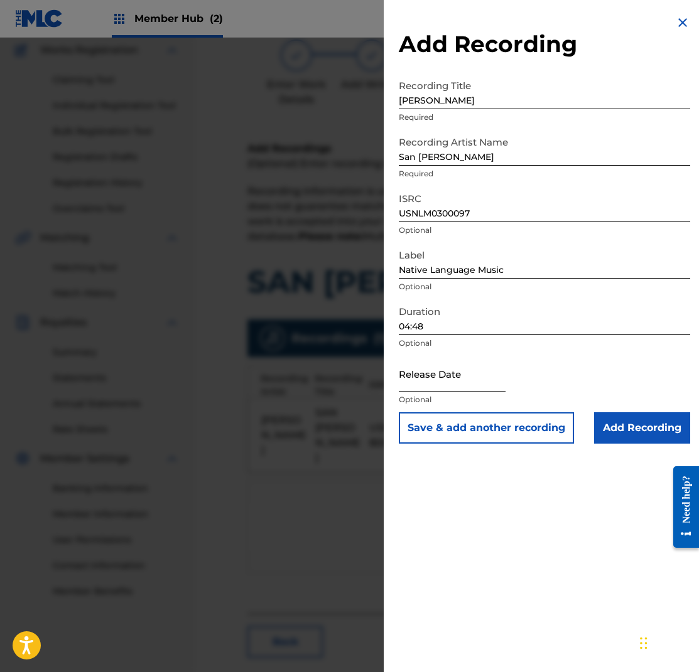
click at [440, 382] on input "text" at bounding box center [452, 374] width 107 height 36
select select "8"
select select "2025"
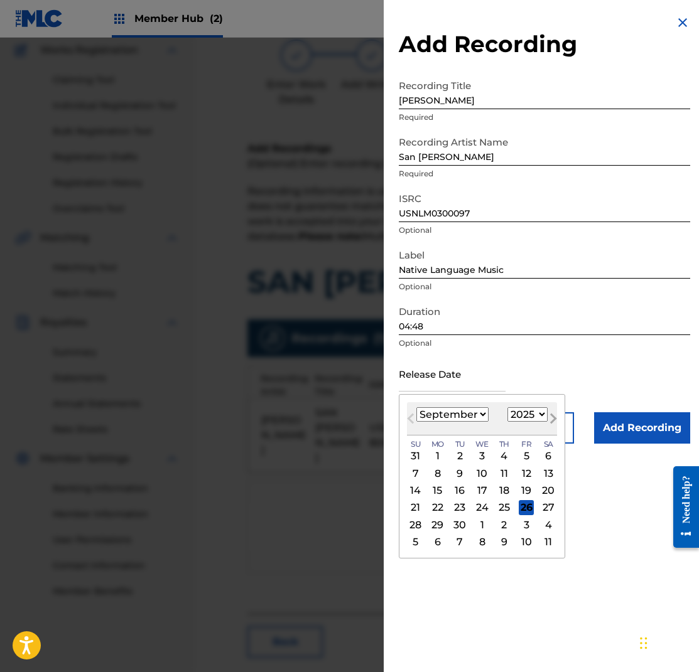
click at [545, 413] on button "Next Month" at bounding box center [553, 421] width 20 height 20
select select "10"
click at [523, 421] on select "1899 1900 1901 1902 1903 1904 1905 1906 1907 1908 1909 1910 1911 1912 1913 1914…" at bounding box center [527, 414] width 40 height 14
select select "2003"
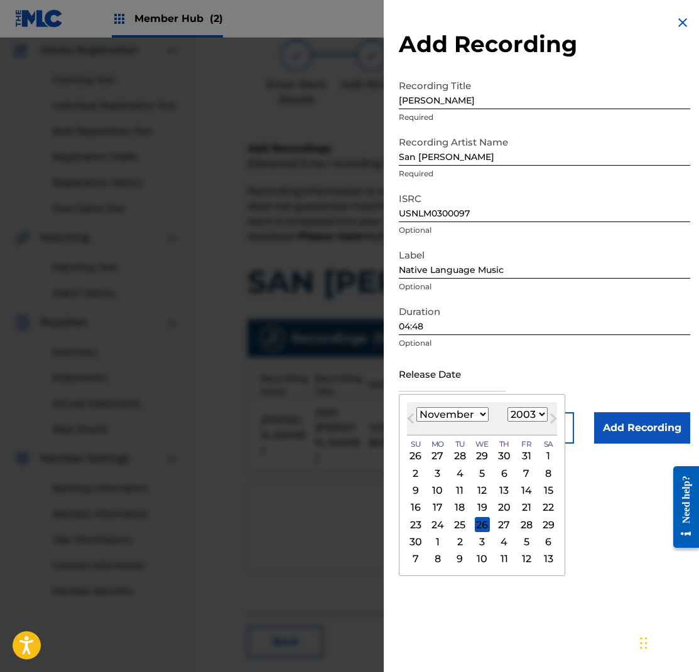
click at [507, 407] on select "1899 1900 1901 1902 1903 1904 1905 1906 1907 1908 1909 1910 1911 1912 1913 1914…" at bounding box center [527, 414] width 40 height 14
click at [457, 417] on select "January February March April May June July August September October November De…" at bounding box center [452, 414] width 72 height 14
select select "9"
click at [416, 407] on select "January February March April May June July August September October November De…" at bounding box center [452, 414] width 72 height 14
click at [458, 493] on div "14" at bounding box center [459, 490] width 15 height 15
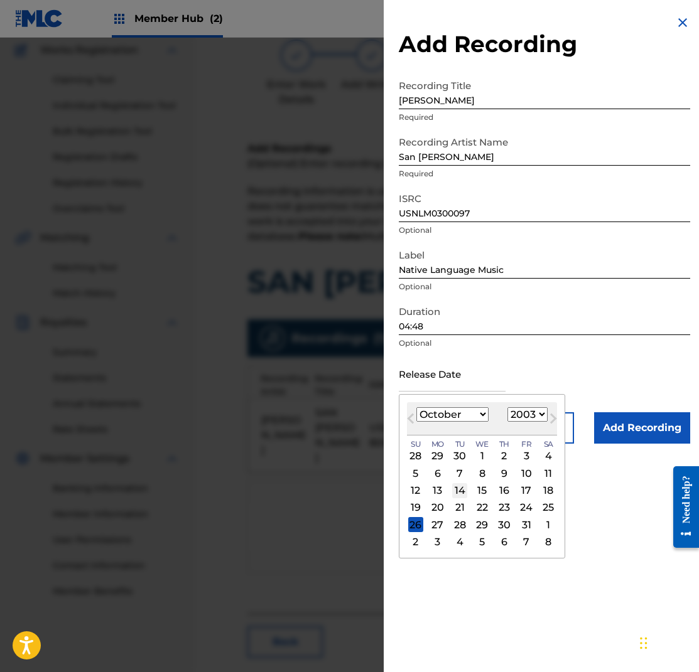
type input "[DATE]"
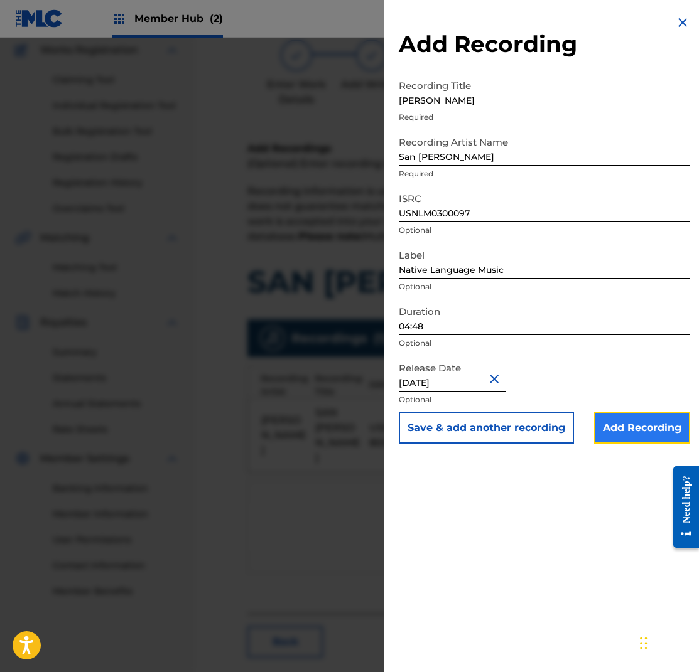
click at [649, 428] on input "Add Recording" at bounding box center [642, 427] width 96 height 31
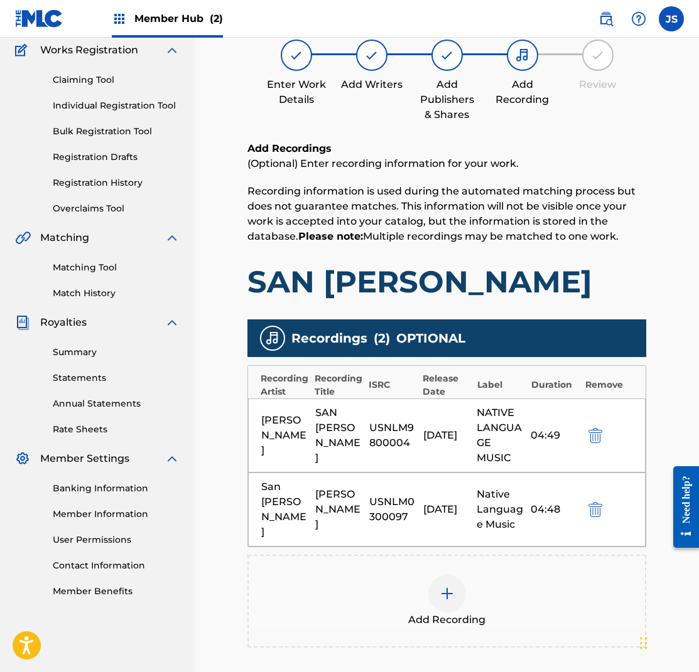
click at [476, 499] on div "San [PERSON_NAME] USNLM0300097 [DATE] Native Language Music 04:48" at bounding box center [446, 510] width 397 height 74
click at [399, 500] on div "USNLM0300097" at bounding box center [393, 510] width 48 height 30
click at [331, 497] on div "[PERSON_NAME]" at bounding box center [339, 509] width 48 height 45
click at [595, 502] on img "submit" at bounding box center [595, 509] width 14 height 15
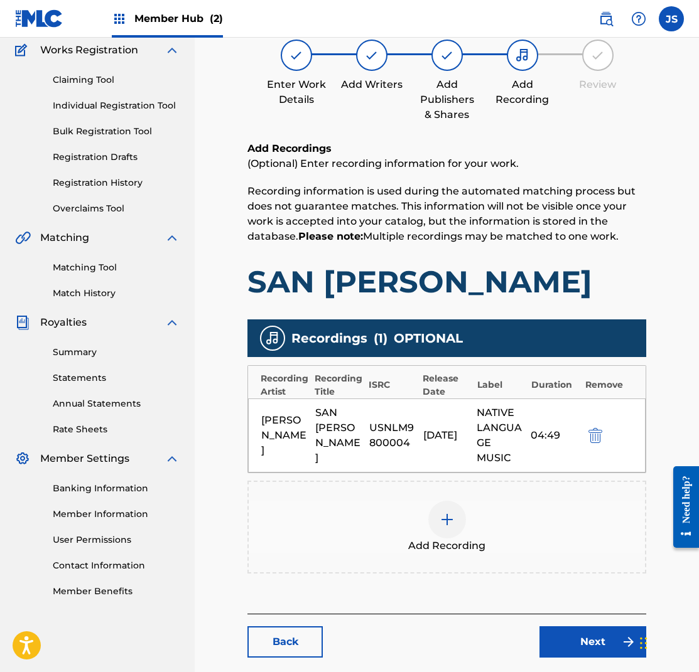
click at [449, 517] on img at bounding box center [446, 519] width 15 height 15
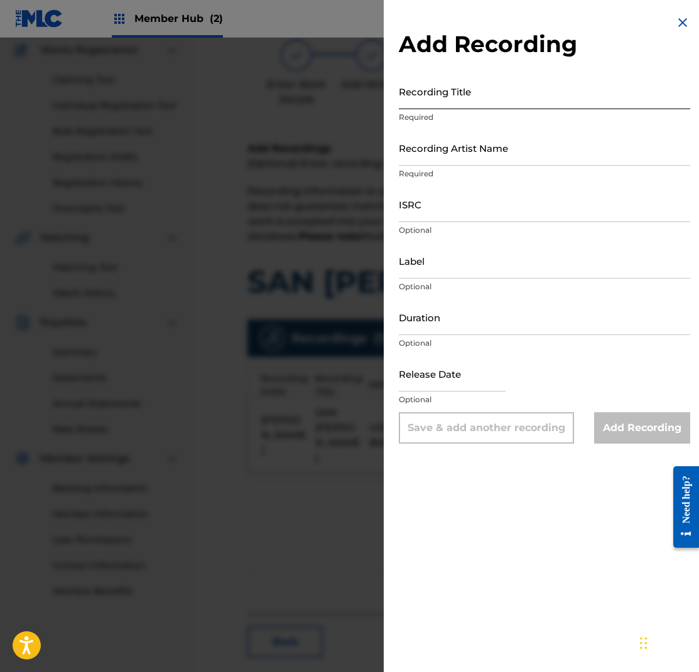
click at [482, 99] on input "Recording Title" at bounding box center [544, 91] width 291 height 36
type input "San [PERSON_NAME]"
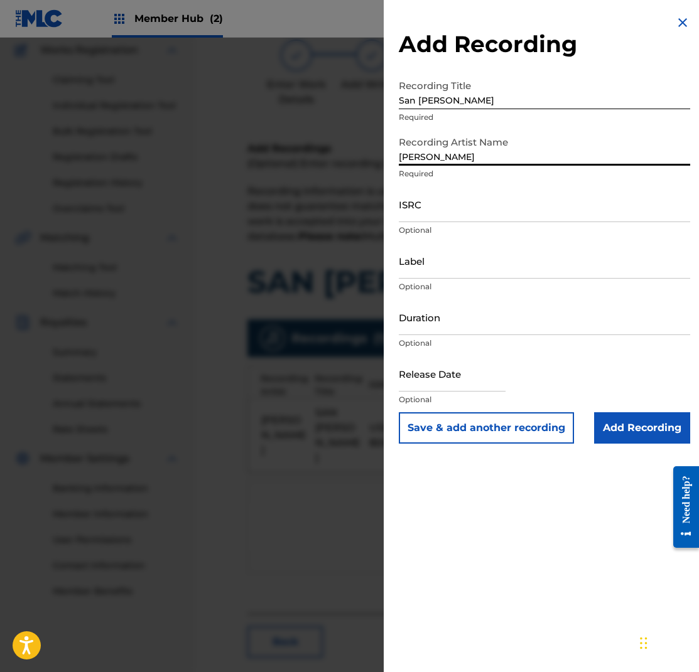
type input "[PERSON_NAME]"
click at [429, 268] on input "Label" at bounding box center [544, 261] width 291 height 36
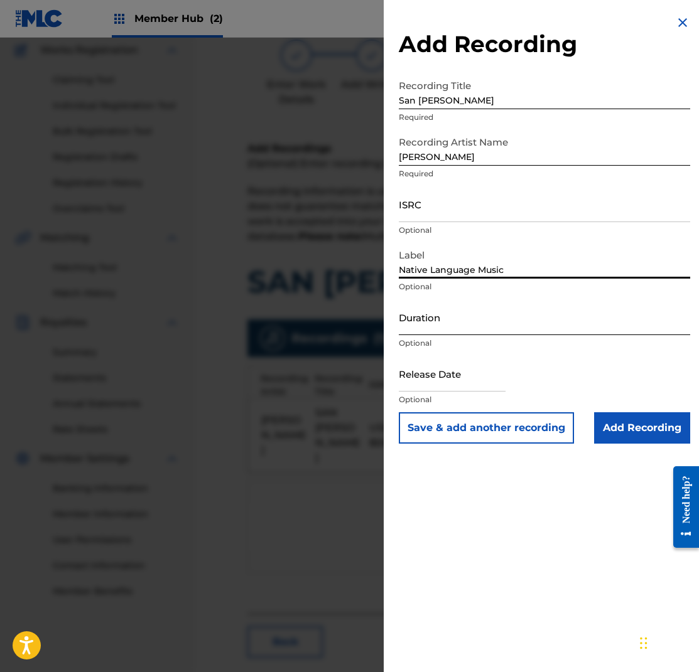
type input "Native Language Music"
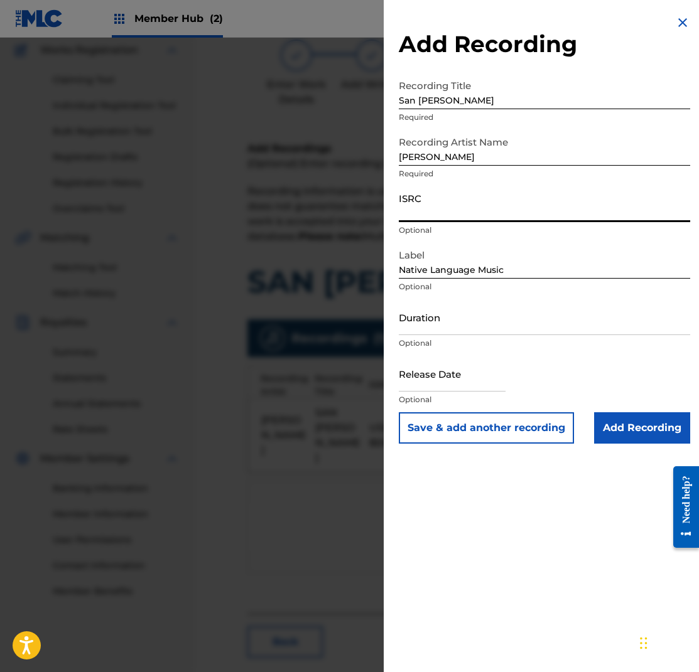
click at [441, 212] on input "ISRC" at bounding box center [544, 204] width 291 height 36
paste input "USNLM0300097"
type input "USNLM0300097"
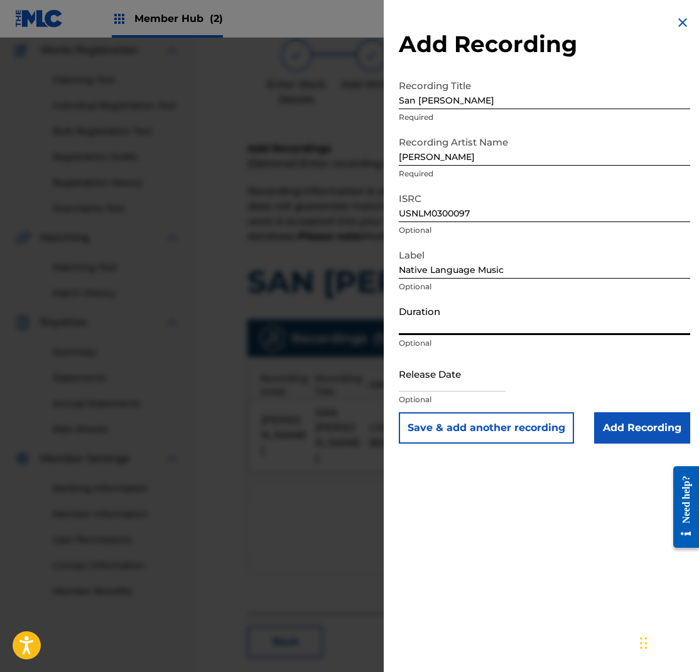
click at [455, 327] on input "Duration" at bounding box center [544, 317] width 291 height 36
type input "04:48"
select select "8"
select select "2025"
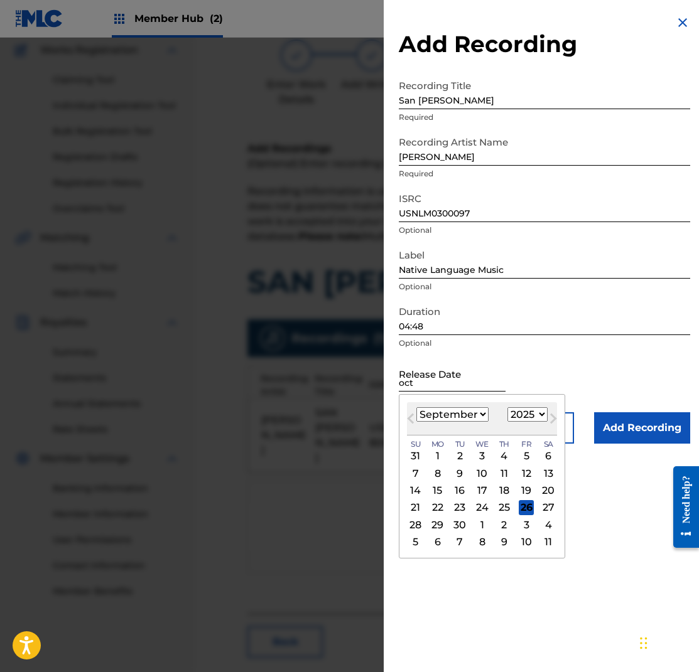
type input "[DATE]"
select select "9"
select select "2003"
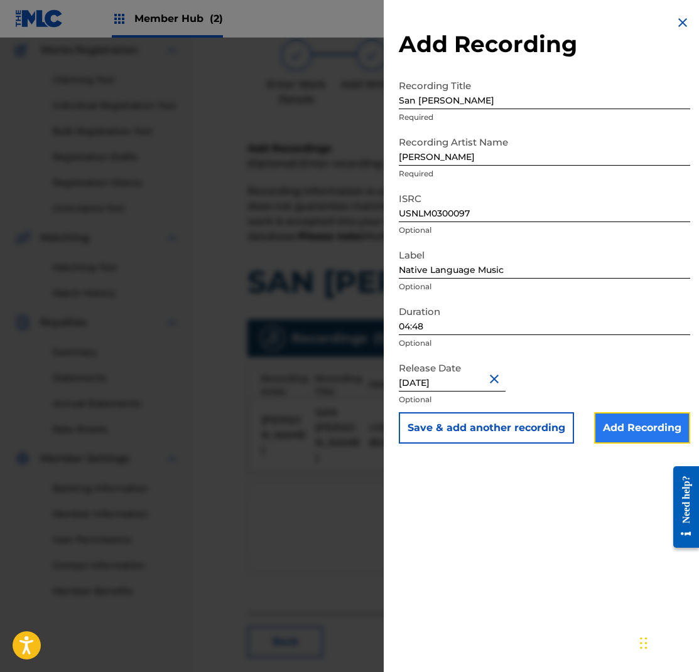
click at [638, 424] on input "Add Recording" at bounding box center [642, 427] width 96 height 31
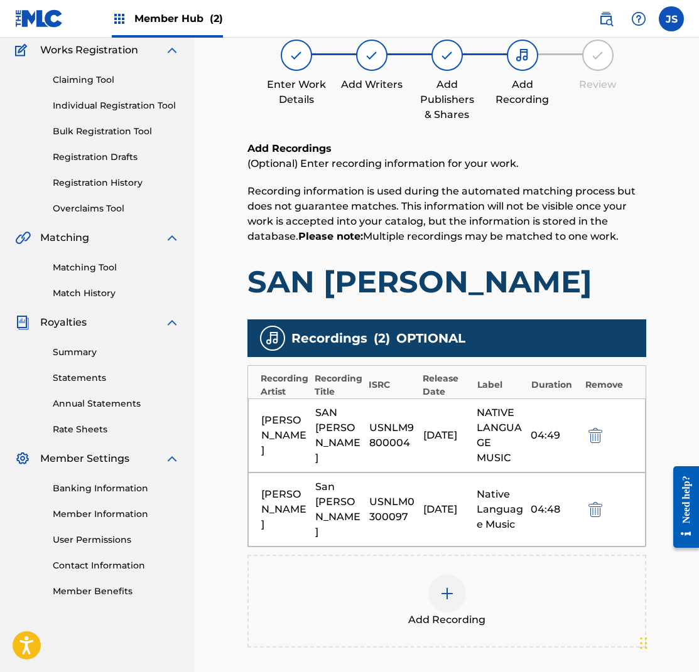
click at [446, 586] on img at bounding box center [446, 593] width 15 height 15
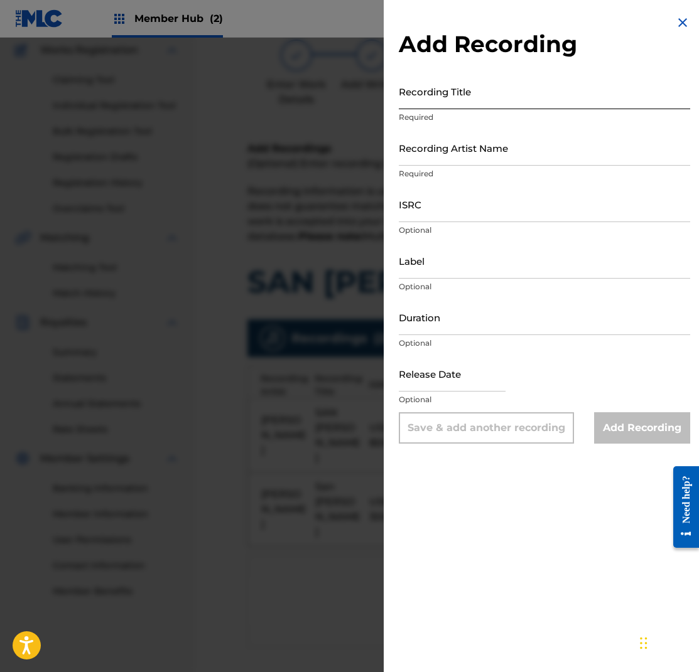
click at [433, 105] on input "Recording Title" at bounding box center [544, 91] width 291 height 36
type input "San [PERSON_NAME]"
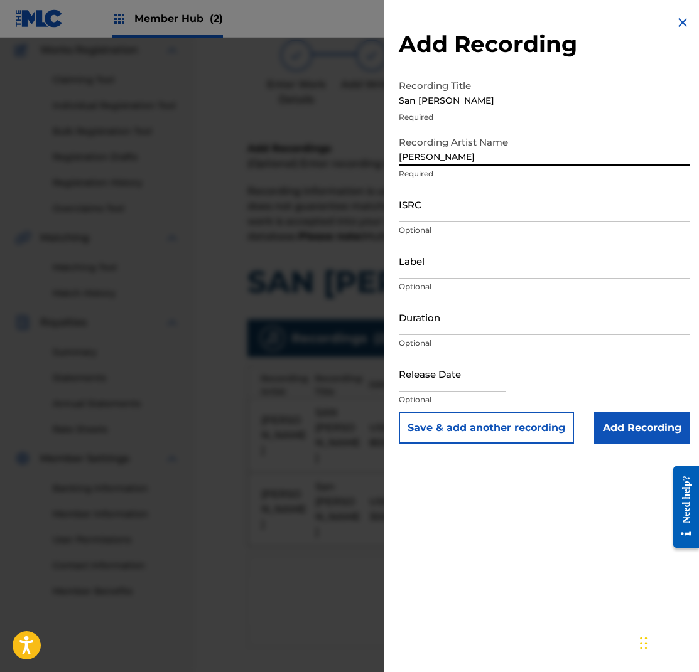
type input "[PERSON_NAME]"
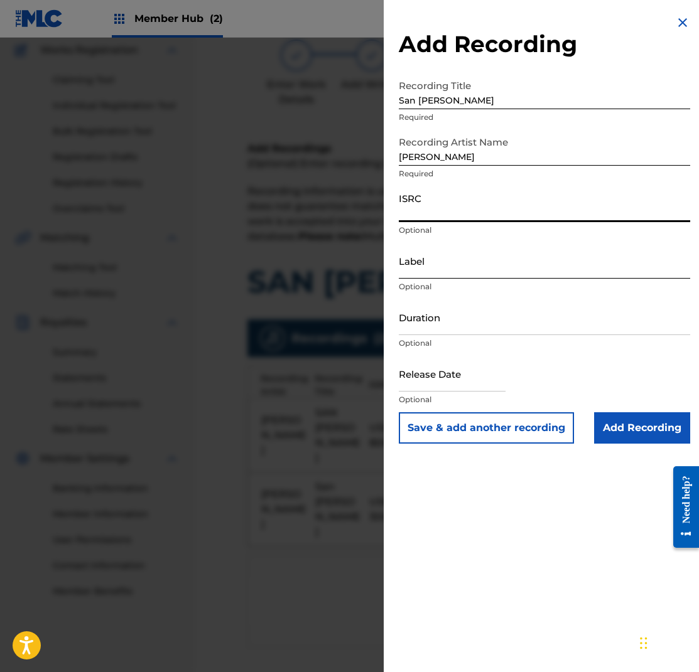
paste input "USNLM0500225"
type input "USNLM0500225"
click at [434, 270] on input "Label" at bounding box center [544, 261] width 291 height 36
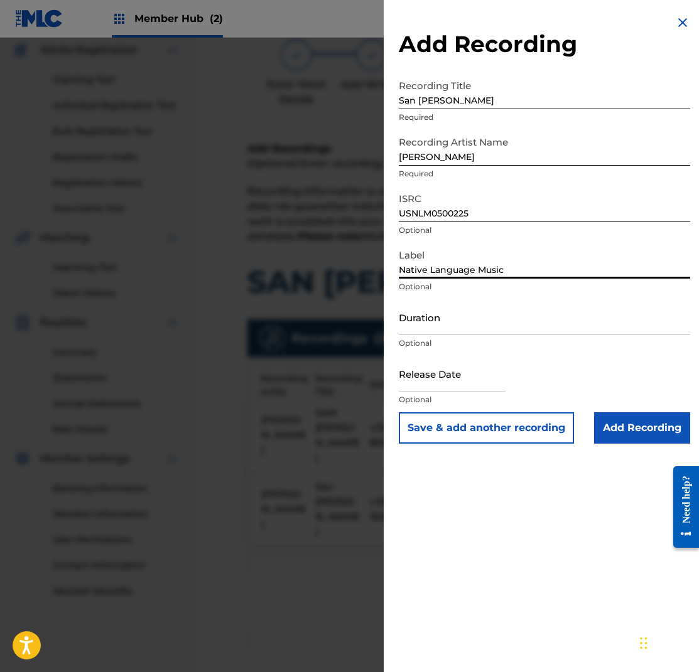
type input "Native Language Music"
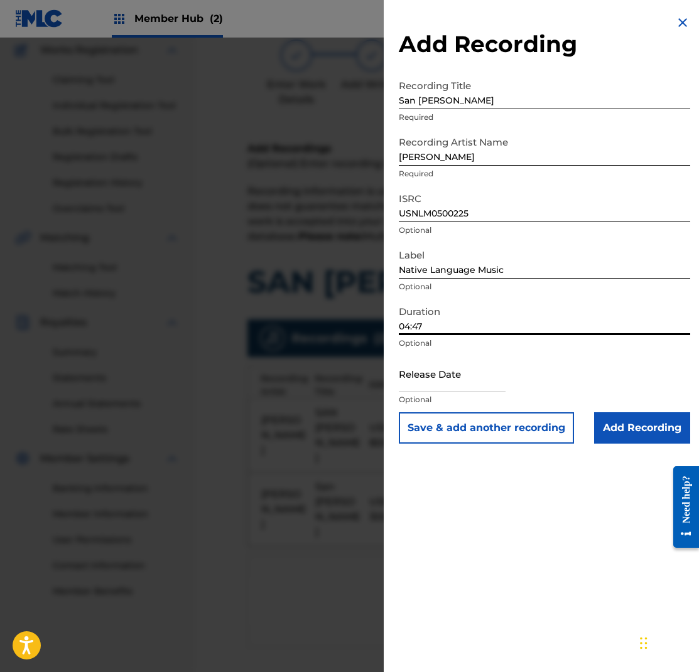
type input "04:47"
select select "8"
select select "2025"
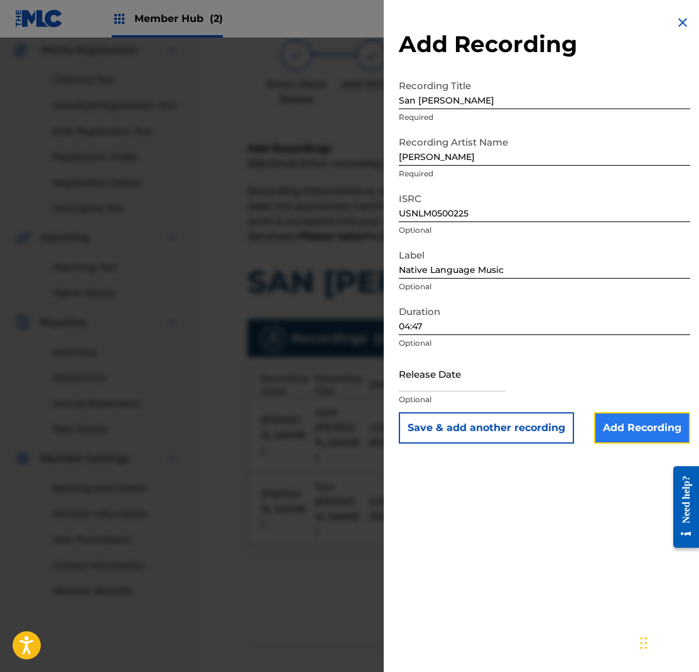
click at [624, 428] on input "Add Recording" at bounding box center [642, 427] width 96 height 31
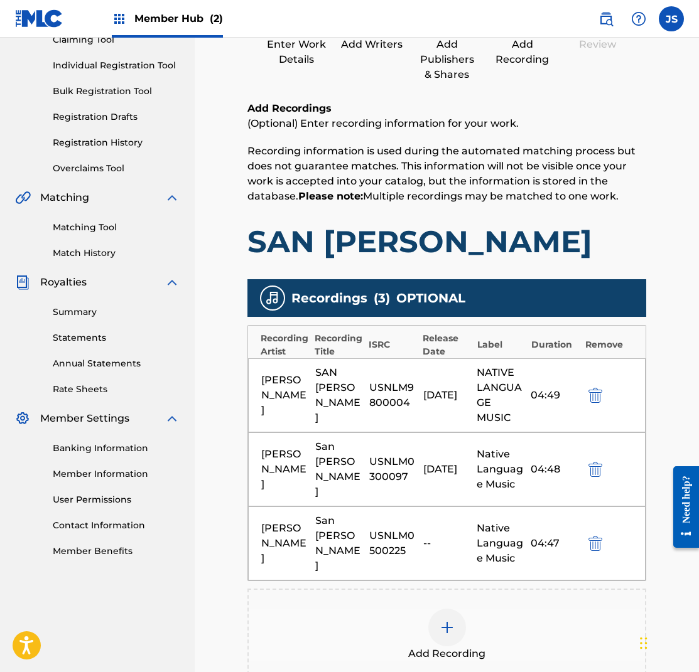
scroll to position [288, 0]
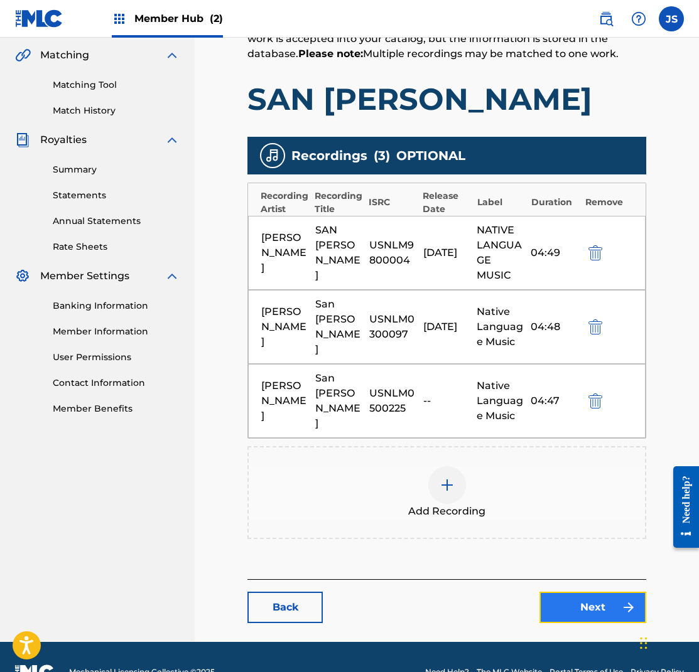
click at [591, 592] on link "Next" at bounding box center [592, 607] width 107 height 31
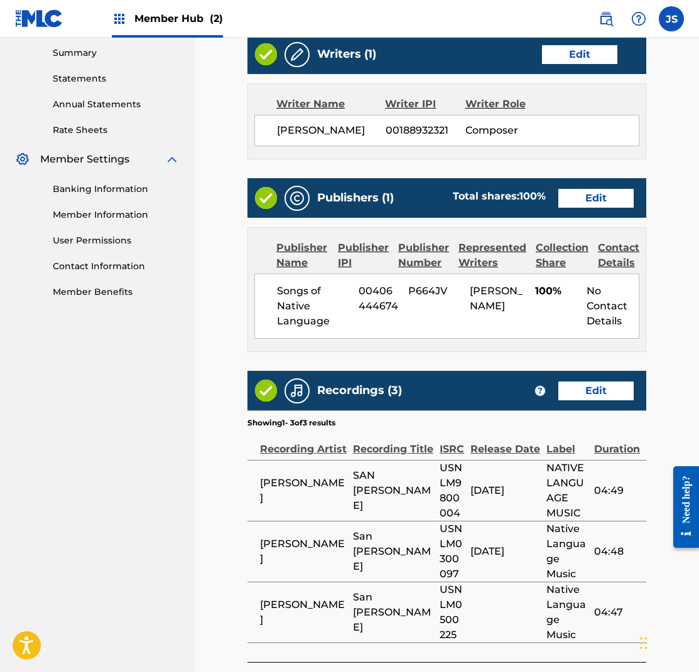
scroll to position [493, 0]
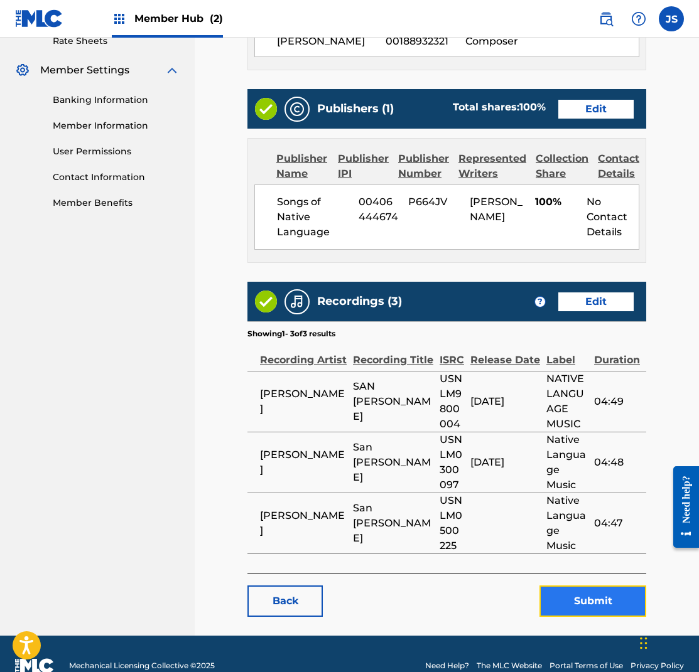
click at [601, 586] on button "Submit" at bounding box center [592, 601] width 107 height 31
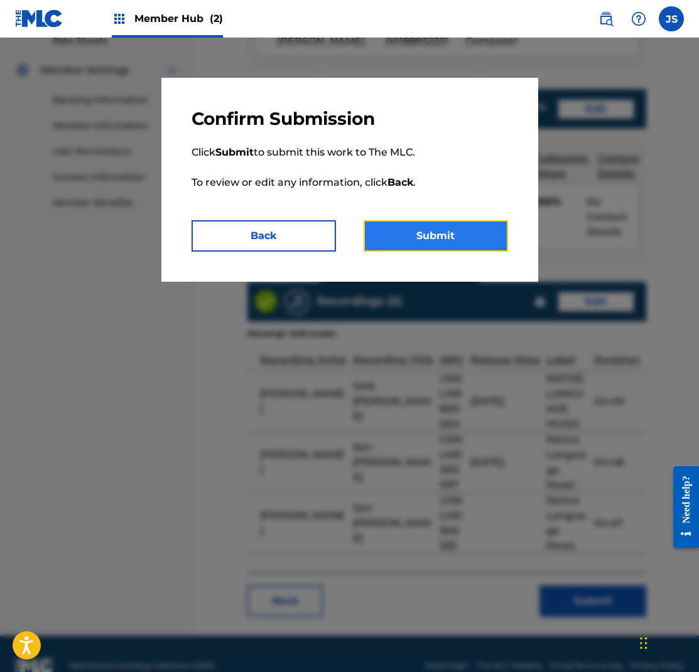
click at [428, 233] on button "Submit" at bounding box center [435, 235] width 144 height 31
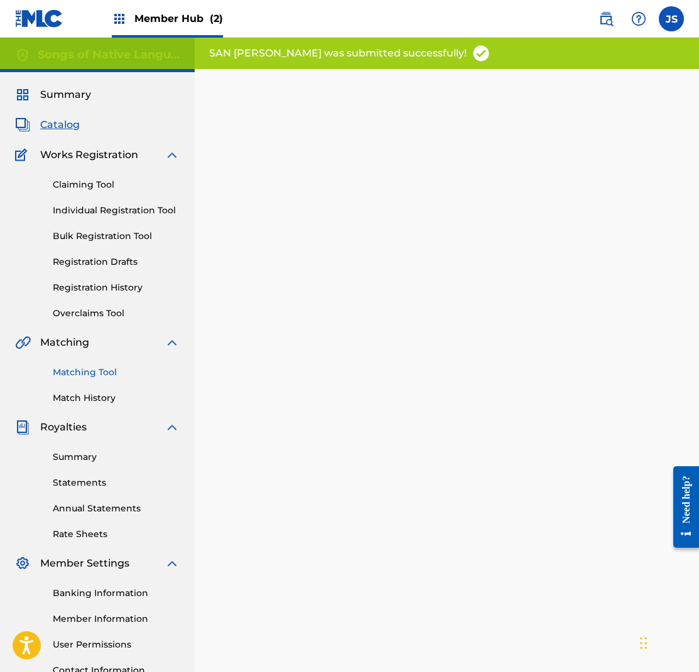
click at [105, 375] on link "Matching Tool" at bounding box center [116, 372] width 127 height 13
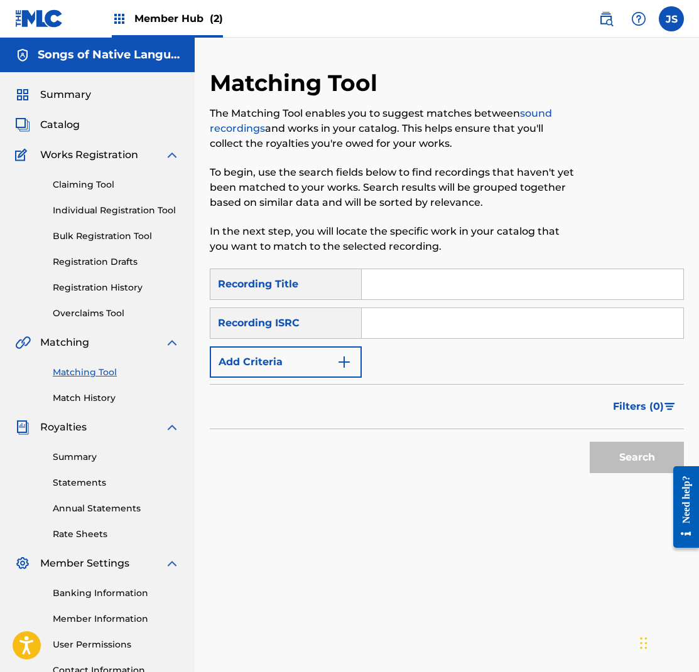
click at [419, 286] on input "Search Form" at bounding box center [522, 284] width 321 height 30
drag, startPoint x: 283, startPoint y: 424, endPoint x: 135, endPoint y: 416, distance: 147.8
click at [283, 424] on div "Filters ( 0 )" at bounding box center [447, 406] width 474 height 45
click at [98, 399] on link "Match History" at bounding box center [116, 398] width 127 height 13
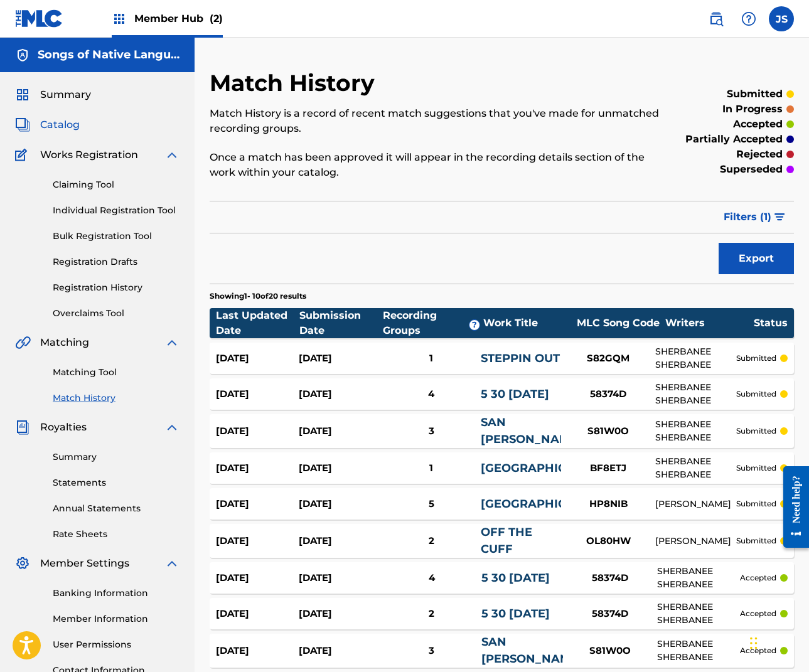
click at [55, 122] on span "Catalog" at bounding box center [60, 124] width 40 height 15
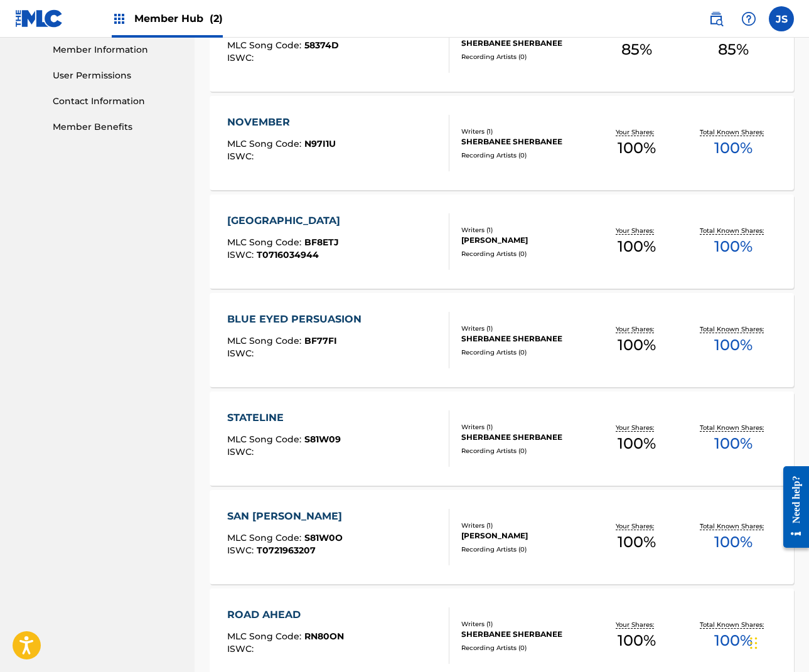
scroll to position [670, 0]
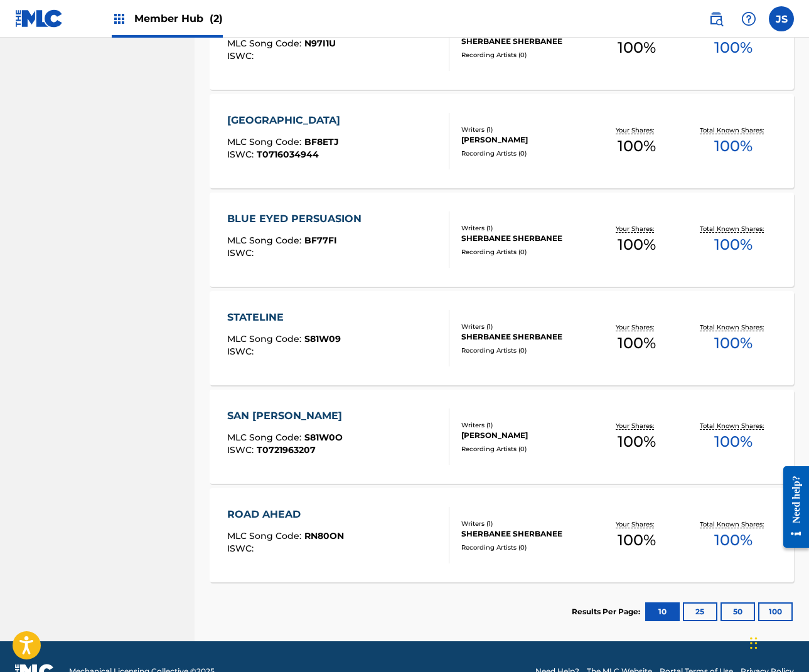
click at [290, 511] on div "ROAD AHEAD" at bounding box center [285, 514] width 117 height 15
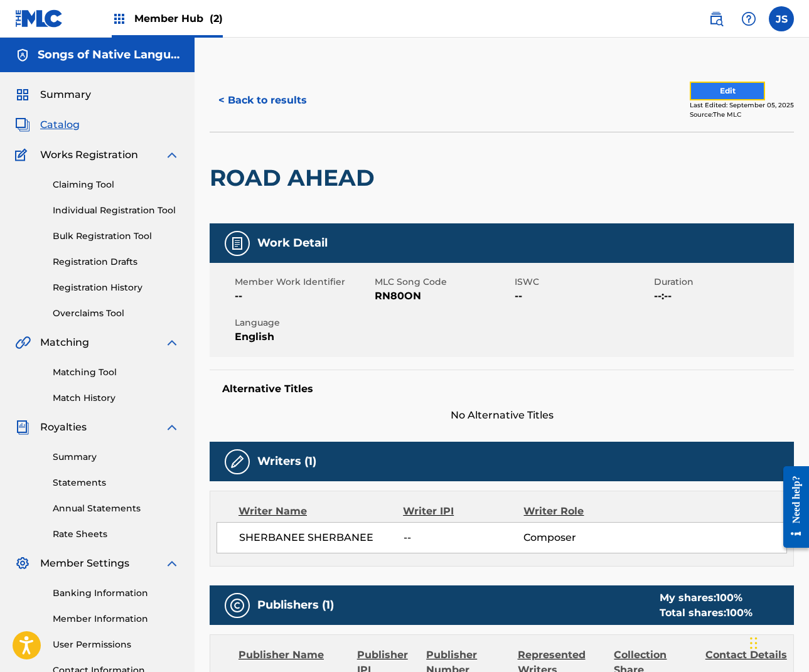
click at [749, 85] on button "Edit" at bounding box center [727, 91] width 75 height 19
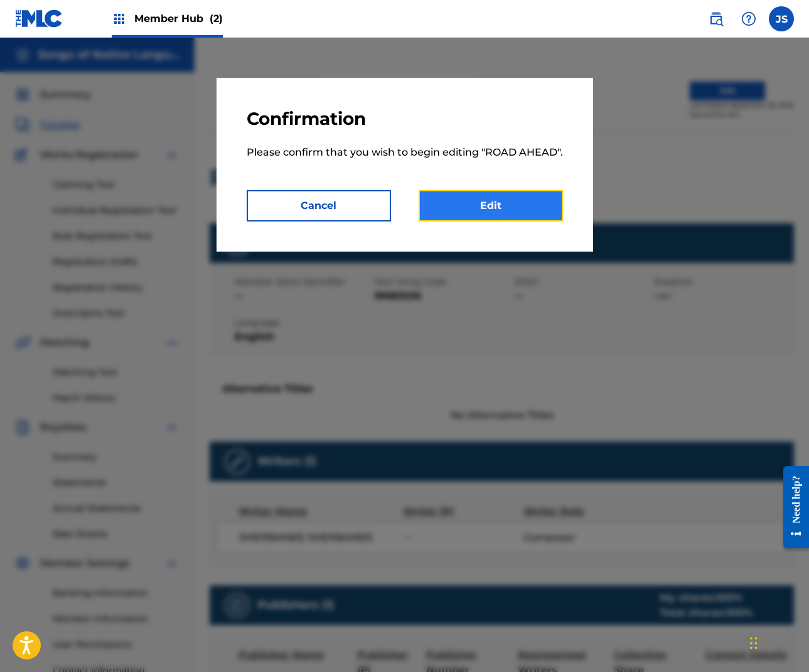
click at [480, 201] on link "Edit" at bounding box center [491, 205] width 144 height 31
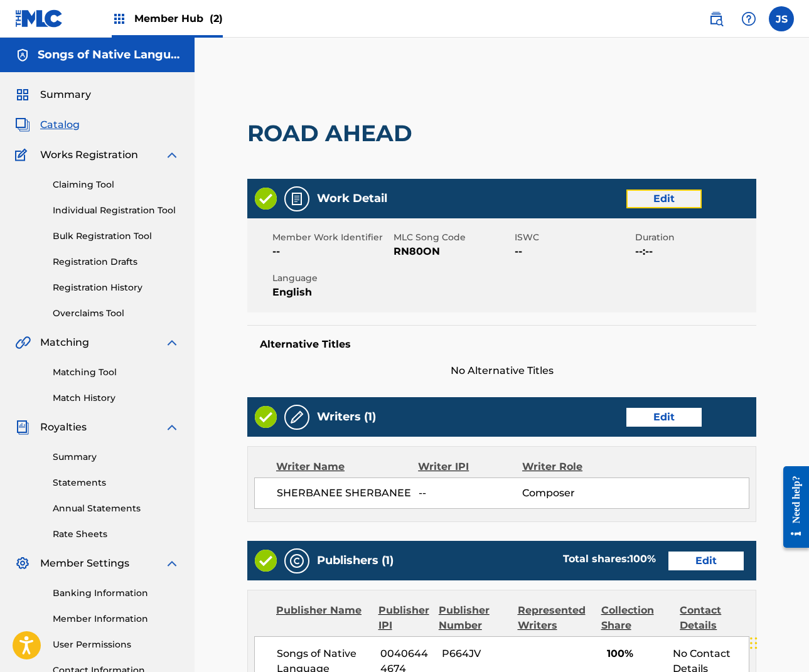
click at [689, 196] on link "Edit" at bounding box center [664, 199] width 75 height 19
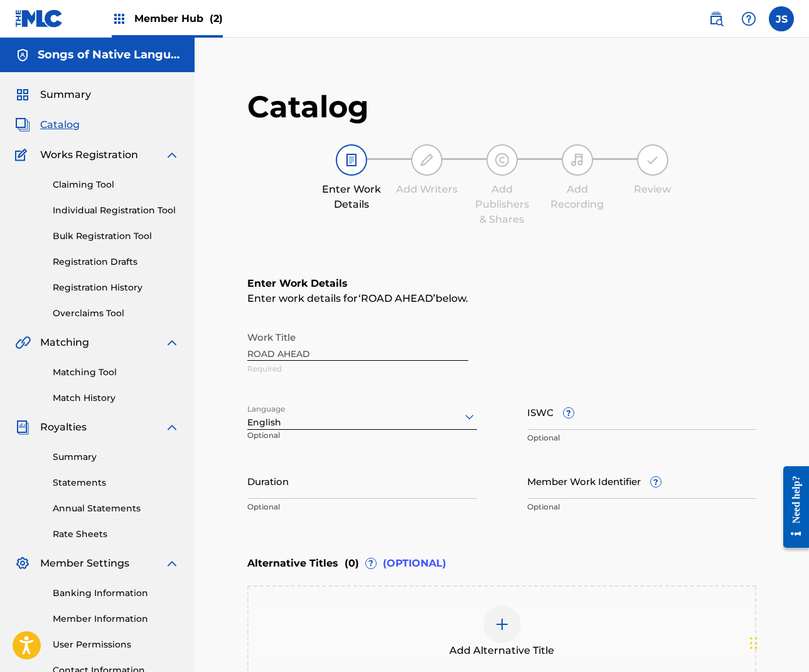
drag, startPoint x: 554, startPoint y: 416, endPoint x: 558, endPoint y: 431, distance: 15.7
click at [554, 417] on input "ISWC ?" at bounding box center [642, 412] width 230 height 36
paste input "T0713626404"
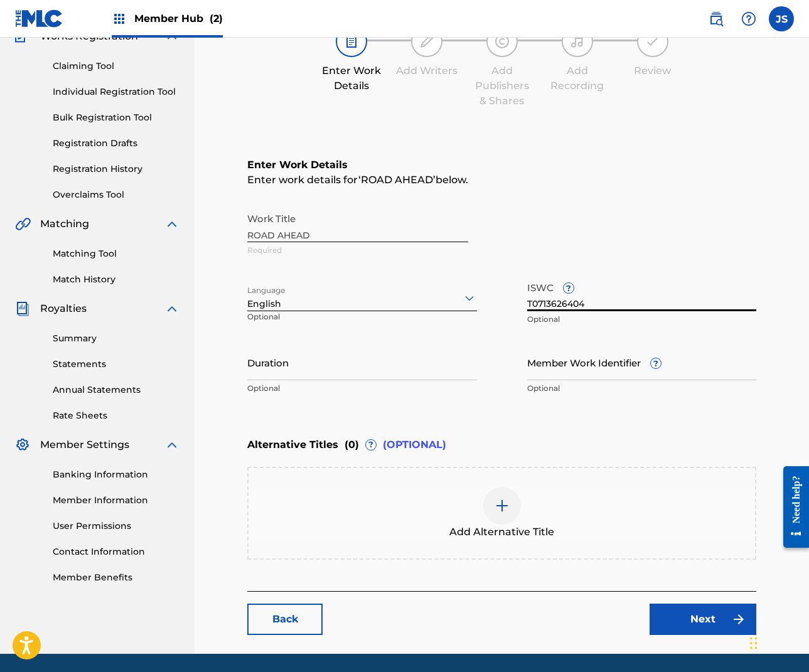
scroll to position [160, 0]
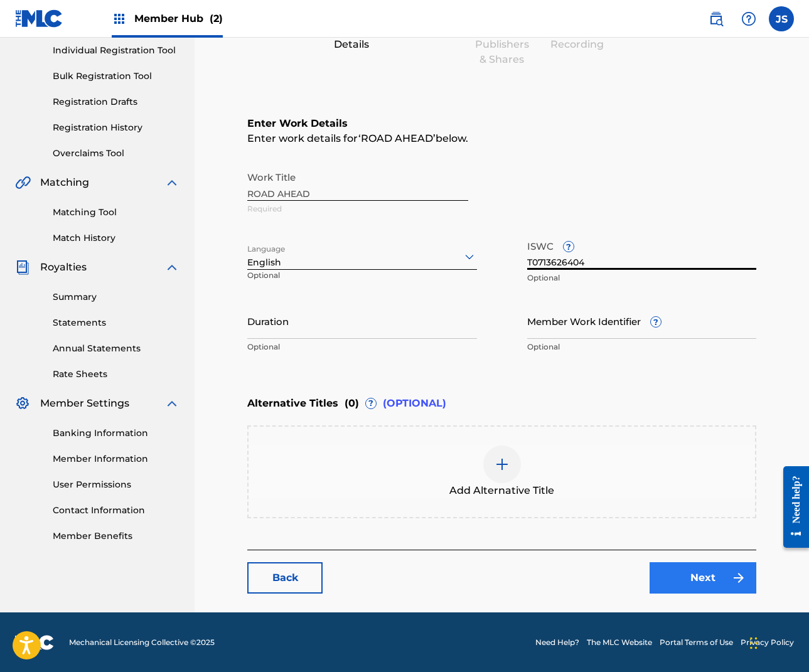
type input "T0713626404"
click at [699, 576] on link "Next" at bounding box center [703, 577] width 107 height 31
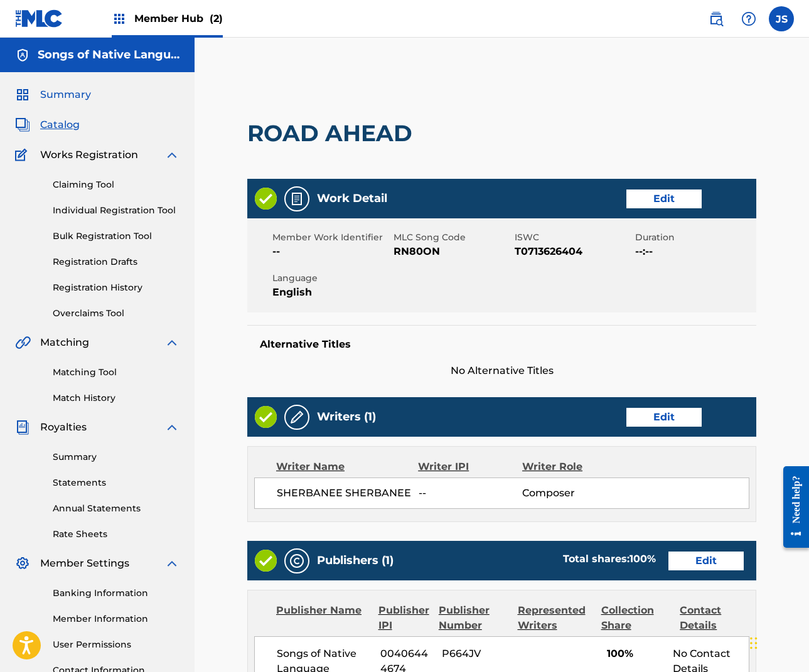
click at [82, 89] on span "Summary" at bounding box center [65, 94] width 51 height 15
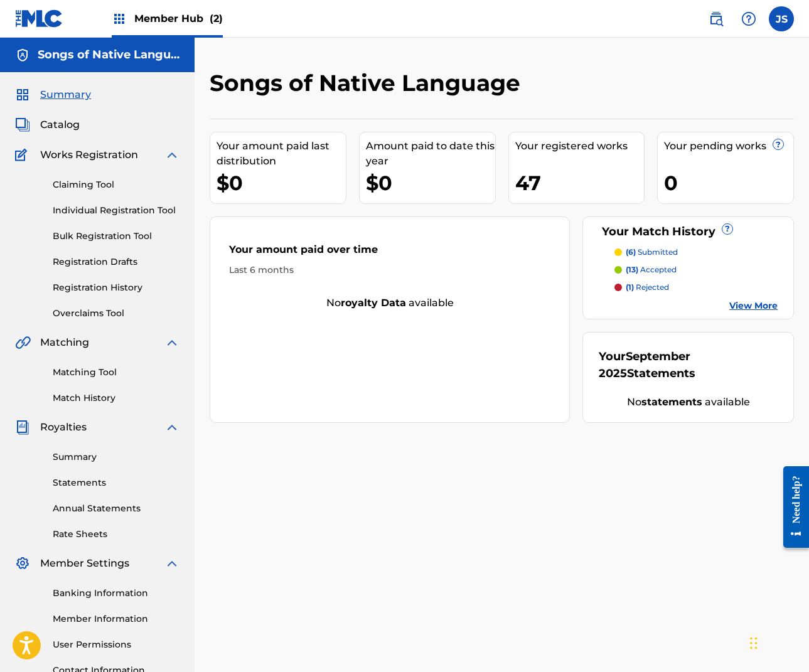
click at [65, 94] on span "Summary" at bounding box center [65, 94] width 51 height 15
click at [65, 122] on span "Catalog" at bounding box center [60, 124] width 40 height 15
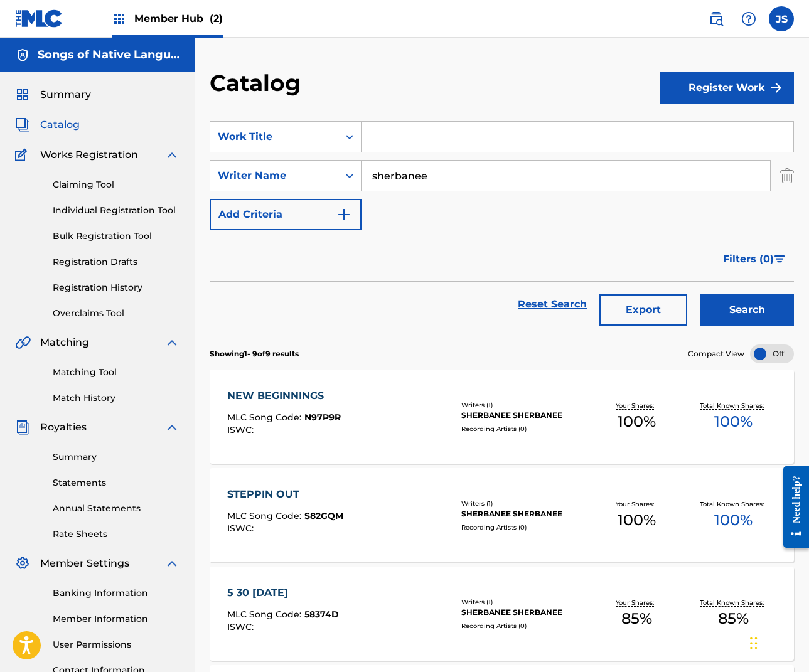
drag, startPoint x: 443, startPoint y: 175, endPoint x: 372, endPoint y: 155, distance: 73.6
click at [372, 155] on div "SearchWithCriteria8b969633-3a77-44bc-b1cc-421b81733ec0 Work Title SearchWithCri…" at bounding box center [502, 175] width 584 height 109
type input "bishop"
click at [753, 304] on button "Search" at bounding box center [747, 309] width 94 height 31
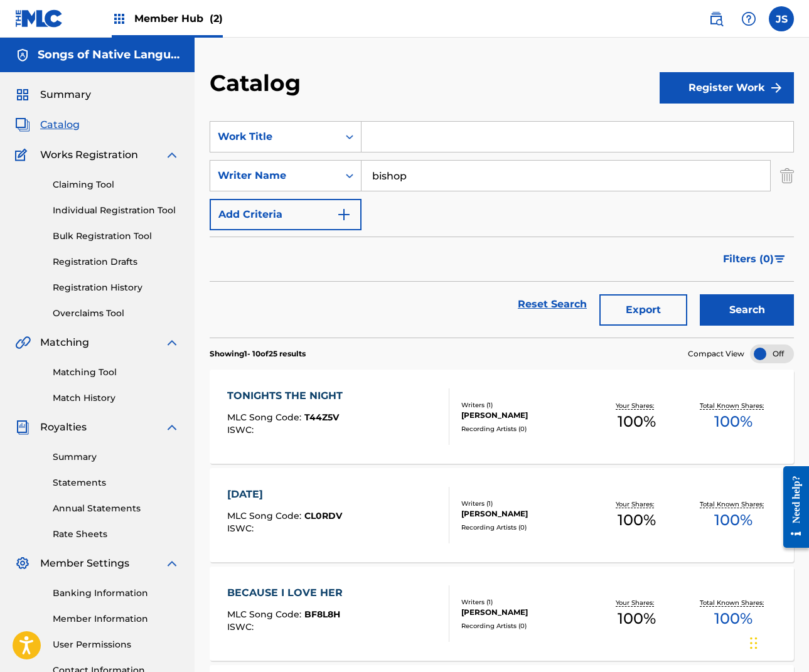
click at [320, 396] on div "TONIGHTS THE NIGHT" at bounding box center [288, 396] width 122 height 15
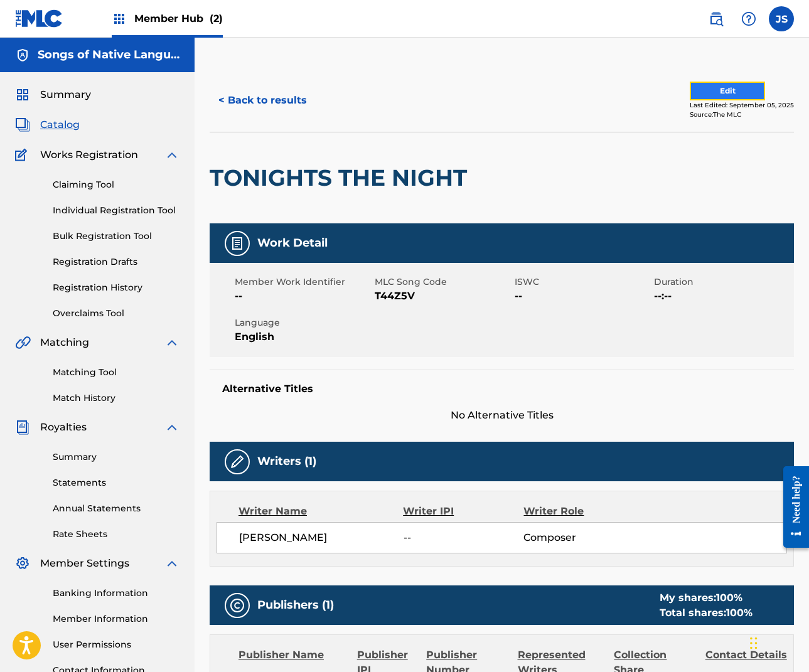
click at [741, 92] on button "Edit" at bounding box center [727, 91] width 75 height 19
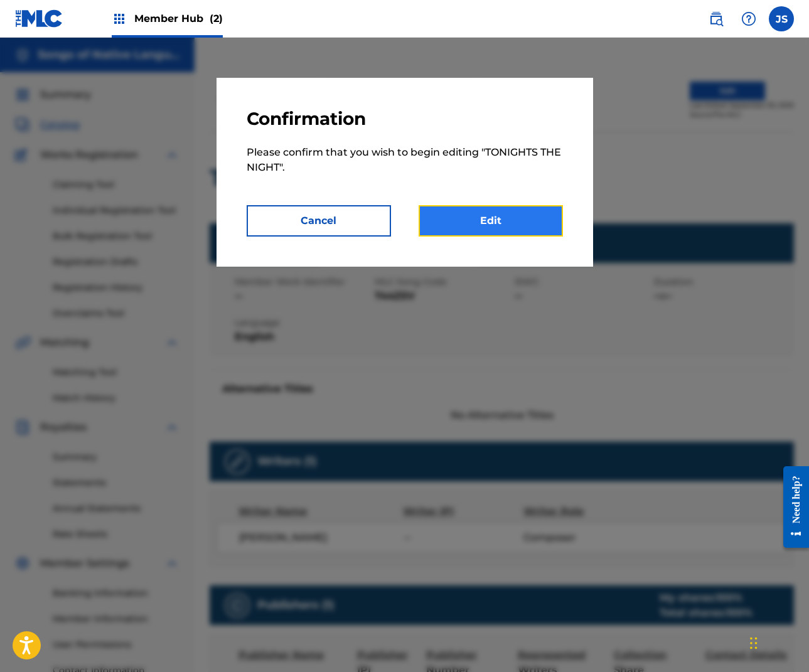
click at [495, 210] on link "Edit" at bounding box center [491, 220] width 144 height 31
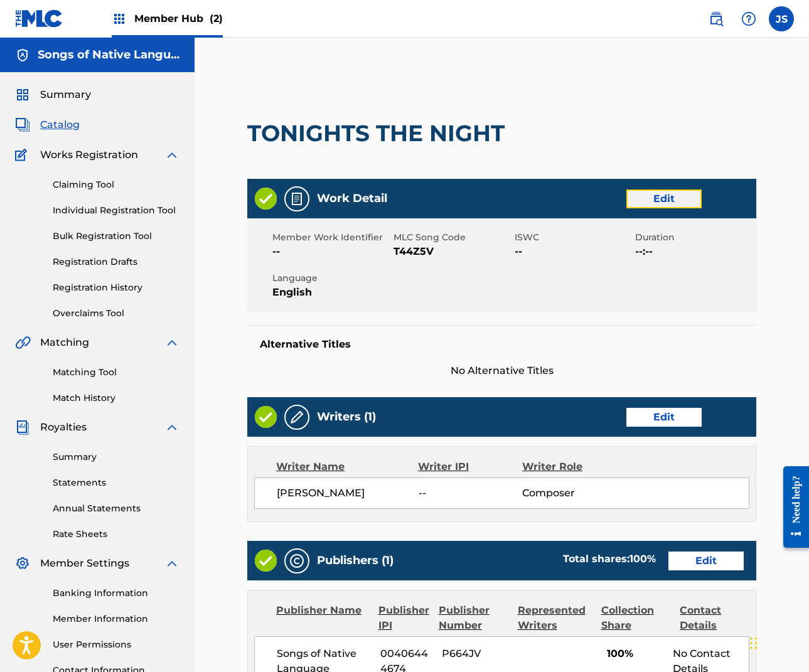
click at [689, 195] on link "Edit" at bounding box center [664, 199] width 75 height 19
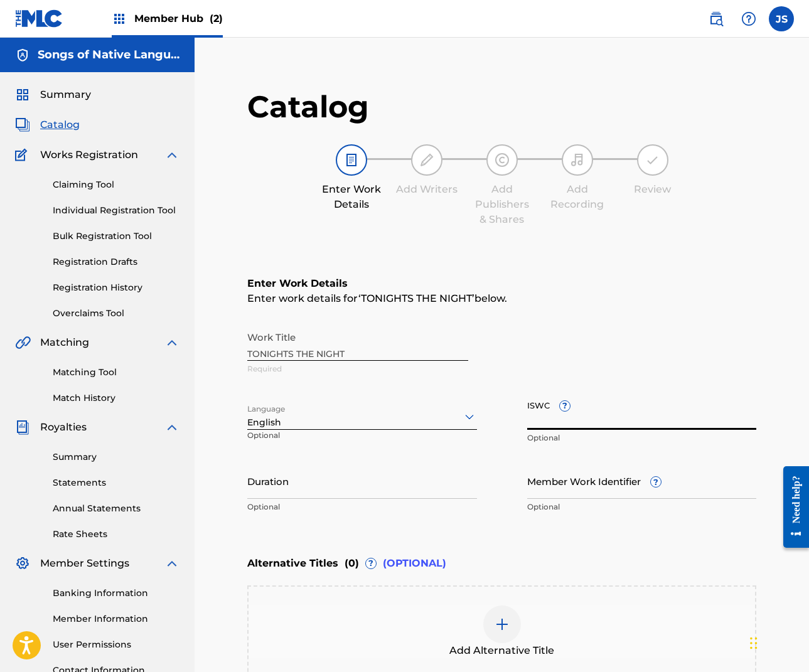
click at [537, 419] on input "ISWC ?" at bounding box center [642, 412] width 230 height 36
paste input "T0718177402"
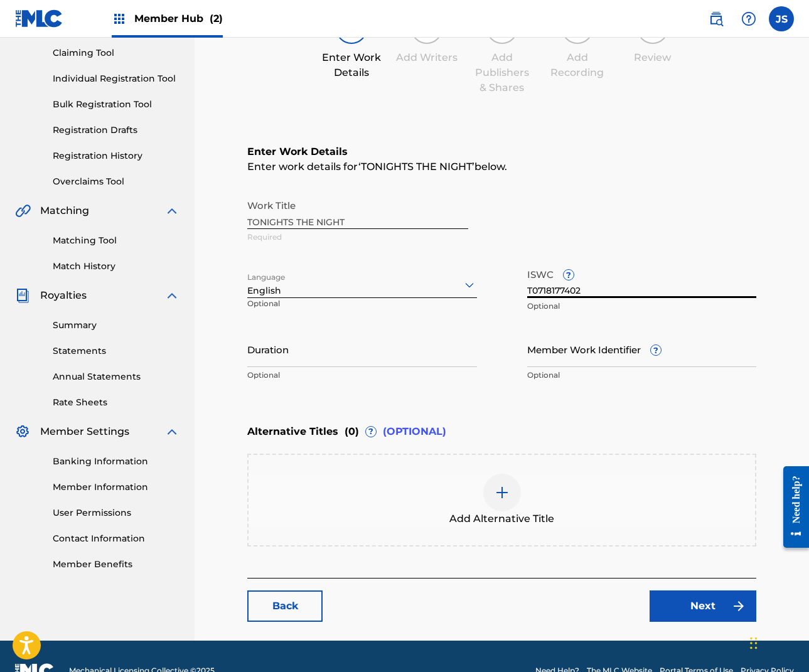
scroll to position [160, 0]
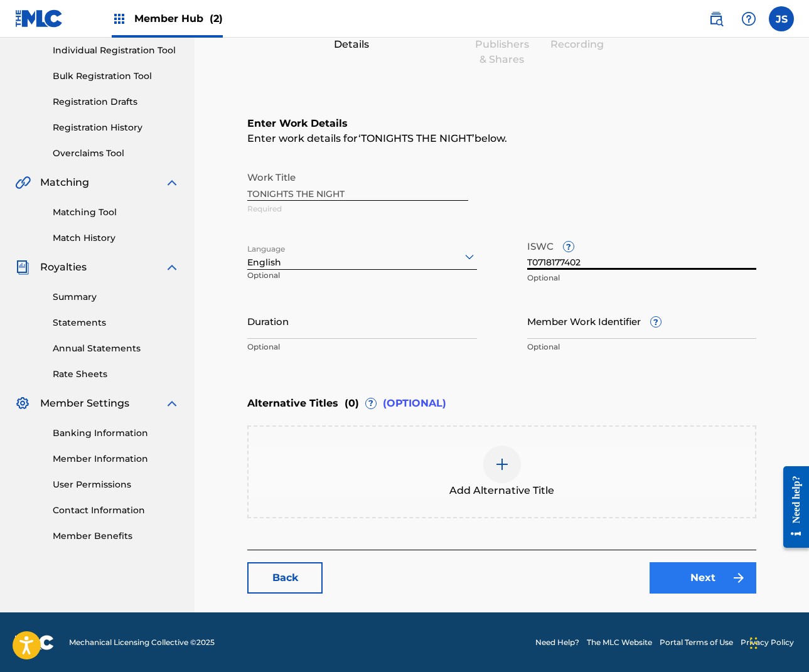
type input "T0718177402"
click at [715, 583] on link "Next" at bounding box center [703, 577] width 107 height 31
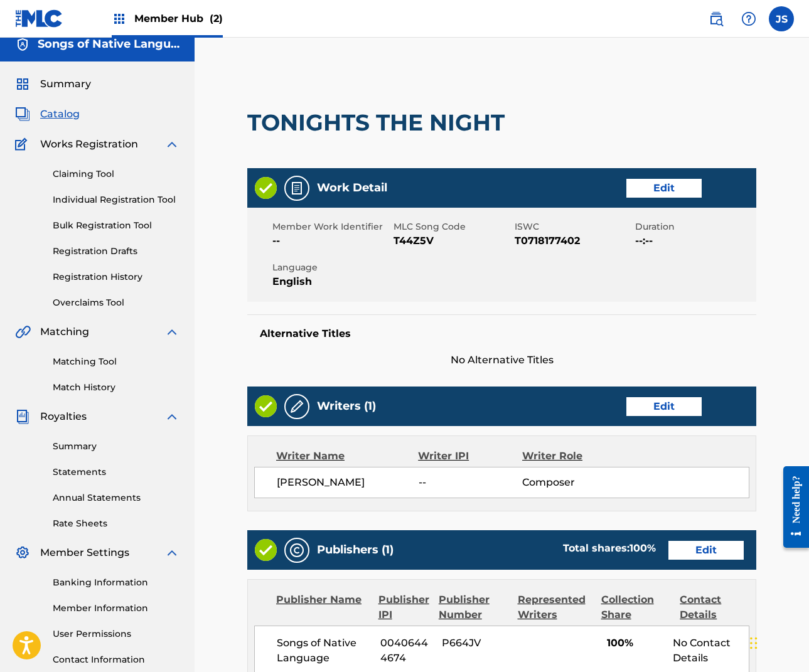
scroll to position [11, 0]
click at [639, 407] on link "Edit" at bounding box center [664, 406] width 75 height 19
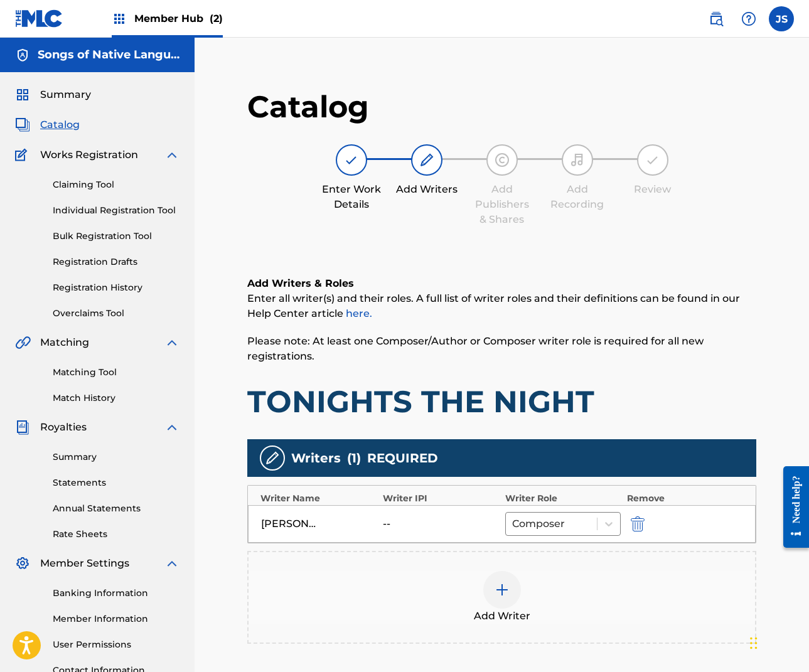
click at [488, 593] on div at bounding box center [502, 590] width 38 height 38
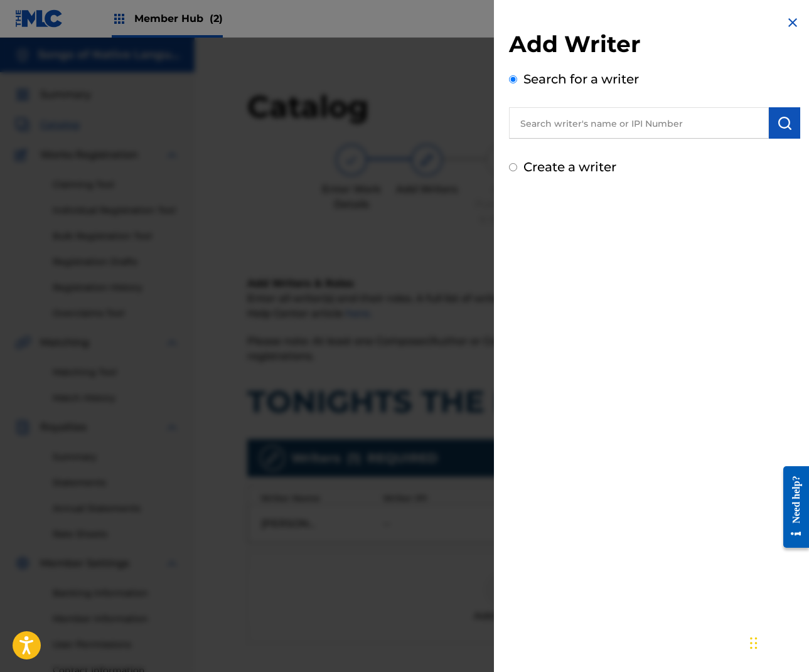
click at [594, 125] on input "text" at bounding box center [639, 122] width 260 height 31
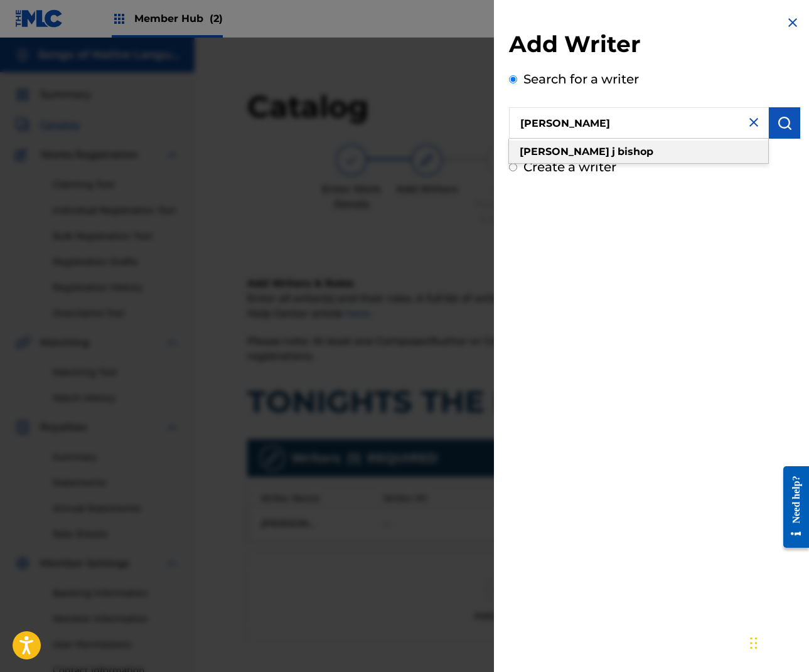
type input "[PERSON_NAME]"
click at [618, 150] on strong "bishop" at bounding box center [636, 152] width 36 height 12
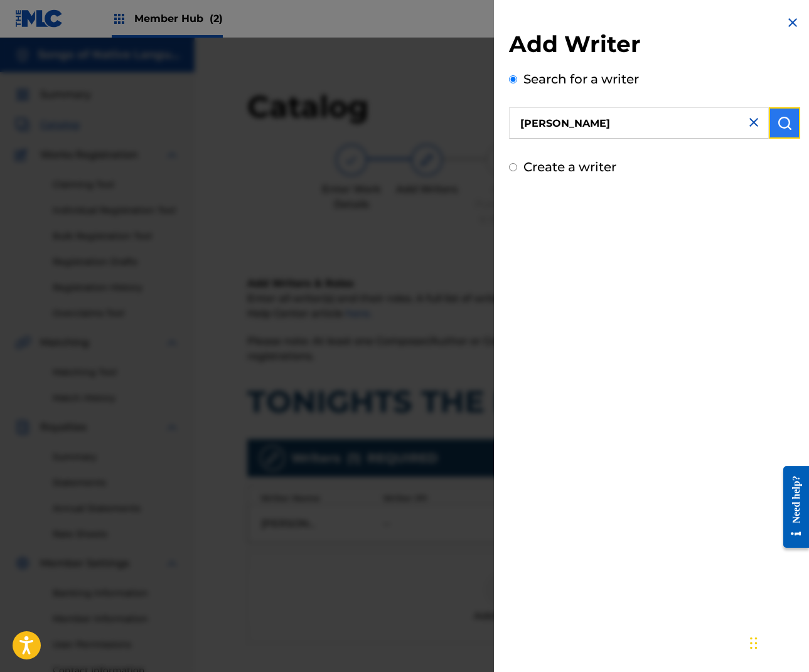
click at [779, 127] on img "submit" at bounding box center [784, 123] width 15 height 15
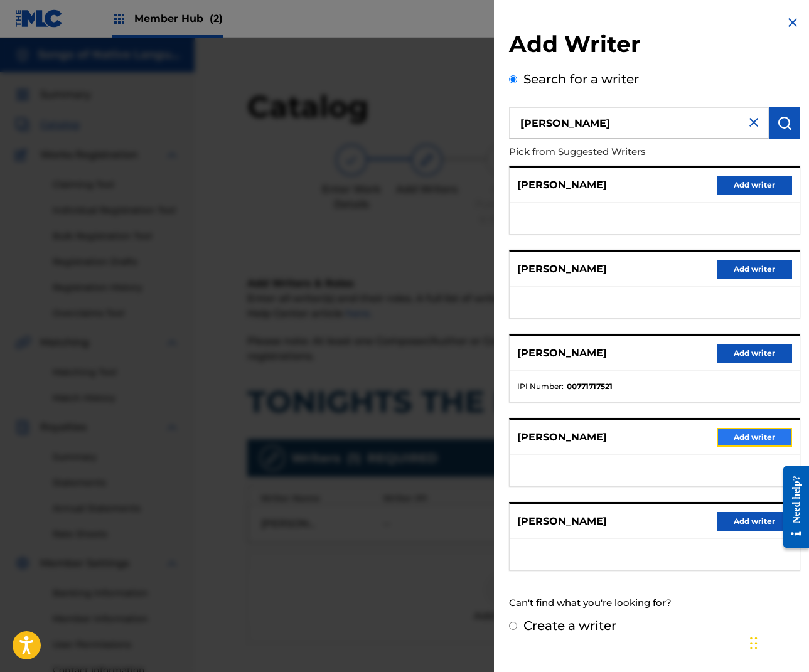
click at [745, 441] on button "Add writer" at bounding box center [754, 437] width 75 height 19
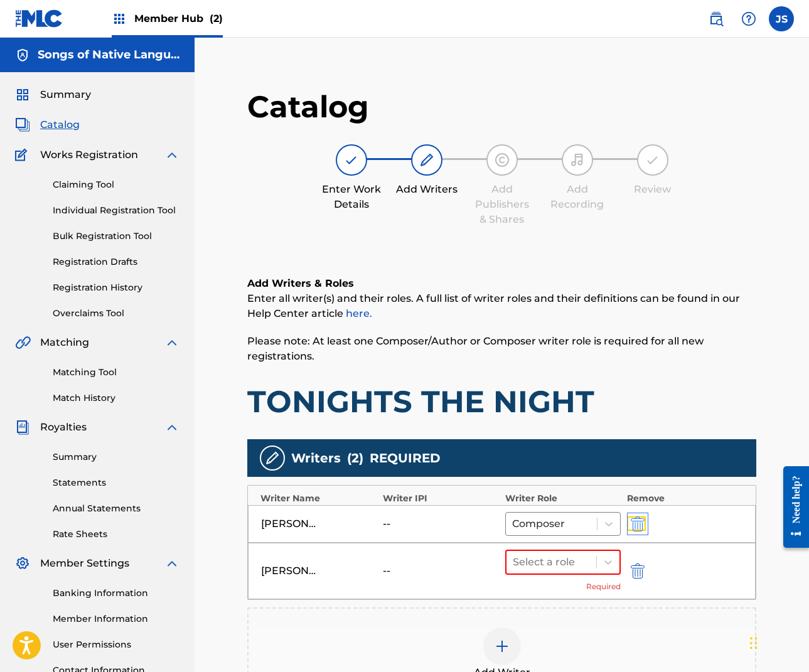
click at [638, 517] on img "submit" at bounding box center [638, 524] width 14 height 15
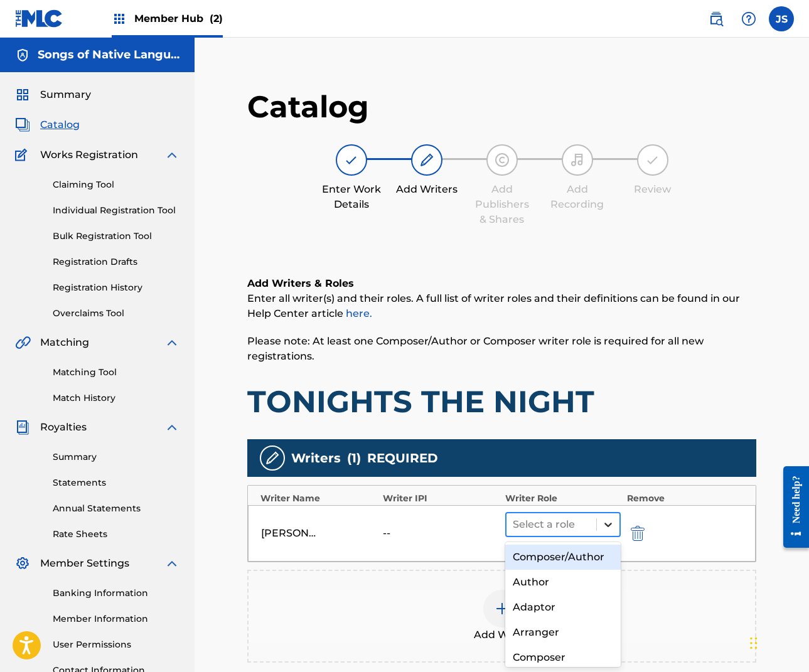
click at [611, 529] on icon at bounding box center [608, 525] width 13 height 13
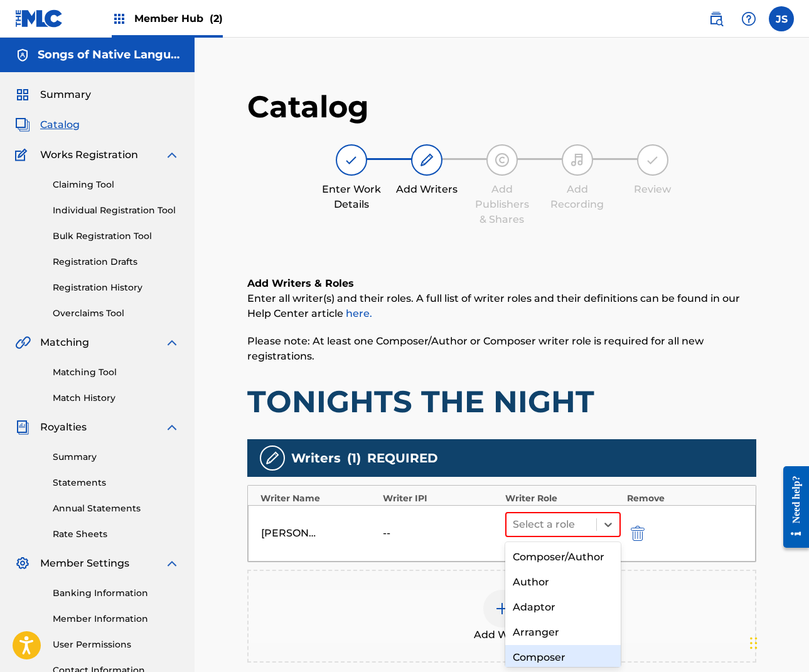
click at [546, 651] on div "Composer" at bounding box center [563, 657] width 116 height 25
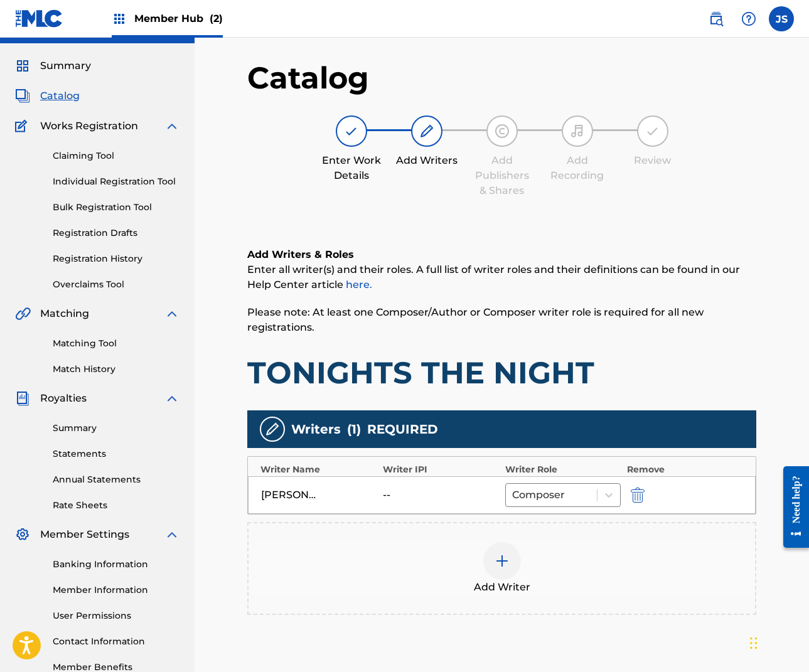
scroll to position [155, 0]
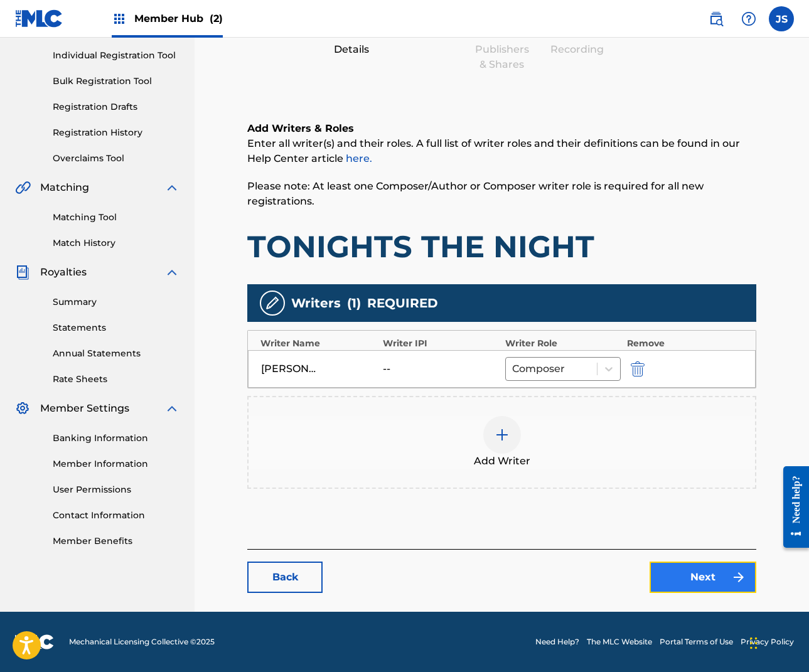
click at [698, 576] on link "Next" at bounding box center [703, 577] width 107 height 31
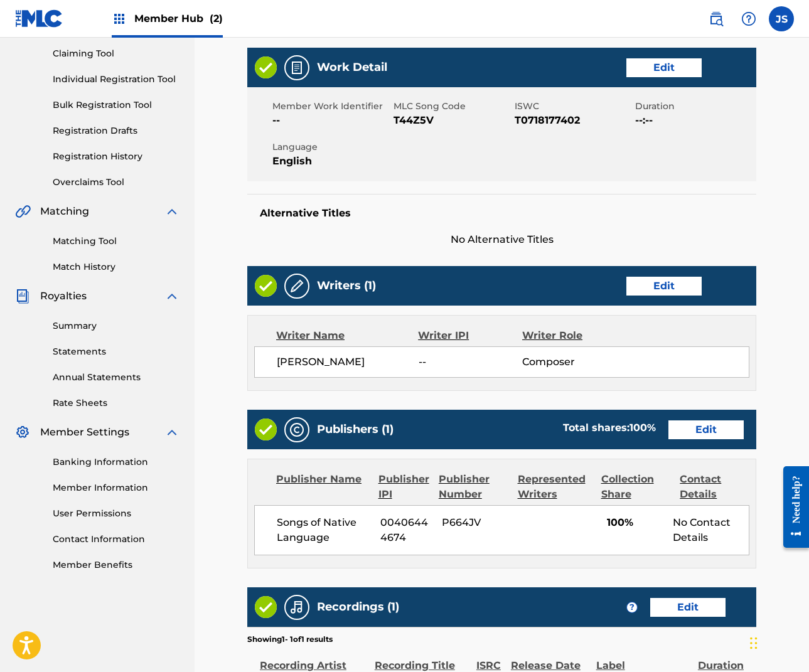
scroll to position [168, 0]
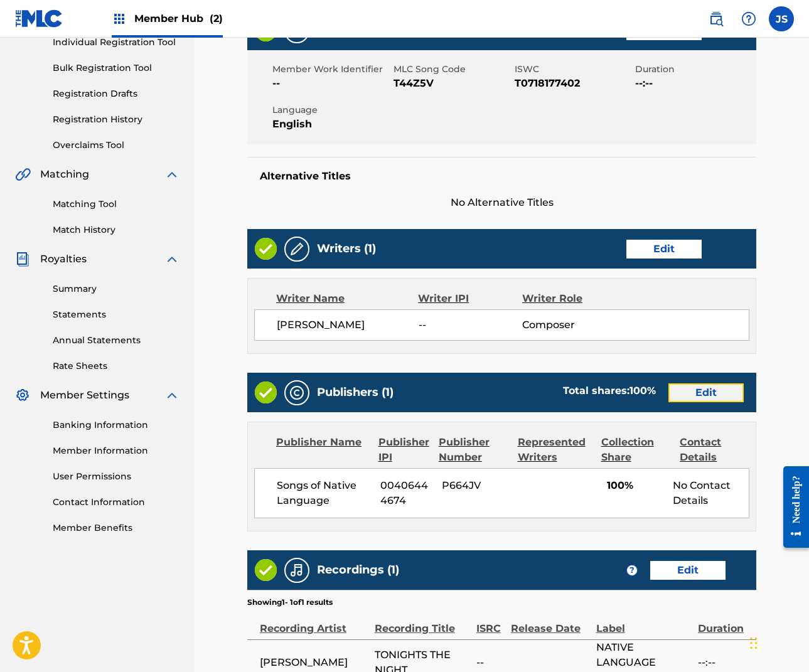
click at [709, 384] on link "Edit" at bounding box center [706, 393] width 75 height 19
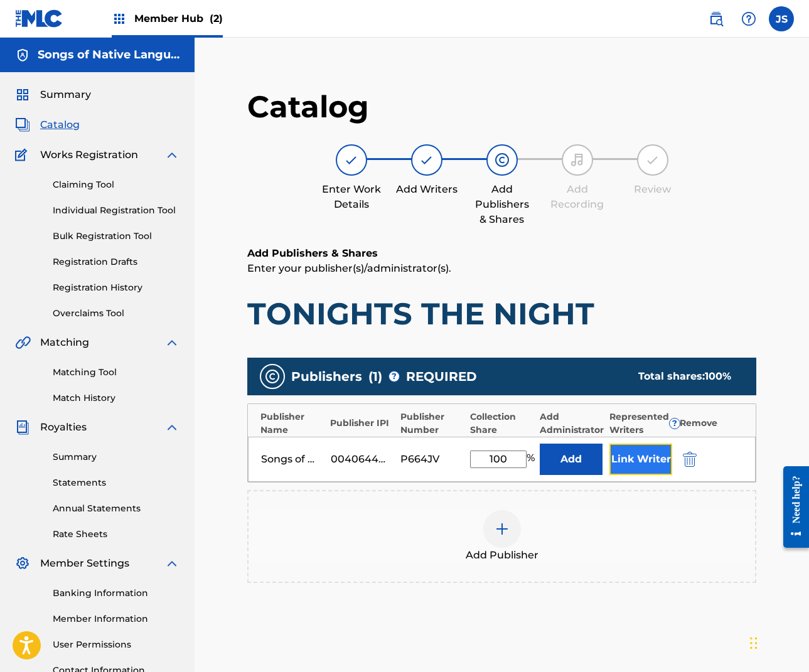
click at [639, 466] on button "Link Writer" at bounding box center [641, 459] width 63 height 31
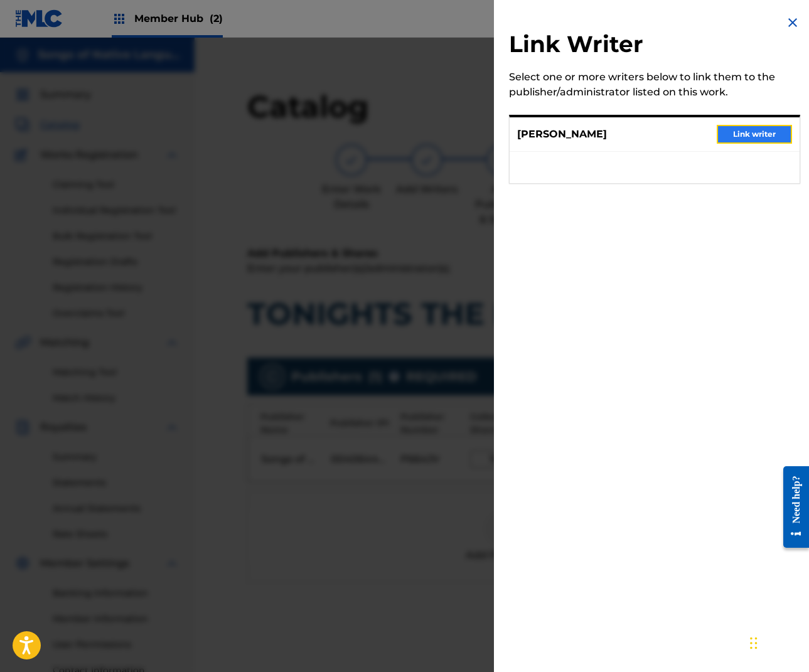
click at [748, 128] on button "Link writer" at bounding box center [754, 134] width 75 height 19
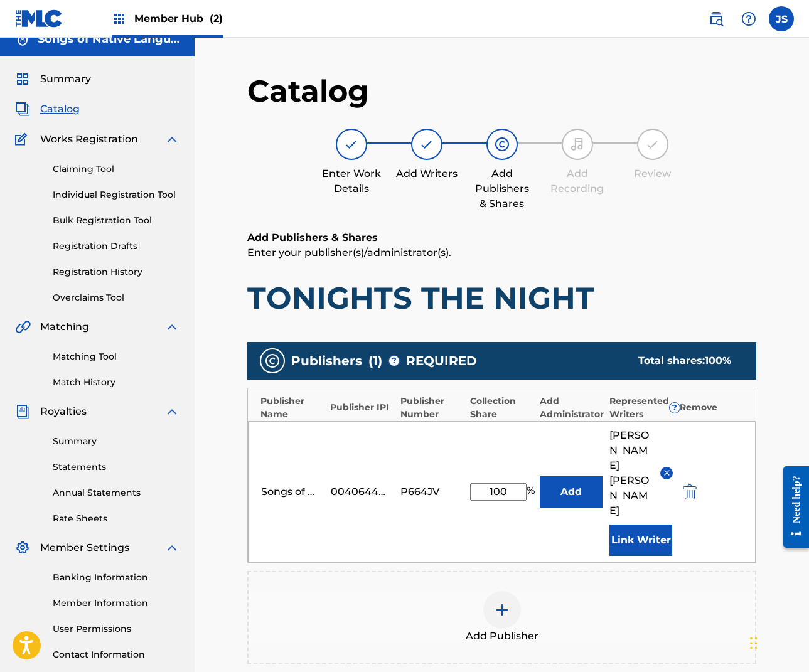
scroll to position [183, 0]
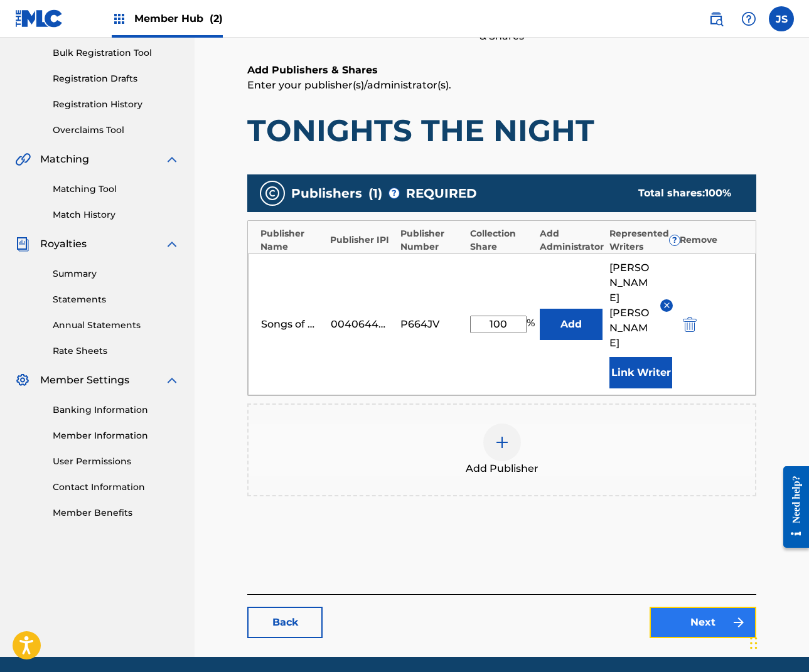
click at [709, 607] on link "Next" at bounding box center [703, 622] width 107 height 31
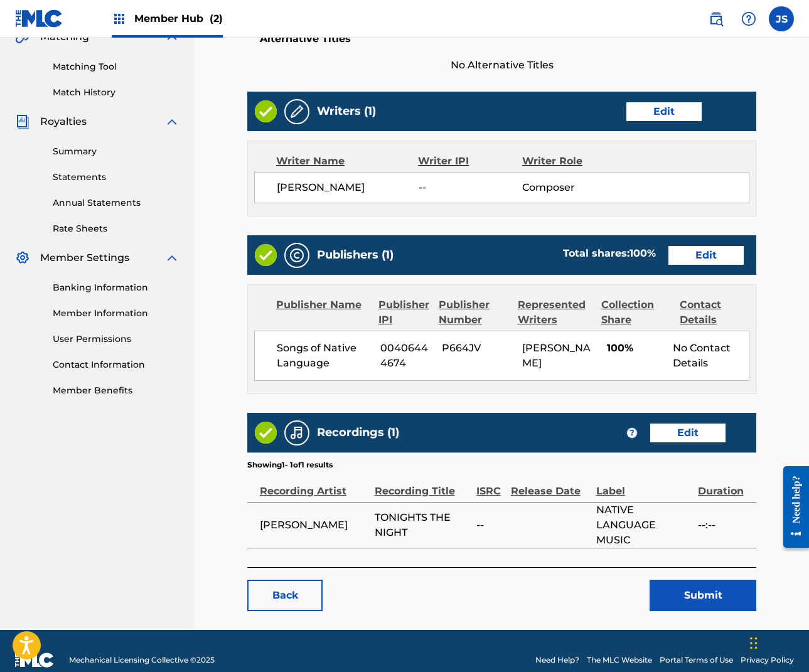
scroll to position [308, 0]
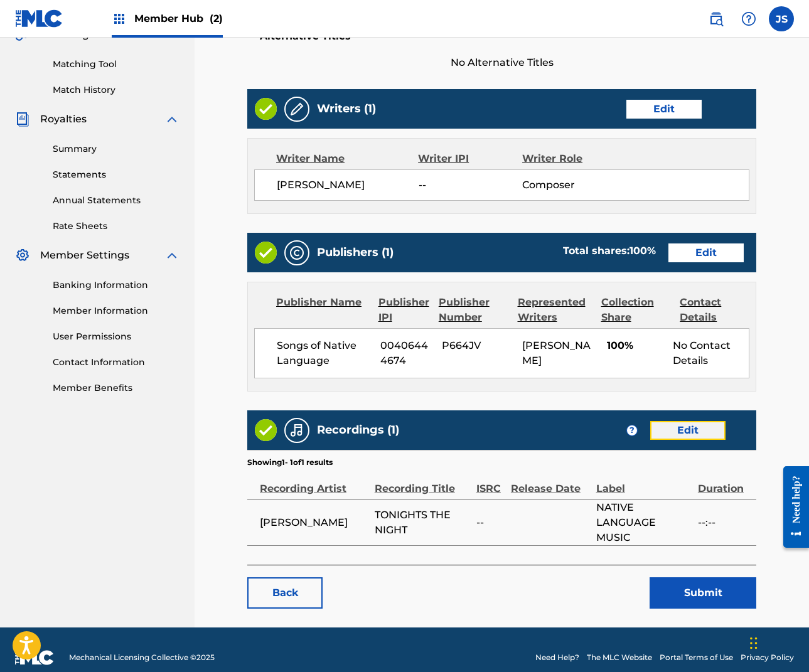
click at [716, 427] on link "Edit" at bounding box center [687, 430] width 75 height 19
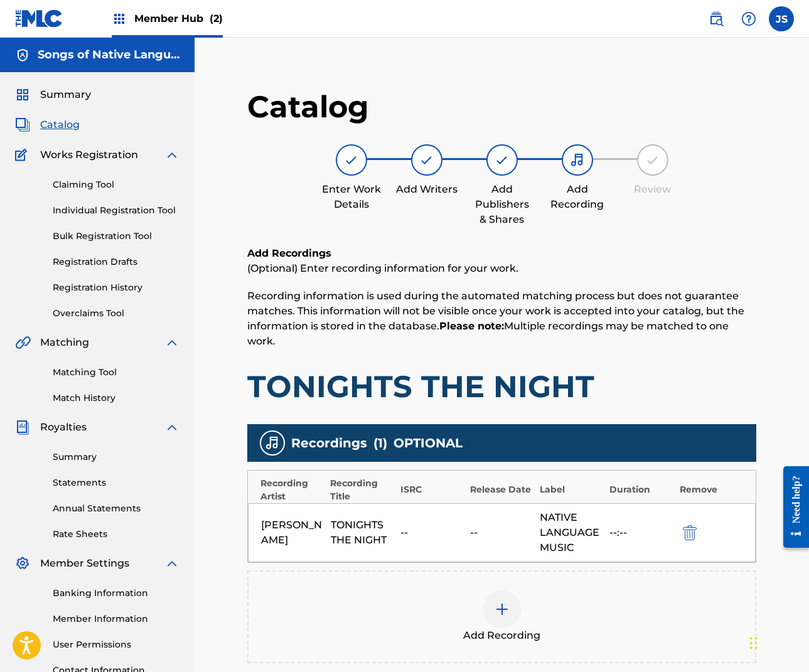
click at [505, 605] on img at bounding box center [502, 609] width 15 height 15
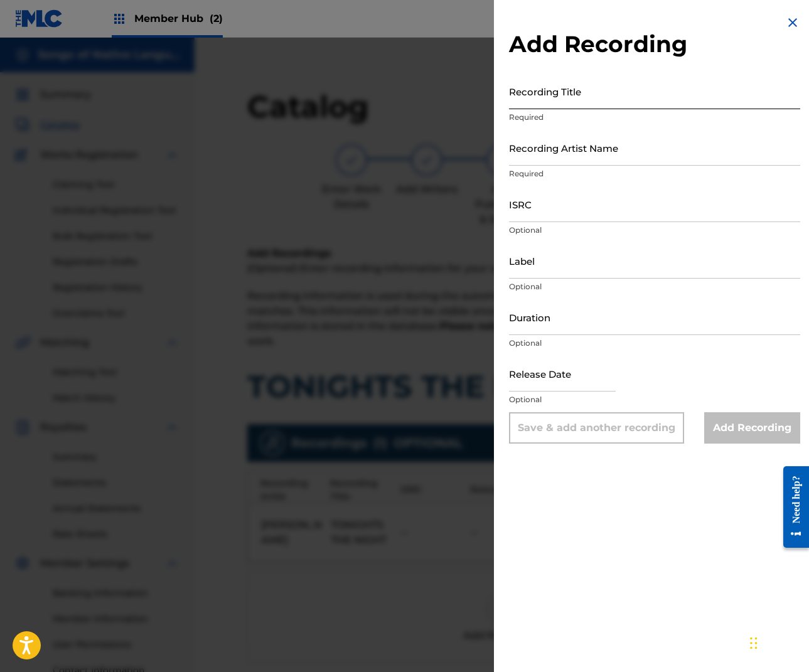
click at [589, 100] on input "Recording Title" at bounding box center [654, 91] width 291 height 36
type input "Tonight's The Night"
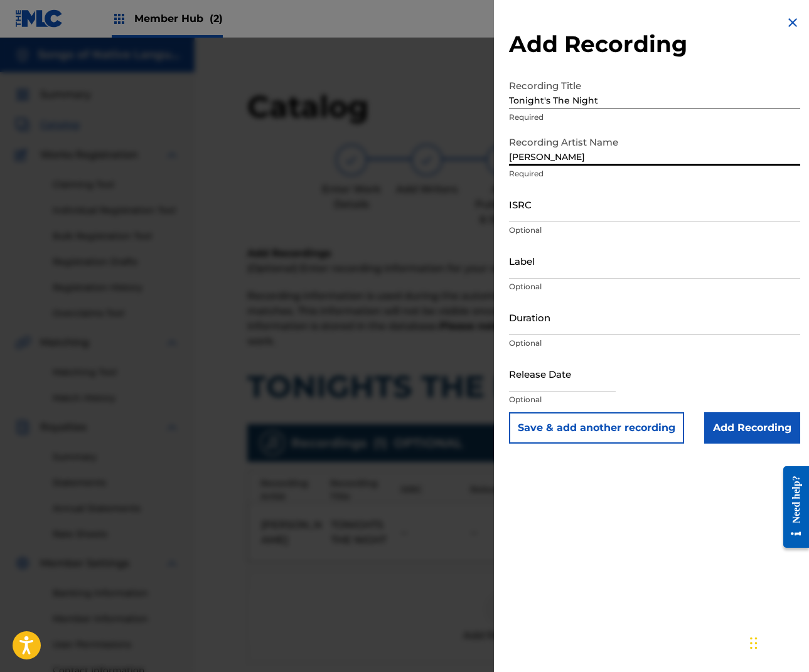
type input "[PERSON_NAME]"
paste input "USNLM0400144"
type input "USNLM0400144"
click at [556, 266] on input "Label" at bounding box center [654, 261] width 291 height 36
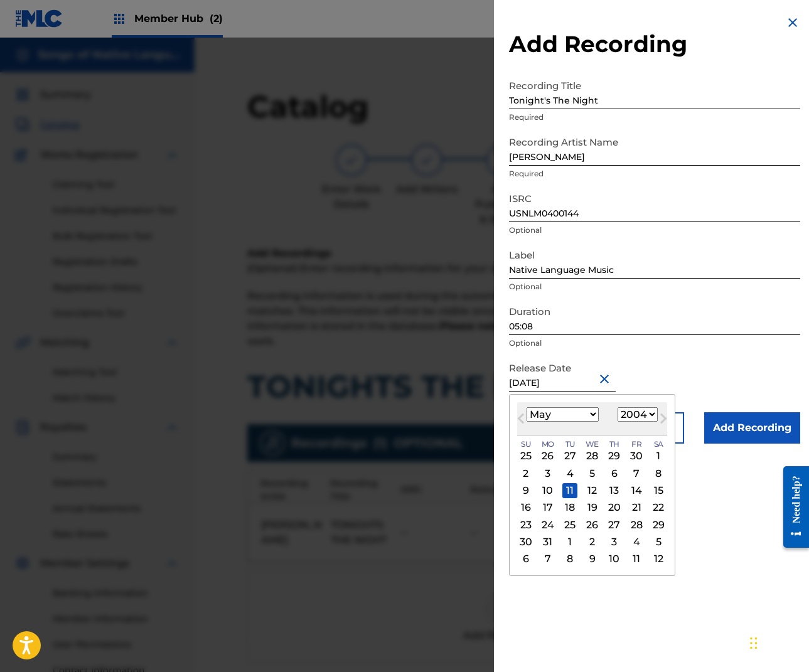
drag, startPoint x: 719, startPoint y: 485, endPoint x: 731, endPoint y: 454, distance: 33.0
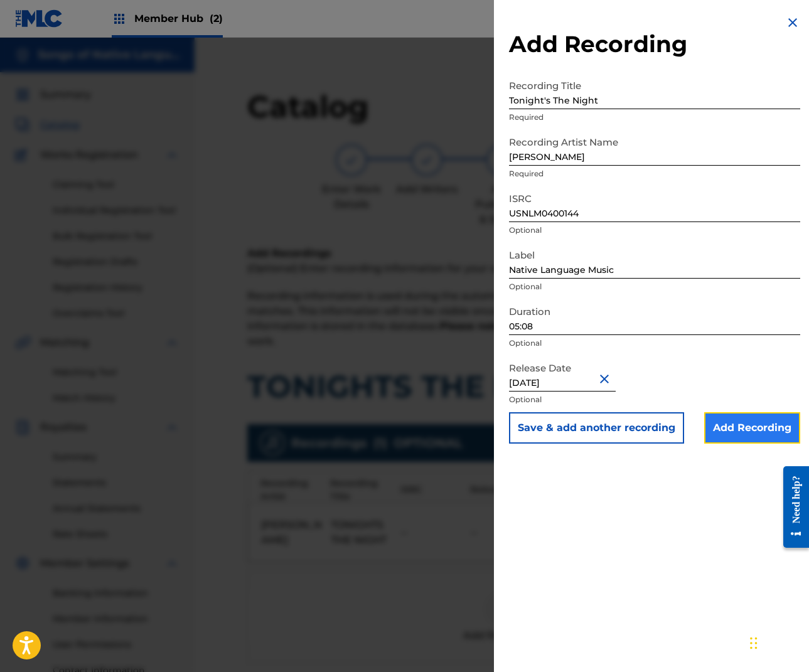
click at [743, 419] on input "Add Recording" at bounding box center [752, 427] width 96 height 31
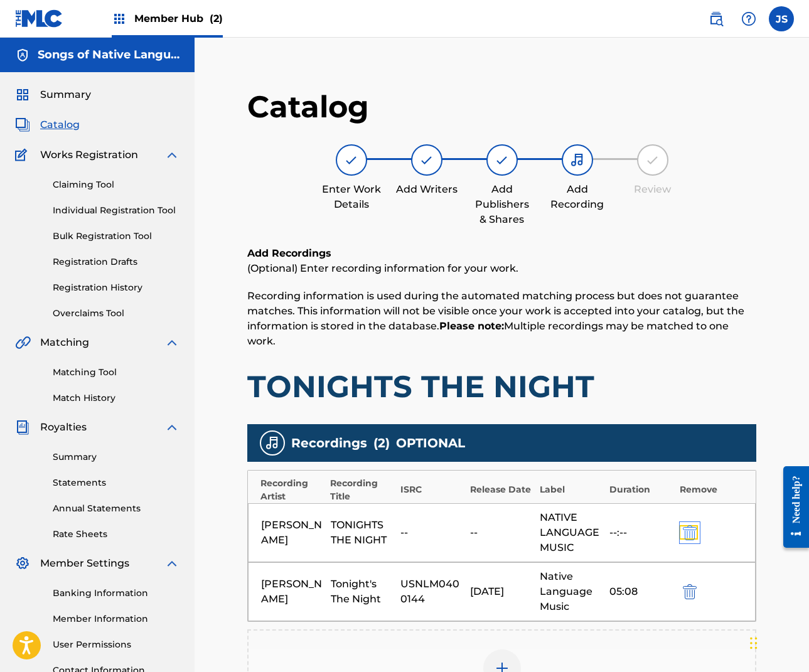
click at [684, 532] on img "submit" at bounding box center [690, 532] width 14 height 15
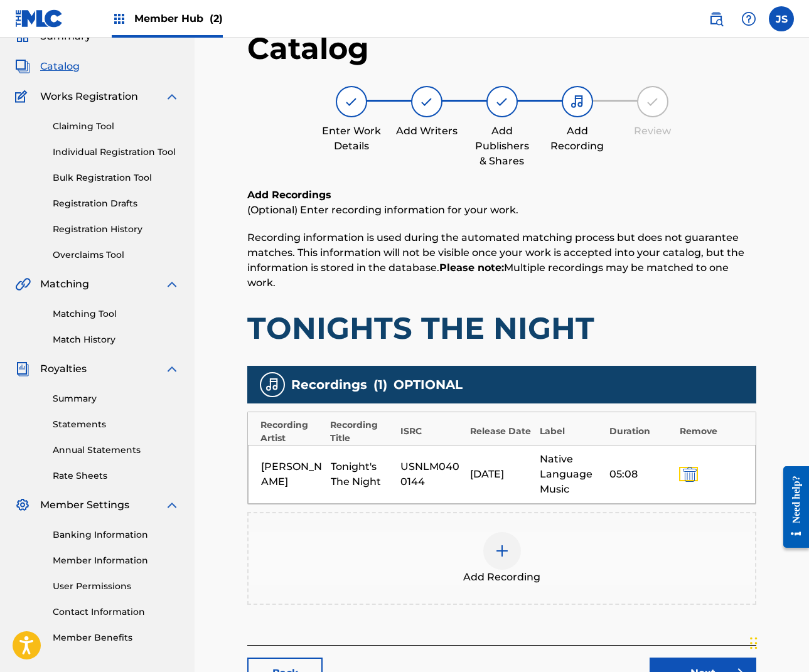
scroll to position [125, 0]
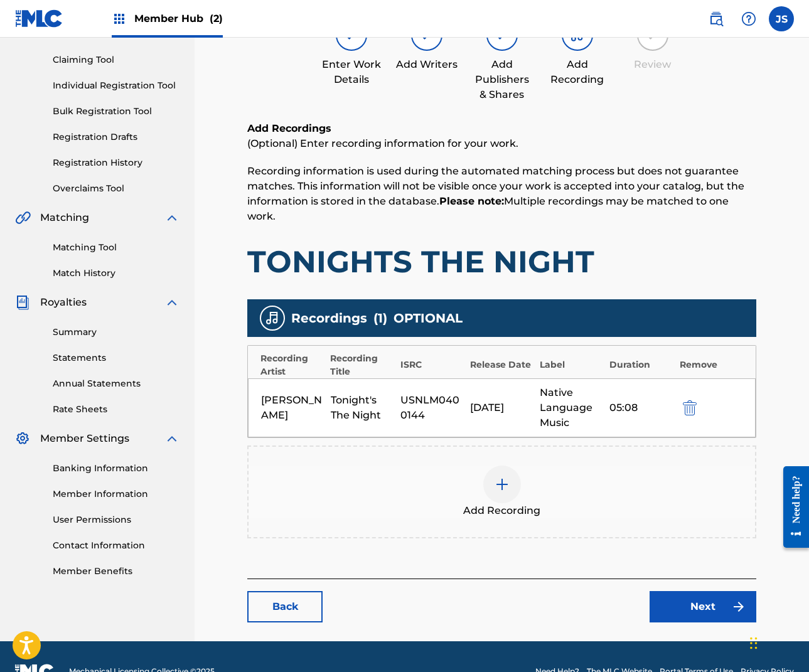
click at [500, 484] on img at bounding box center [502, 484] width 15 height 15
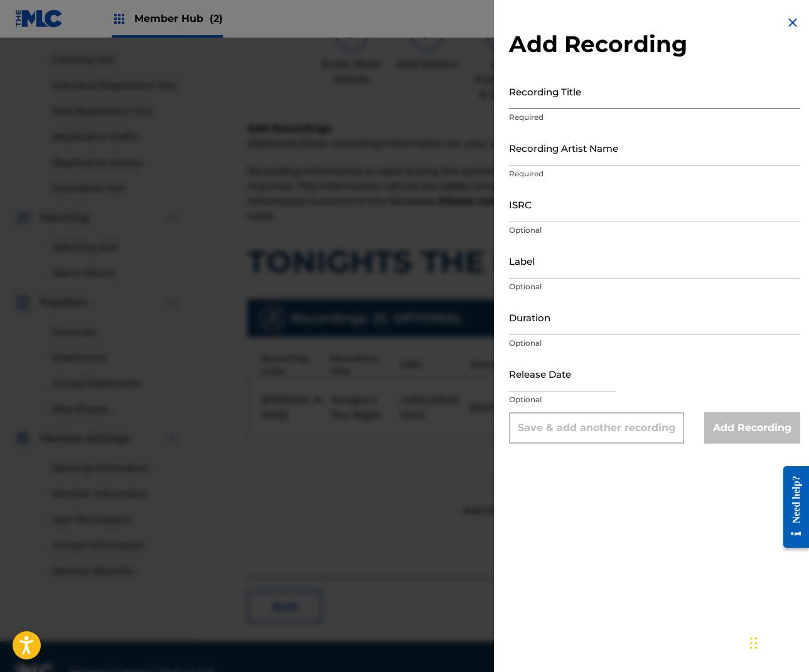
click at [557, 99] on input "Recording Title" at bounding box center [654, 91] width 291 height 36
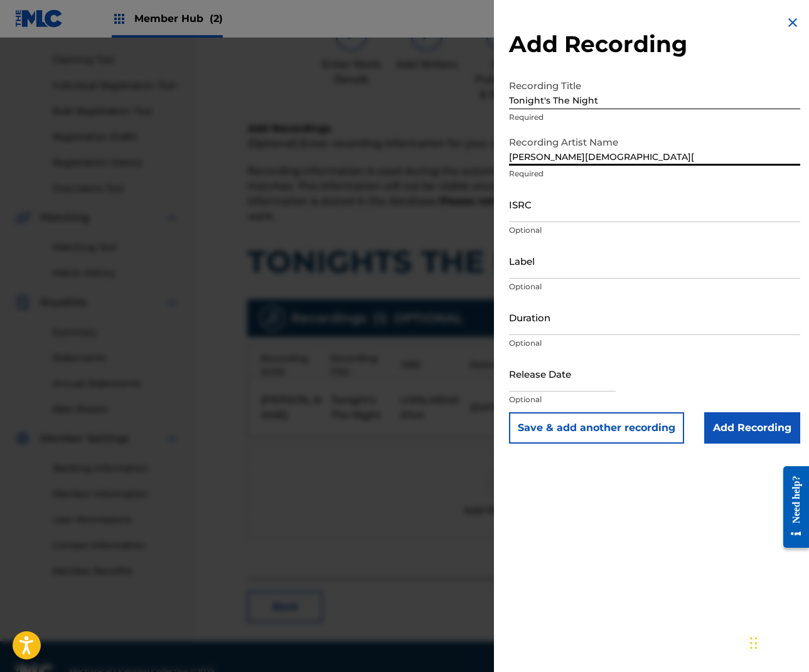
click at [584, 160] on input "[PERSON_NAME][DEMOGRAPHIC_DATA][" at bounding box center [654, 148] width 291 height 36
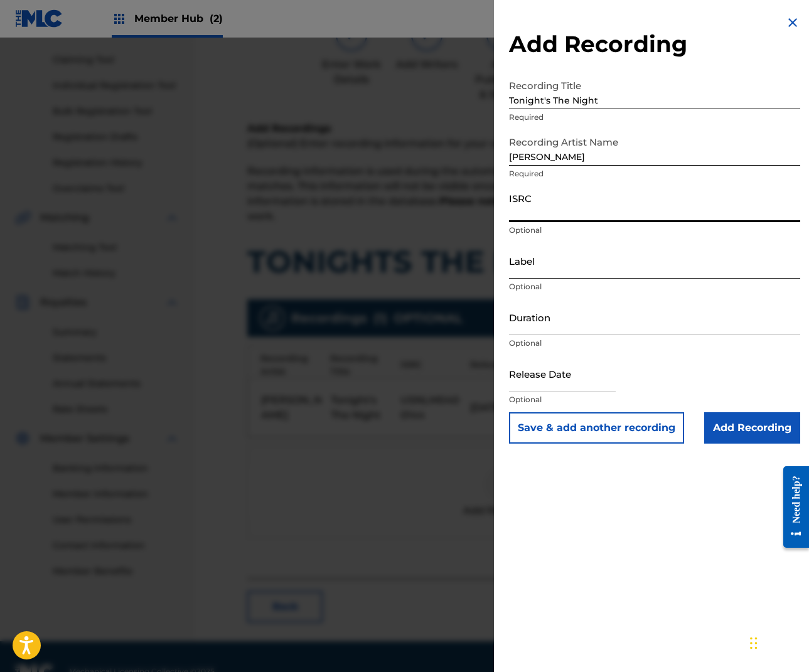
paste input "USNLM0400106"
click at [552, 272] on input "Label" at bounding box center [654, 261] width 291 height 36
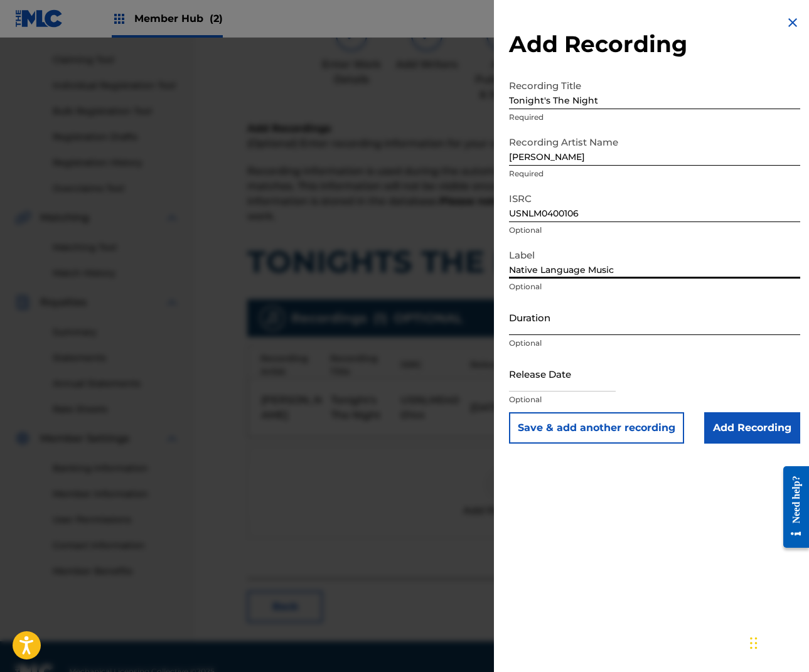
click at [534, 328] on input "Duration" at bounding box center [654, 317] width 291 height 36
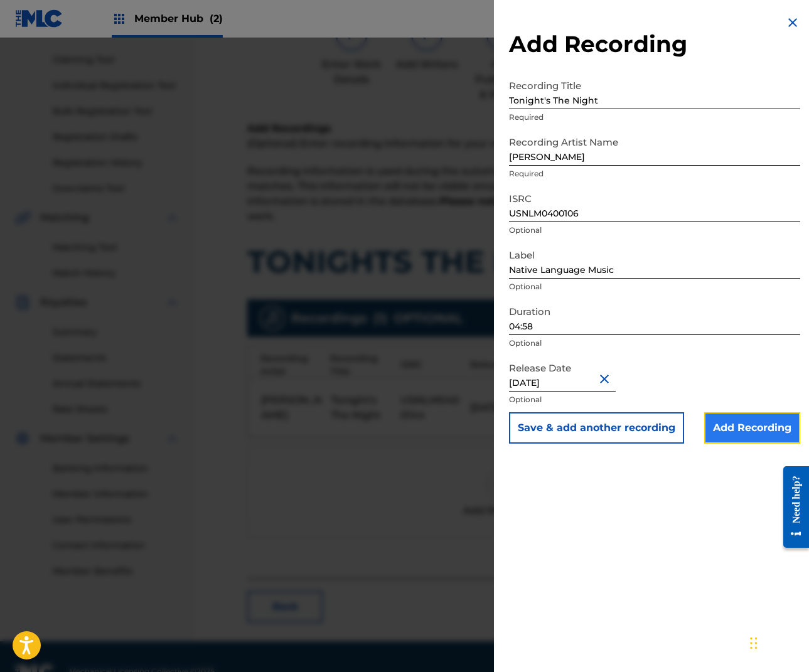
click at [741, 436] on input "Add Recording" at bounding box center [752, 427] width 96 height 31
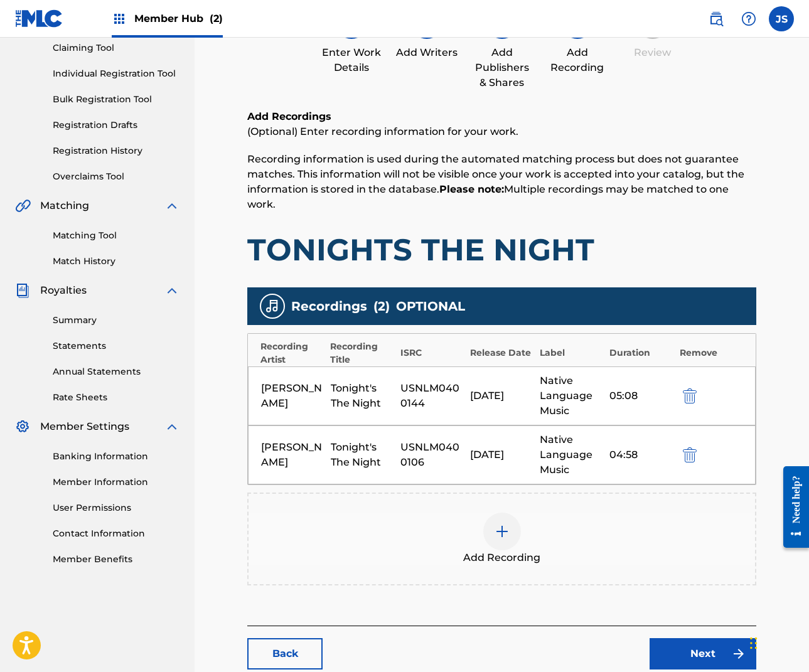
scroll to position [137, 0]
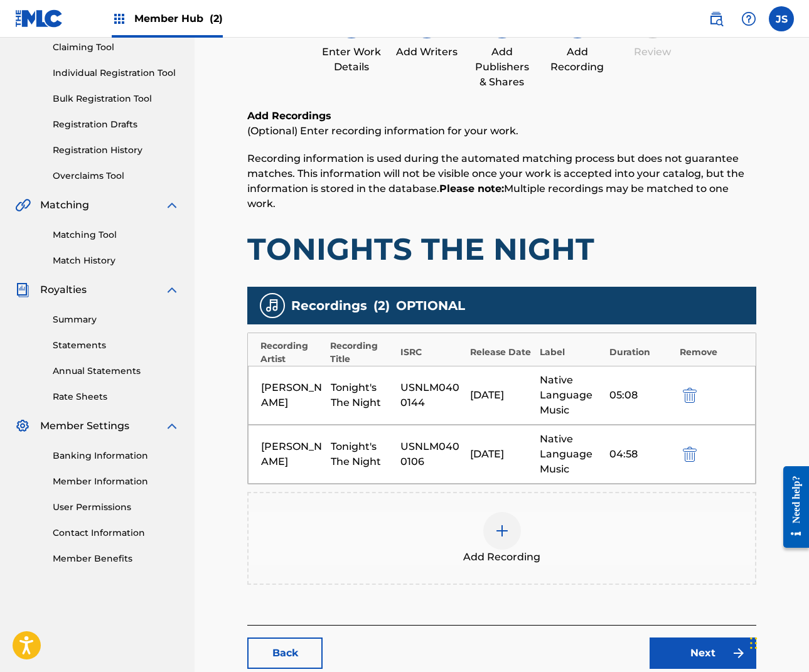
click at [509, 529] on div at bounding box center [502, 531] width 38 height 38
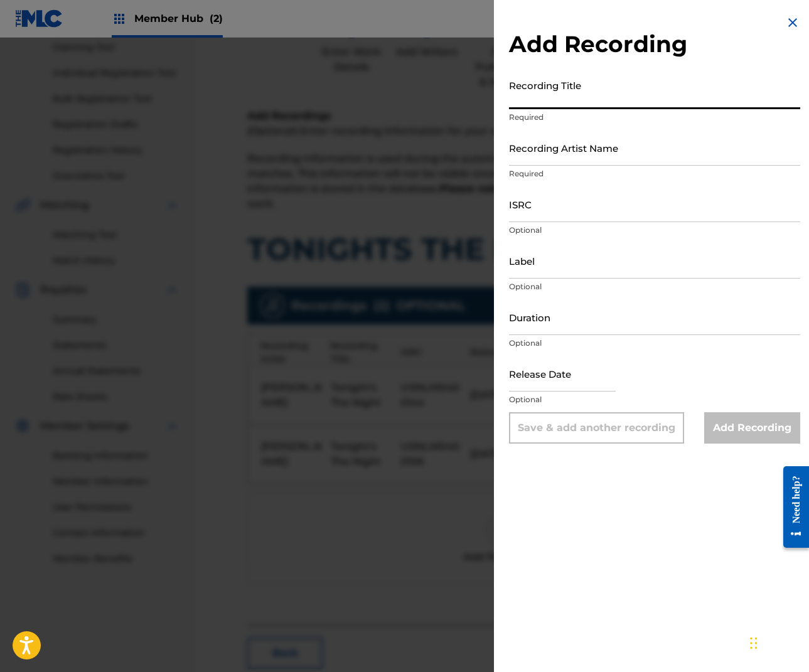
click at [526, 100] on input "Recording Title" at bounding box center [654, 91] width 291 height 36
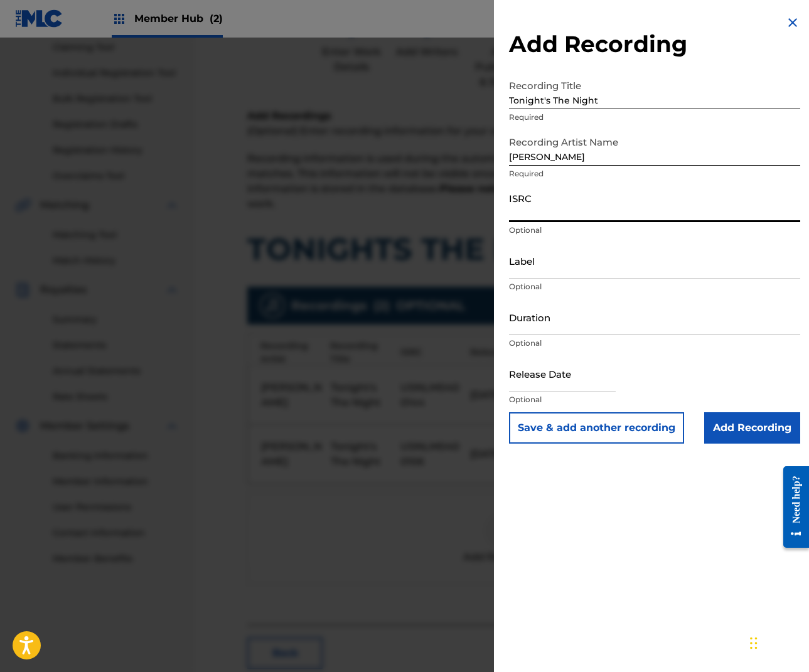
paste input "USNLM0300092"
click at [539, 271] on input "Label" at bounding box center [654, 261] width 291 height 36
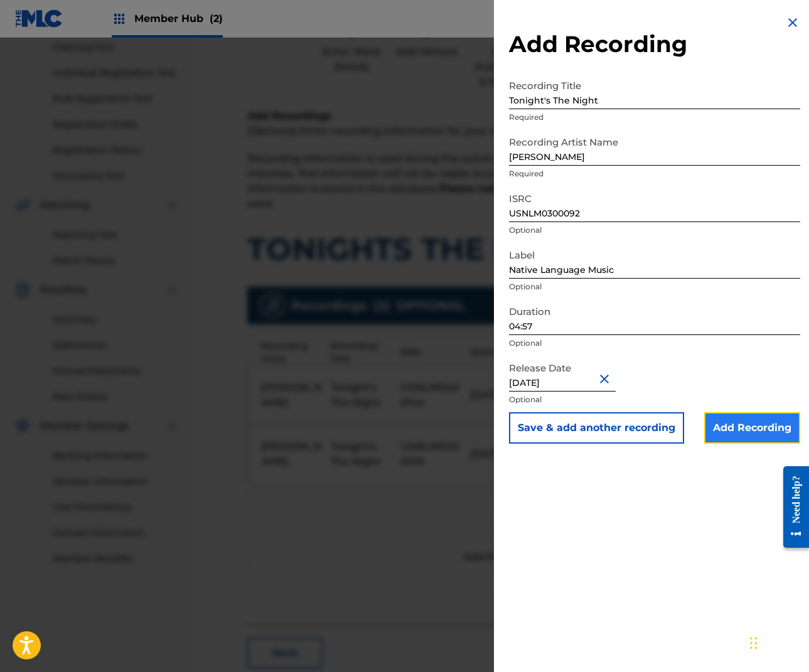
click at [740, 428] on input "Add Recording" at bounding box center [752, 427] width 96 height 31
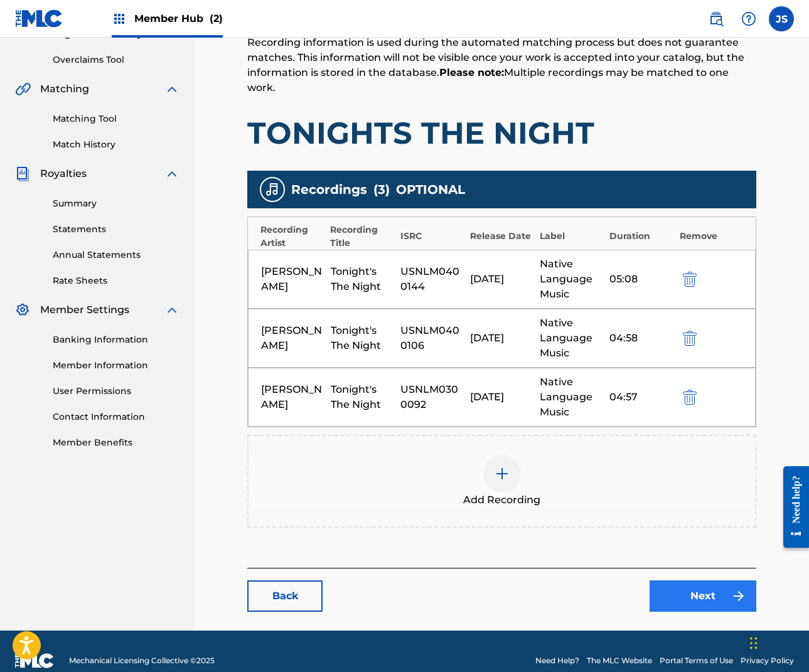
scroll to position [272, 0]
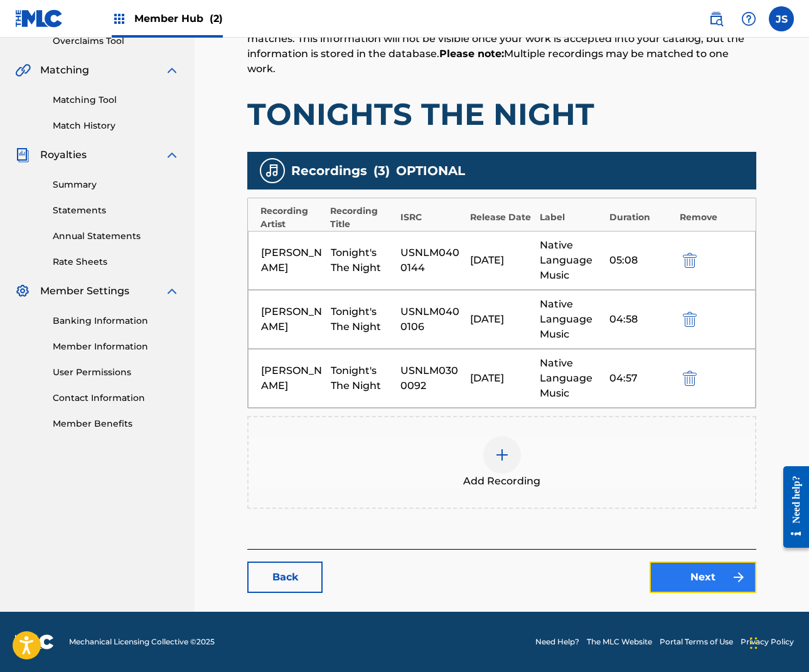
click at [712, 576] on link "Next" at bounding box center [703, 577] width 107 height 31
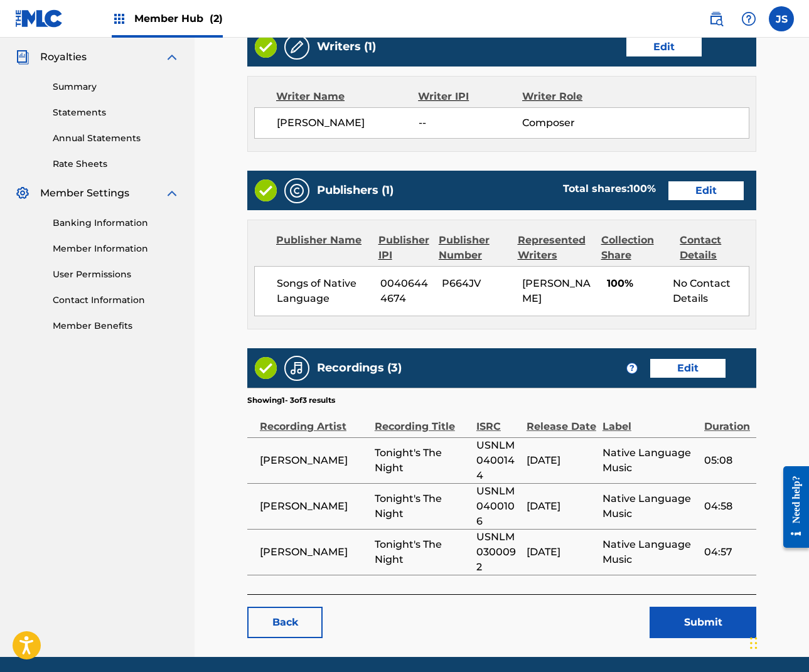
scroll to position [371, 0]
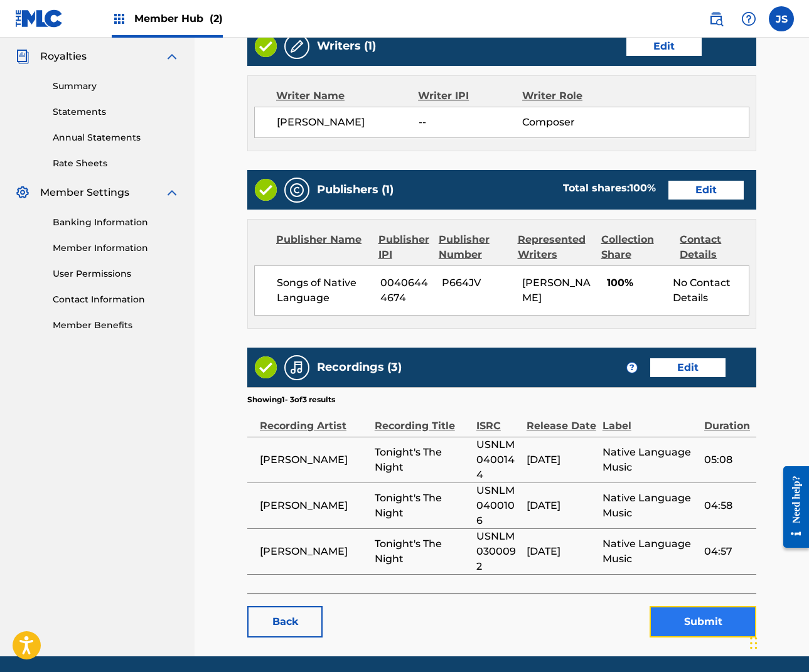
click at [702, 606] on button "Submit" at bounding box center [703, 621] width 107 height 31
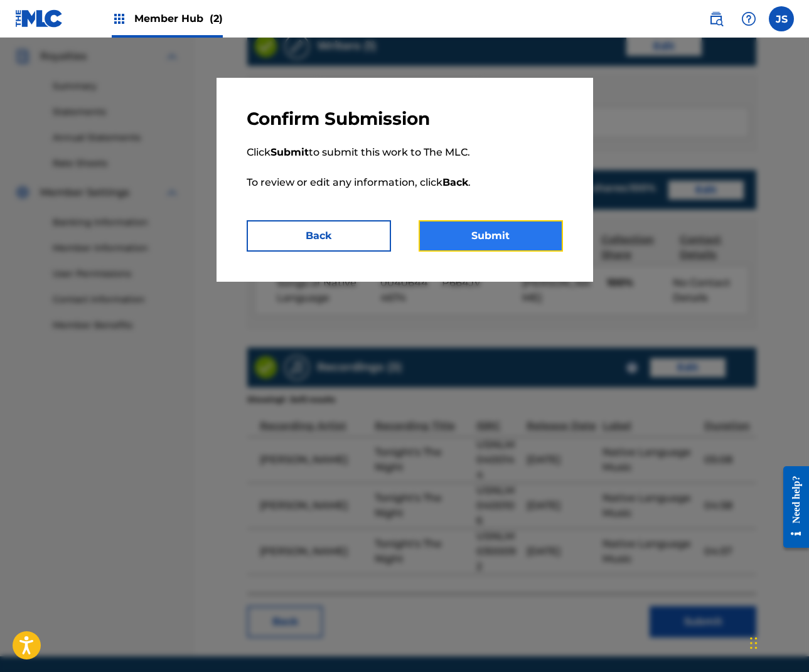
click at [482, 235] on button "Submit" at bounding box center [491, 235] width 144 height 31
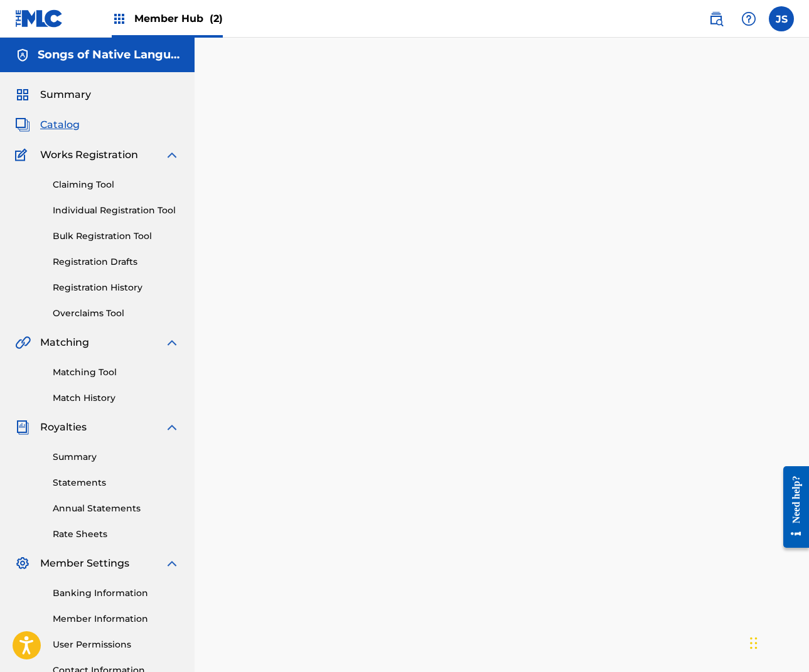
click at [51, 124] on span "Catalog" at bounding box center [60, 124] width 40 height 15
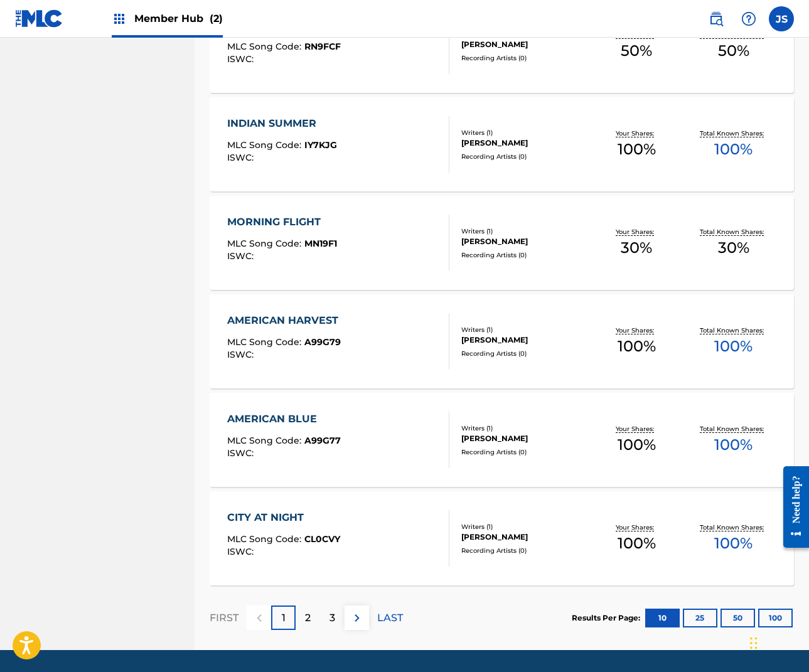
scroll to position [804, 0]
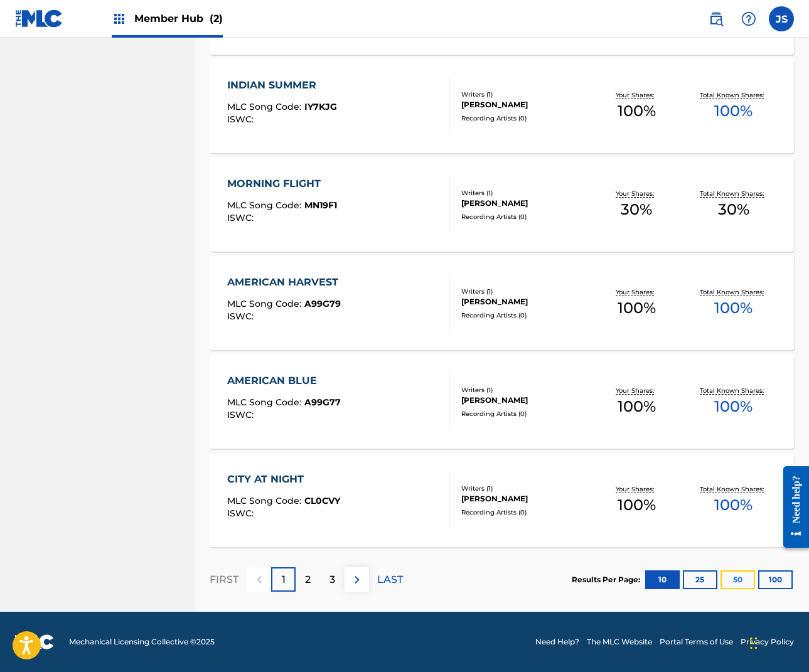
click at [739, 578] on button "50" at bounding box center [738, 580] width 35 height 19
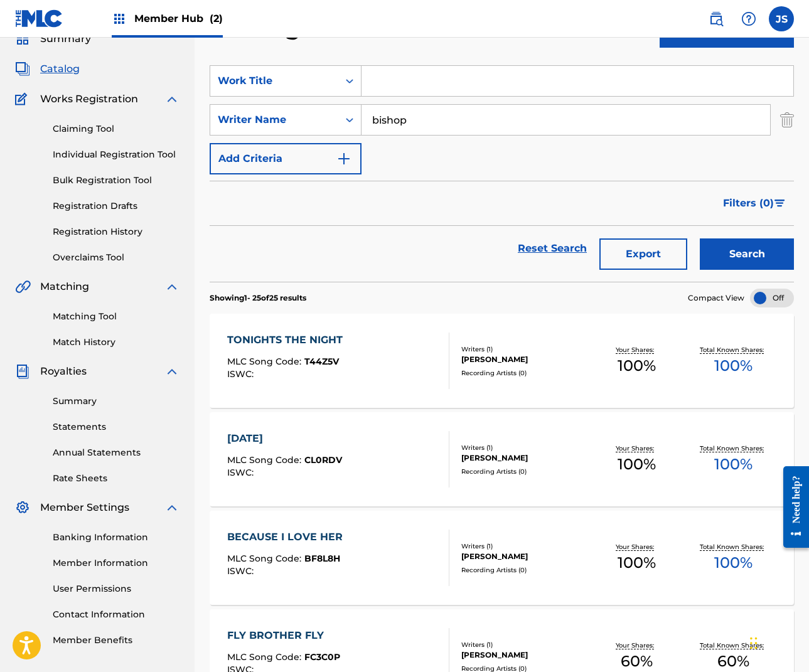
scroll to position [0, 0]
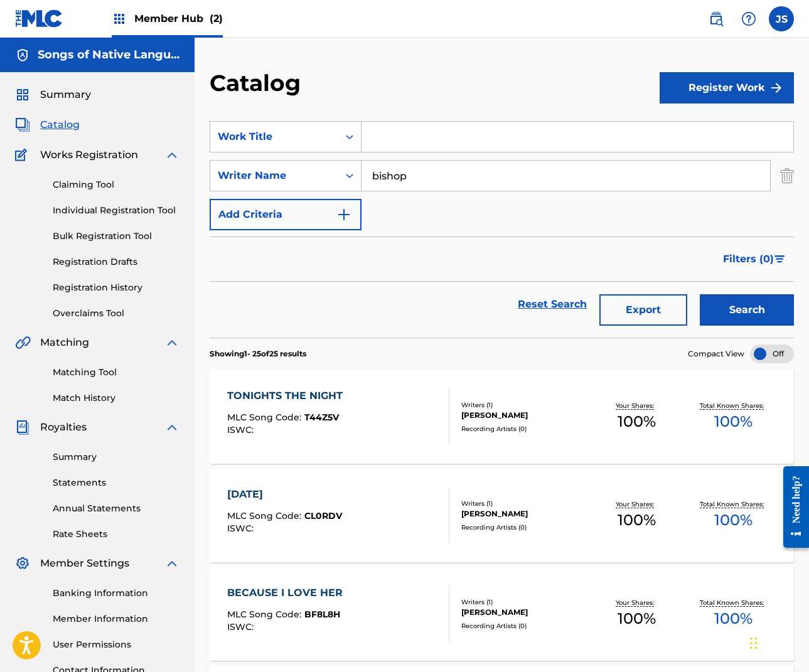
click at [401, 142] on input "Search Form" at bounding box center [578, 137] width 432 height 30
click at [761, 317] on button "Search" at bounding box center [747, 309] width 94 height 31
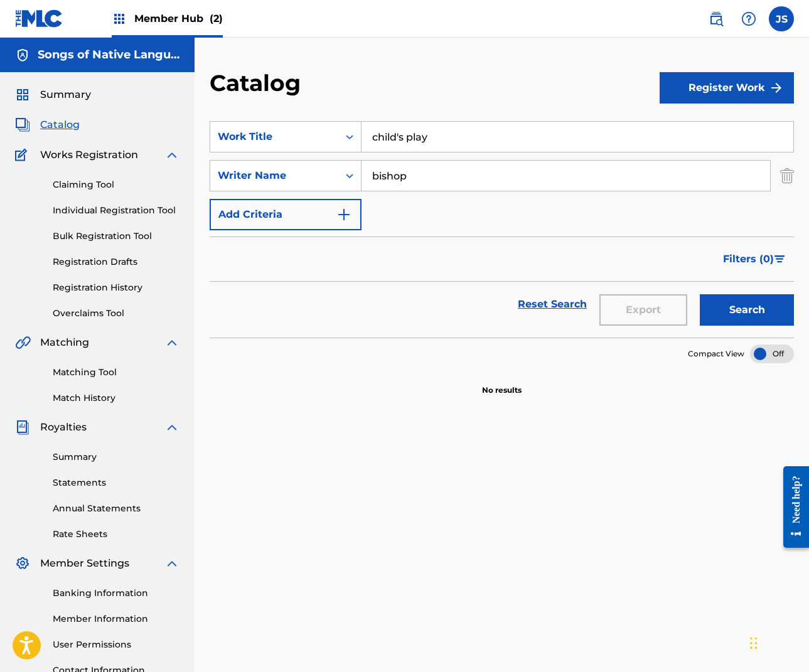
click at [118, 15] on img at bounding box center [119, 18] width 15 height 15
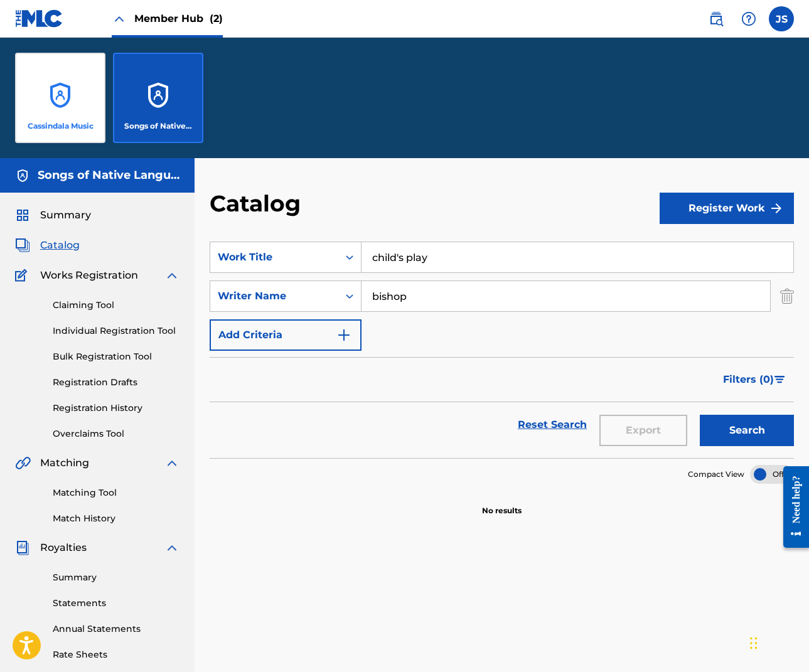
click at [78, 102] on div "Cassindala Music" at bounding box center [60, 98] width 90 height 90
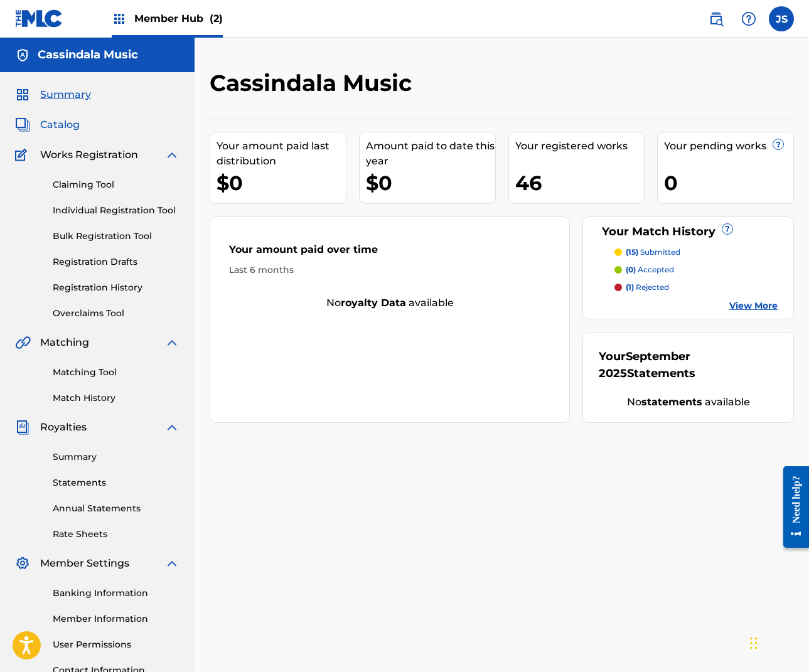
click at [71, 124] on span "Catalog" at bounding box center [60, 124] width 40 height 15
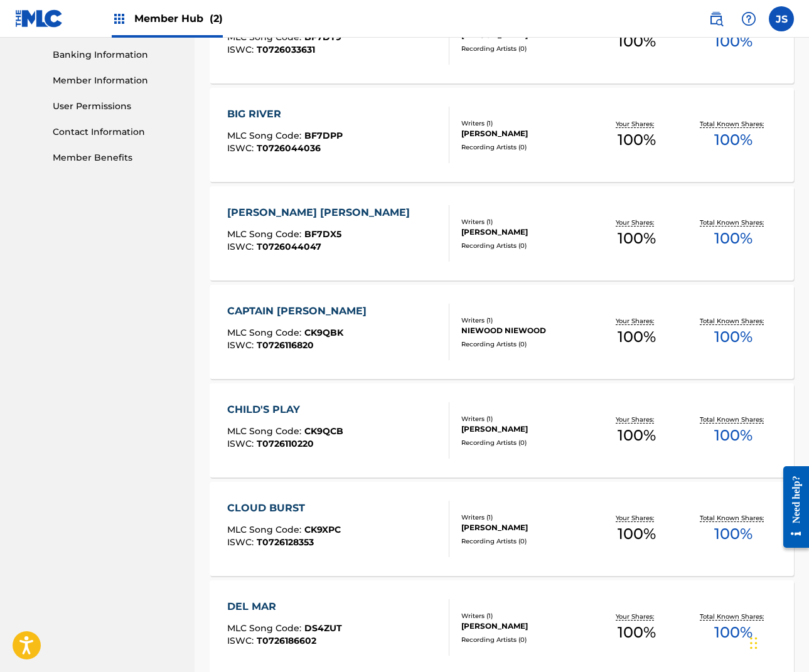
scroll to position [539, 0]
click at [289, 409] on div "CHILD'S PLAY" at bounding box center [285, 409] width 116 height 15
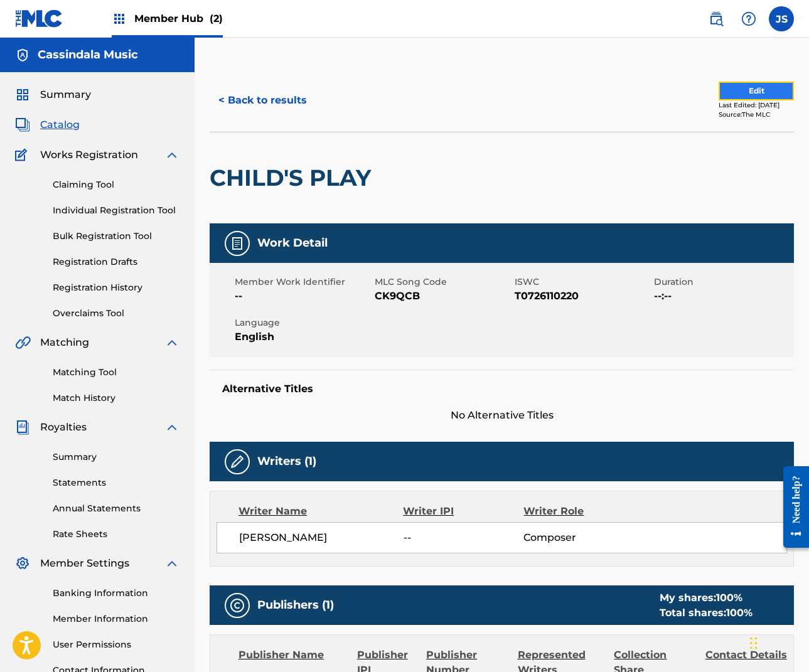
click at [750, 83] on button "Edit" at bounding box center [756, 91] width 75 height 19
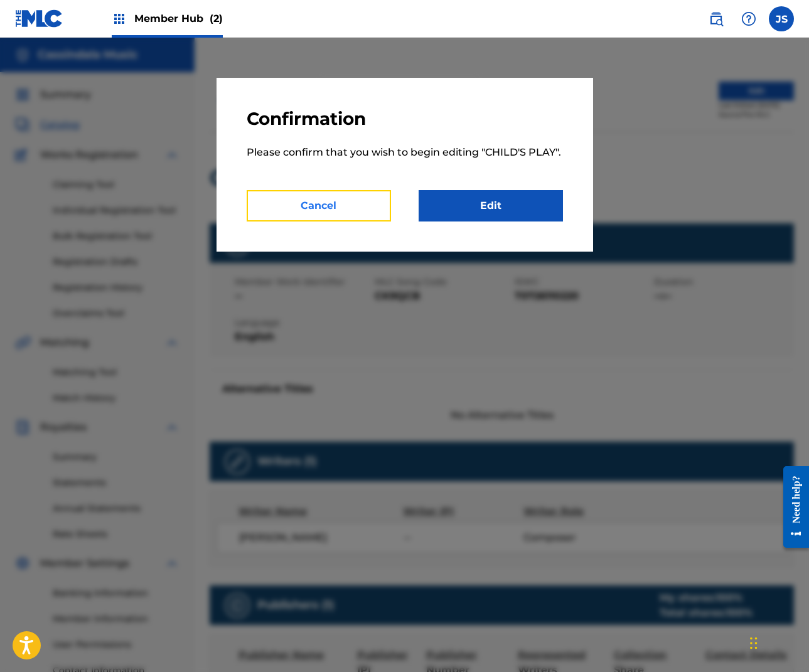
click at [345, 203] on button "Cancel" at bounding box center [319, 205] width 144 height 31
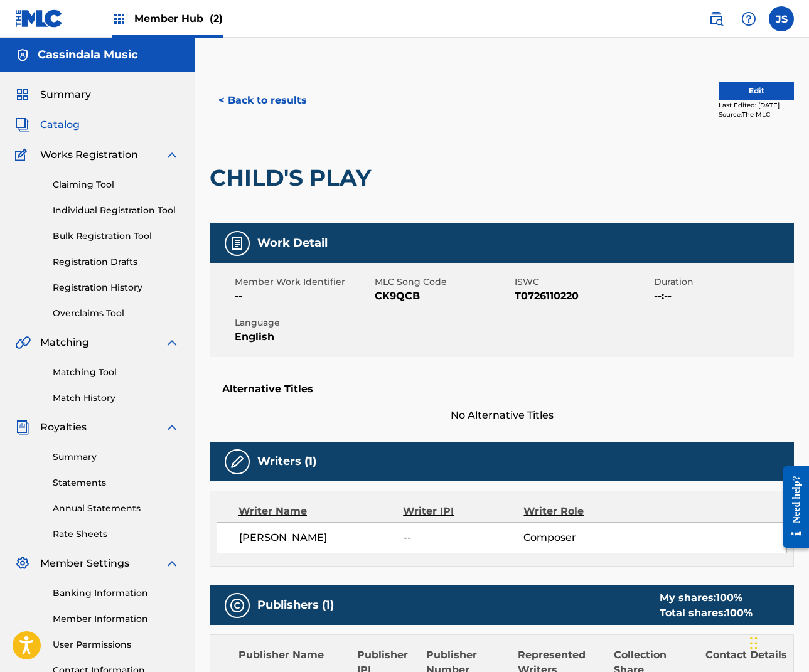
click at [67, 125] on span "Catalog" at bounding box center [60, 124] width 40 height 15
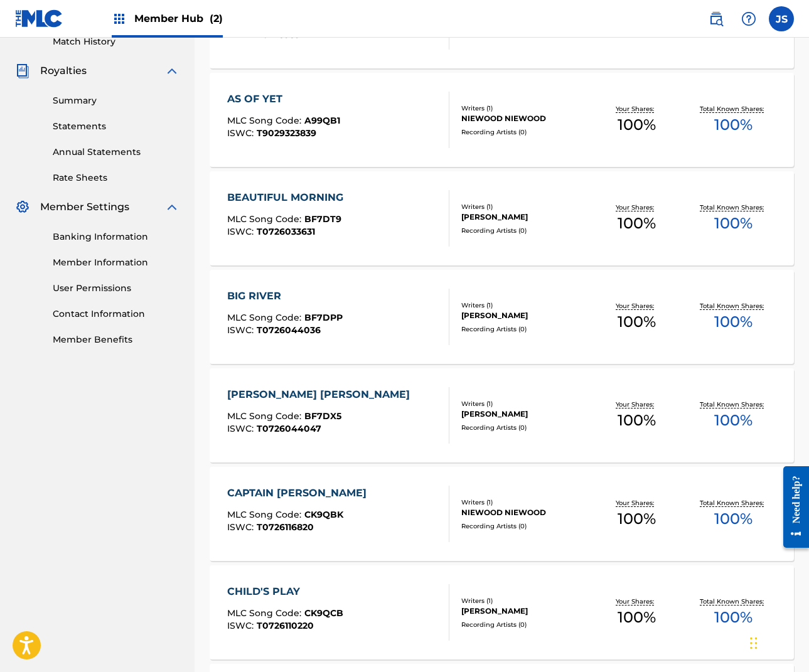
scroll to position [765, 0]
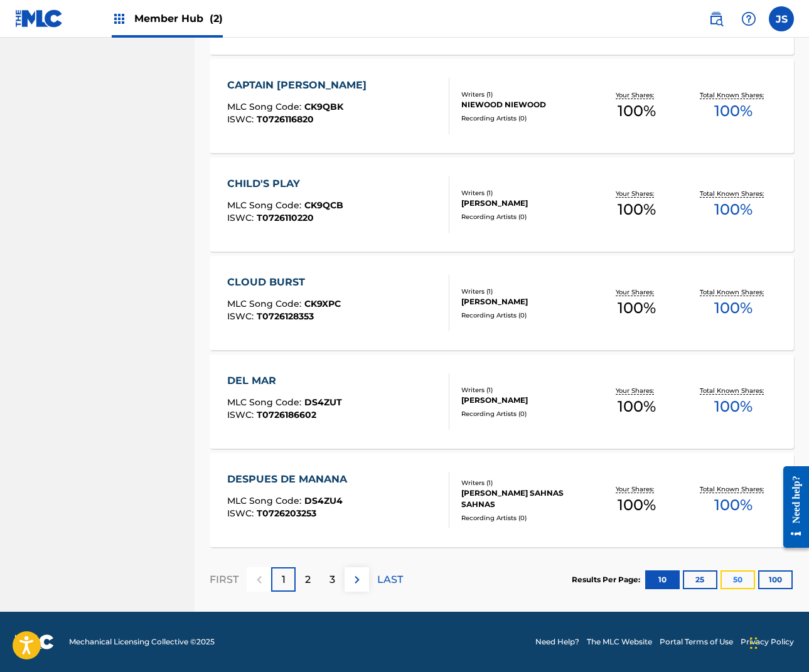
click at [746, 580] on button "50" at bounding box center [738, 580] width 35 height 19
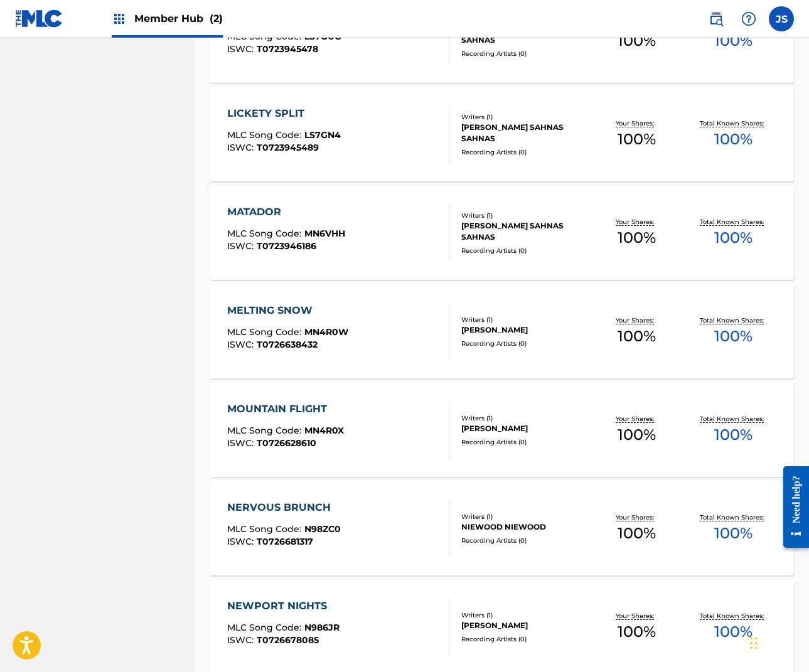
scroll to position [2458, 0]
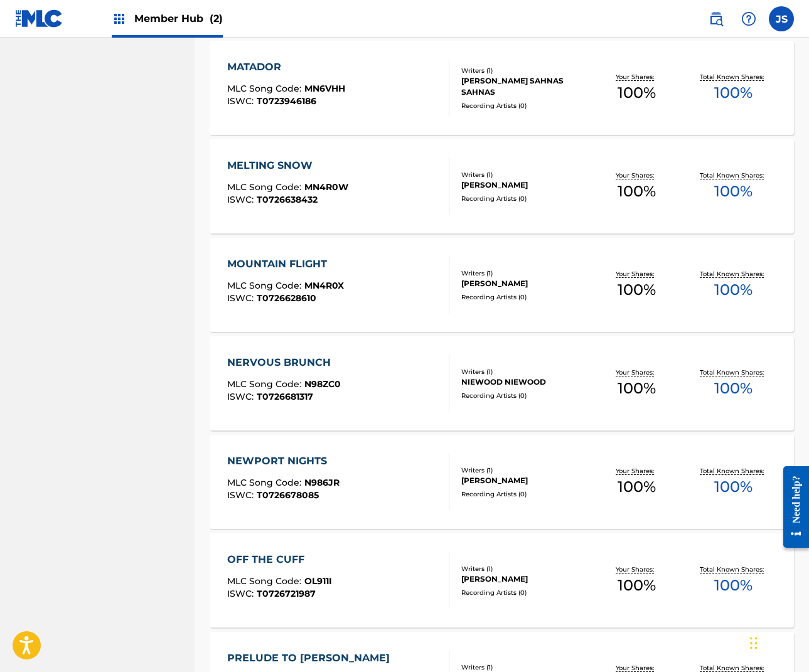
click at [307, 460] on div "NEWPORT NIGHTS" at bounding box center [283, 461] width 112 height 15
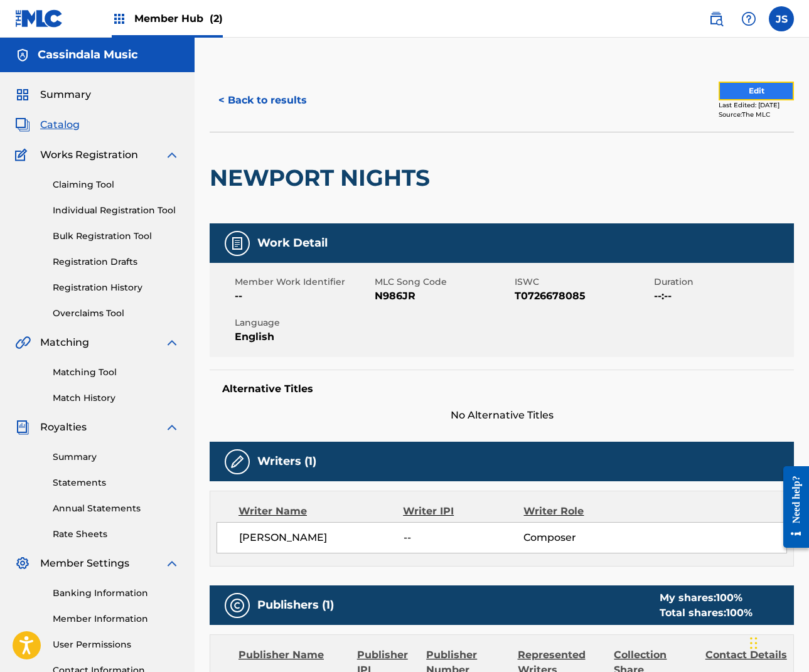
click at [749, 85] on button "Edit" at bounding box center [756, 91] width 75 height 19
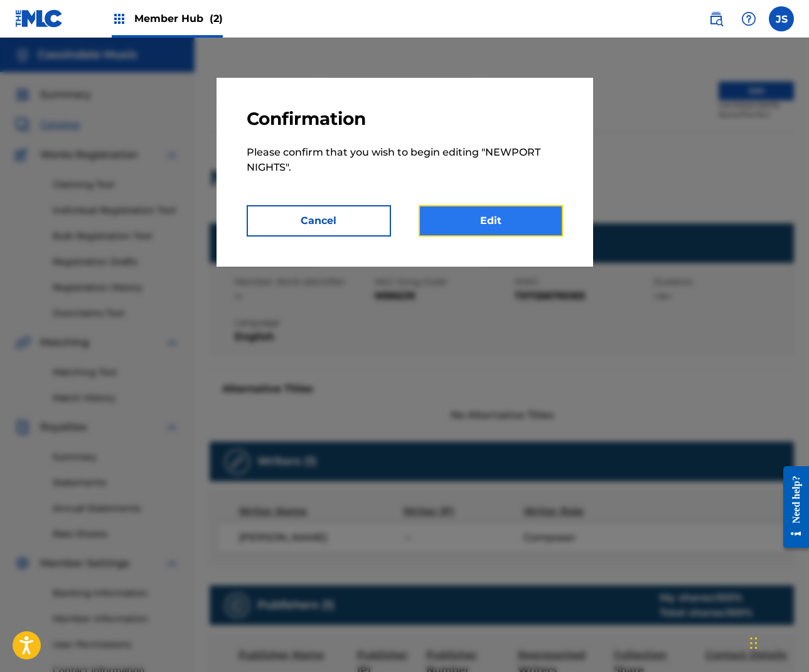
click at [520, 220] on link "Edit" at bounding box center [491, 220] width 144 height 31
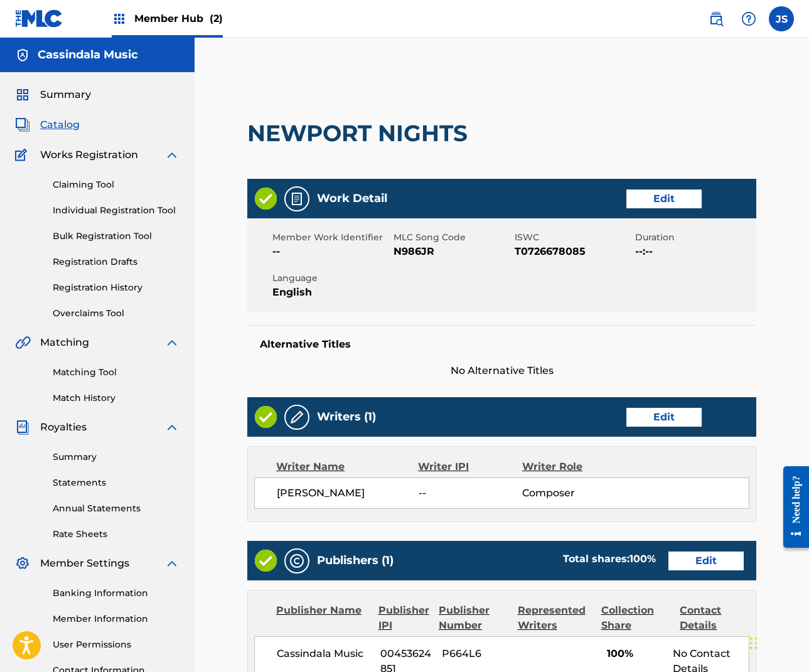
scroll to position [267, 0]
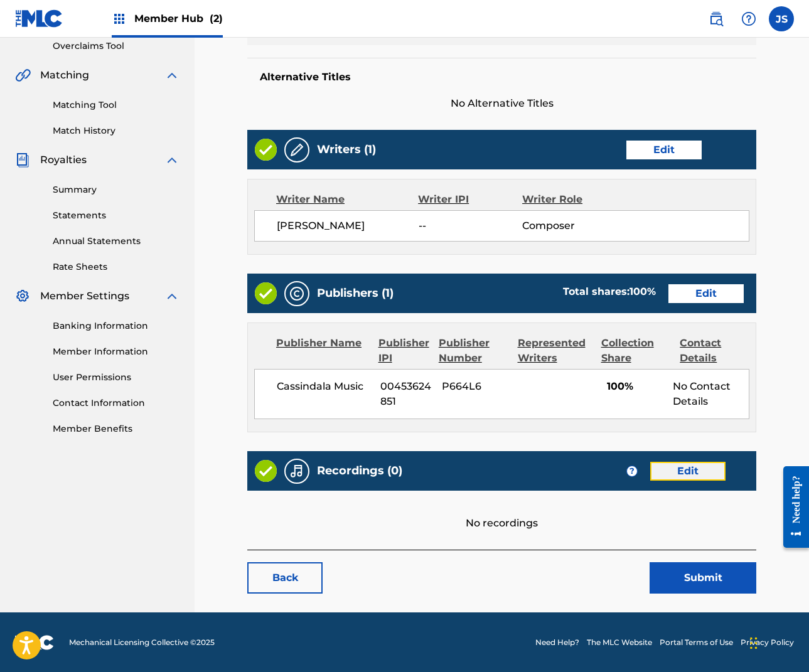
click at [711, 471] on link "Edit" at bounding box center [687, 471] width 75 height 19
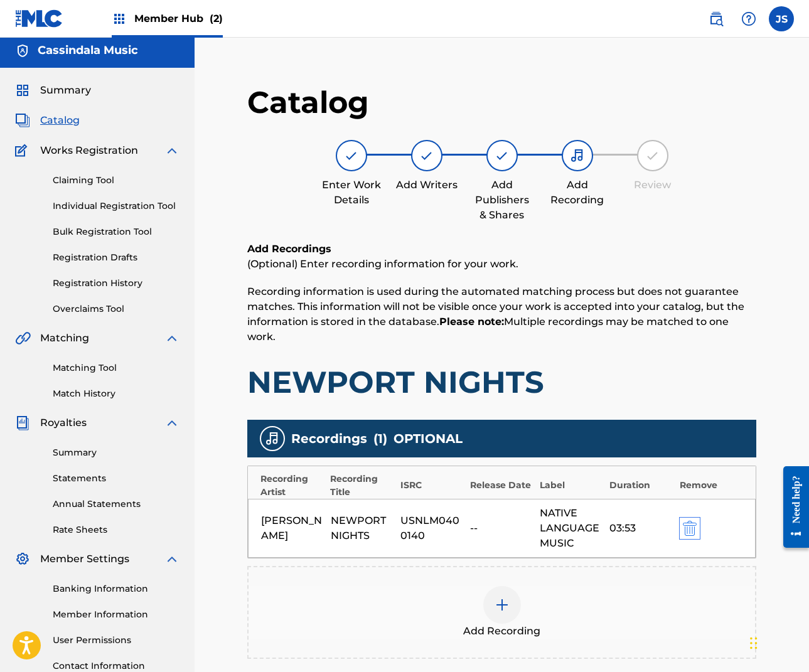
scroll to position [154, 0]
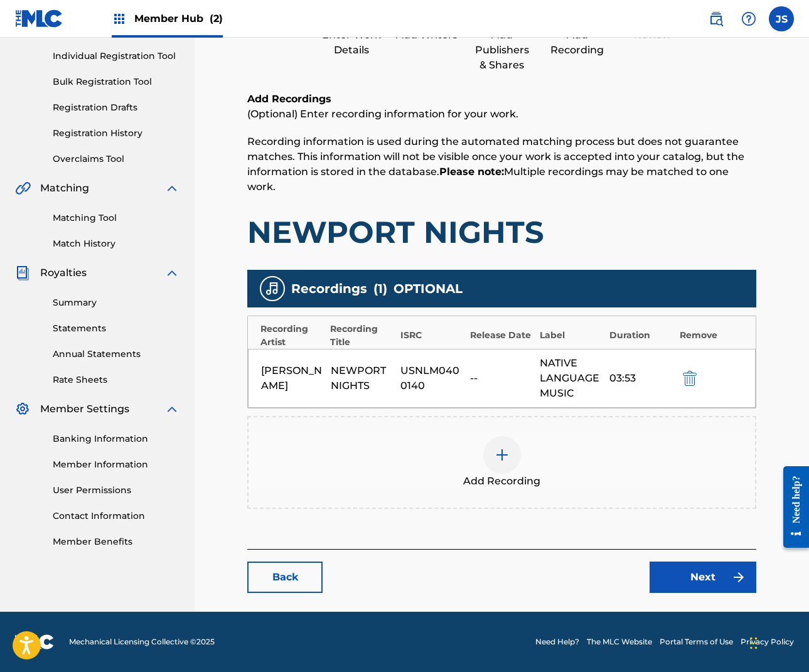
click at [499, 457] on img at bounding box center [502, 455] width 15 height 15
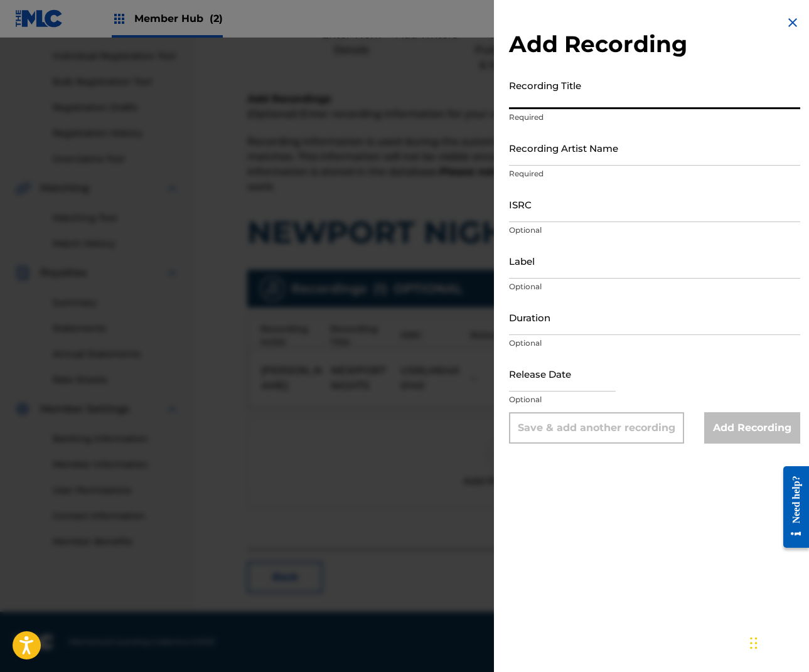
click at [564, 104] on input "Recording Title" at bounding box center [654, 91] width 291 height 36
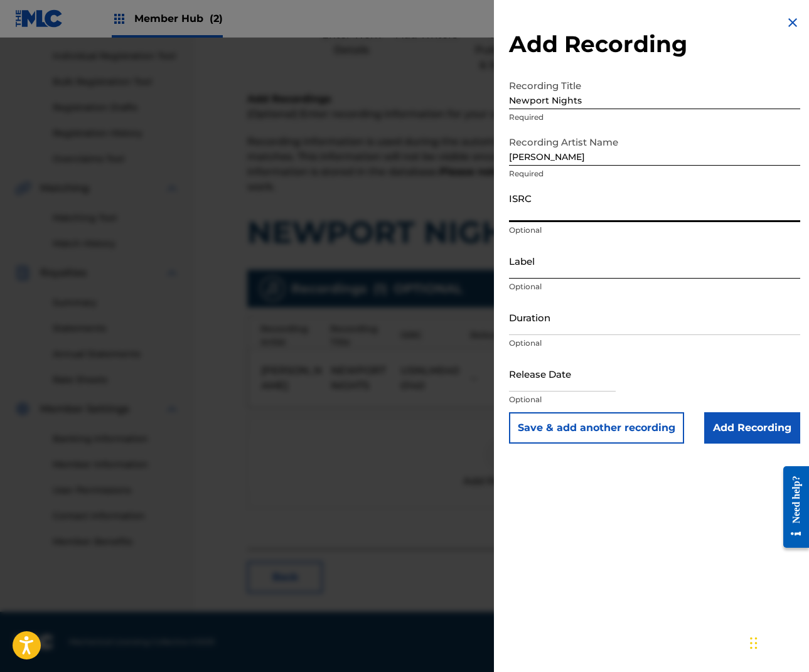
paste input "USNLM0400140"
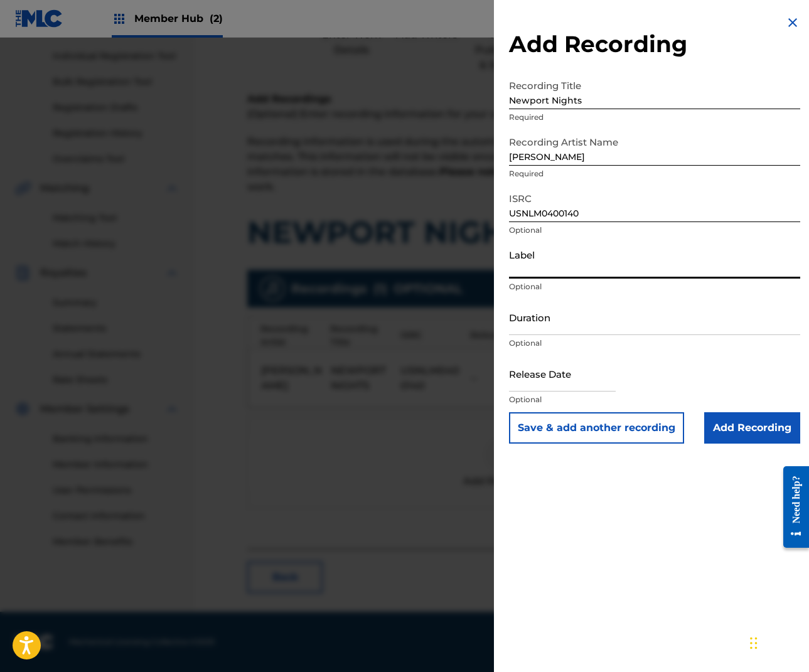
click at [539, 270] on input "Label" at bounding box center [654, 261] width 291 height 36
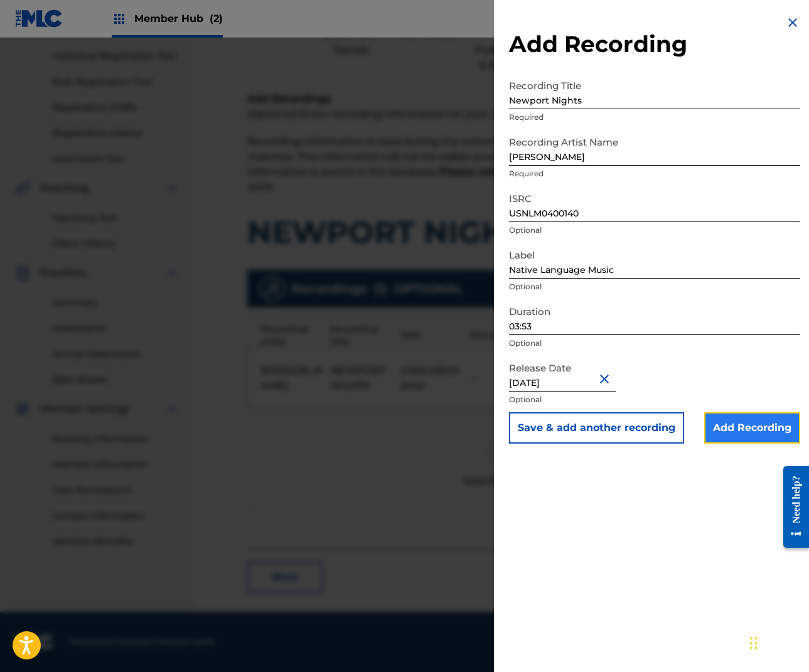
click at [751, 427] on input "Add Recording" at bounding box center [752, 427] width 96 height 31
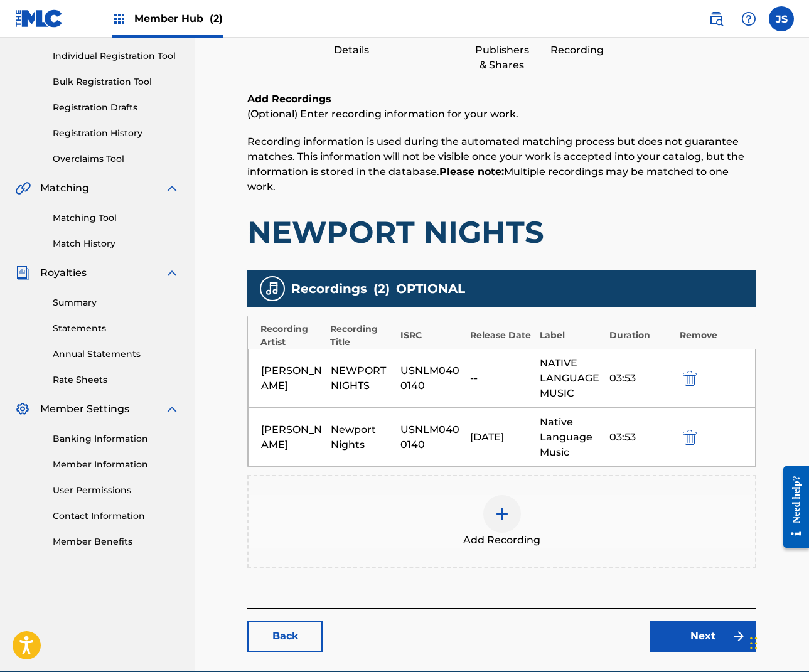
click at [499, 511] on img at bounding box center [502, 514] width 15 height 15
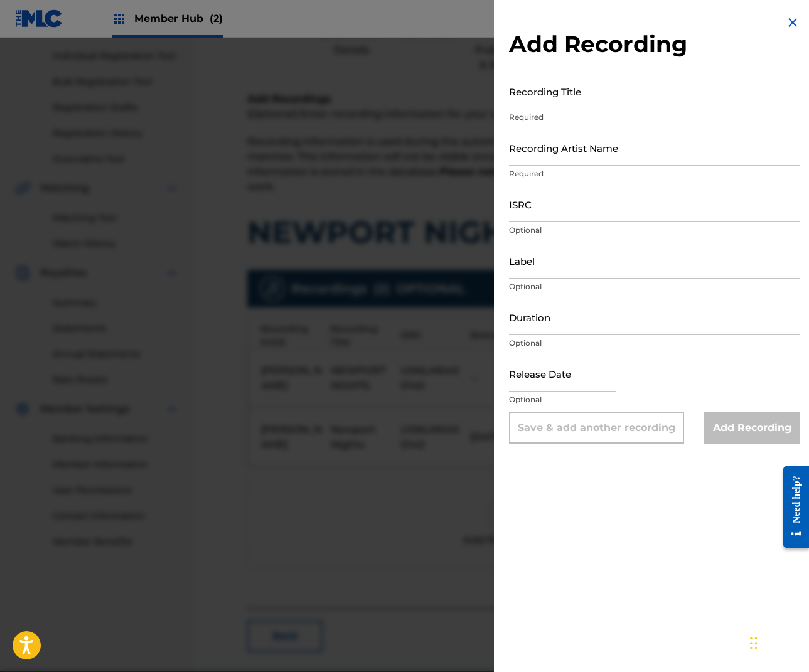
click at [787, 20] on img at bounding box center [792, 22] width 15 height 15
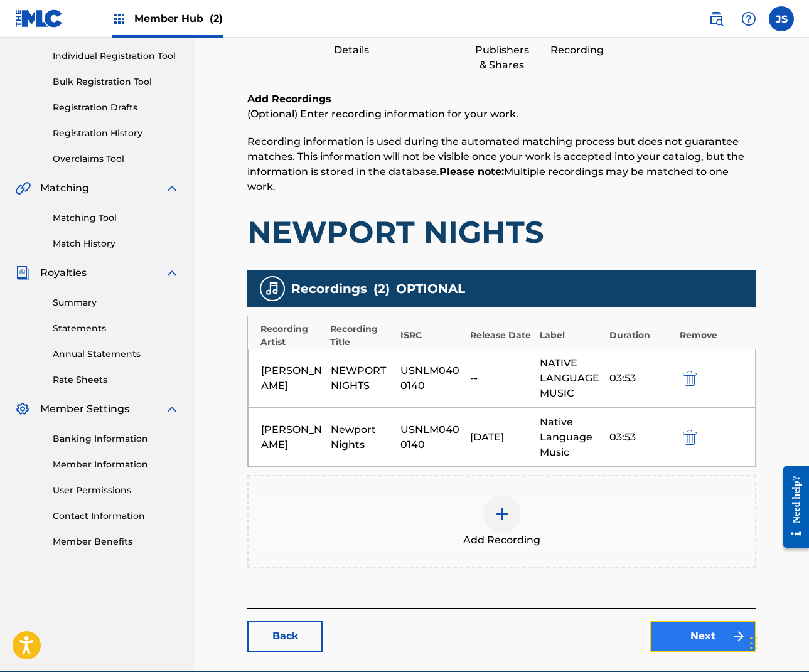
click at [707, 630] on link "Next" at bounding box center [703, 636] width 107 height 31
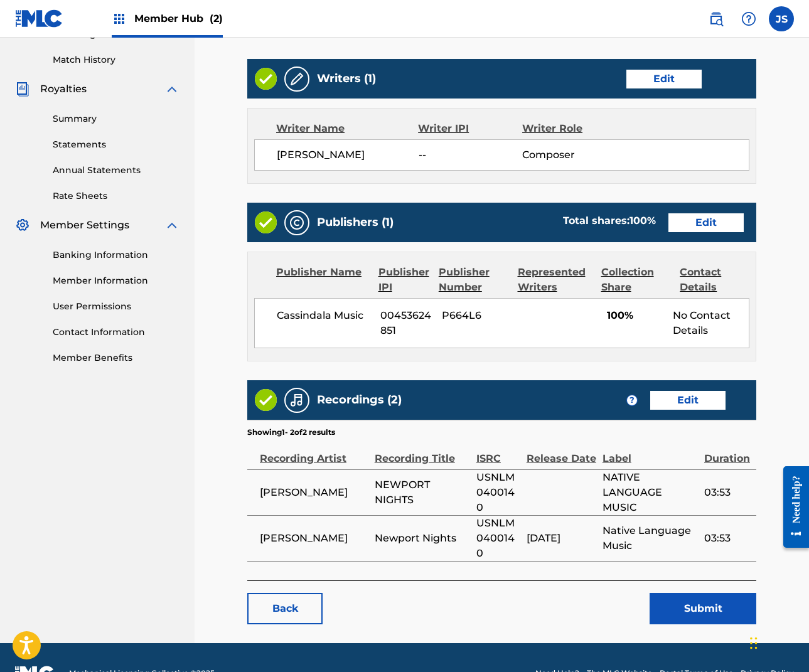
scroll to position [340, 0]
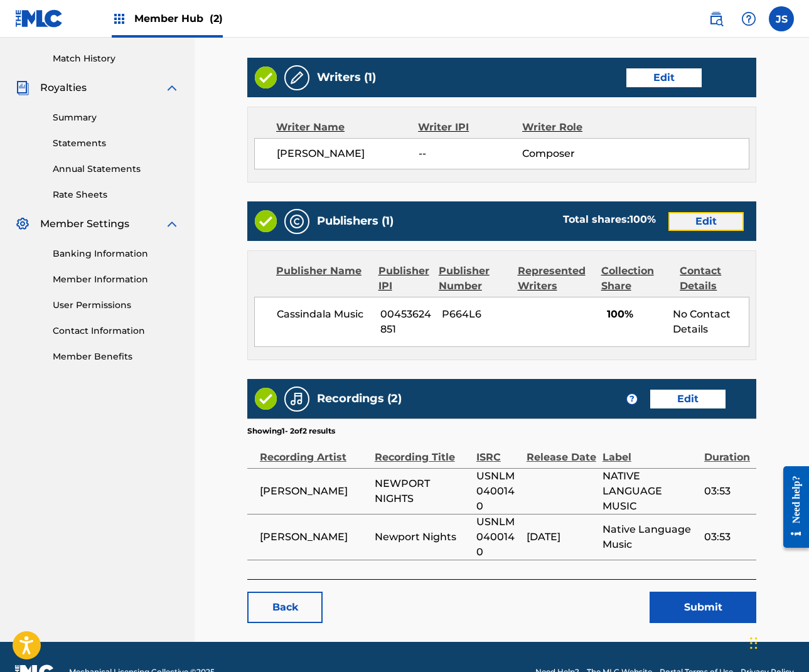
click at [704, 222] on link "Edit" at bounding box center [706, 221] width 75 height 19
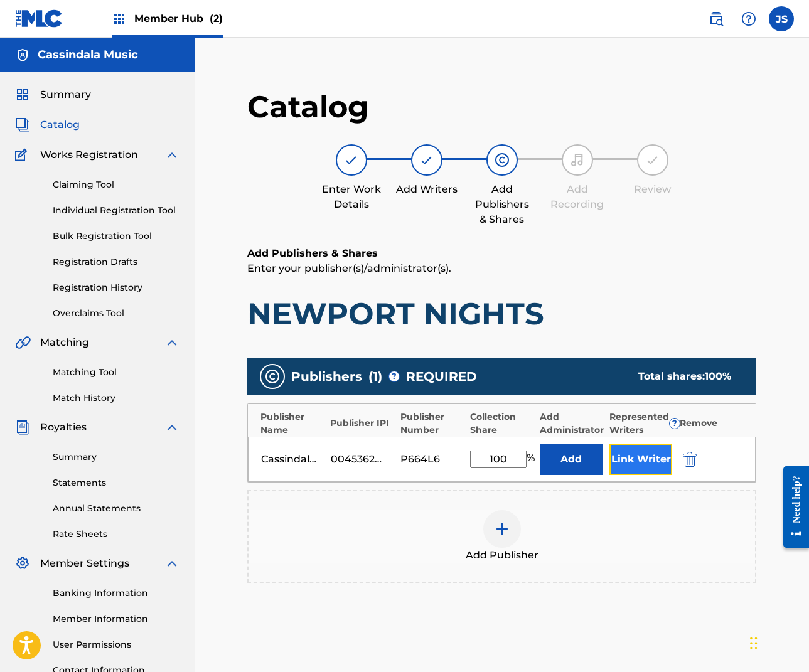
click at [636, 455] on button "Link Writer" at bounding box center [641, 459] width 63 height 31
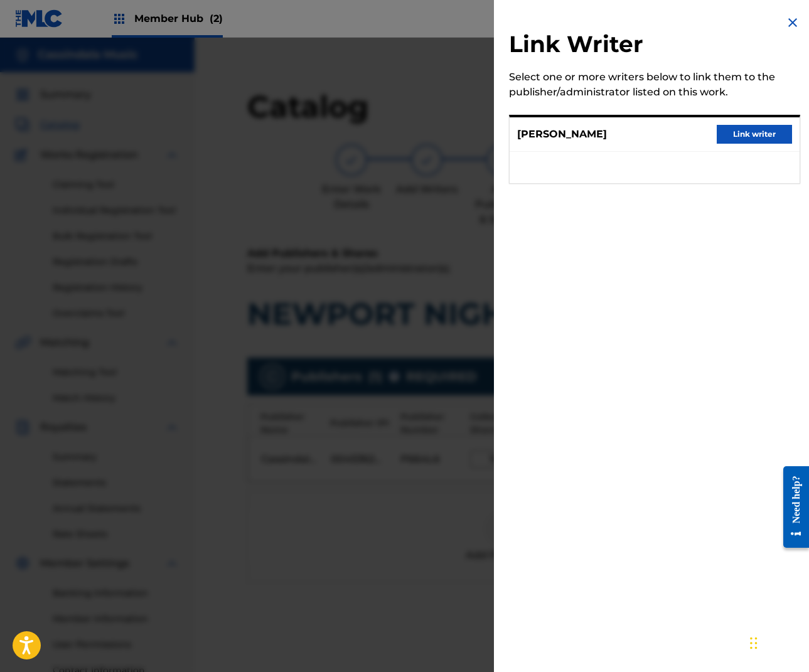
click at [785, 23] on img at bounding box center [792, 22] width 15 height 15
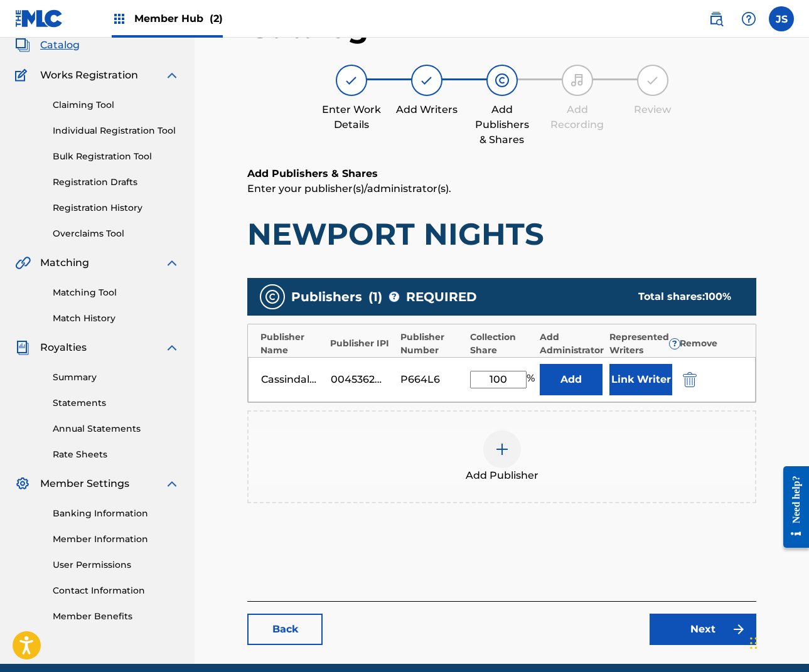
scroll to position [132, 0]
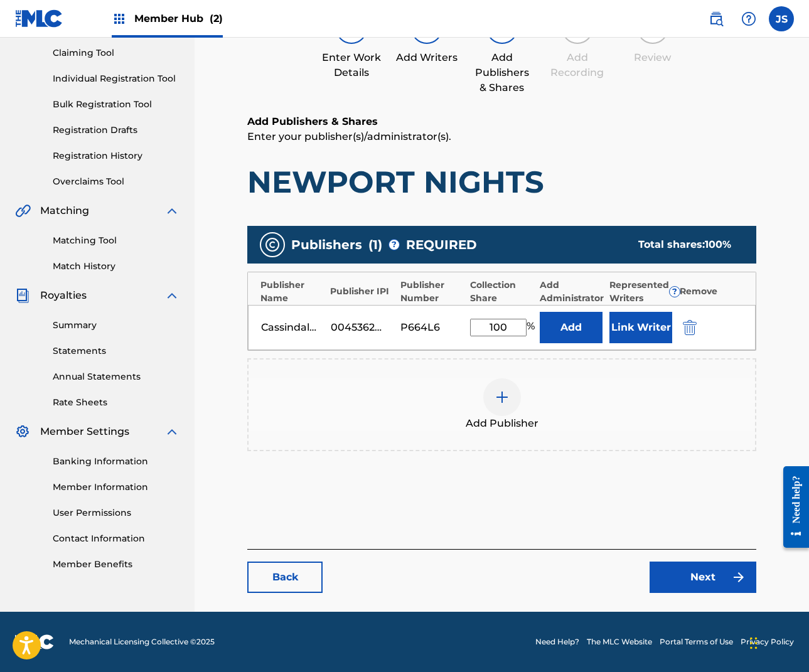
click at [450, 60] on div "Add Writers" at bounding box center [427, 57] width 63 height 15
click at [295, 581] on link "Back" at bounding box center [284, 577] width 75 height 31
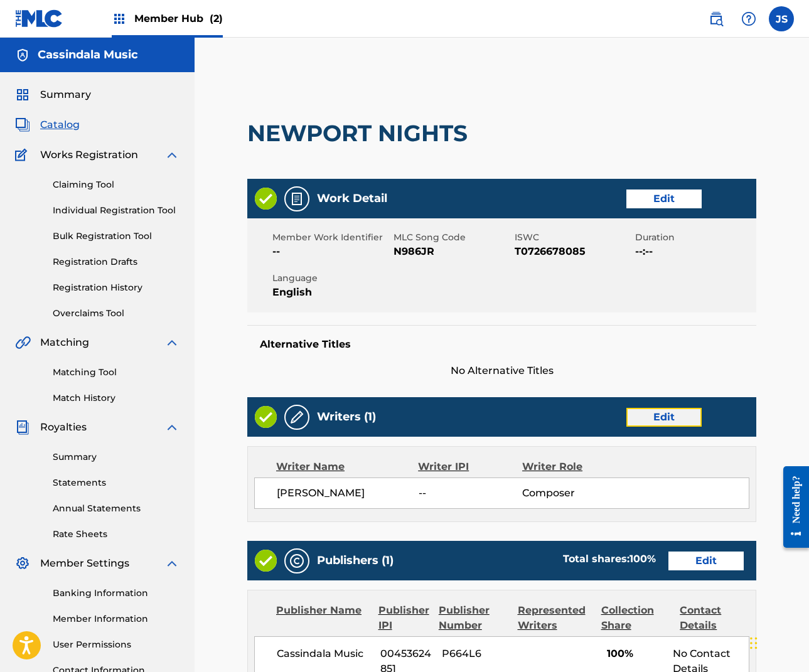
click at [683, 419] on link "Edit" at bounding box center [664, 417] width 75 height 19
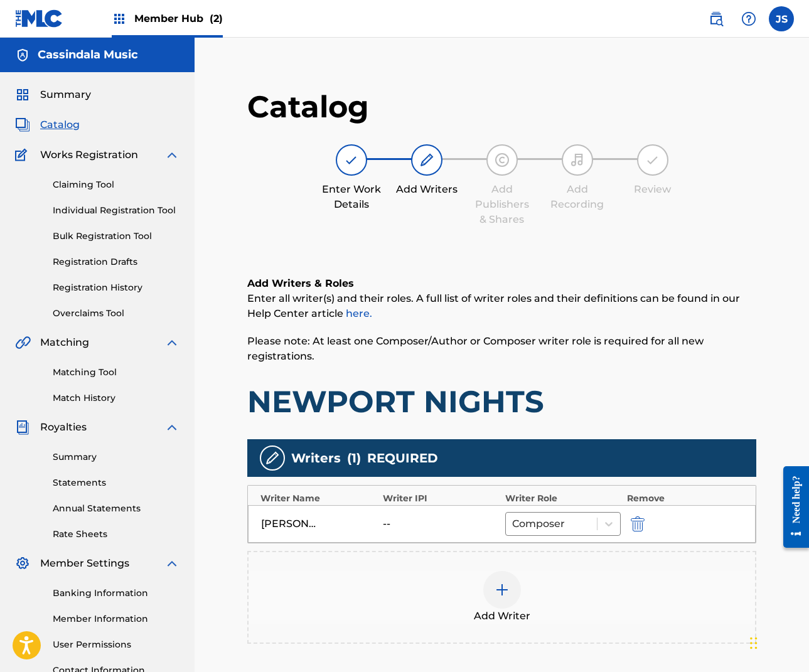
click at [498, 598] on div at bounding box center [502, 590] width 38 height 38
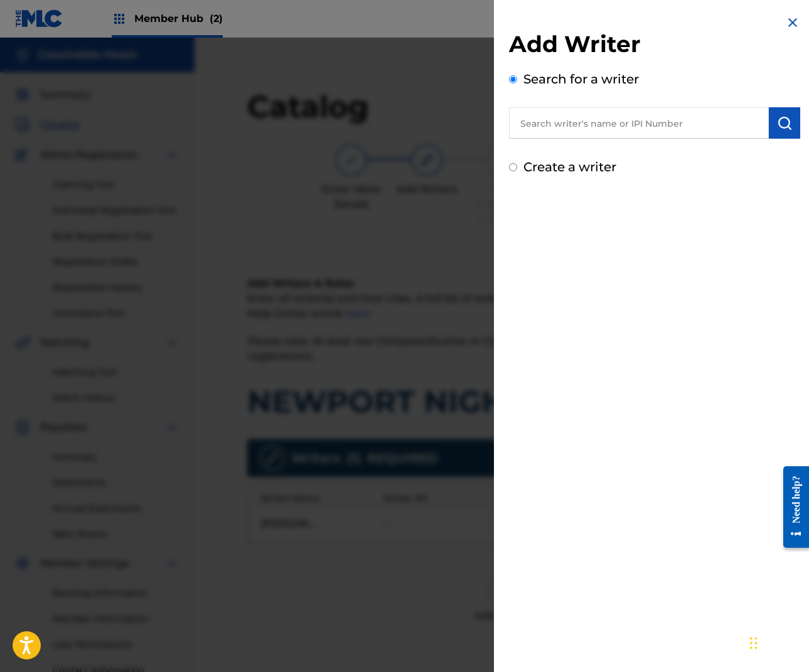
click at [535, 124] on input "text" at bounding box center [639, 122] width 260 height 31
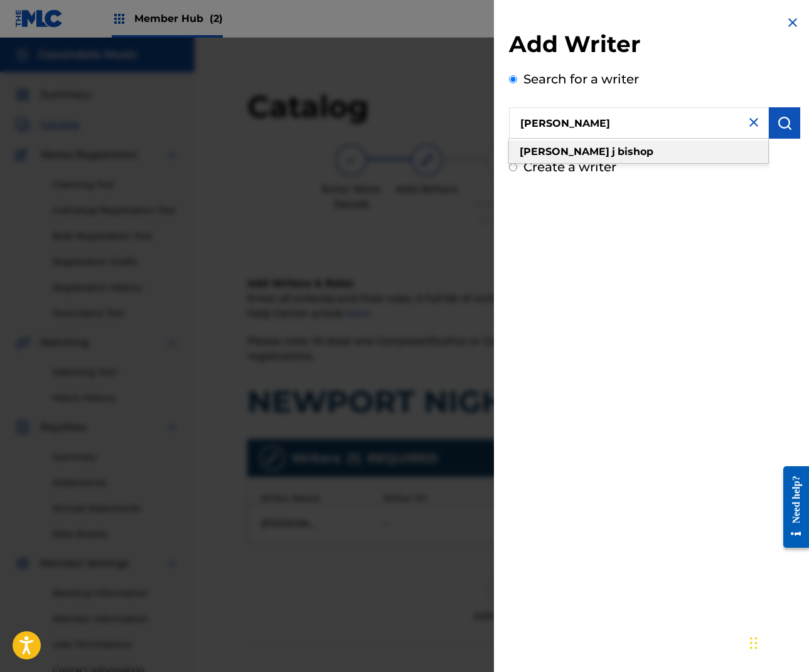
click at [576, 158] on div "[PERSON_NAME]" at bounding box center [638, 152] width 259 height 23
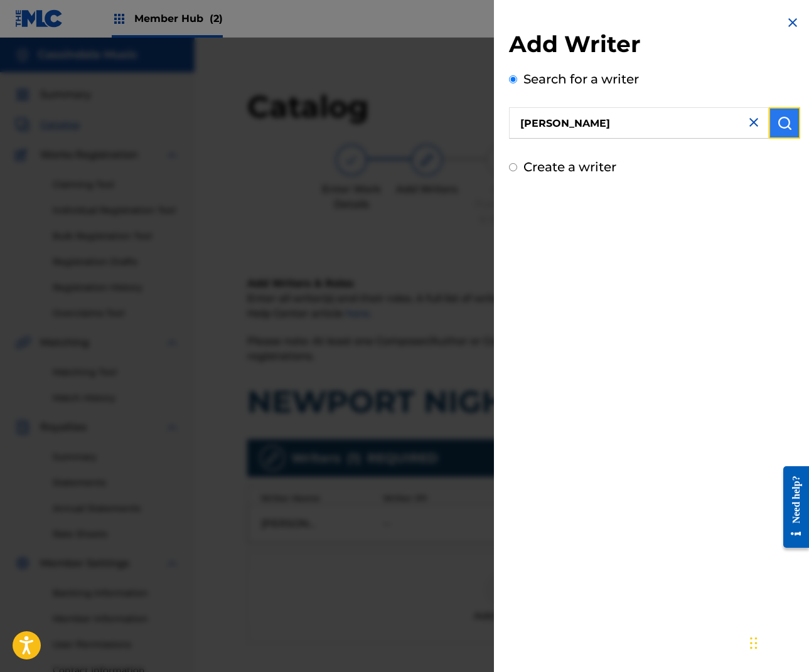
click at [787, 124] on img "submit" at bounding box center [784, 123] width 15 height 15
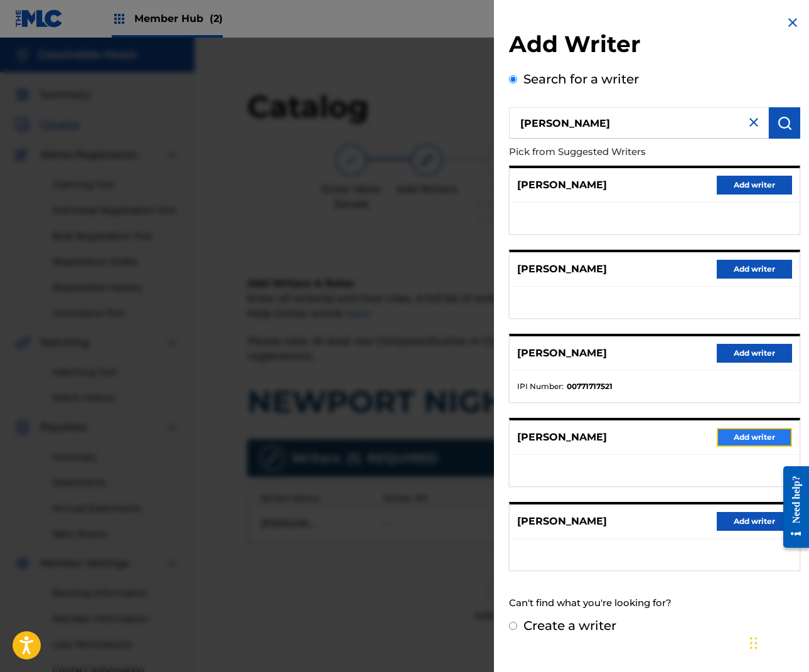
click at [754, 441] on button "Add writer" at bounding box center [754, 437] width 75 height 19
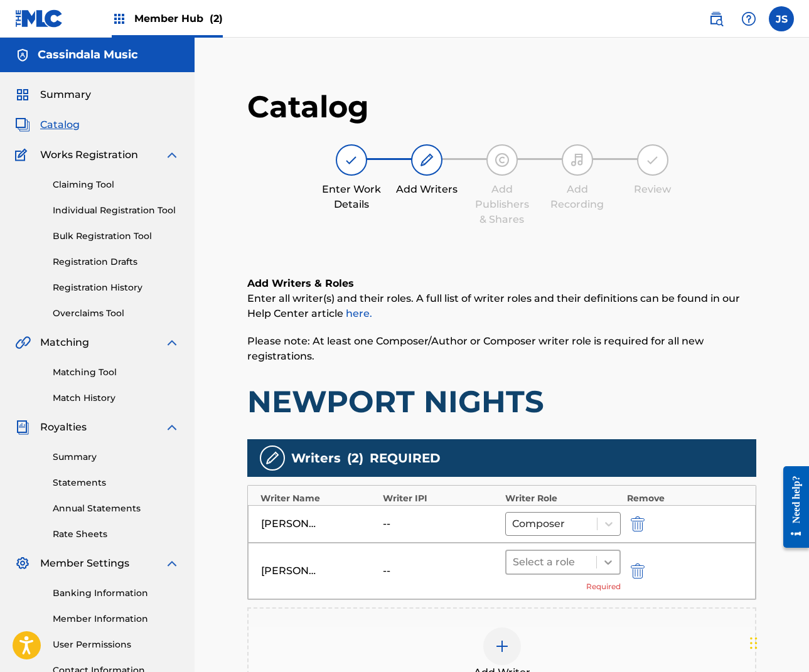
click at [618, 563] on div at bounding box center [608, 562] width 23 height 23
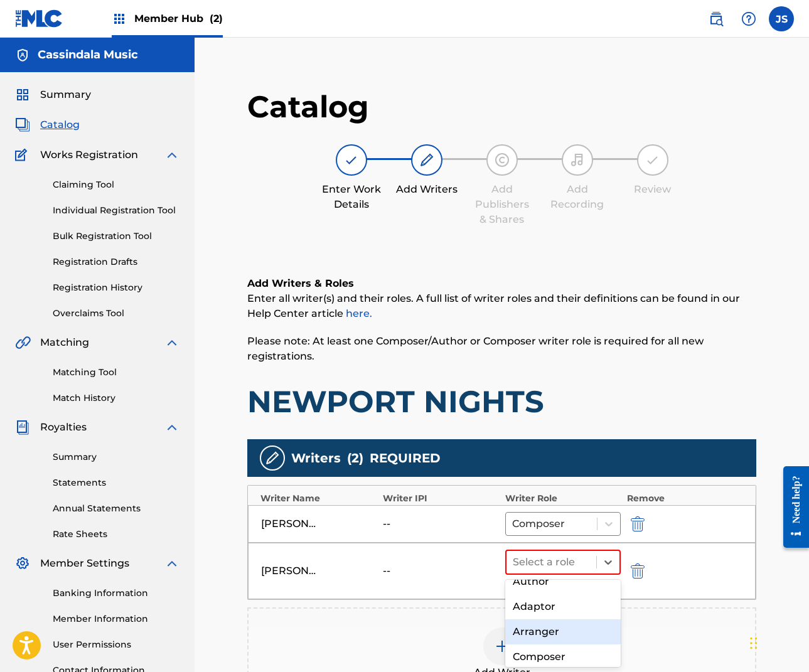
scroll to position [39, 0]
click at [581, 651] on div "Composer" at bounding box center [563, 656] width 116 height 25
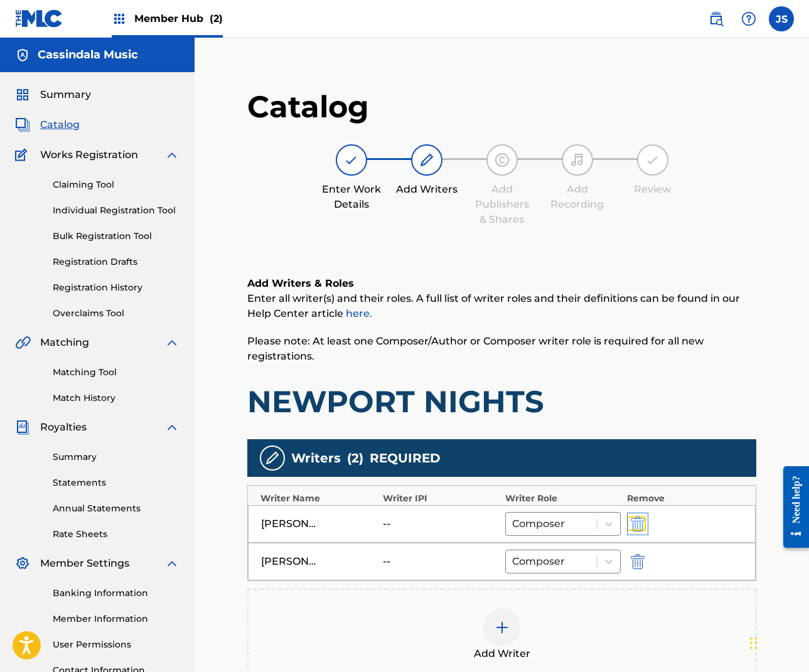
click at [641, 518] on img "submit" at bounding box center [638, 524] width 14 height 15
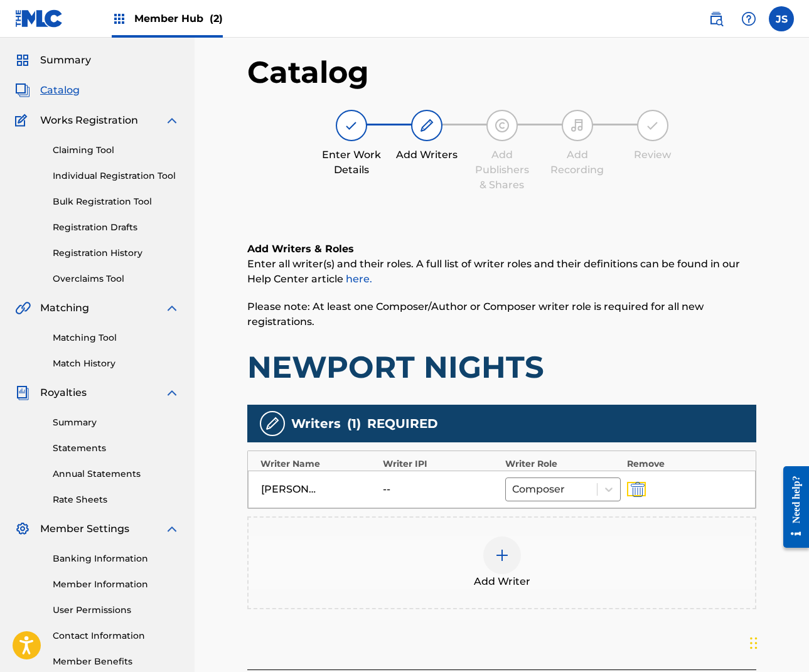
scroll to position [89, 0]
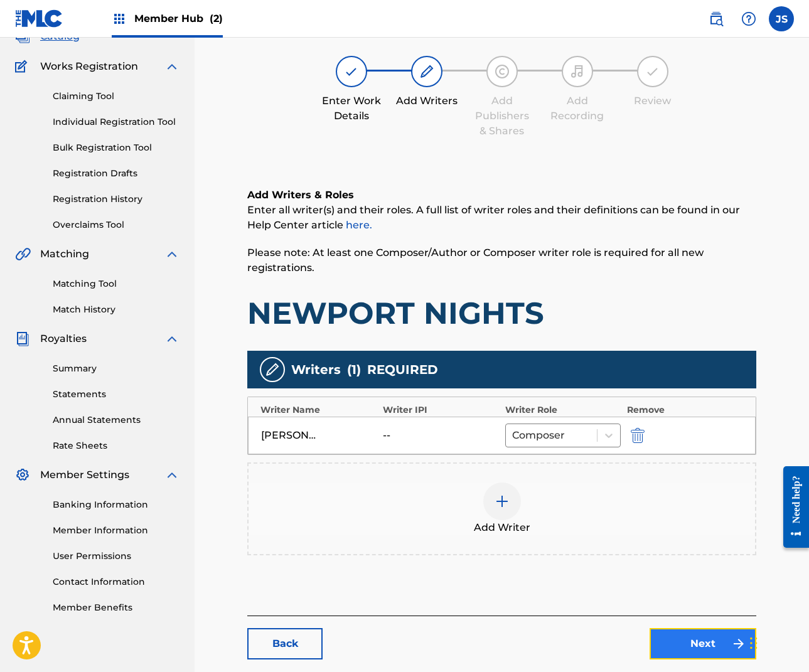
click at [713, 643] on link "Next" at bounding box center [703, 643] width 107 height 31
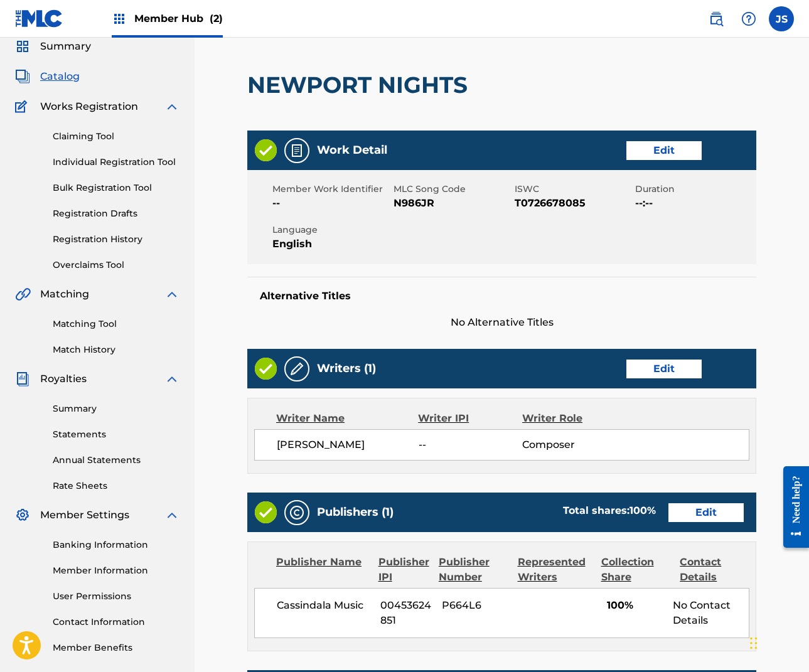
scroll to position [188, 0]
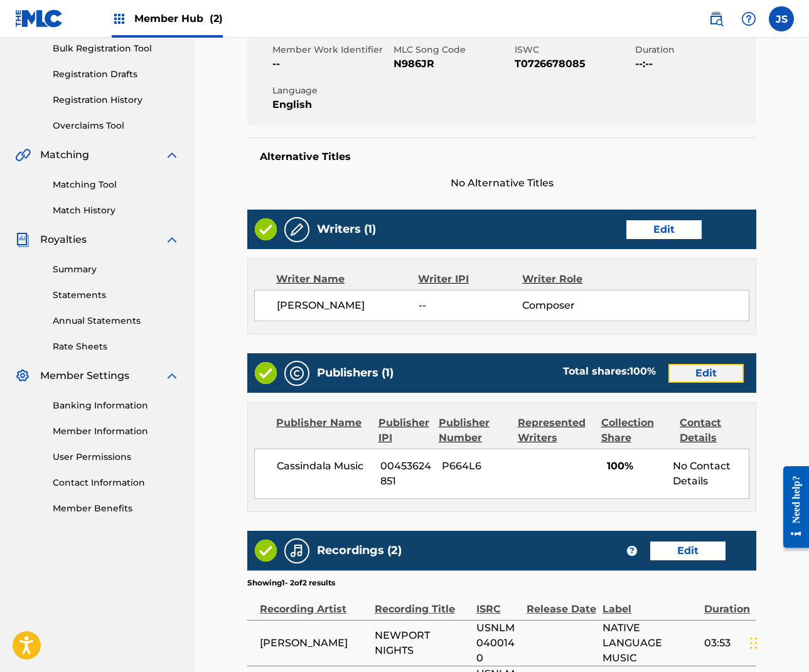
click at [718, 368] on link "Edit" at bounding box center [706, 373] width 75 height 19
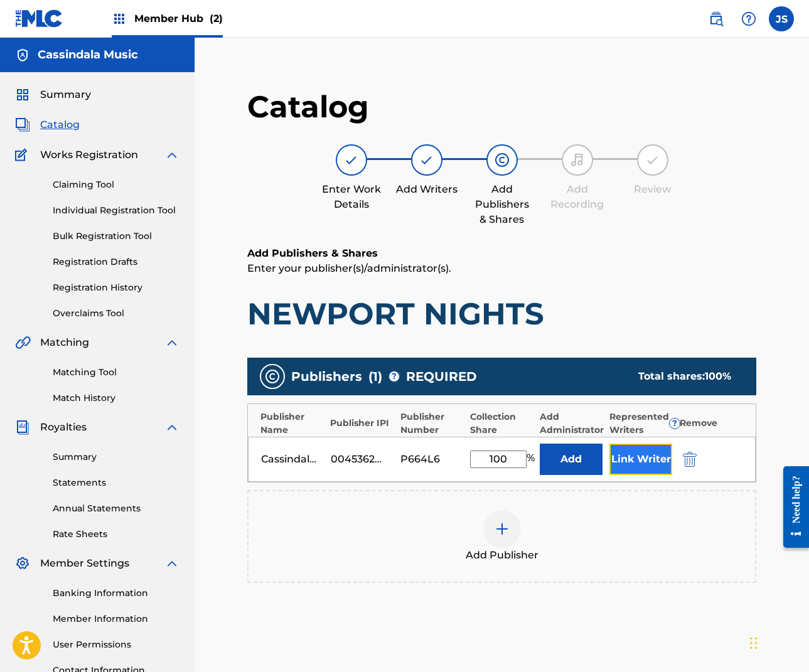
click at [635, 459] on button "Link Writer" at bounding box center [641, 459] width 63 height 31
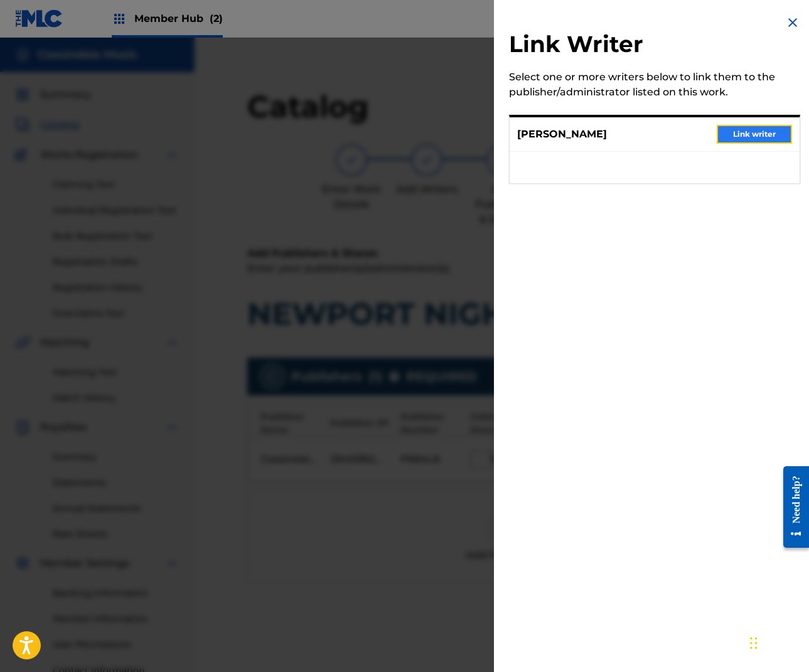
click at [753, 133] on button "Link writer" at bounding box center [754, 134] width 75 height 19
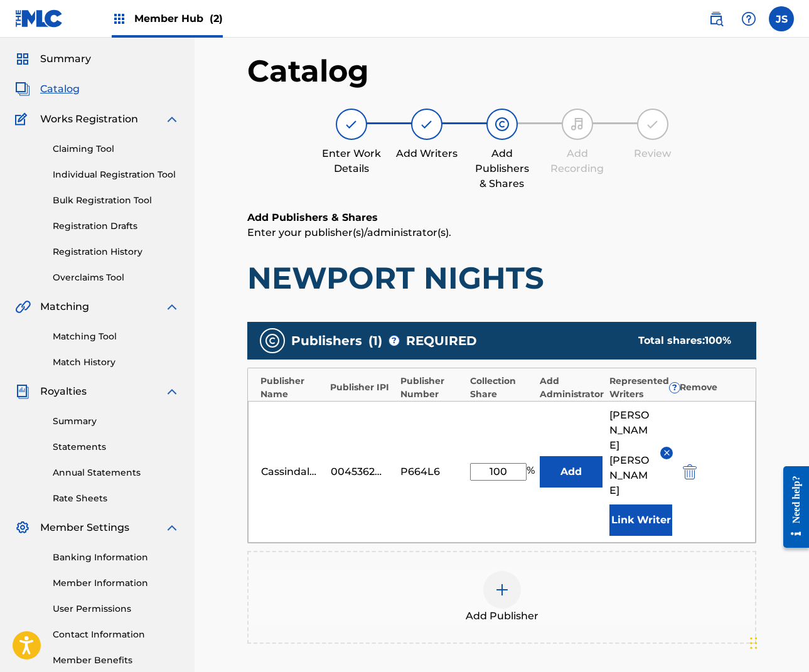
scroll to position [183, 0]
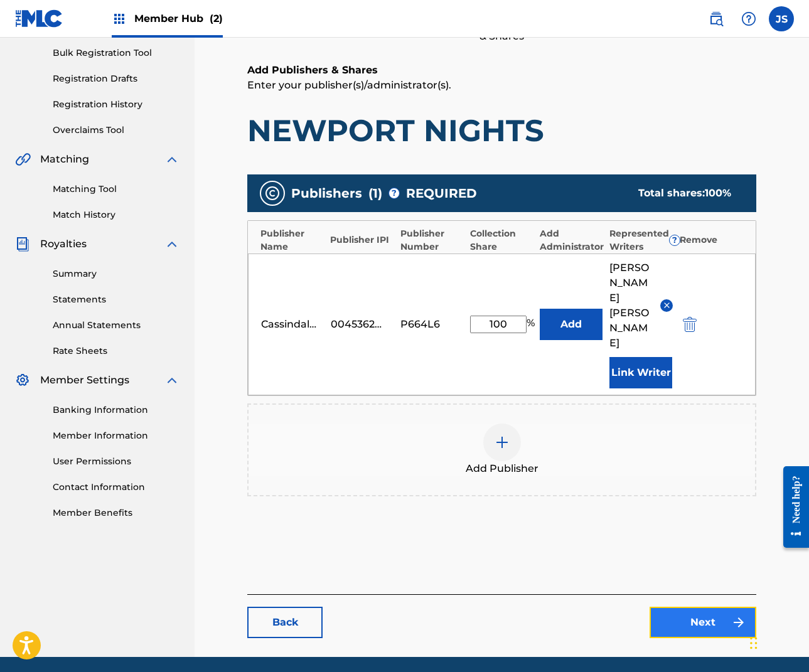
click at [713, 607] on link "Next" at bounding box center [703, 622] width 107 height 31
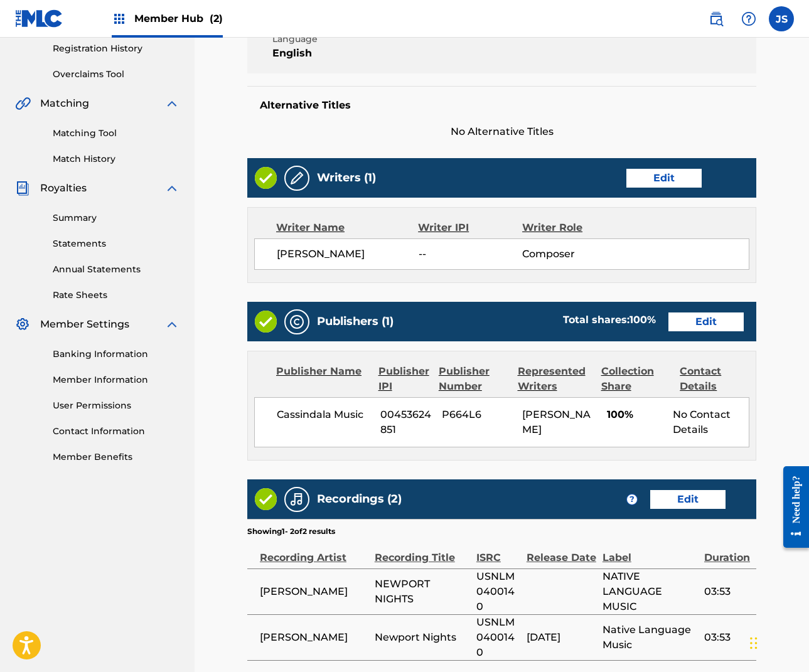
scroll to position [330, 0]
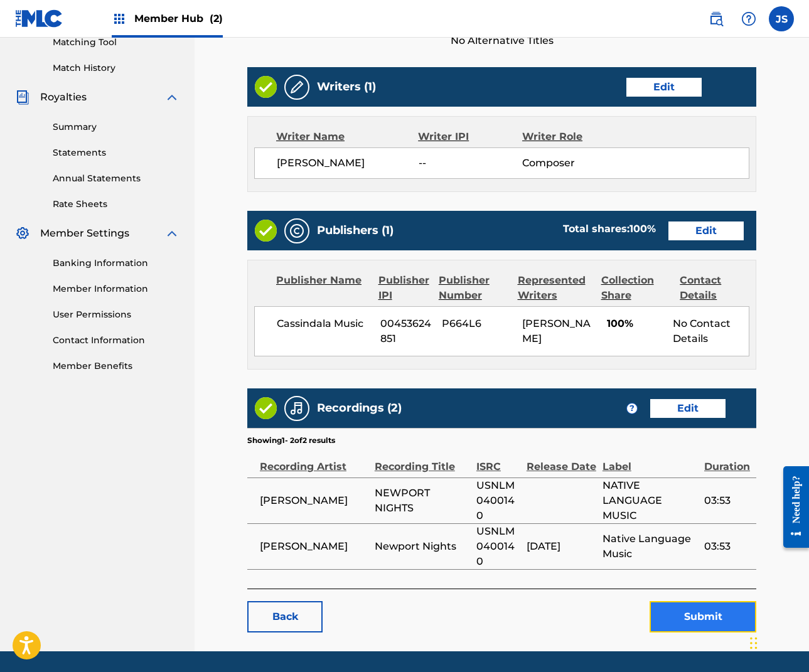
click at [726, 601] on button "Submit" at bounding box center [703, 616] width 107 height 31
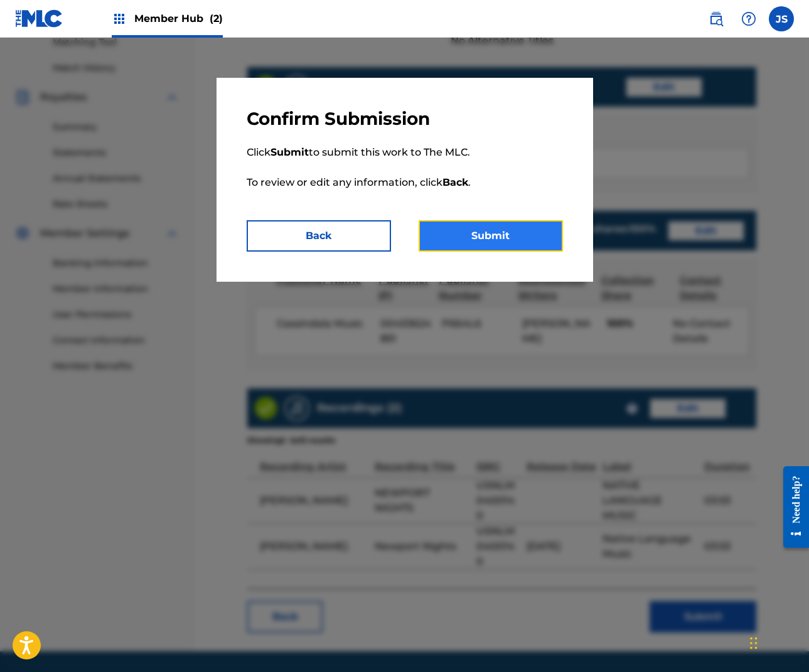
click at [503, 223] on button "Submit" at bounding box center [491, 235] width 144 height 31
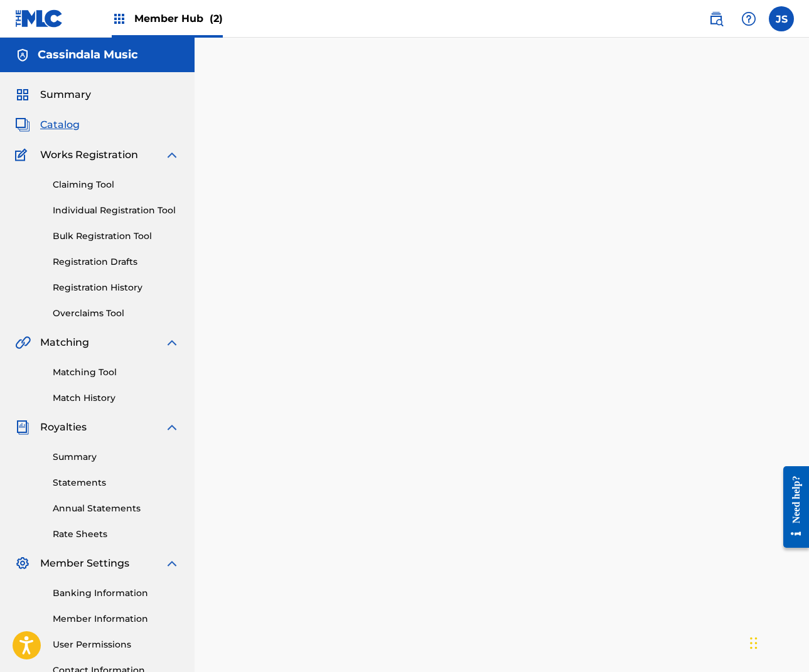
click at [53, 124] on span "Catalog" at bounding box center [60, 124] width 40 height 15
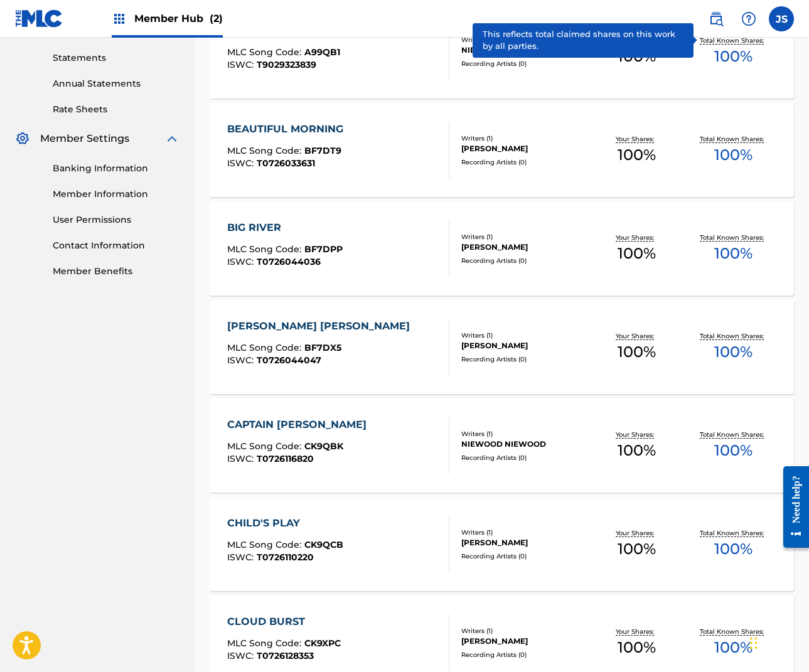
scroll to position [435, 0]
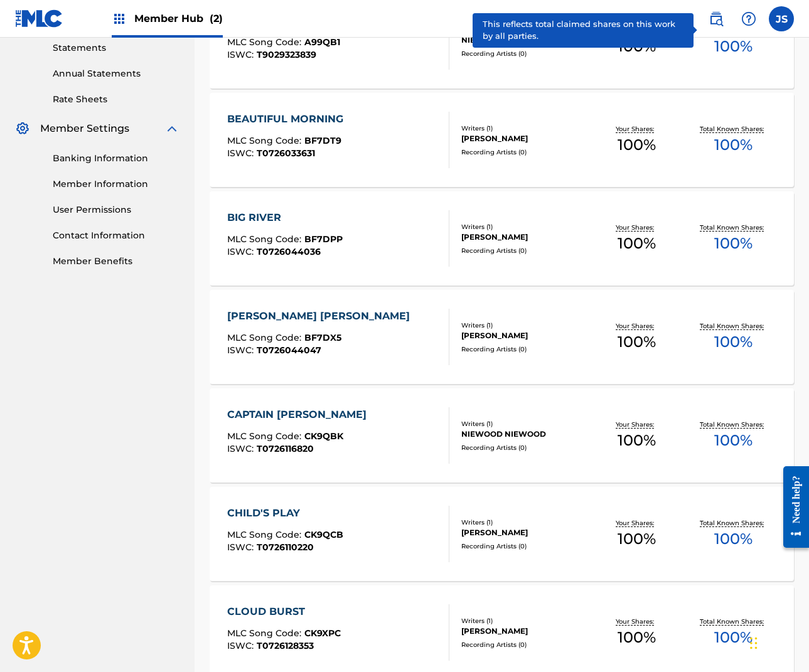
click at [280, 514] on div "CHILD'S PLAY" at bounding box center [285, 513] width 116 height 15
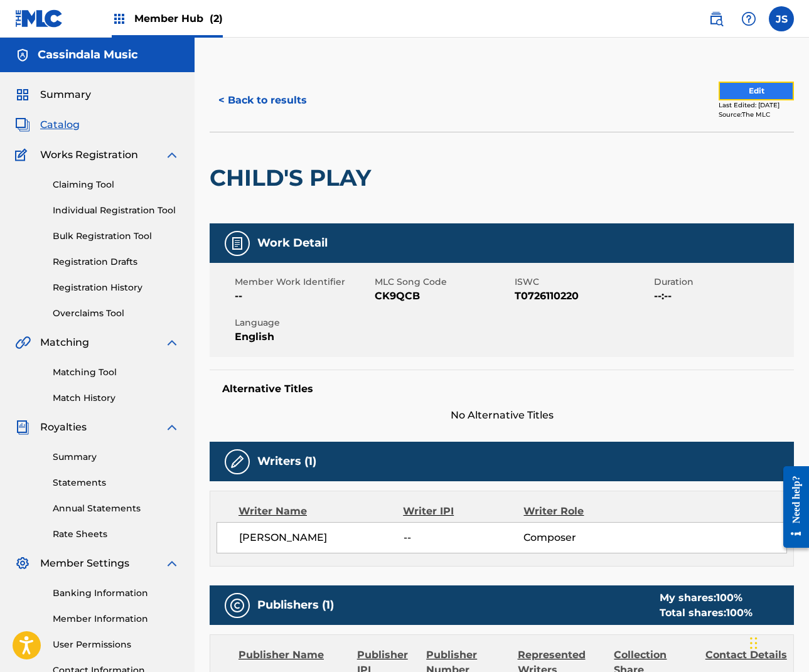
click at [749, 83] on button "Edit" at bounding box center [756, 91] width 75 height 19
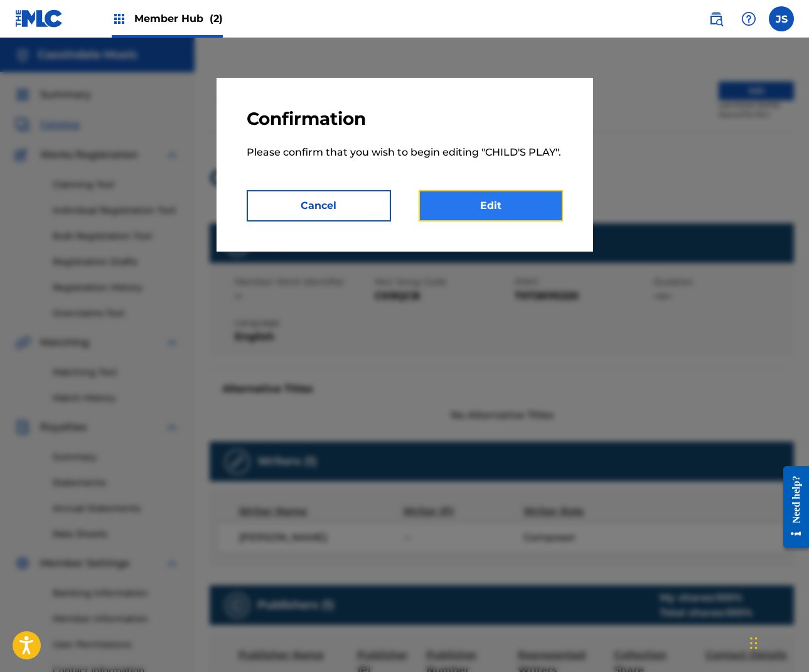
click at [500, 200] on link "Edit" at bounding box center [491, 205] width 144 height 31
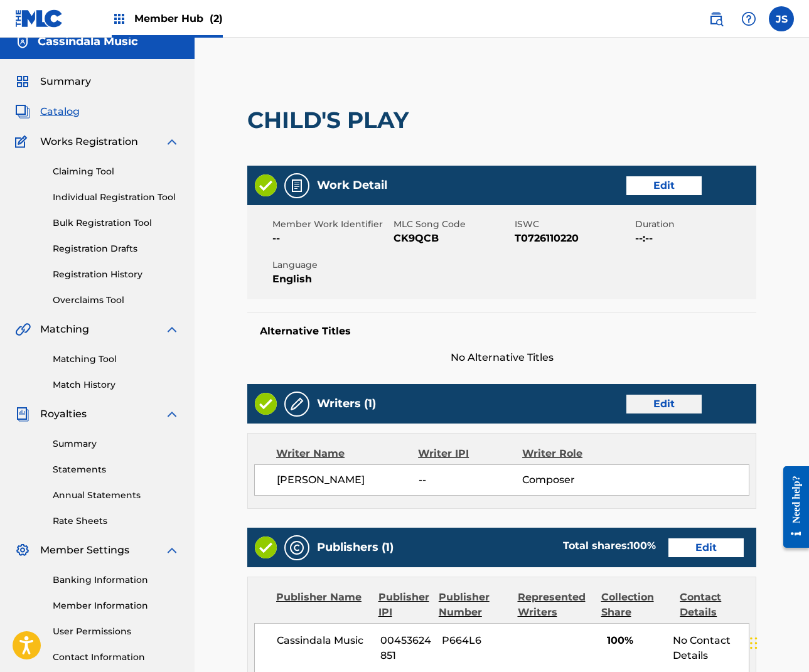
scroll to position [14, 0]
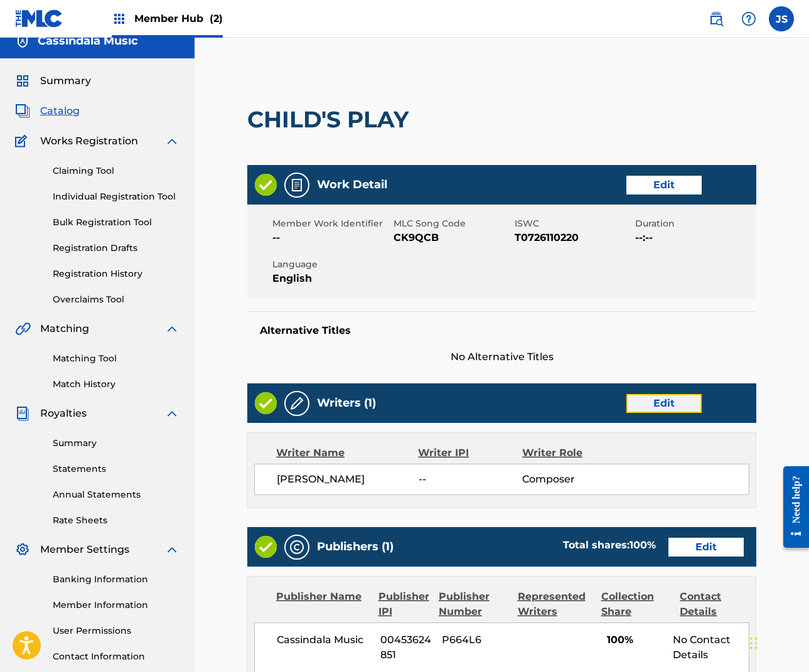
click at [690, 404] on link "Edit" at bounding box center [664, 403] width 75 height 19
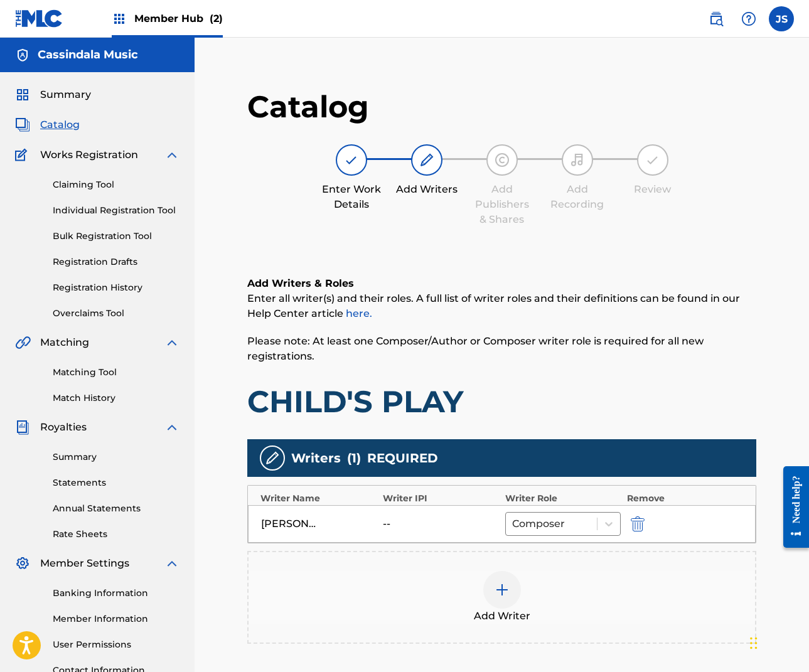
click at [498, 588] on img at bounding box center [502, 590] width 15 height 15
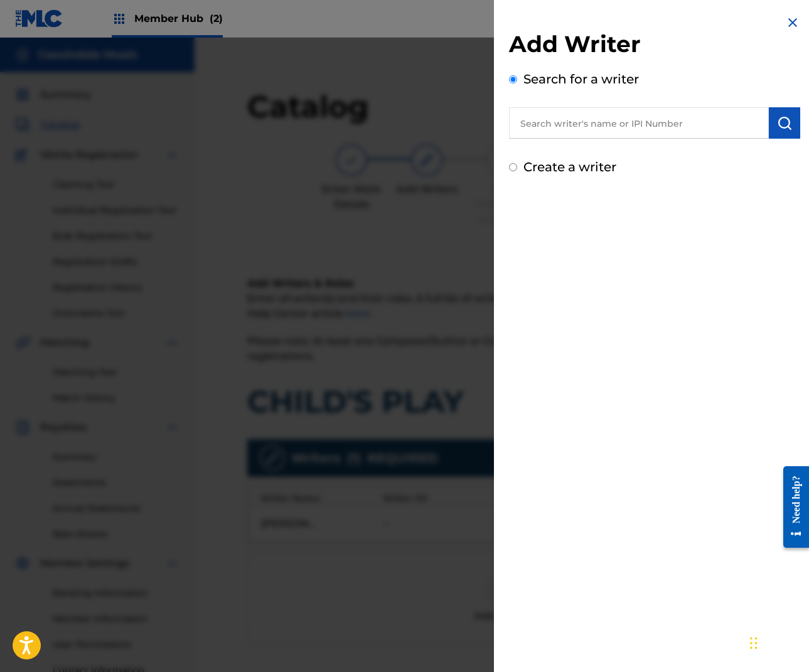
click at [568, 124] on input "text" at bounding box center [639, 122] width 260 height 31
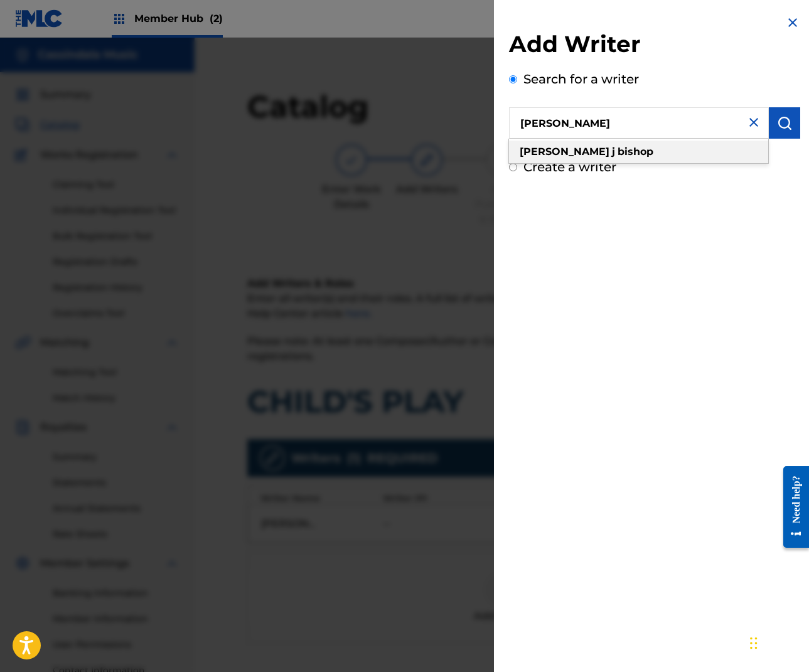
click at [618, 151] on strong "bishop" at bounding box center [636, 152] width 36 height 12
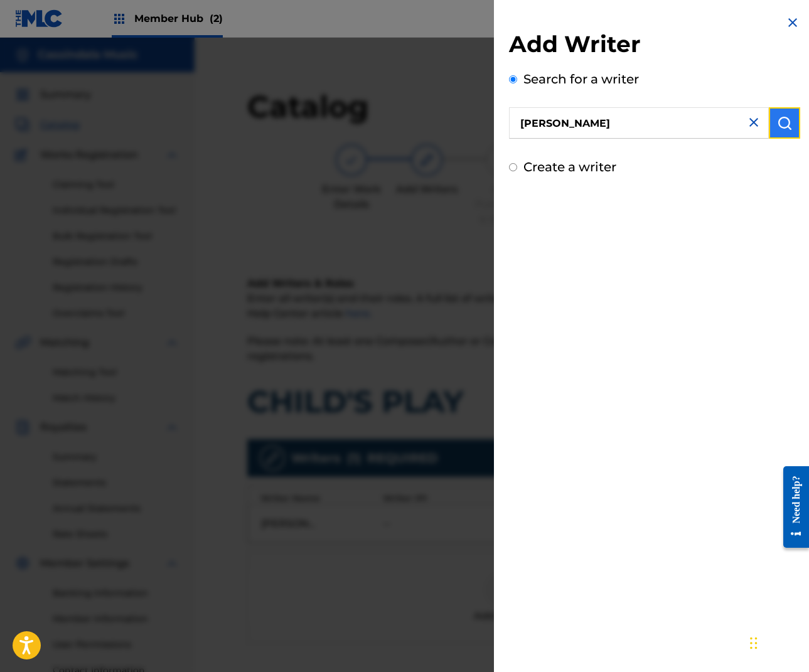
click at [778, 122] on img "submit" at bounding box center [784, 123] width 15 height 15
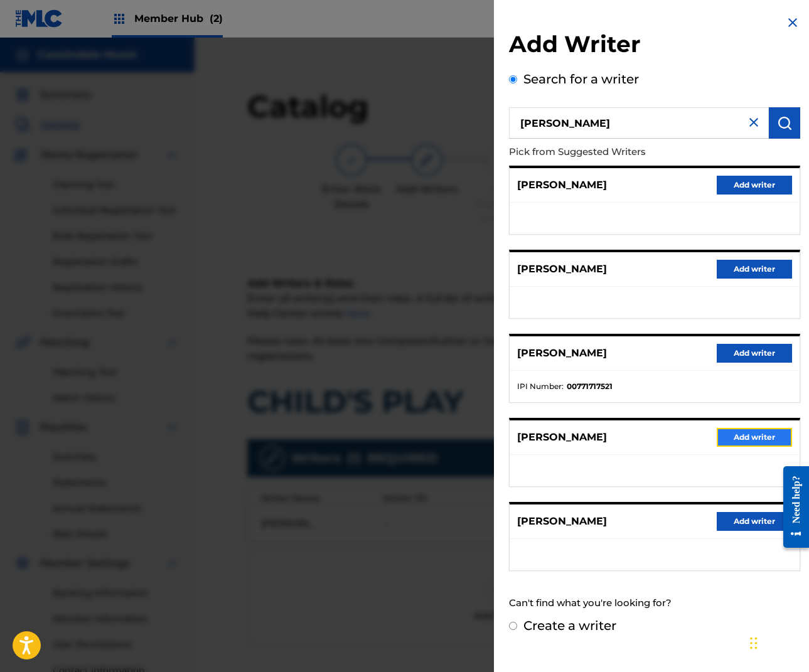
click at [756, 436] on button "Add writer" at bounding box center [754, 437] width 75 height 19
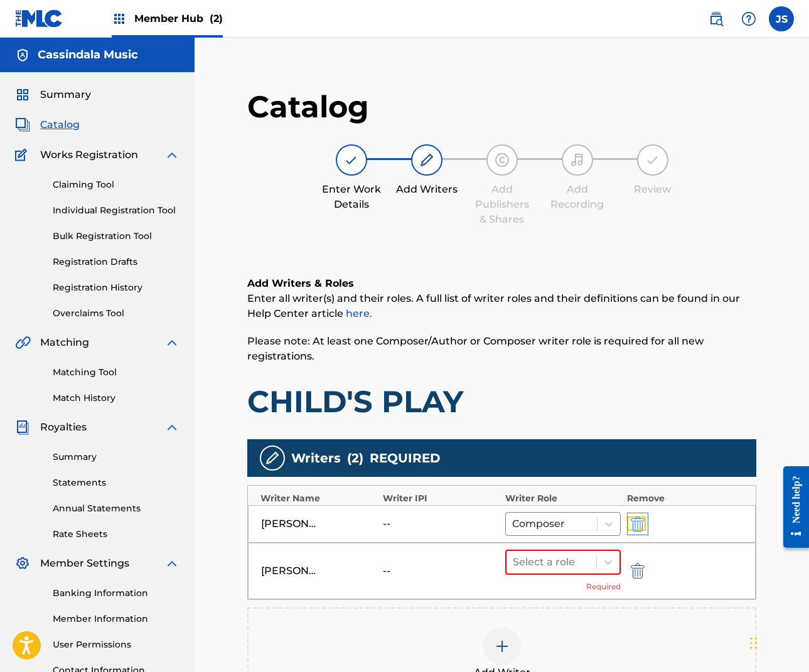
click at [638, 523] on img "submit" at bounding box center [638, 524] width 14 height 15
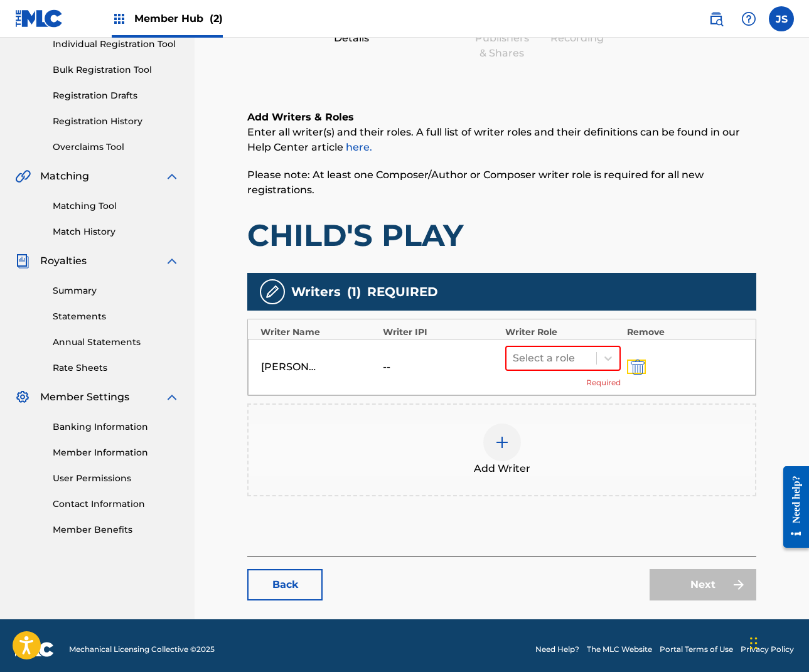
scroll to position [173, 0]
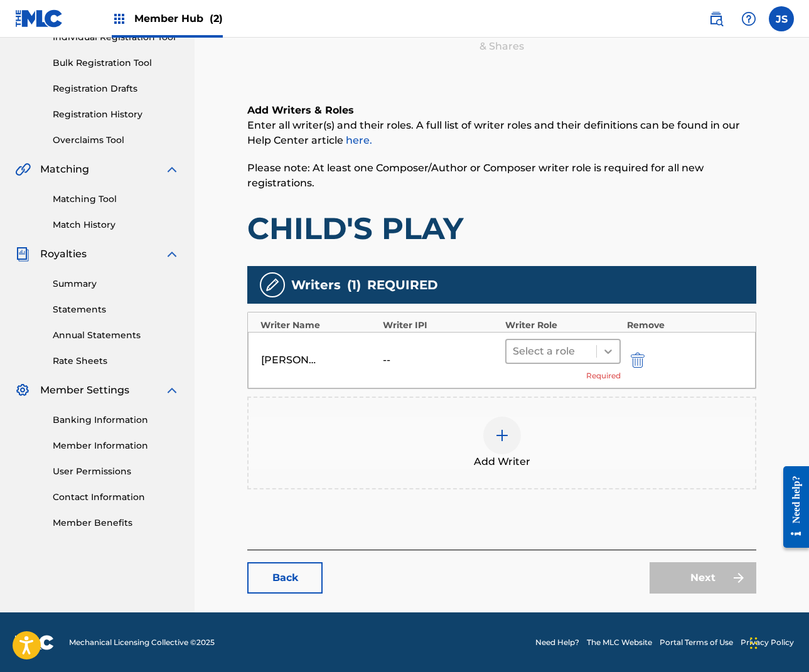
click at [608, 347] on icon at bounding box center [608, 351] width 13 height 13
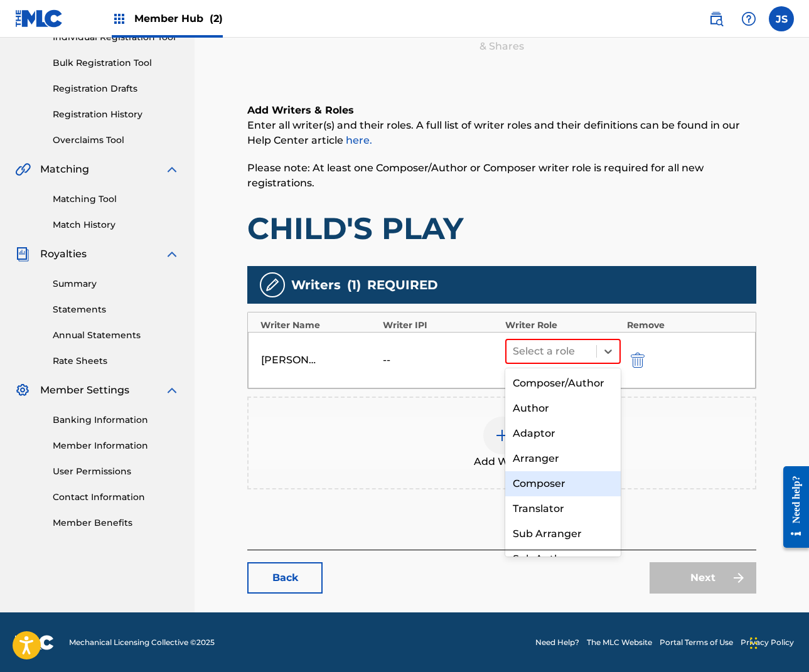
click at [563, 487] on div "Composer" at bounding box center [563, 483] width 116 height 25
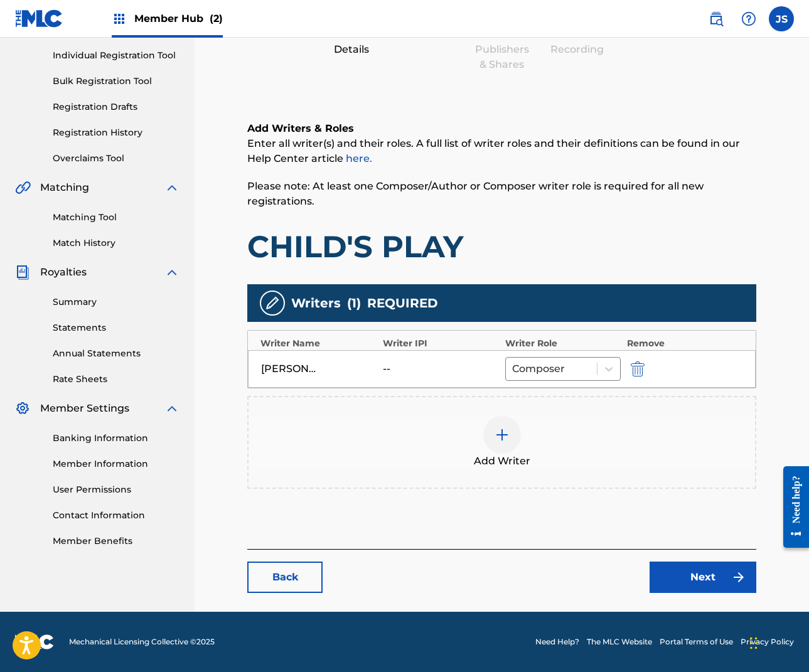
scroll to position [155, 0]
click at [704, 576] on link "Next" at bounding box center [703, 577] width 107 height 31
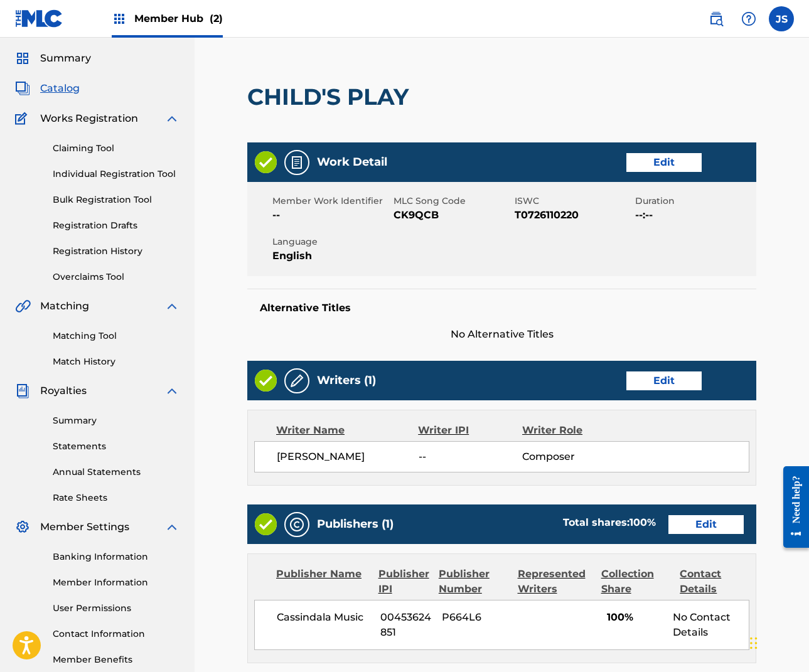
scroll to position [183, 0]
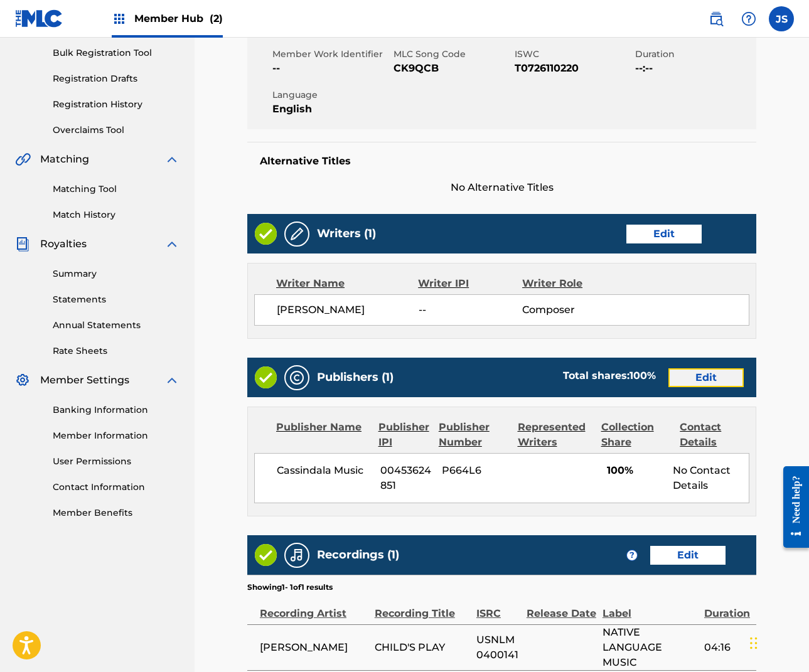
click at [728, 375] on link "Edit" at bounding box center [706, 378] width 75 height 19
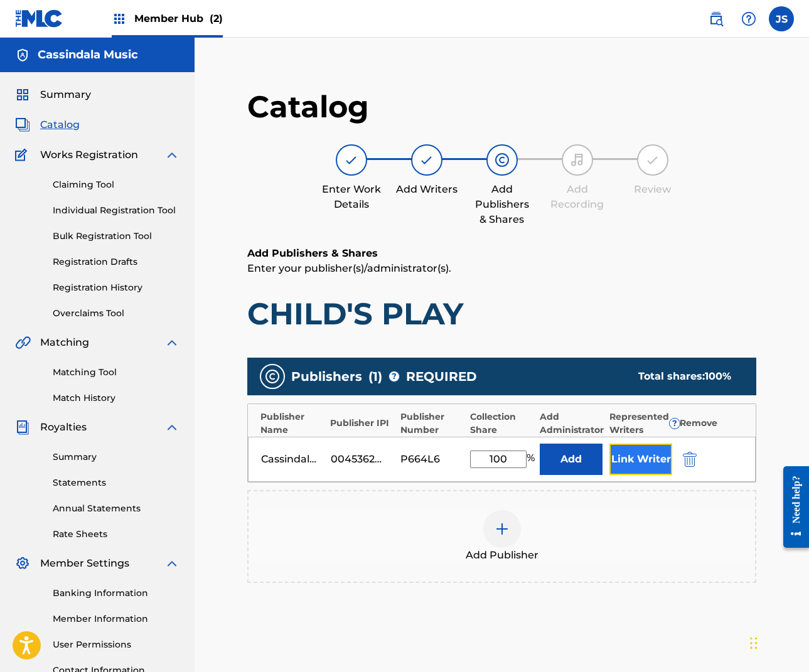
click at [646, 458] on button "Link Writer" at bounding box center [641, 459] width 63 height 31
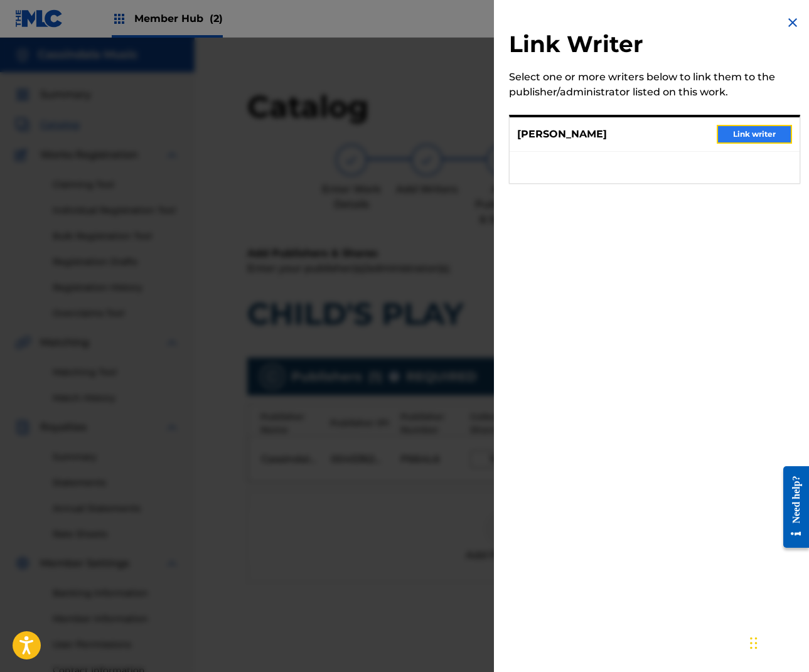
click at [751, 133] on button "Link writer" at bounding box center [754, 134] width 75 height 19
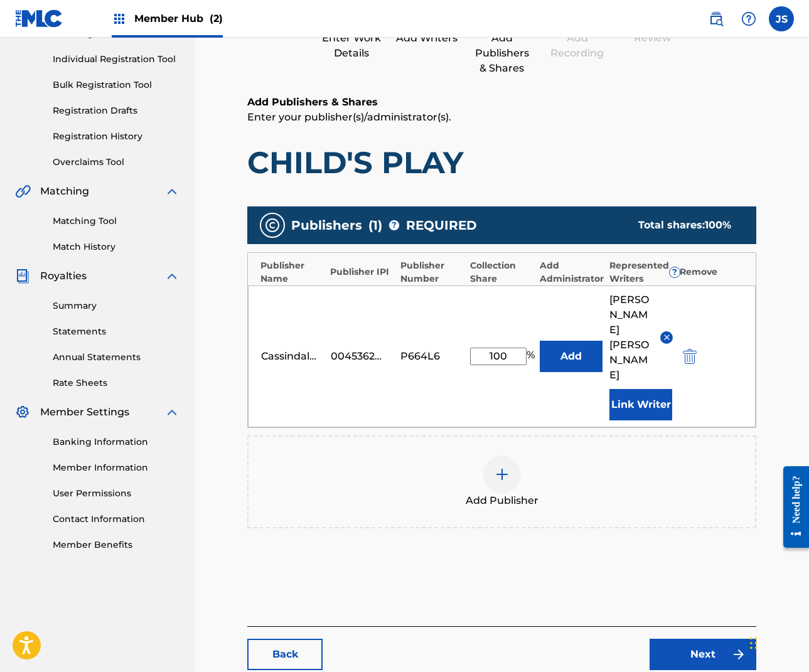
scroll to position [183, 0]
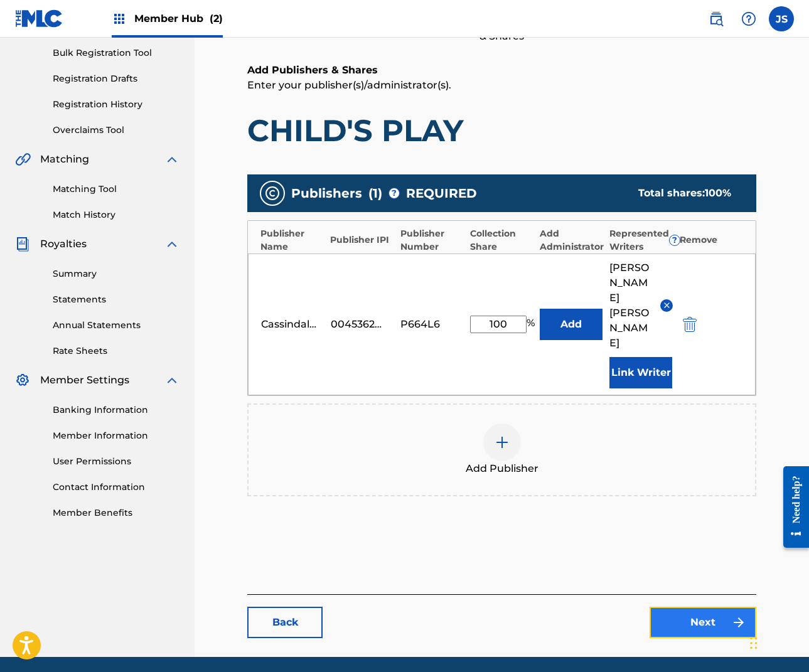
click at [710, 607] on link "Next" at bounding box center [703, 622] width 107 height 31
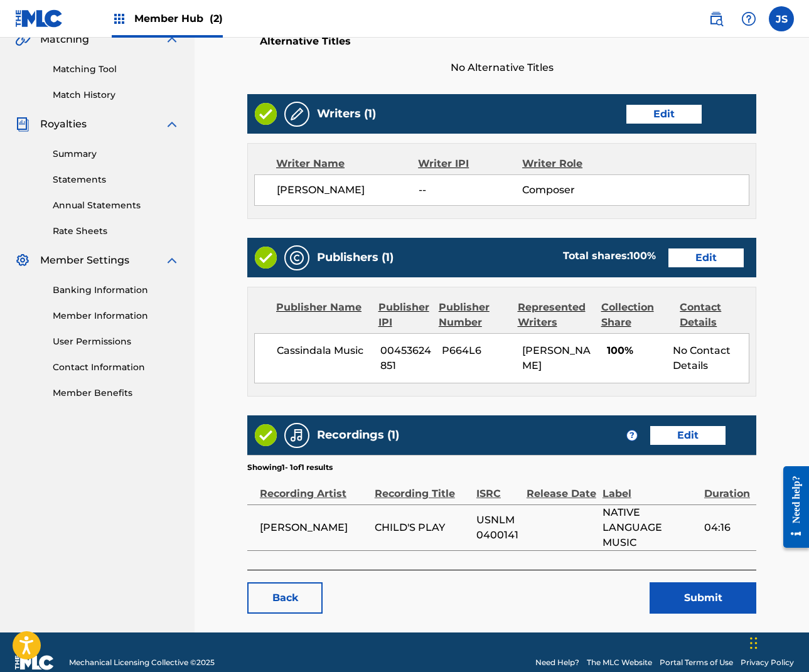
scroll to position [308, 0]
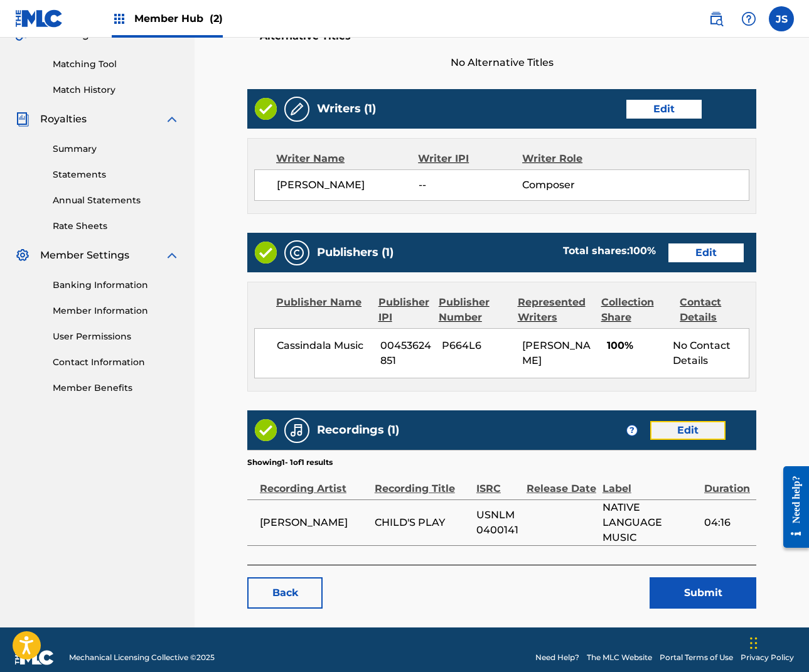
click at [712, 423] on link "Edit" at bounding box center [687, 430] width 75 height 19
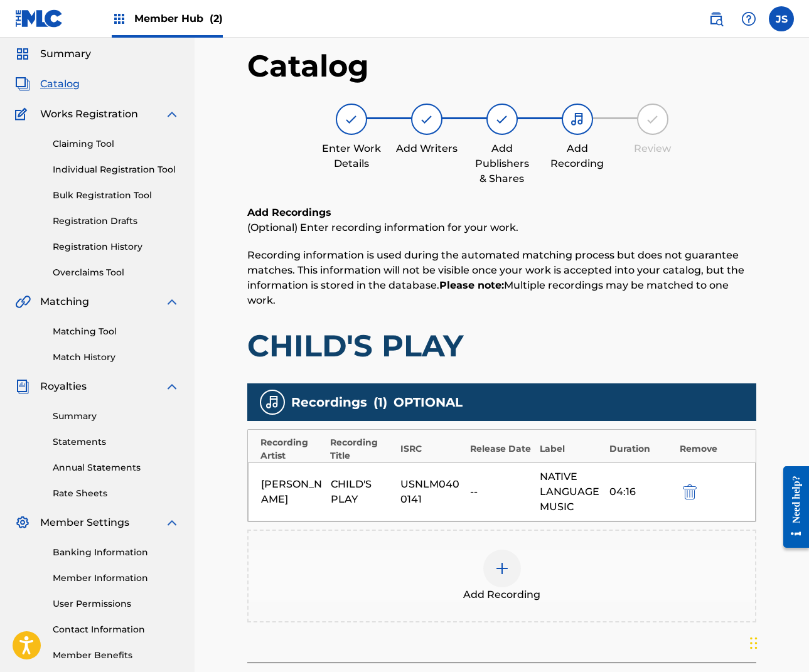
scroll to position [154, 0]
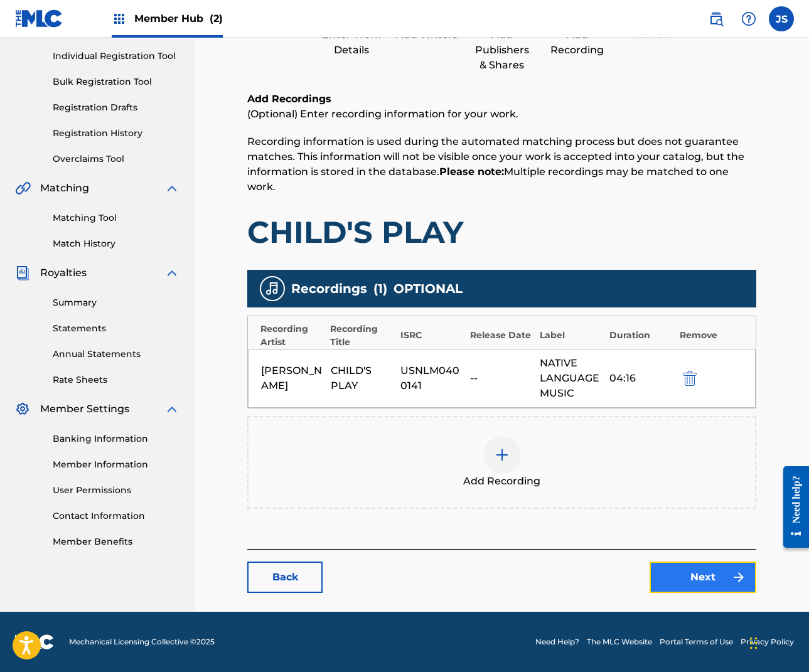
click at [711, 579] on link "Next" at bounding box center [703, 577] width 107 height 31
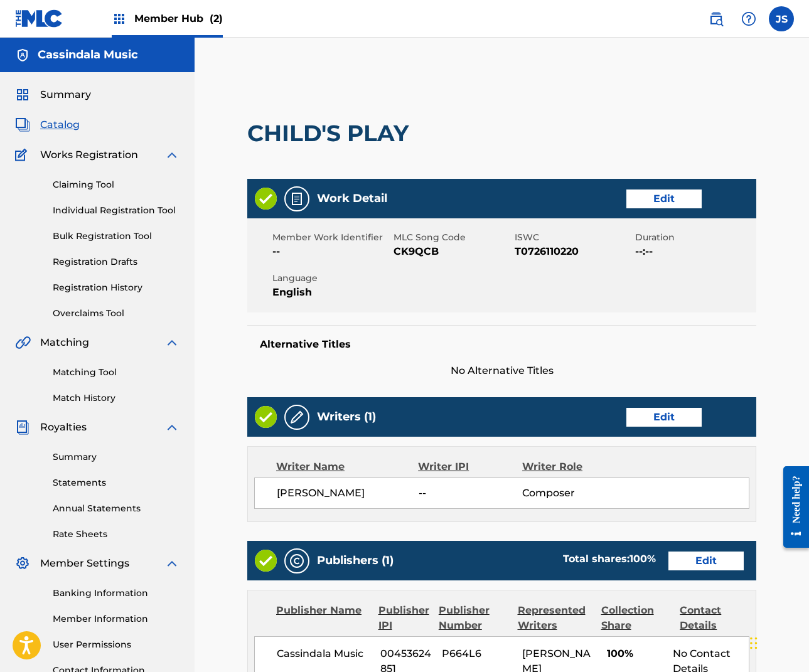
scroll to position [308, 0]
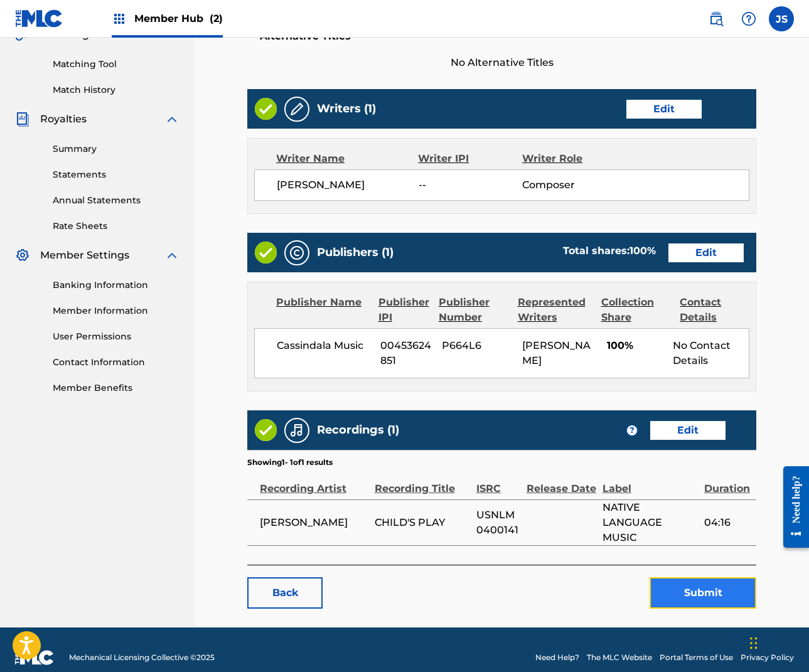
click at [706, 578] on button "Submit" at bounding box center [703, 593] width 107 height 31
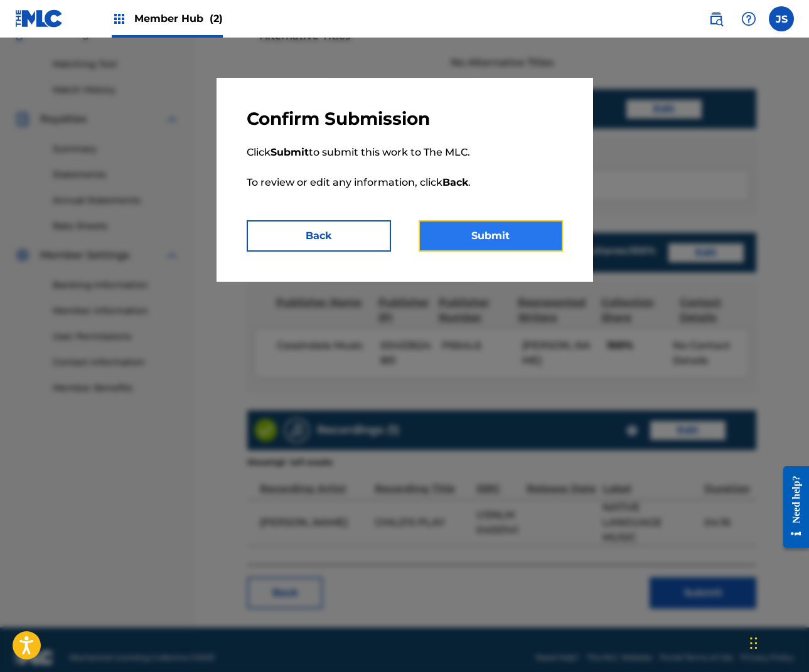
click at [492, 228] on button "Submit" at bounding box center [491, 235] width 144 height 31
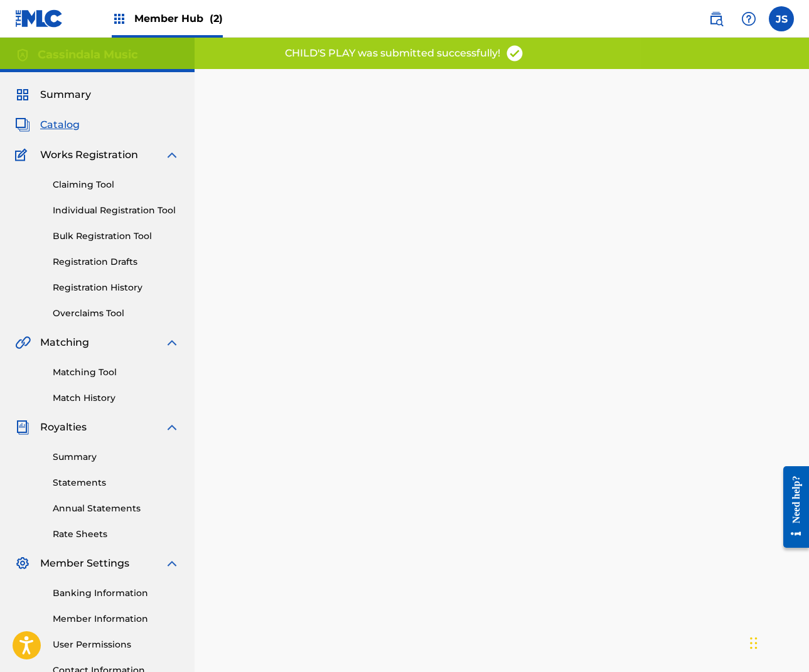
click at [58, 126] on span "Catalog" at bounding box center [60, 124] width 40 height 15
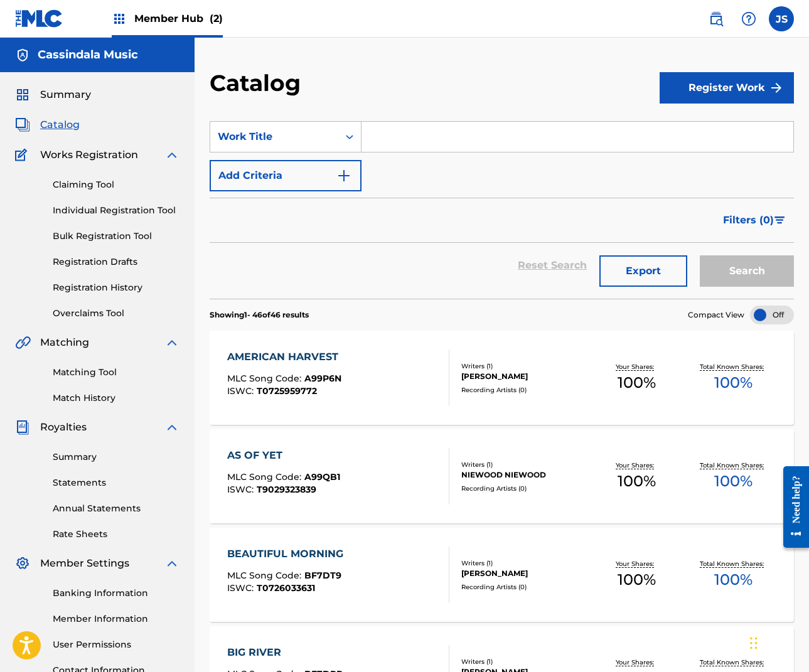
click at [392, 134] on input "Search Form" at bounding box center [578, 137] width 432 height 30
click at [759, 266] on button "Search" at bounding box center [747, 271] width 94 height 31
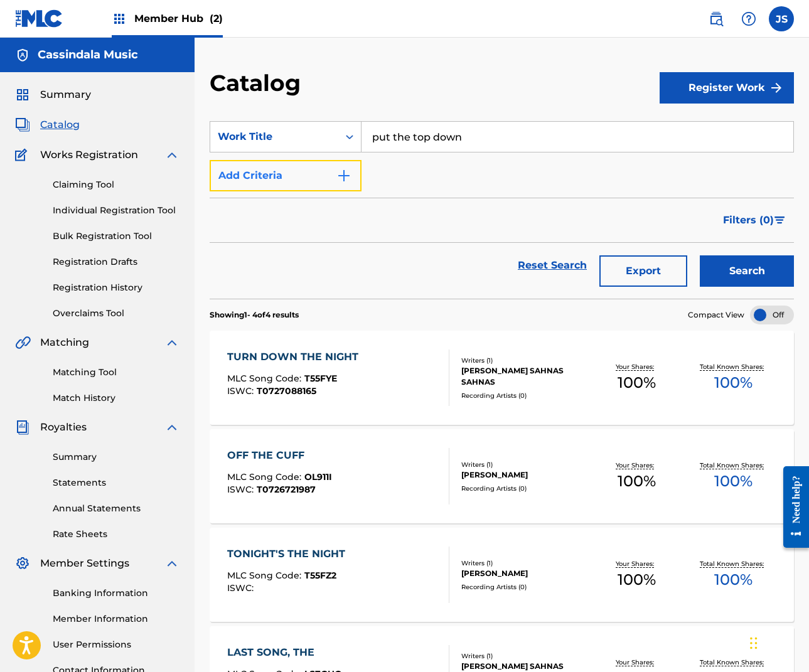
click at [332, 176] on button "Add Criteria" at bounding box center [286, 175] width 152 height 31
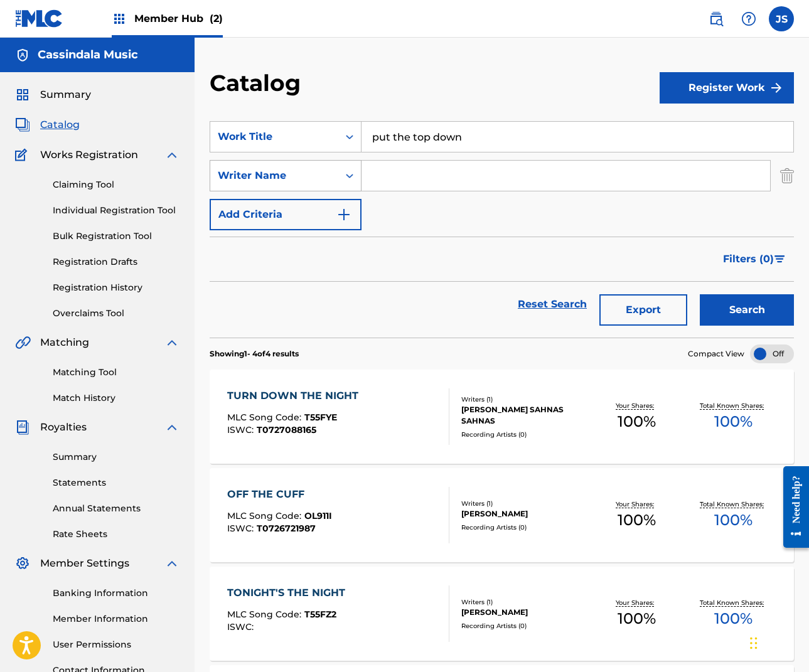
click at [336, 172] on div "Writer Name" at bounding box center [274, 176] width 128 height 24
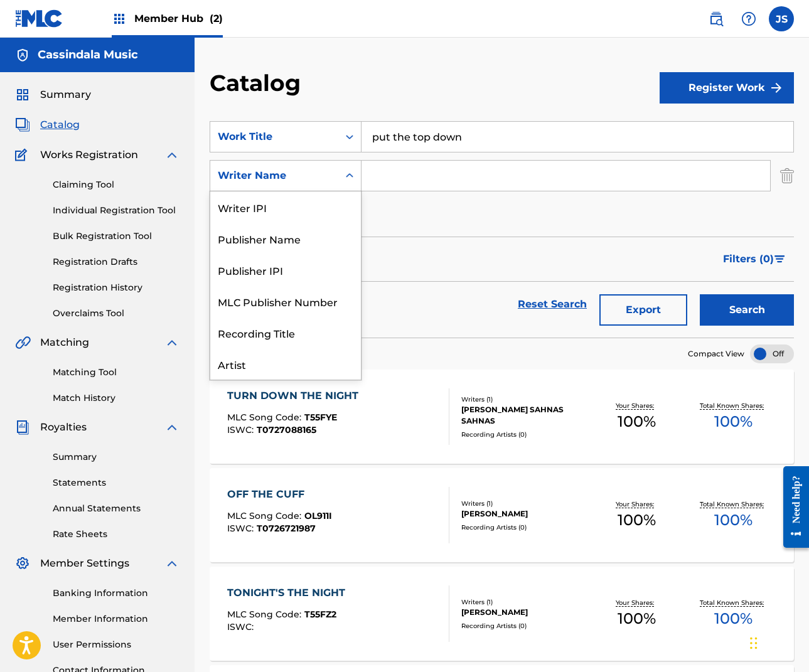
scroll to position [63, 0]
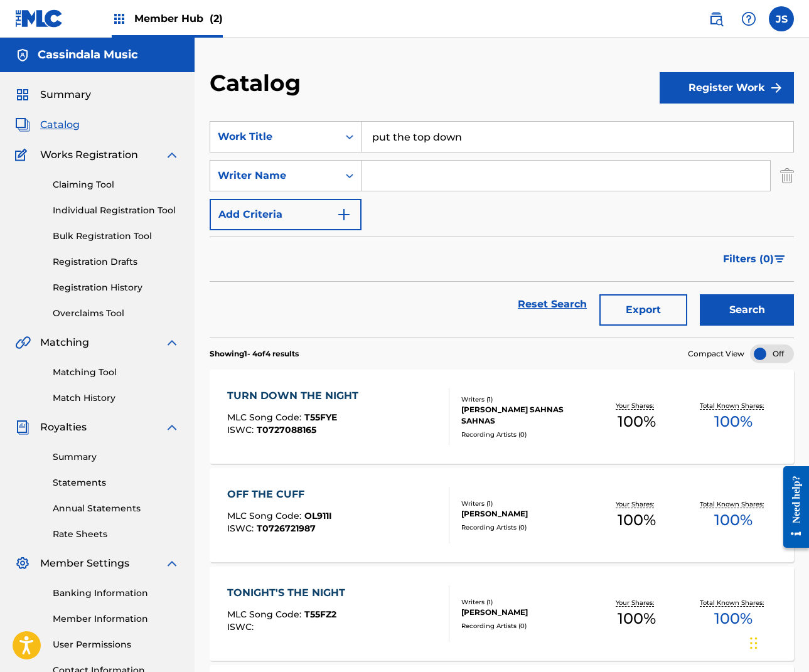
click at [402, 171] on input "Search Form" at bounding box center [566, 176] width 409 height 30
click at [770, 298] on button "Search" at bounding box center [747, 309] width 94 height 31
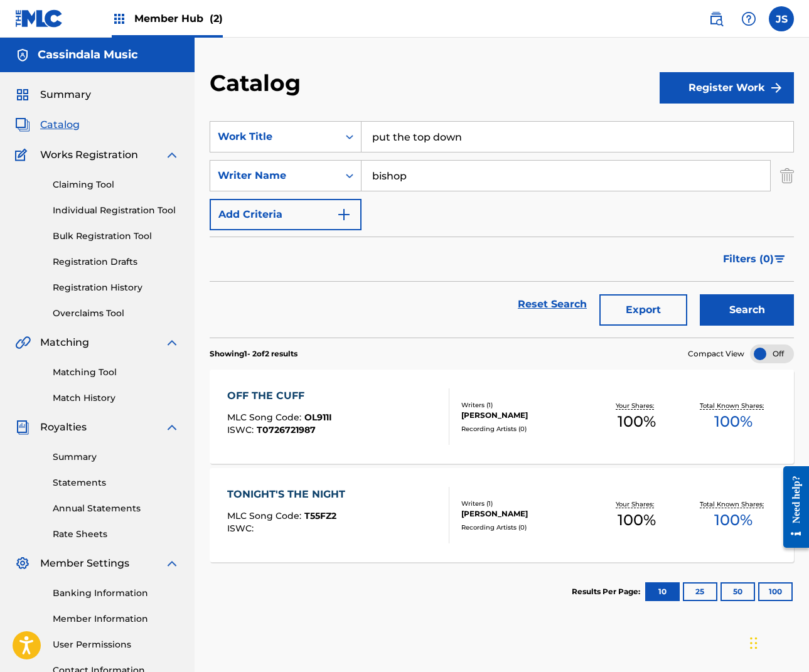
click at [426, 181] on input "bishop" at bounding box center [566, 176] width 409 height 30
click at [755, 306] on button "Search" at bounding box center [747, 309] width 94 height 31
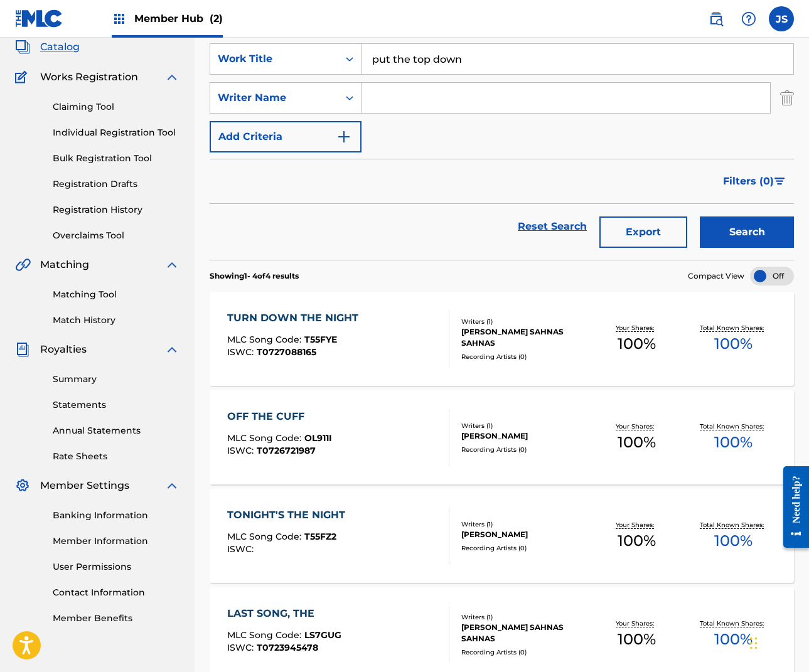
scroll to position [0, 0]
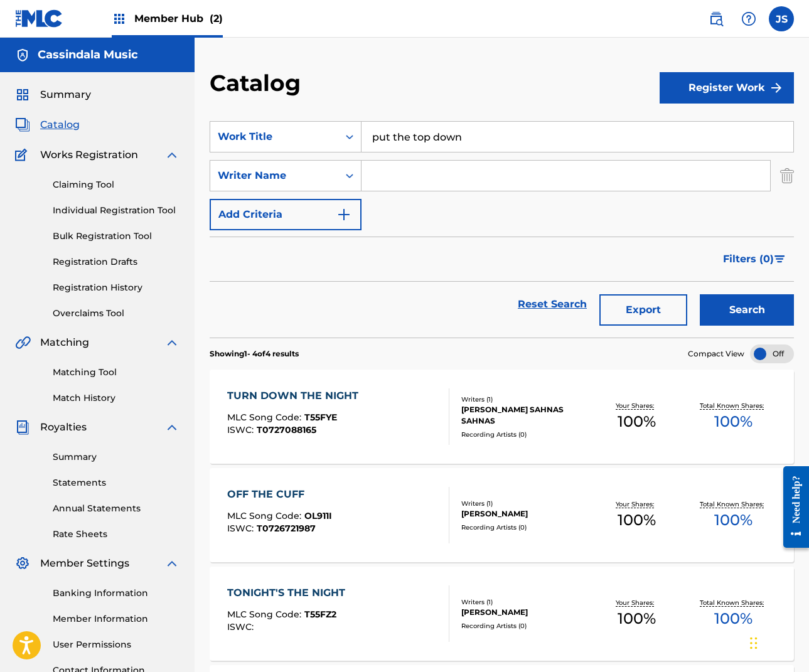
click at [68, 124] on span "Catalog" at bounding box center [60, 124] width 40 height 15
drag, startPoint x: 441, startPoint y: 133, endPoint x: 348, endPoint y: 109, distance: 96.1
click at [353, 113] on section "SearchWithCriteria8b969633-3a77-44bc-b1cc-421b81733ec0 Work Title put the top d…" at bounding box center [502, 222] width 584 height 232
click at [453, 237] on div "Filters ( 0 )" at bounding box center [502, 259] width 584 height 45
click at [417, 178] on input "Search Form" at bounding box center [566, 176] width 409 height 30
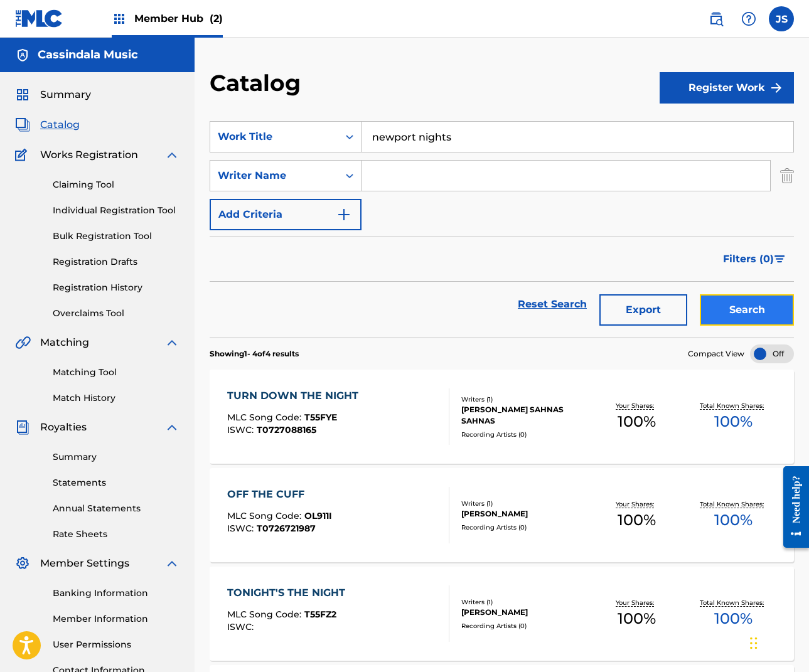
click at [777, 308] on button "Search" at bounding box center [747, 309] width 94 height 31
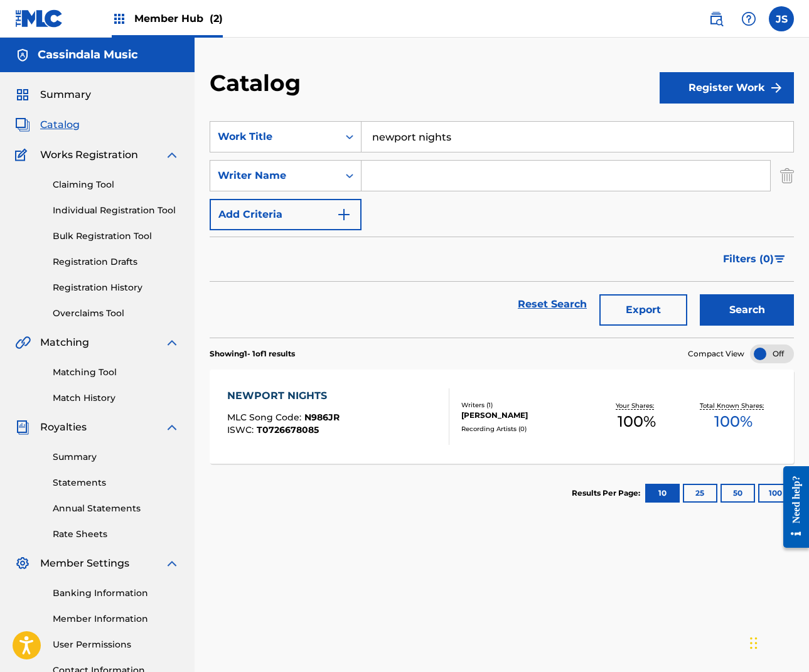
click at [307, 397] on div "NEWPORT NIGHTS" at bounding box center [283, 396] width 112 height 15
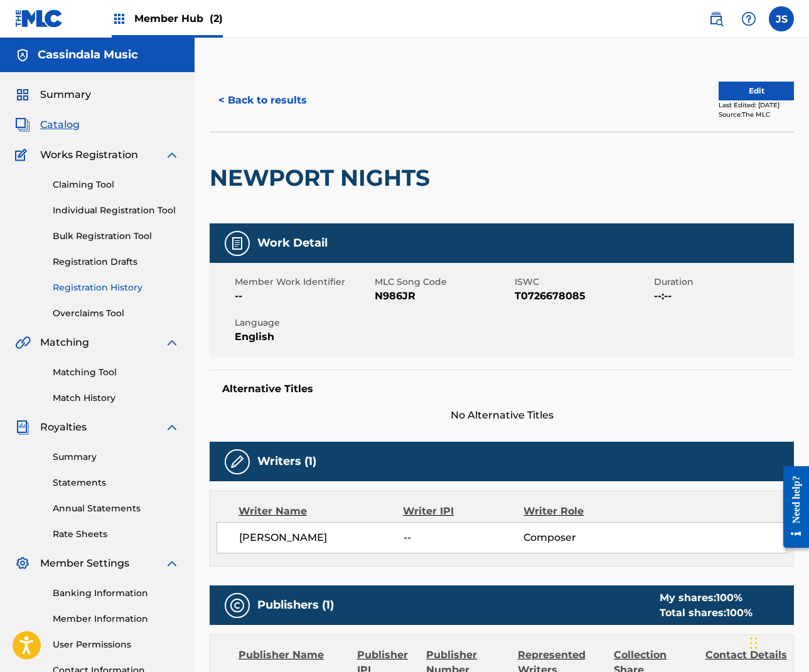
click at [117, 288] on link "Registration History" at bounding box center [116, 287] width 127 height 13
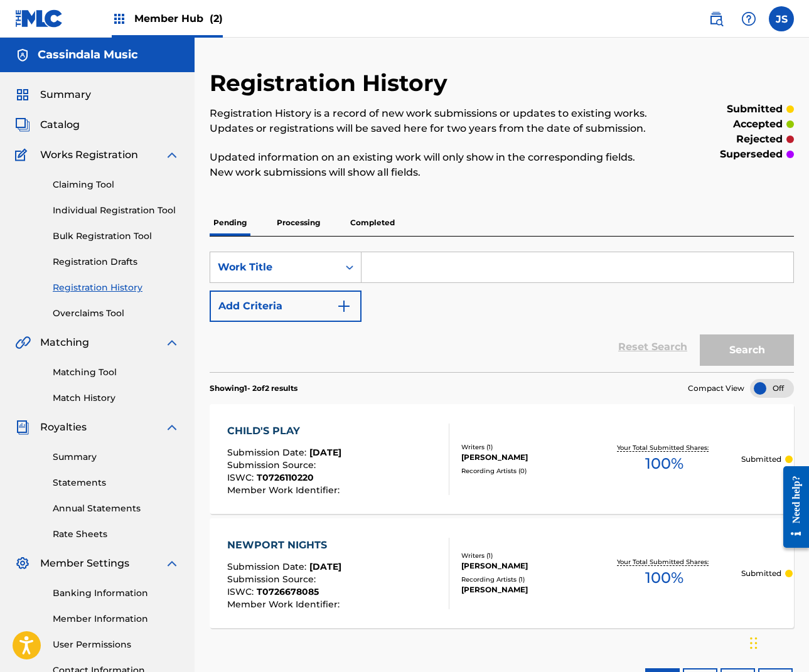
click at [300, 216] on p "Processing" at bounding box center [298, 223] width 51 height 26
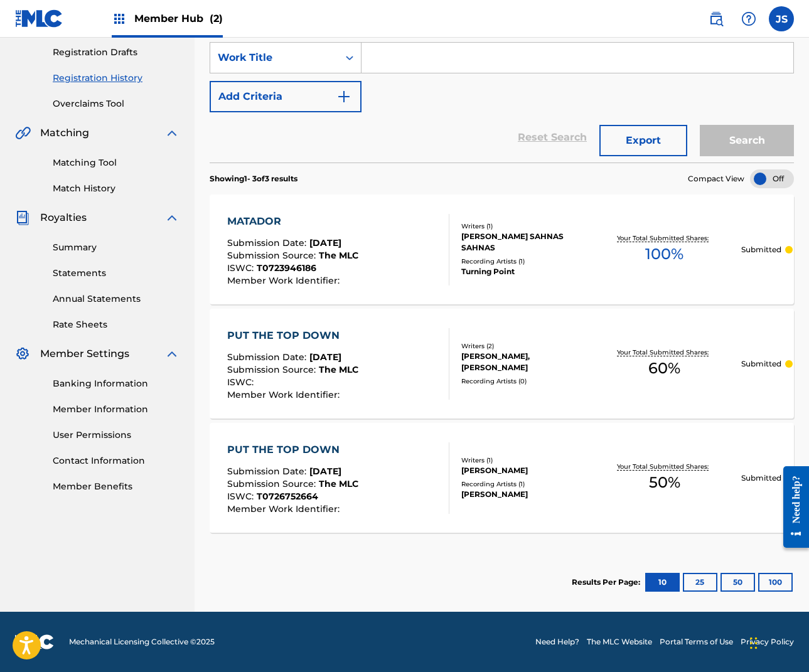
scroll to position [131, 0]
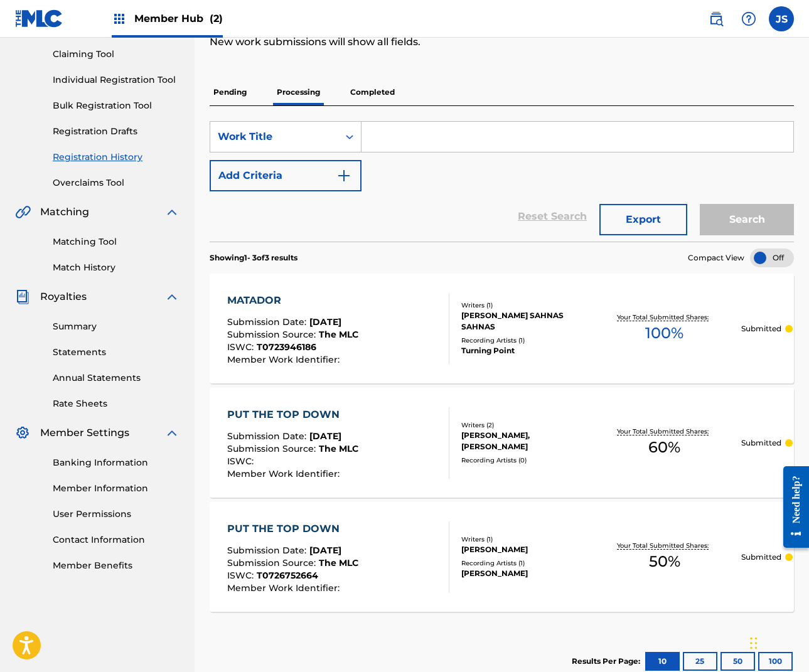
click at [365, 92] on p "Completed" at bounding box center [373, 92] width 52 height 26
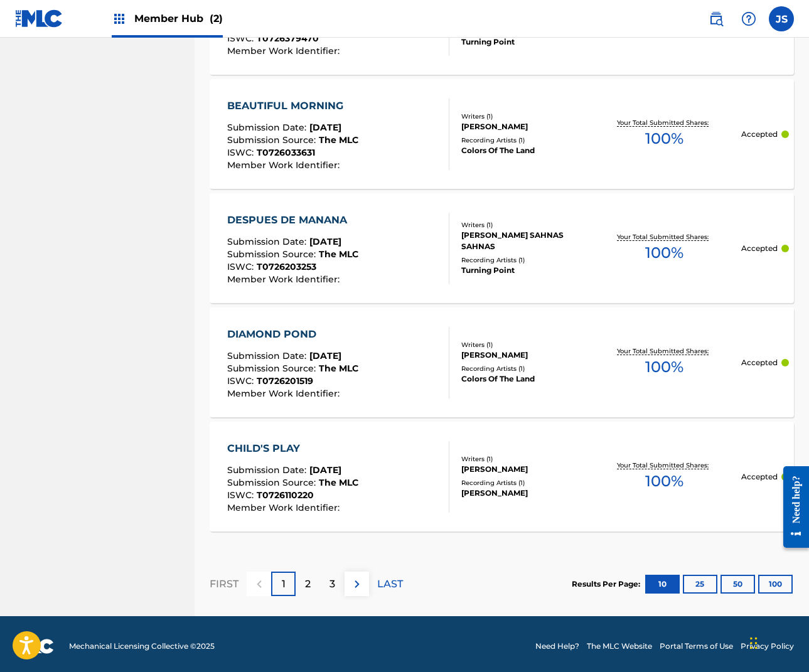
scroll to position [1067, 0]
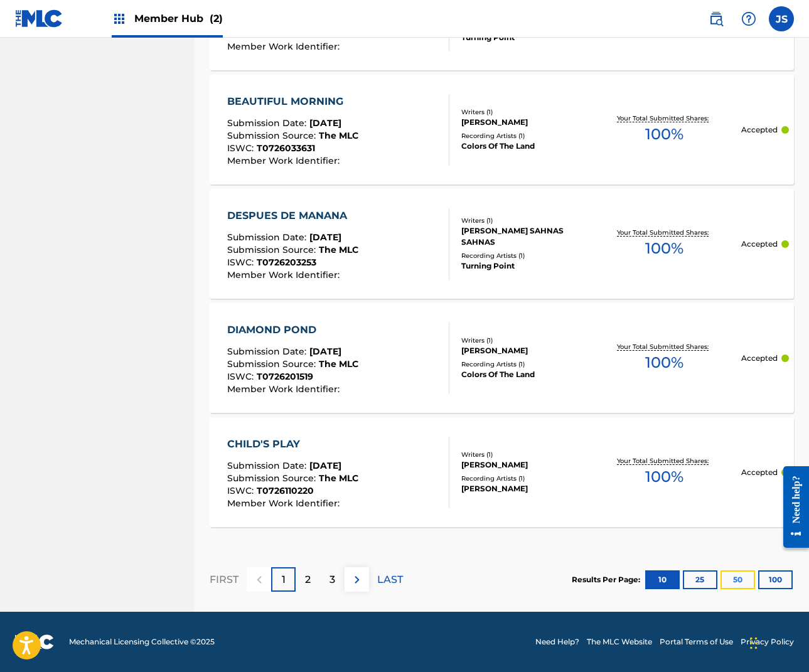
click at [741, 576] on button "50" at bounding box center [738, 580] width 35 height 19
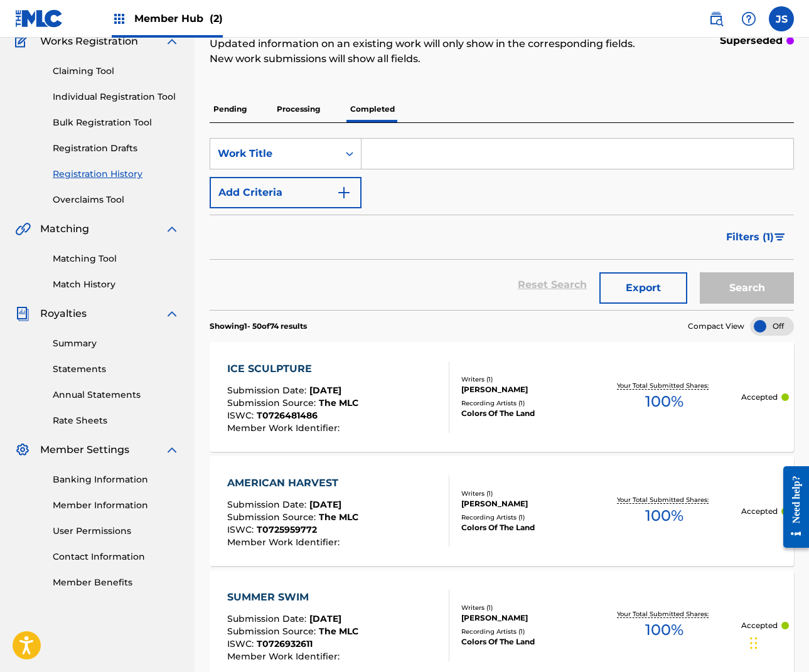
scroll to position [0, 0]
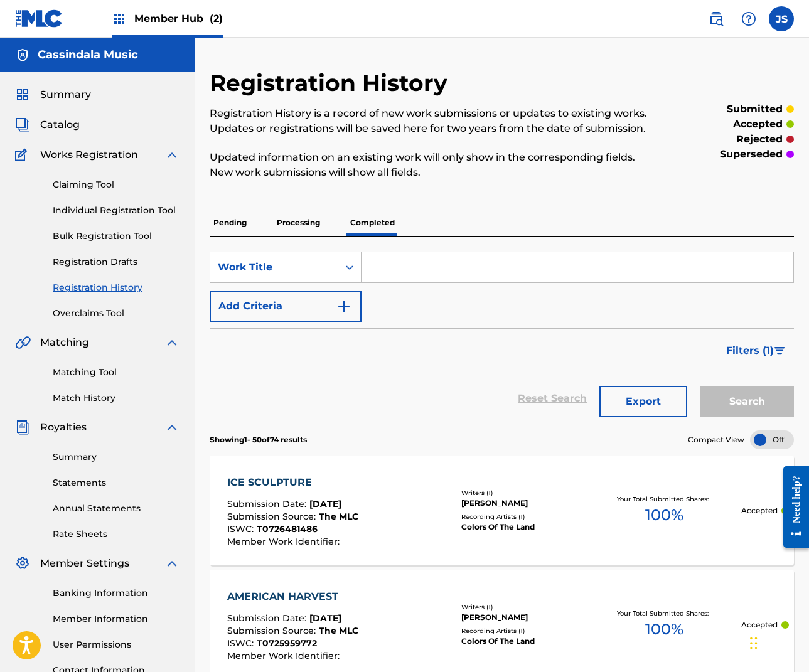
click at [230, 221] on p "Pending" at bounding box center [230, 223] width 41 height 26
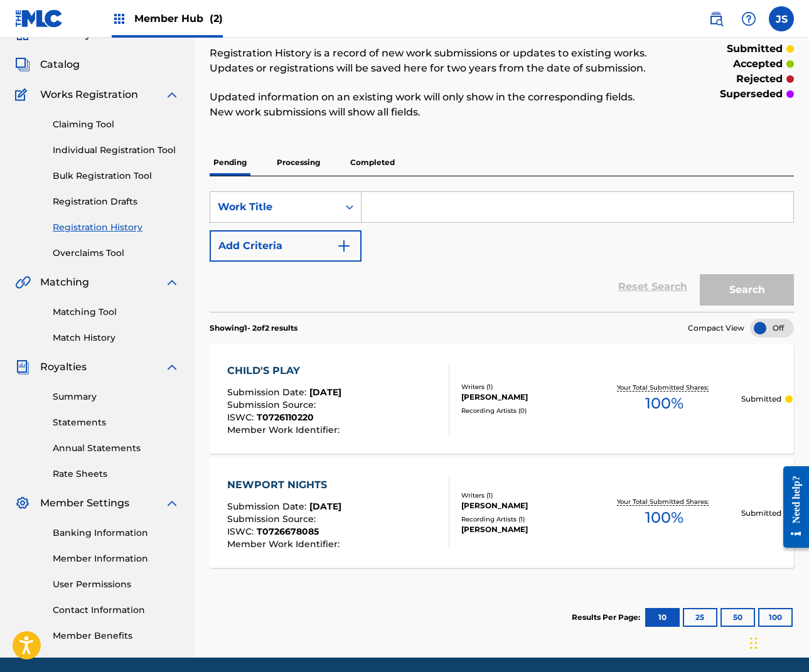
scroll to position [106, 0]
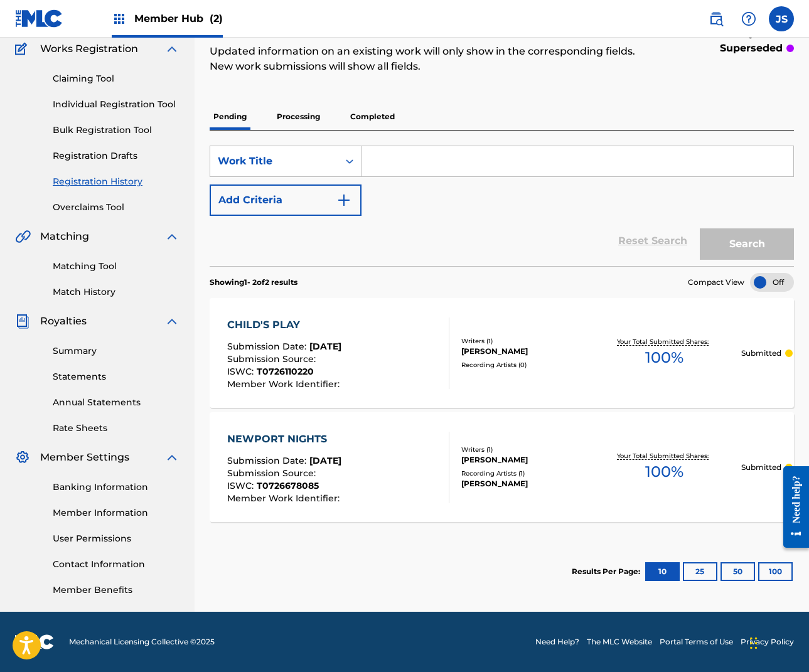
click at [287, 113] on p "Processing" at bounding box center [298, 117] width 51 height 26
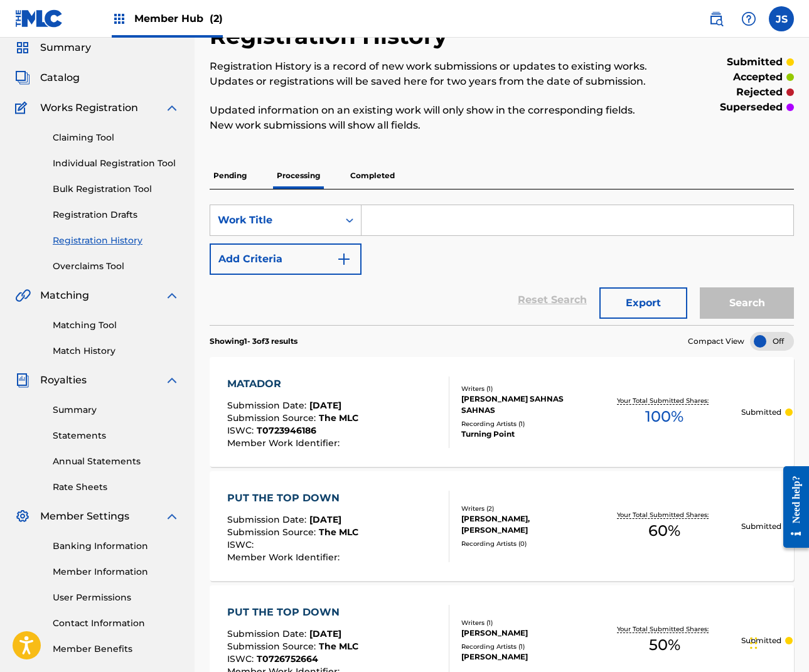
scroll to position [108, 0]
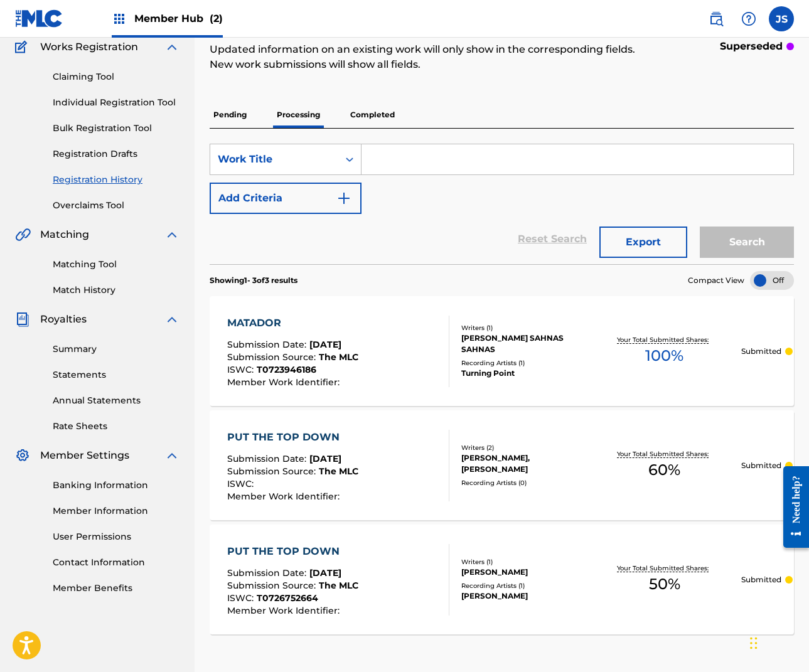
click at [368, 120] on p "Completed" at bounding box center [373, 115] width 52 height 26
